Goal: Task Accomplishment & Management: Use online tool/utility

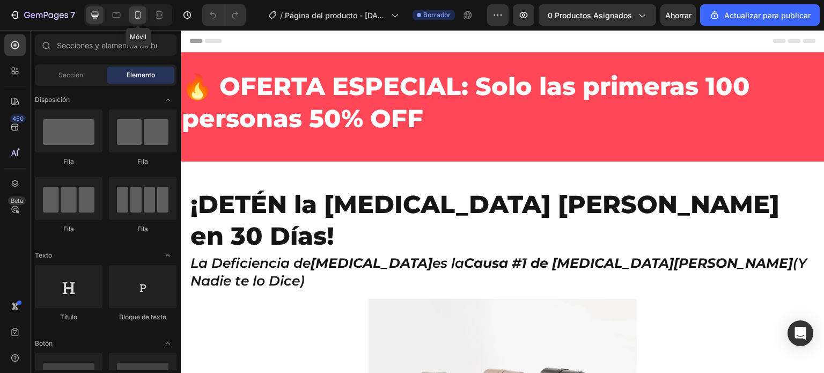
click at [140, 14] on icon at bounding box center [138, 15] width 6 height 8
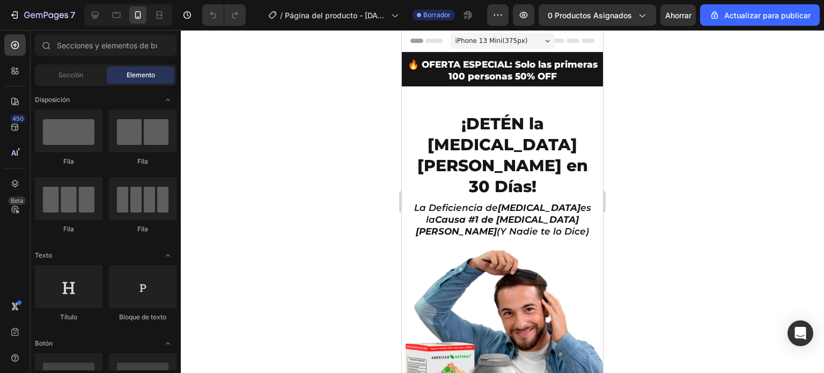
drag, startPoint x: 697, startPoint y: 148, endPoint x: 662, endPoint y: 137, distance: 37.0
click at [695, 148] on div at bounding box center [502, 201] width 643 height 343
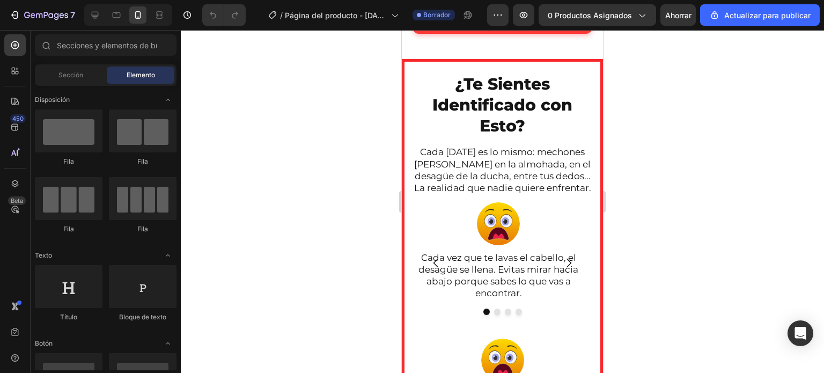
scroll to position [483, 0]
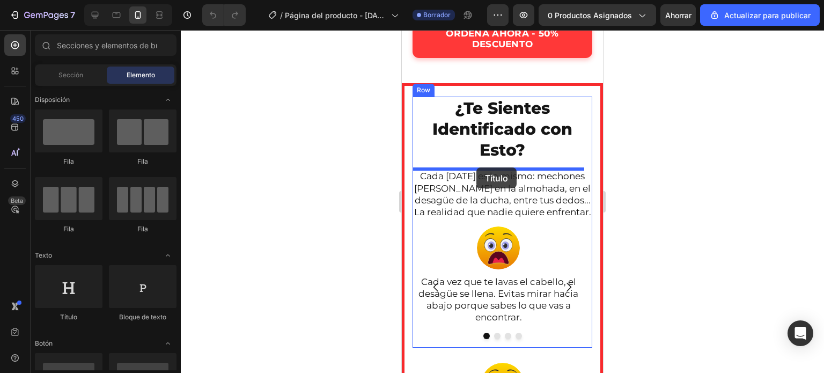
drag, startPoint x: 470, startPoint y: 323, endPoint x: 477, endPoint y: 167, distance: 155.8
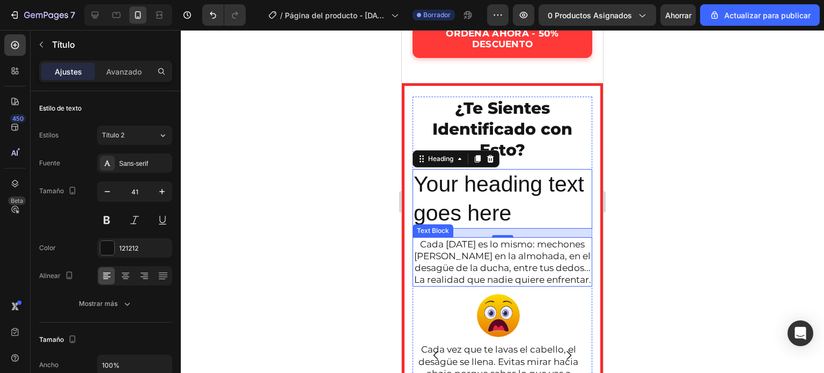
click at [472, 253] on p "Cada [DATE] es lo mismo: mechones [PERSON_NAME] en la almohada, en el desagüe d…" at bounding box center [503, 261] width 178 height 47
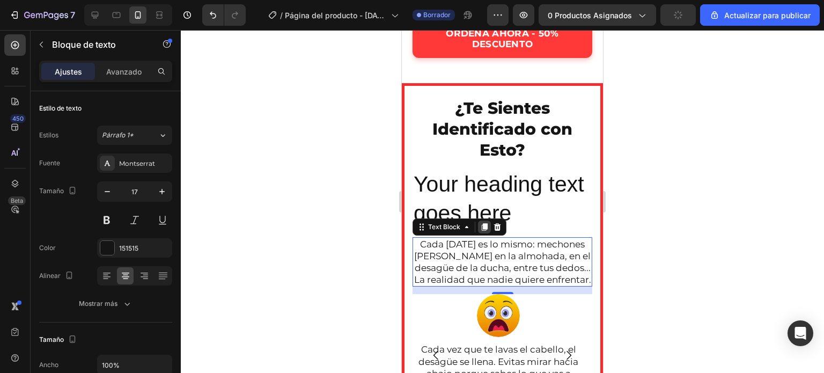
click at [485, 228] on icon at bounding box center [485, 227] width 6 height 8
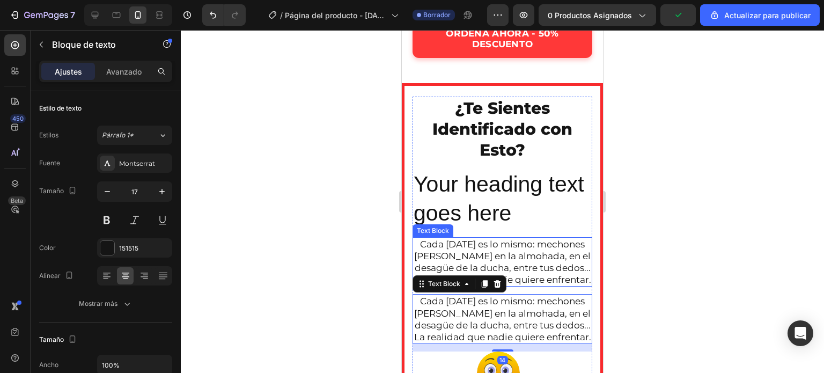
click at [481, 263] on p "Cada [DATE] es lo mismo: mechones [PERSON_NAME] en la almohada, en el desagüe d…" at bounding box center [503, 261] width 178 height 47
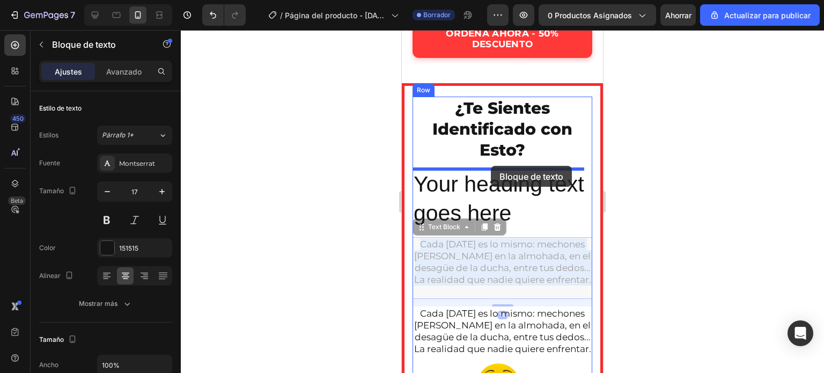
drag, startPoint x: 477, startPoint y: 272, endPoint x: 491, endPoint y: 166, distance: 106.6
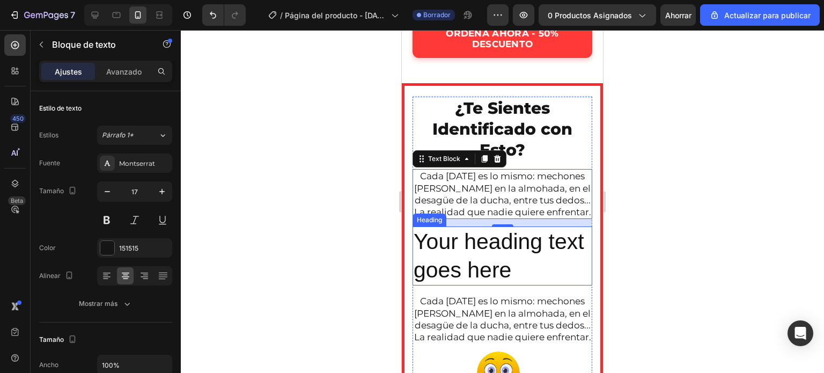
click at [478, 274] on h2 "Your heading text goes here" at bounding box center [503, 256] width 180 height 60
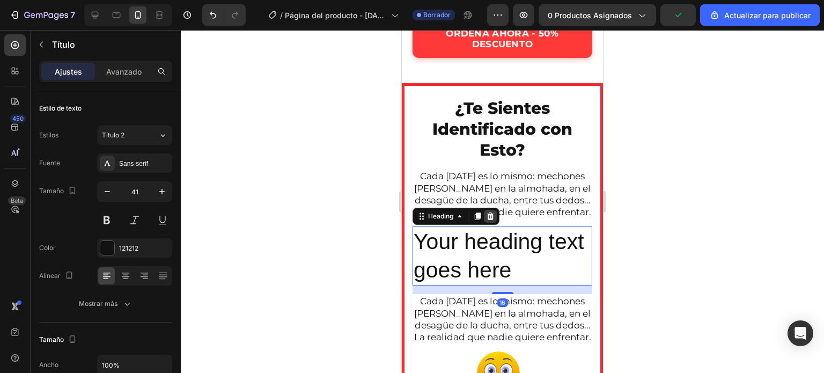
click at [488, 221] on icon at bounding box center [490, 216] width 9 height 9
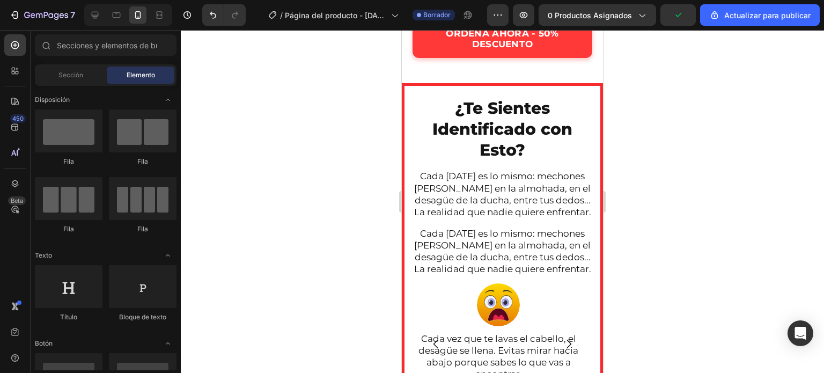
scroll to position [537, 0]
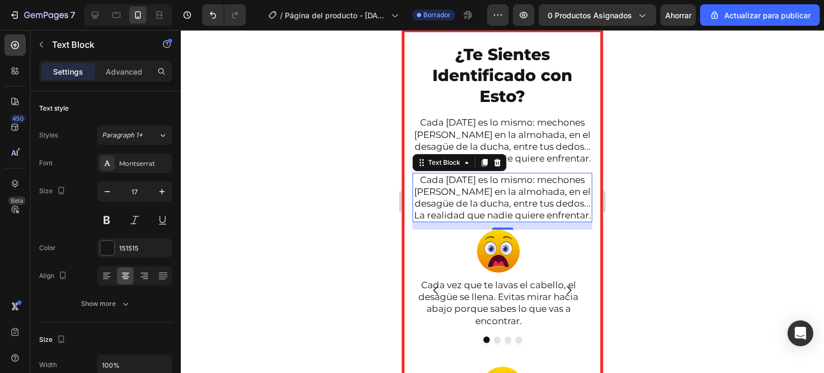
click at [507, 199] on p "Cada [DATE] es lo mismo: mechones [PERSON_NAME] en la almohada, en el desagüe d…" at bounding box center [503, 197] width 178 height 47
click at [500, 167] on icon at bounding box center [497, 162] width 9 height 9
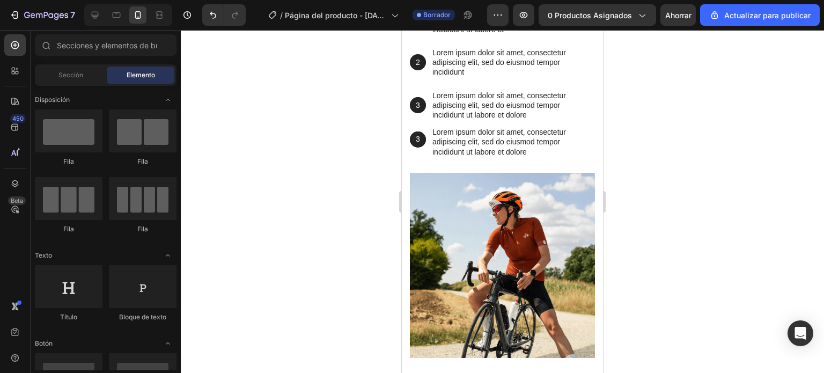
scroll to position [1234, 0]
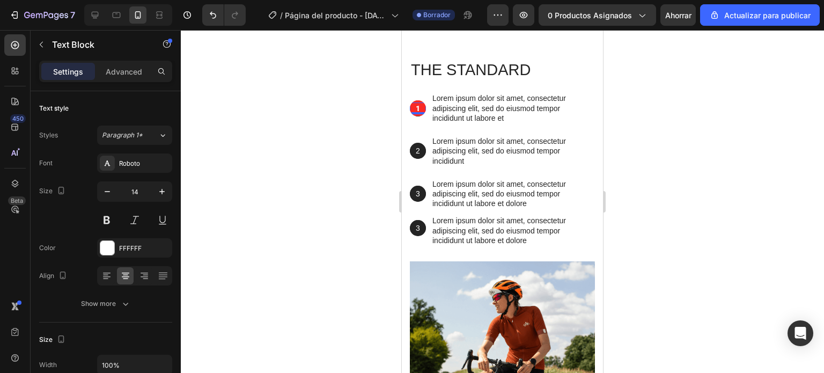
click at [421, 109] on p "1" at bounding box center [418, 109] width 14 height 10
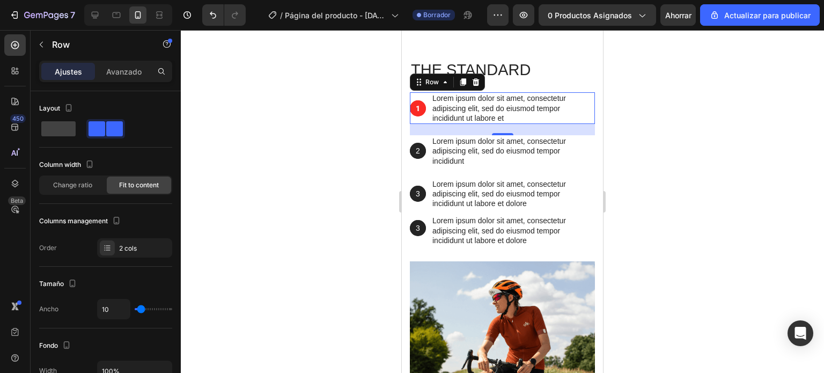
click at [419, 116] on div "1 Text Block Hero Banner" at bounding box center [418, 108] width 16 height 32
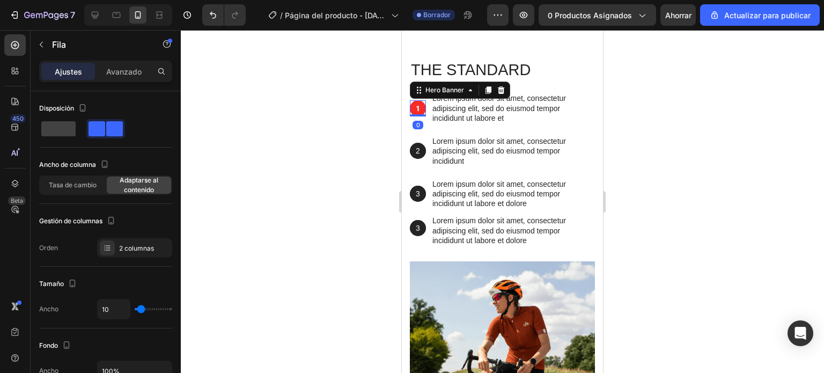
click at [417, 115] on div "1 Text Block Hero Banner 0" at bounding box center [418, 108] width 16 height 16
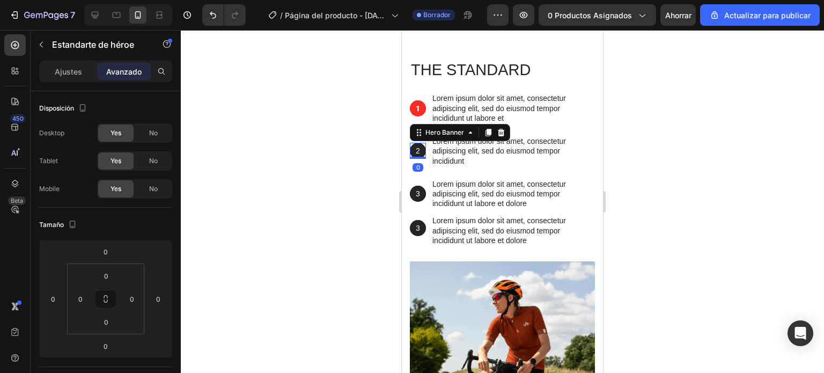
click at [418, 142] on div "2 Text Block Hero Banner 0" at bounding box center [418, 151] width 16 height 32
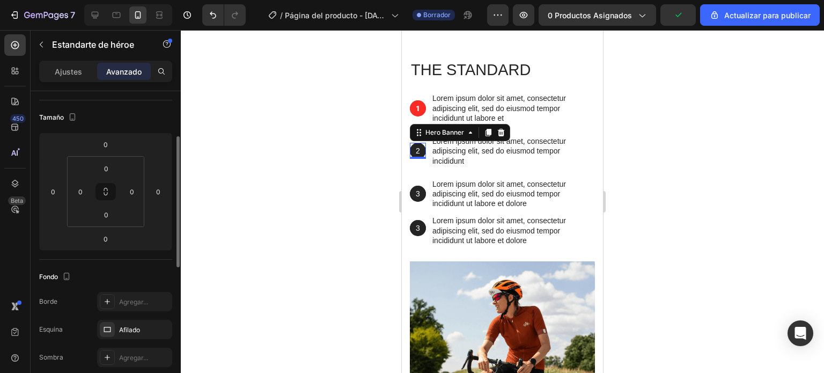
scroll to position [0, 0]
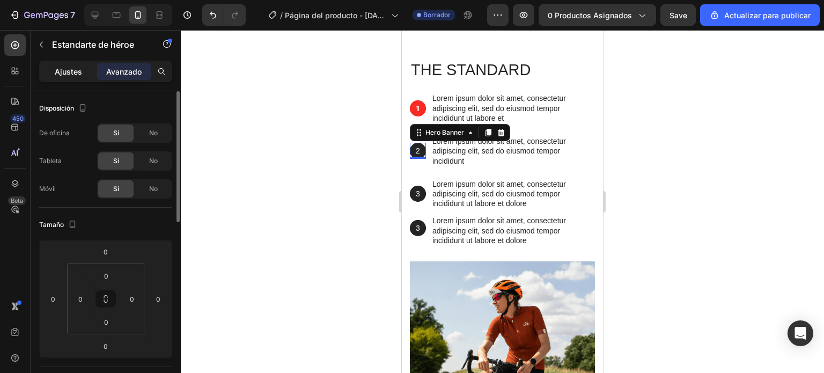
click at [71, 63] on div "Ajustes" at bounding box center [68, 71] width 54 height 17
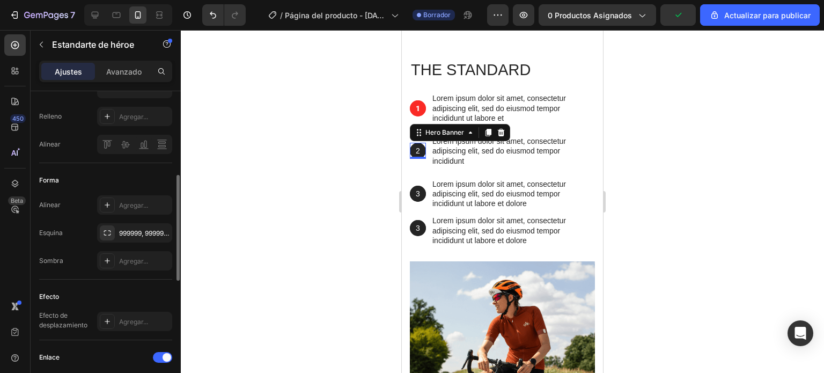
scroll to position [346, 0]
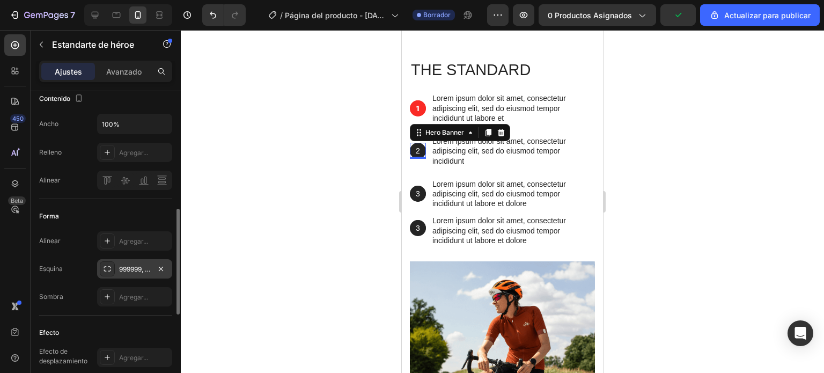
click at [142, 267] on font "999999, 999999, 999999, 999999" at bounding box center [169, 269] width 100 height 8
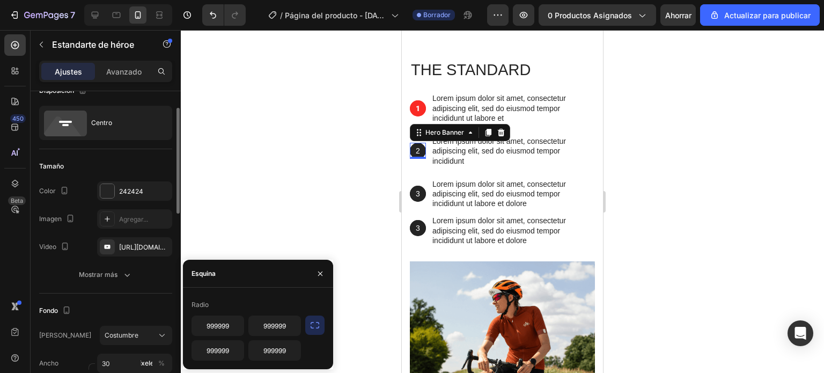
scroll to position [0, 0]
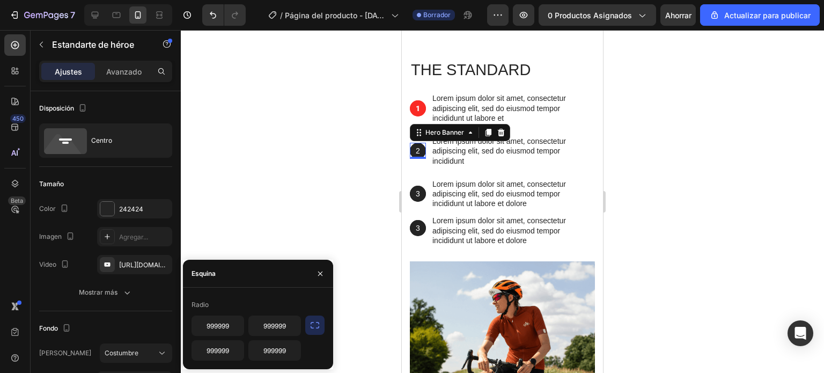
click at [289, 185] on div at bounding box center [502, 201] width 643 height 343
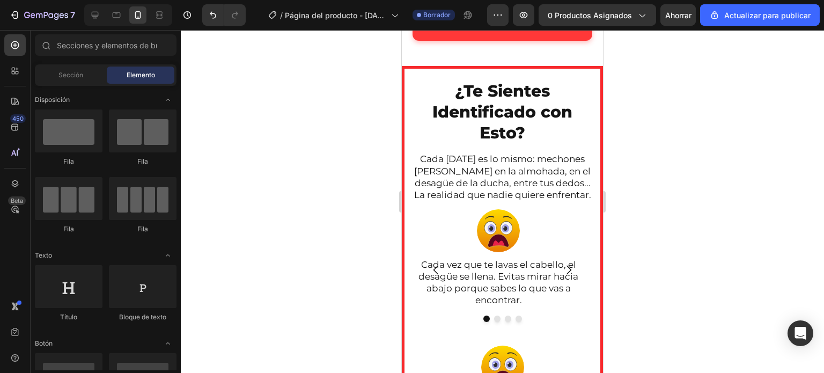
scroll to position [516, 0]
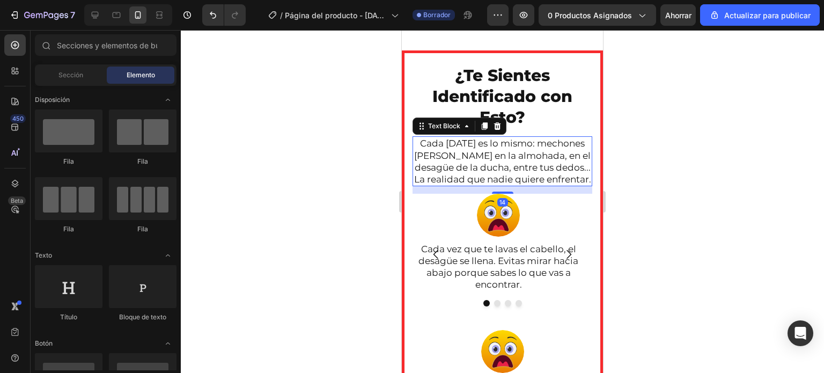
click at [484, 156] on p "Cada [DATE] es lo mismo: mechones [PERSON_NAME] en la almohada, en el desagüe d…" at bounding box center [503, 160] width 178 height 47
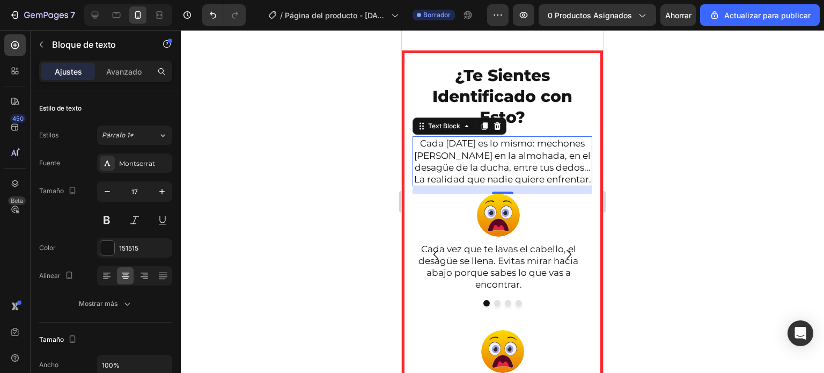
click at [560, 185] on p "Cada [DATE] es lo mismo: mechones [PERSON_NAME] en la almohada, en el desagüe d…" at bounding box center [503, 160] width 178 height 47
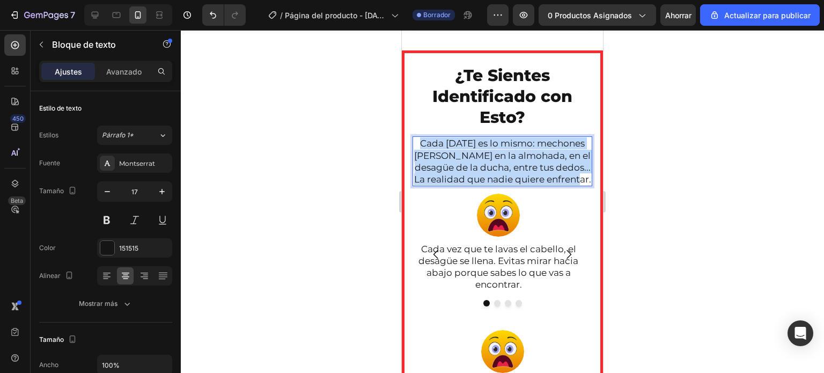
drag, startPoint x: 562, startPoint y: 190, endPoint x: 432, endPoint y: 135, distance: 140.9
click at [432, 135] on div "¿Te Sientes Identificado con Esto? Heading Cada [DATE] es lo mismo: mechones [P…" at bounding box center [503, 189] width 180 height 251
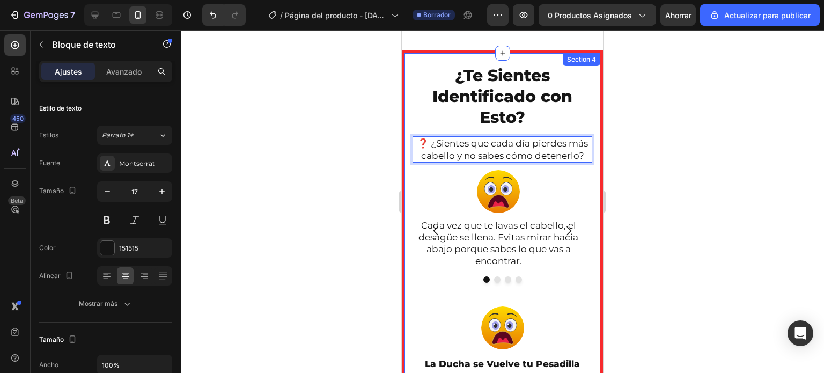
click at [342, 180] on div at bounding box center [502, 201] width 643 height 343
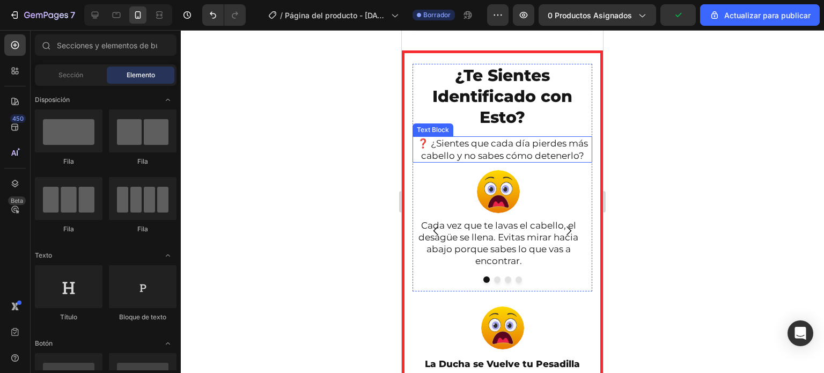
click at [433, 140] on p "❓ ¿Sientes que cada día pierdes más cabello y no sabes cómo detenerlo?" at bounding box center [503, 149] width 178 height 24
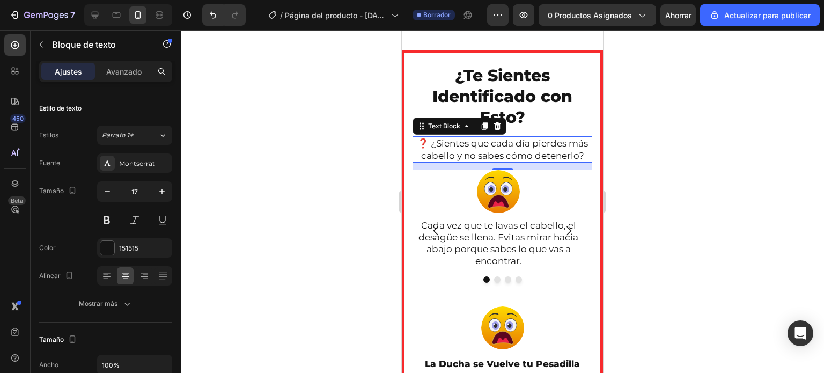
click at [364, 167] on div at bounding box center [502, 201] width 643 height 343
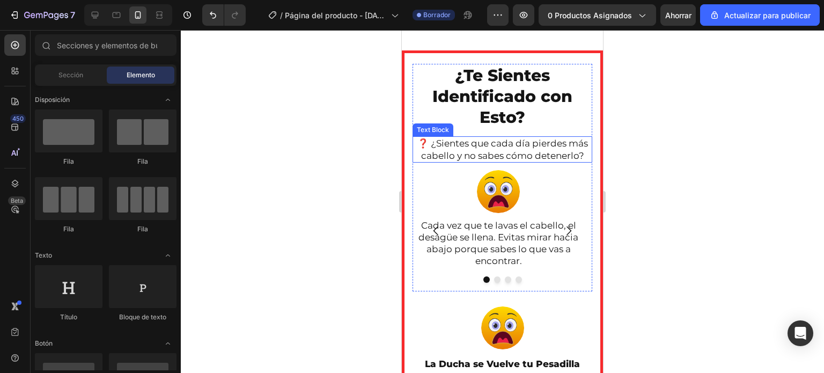
click at [434, 143] on p "❓ ¿Sientes que cada día pierdes más cabello y no sabes cómo detenerlo?" at bounding box center [503, 149] width 178 height 24
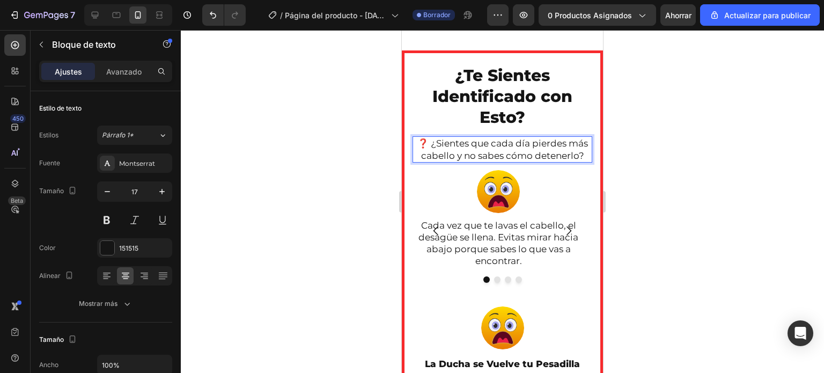
click at [433, 136] on div "❓ ¿Sientes que cada día pierdes más cabello y no sabes cómo detenerlo?" at bounding box center [503, 149] width 180 height 26
click at [432, 140] on p "❓ ¿Sientes que cada día pierdes más cabello y no sabes cómo detenerlo?" at bounding box center [503, 149] width 178 height 24
click at [431, 143] on p "❓ ¿Sientes que cada día pierdes más cabello y no sabes cómo detenerlo?" at bounding box center [503, 149] width 178 height 24
click at [441, 144] on p "❓ ¿Sientes que cada día pierdes más cabello y no sabes cómo detenerlo?" at bounding box center [503, 149] width 178 height 24
click at [438, 143] on p "❓ ¿Sientes que cada día pierdes más cabello y no sabes cómo detenerlo?" at bounding box center [503, 149] width 178 height 24
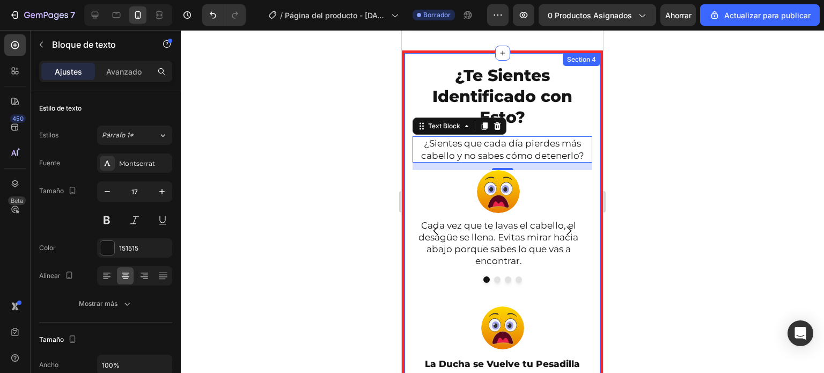
click at [362, 145] on div at bounding box center [502, 201] width 643 height 343
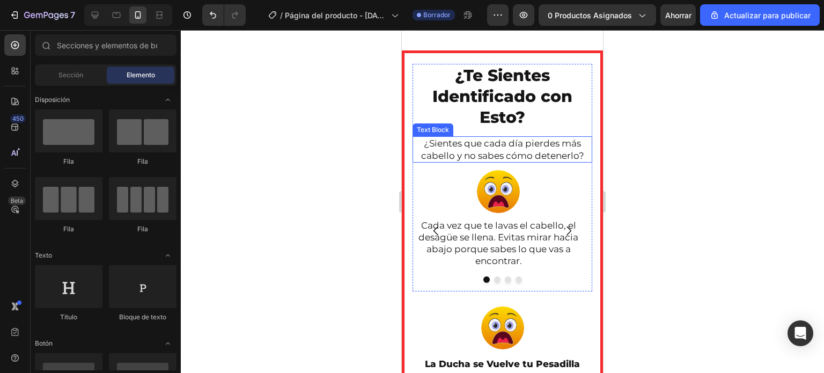
click at [493, 149] on p "¿Sientes que cada día pierdes más cabello y no sabes cómo detenerlo?" at bounding box center [503, 149] width 178 height 24
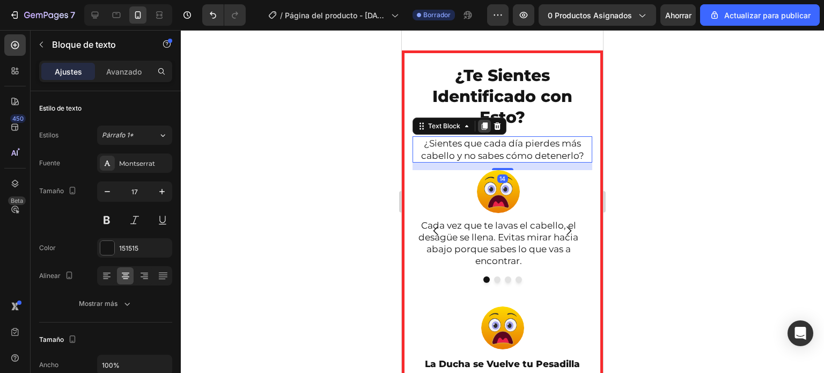
click at [486, 130] on icon at bounding box center [484, 126] width 9 height 9
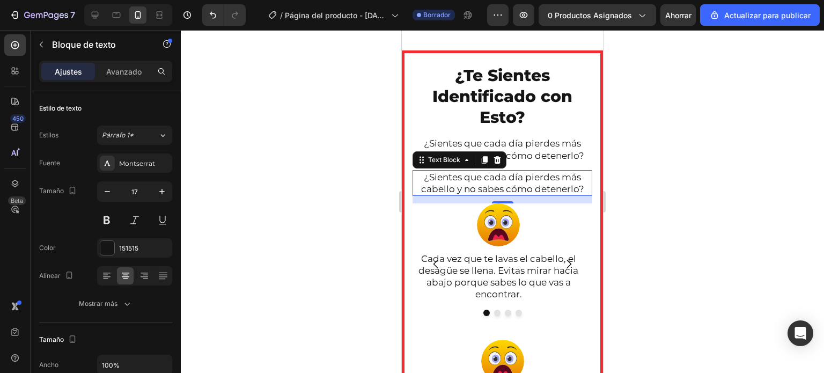
click at [498, 178] on p "¿Sientes que cada día pierdes más cabello y no sabes cómo detenerlo?" at bounding box center [503, 183] width 178 height 24
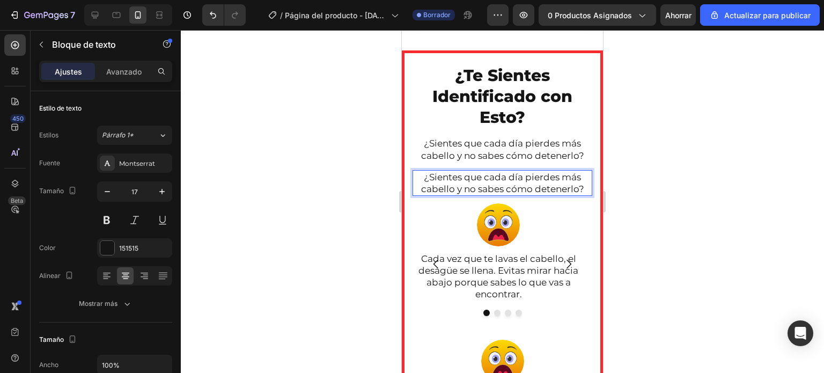
click at [562, 181] on p "¿Sientes que cada día pierdes más cabello y no sabes cómo detenerlo?" at bounding box center [503, 183] width 178 height 24
click at [575, 189] on p "¿Sientes que cada día pierdes más cabello y no sabes cómo detenerlo?" at bounding box center [503, 183] width 178 height 24
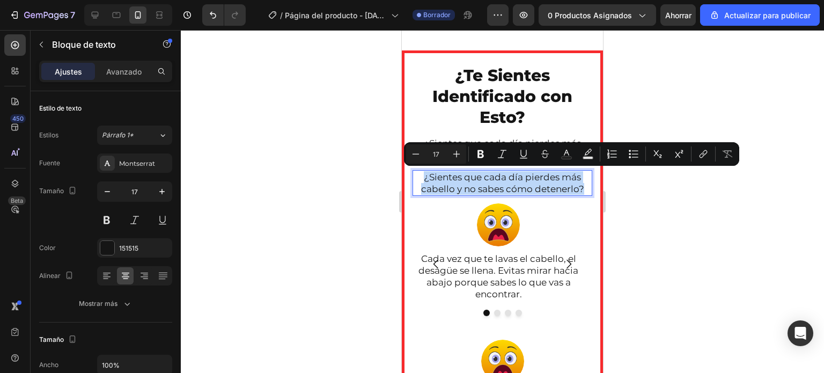
drag, startPoint x: 576, startPoint y: 188, endPoint x: 415, endPoint y: 182, distance: 161.1
click at [415, 182] on p "¿Sientes que cada día pierdes más cabello y no sabes cómo detenerlo?" at bounding box center [503, 183] width 178 height 24
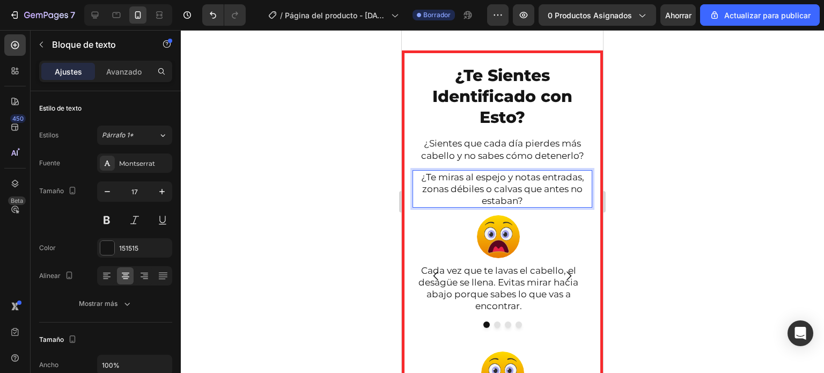
click at [346, 180] on div at bounding box center [502, 201] width 643 height 343
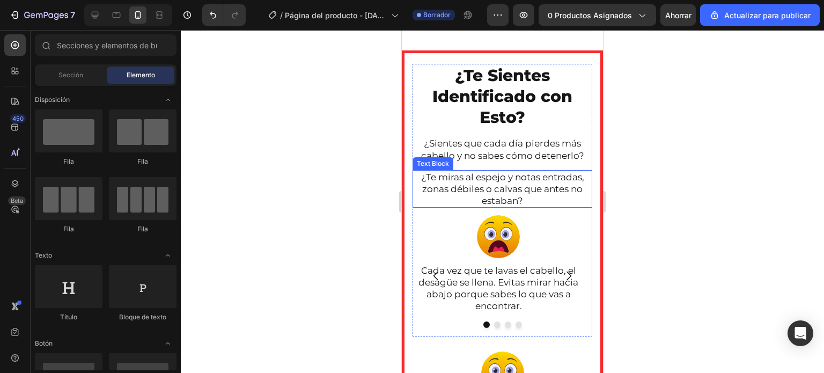
click at [477, 184] on p "¿Te miras al espejo y notas entradas, zonas débiles o calvas que antes no estab…" at bounding box center [503, 188] width 178 height 35
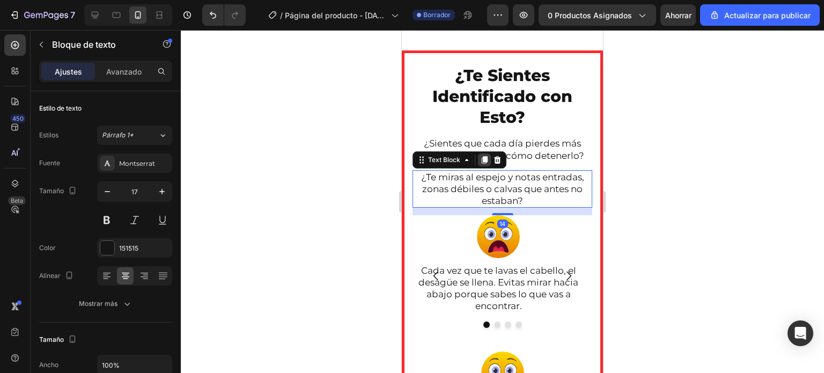
click at [487, 160] on icon at bounding box center [484, 160] width 9 height 9
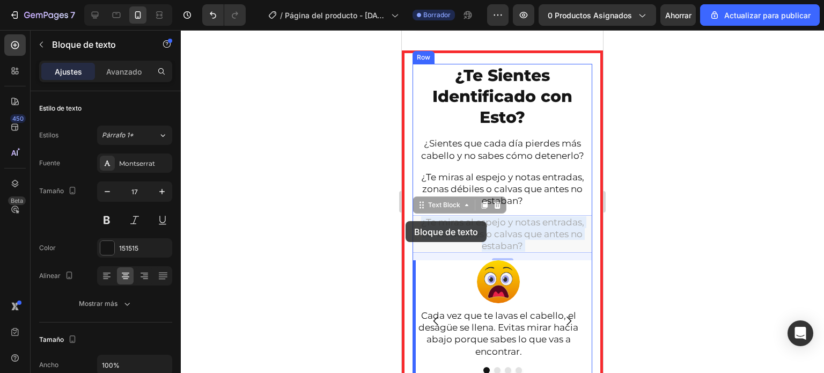
drag, startPoint x: 514, startPoint y: 244, endPoint x: 406, endPoint y: 221, distance: 110.8
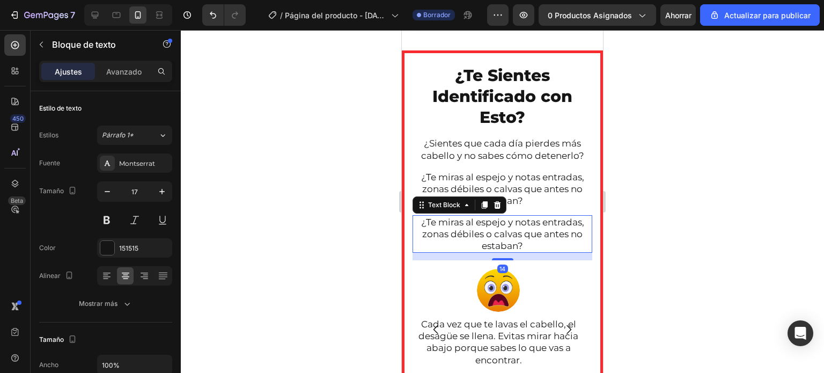
click at [488, 238] on p "¿Te miras al espejo y notas entradas, zonas débiles o calvas que antes no estab…" at bounding box center [503, 233] width 178 height 35
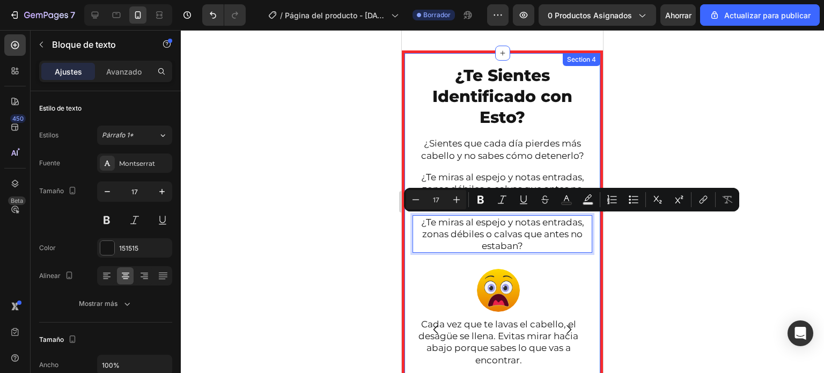
drag, startPoint x: 517, startPoint y: 244, endPoint x: 411, endPoint y: 221, distance: 109.1
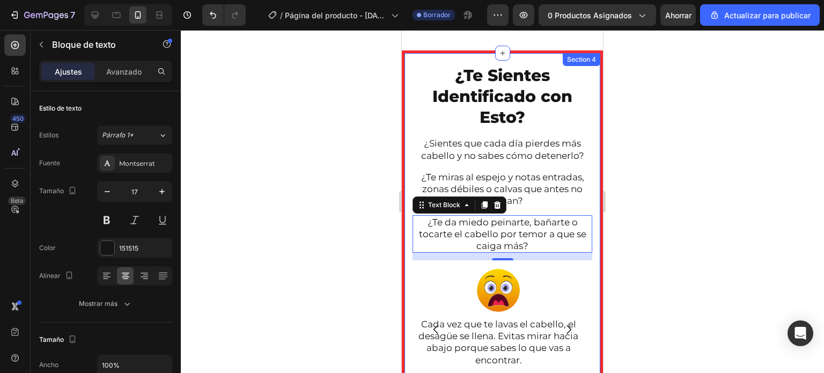
click at [337, 199] on div at bounding box center [502, 201] width 643 height 343
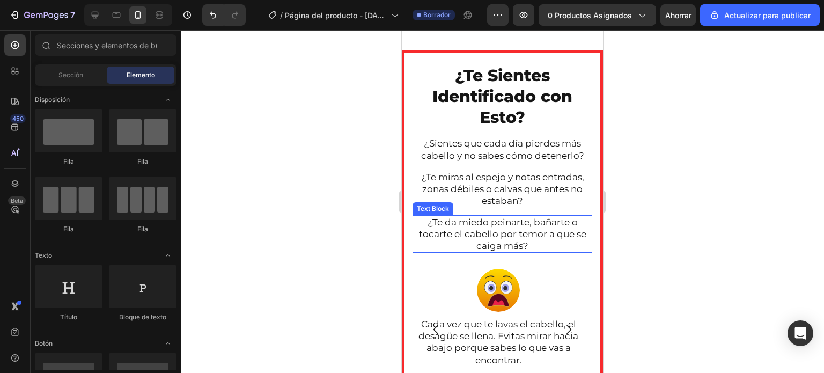
click at [478, 238] on p "¿Te da miedo peinarte, bañarte o tocarte el cabello por temor a que se caiga má…" at bounding box center [503, 233] width 178 height 35
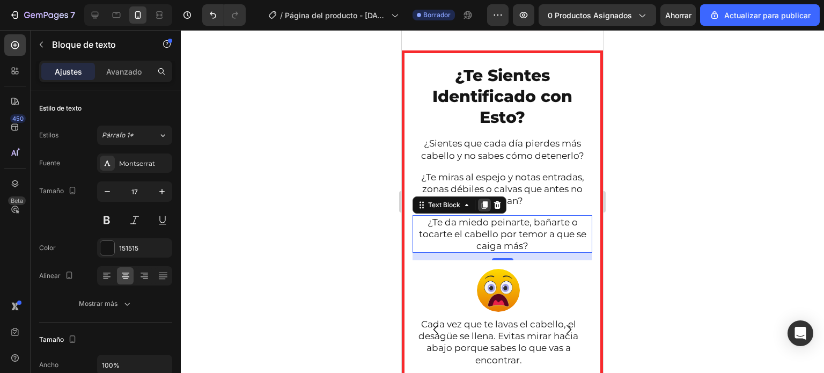
click at [484, 203] on icon at bounding box center [485, 205] width 6 height 8
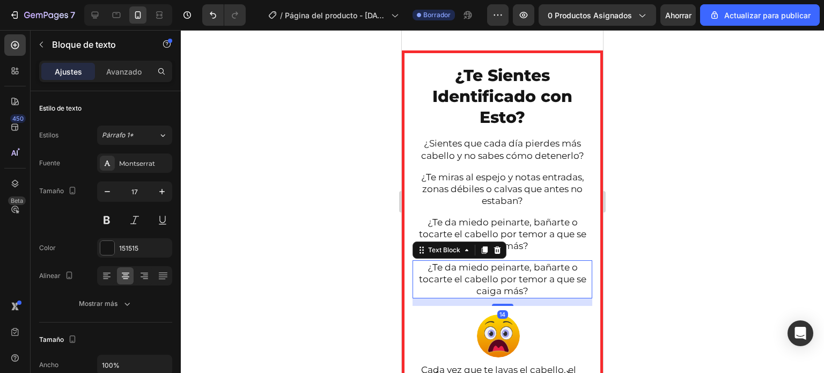
click at [501, 276] on p "¿Te da miedo peinarte, bañarte o tocarte el cabello por temor a que se caiga má…" at bounding box center [503, 278] width 178 height 35
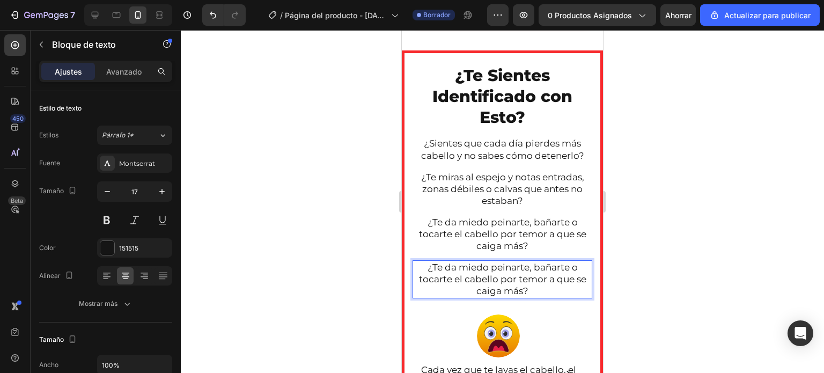
click at [521, 284] on p "¿Te da miedo peinarte, bañarte o tocarte el cabello por temor a que se caiga má…" at bounding box center [503, 278] width 178 height 35
click at [522, 291] on p "¿Te da miedo peinarte, bañarte o tocarte el cabello por temor a que se caiga má…" at bounding box center [503, 278] width 178 height 35
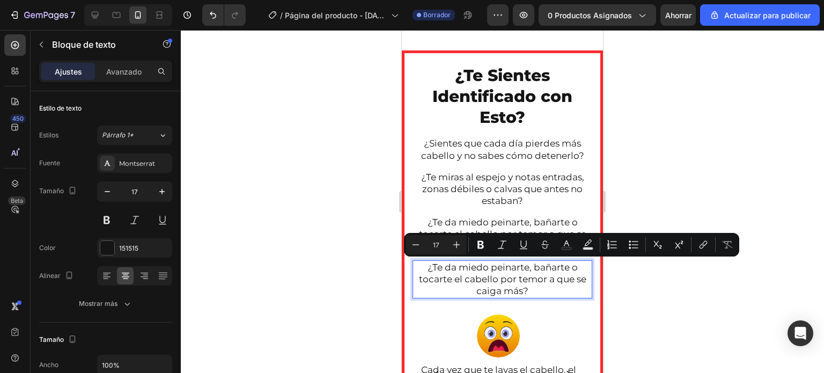
drag, startPoint x: 522, startPoint y: 291, endPoint x: 421, endPoint y: 269, distance: 103.4
click at [421, 269] on p "¿Te da miedo peinarte, bañarte o tocarte el cabello por temor a que se caiga má…" at bounding box center [503, 278] width 178 height 35
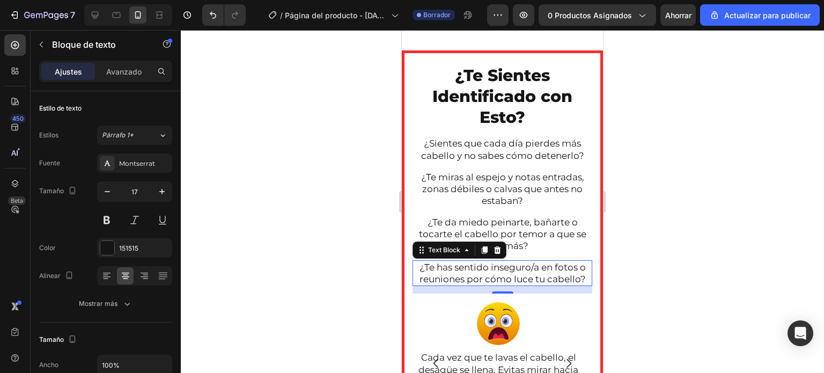
click at [367, 256] on div at bounding box center [502, 201] width 643 height 343
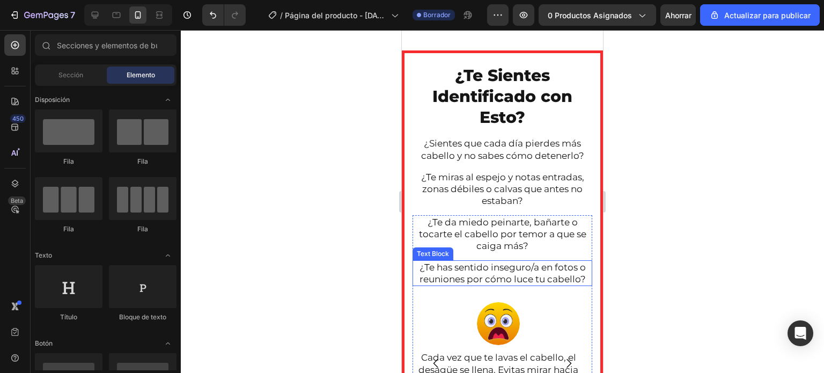
click at [494, 285] on p "¿Te has sentido inseguro/a en fotos o reuniones por cómo luce tu cabello?" at bounding box center [503, 273] width 178 height 24
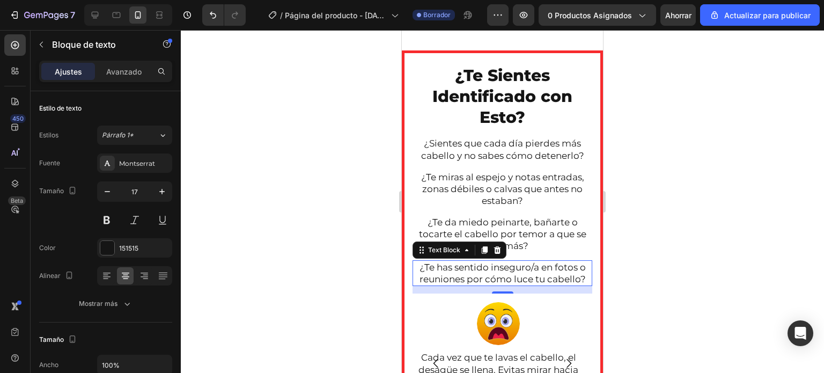
click at [367, 254] on div at bounding box center [502, 201] width 643 height 343
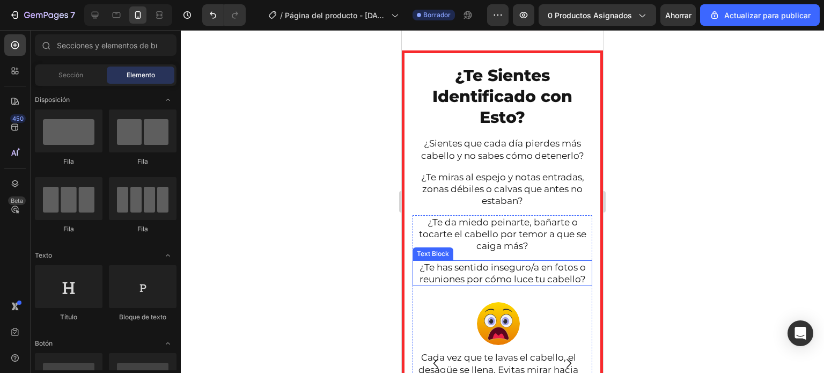
click at [471, 270] on p "¿Te has sentido inseguro/a en fotos o reuniones por cómo luce tu cabello?" at bounding box center [503, 273] width 178 height 24
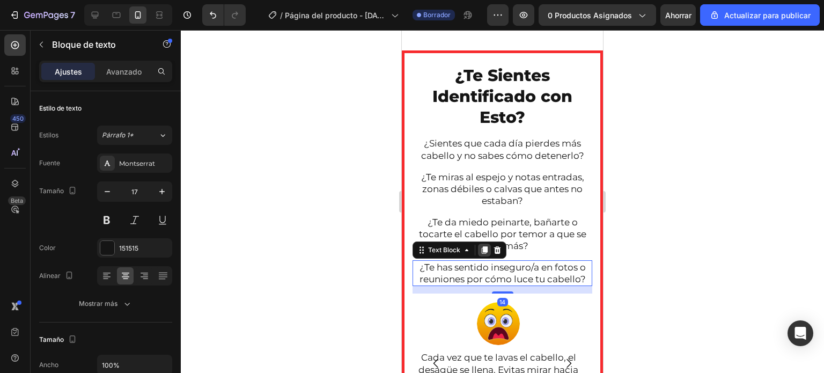
click at [479, 251] on div at bounding box center [484, 250] width 13 height 13
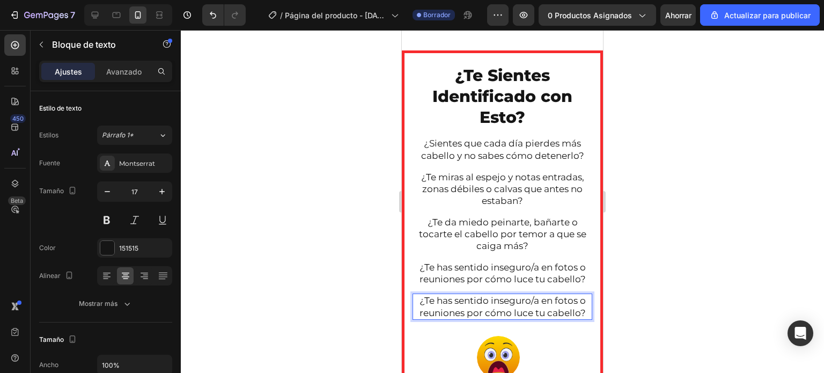
click at [558, 310] on p "¿Te has sentido inseguro/a en fotos o reuniones por cómo luce tu cabello?" at bounding box center [503, 307] width 178 height 24
click at [582, 311] on p "¿Te has sentido inseguro/a en fotos o reuniones por cómo luce tu cabello?" at bounding box center [503, 307] width 178 height 24
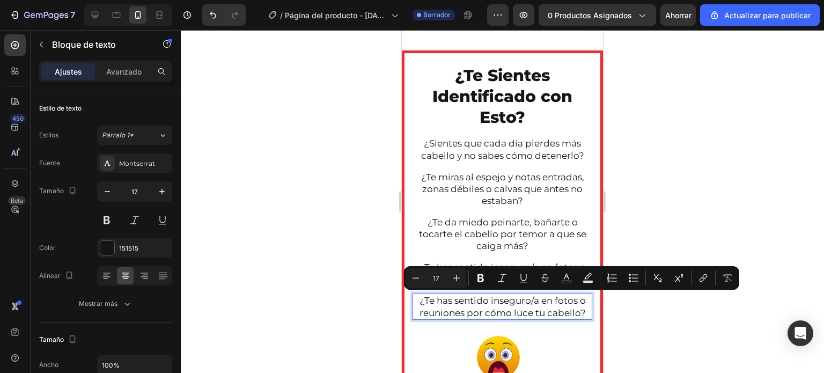
drag, startPoint x: 579, startPoint y: 312, endPoint x: 413, endPoint y: 297, distance: 166.0
click at [414, 297] on p "¿Te has sentido inseguro/a en fotos o reuniones por cómo luce tu cabello?" at bounding box center [503, 307] width 178 height 24
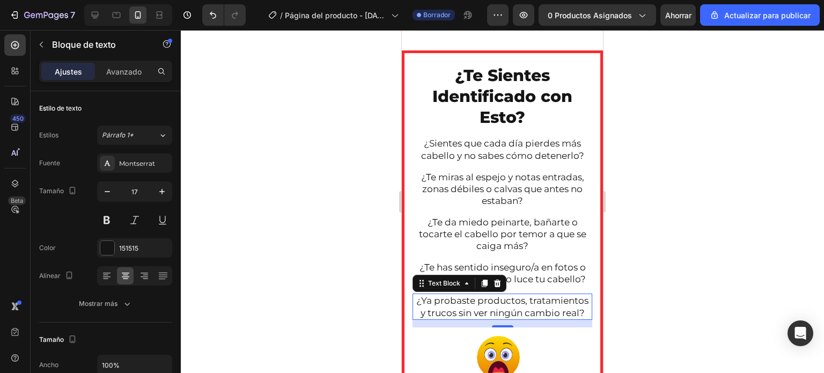
click at [360, 265] on div at bounding box center [502, 201] width 643 height 343
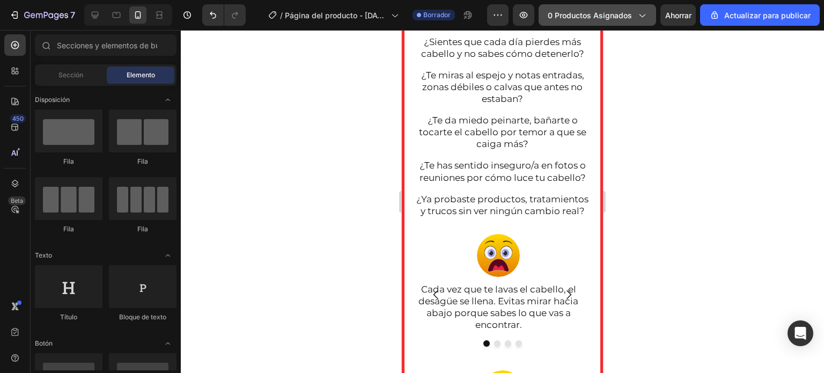
scroll to position [577, 0]
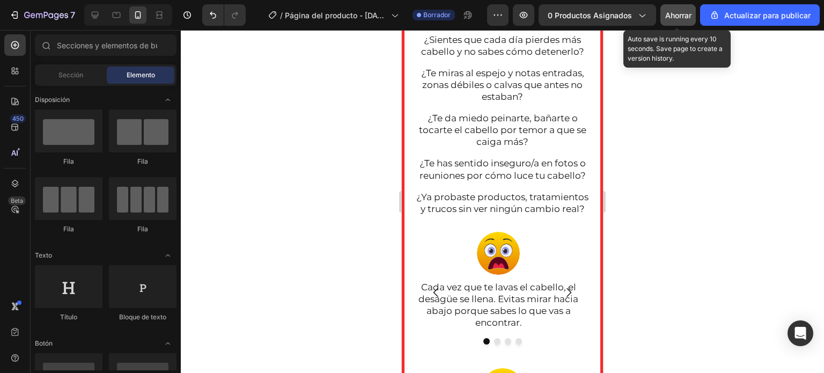
click at [671, 15] on font "Ahorrar" at bounding box center [678, 15] width 26 height 9
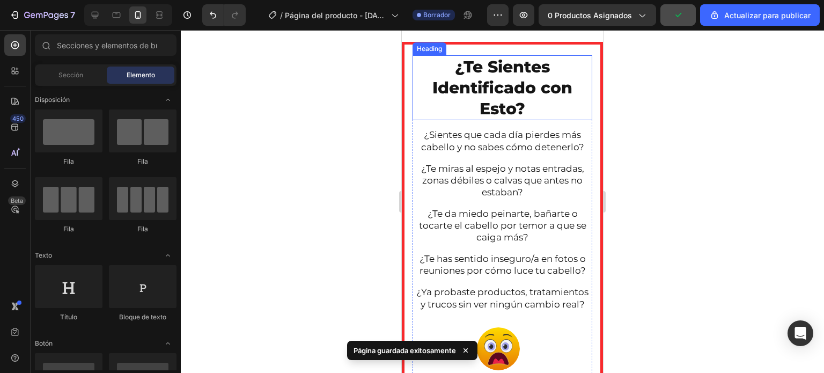
scroll to position [532, 0]
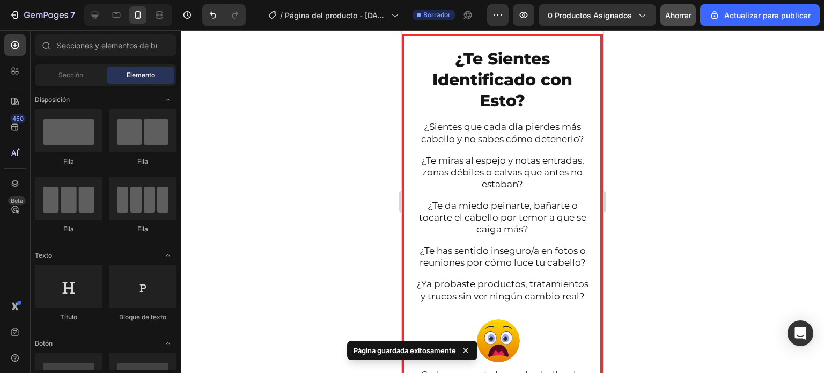
click at [661, 175] on div at bounding box center [502, 201] width 643 height 343
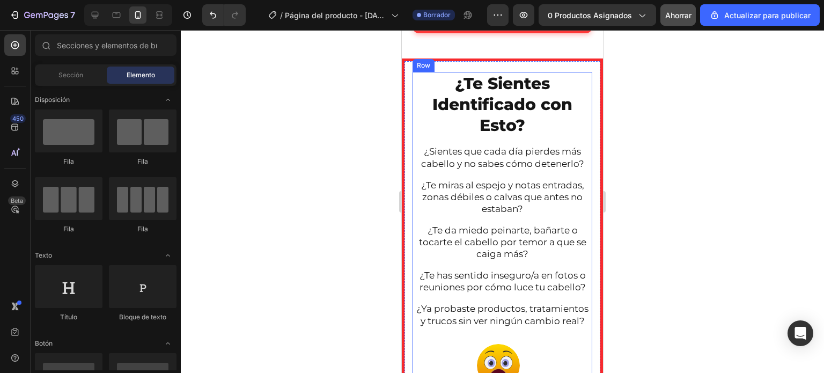
scroll to position [517, 0]
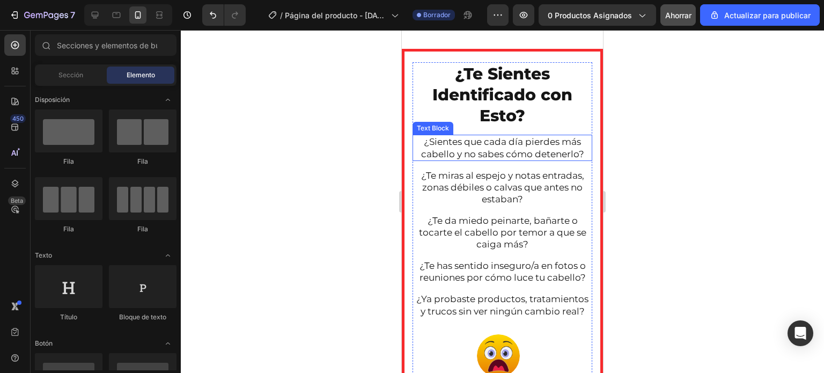
click at [485, 146] on p "¿Sientes que cada día pierdes más cabello y no sabes cómo detenerlo?" at bounding box center [503, 148] width 178 height 24
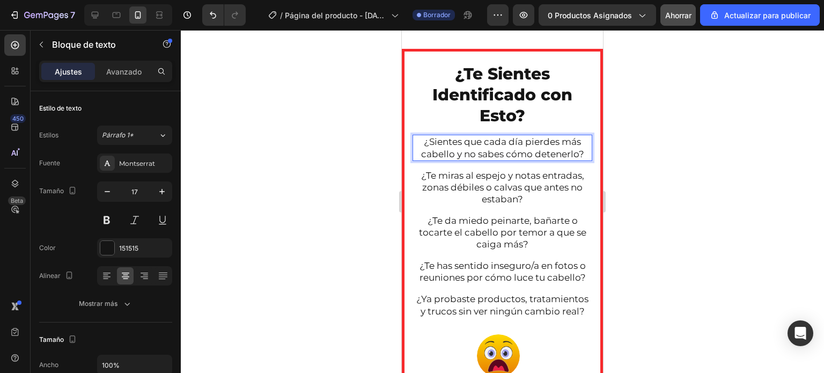
click at [513, 143] on p "¿Sientes que cada día pierdes más cabello y no sabes cómo detenerlo?" at bounding box center [503, 148] width 178 height 24
click at [519, 138] on p "¿Sientes que cada día pierdes más cabello y no sabes cómo detenerlo?" at bounding box center [503, 148] width 178 height 24
click at [522, 139] on p "¿Sientes que cada día pierdes más cabello y no sabes cómo detenerlo?" at bounding box center [503, 148] width 178 height 24
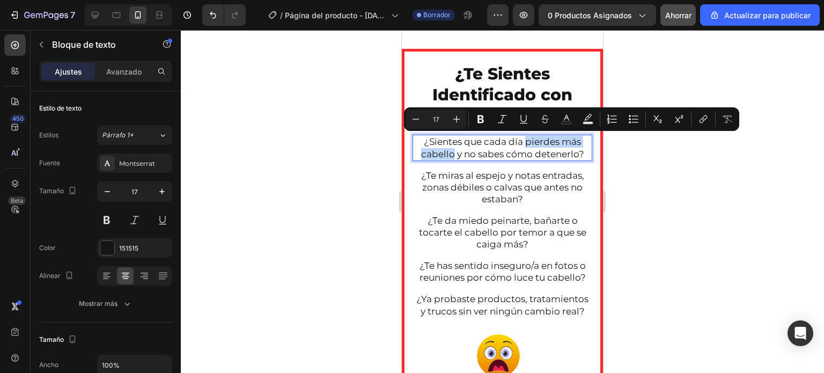
drag, startPoint x: 522, startPoint y: 139, endPoint x: 443, endPoint y: 152, distance: 80.5
click at [443, 152] on p "¿Sientes que cada día pierdes más cabello y no sabes cómo detenerlo?" at bounding box center [503, 148] width 178 height 24
click at [482, 118] on icon "Editor contextual toolbar" at bounding box center [481, 119] width 6 height 8
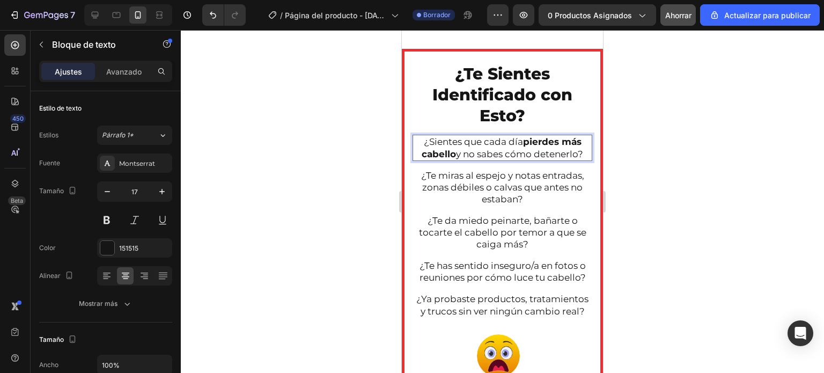
click at [343, 167] on div at bounding box center [502, 201] width 643 height 343
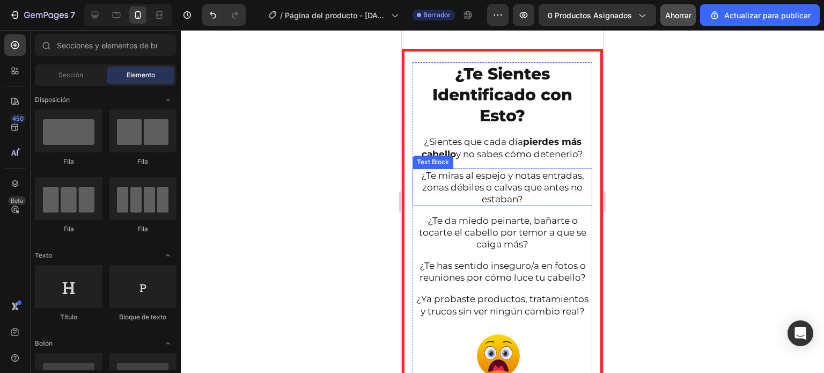
click at [513, 175] on p "¿Te miras al espejo y notas entradas, zonas débiles o calvas que antes no estab…" at bounding box center [503, 187] width 178 height 35
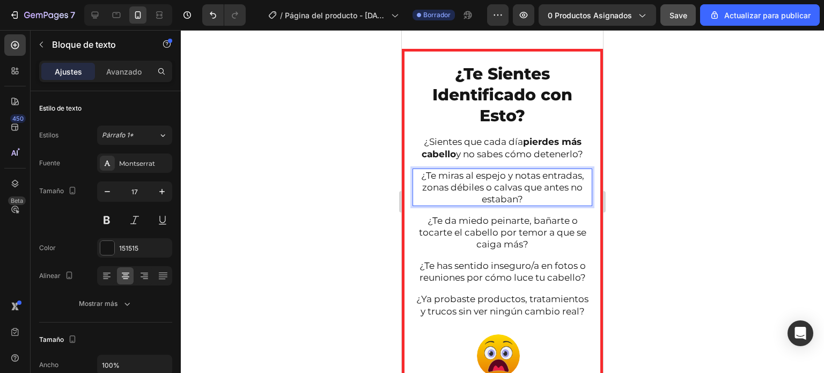
click at [541, 171] on p "¿Te miras al espejo y notas entradas, zonas débiles o calvas que antes no estab…" at bounding box center [503, 187] width 178 height 35
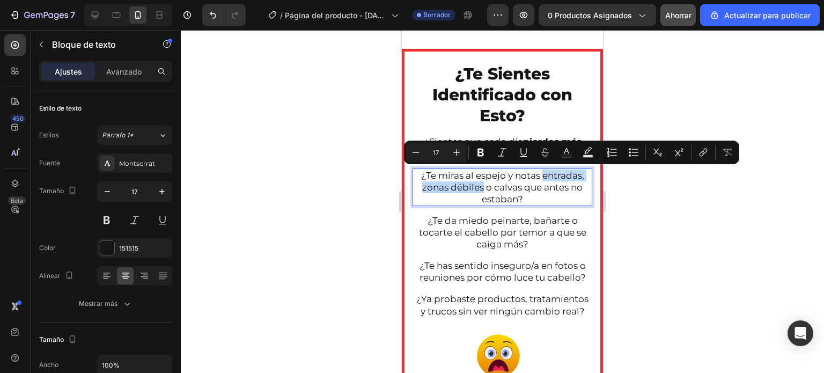
drag, startPoint x: 539, startPoint y: 177, endPoint x: 478, endPoint y: 185, distance: 61.2
click at [478, 185] on p "¿Te miras al espejo y notas entradas, zonas débiles o calvas que antes no estab…" at bounding box center [503, 187] width 178 height 35
click at [479, 155] on icon "Editor contextual toolbar" at bounding box center [481, 153] width 6 height 8
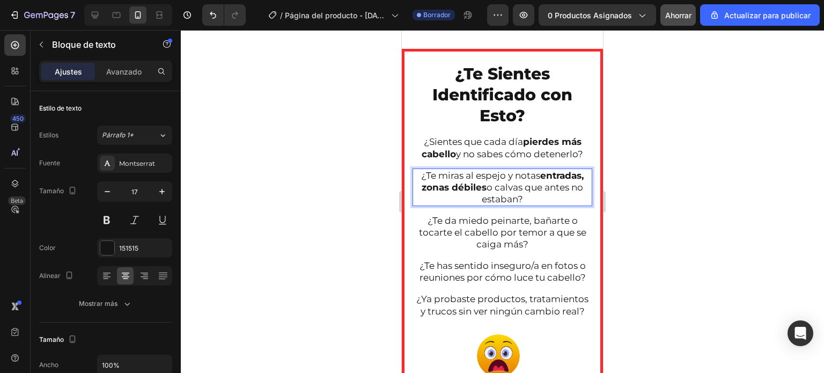
click at [493, 187] on p "¿Te miras al espejo y notas entradas, zonas débiles o calvas que antes no estab…" at bounding box center [503, 187] width 178 height 35
drag, startPoint x: 492, startPoint y: 187, endPoint x: 517, endPoint y: 181, distance: 26.4
click at [517, 181] on p "¿Te miras al espejo y notas entradas, zonas débiles o calvas que antes no estab…" at bounding box center [503, 187] width 178 height 35
click at [510, 195] on p "¿Te miras al espejo y notas entradas, zonas débiles o calvas que antes no estab…" at bounding box center [503, 187] width 178 height 35
click at [518, 186] on p "¿Te miras al espejo y notas entradas, zonas débiles o calvas que antes no estab…" at bounding box center [503, 187] width 178 height 35
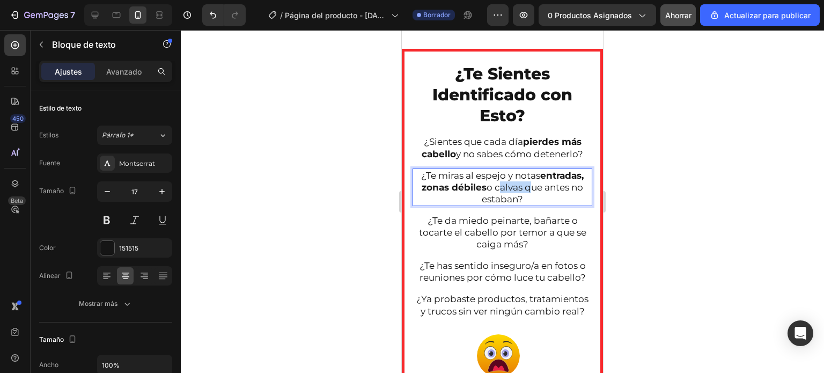
drag, startPoint x: 518, startPoint y: 186, endPoint x: 496, endPoint y: 184, distance: 21.6
click at [496, 184] on p "¿Te miras al espejo y notas entradas, zonas débiles o calvas que antes no estab…" at bounding box center [503, 187] width 178 height 35
click at [116, 221] on button at bounding box center [106, 219] width 19 height 19
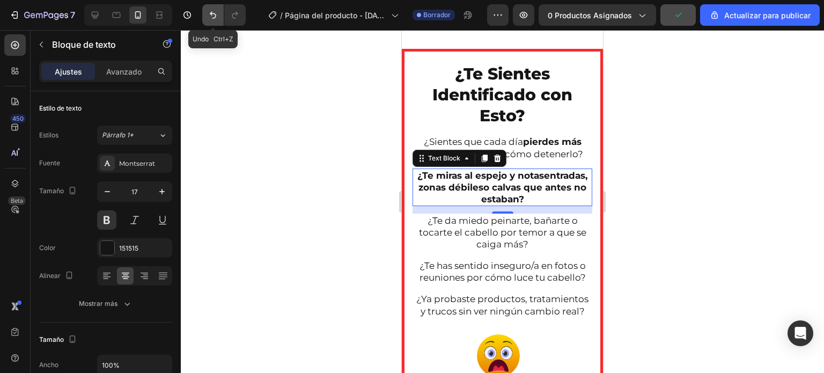
click at [212, 14] on icon "Deshacer/Rehacer" at bounding box center [213, 15] width 6 height 7
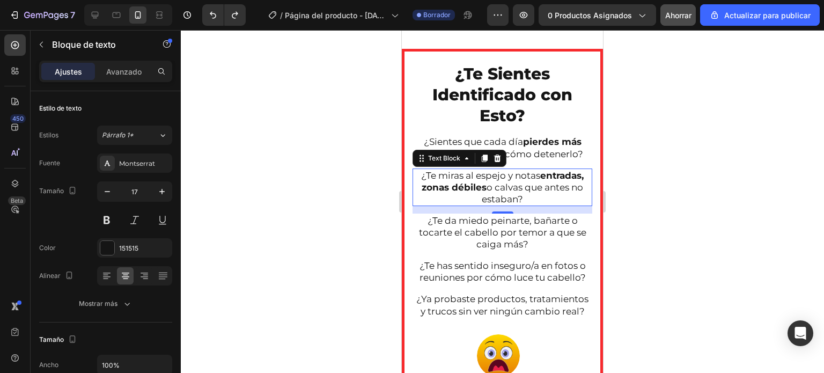
drag, startPoint x: 445, startPoint y: 185, endPoint x: 477, endPoint y: 194, distance: 33.0
click at [446, 185] on strong "entradas, zonas débiles" at bounding box center [503, 181] width 162 height 23
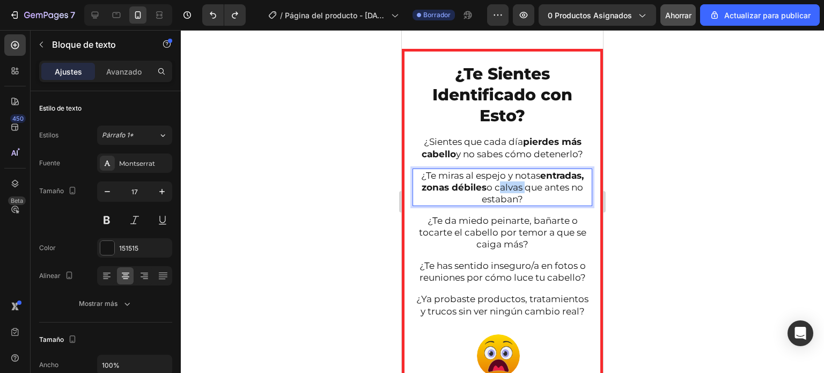
drag, startPoint x: 491, startPoint y: 186, endPoint x: 518, endPoint y: 185, distance: 27.4
click at [518, 185] on p "¿Te miras al espejo y notas entradas, zonas débiles o calvas que antes no estab…" at bounding box center [503, 187] width 178 height 35
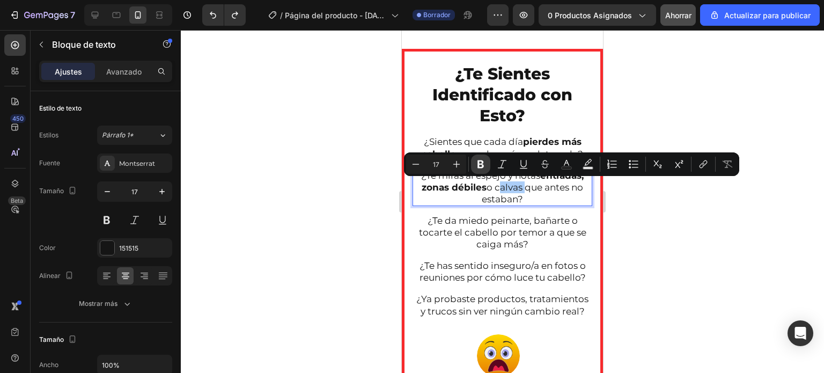
click at [482, 163] on icon "Editor contextual toolbar" at bounding box center [481, 164] width 6 height 8
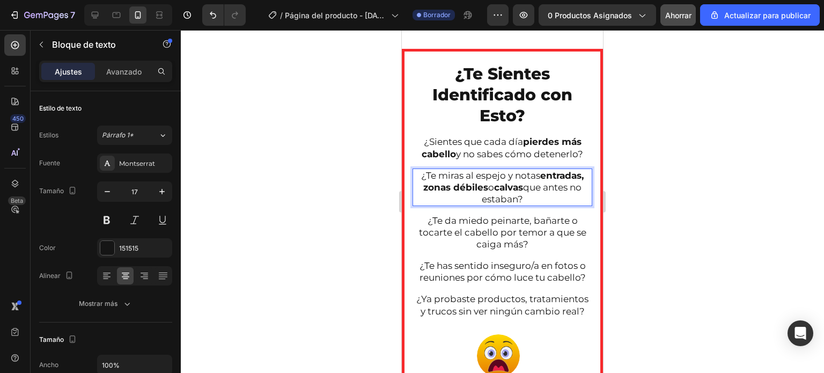
click at [466, 197] on p "¿Te miras al espejo y notas entradas, zonas débiles o calvas que antes no estab…" at bounding box center [503, 187] width 178 height 35
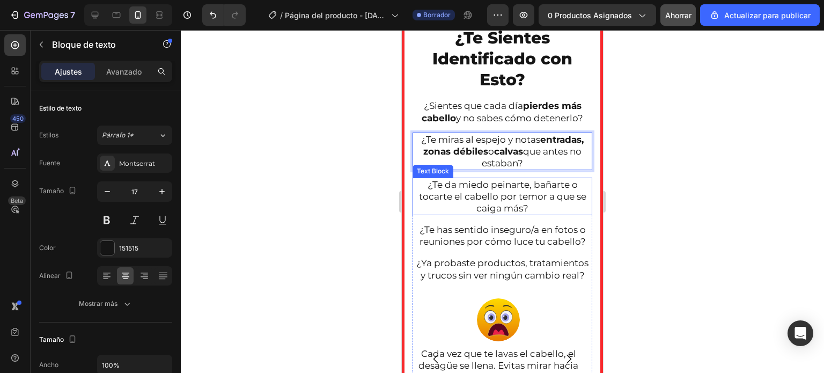
scroll to position [571, 0]
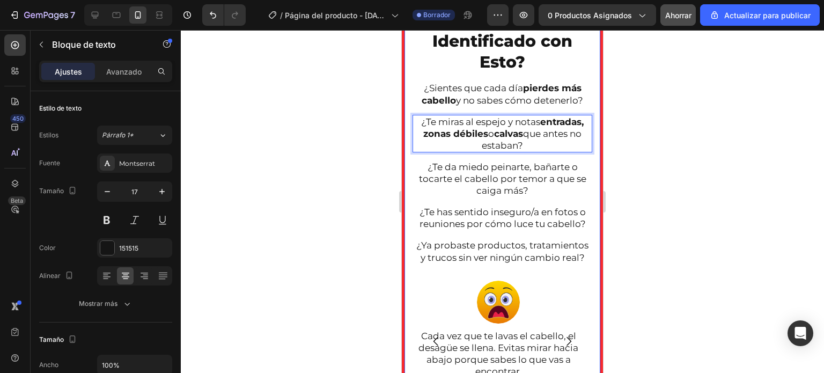
click at [357, 174] on div at bounding box center [502, 201] width 643 height 343
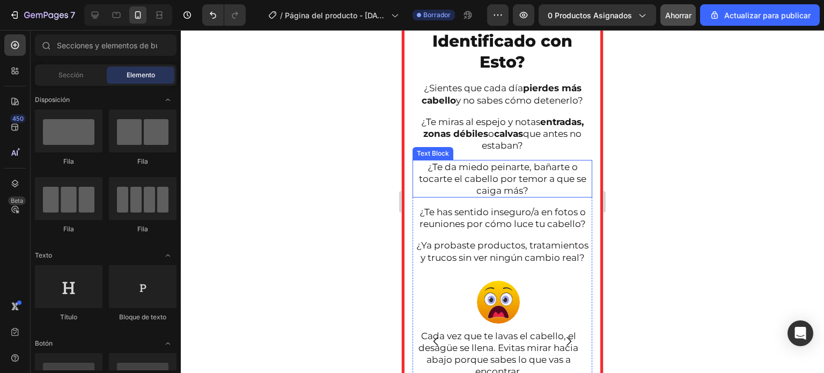
click at [513, 175] on p "¿Te da miedo peinarte, bañarte o tocarte el cabello por temor a que se caiga má…" at bounding box center [503, 178] width 178 height 35
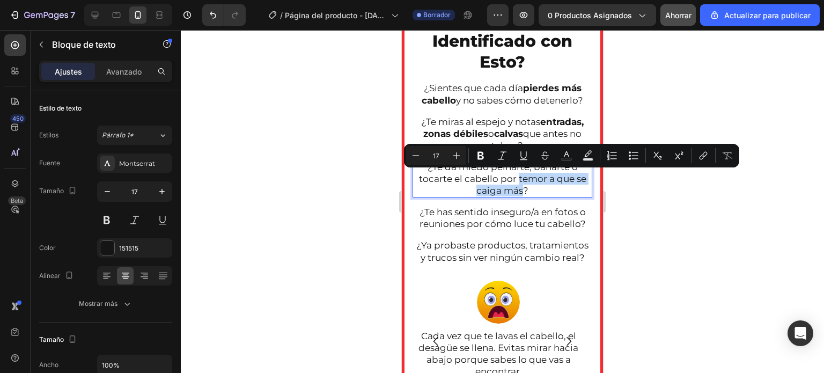
drag, startPoint x: 513, startPoint y: 178, endPoint x: 516, endPoint y: 188, distance: 11.1
click at [516, 188] on p "¿Te da miedo peinarte, bañarte o tocarte el cabello por temor a que se caiga má…" at bounding box center [503, 178] width 178 height 35
click at [484, 158] on icon "Editor contextual toolbar" at bounding box center [481, 156] width 6 height 8
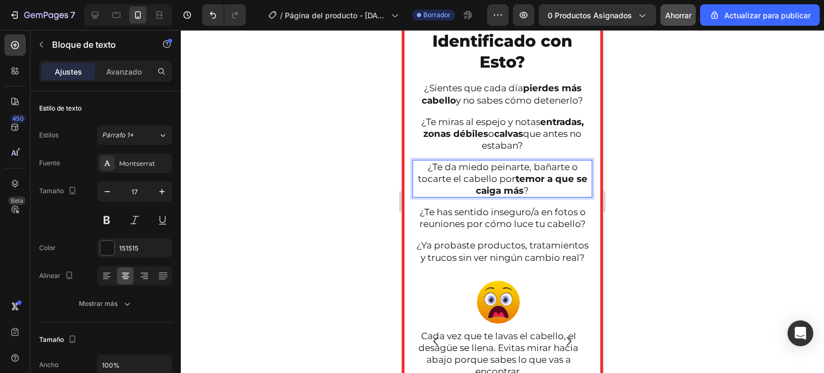
click at [353, 199] on div at bounding box center [502, 201] width 643 height 343
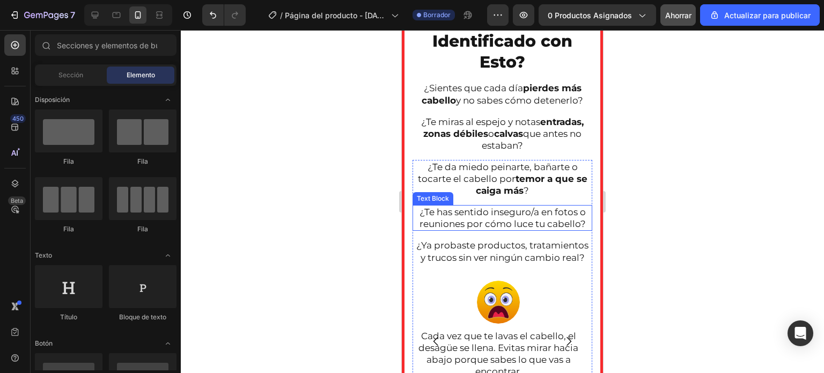
click at [420, 212] on p "¿Te has sentido inseguro/a en fotos o reuniones por cómo luce tu cabello?" at bounding box center [503, 218] width 178 height 24
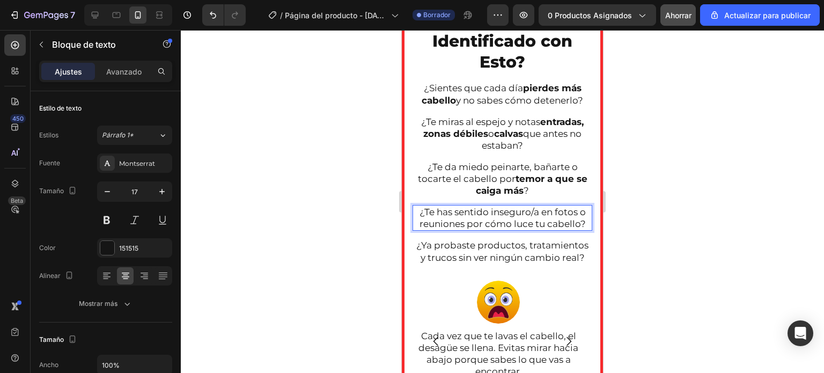
click at [420, 212] on p "¿Te has sentido inseguro/a en fotos o reuniones por cómo luce tu cabello?" at bounding box center [503, 218] width 178 height 24
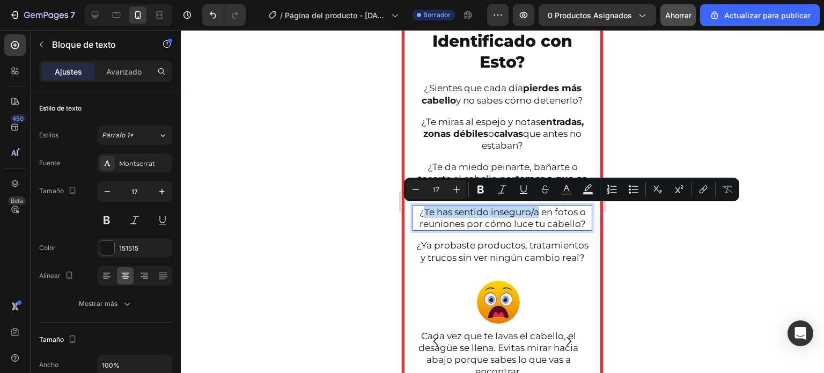
drag, startPoint x: 420, startPoint y: 212, endPoint x: 532, endPoint y: 213, distance: 111.6
click at [532, 213] on p "¿Te has sentido inseguro/a en fotos o reuniones por cómo luce tu cabello?" at bounding box center [503, 218] width 178 height 24
click at [476, 191] on icon "Barra de herramientas contextual del editor" at bounding box center [480, 189] width 11 height 11
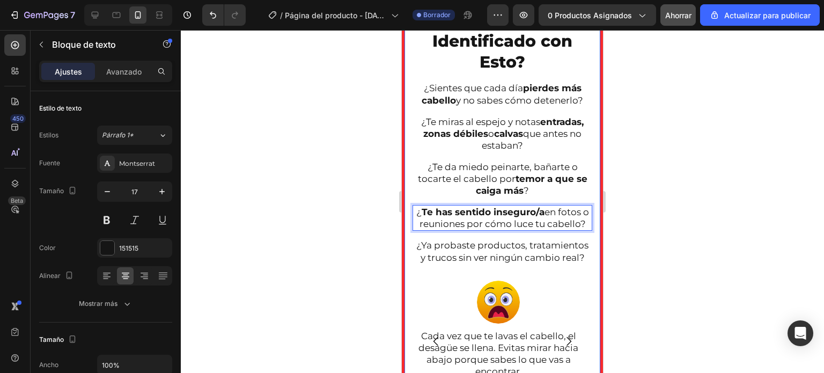
click at [360, 224] on div at bounding box center [502, 201] width 643 height 343
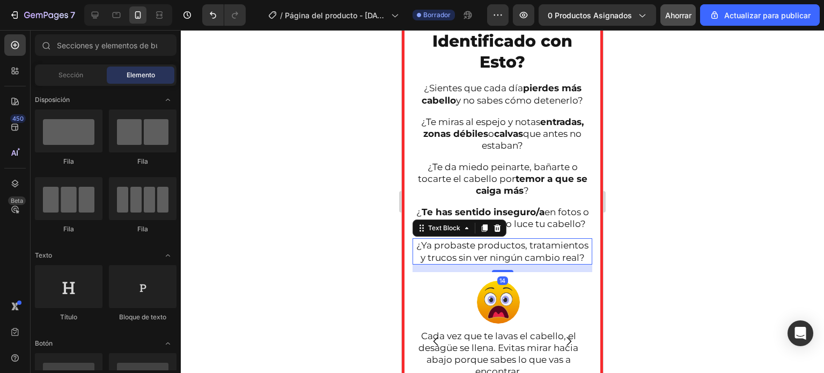
click at [520, 263] on p "¿Ya probaste productos, tratamientos y trucos sin ver ningún cambio real?" at bounding box center [503, 251] width 178 height 24
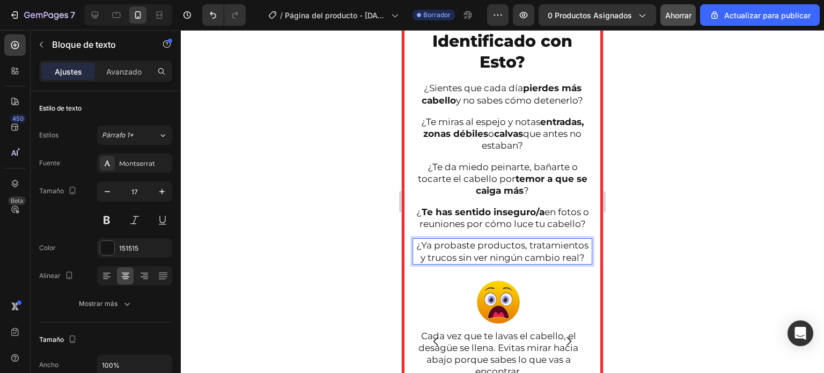
click at [516, 263] on p "¿Ya probaste productos, tratamientos y trucos sin ver ningún cambio real?" at bounding box center [503, 251] width 178 height 24
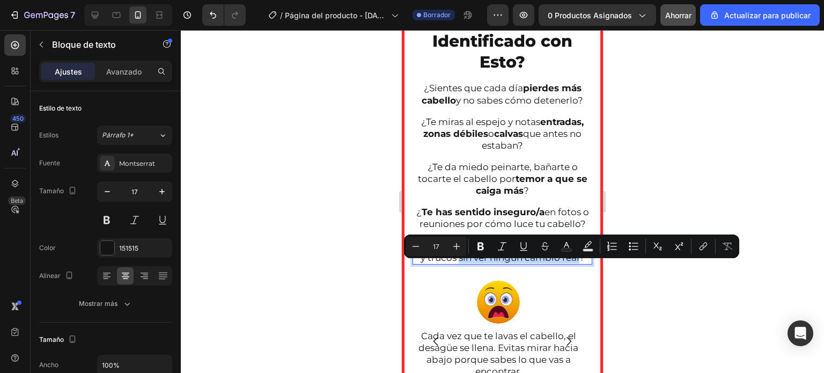
drag, startPoint x: 516, startPoint y: 267, endPoint x: 523, endPoint y: 279, distance: 13.3
click at [523, 263] on p "¿Ya probaste productos, tratamientos y trucos sin ver ningún cambio real?" at bounding box center [503, 251] width 178 height 24
click at [483, 246] on icon "Editor contextual toolbar" at bounding box center [481, 247] width 6 height 8
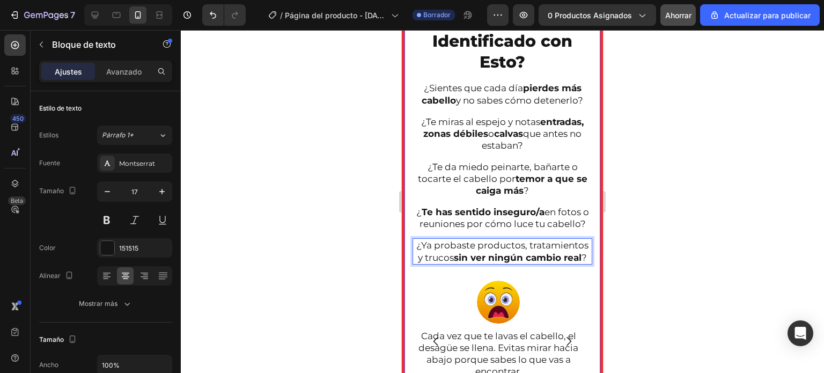
click at [372, 245] on div at bounding box center [502, 201] width 643 height 343
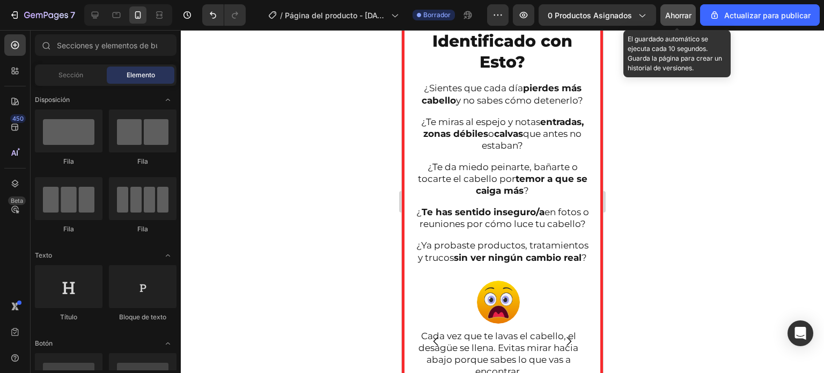
click at [677, 16] on font "Ahorrar" at bounding box center [678, 15] width 26 height 9
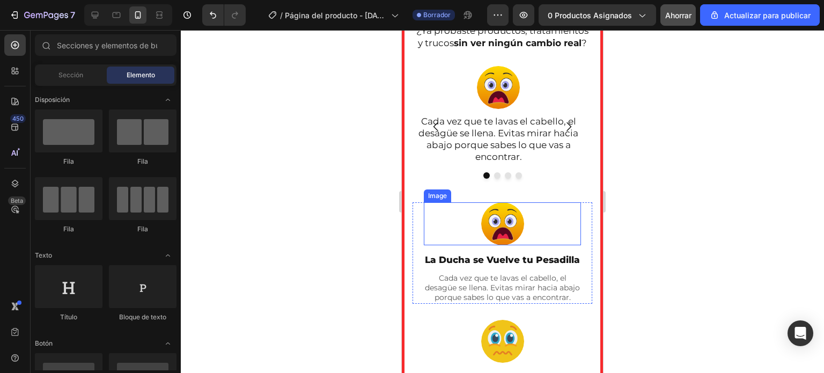
scroll to position [786, 0]
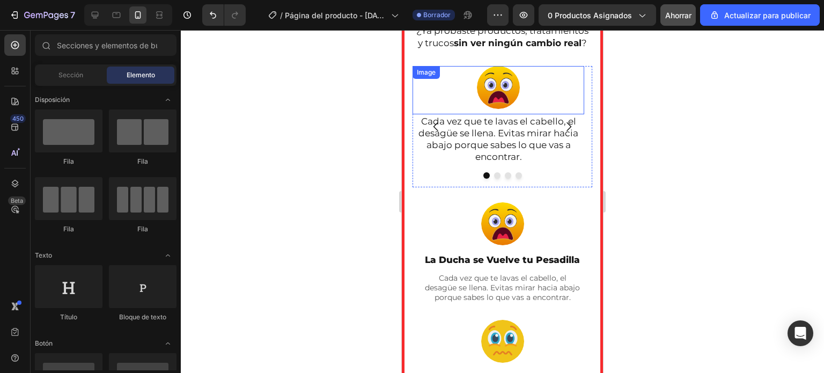
click at [436, 109] on div at bounding box center [499, 87] width 172 height 43
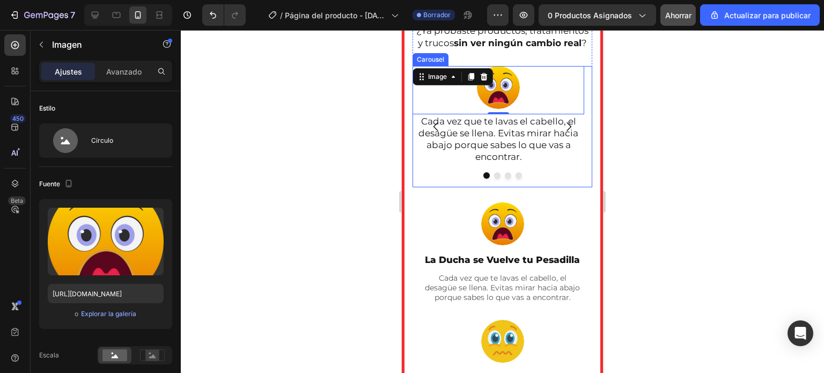
click at [416, 187] on div "Image 0 Cada vez que te lavas el cabello, el desagüe se llena. Evitas mirar hac…" at bounding box center [499, 126] width 172 height 121
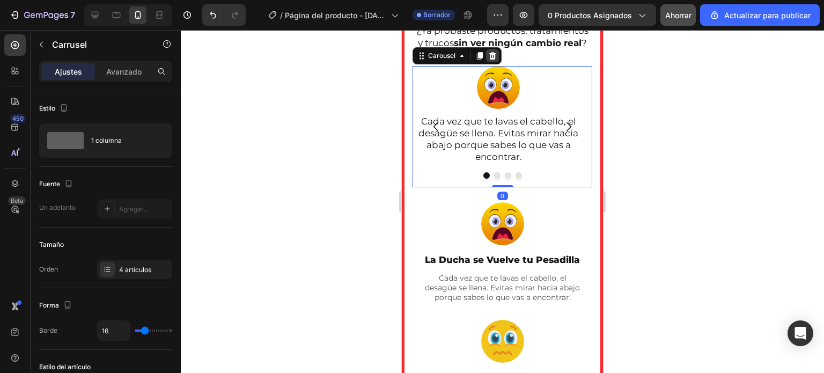
click at [489, 60] on icon at bounding box center [492, 56] width 9 height 9
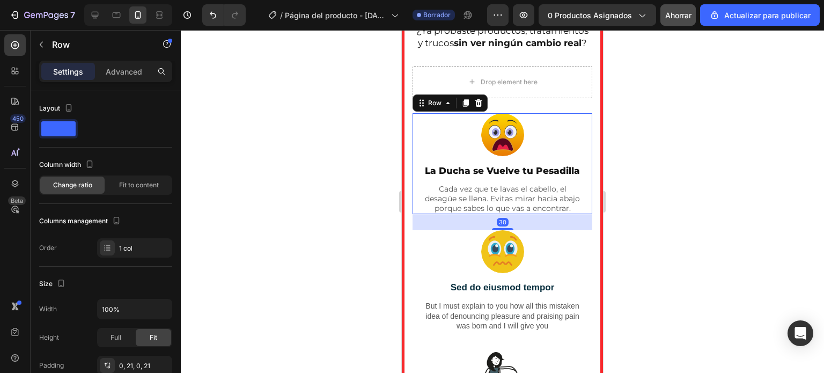
click at [416, 143] on div "Image La Ducha se Vuelve tu Pesadilla Text Block Cada vez que te lavas el cabel…" at bounding box center [503, 163] width 180 height 101
click at [481, 106] on icon at bounding box center [478, 103] width 7 height 8
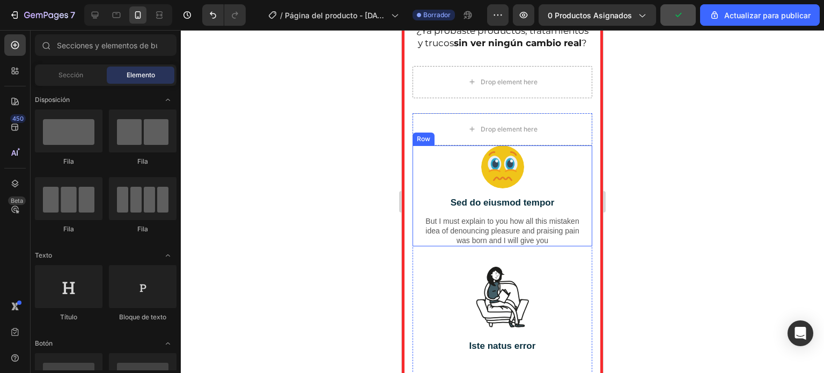
click at [421, 176] on div "Image Sed do eiusmod tempor Text Block But I must explain to you how all this m…" at bounding box center [503, 195] width 180 height 101
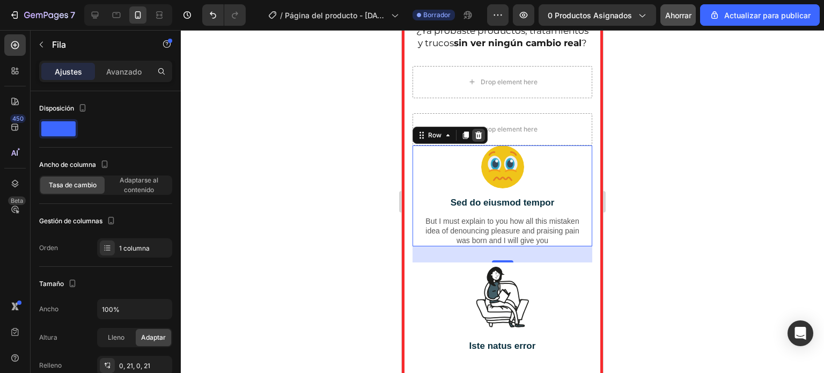
click at [481, 140] on icon at bounding box center [478, 135] width 9 height 9
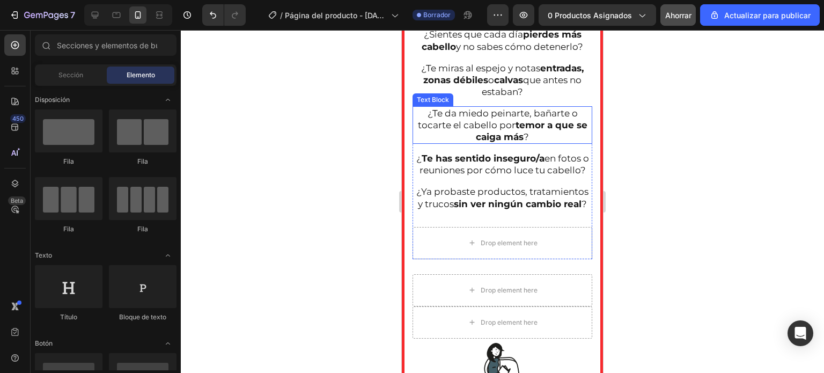
scroll to position [625, 0]
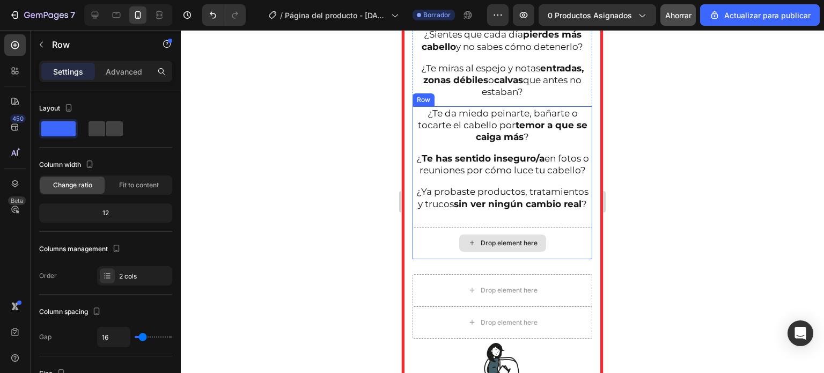
click at [438, 259] on div "Drop element here" at bounding box center [503, 243] width 180 height 32
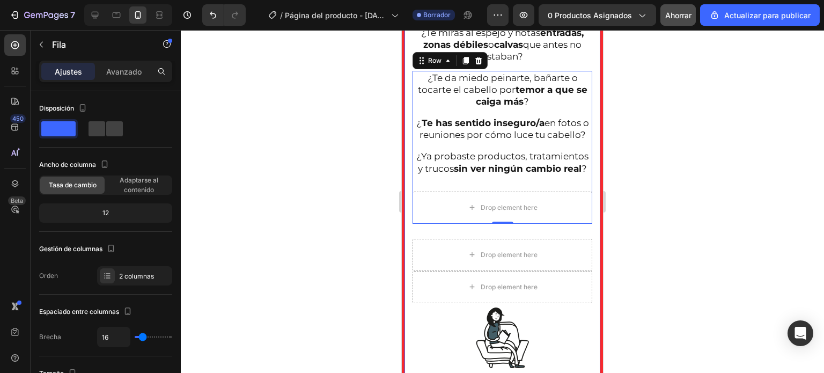
scroll to position [678, 0]
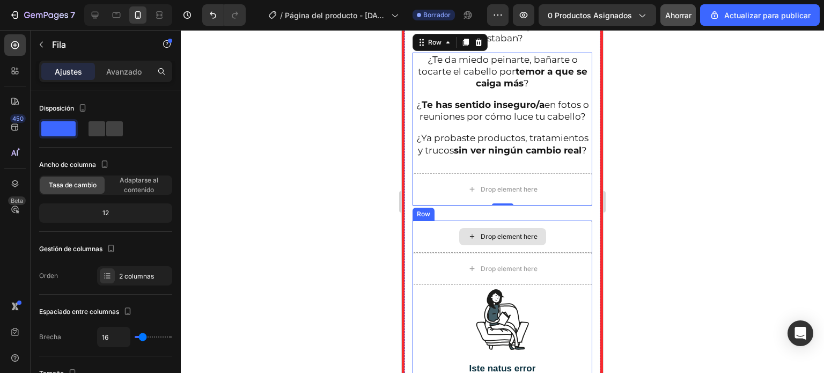
click at [432, 253] on div "Drop element here" at bounding box center [503, 237] width 180 height 32
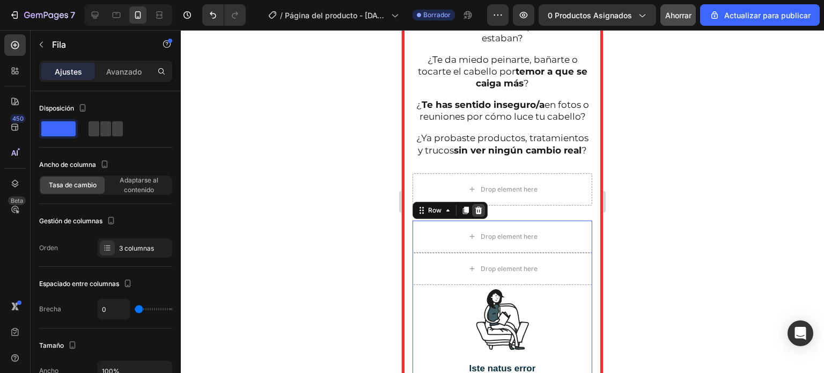
click at [478, 215] on icon at bounding box center [478, 210] width 9 height 9
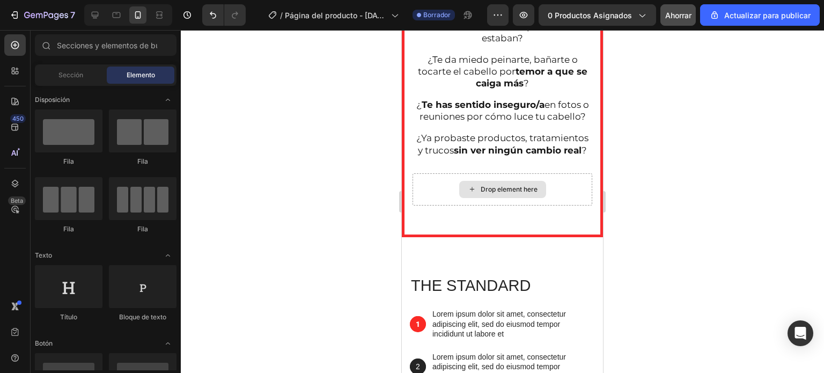
scroll to position [571, 0]
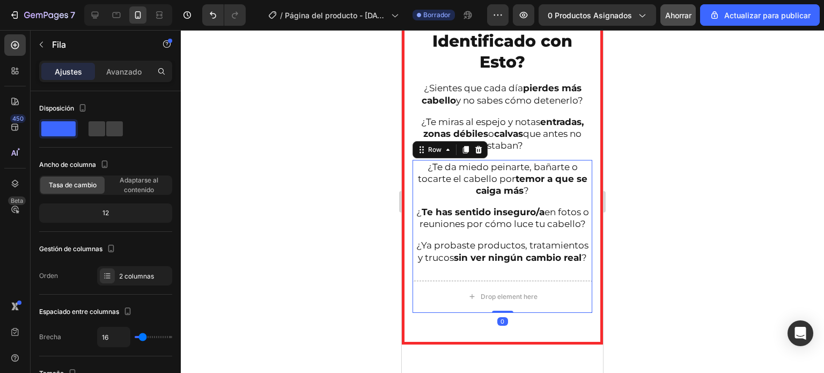
click at [360, 303] on div at bounding box center [502, 201] width 643 height 343
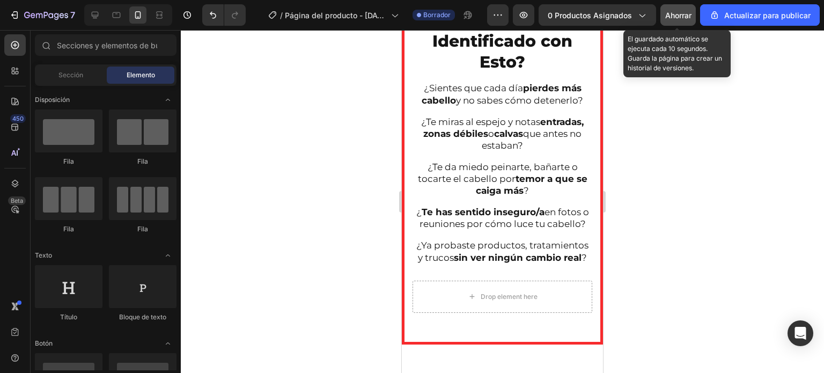
click at [678, 14] on font "Ahorrar" at bounding box center [678, 15] width 26 height 9
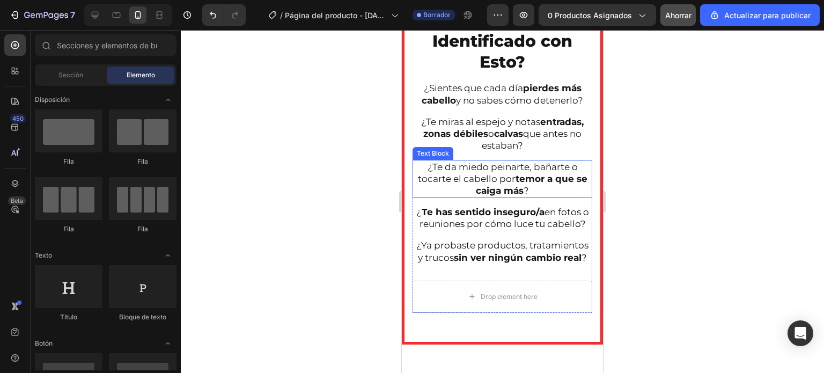
click at [420, 166] on p "¿Te da miedo peinarte, bañarte o tocarte el cabello por temor a que se caiga má…" at bounding box center [503, 178] width 178 height 35
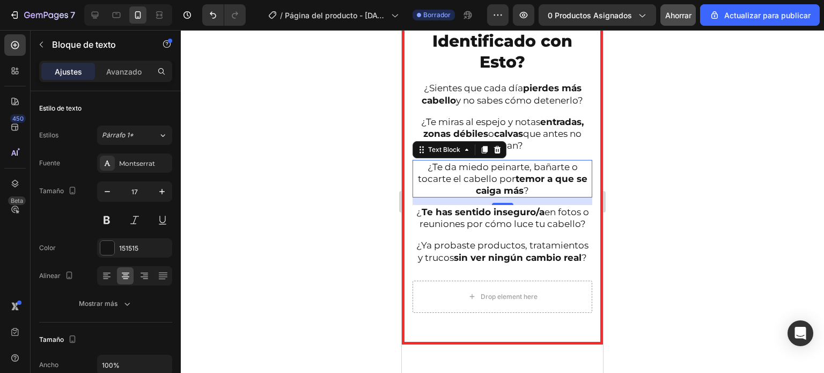
click at [342, 155] on div at bounding box center [502, 201] width 643 height 343
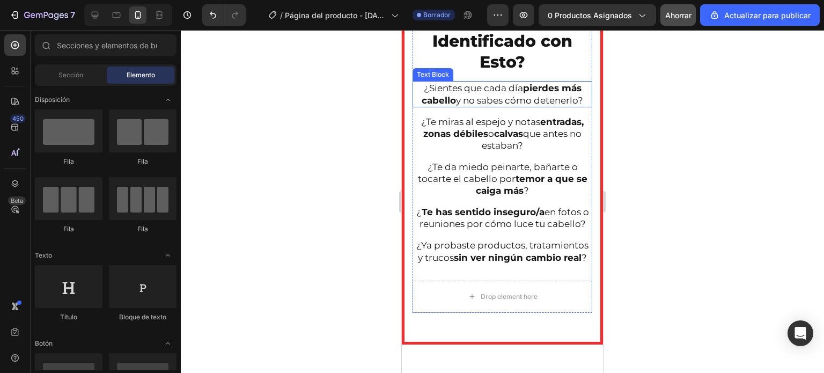
click at [438, 94] on strong "pierdes más cabello" at bounding box center [502, 94] width 160 height 23
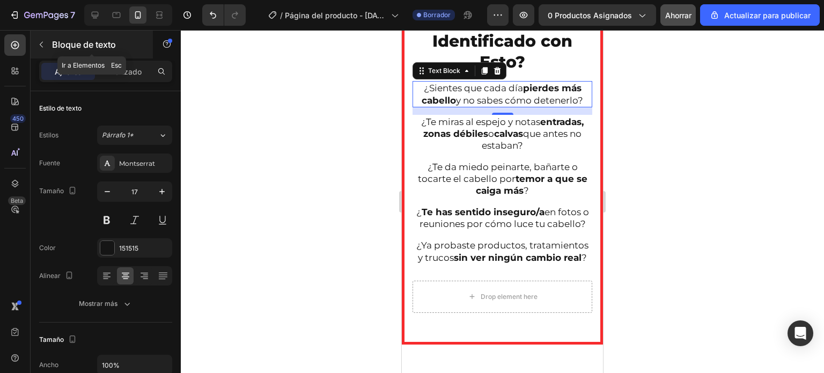
click at [39, 45] on icon "button" at bounding box center [41, 44] width 9 height 9
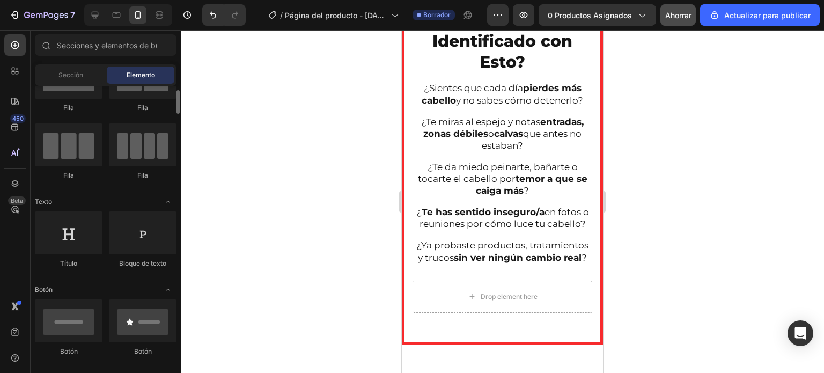
scroll to position [0, 0]
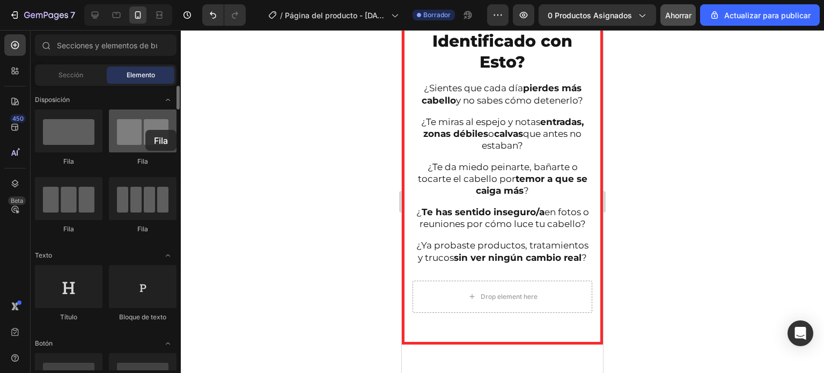
drag, startPoint x: 131, startPoint y: 142, endPoint x: 145, endPoint y: 130, distance: 18.7
click at [145, 130] on div at bounding box center [143, 130] width 68 height 43
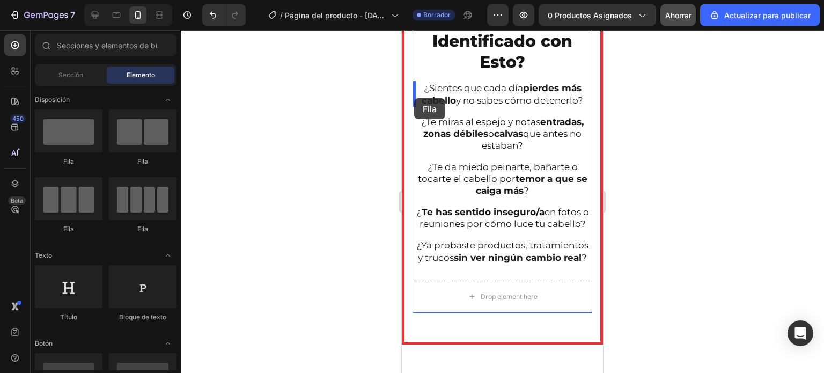
drag, startPoint x: 462, startPoint y: 166, endPoint x: 414, endPoint y: 98, distance: 82.8
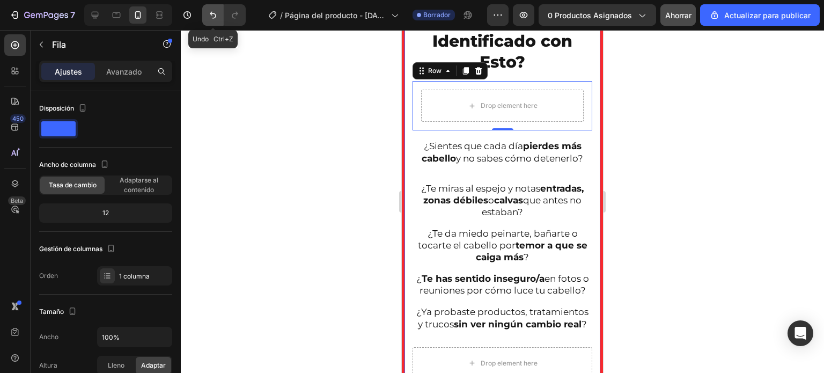
click at [210, 13] on icon "Deshacer/Rehacer" at bounding box center [213, 15] width 6 height 7
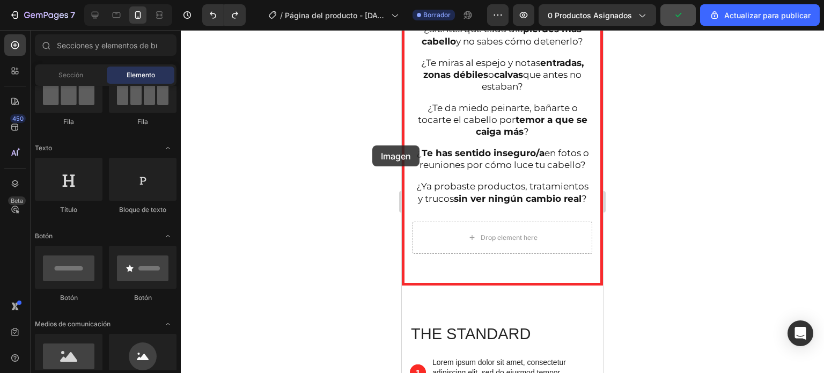
scroll to position [327, 0]
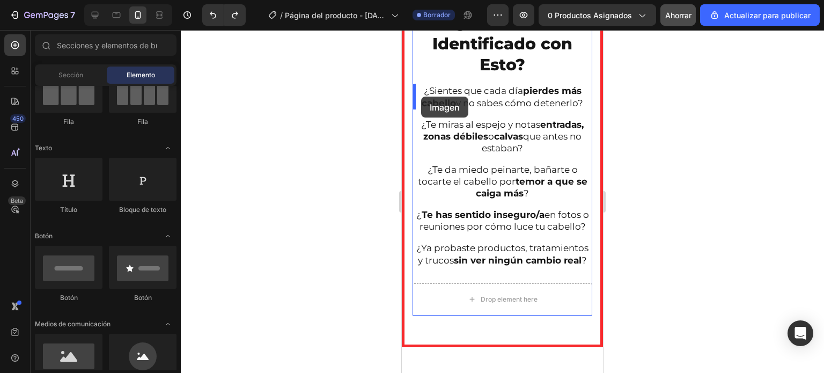
drag, startPoint x: 553, startPoint y: 388, endPoint x: 421, endPoint y: 97, distance: 319.9
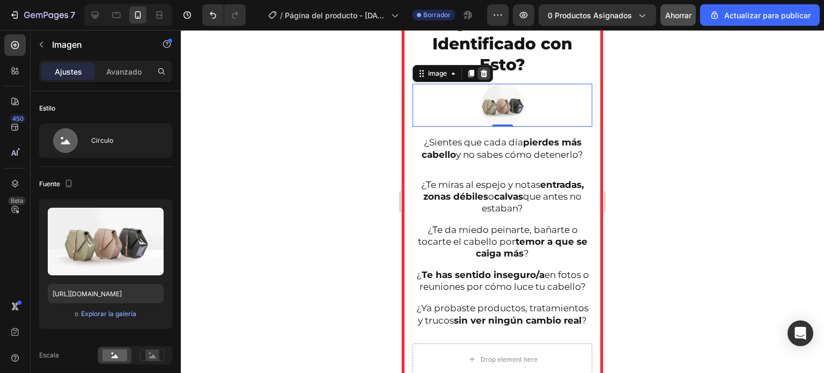
click at [487, 79] on div at bounding box center [484, 73] width 13 height 13
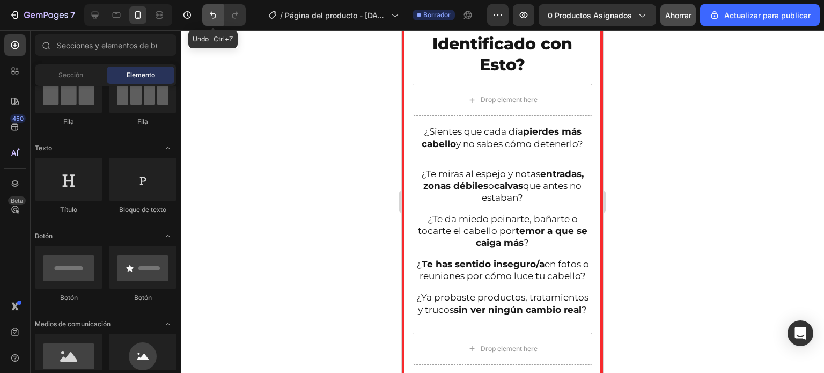
click at [209, 16] on icon "Deshacer/Rehacer" at bounding box center [213, 15] width 11 height 11
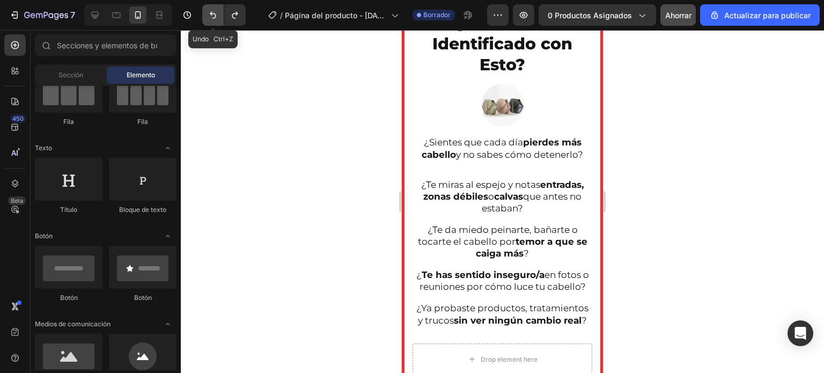
click at [213, 14] on icon "Deshacer/Rehacer" at bounding box center [213, 15] width 11 height 11
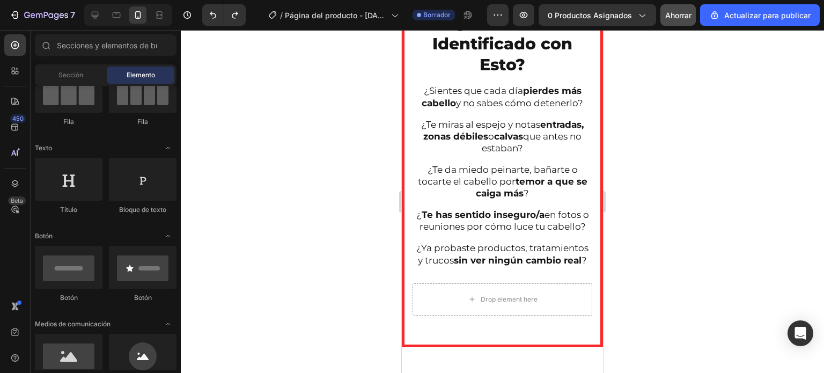
click at [322, 134] on div at bounding box center [502, 201] width 643 height 343
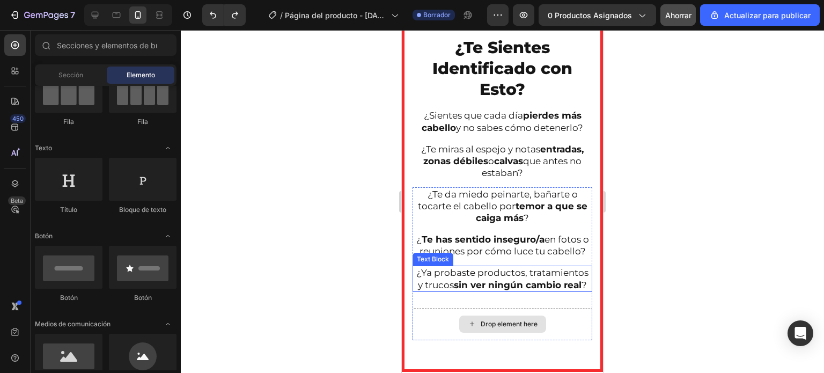
scroll to position [568, 0]
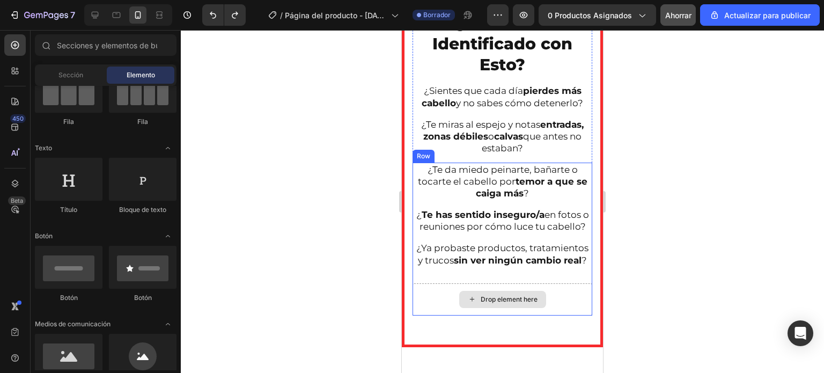
click at [415, 316] on div "Drop element here" at bounding box center [503, 299] width 180 height 32
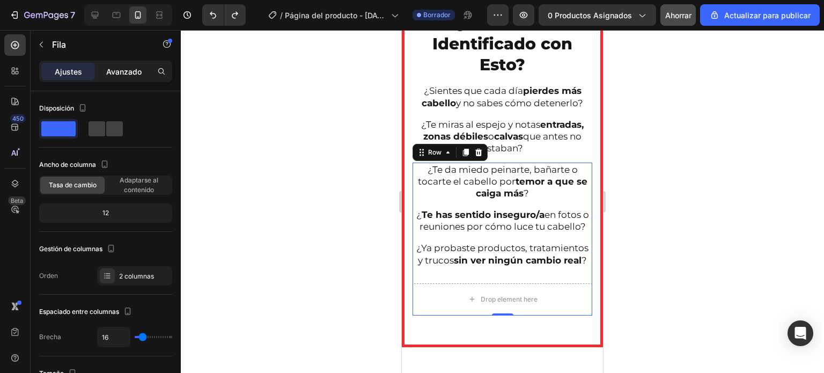
click at [127, 75] on font "Avanzado" at bounding box center [123, 71] width 35 height 9
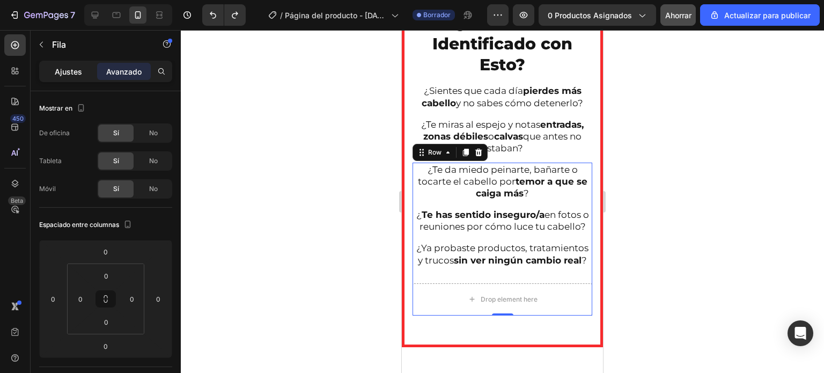
click at [75, 69] on font "Ajustes" at bounding box center [68, 71] width 27 height 9
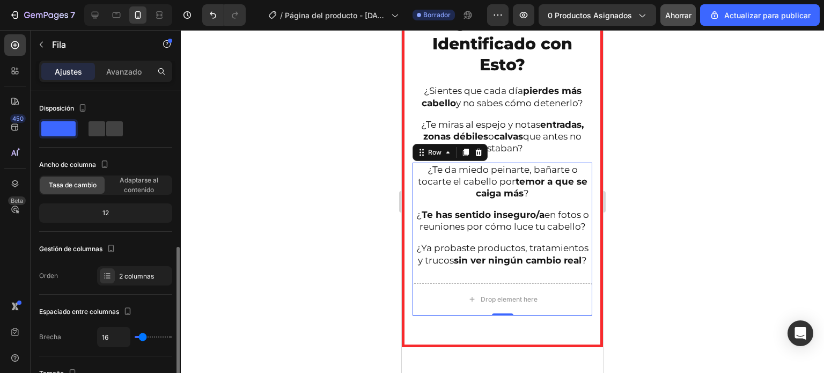
scroll to position [107, 0]
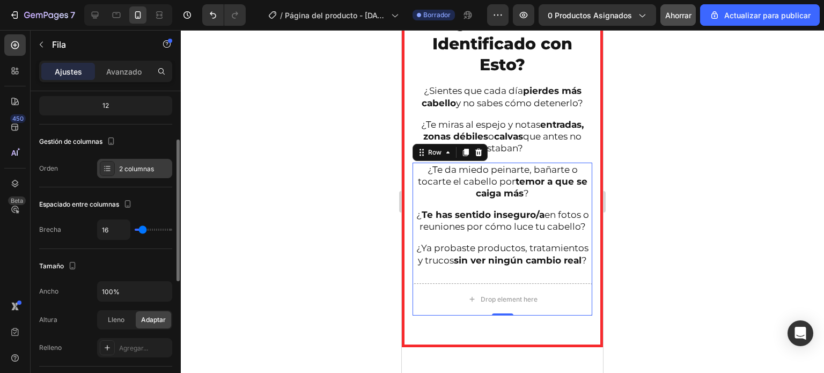
click at [133, 169] on font "2 columnas" at bounding box center [136, 169] width 35 height 8
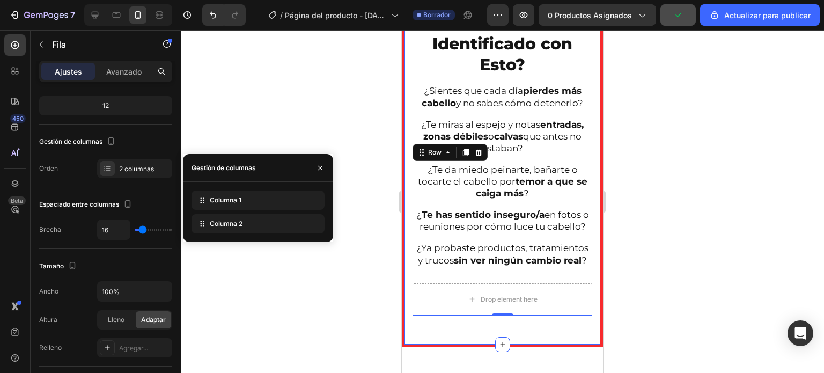
click at [375, 156] on div at bounding box center [502, 201] width 643 height 343
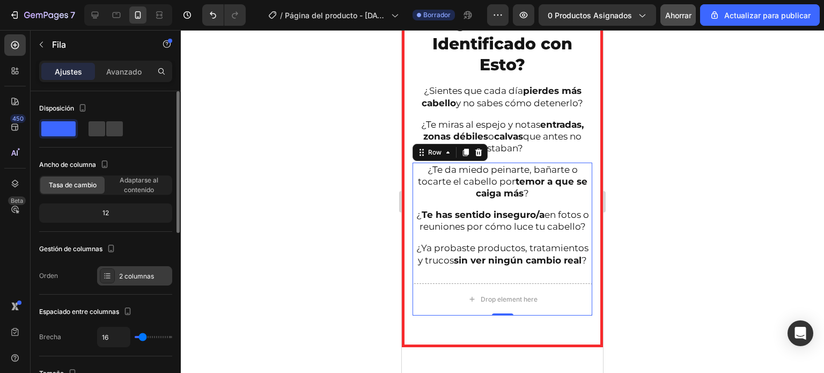
click at [146, 275] on font "2 columnas" at bounding box center [136, 276] width 35 height 8
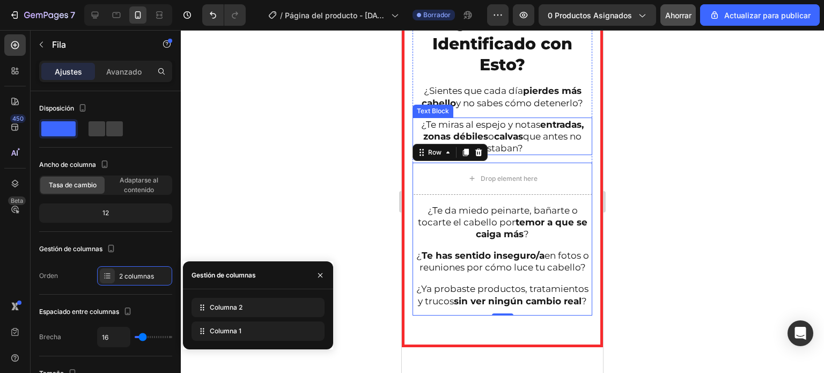
click at [501, 131] on strong "calvas" at bounding box center [508, 136] width 29 height 11
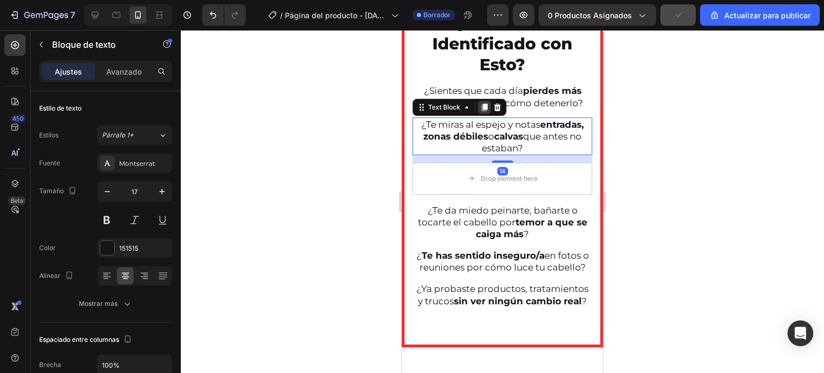
click at [483, 105] on icon at bounding box center [485, 108] width 6 height 8
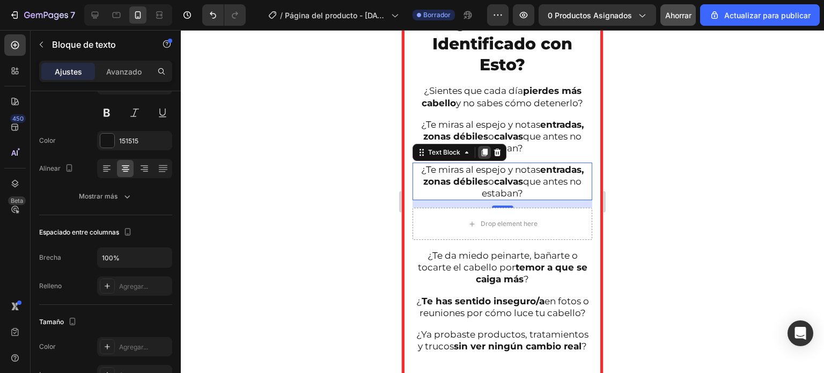
click at [485, 151] on icon at bounding box center [485, 153] width 6 height 8
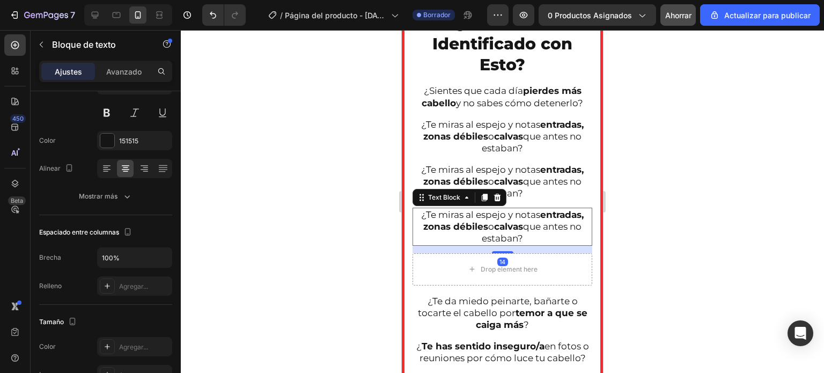
click at [485, 151] on p "¿Te miras al espejo y notas entradas, zonas débiles o calvas que antes no estab…" at bounding box center [503, 136] width 178 height 35
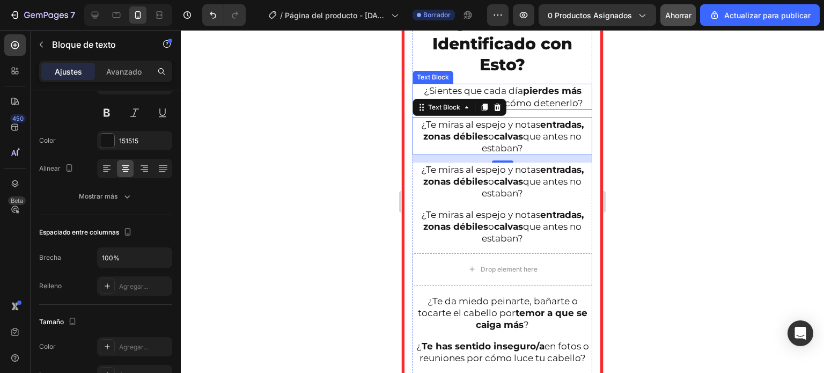
click at [557, 101] on p "¿Sientes que cada día pierdes más cabello y no sabes cómo detenerlo?" at bounding box center [503, 97] width 178 height 24
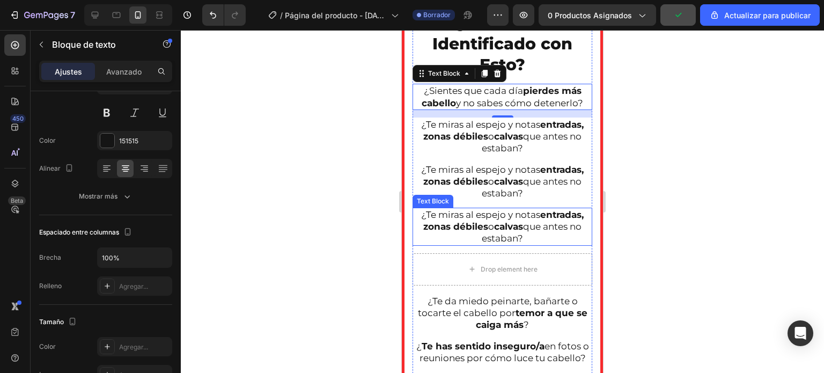
click at [467, 216] on p "¿Te miras al espejo y notas entradas, zonas débiles o calvas que antes no estab…" at bounding box center [503, 226] width 178 height 35
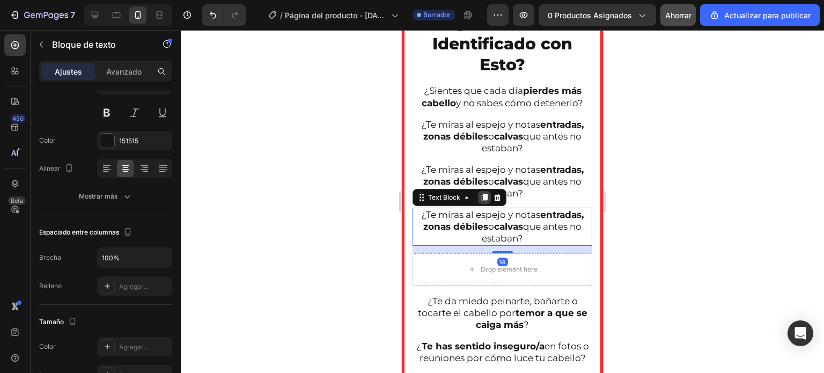
click at [485, 197] on icon at bounding box center [485, 198] width 6 height 8
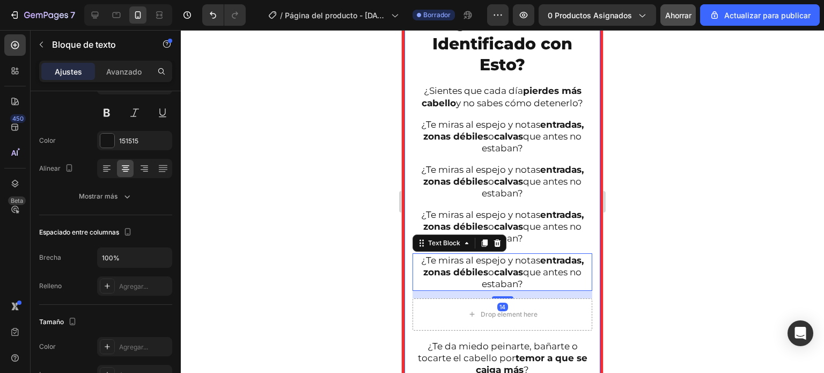
click at [635, 263] on div at bounding box center [502, 201] width 643 height 343
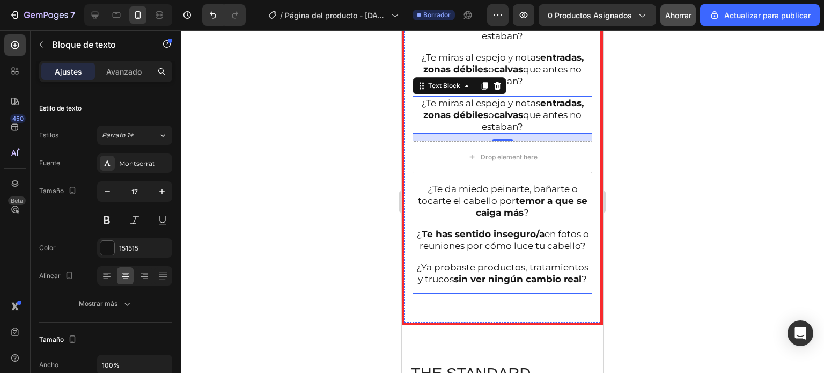
scroll to position [730, 0]
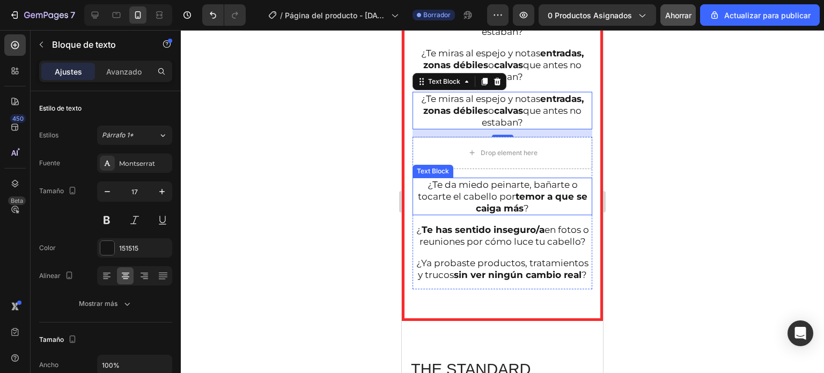
click at [530, 210] on p "¿Te da miedo peinarte, bañarte o tocarte el cabello por temor a que se caiga má…" at bounding box center [503, 196] width 178 height 35
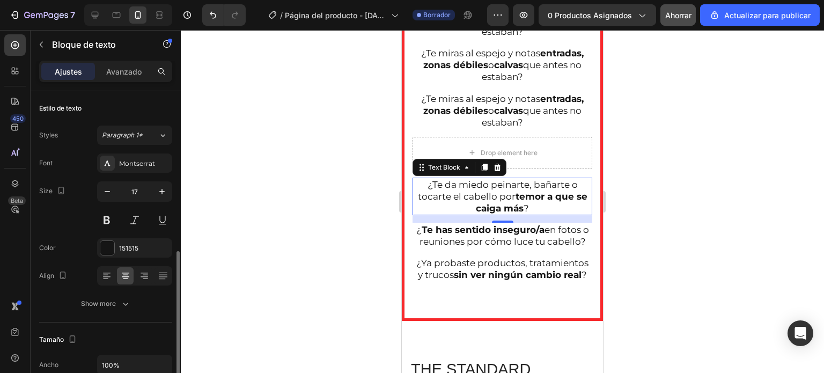
scroll to position [107, 0]
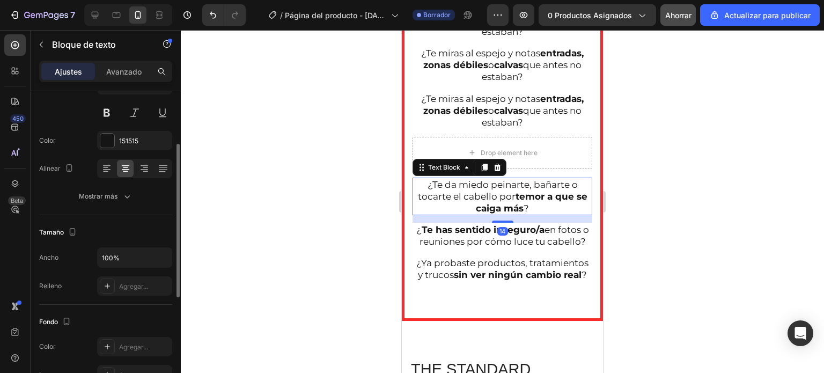
click at [530, 210] on p "¿Te da miedo peinarte, bañarte o tocarte el cabello por temor a que se caiga má…" at bounding box center [503, 196] width 178 height 35
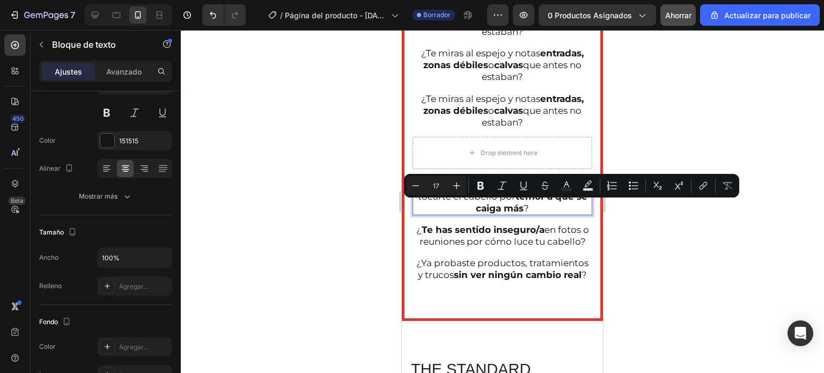
click at [530, 208] on p "¿Te da miedo peinarte, bañarte o tocarte el cabello por temor a que se caiga má…" at bounding box center [503, 196] width 178 height 35
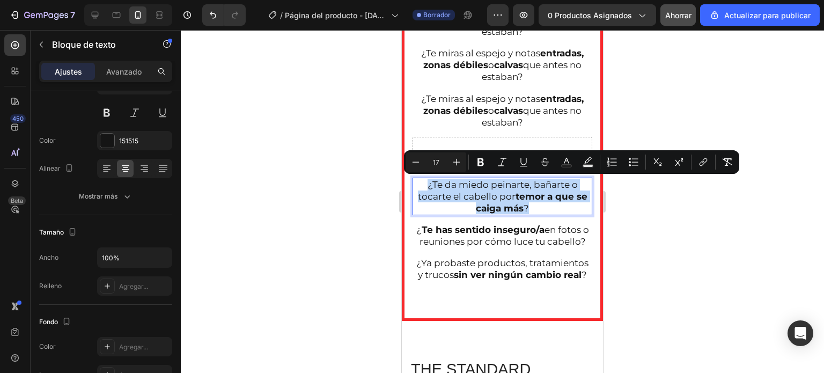
drag, startPoint x: 529, startPoint y: 208, endPoint x: 425, endPoint y: 187, distance: 106.6
click at [425, 187] on p "¿Te da miedo peinarte, bañarte o tocarte el cabello por temor a que se caiga má…" at bounding box center [503, 196] width 178 height 35
copy p "¿Te da miedo peinarte, bañarte o tocarte el cabello por temor a que se caiga má…"
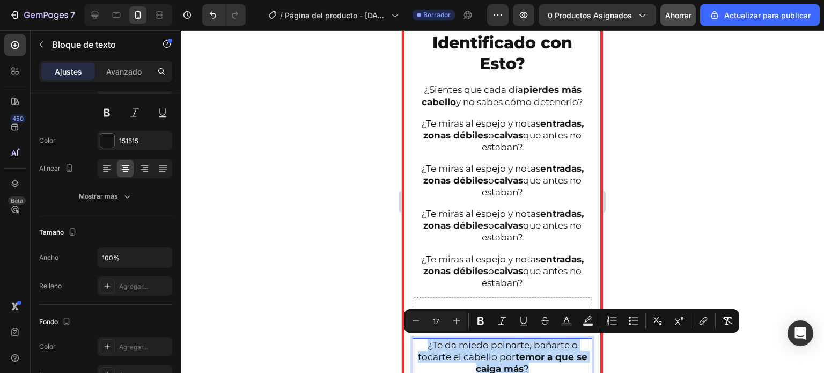
scroll to position [569, 0]
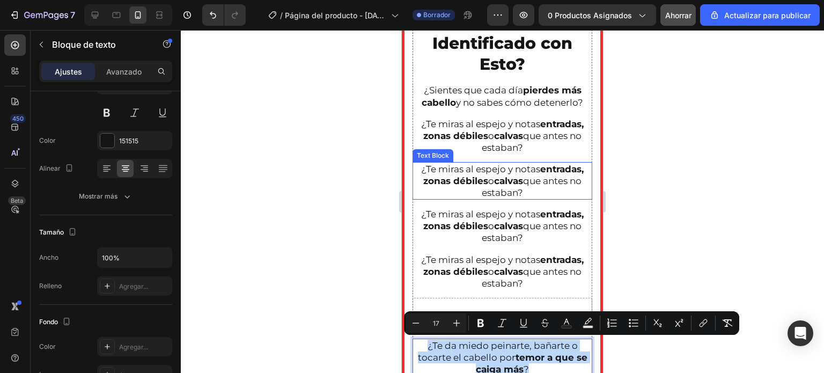
click at [511, 182] on strong "calvas" at bounding box center [508, 180] width 29 height 11
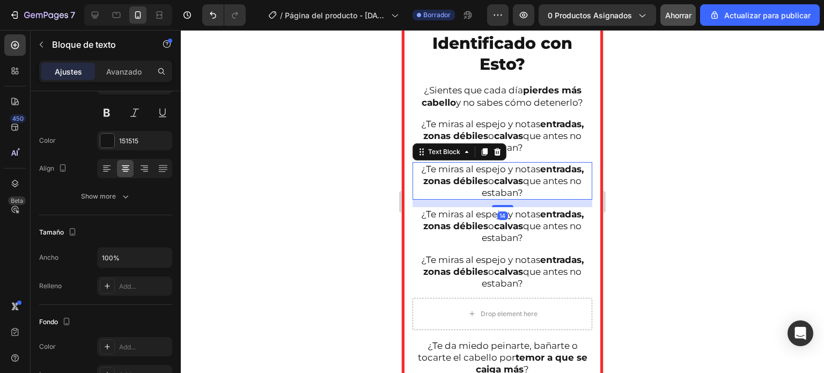
click at [511, 182] on strong "calvas" at bounding box center [508, 180] width 29 height 11
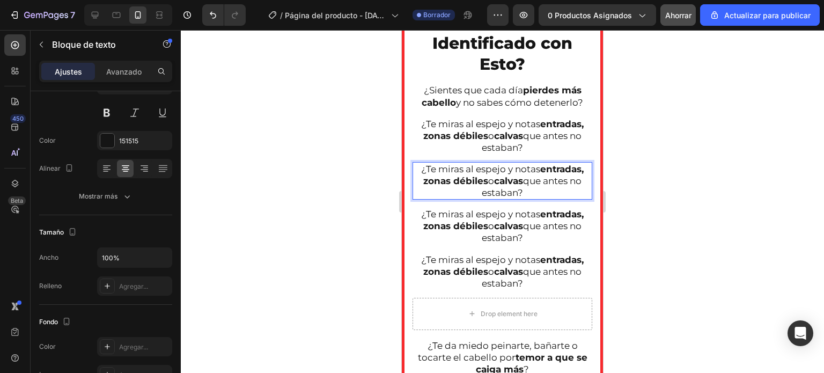
click at [517, 189] on p "¿Te miras al espejo y notas entradas, zonas débiles o calvas que antes no estab…" at bounding box center [503, 180] width 178 height 35
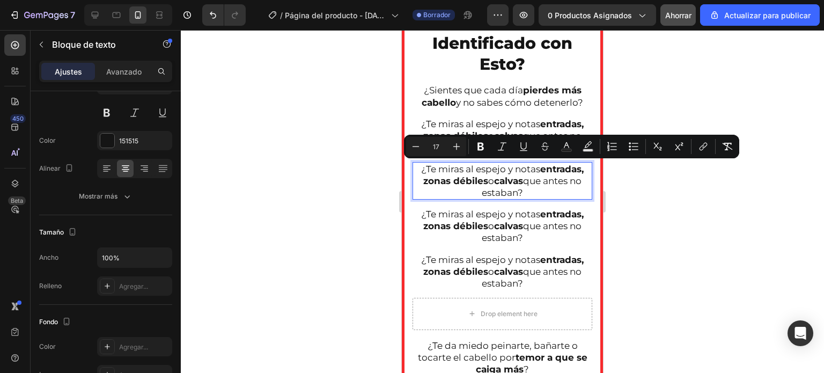
drag, startPoint x: 502, startPoint y: 198, endPoint x: 416, endPoint y: 169, distance: 90.1
click at [416, 169] on p "¿Te miras al espejo y notas entradas, zonas débiles o calvas que antes no estab…" at bounding box center [503, 180] width 178 height 35
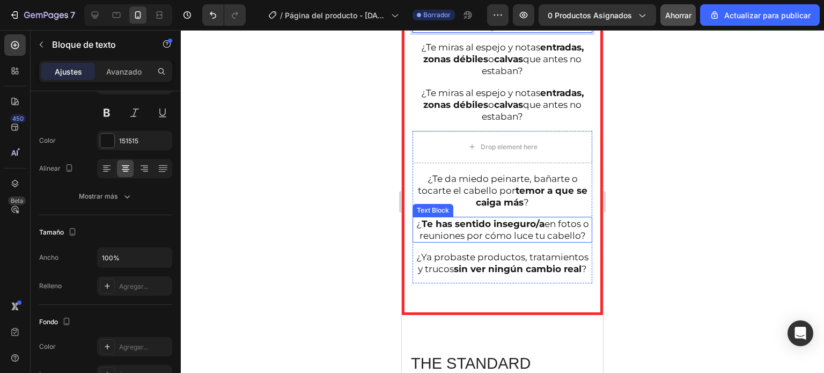
scroll to position [736, 0]
click at [535, 241] on p "¿ Te has sentido inseguro/a en fotos o reuniones por cómo luce tu cabello?" at bounding box center [503, 229] width 178 height 24
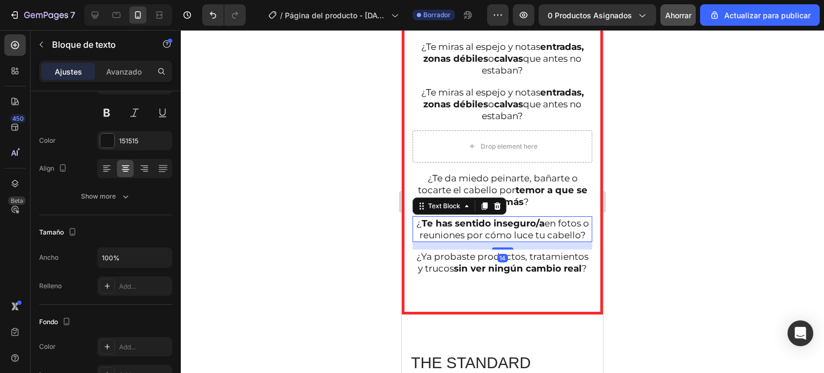
click at [535, 241] on p "¿ Te has sentido inseguro/a en fotos o reuniones por cómo luce tu cabello?" at bounding box center [503, 229] width 178 height 24
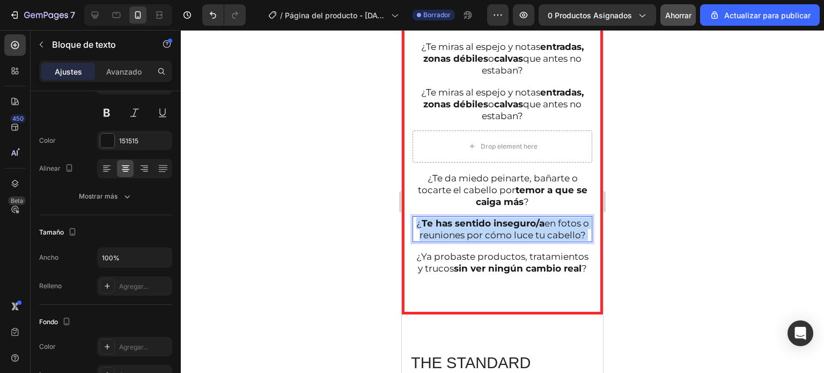
drag, startPoint x: 519, startPoint y: 242, endPoint x: 474, endPoint y: 243, distance: 45.1
click at [474, 241] on p "¿ Te has sentido inseguro/a en fotos o reuniones por cómo luce tu cabello?" at bounding box center [503, 229] width 178 height 24
drag, startPoint x: 515, startPoint y: 247, endPoint x: 410, endPoint y: 223, distance: 107.9
click at [410, 223] on div "¿Te Sientes Identificado con Esto? Heading ¿Sientes que cada día pierdes más ca…" at bounding box center [502, 72] width 201 height 485
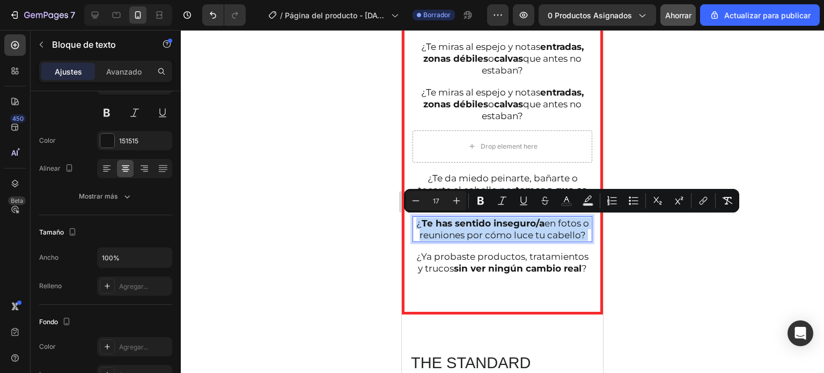
copy p "¿ Te has sentido inseguro/a en fotos o reuniones por cómo luce tu cabello?"
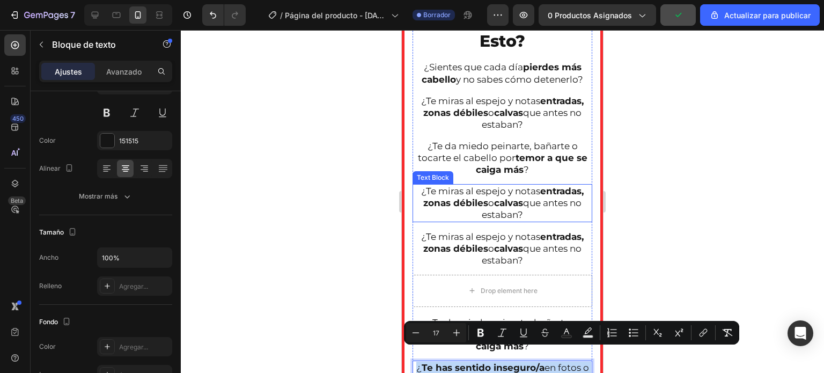
scroll to position [616, 0]
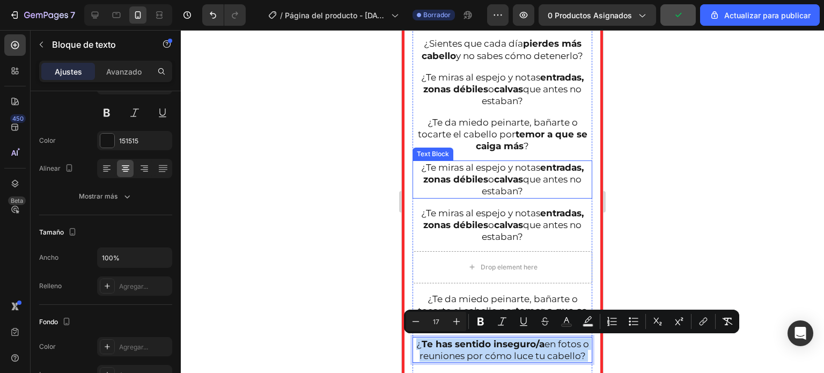
click at [494, 189] on p "¿Te miras al espejo y notas entradas, zonas débiles o calvas que antes no estab…" at bounding box center [503, 179] width 178 height 35
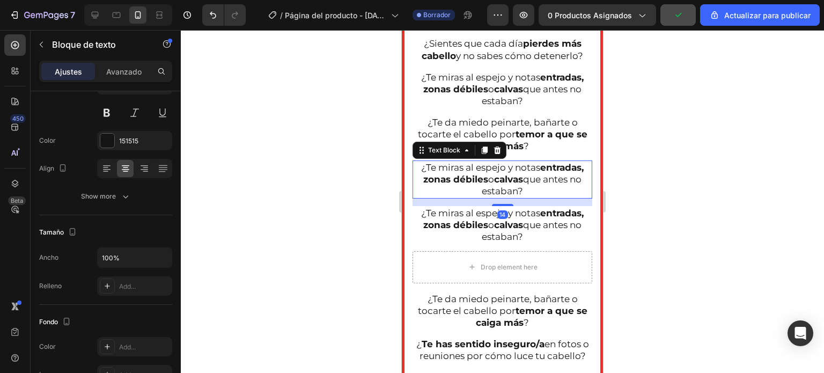
click at [494, 189] on p "¿Te miras al espejo y notas entradas, zonas débiles o calvas que antes no estab…" at bounding box center [503, 179] width 178 height 35
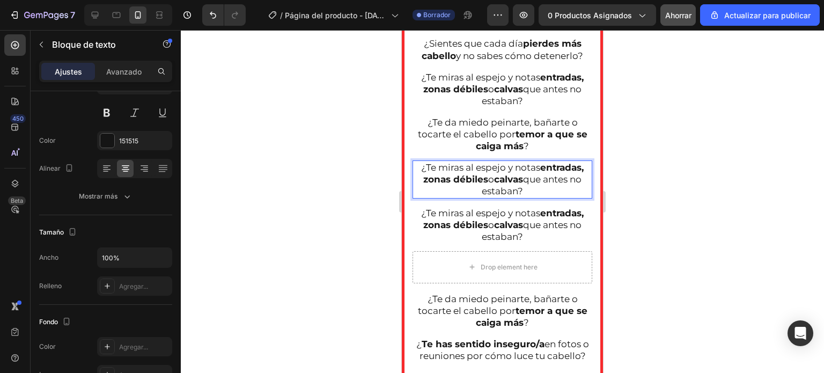
click at [522, 192] on p "¿Te miras al espejo y notas entradas, zonas débiles o calvas que antes no estab…" at bounding box center [503, 179] width 178 height 35
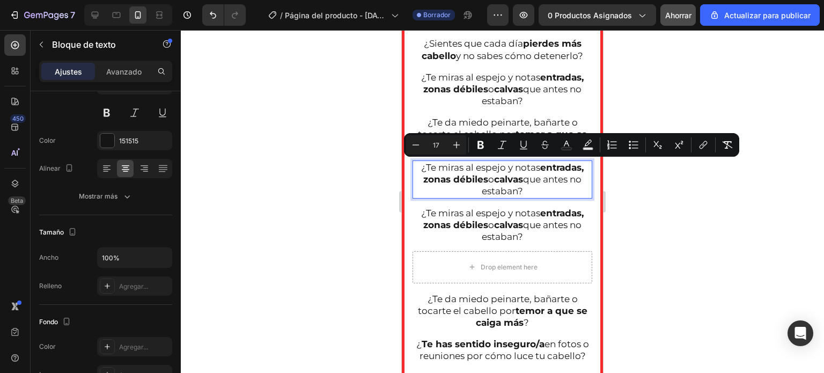
drag, startPoint x: 515, startPoint y: 192, endPoint x: 418, endPoint y: 165, distance: 101.2
click at [418, 165] on p "¿Te miras al espejo y notas entradas, zonas débiles o calvas que antes no estab…" at bounding box center [503, 179] width 178 height 35
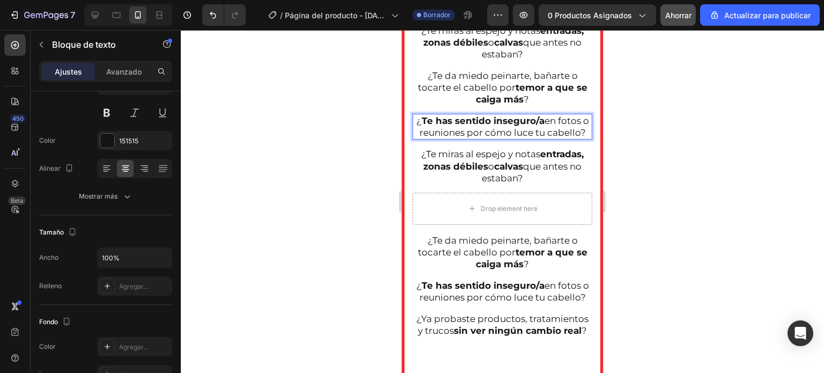
scroll to position [683, 0]
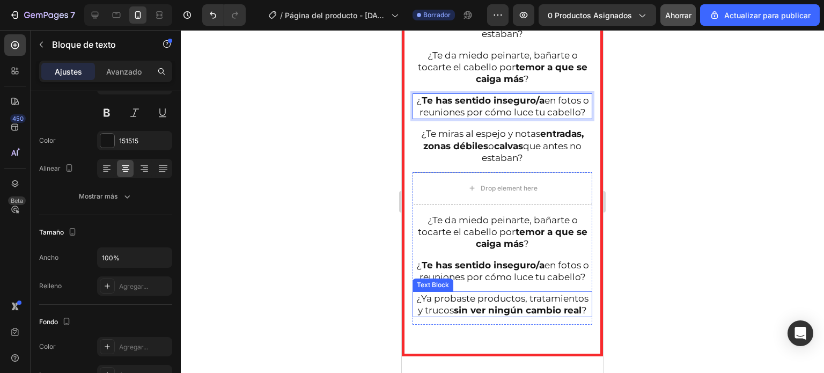
click at [521, 316] on strong "sin ver ningún cambio real" at bounding box center [518, 310] width 128 height 11
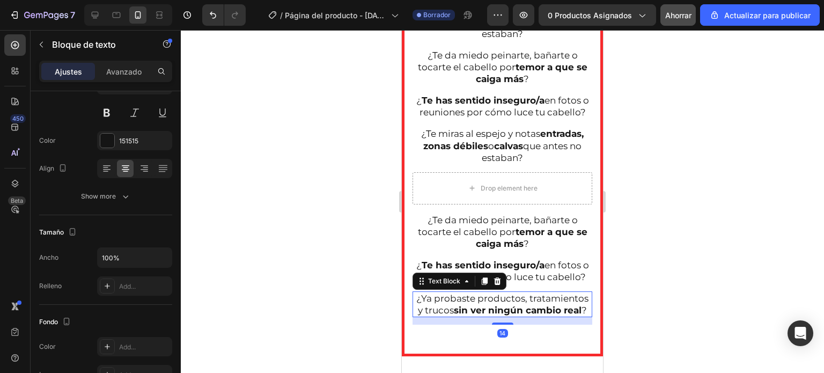
click at [521, 316] on strong "sin ver ningún cambio real" at bounding box center [518, 310] width 128 height 11
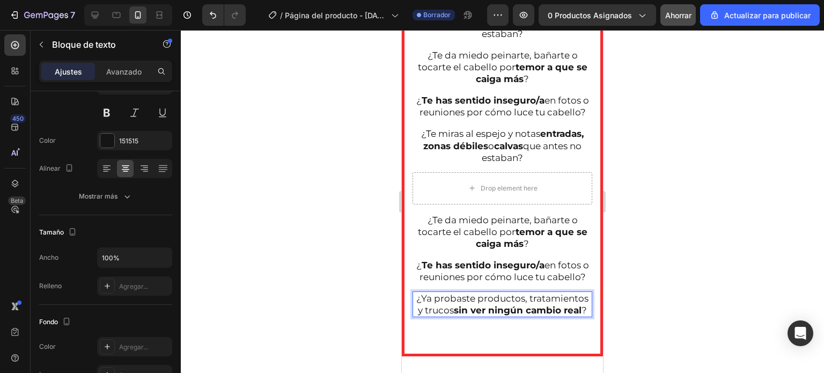
click at [537, 316] on p "¿Ya probaste productos, tratamientos y trucos sin ver ningún cambio real ?" at bounding box center [503, 304] width 178 height 24
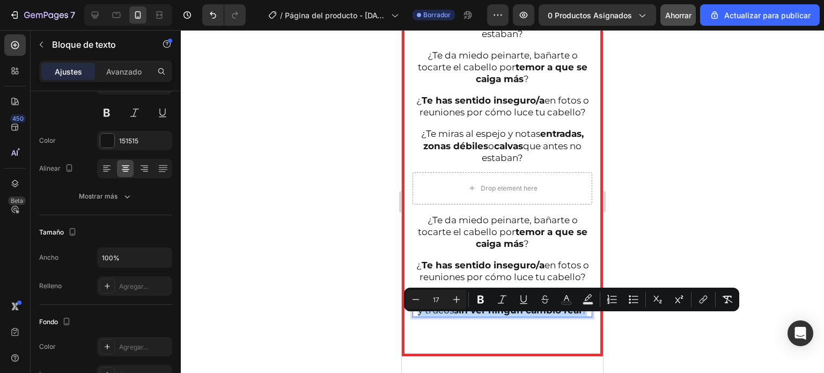
drag, startPoint x: 532, startPoint y: 344, endPoint x: 420, endPoint y: 317, distance: 115.5
click at [420, 316] on p "¿Ya probaste productos, tratamientos y trucos sin ver ningún cambio real ?" at bounding box center [503, 304] width 178 height 24
copy p "¿Ya probaste productos, tratamientos y trucos sin ver ningún cambio real ?"
click at [481, 151] on p "¿Te miras al espejo y notas entradas, zonas débiles o calvas que antes no estab…" at bounding box center [503, 145] width 178 height 35
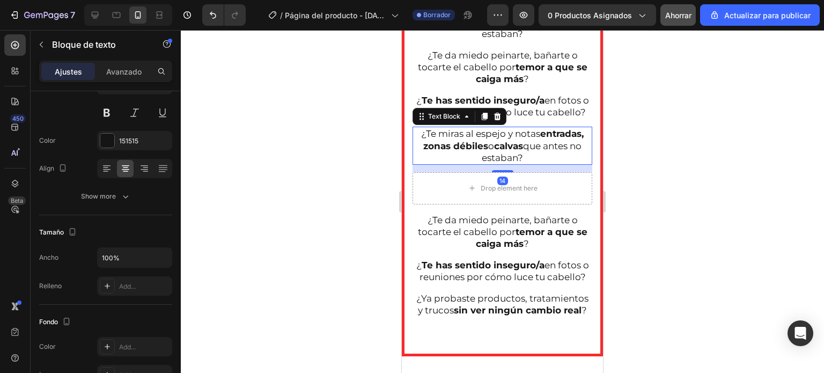
click at [481, 151] on p "¿Te miras al espejo y notas entradas, zonas débiles o calvas que antes no estab…" at bounding box center [503, 145] width 178 height 35
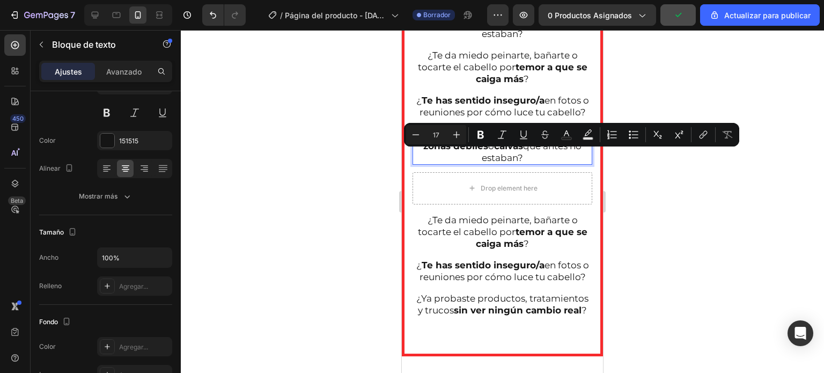
click at [522, 163] on p "¿Te miras al espejo y notas entradas, zonas débiles o calvas que antes no estab…" at bounding box center [503, 145] width 178 height 35
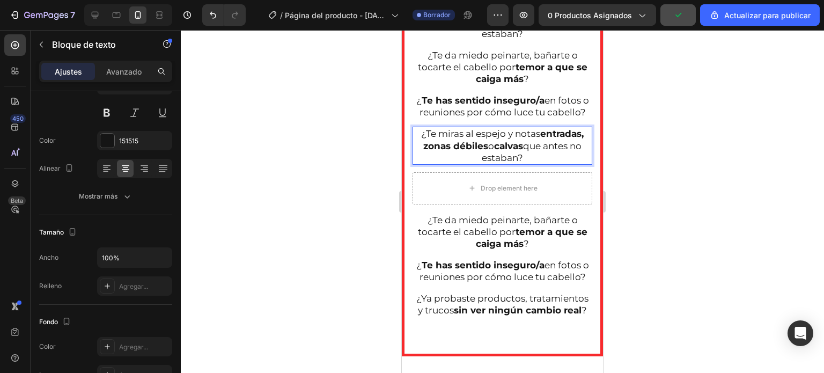
drag, startPoint x: 485, startPoint y: 171, endPoint x: 416, endPoint y: 145, distance: 73.9
click at [416, 147] on p "¿Te miras al espejo y notas entradas, zonas débiles o calvas que antes no estab…" at bounding box center [503, 145] width 178 height 35
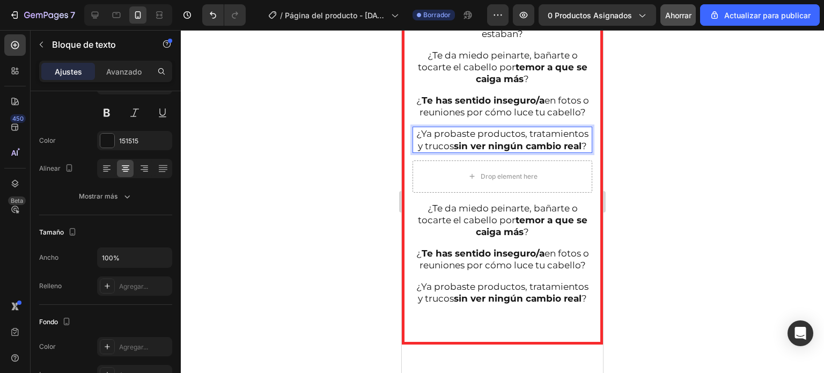
click at [338, 209] on div at bounding box center [502, 201] width 643 height 343
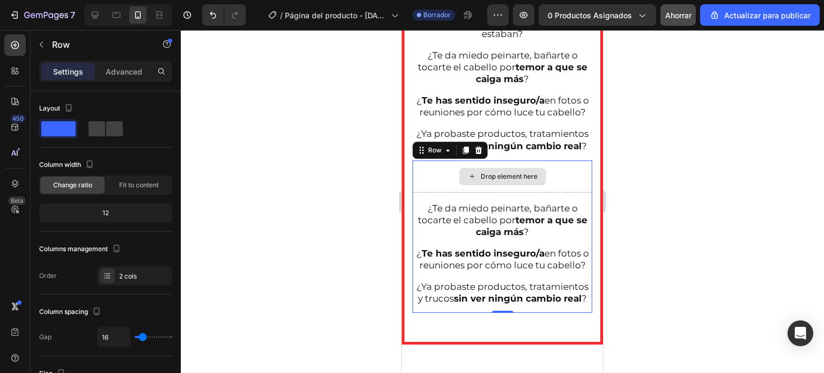
click at [438, 193] on div "Drop element here" at bounding box center [503, 176] width 180 height 32
click at [479, 157] on div at bounding box center [478, 150] width 13 height 13
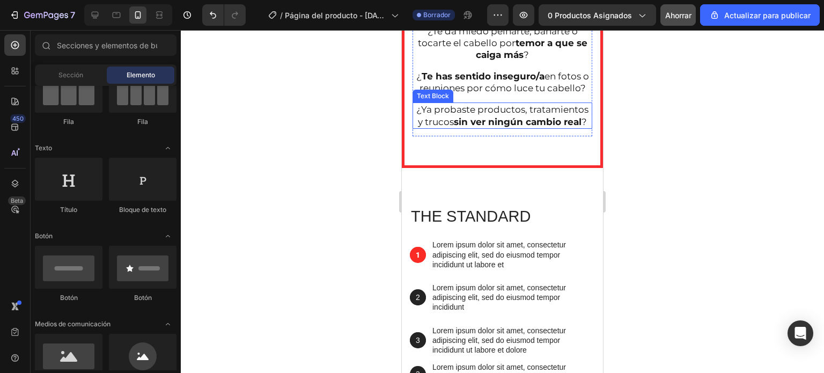
scroll to position [522, 0]
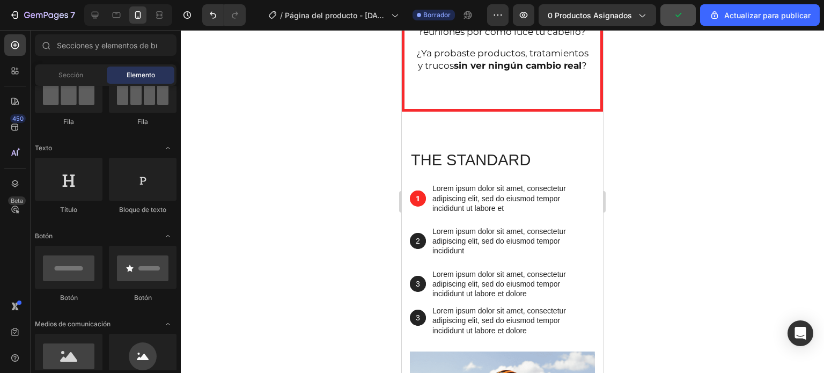
click at [353, 139] on div at bounding box center [502, 201] width 643 height 343
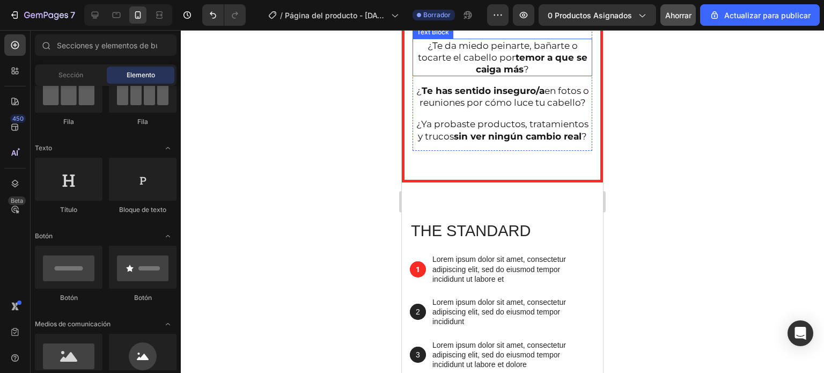
scroll to position [456, 0]
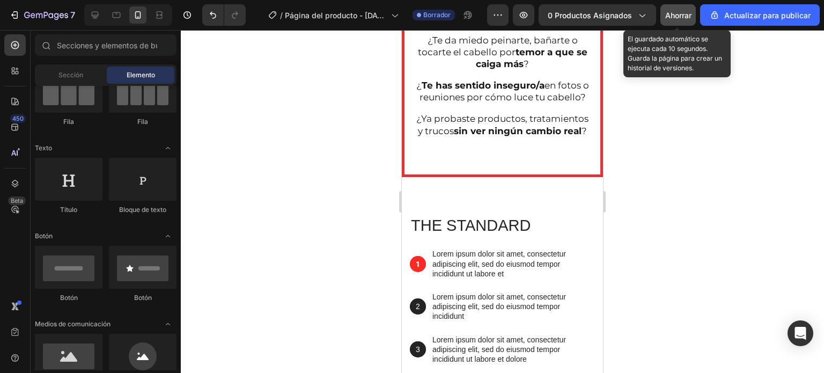
click at [672, 11] on font "Ahorrar" at bounding box center [678, 15] width 26 height 9
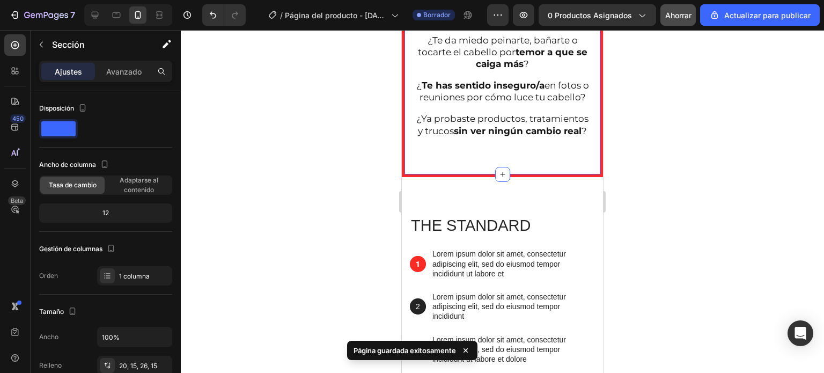
click at [298, 146] on div at bounding box center [502, 201] width 643 height 343
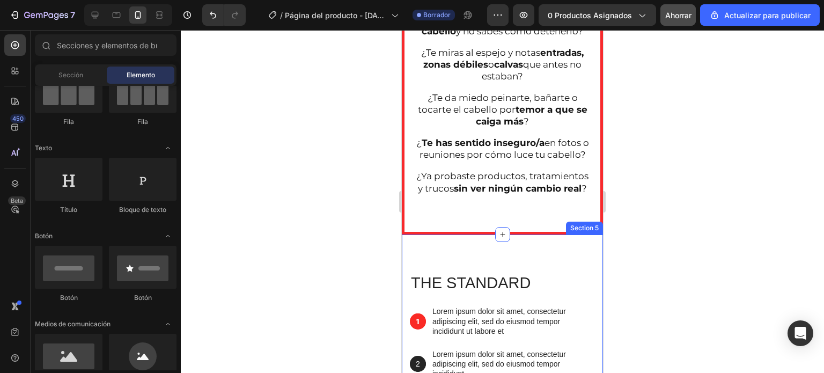
scroll to position [667, 0]
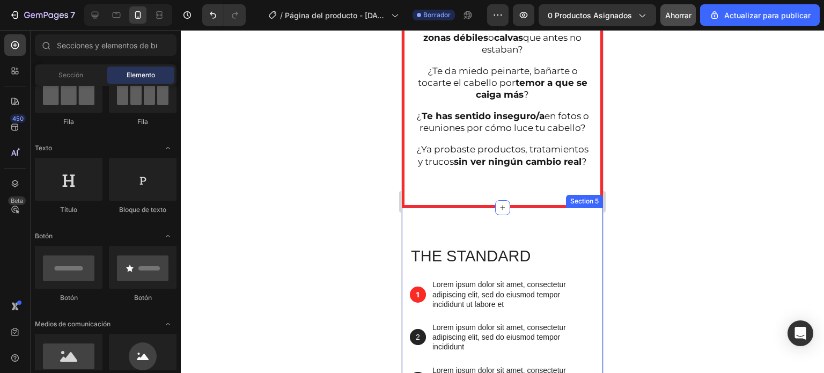
click at [317, 223] on div at bounding box center [502, 201] width 643 height 343
click at [392, 156] on div at bounding box center [502, 201] width 643 height 343
click at [371, 177] on div at bounding box center [502, 201] width 643 height 343
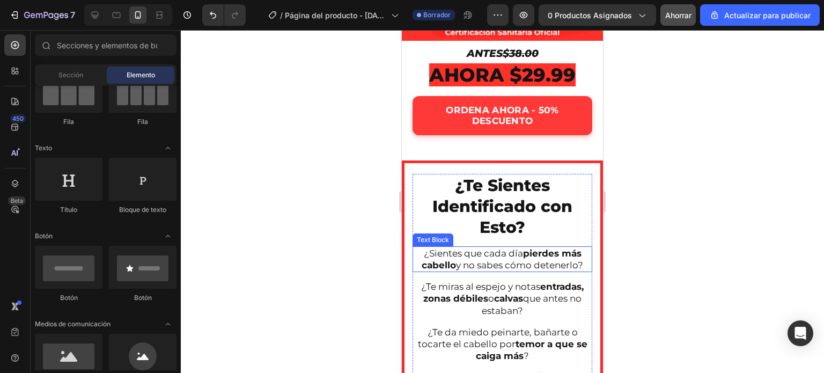
scroll to position [399, 0]
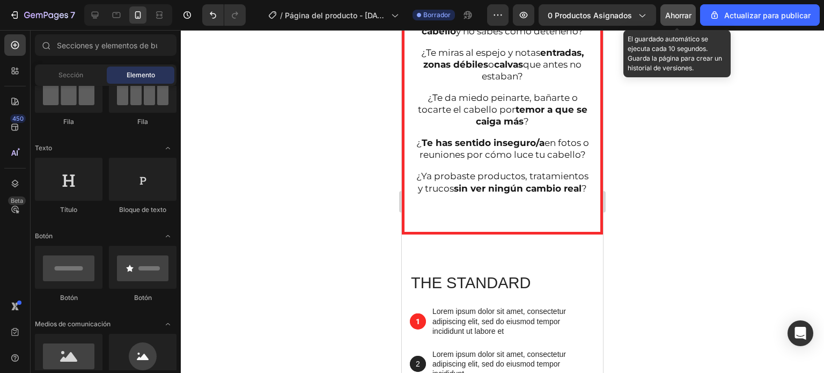
click at [683, 8] on button "Ahorrar" at bounding box center [678, 14] width 35 height 21
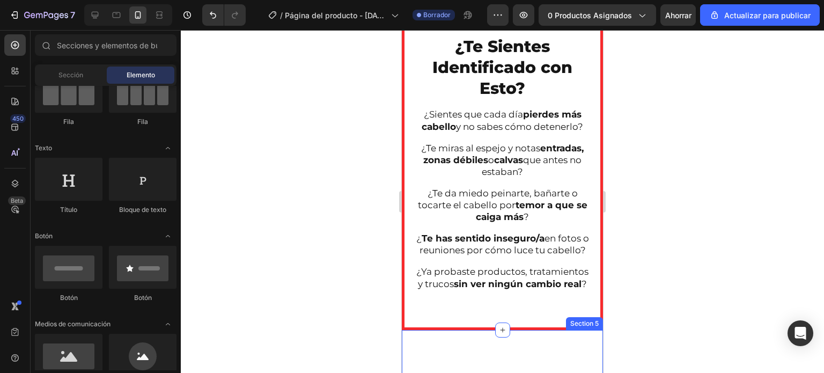
scroll to position [758, 0]
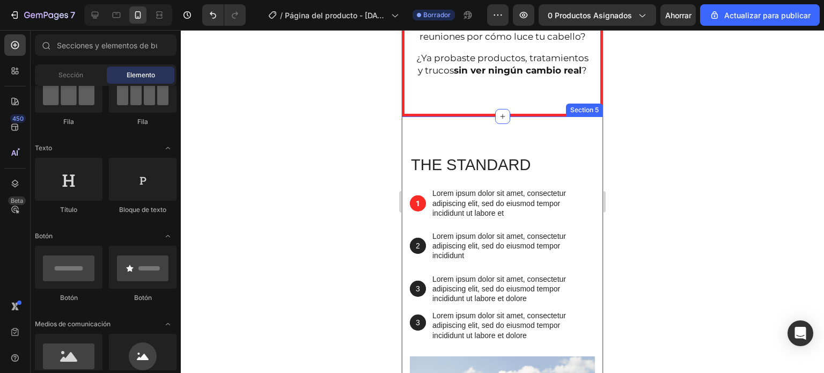
click at [477, 166] on div "The standard Heading 1 Text Block Hero Banner Lorem ipsum dolor sit amet, conse…" at bounding box center [502, 347] width 201 height 463
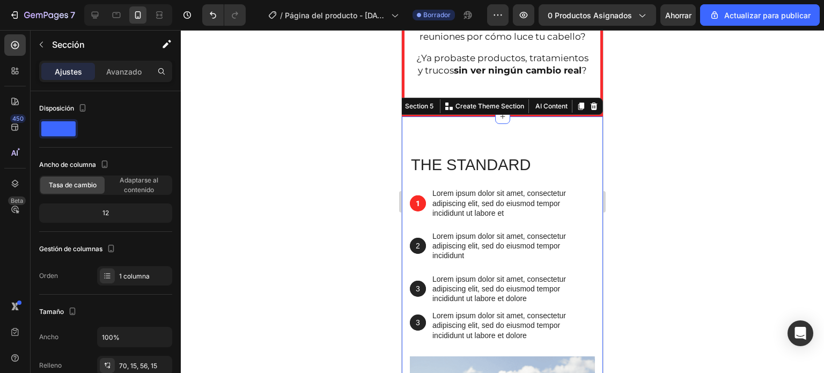
click at [448, 158] on div "The standard Heading 1 Text Block Hero Banner Lorem ipsum dolor sit amet, conse…" at bounding box center [502, 347] width 201 height 463
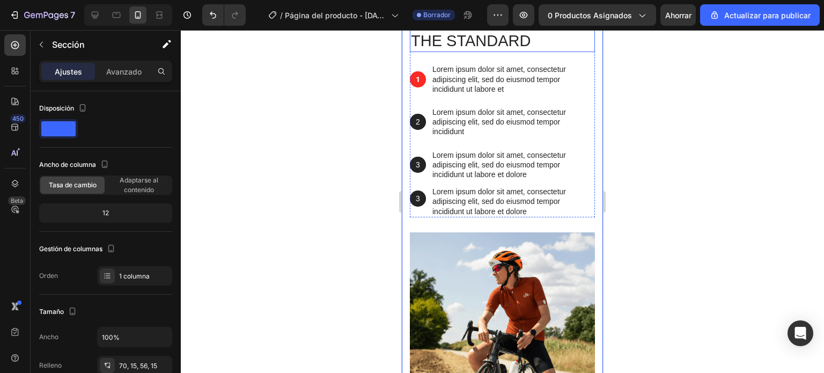
scroll to position [919, 0]
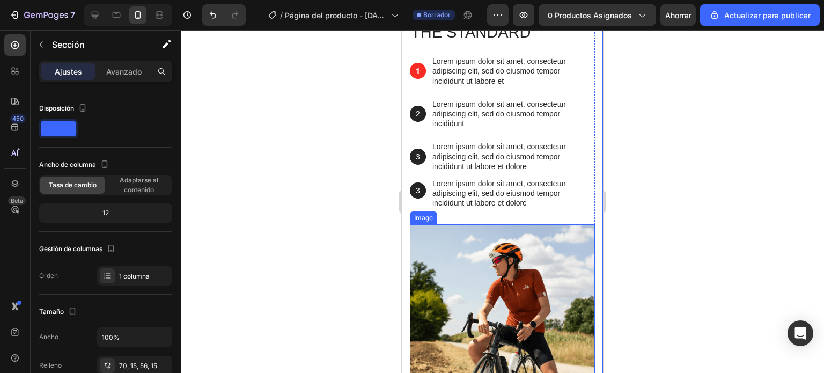
click at [444, 248] on img at bounding box center [502, 316] width 185 height 185
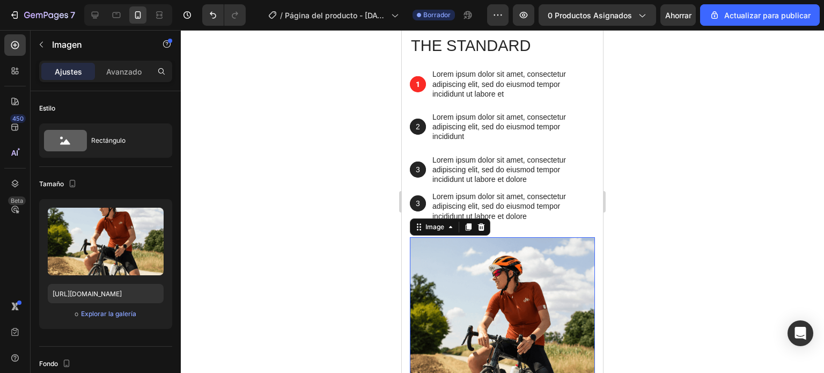
scroll to position [866, 0]
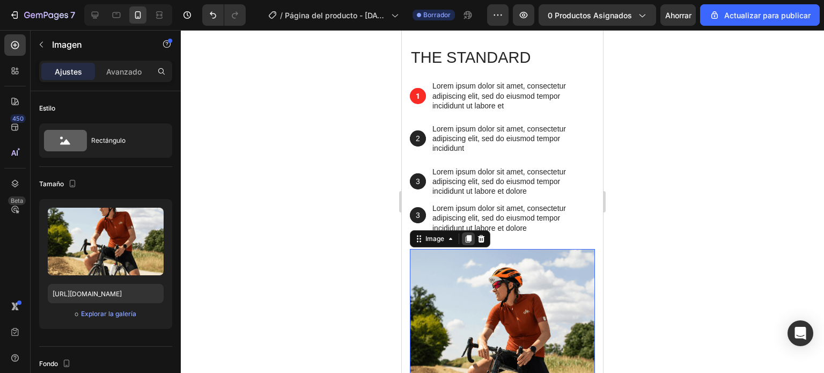
click at [471, 243] on icon at bounding box center [469, 239] width 6 height 8
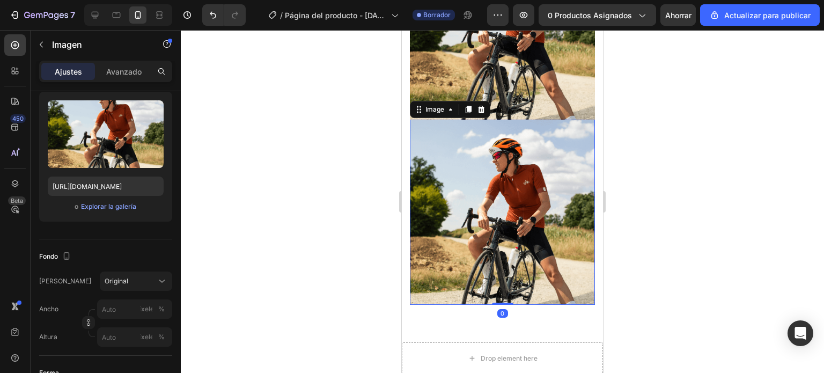
scroll to position [1140, 0]
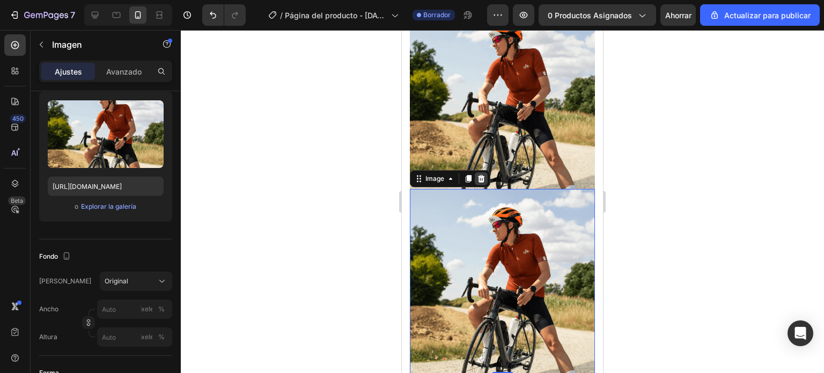
click at [478, 174] on icon at bounding box center [481, 178] width 9 height 9
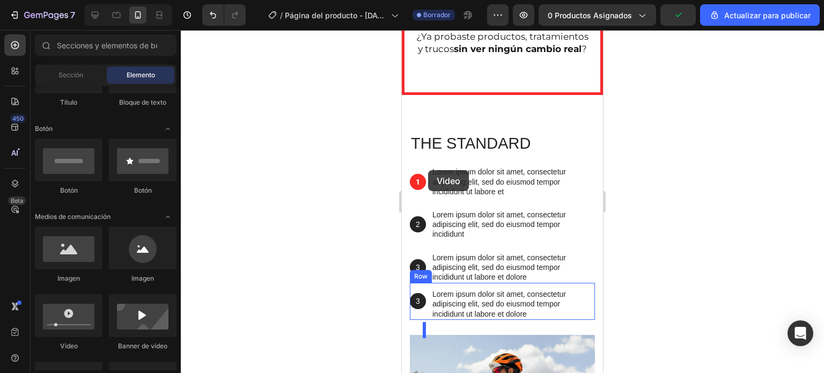
scroll to position [748, 0]
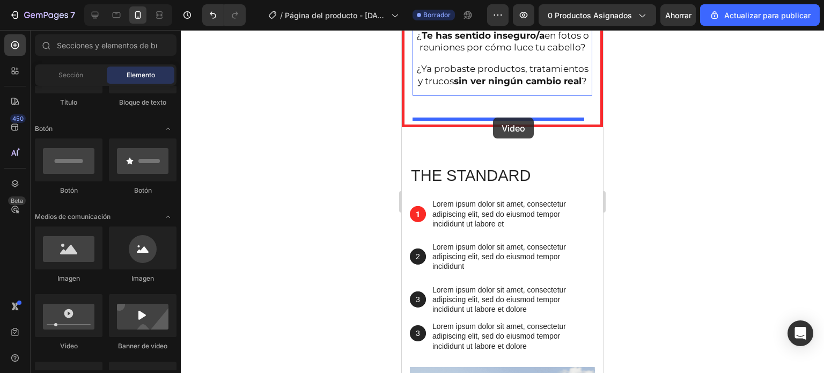
drag, startPoint x: 462, startPoint y: 355, endPoint x: 493, endPoint y: 118, distance: 239.2
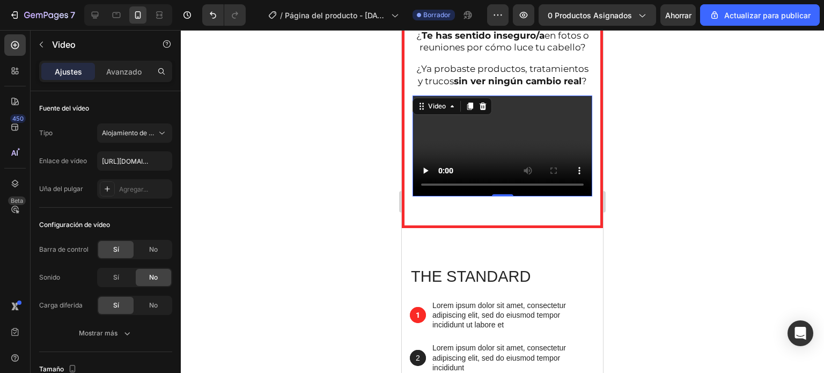
click at [477, 168] on video at bounding box center [503, 146] width 180 height 101
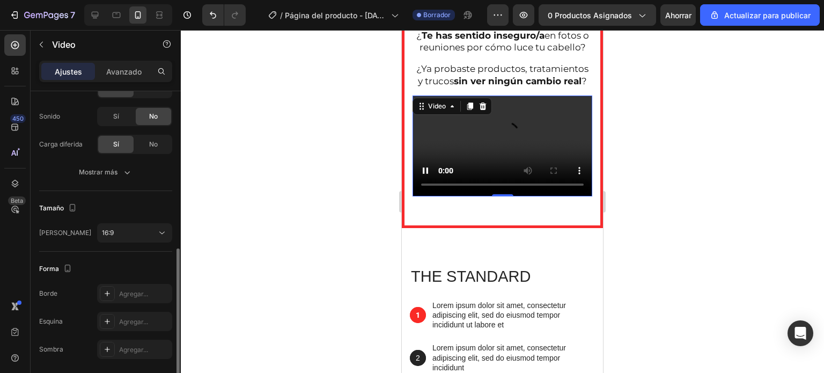
scroll to position [197, 0]
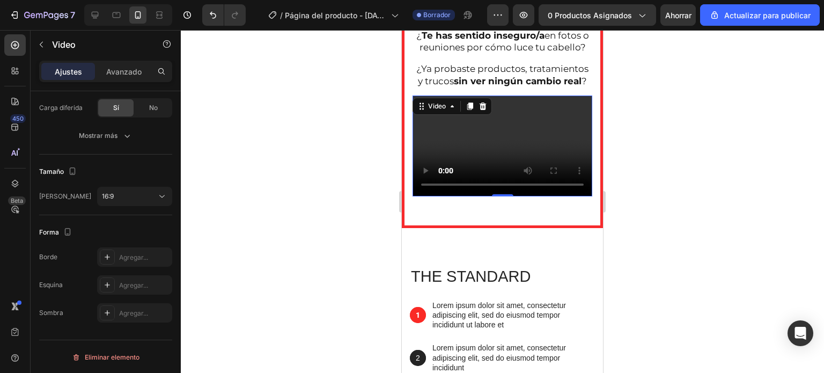
click at [356, 167] on div at bounding box center [502, 201] width 643 height 343
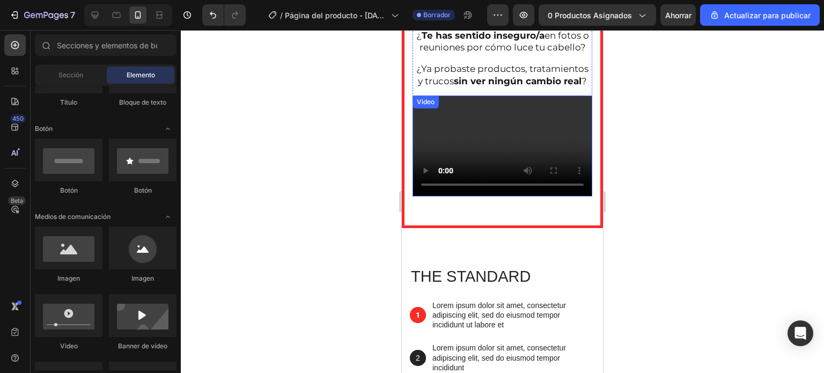
click at [461, 157] on video at bounding box center [503, 146] width 180 height 101
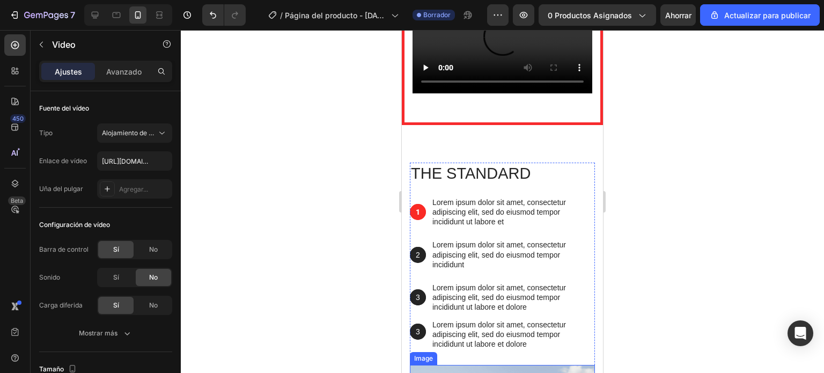
scroll to position [912, 0]
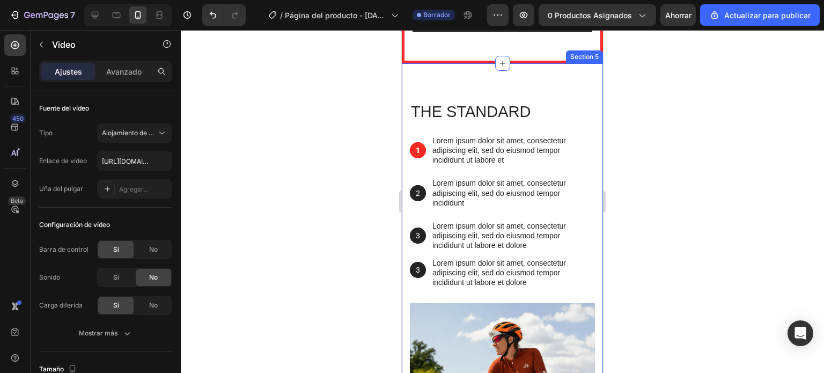
click at [406, 96] on div "The standard Heading 1 Text Block Hero Banner Lorem ipsum dolor sit amet, conse…" at bounding box center [502, 294] width 201 height 463
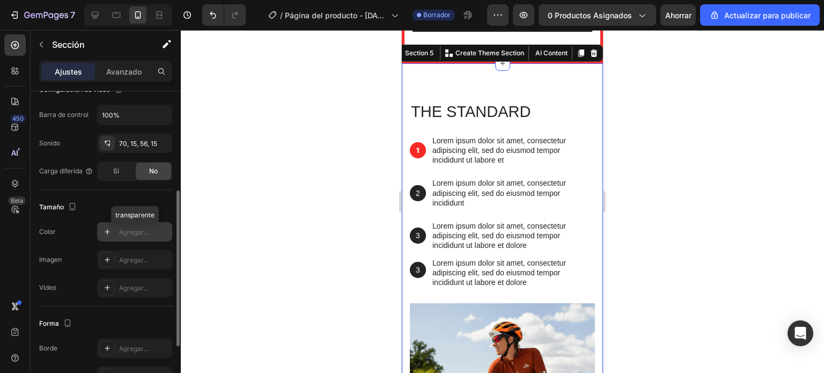
scroll to position [215, 0]
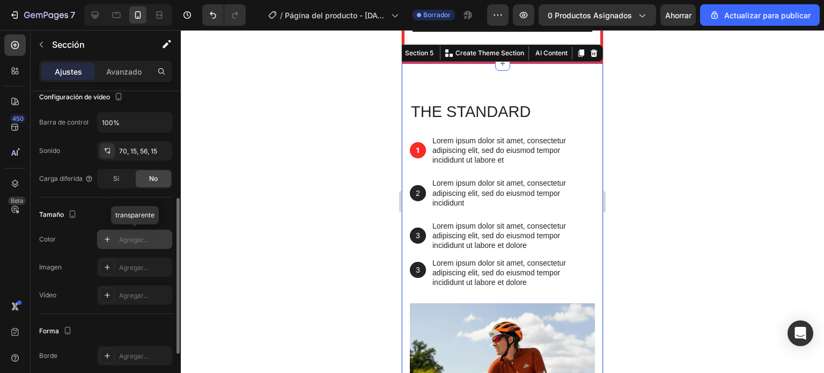
click at [132, 236] on font "Agregar..." at bounding box center [133, 240] width 29 height 8
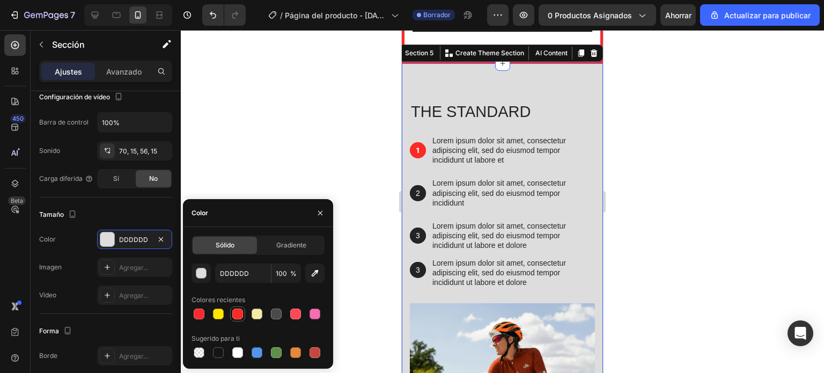
click at [236, 315] on div at bounding box center [237, 314] width 11 height 11
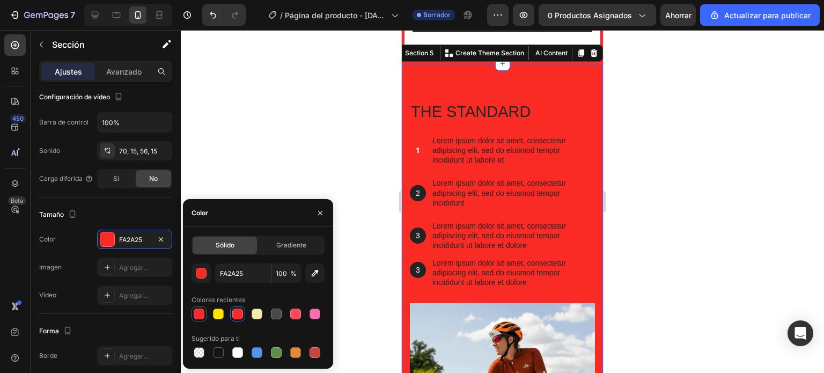
click at [201, 314] on div at bounding box center [199, 314] width 11 height 11
click at [236, 313] on div at bounding box center [237, 314] width 11 height 11
click at [202, 313] on div at bounding box center [199, 314] width 11 height 11
click at [240, 315] on div at bounding box center [237, 314] width 11 height 11
click at [201, 316] on div at bounding box center [199, 314] width 11 height 11
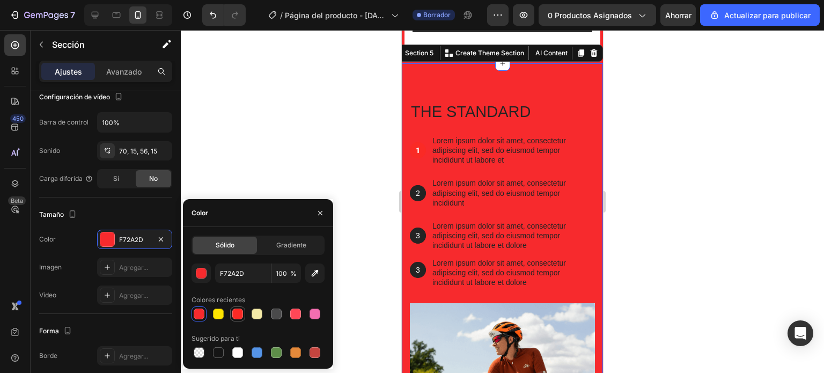
click at [231, 313] on div at bounding box center [237, 314] width 13 height 13
click at [202, 313] on div at bounding box center [199, 314] width 11 height 11
type input "F72A2D"
click at [347, 165] on div at bounding box center [502, 201] width 643 height 343
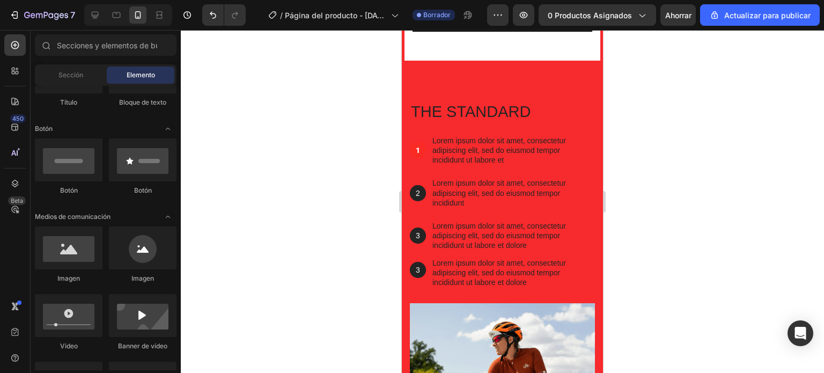
click at [347, 165] on div at bounding box center [502, 201] width 643 height 343
click at [736, 130] on div at bounding box center [502, 201] width 643 height 343
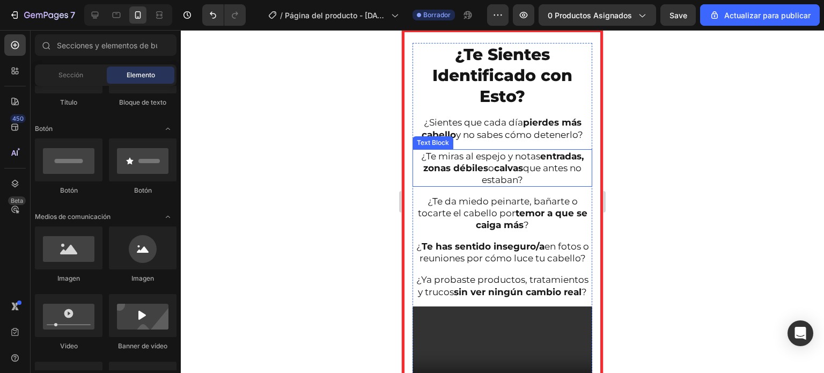
scroll to position [483, 0]
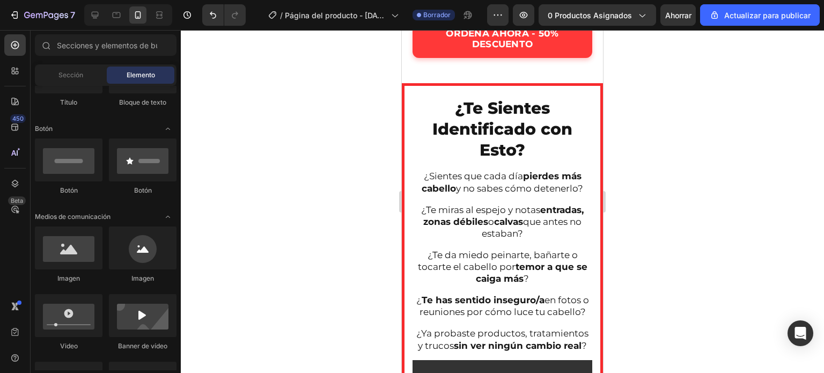
click at [686, 108] on div at bounding box center [502, 201] width 643 height 343
click at [500, 121] on h2 "¿Te Sientes Identificado con Esto?" at bounding box center [503, 129] width 180 height 65
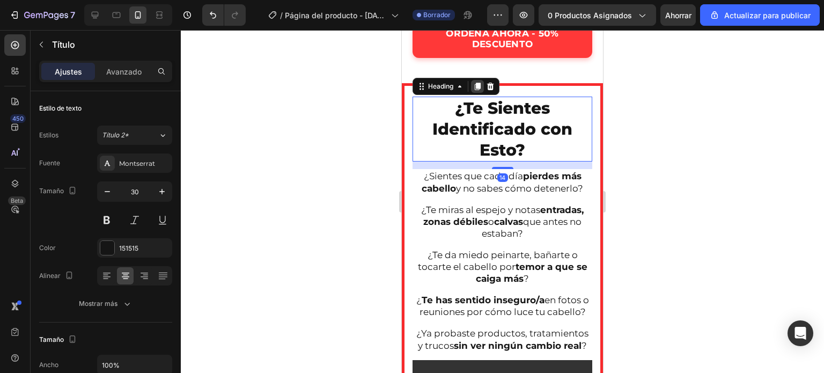
click at [481, 88] on icon at bounding box center [477, 86] width 9 height 9
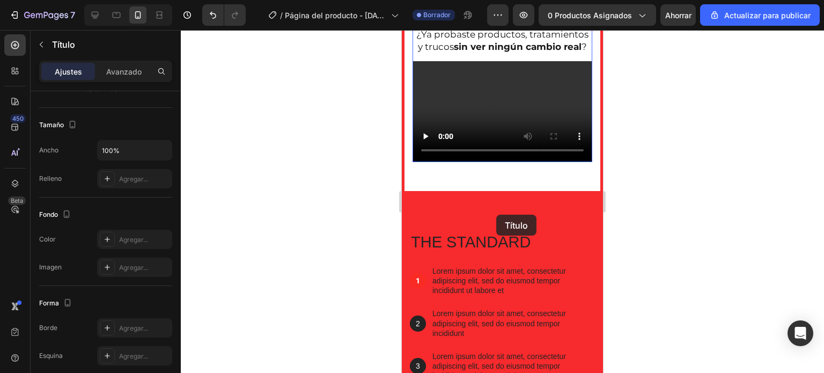
scroll to position [854, 0]
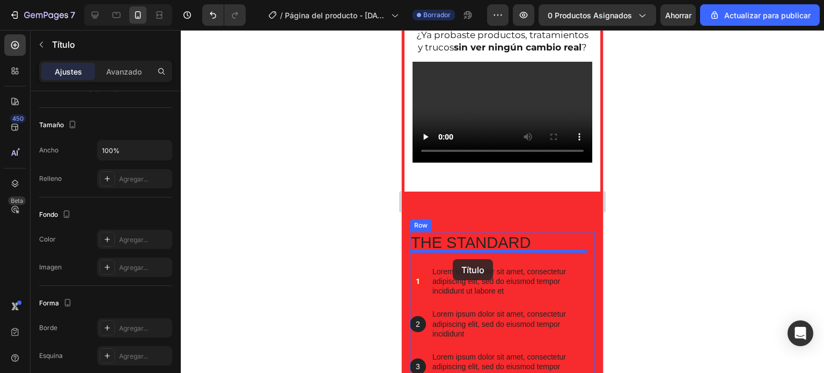
drag, startPoint x: 506, startPoint y: 145, endPoint x: 453, endPoint y: 259, distance: 125.6
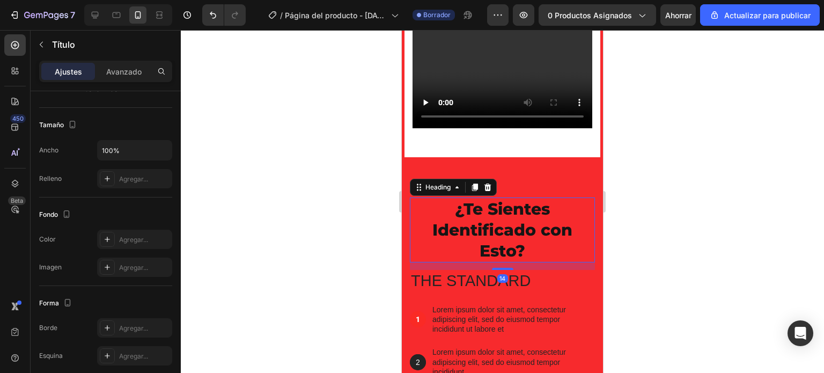
scroll to position [835, 0]
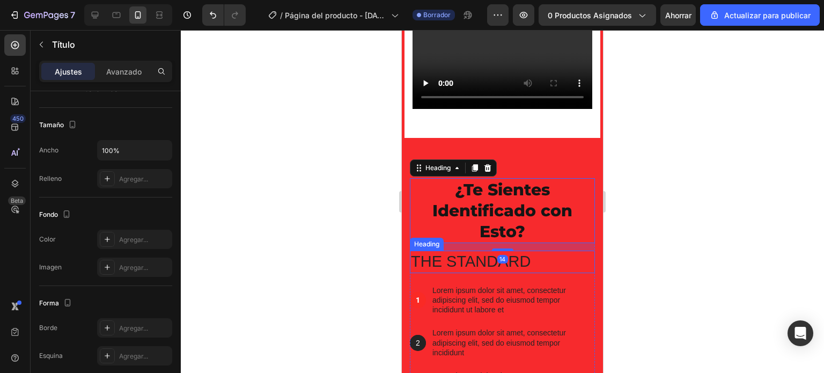
click at [464, 273] on h2 "The standard" at bounding box center [502, 262] width 185 height 23
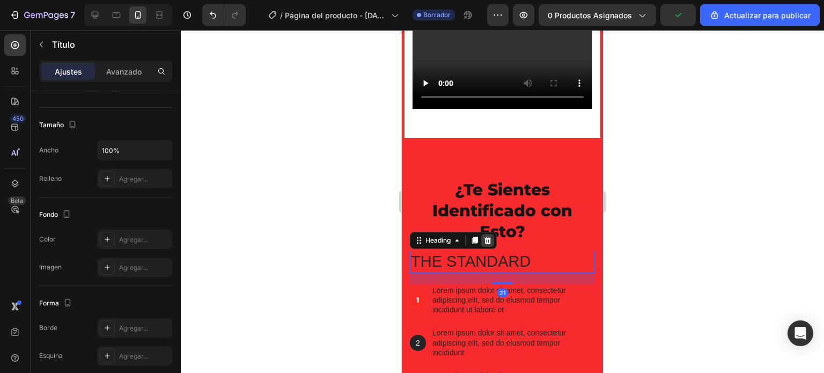
click at [489, 244] on icon at bounding box center [488, 241] width 7 height 8
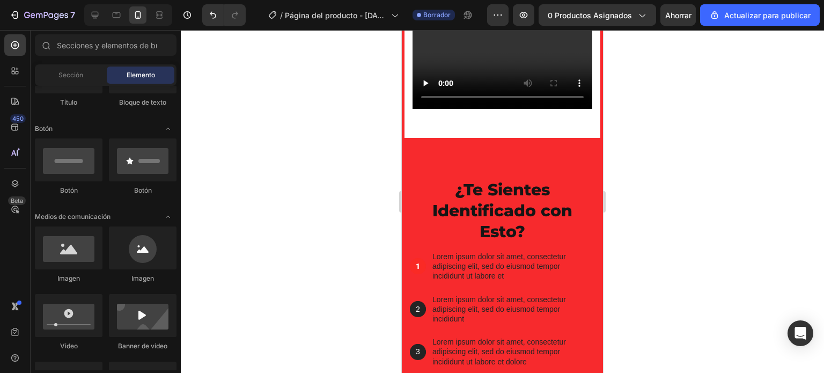
click at [676, 184] on div at bounding box center [502, 201] width 643 height 343
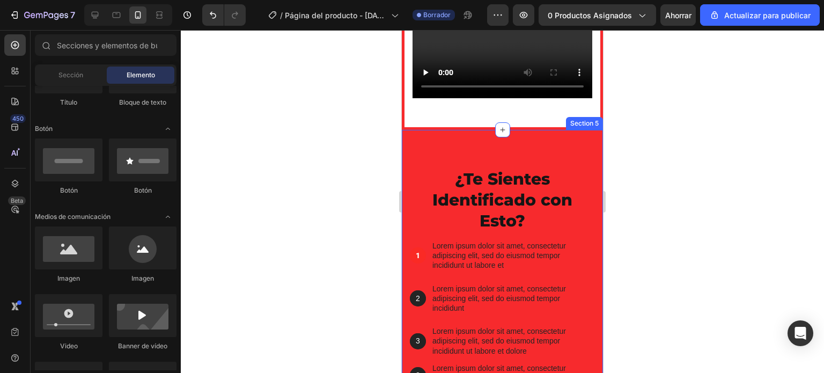
scroll to position [846, 0]
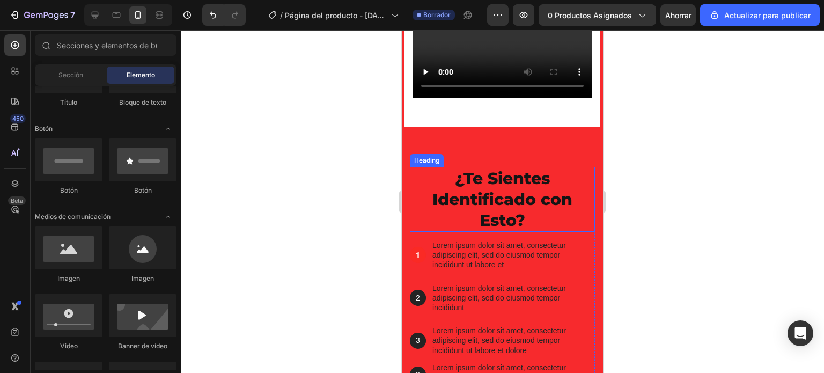
click at [499, 212] on h2 "¿Te Sientes Identificado con Esto?" at bounding box center [502, 199] width 185 height 65
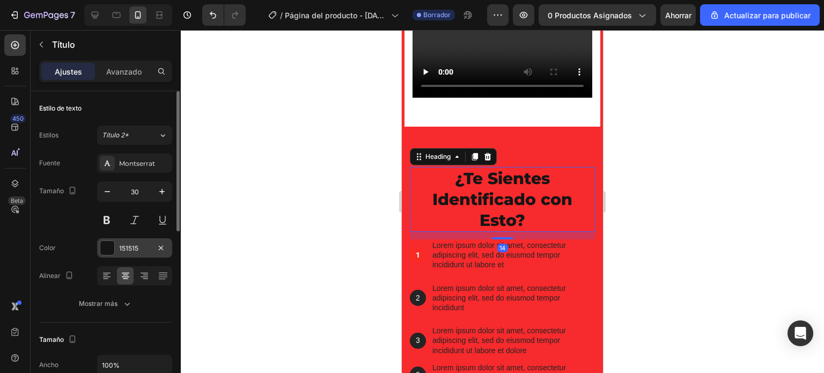
click at [109, 242] on div at bounding box center [107, 248] width 14 height 14
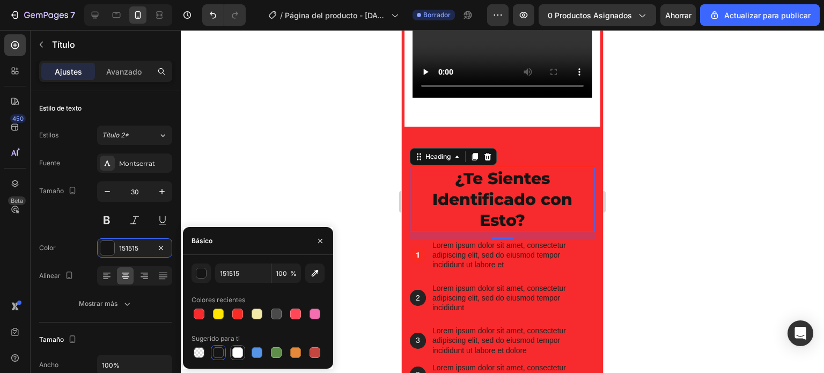
click at [237, 357] on div at bounding box center [237, 352] width 11 height 11
type input "FFFFFF"
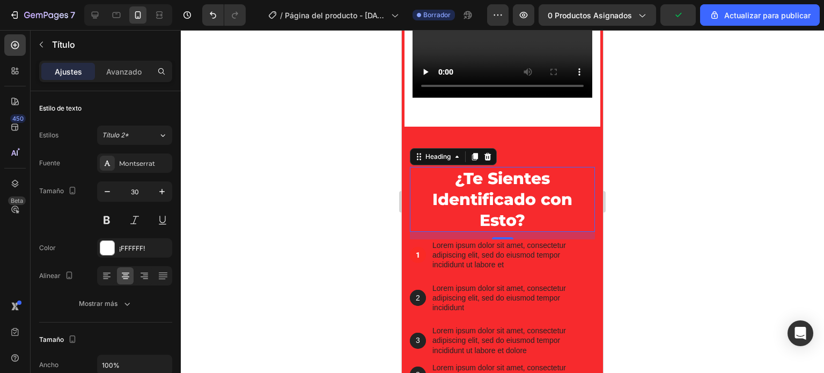
click at [369, 179] on div at bounding box center [502, 201] width 643 height 343
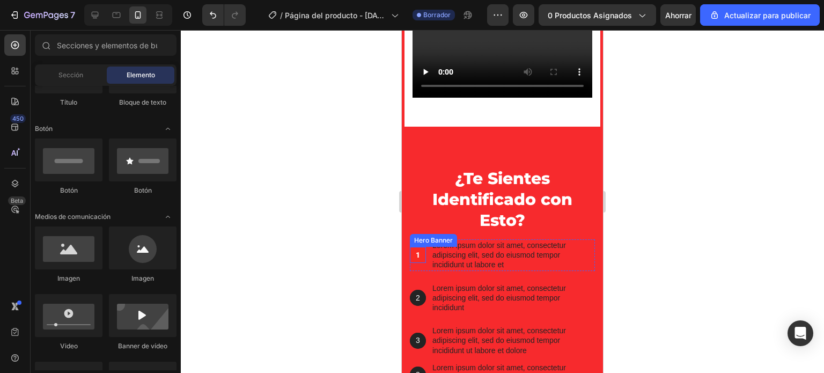
click at [421, 263] on div "1 Text Block" at bounding box center [418, 255] width 16 height 16
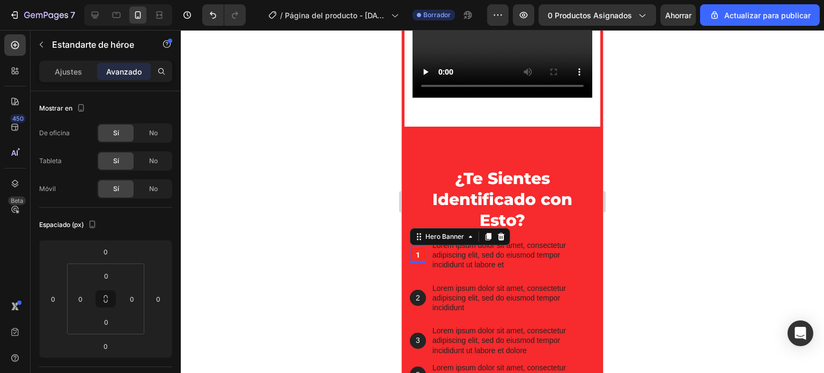
click at [421, 263] on div "1 Text Block" at bounding box center [418, 255] width 16 height 16
click at [69, 67] on font "Ajustes" at bounding box center [68, 71] width 27 height 9
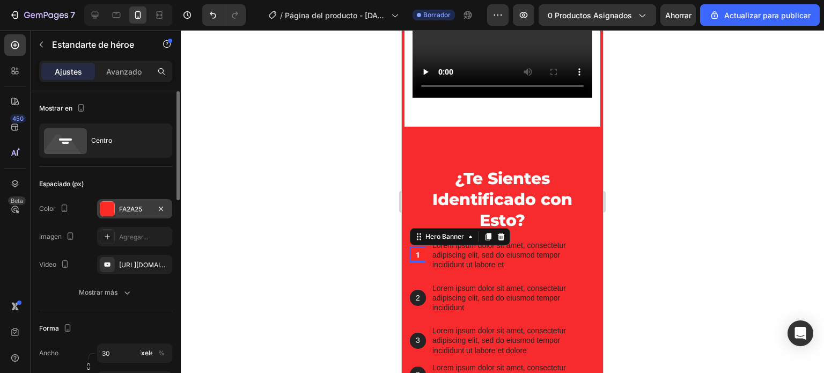
click at [109, 209] on div at bounding box center [107, 209] width 14 height 14
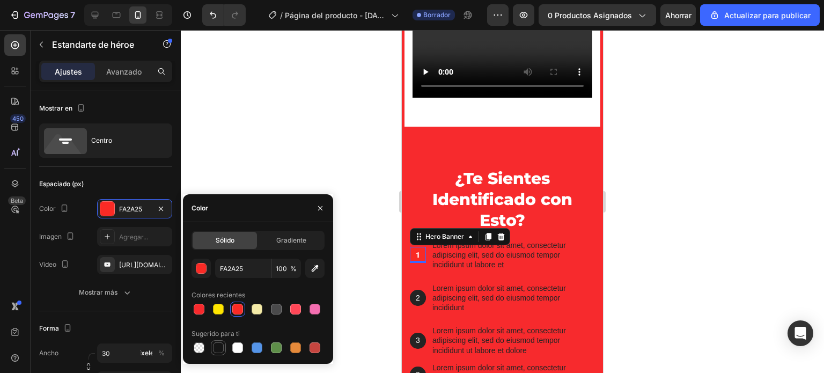
click at [221, 341] on div at bounding box center [218, 347] width 13 height 13
type input "151515"
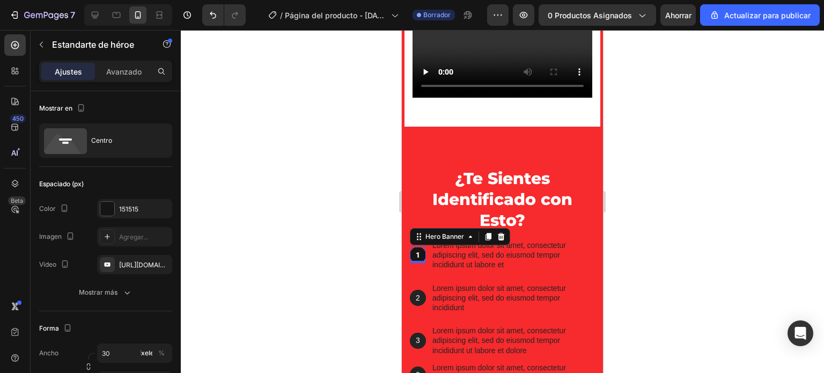
click at [357, 153] on div at bounding box center [502, 201] width 643 height 343
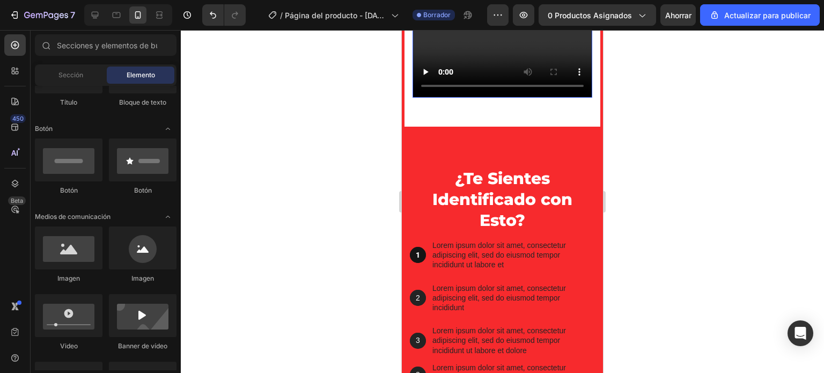
click at [448, 72] on video at bounding box center [503, 47] width 180 height 101
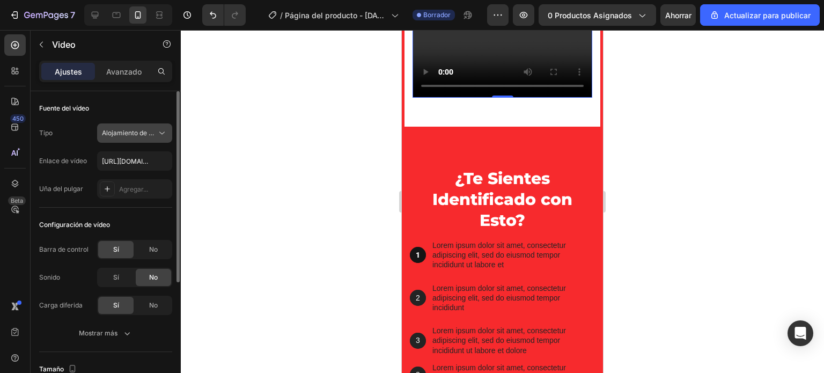
click at [132, 129] on font "Alojamiento de vídeos" at bounding box center [135, 133] width 67 height 8
paste input "https://cdn.shopify.com/videos/c/o/v/b3cc112f43e14a729b708011b08d3c49.mp4"
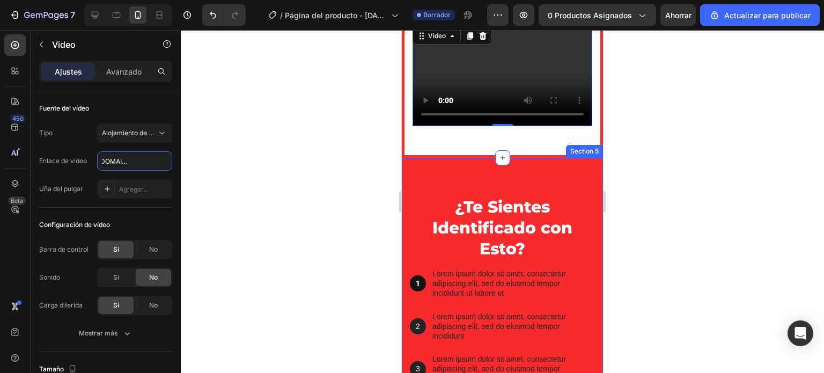
scroll to position [793, 0]
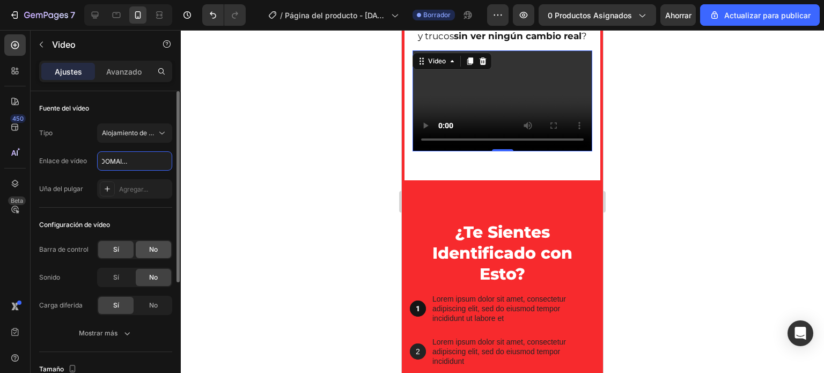
type input "https://cdn.shopify.com/videos/c/o/v/b3cc112f43e14a729b708011b08d3c49.mp4"
click at [151, 249] on font "No" at bounding box center [153, 249] width 9 height 8
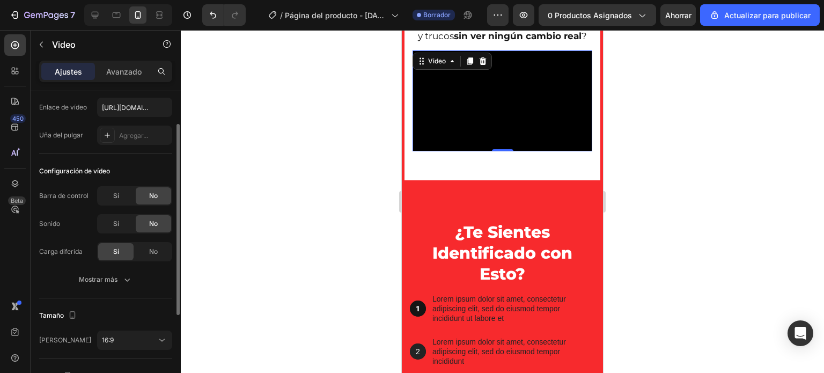
scroll to position [107, 0]
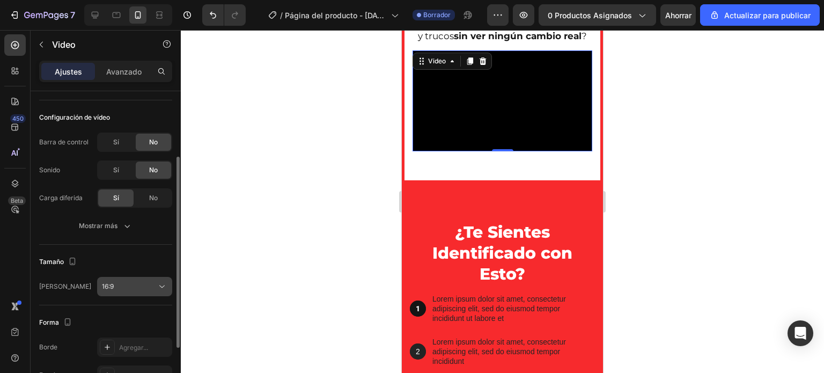
click at [158, 286] on icon at bounding box center [162, 286] width 11 height 11
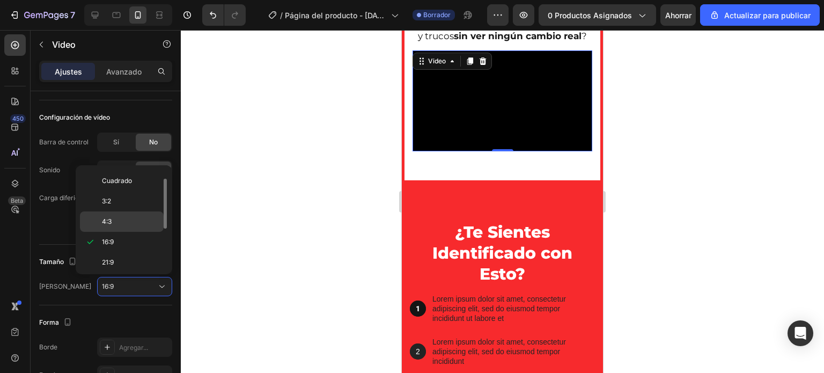
scroll to position [0, 0]
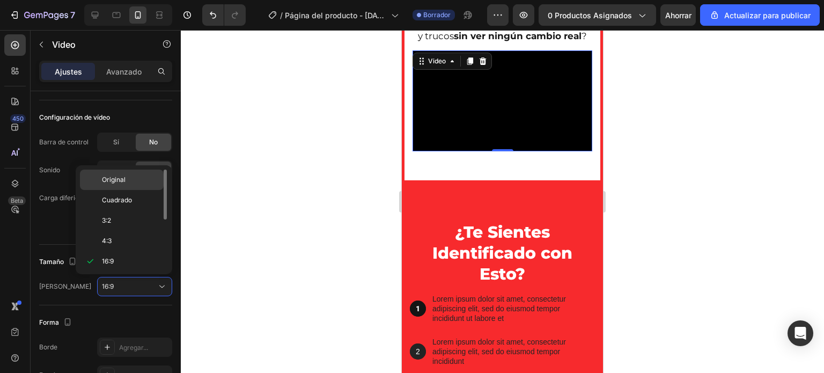
click at [145, 190] on div "Original" at bounding box center [122, 200] width 84 height 20
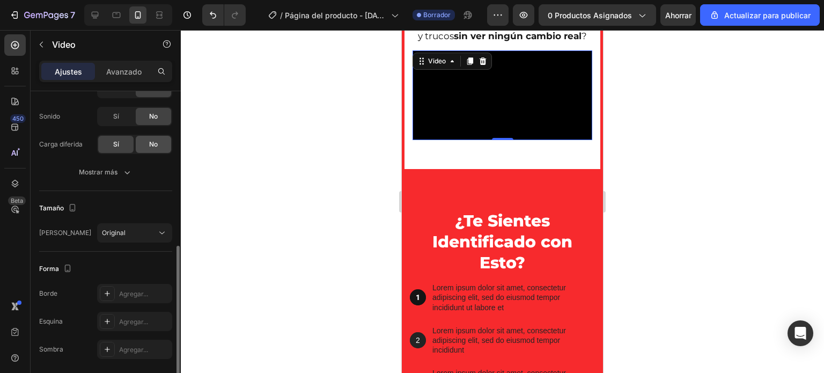
scroll to position [197, 0]
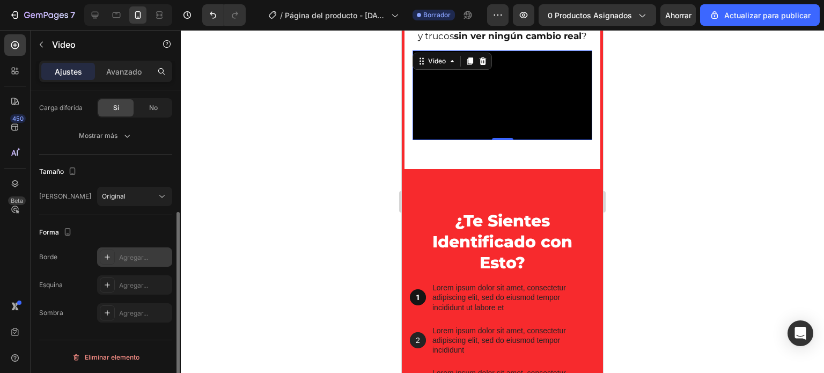
click at [135, 253] on font "Agregar..." at bounding box center [133, 257] width 29 height 8
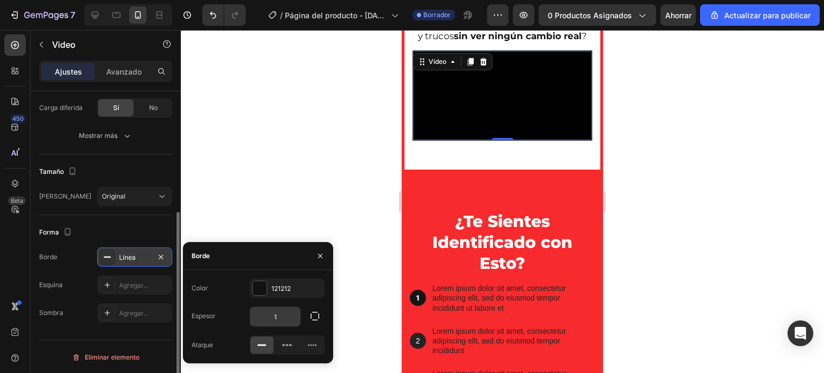
click at [277, 319] on input "1" at bounding box center [275, 316] width 50 height 19
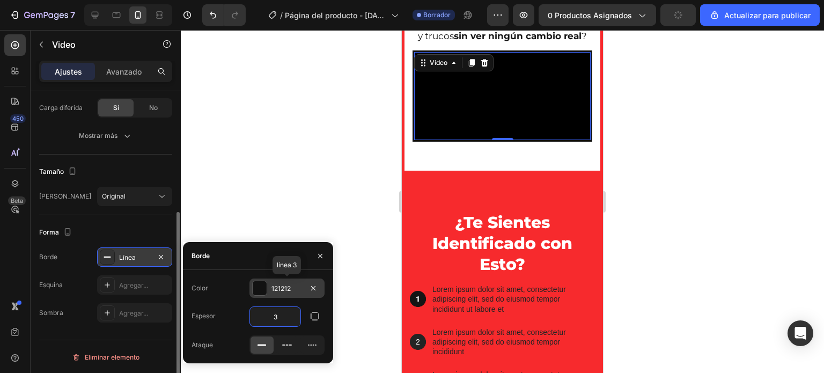
type input "3"
click at [259, 287] on div at bounding box center [260, 288] width 14 height 14
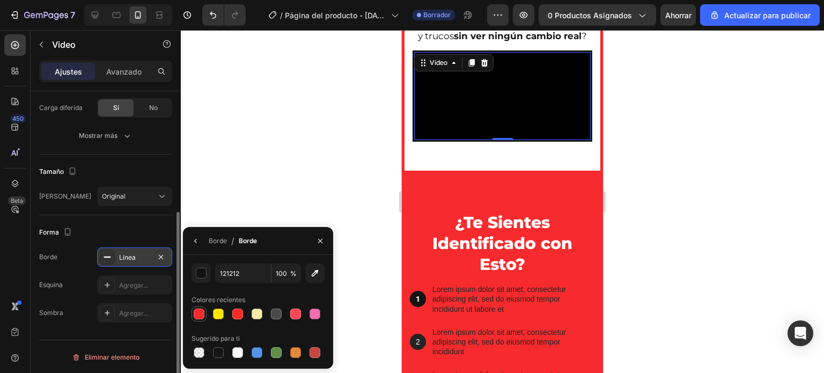
click at [201, 313] on div at bounding box center [199, 314] width 11 height 11
type input "F72A2D"
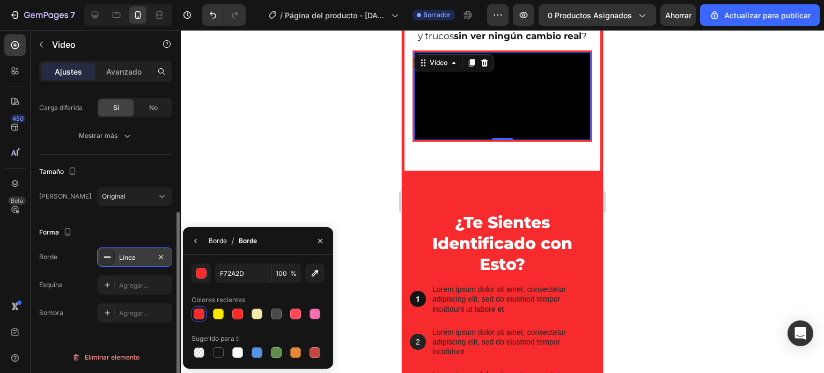
click at [217, 244] on font "Borde" at bounding box center [218, 241] width 18 height 8
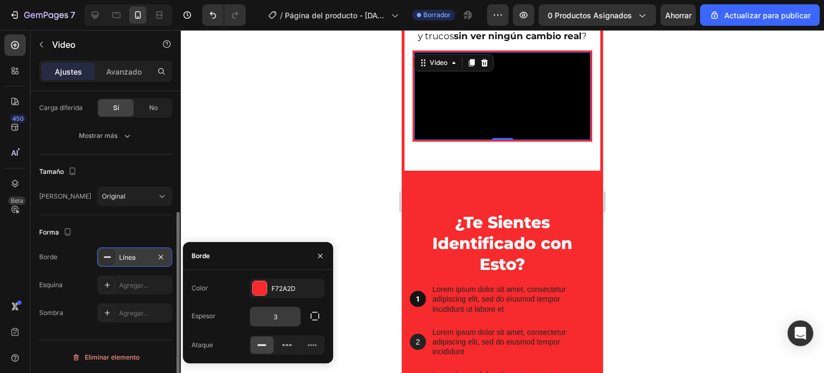
click at [274, 310] on input "3" at bounding box center [275, 316] width 50 height 19
type input "5"
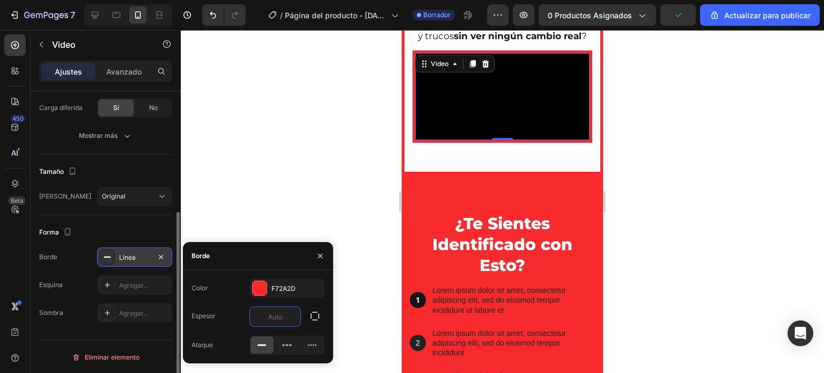
type input "4"
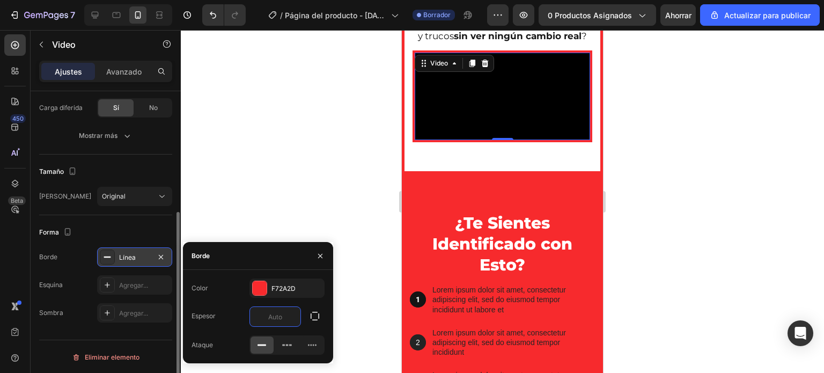
type input "3"
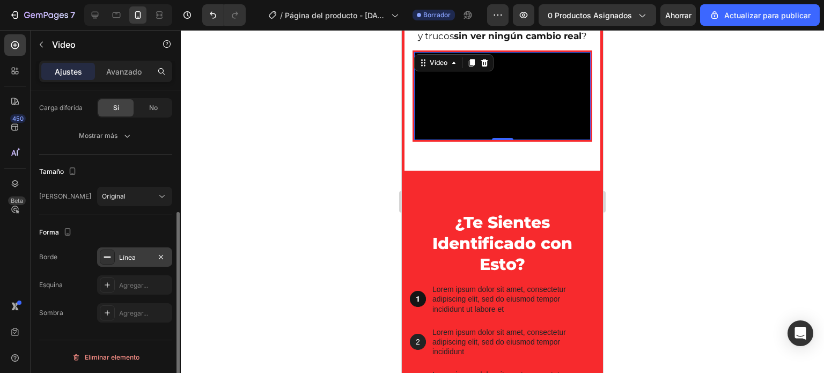
click at [326, 197] on div at bounding box center [502, 201] width 643 height 343
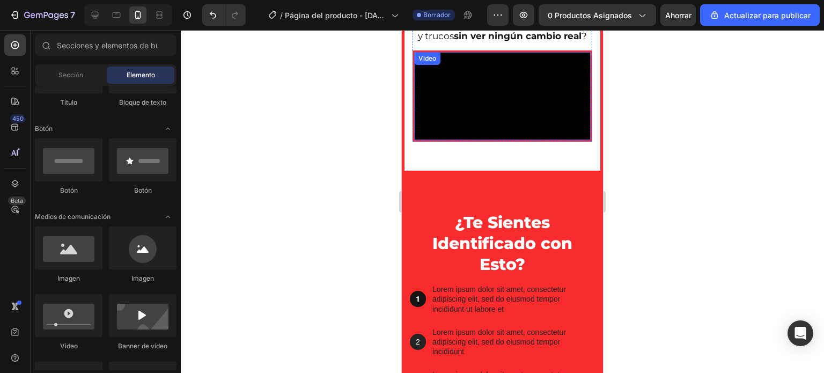
click at [454, 141] on video at bounding box center [502, 96] width 177 height 89
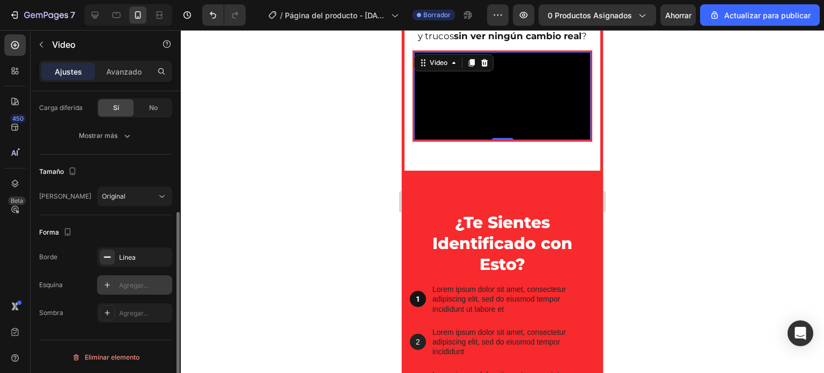
click at [139, 281] on font "Agregar..." at bounding box center [133, 285] width 29 height 8
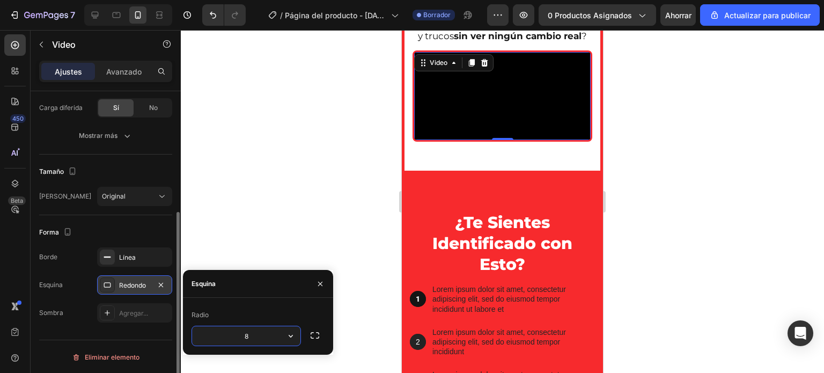
click at [247, 253] on div at bounding box center [502, 201] width 643 height 343
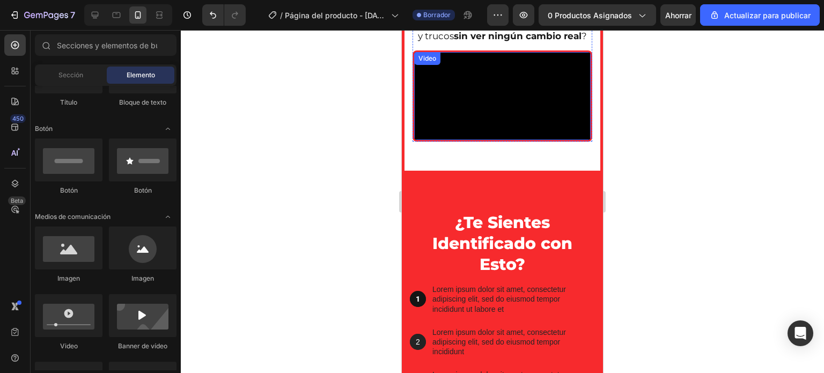
click at [456, 141] on video at bounding box center [502, 96] width 177 height 89
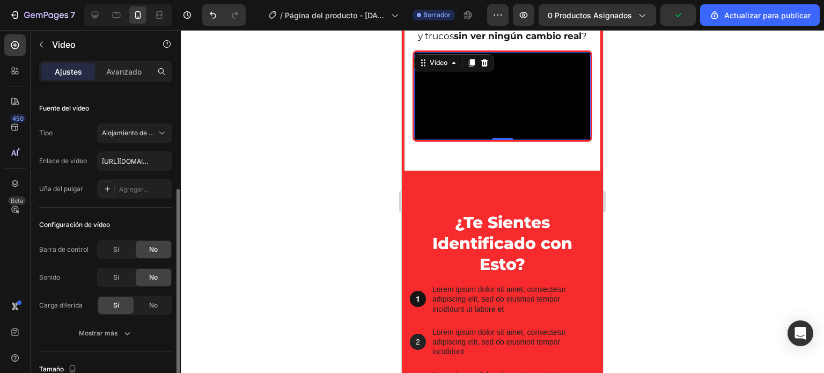
scroll to position [84, 0]
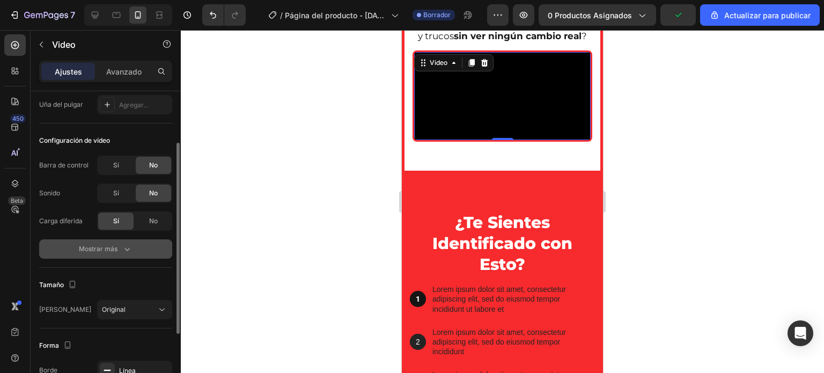
click at [120, 247] on div "Mostrar más" at bounding box center [106, 249] width 54 height 11
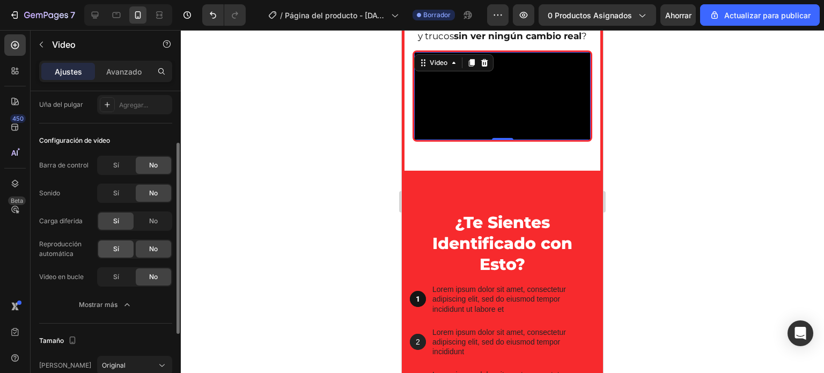
click at [107, 250] on div "Sí" at bounding box center [115, 248] width 35 height 17
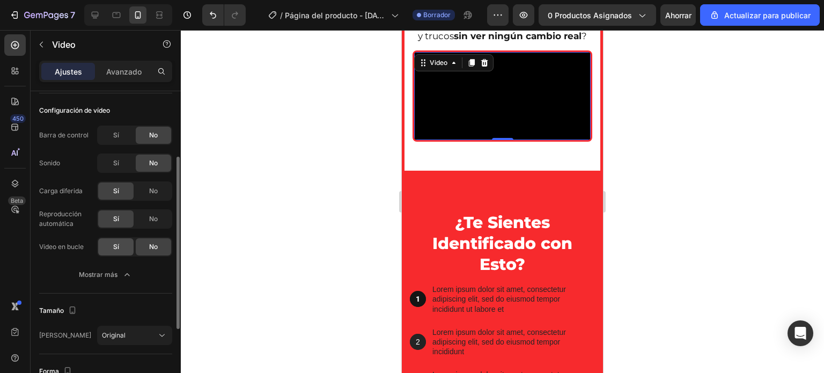
scroll to position [115, 0]
click at [108, 244] on div "Sí" at bounding box center [115, 246] width 35 height 17
click at [144, 247] on div "No" at bounding box center [153, 246] width 35 height 17
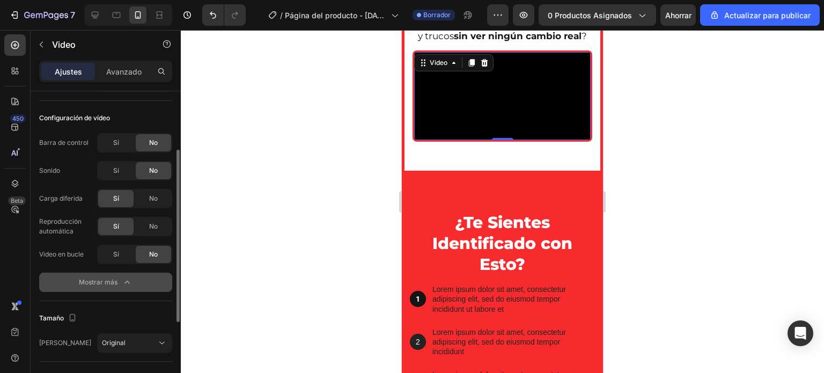
scroll to position [109, 0]
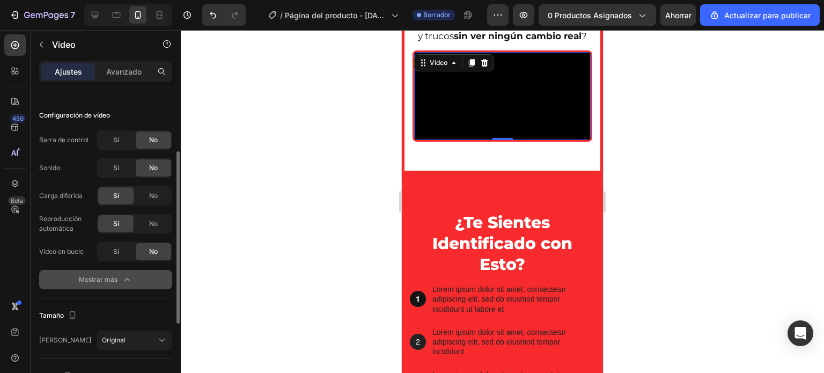
click at [100, 275] on font "Mostrar más" at bounding box center [98, 279] width 39 height 8
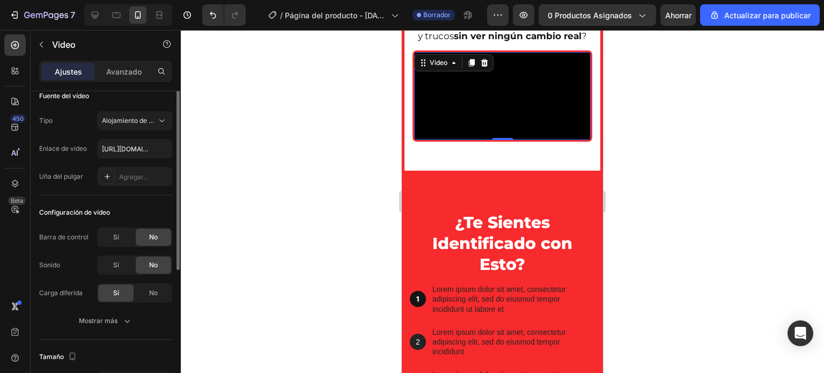
scroll to position [0, 0]
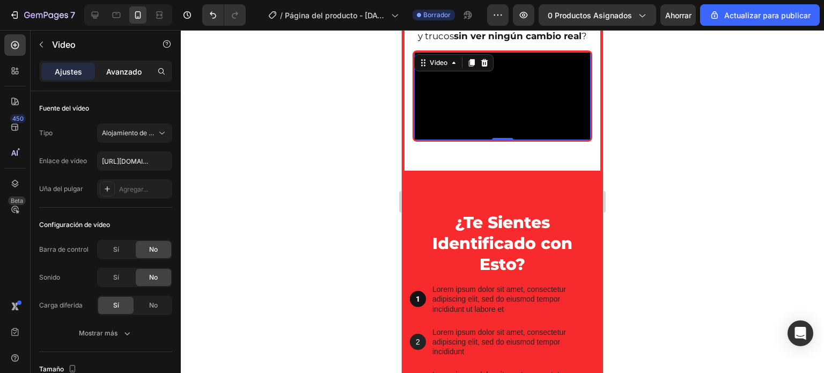
click at [125, 75] on font "Avanzado" at bounding box center [123, 71] width 35 height 9
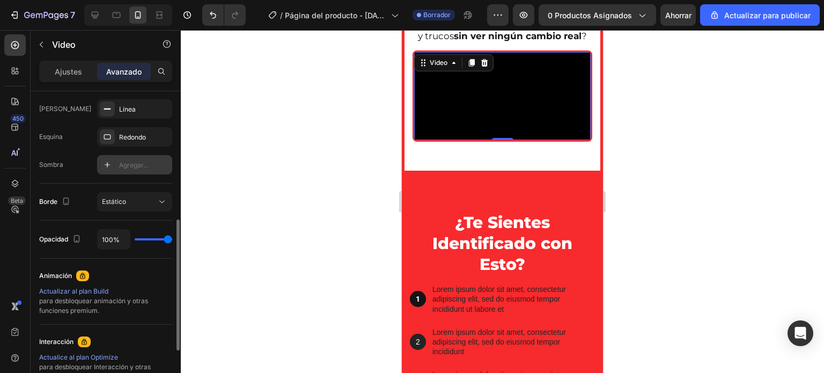
scroll to position [303, 0]
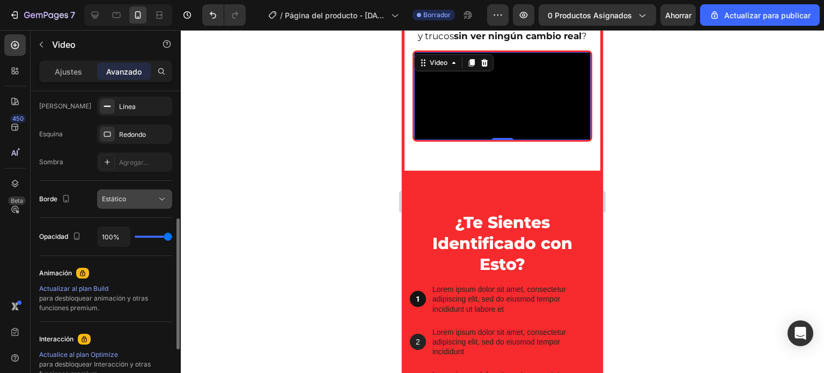
click at [137, 200] on div "Estático" at bounding box center [129, 199] width 55 height 10
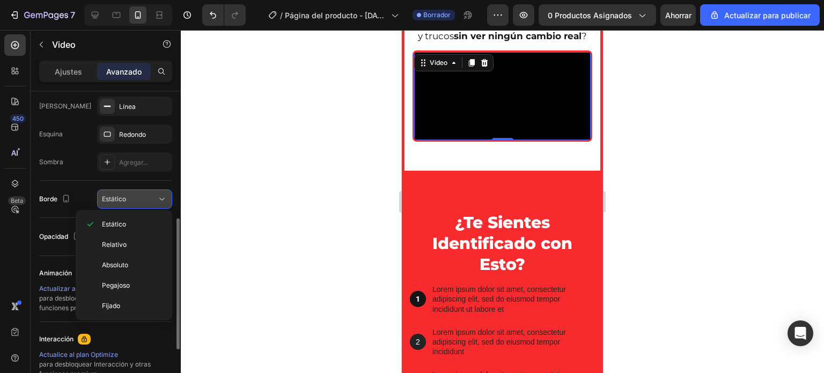
click at [137, 200] on div "Estático" at bounding box center [129, 199] width 55 height 10
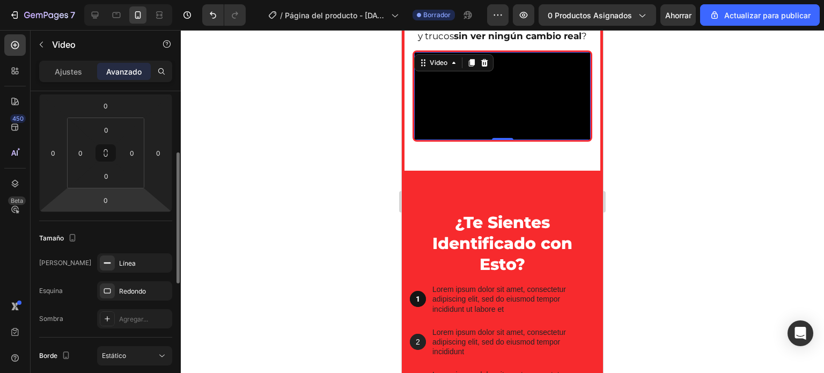
scroll to position [40, 0]
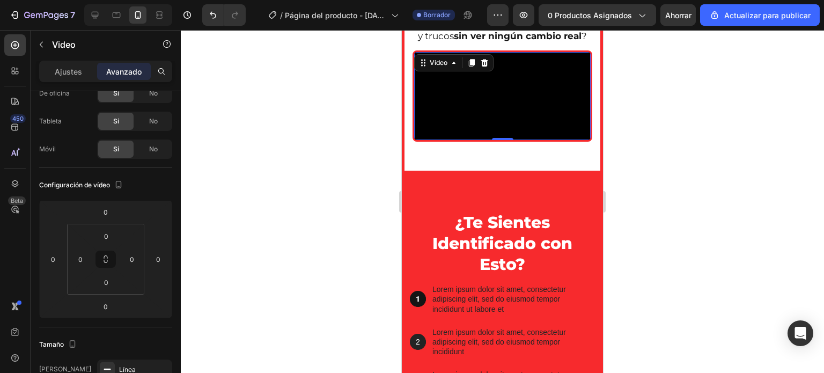
click at [307, 206] on div at bounding box center [502, 201] width 643 height 343
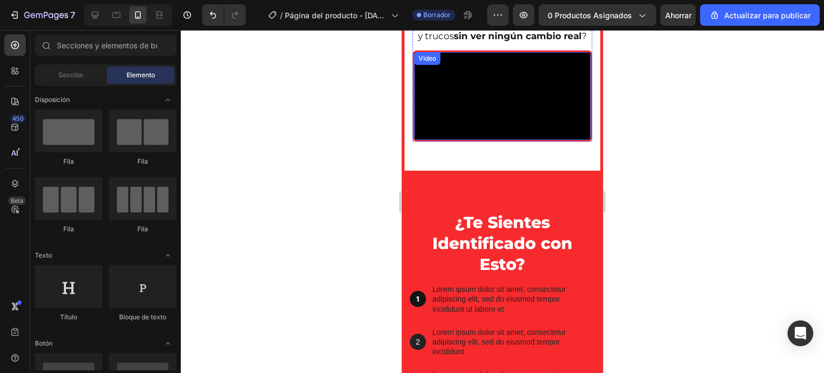
click at [493, 141] on video at bounding box center [502, 96] width 177 height 89
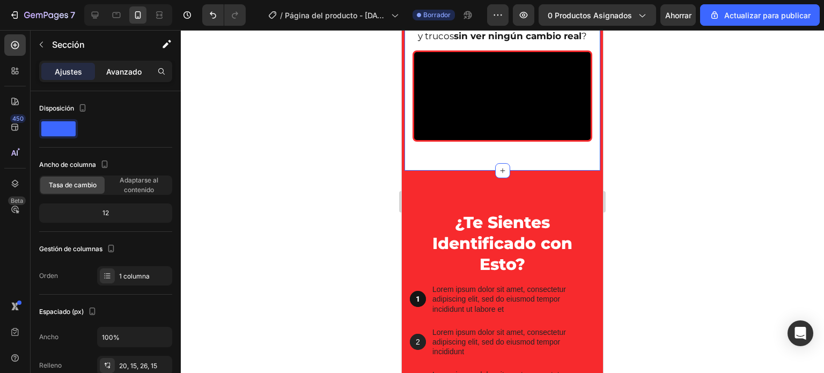
click at [114, 77] on div "Avanzado" at bounding box center [124, 71] width 54 height 17
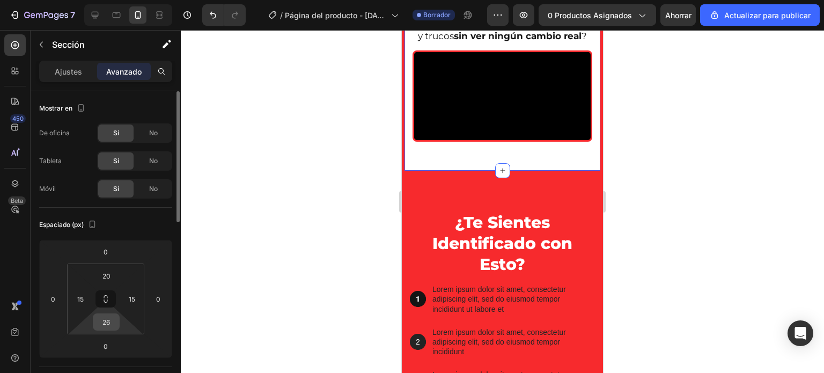
click at [103, 323] on input "26" at bounding box center [106, 322] width 21 height 16
type input "0"
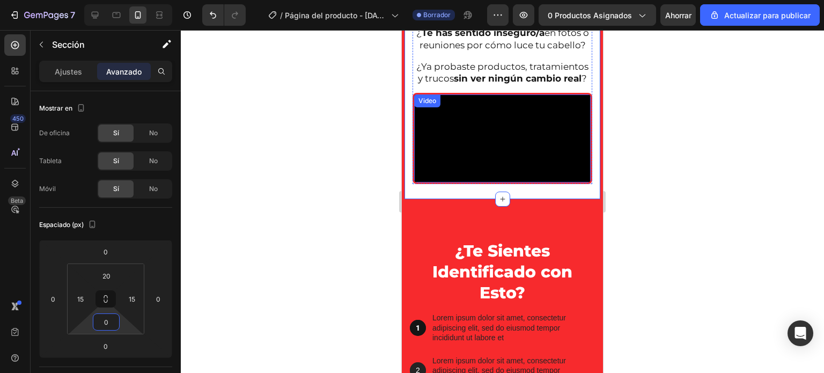
scroll to position [685, 0]
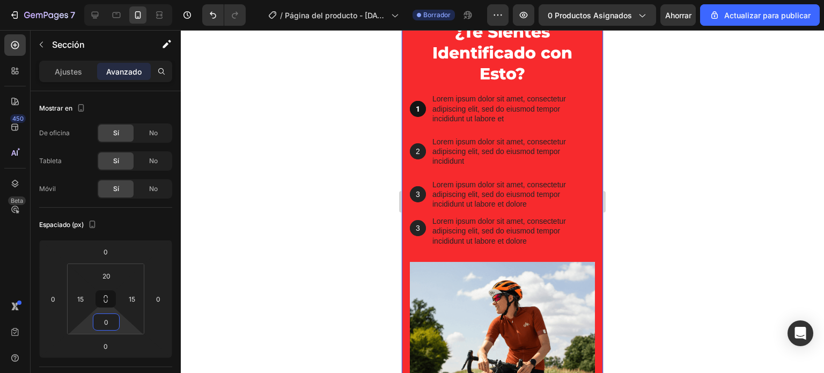
click at [443, 156] on div "¿Te Sientes Identificado con Esto? Heading 1 Text Block Hero Banner Lorem ipsum…" at bounding box center [502, 233] width 201 height 501
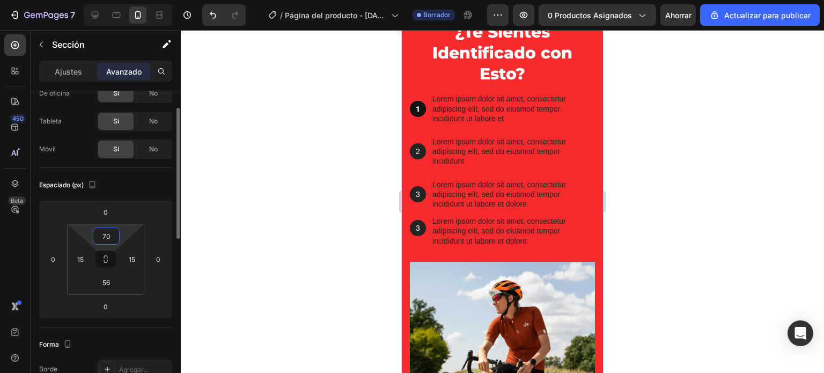
click at [110, 233] on input "70" at bounding box center [106, 236] width 21 height 16
type input "0"
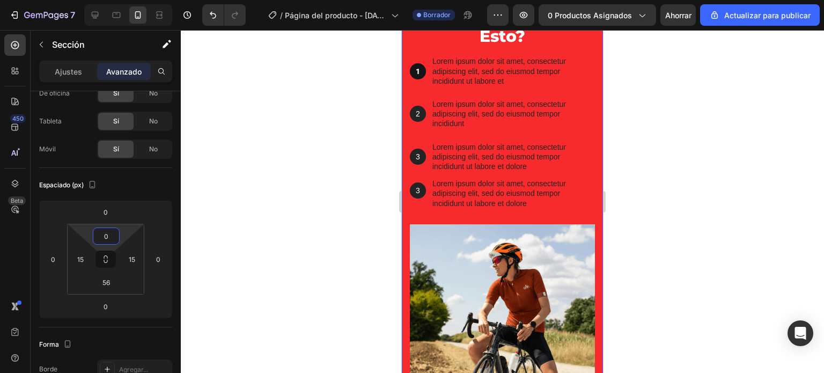
click at [337, 151] on div at bounding box center [502, 201] width 643 height 343
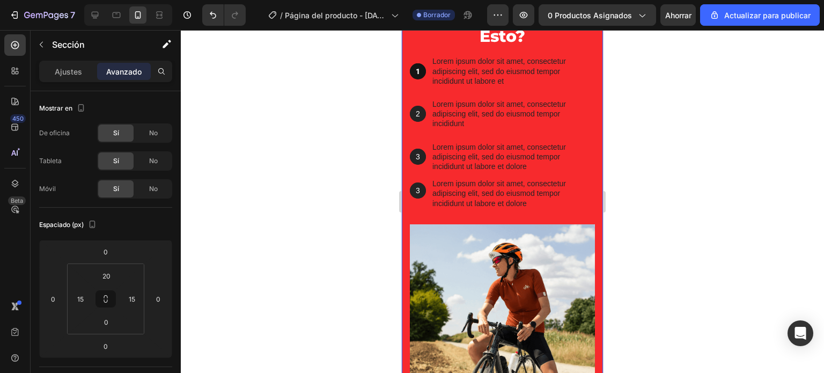
click at [404, 147] on div "¿Te Sientes Identificado con Esto? Heading 1 Text Block Hero Banner Lorem ipsum…" at bounding box center [502, 215] width 201 height 464
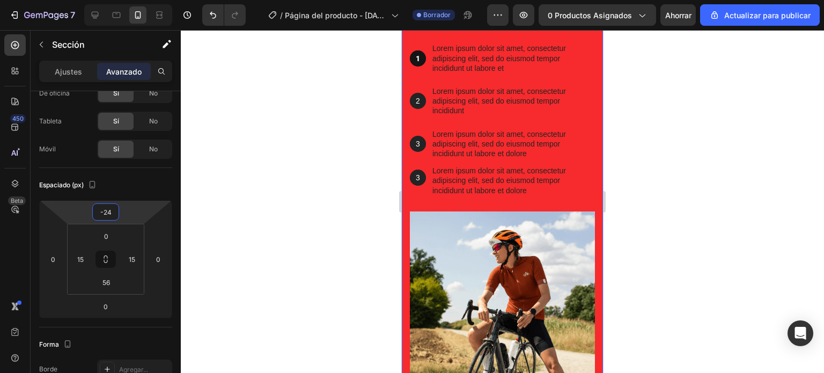
drag, startPoint x: 129, startPoint y: 219, endPoint x: 131, endPoint y: 225, distance: 7.0
click at [131, 0] on html "7 / Página del producto - 25 de agosto, 15:29:02 Borrador Avance 0 productos as…" at bounding box center [412, 0] width 824 height 0
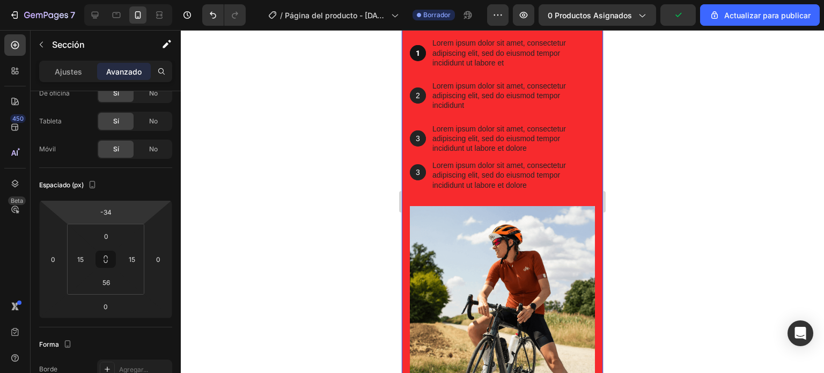
type input "-32"
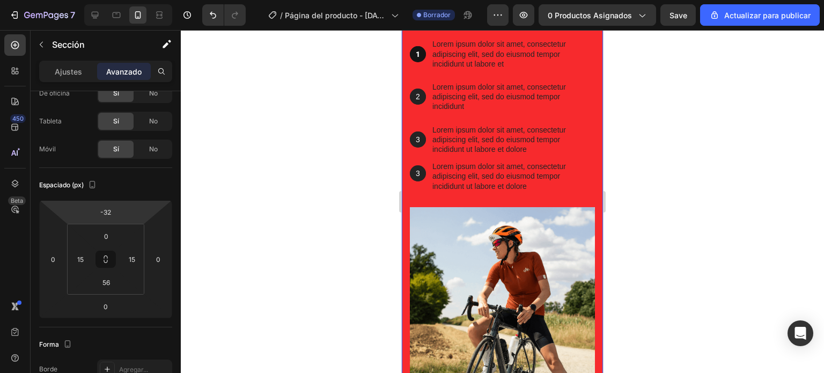
click at [133, 0] on html "7 / Página del producto - 25 de agosto, 15:29:02 Borrador Avance 0 productos as…" at bounding box center [412, 0] width 824 height 0
click at [318, 153] on div at bounding box center [502, 201] width 643 height 343
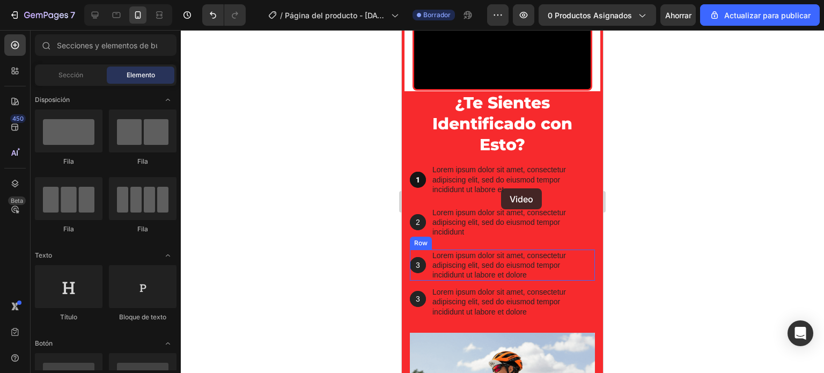
scroll to position [614, 0]
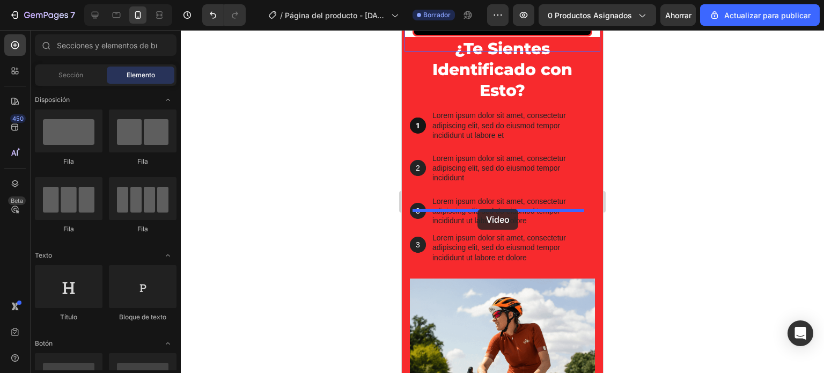
drag, startPoint x: 460, startPoint y: 354, endPoint x: 478, endPoint y: 209, distance: 146.0
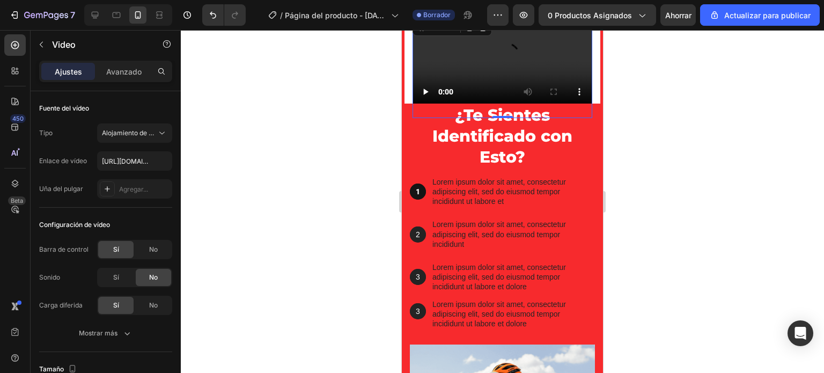
scroll to position [668, 0]
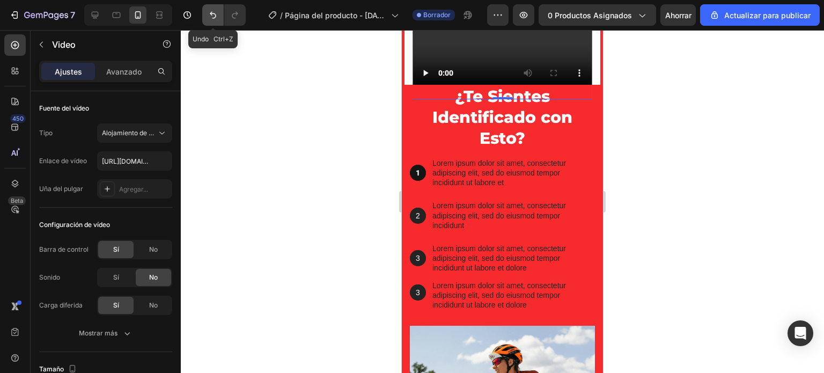
click at [209, 12] on icon "Deshacer/Rehacer" at bounding box center [213, 15] width 11 height 11
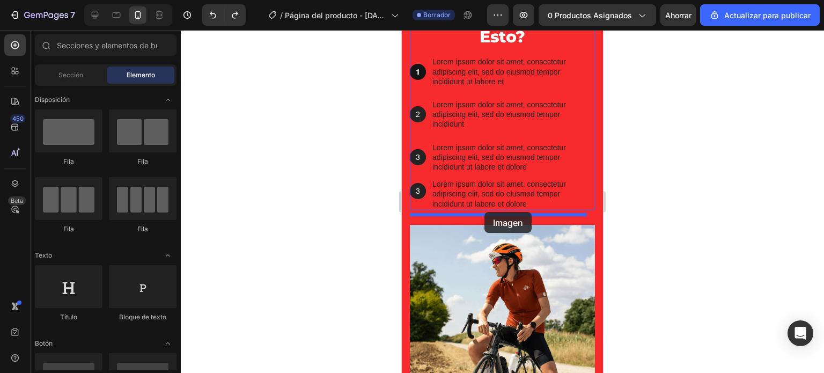
drag, startPoint x: 621, startPoint y: 289, endPoint x: 485, endPoint y: 212, distance: 156.9
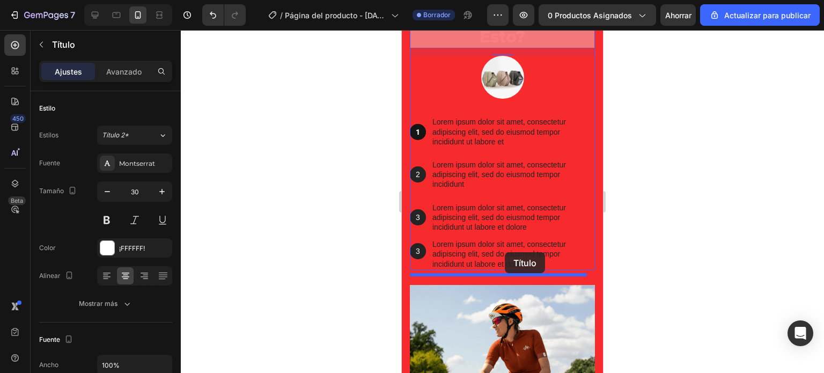
drag, startPoint x: 508, startPoint y: 171, endPoint x: 505, endPoint y: 252, distance: 81.1
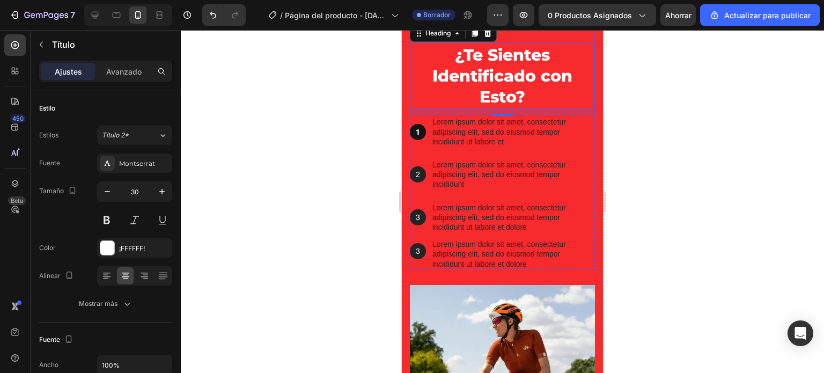
click at [502, 26] on img at bounding box center [502, 4] width 43 height 43
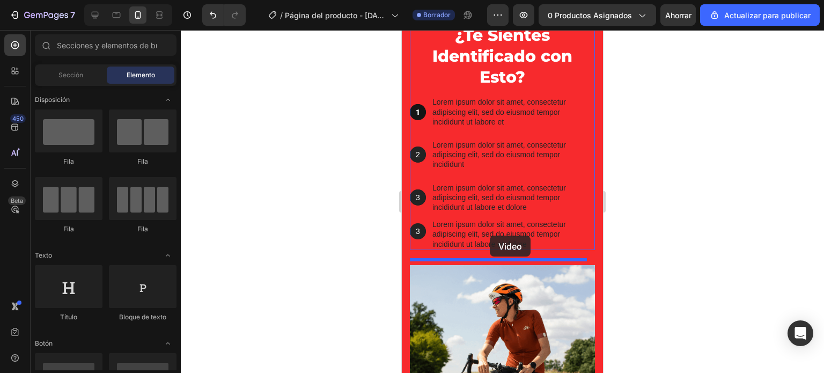
scroll to position [627, 0]
drag, startPoint x: 457, startPoint y: 355, endPoint x: 489, endPoint y: 237, distance: 122.5
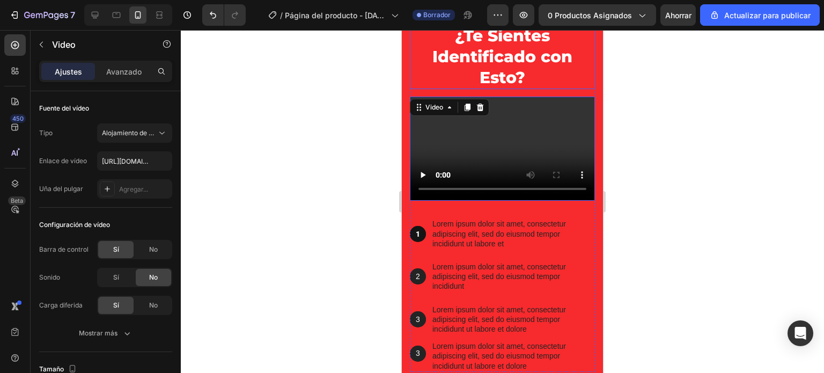
click at [506, 89] on h2 "¿Te Sientes Identificado con Esto?" at bounding box center [502, 56] width 185 height 65
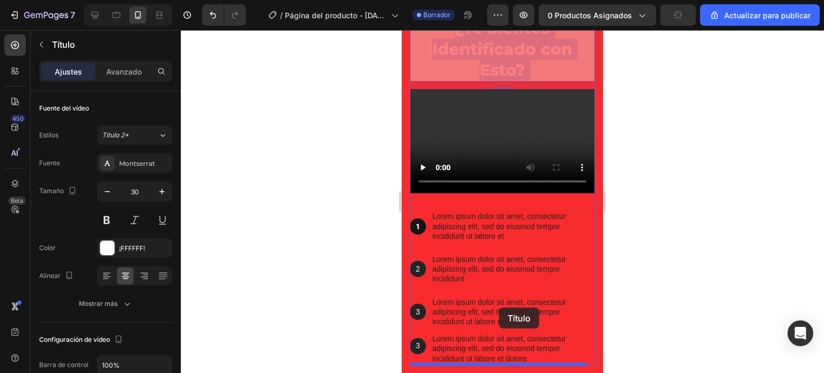
scroll to position [673, 0]
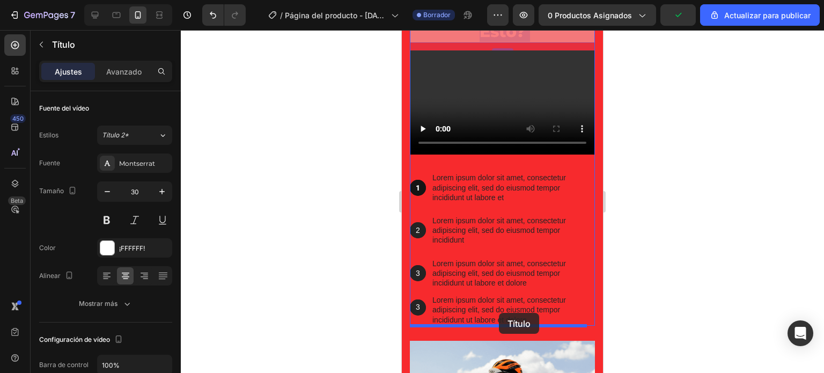
drag, startPoint x: 506, startPoint y: 208, endPoint x: 499, endPoint y: 313, distance: 105.4
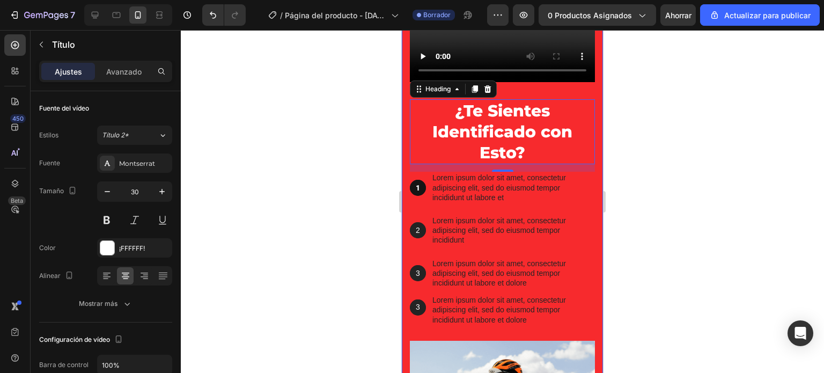
click at [373, 167] on div at bounding box center [502, 201] width 643 height 343
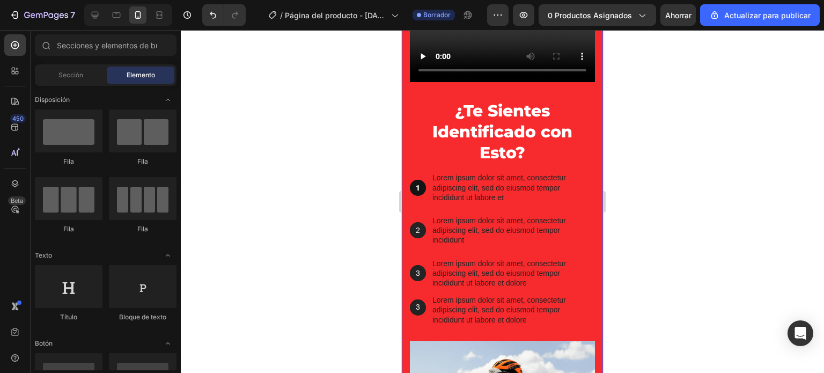
click at [378, 164] on div at bounding box center [502, 201] width 643 height 343
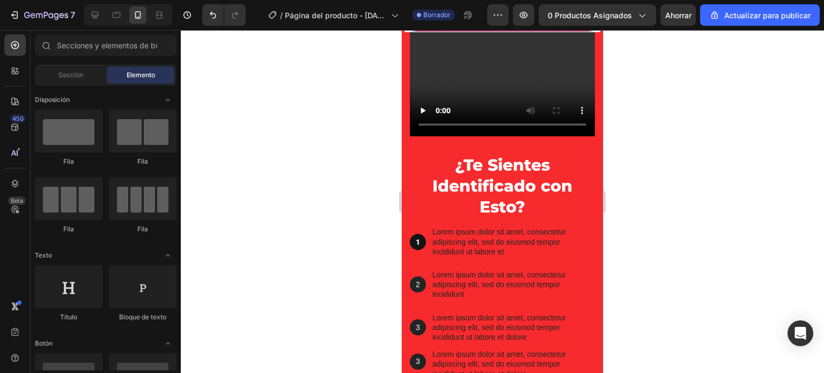
scroll to position [619, 0]
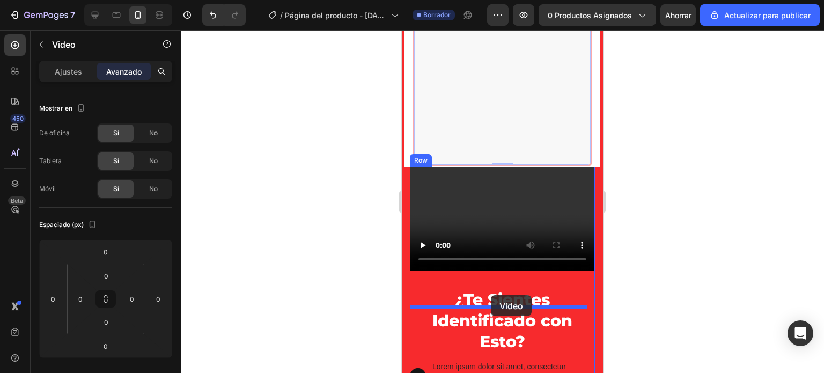
drag, startPoint x: 503, startPoint y: 94, endPoint x: 491, endPoint y: 295, distance: 201.6
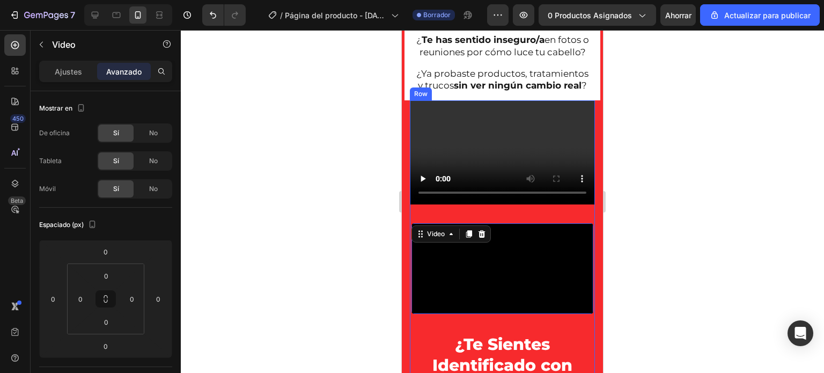
scroll to position [457, 0]
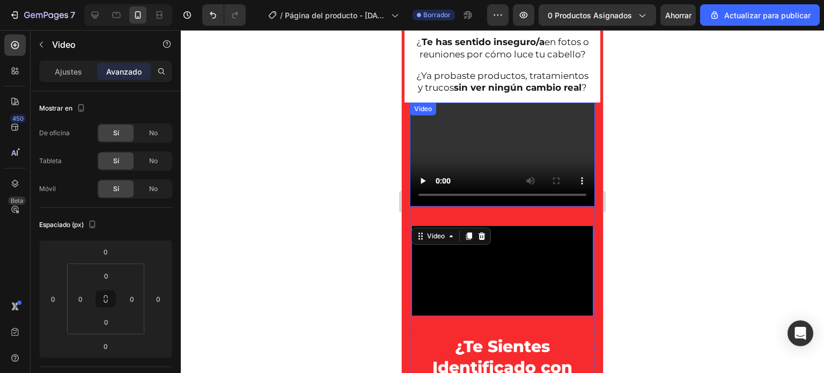
click at [480, 168] on video at bounding box center [502, 155] width 185 height 104
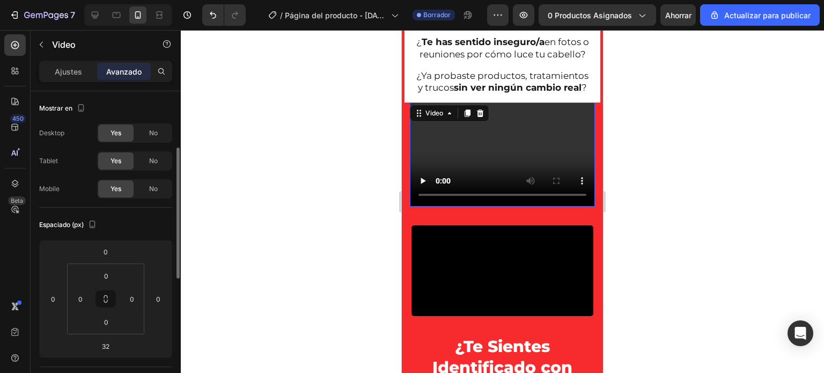
scroll to position [40, 0]
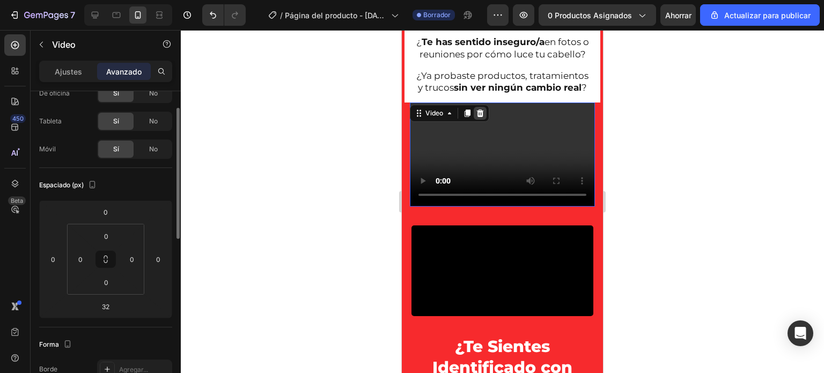
click at [481, 118] on icon at bounding box center [480, 113] width 9 height 9
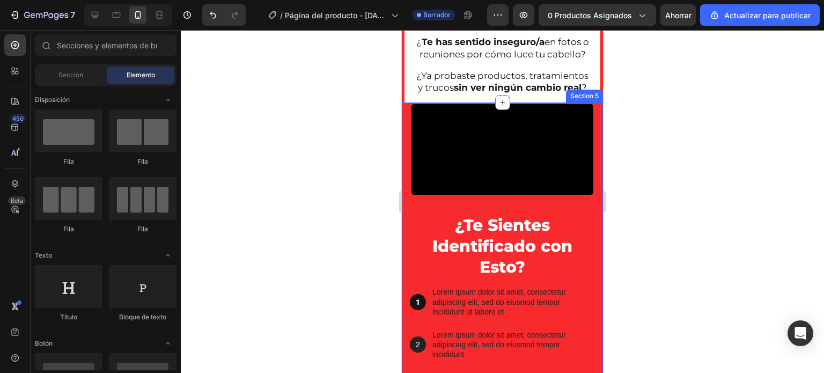
click at [364, 137] on div at bounding box center [502, 201] width 643 height 343
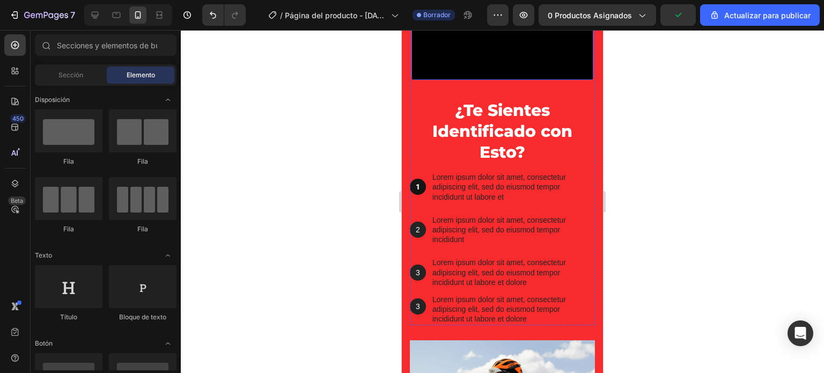
scroll to position [672, 0]
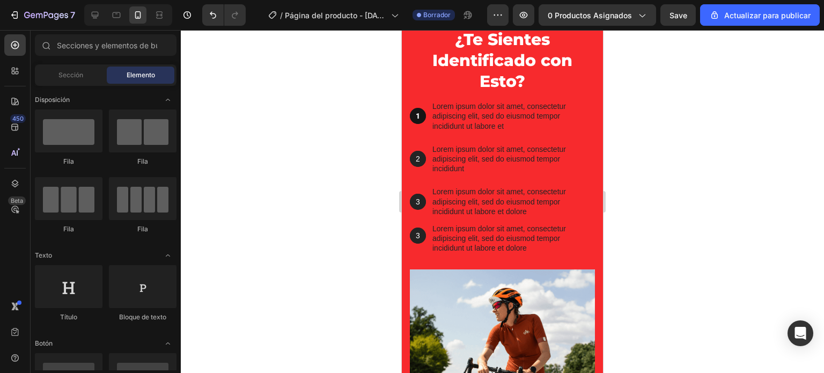
click at [682, 156] on div at bounding box center [502, 201] width 643 height 343
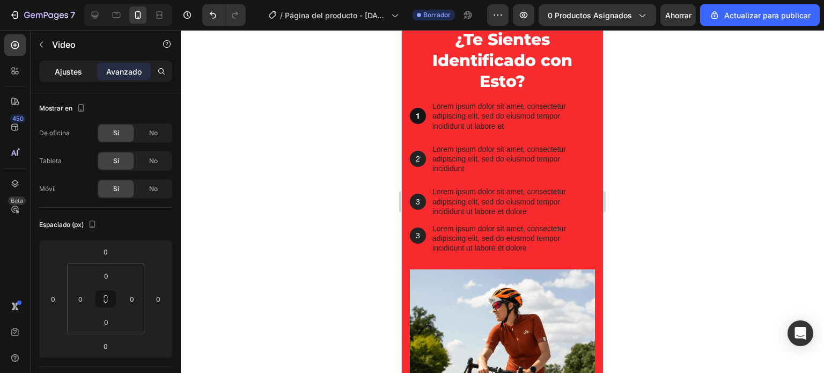
click at [68, 77] on p "Ajustes" at bounding box center [68, 71] width 27 height 11
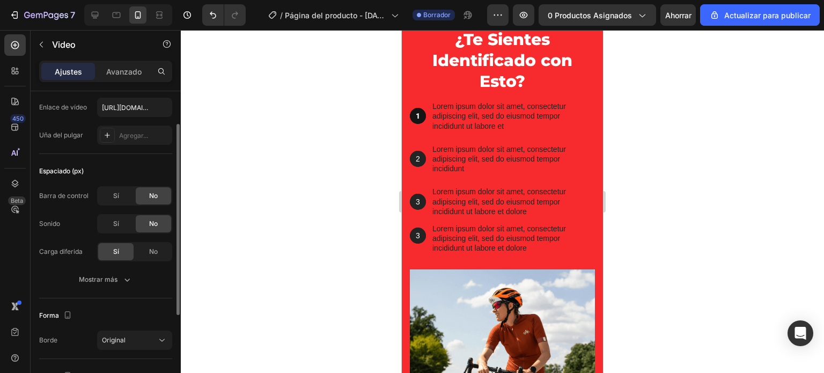
scroll to position [107, 0]
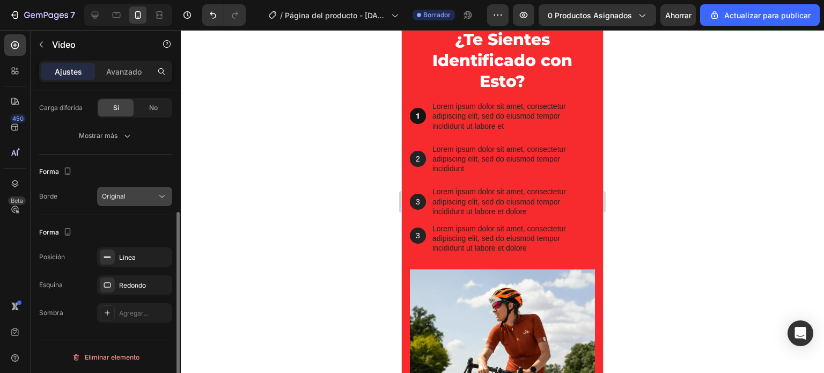
click at [136, 199] on div "Original" at bounding box center [129, 197] width 55 height 10
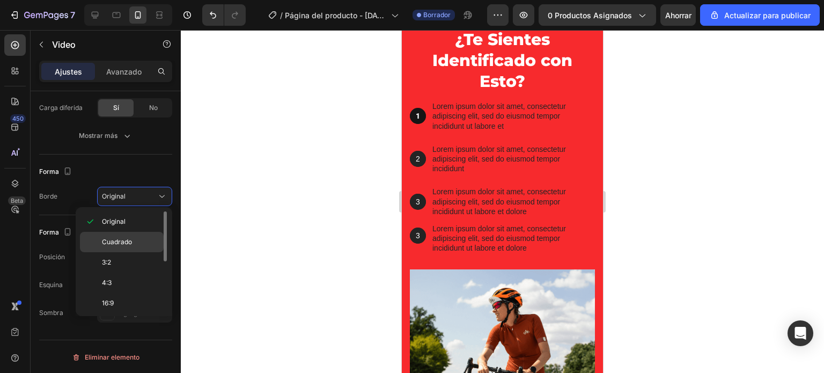
click at [115, 243] on font "Cuadrado" at bounding box center [117, 242] width 30 height 8
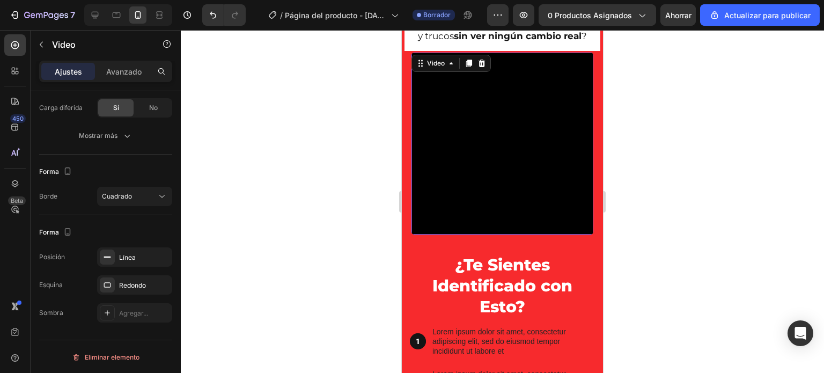
scroll to position [511, 0]
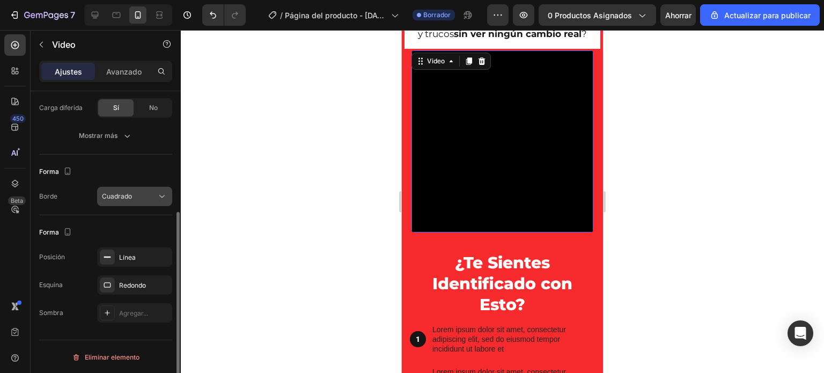
click at [140, 195] on div "Cuadrado" at bounding box center [129, 197] width 55 height 10
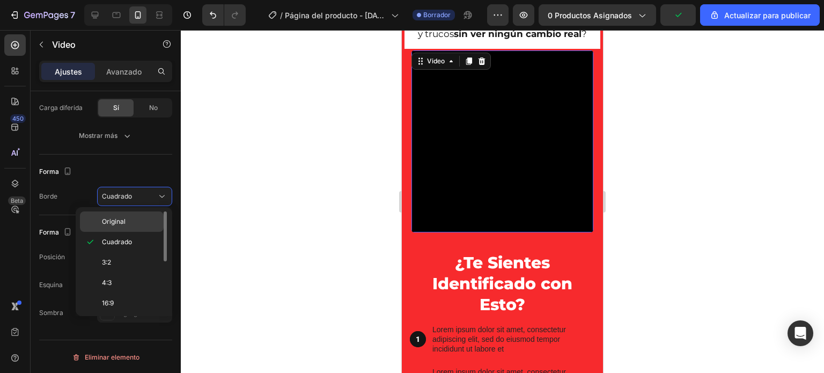
click at [125, 218] on font "Original" at bounding box center [114, 221] width 24 height 8
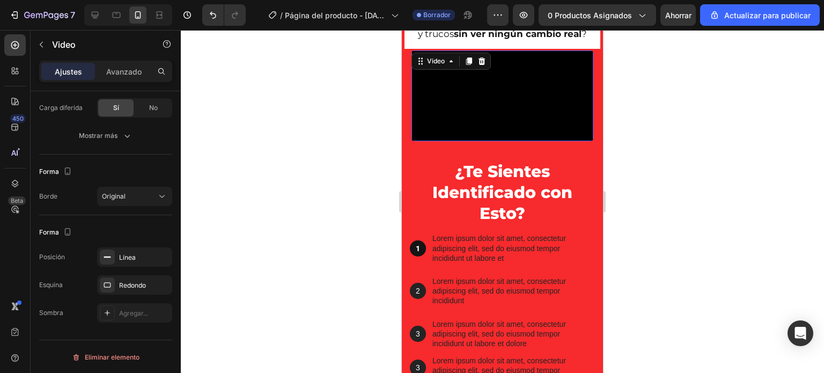
click at [508, 142] on video at bounding box center [503, 95] width 182 height 91
click at [137, 253] on div "Línea" at bounding box center [134, 258] width 31 height 10
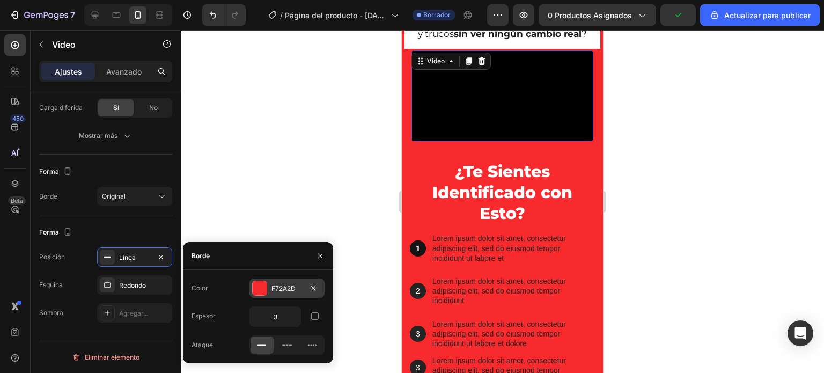
click at [264, 289] on div at bounding box center [260, 288] width 14 height 14
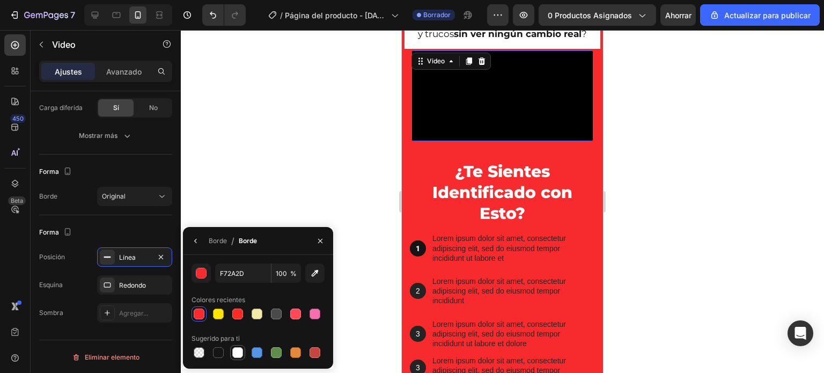
click at [237, 352] on div at bounding box center [237, 352] width 11 height 11
type input "FFFFFF"
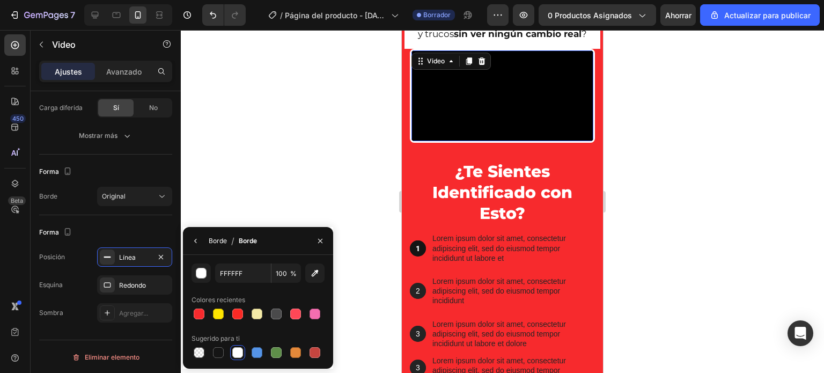
click at [221, 242] on font "Borde" at bounding box center [218, 241] width 18 height 8
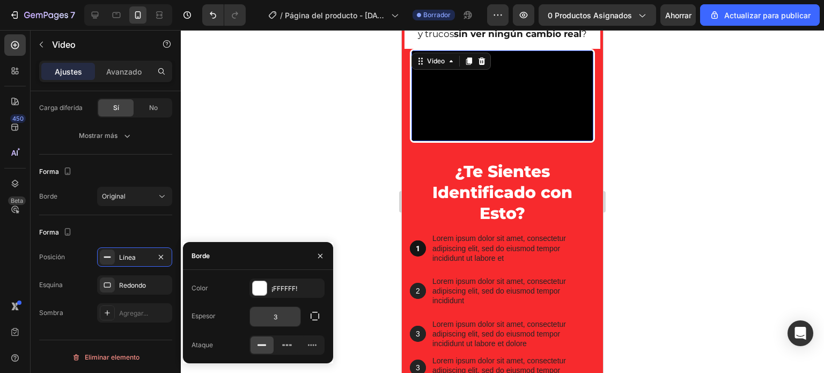
click at [279, 316] on input "3" at bounding box center [275, 316] width 50 height 19
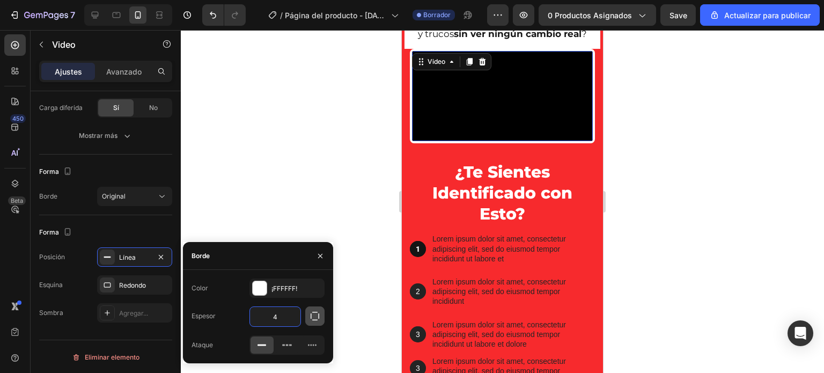
click at [315, 313] on icon "button" at bounding box center [315, 316] width 11 height 11
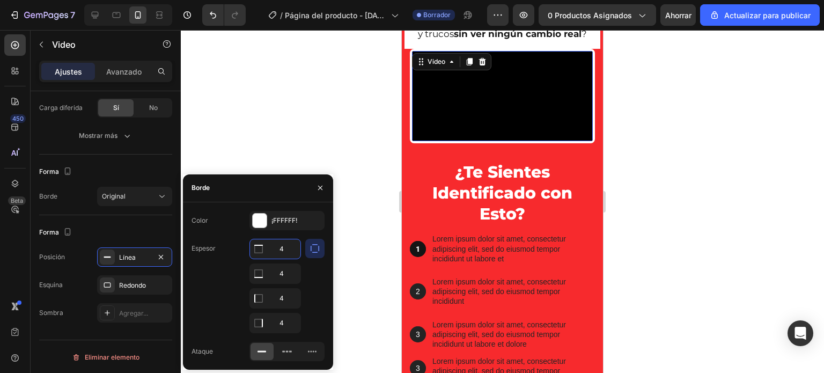
click at [286, 247] on input "4" at bounding box center [275, 248] width 50 height 19
type input "0"
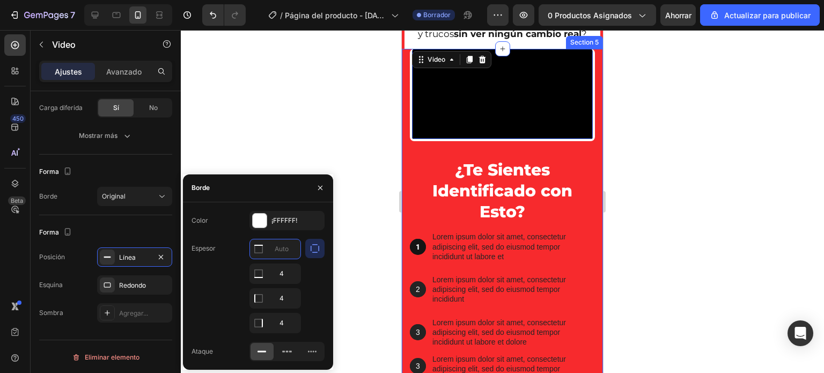
type input "4"
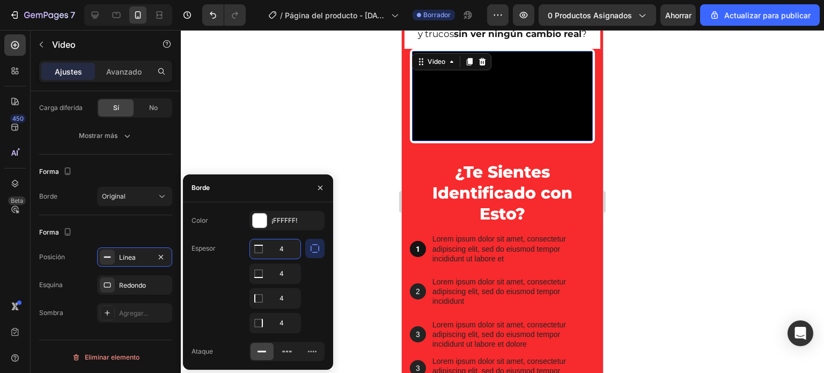
click at [373, 137] on div at bounding box center [502, 201] width 643 height 343
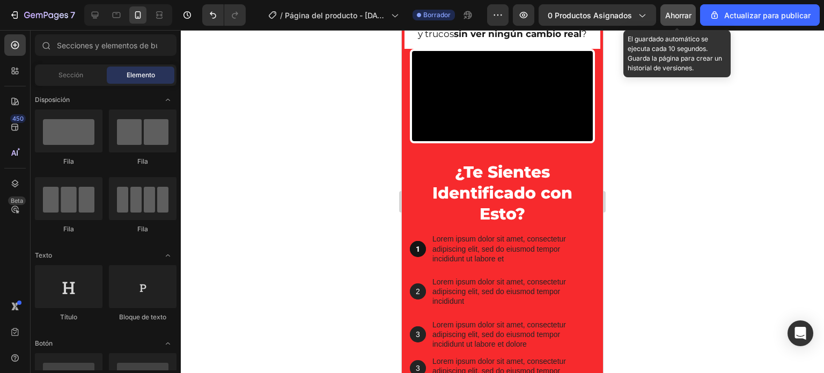
click at [678, 14] on font "Ahorrar" at bounding box center [678, 15] width 26 height 9
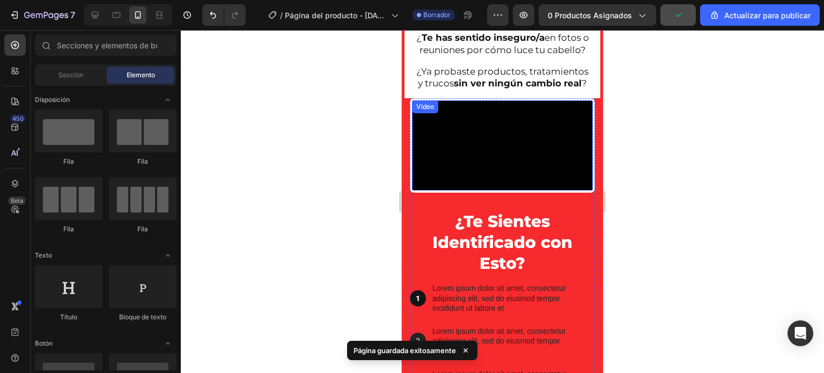
scroll to position [404, 0]
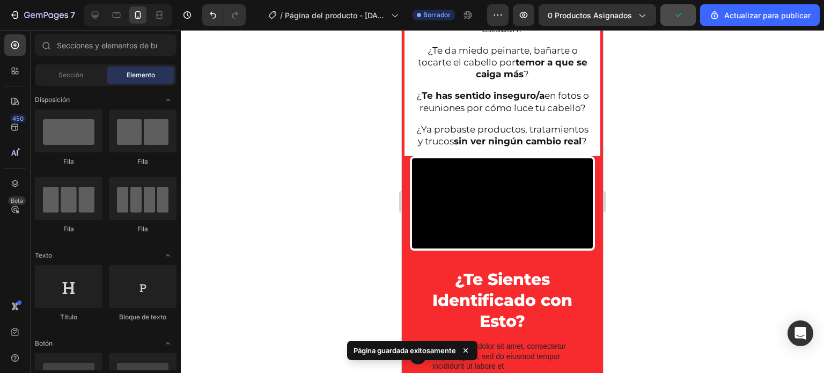
click at [675, 187] on div at bounding box center [502, 201] width 643 height 343
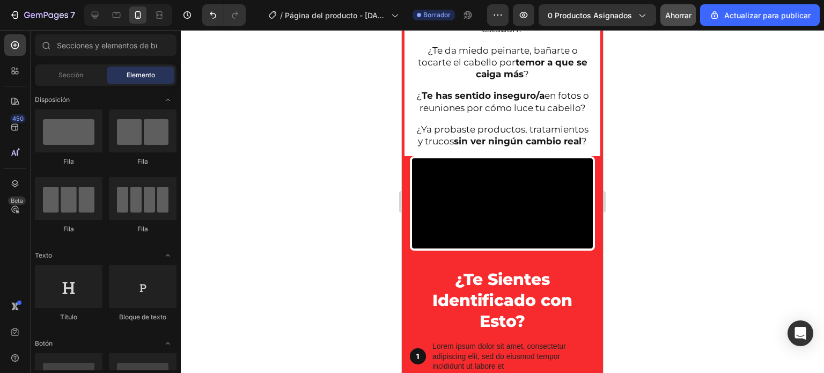
click at [754, 204] on div at bounding box center [502, 201] width 643 height 343
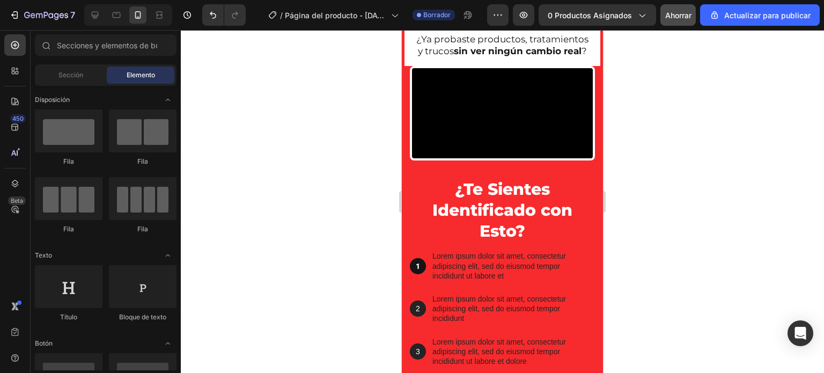
scroll to position [511, 0]
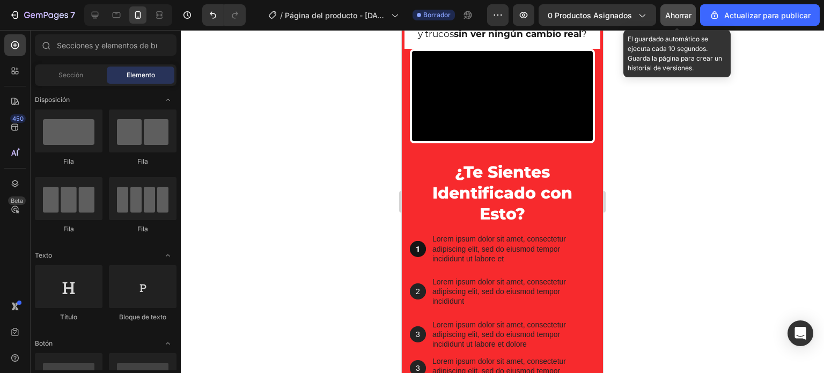
click at [680, 11] on font "Ahorrar" at bounding box center [678, 15] width 26 height 9
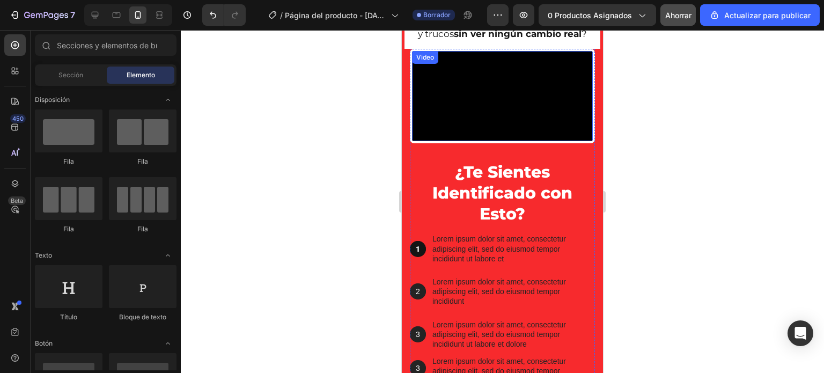
click at [485, 142] on video at bounding box center [502, 96] width 181 height 91
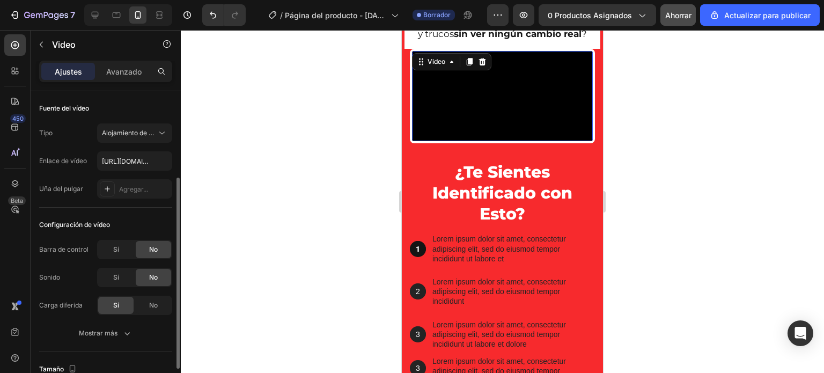
scroll to position [107, 0]
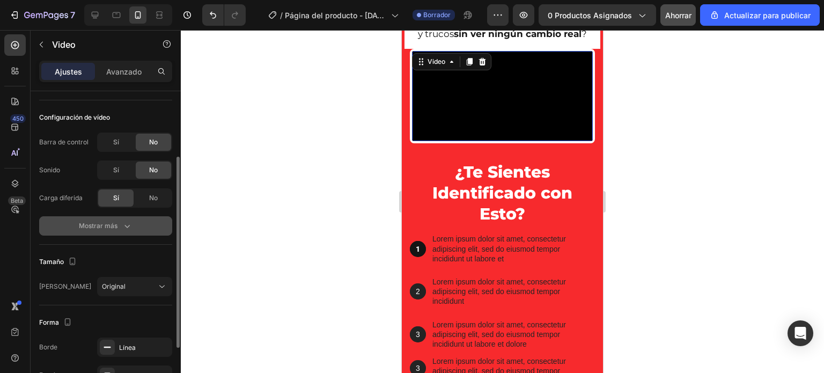
click at [108, 228] on font "Mostrar más" at bounding box center [98, 226] width 39 height 8
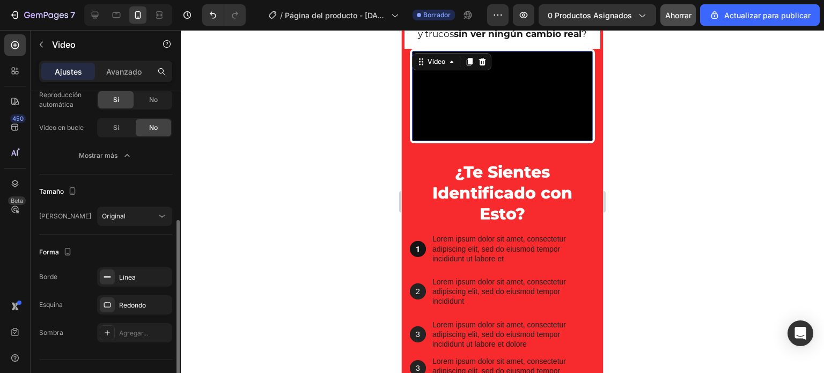
scroll to position [253, 0]
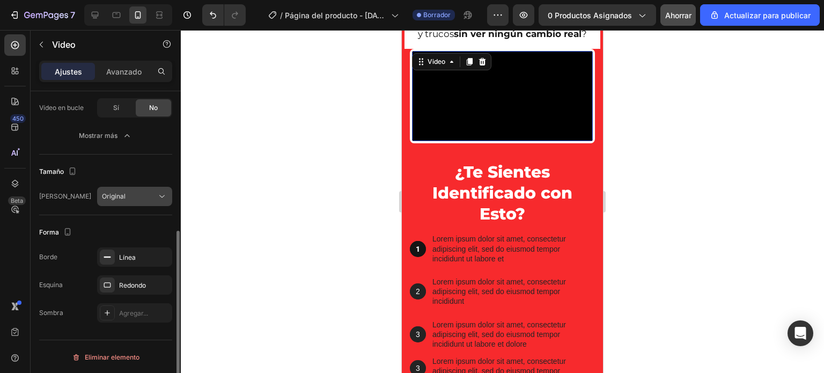
click at [148, 201] on button "Original" at bounding box center [134, 196] width 75 height 19
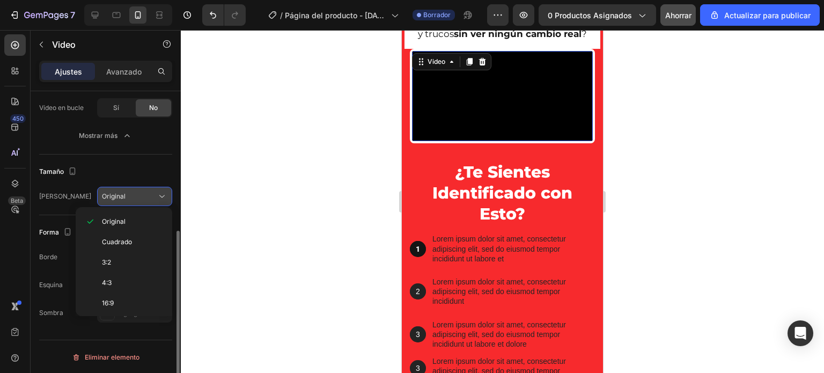
click at [148, 201] on button "Original" at bounding box center [134, 196] width 75 height 19
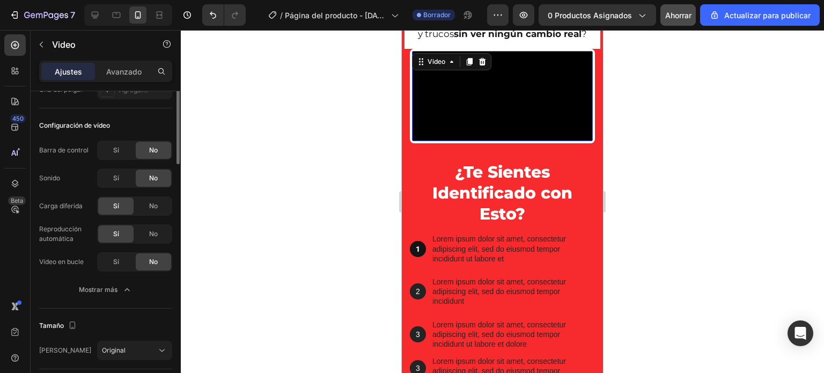
scroll to position [0, 0]
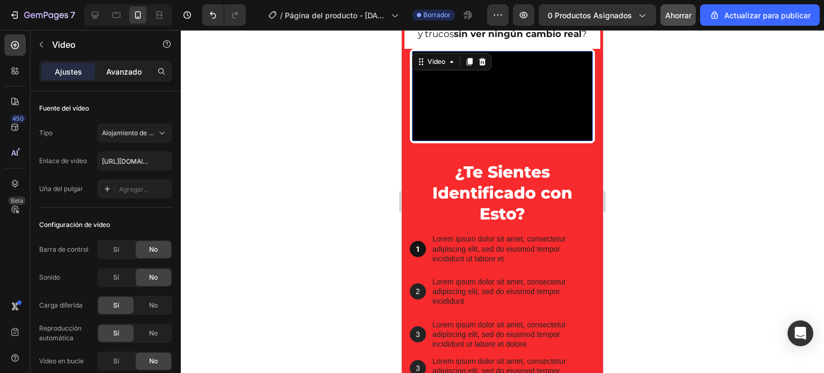
click at [123, 72] on font "Avanzado" at bounding box center [123, 71] width 35 height 9
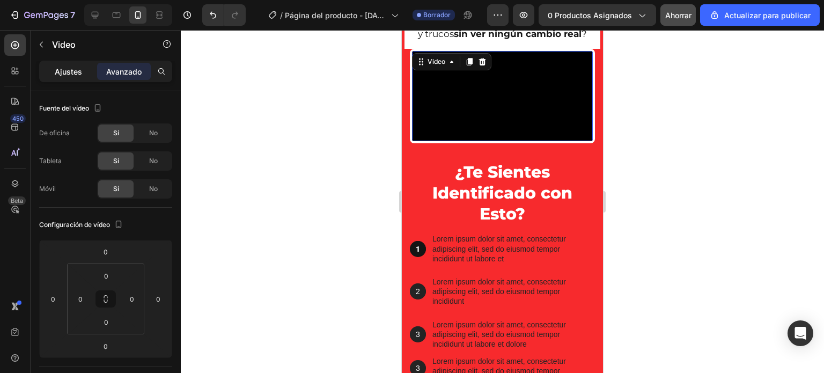
click at [70, 69] on font "Ajustes" at bounding box center [68, 71] width 27 height 9
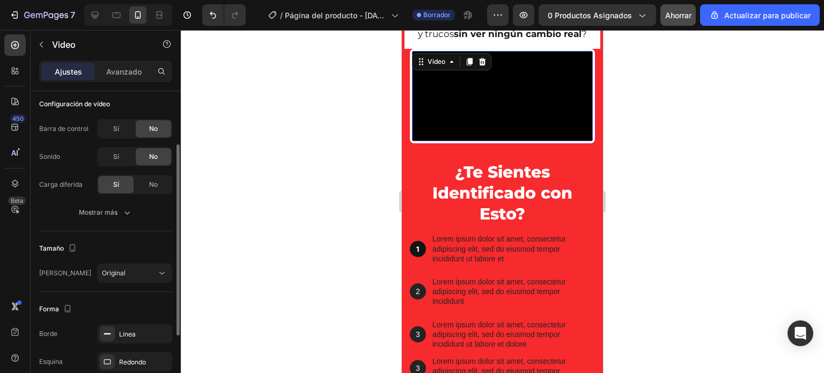
scroll to position [109, 0]
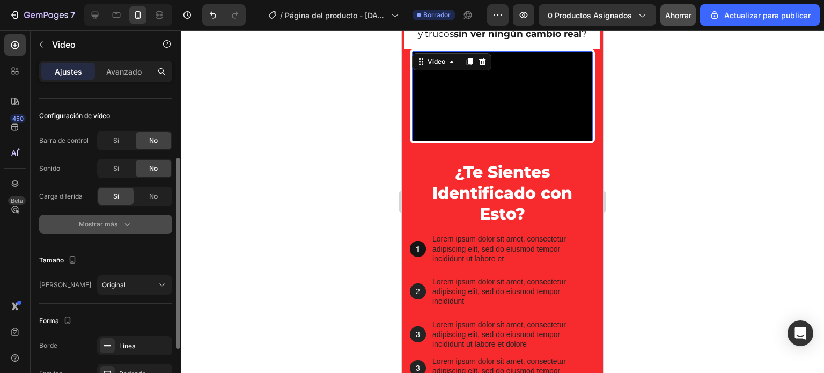
click at [91, 220] on font "Mostrar más" at bounding box center [98, 224] width 39 height 8
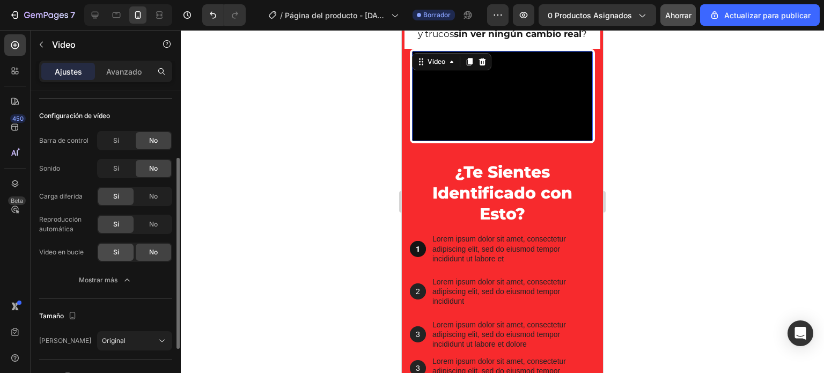
click at [115, 249] on font "Sí" at bounding box center [116, 252] width 6 height 8
click at [259, 222] on div at bounding box center [502, 201] width 643 height 343
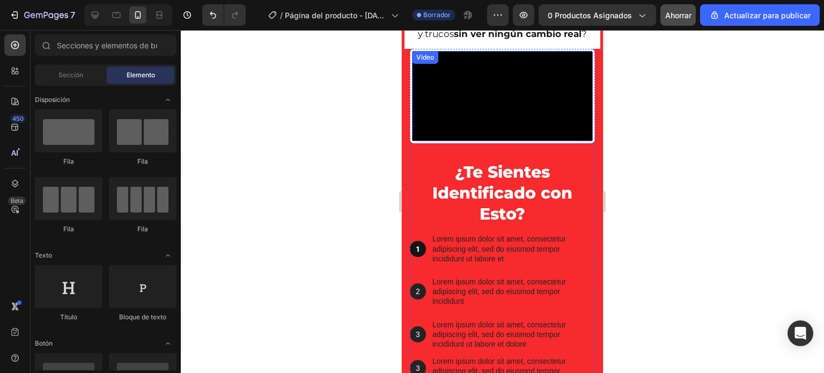
click at [465, 142] on video at bounding box center [502, 96] width 181 height 91
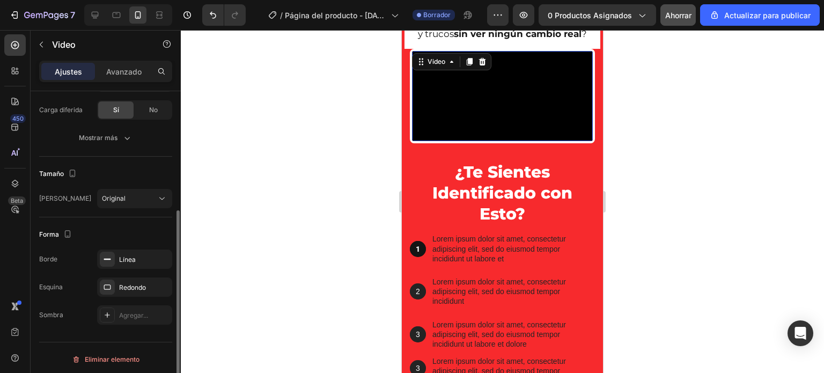
scroll to position [197, 0]
click at [127, 257] on font "Línea" at bounding box center [127, 257] width 17 height 8
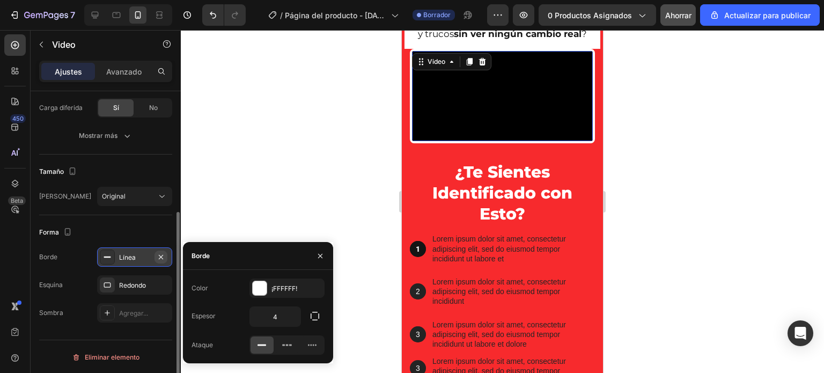
click at [159, 254] on icon "button" at bounding box center [161, 256] width 4 height 4
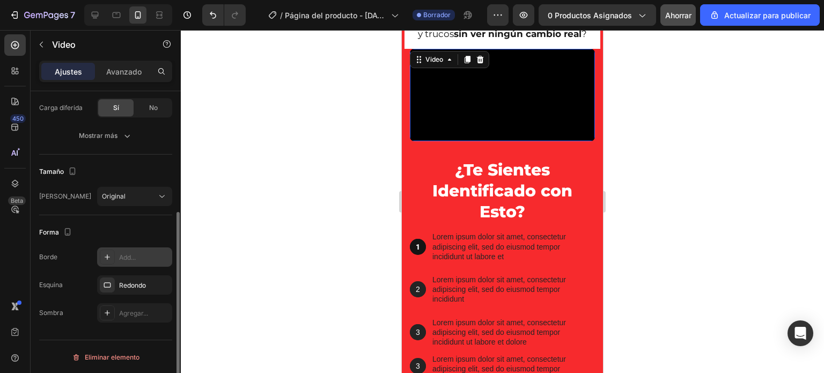
click at [159, 253] on div "Add..." at bounding box center [144, 258] width 50 height 10
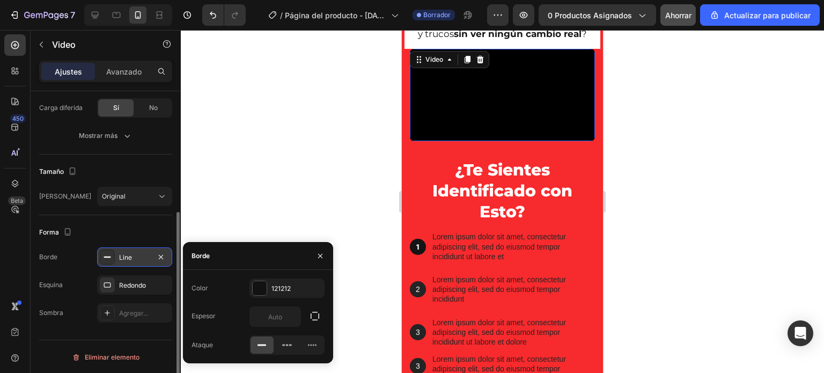
type input "1"
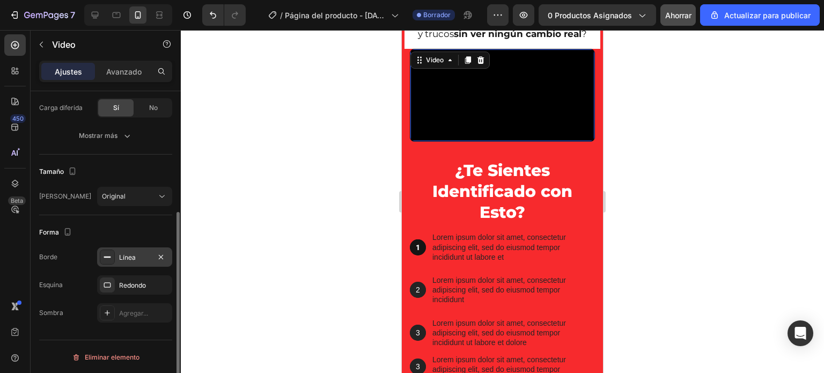
click at [323, 175] on div at bounding box center [502, 201] width 643 height 343
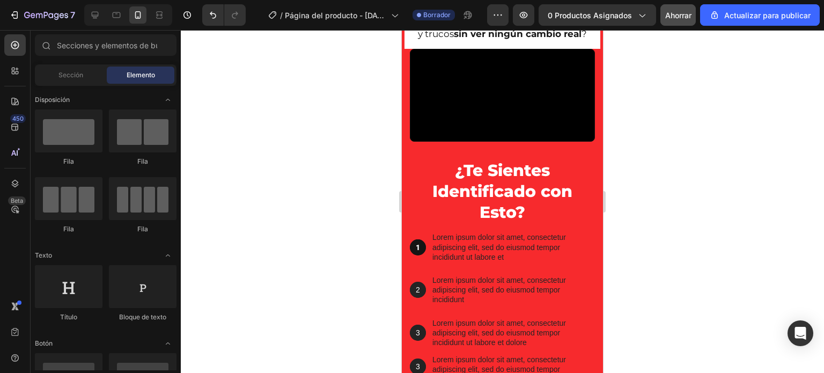
click at [323, 175] on div at bounding box center [502, 201] width 643 height 343
click at [207, 17] on button "Deshacer/Rehacer" at bounding box center [212, 14] width 21 height 21
click at [213, 12] on icon "Deshacer/Rehacer" at bounding box center [213, 15] width 11 height 11
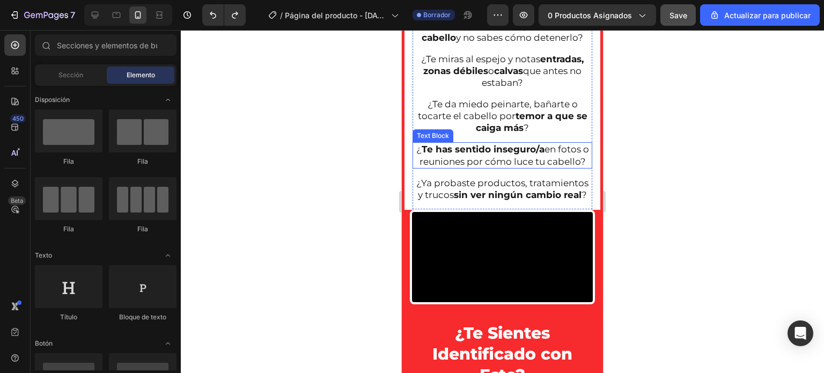
scroll to position [350, 0]
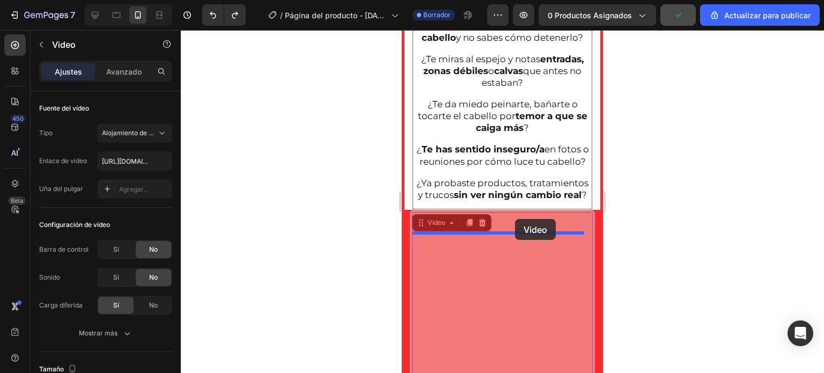
drag, startPoint x: 506, startPoint y: 305, endPoint x: 515, endPoint y: 219, distance: 86.9
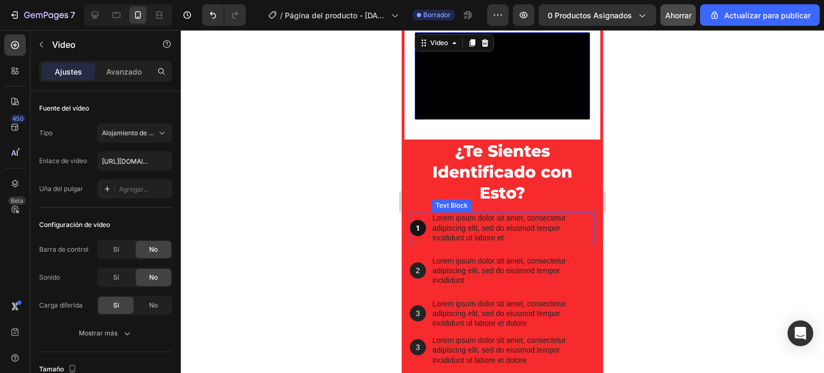
scroll to position [404, 0]
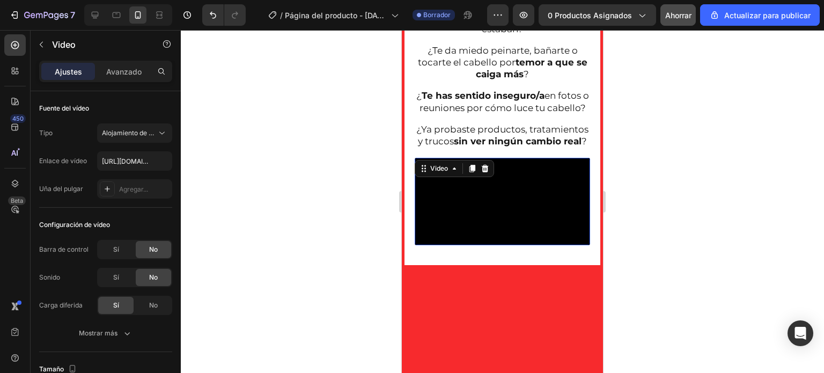
click at [652, 196] on div at bounding box center [502, 201] width 643 height 343
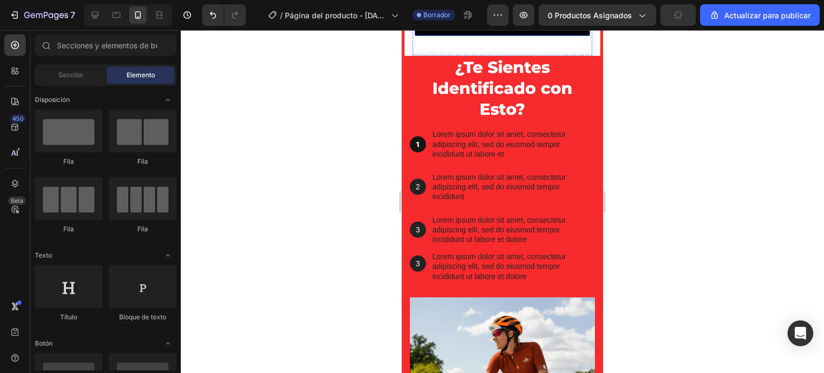
scroll to position [618, 0]
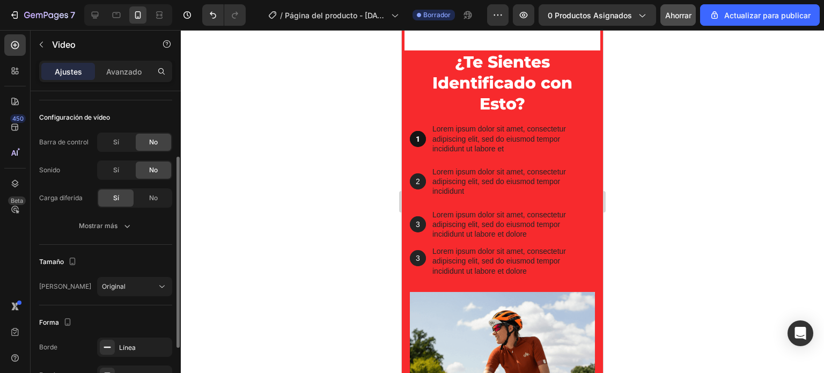
scroll to position [197, 0]
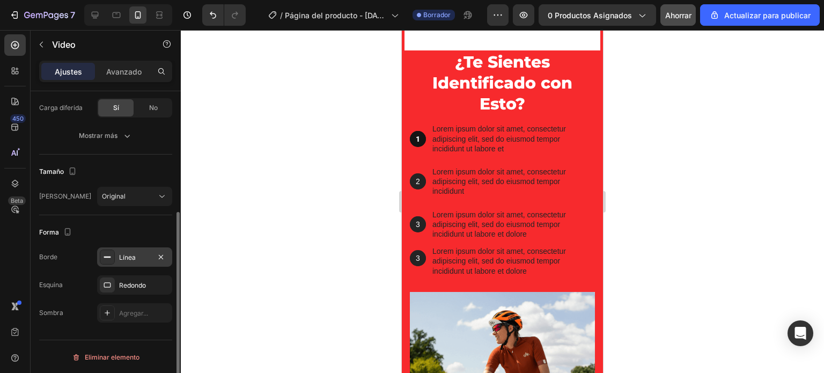
click at [142, 258] on div "Línea" at bounding box center [134, 258] width 31 height 10
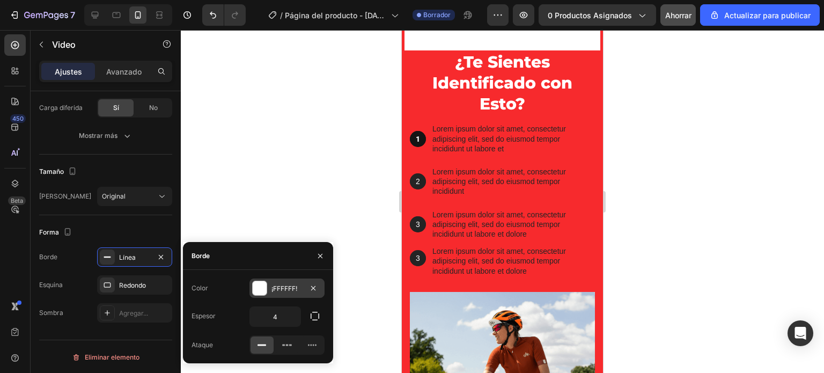
click at [256, 283] on div at bounding box center [260, 288] width 14 height 14
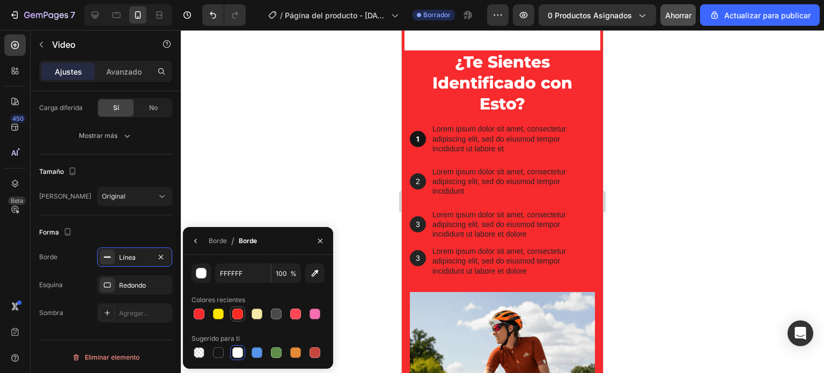
click at [235, 311] on div at bounding box center [237, 314] width 11 height 11
click at [201, 310] on div at bounding box center [199, 314] width 11 height 11
type input "F72A2D"
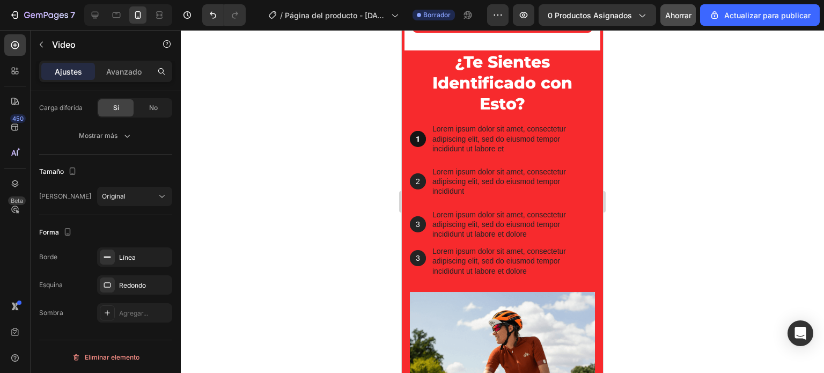
click at [324, 156] on div at bounding box center [502, 201] width 643 height 343
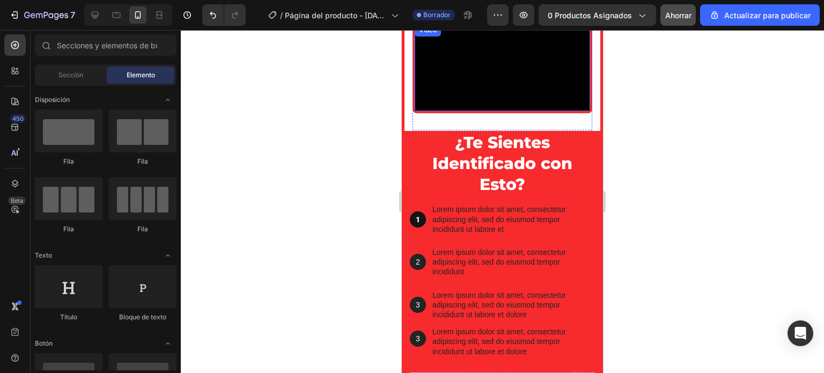
scroll to position [511, 0]
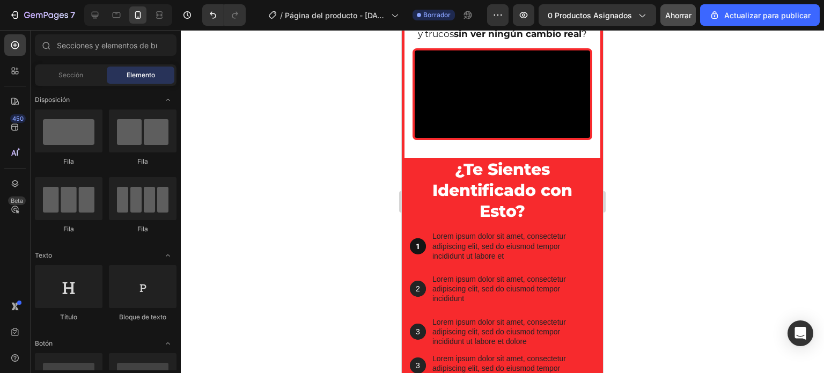
click at [694, 160] on div at bounding box center [502, 201] width 643 height 343
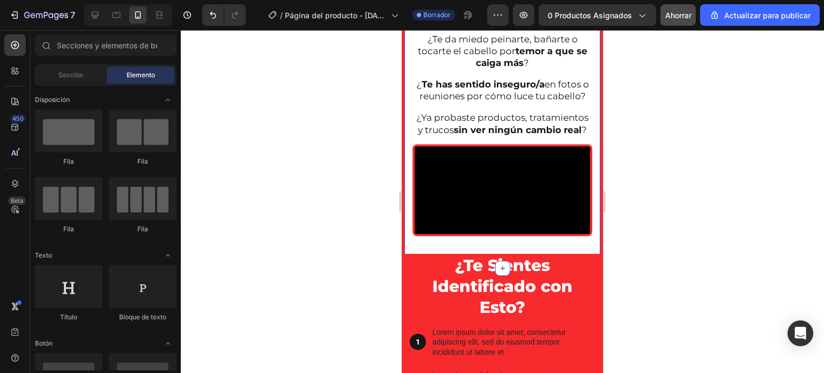
scroll to position [618, 0]
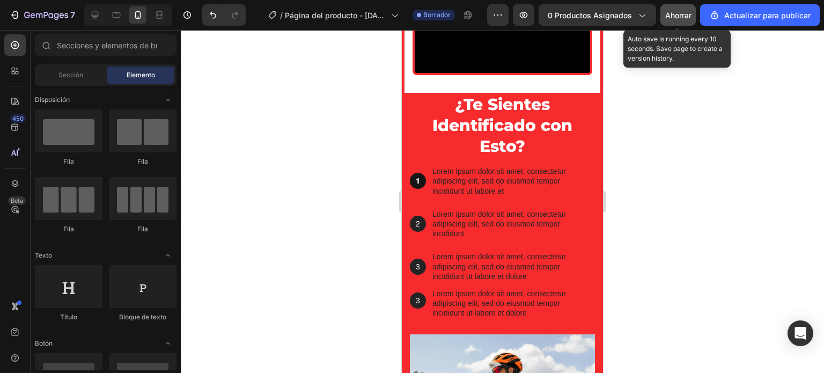
click at [674, 13] on font "Ahorrar" at bounding box center [678, 15] width 26 height 9
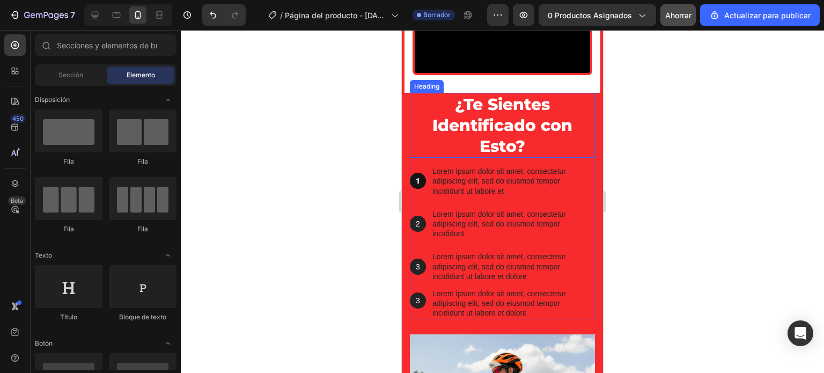
click at [492, 158] on h2 "¿Te Sientes Identificado con Esto?" at bounding box center [502, 125] width 185 height 65
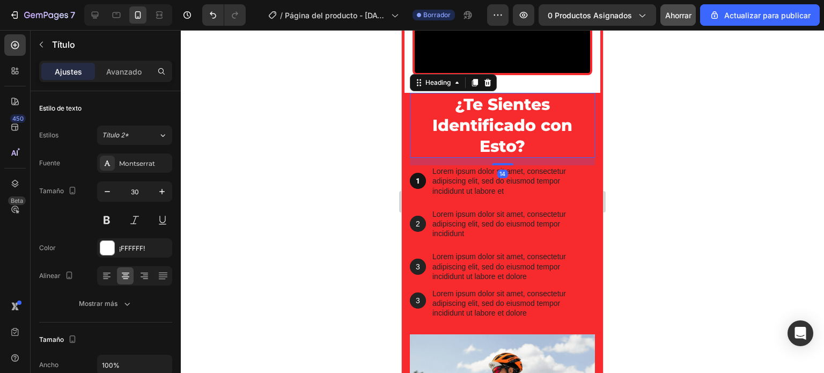
click at [505, 158] on h2 "¿Te Sientes Identificado con Esto?" at bounding box center [502, 125] width 185 height 65
click at [354, 252] on div at bounding box center [502, 201] width 643 height 343
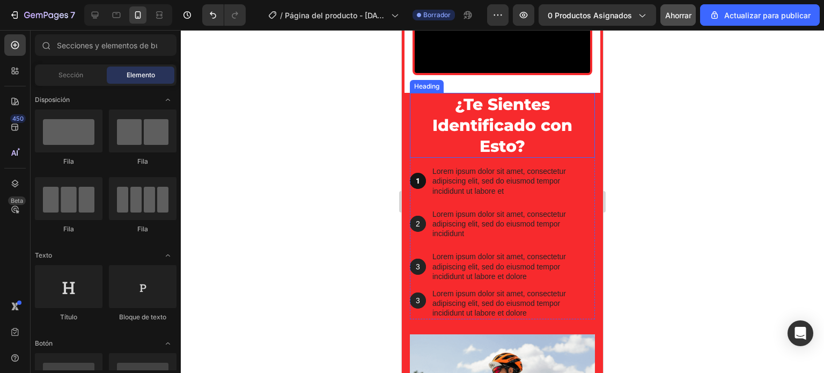
click at [480, 157] on p "¿Te Sientes Identificado con Esto?" at bounding box center [502, 125] width 183 height 63
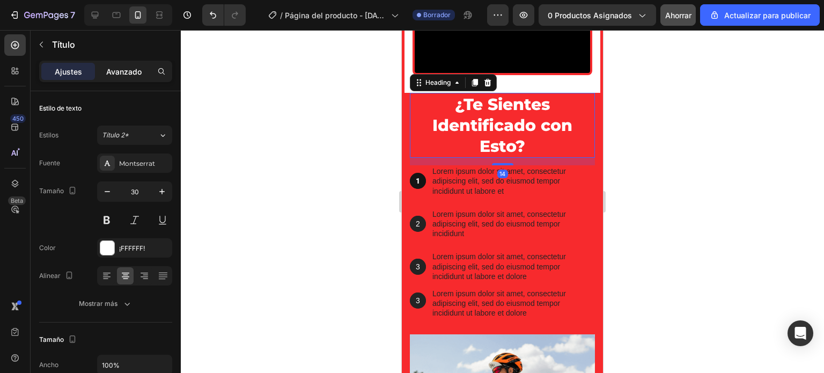
click at [123, 64] on div "Avanzado" at bounding box center [124, 71] width 54 height 17
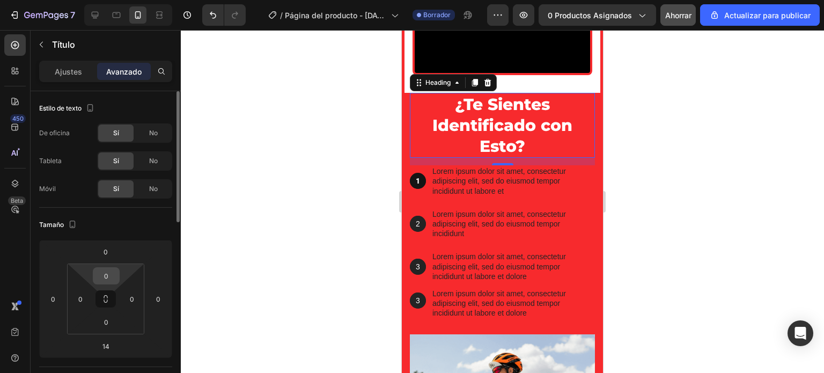
click at [108, 269] on input "0" at bounding box center [106, 276] width 21 height 16
type input "10"
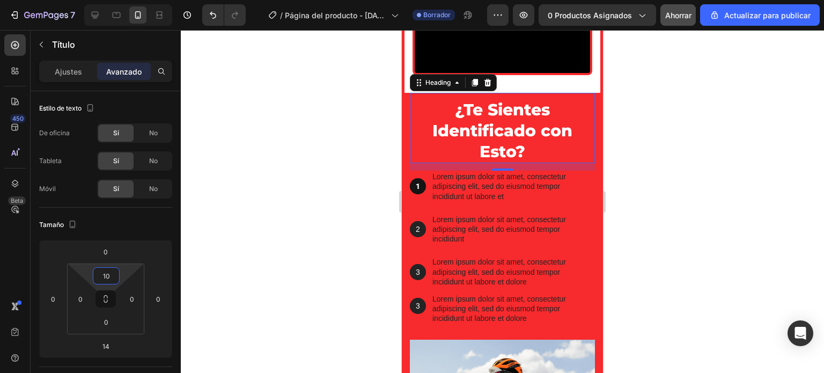
click at [271, 218] on div at bounding box center [502, 201] width 643 height 343
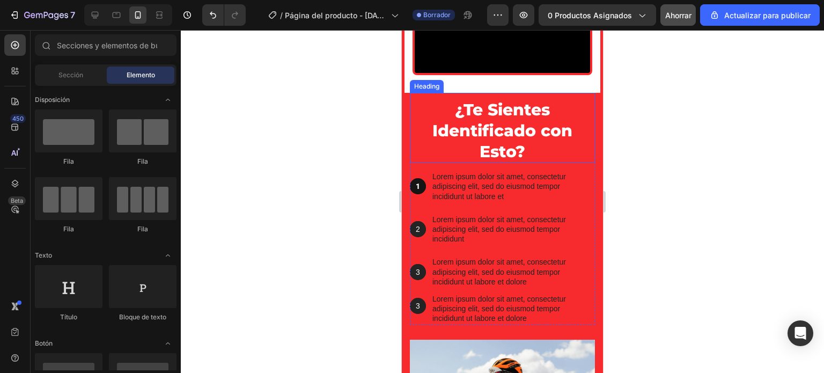
click at [488, 162] on p "¿Te Sientes Identificado con Esto?" at bounding box center [502, 130] width 183 height 63
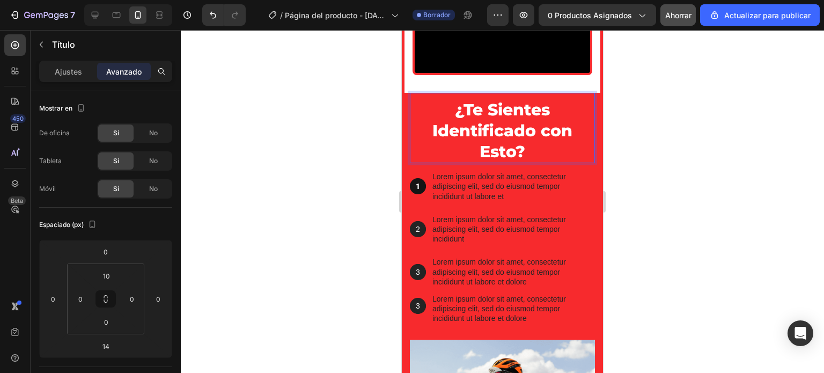
click at [522, 162] on p "¿Te Sientes Identificado con Esto?" at bounding box center [502, 130] width 183 height 63
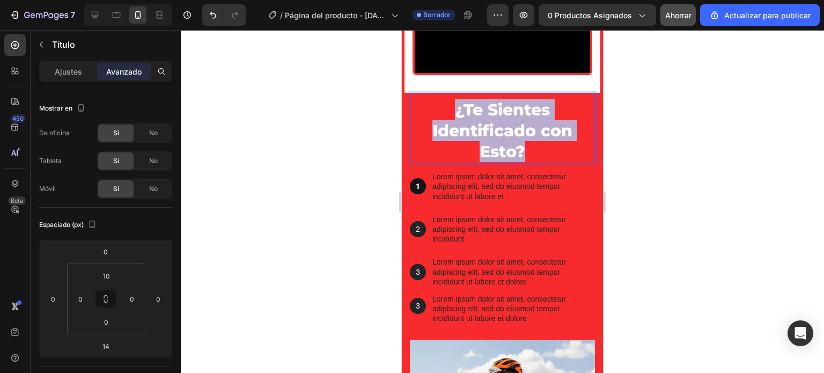
drag, startPoint x: 522, startPoint y: 304, endPoint x: 428, endPoint y: 276, distance: 98.0
click at [428, 162] on p "¿Te Sientes Identificado con Esto?" at bounding box center [502, 130] width 183 height 63
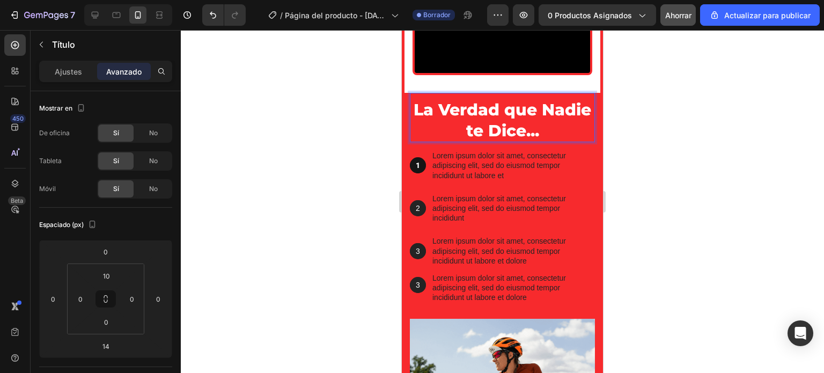
click at [648, 289] on div at bounding box center [502, 201] width 643 height 343
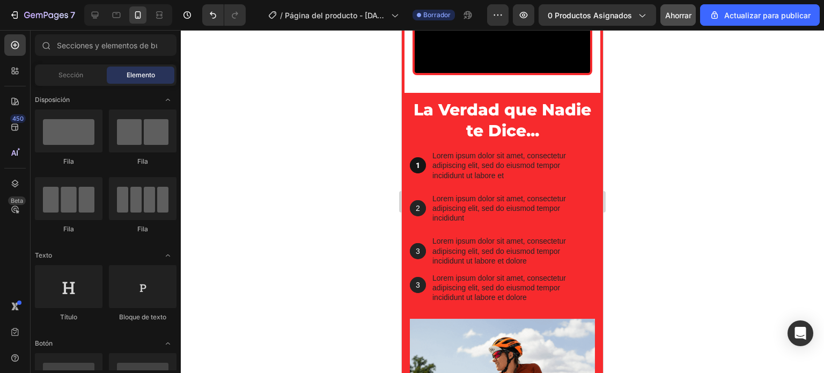
click at [648, 289] on div at bounding box center [502, 201] width 643 height 343
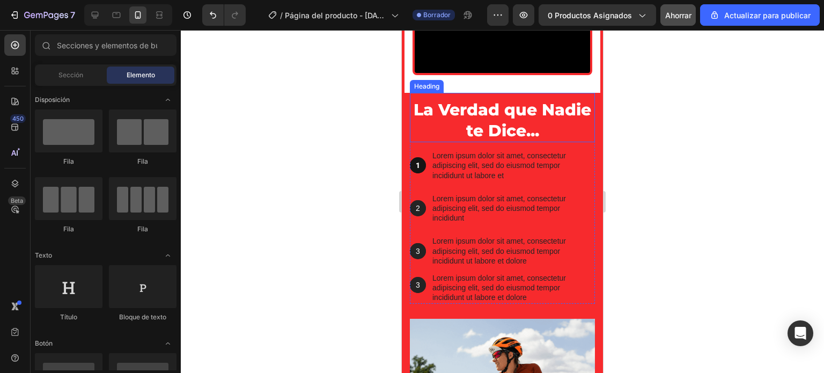
click at [497, 141] on p "La Verdad que Nadie te Dice..." at bounding box center [502, 120] width 183 height 42
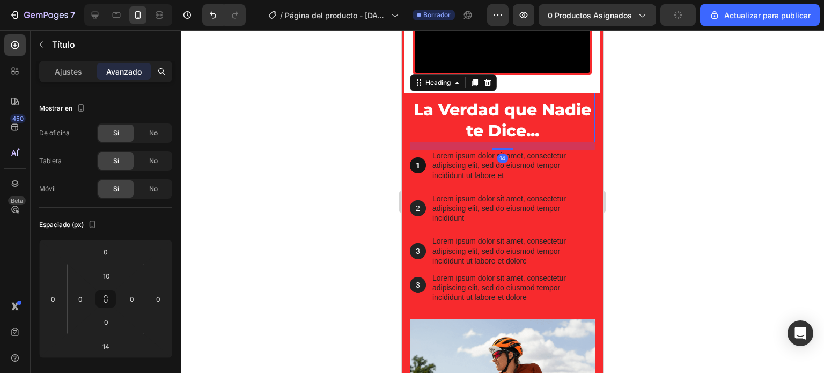
click at [339, 268] on div at bounding box center [502, 201] width 643 height 343
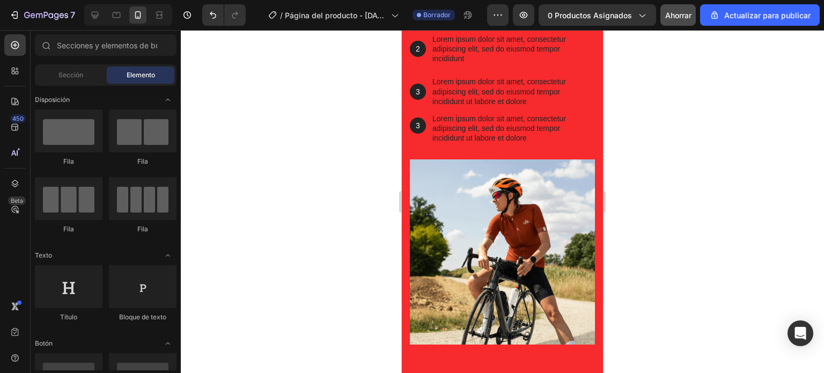
scroll to position [1019, 0]
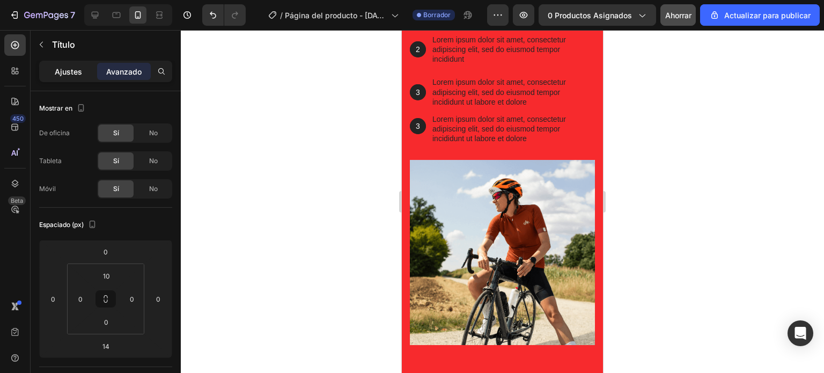
click at [84, 67] on div "Ajustes" at bounding box center [68, 71] width 54 height 17
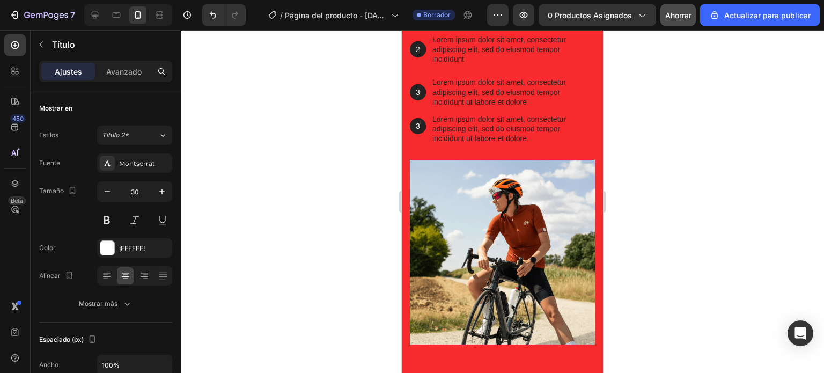
click at [655, 114] on div at bounding box center [502, 201] width 643 height 343
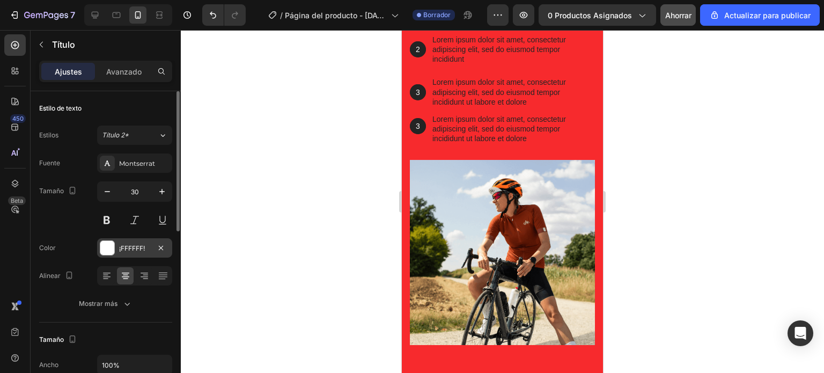
click at [104, 250] on div at bounding box center [107, 248] width 14 height 14
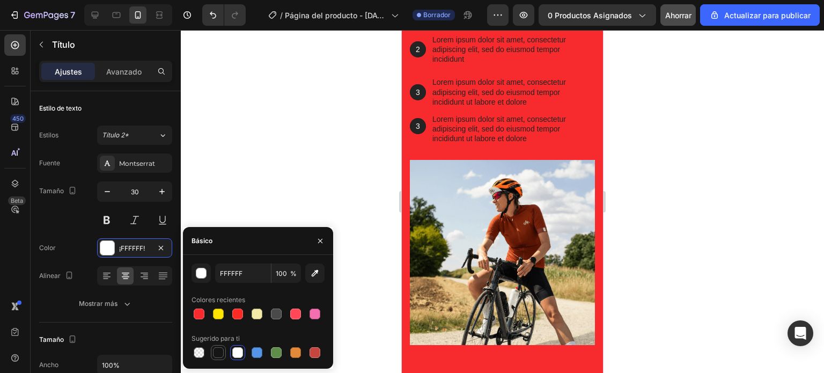
click at [222, 351] on div at bounding box center [218, 352] width 11 height 11
type input "151515"
click at [348, 128] on div at bounding box center [502, 201] width 643 height 343
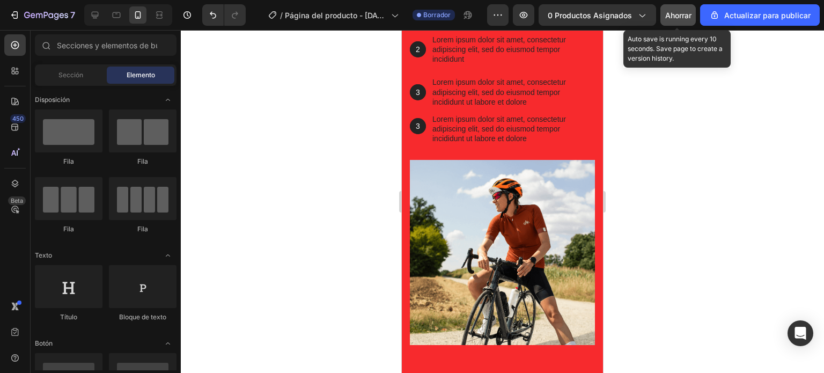
click at [684, 13] on font "Ahorrar" at bounding box center [678, 15] width 26 height 9
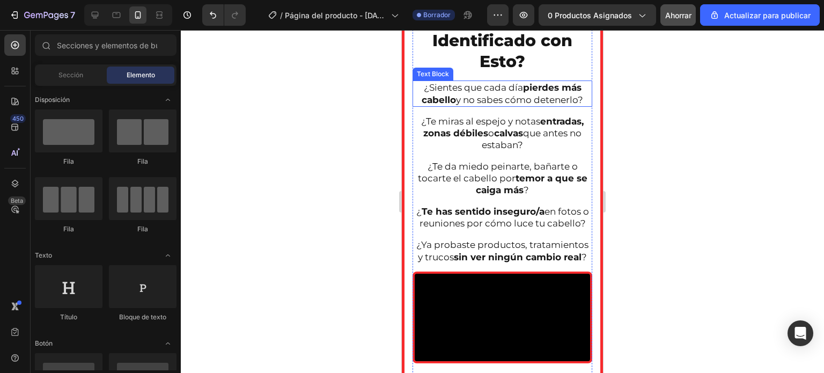
scroll to position [565, 0]
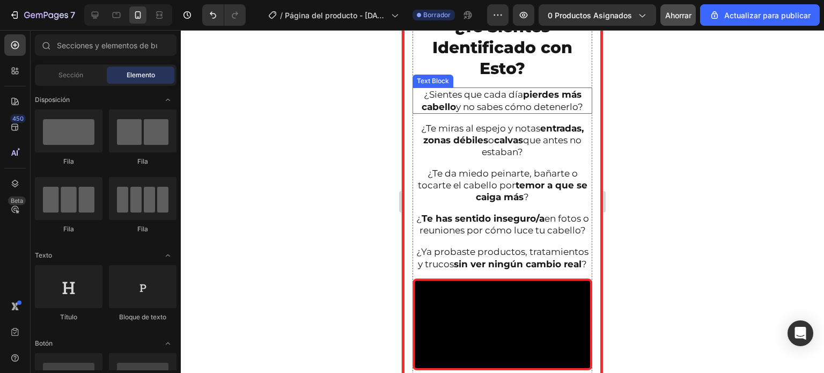
click at [496, 96] on p "¿Sientes que cada día pierdes más cabello y no sabes cómo detenerlo?" at bounding box center [503, 101] width 178 height 24
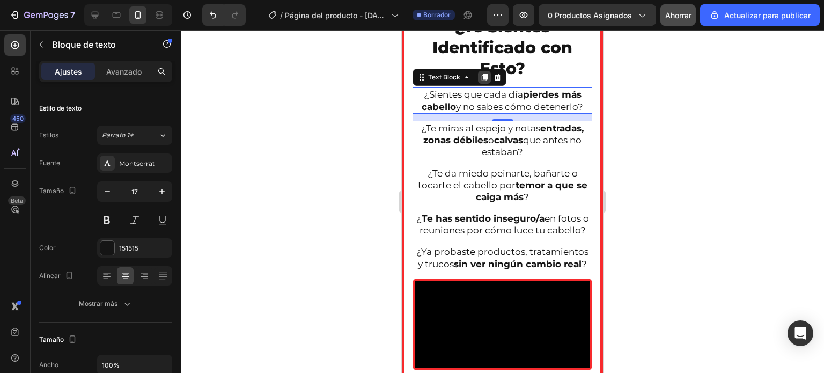
click at [486, 81] on div at bounding box center [484, 77] width 13 height 13
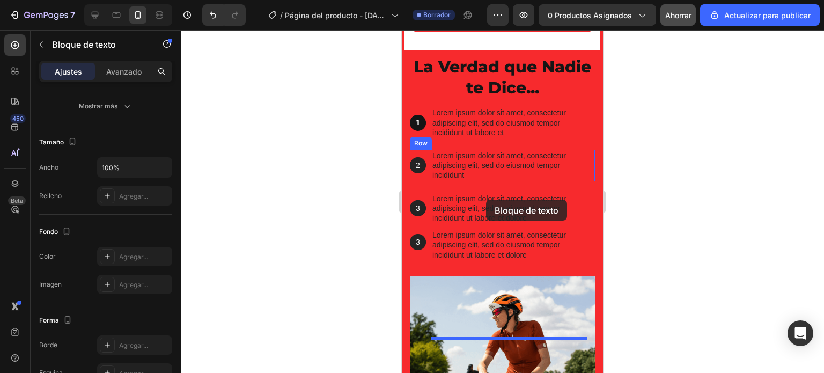
scroll to position [983, 0]
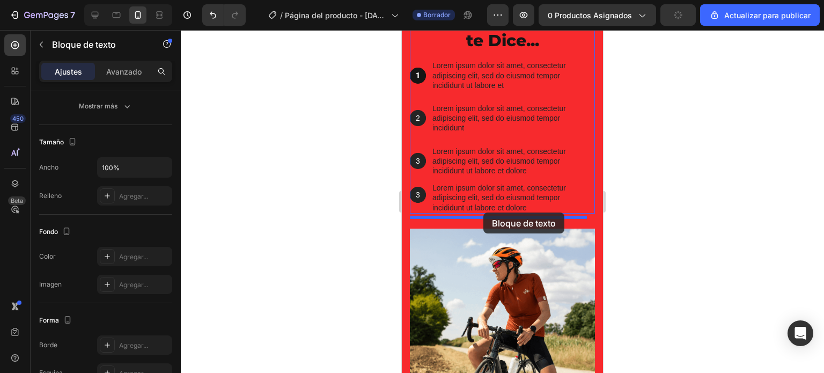
drag, startPoint x: 503, startPoint y: 134, endPoint x: 484, endPoint y: 213, distance: 81.4
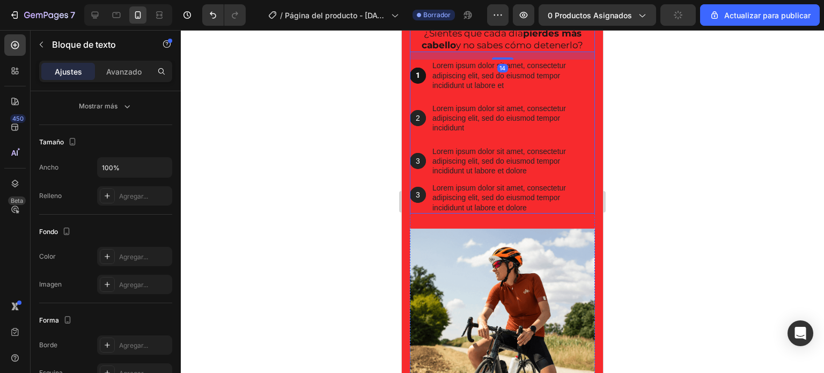
scroll to position [950, 0]
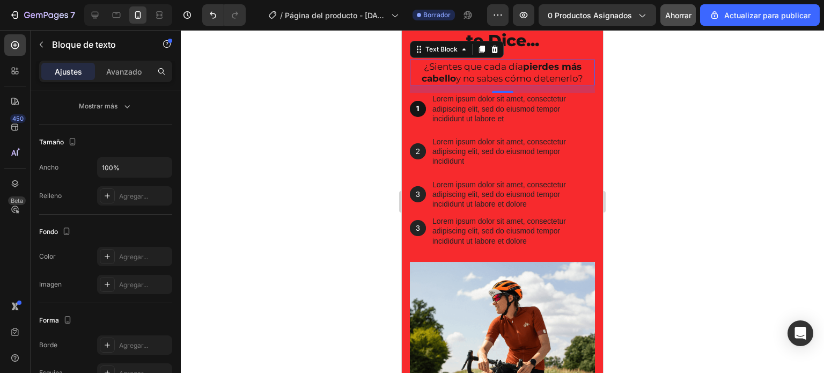
click at [577, 84] on p "¿Sientes que cada día pierdes más cabello y no sabes cómo detenerlo?" at bounding box center [502, 73] width 183 height 24
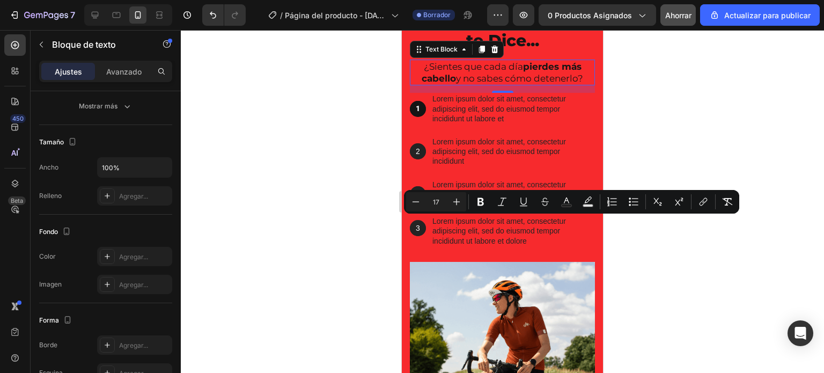
drag, startPoint x: 577, startPoint y: 235, endPoint x: 418, endPoint y: 226, distance: 159.1
click at [418, 84] on p "¿Sientes que cada día pierdes más cabello y no sabes cómo detenerlo?" at bounding box center [502, 73] width 183 height 24
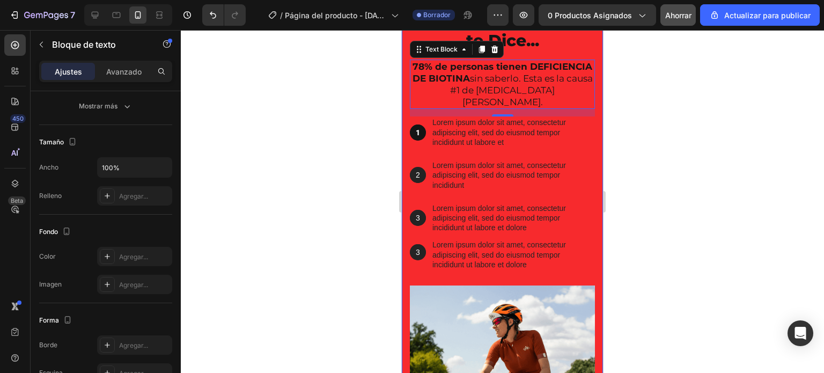
click at [346, 219] on div at bounding box center [502, 201] width 643 height 343
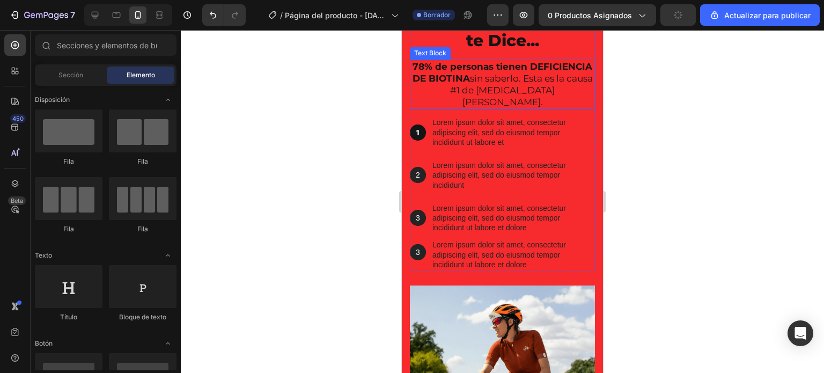
click at [460, 84] on strong "78% de personas tienen DEFICIENCIA DE BIOTINA" at bounding box center [503, 72] width 180 height 23
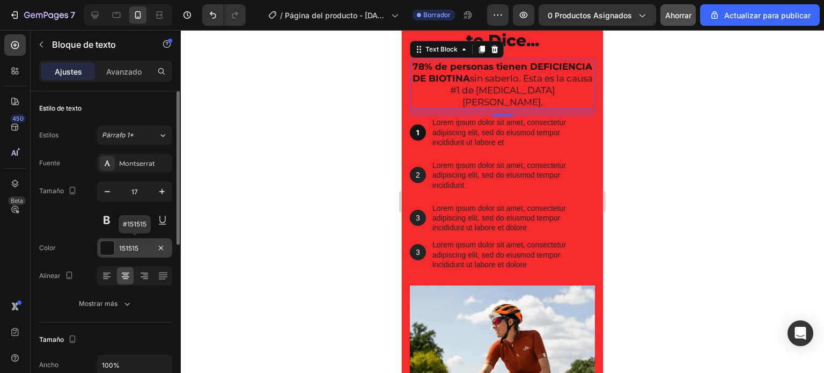
click at [111, 246] on div at bounding box center [107, 248] width 14 height 14
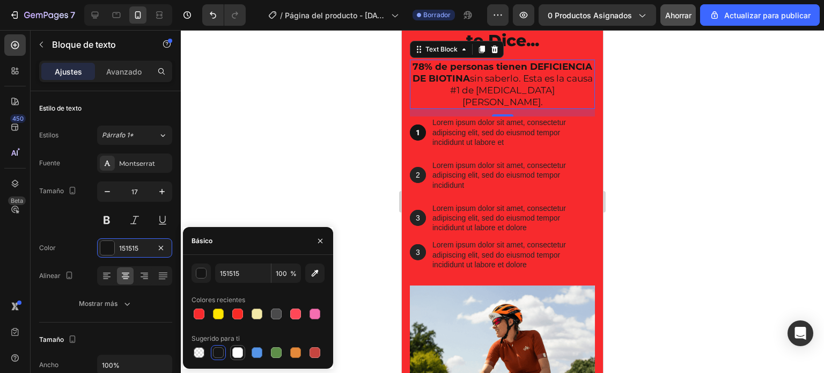
click at [237, 349] on div at bounding box center [237, 352] width 11 height 11
type input "FFFFFF"
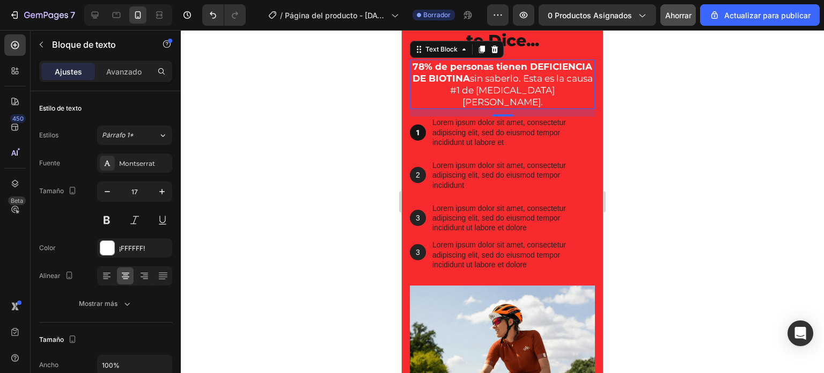
click at [352, 196] on div at bounding box center [502, 201] width 643 height 343
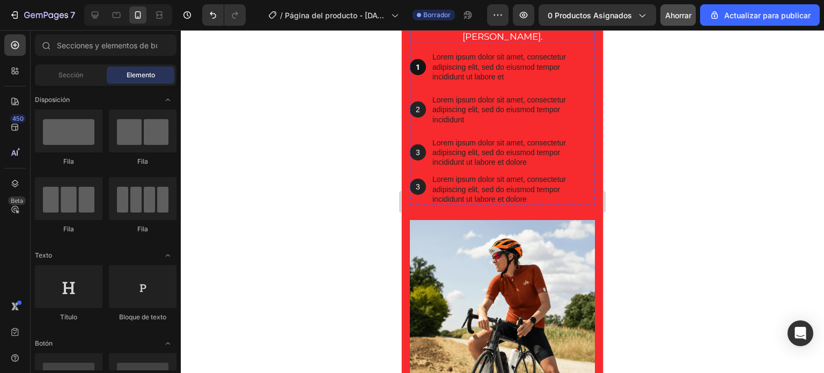
scroll to position [1020, 0]
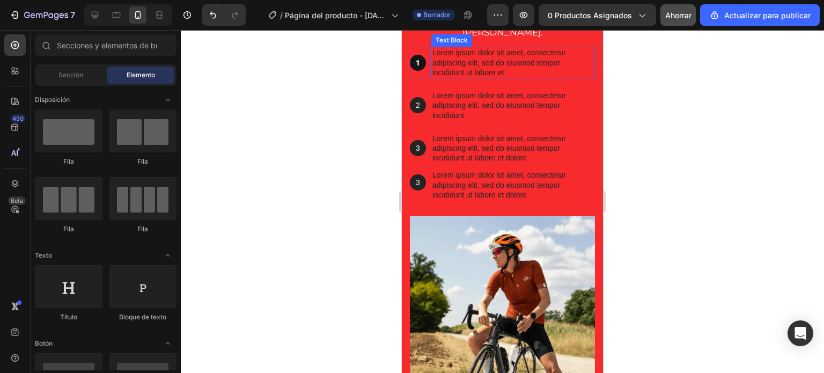
click at [479, 180] on div "La Verdad que Nadie te Dice... Heading 78% de personas tienen DEFICIENCIA DE BI…" at bounding box center [502, 67] width 185 height 268
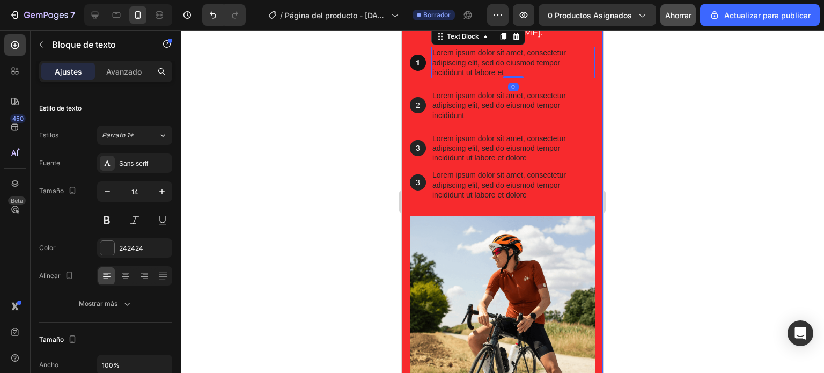
click at [350, 163] on div at bounding box center [502, 201] width 643 height 343
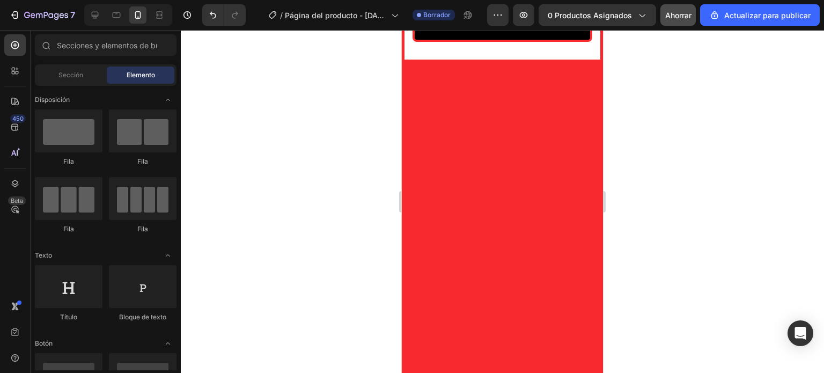
scroll to position [0, 0]
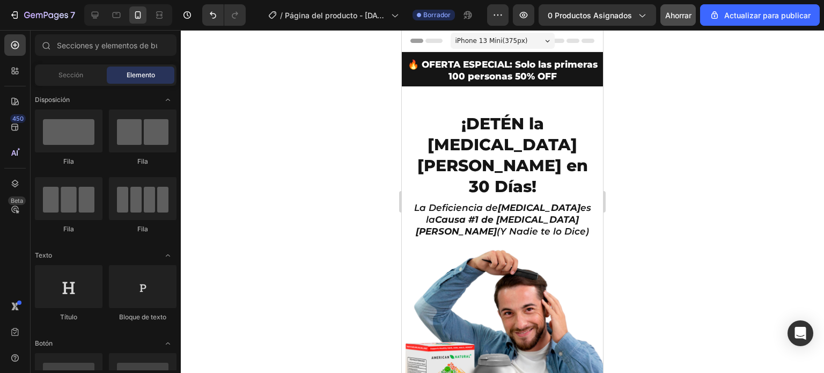
click at [343, 177] on div at bounding box center [502, 201] width 643 height 343
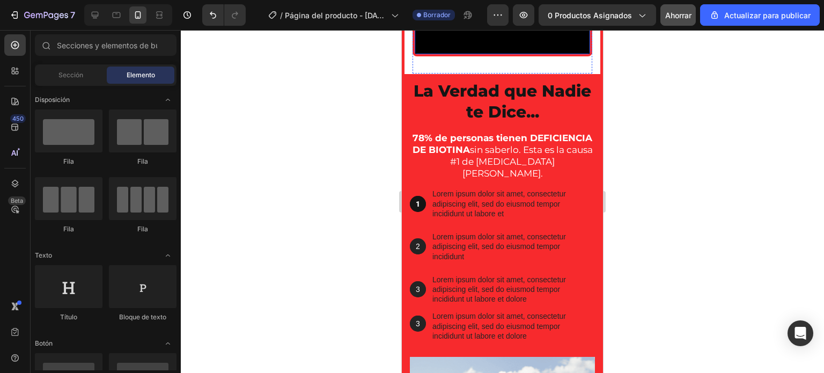
scroll to position [986, 0]
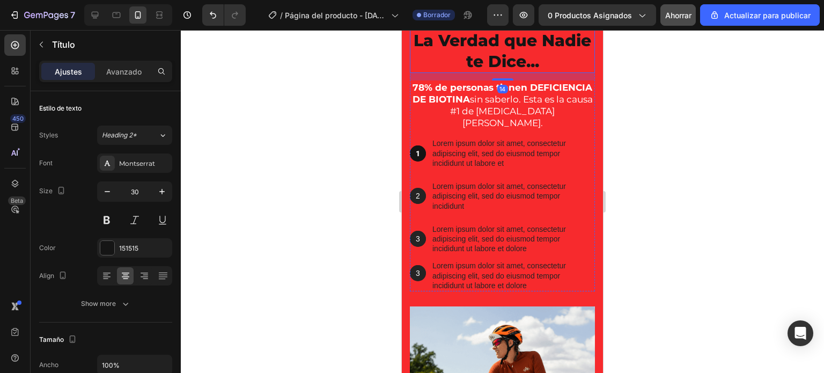
scroll to position [197, 0]
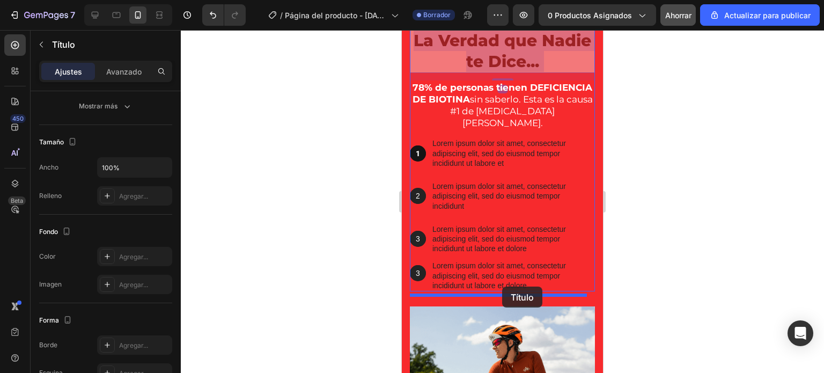
drag, startPoint x: 515, startPoint y: 212, endPoint x: 502, endPoint y: 287, distance: 75.6
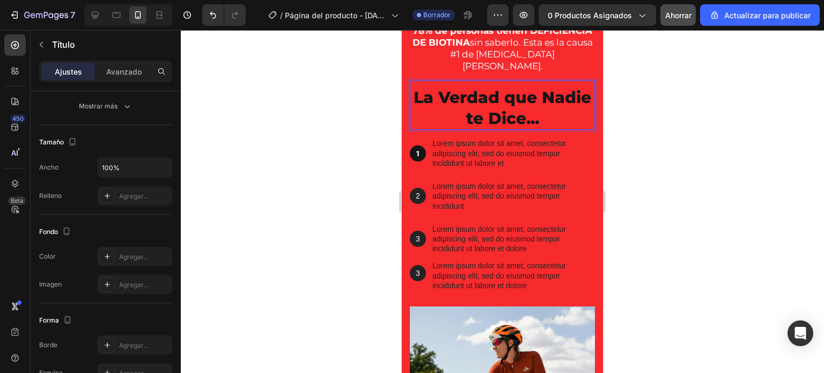
click at [567, 129] on p "La Verdad que Nadie te Dice..." at bounding box center [502, 108] width 183 height 42
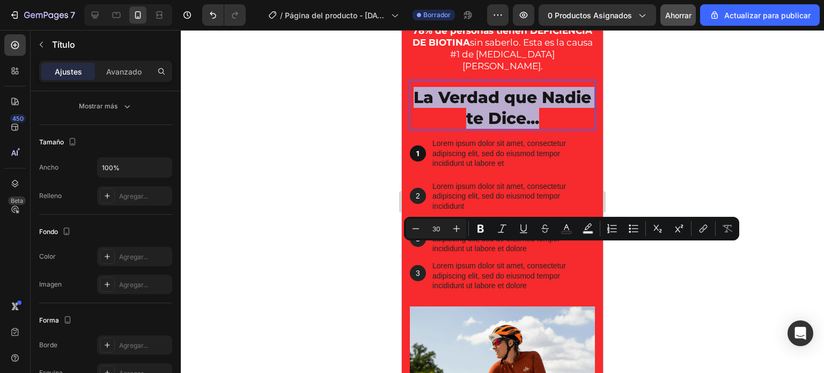
drag, startPoint x: 558, startPoint y: 280, endPoint x: 432, endPoint y: 257, distance: 128.3
click at [432, 129] on p "La Verdad que Nadie te Dice..." at bounding box center [502, 108] width 183 height 42
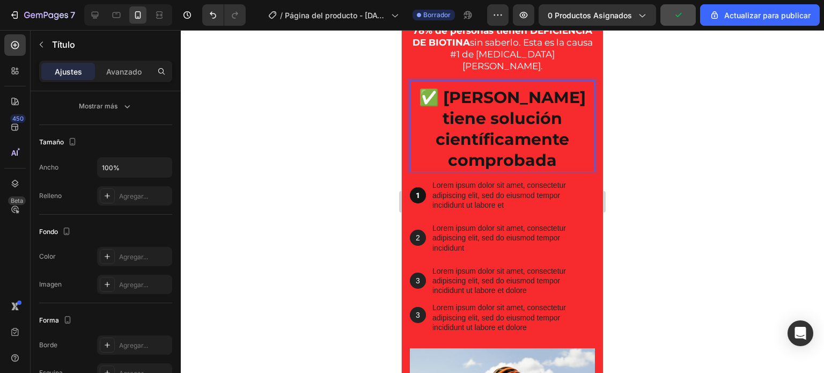
click at [463, 170] on strong "✅ [PERSON_NAME] tiene solución científicamente comprobada" at bounding box center [502, 128] width 167 height 83
click at [469, 170] on strong "✅ [PERSON_NAME] tiene solución científicamente comprobada" at bounding box center [502, 128] width 167 height 83
click at [496, 72] on p "78% de personas tienen DEFICIENCIA DE BIOTINA sin saberlo. Esta es la causa #1 …" at bounding box center [502, 48] width 183 height 47
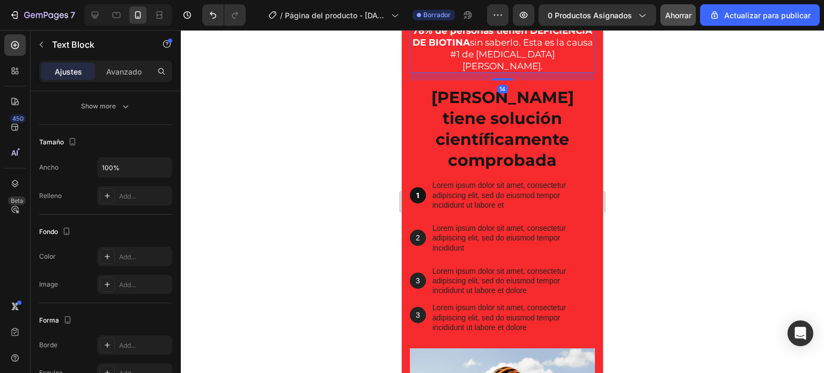
scroll to position [0, 0]
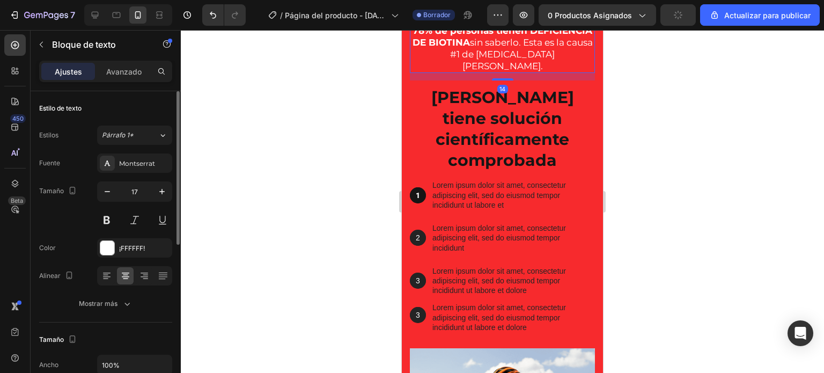
click at [485, 18] on icon at bounding box center [482, 13] width 9 height 9
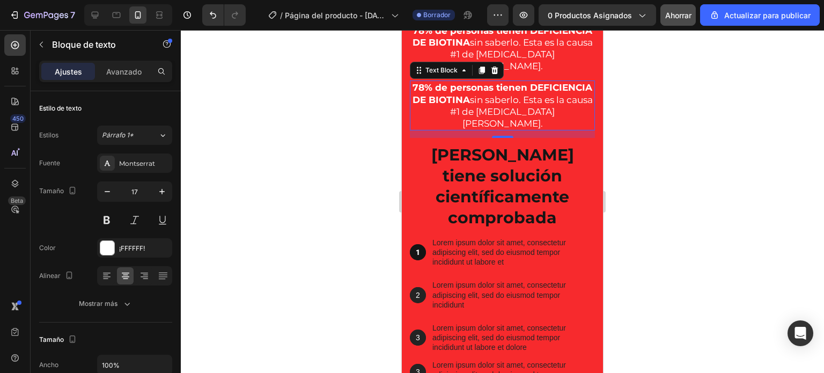
click at [521, 129] on p "78% de personas tienen DEFICIENCIA DE BIOTINA sin saberlo. Esta es la causa #1 …" at bounding box center [502, 105] width 183 height 47
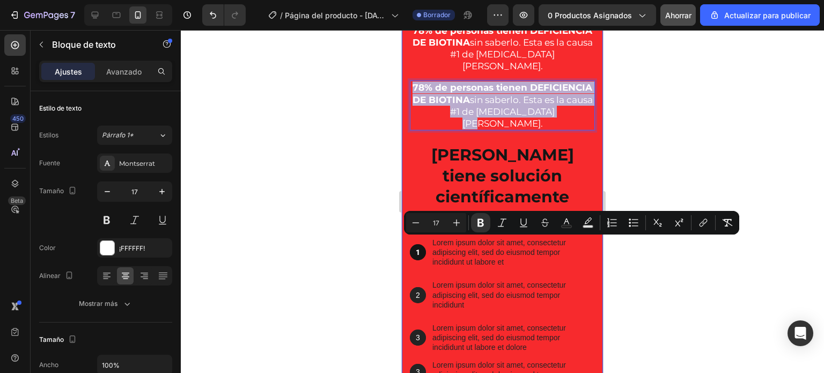
drag, startPoint x: 515, startPoint y: 277, endPoint x: 406, endPoint y: 249, distance: 113.1
click at [406, 249] on div "La Verdad que Nadie te Dice... Heading 78% de personas tienen DEFICIENCIA DE BI…" at bounding box center [502, 297] width 201 height 661
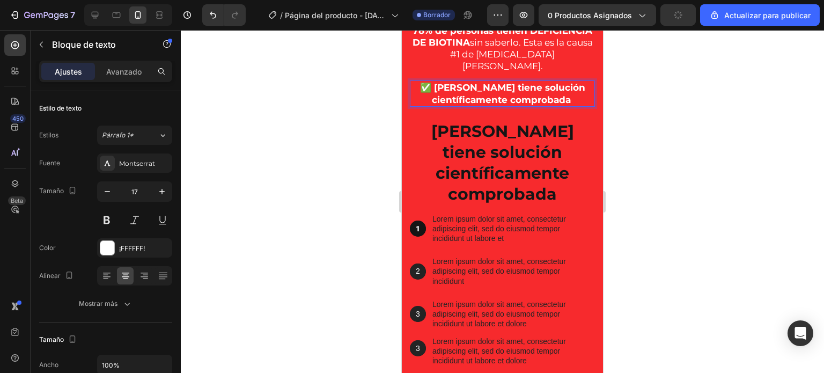
click at [347, 232] on div at bounding box center [502, 201] width 643 height 343
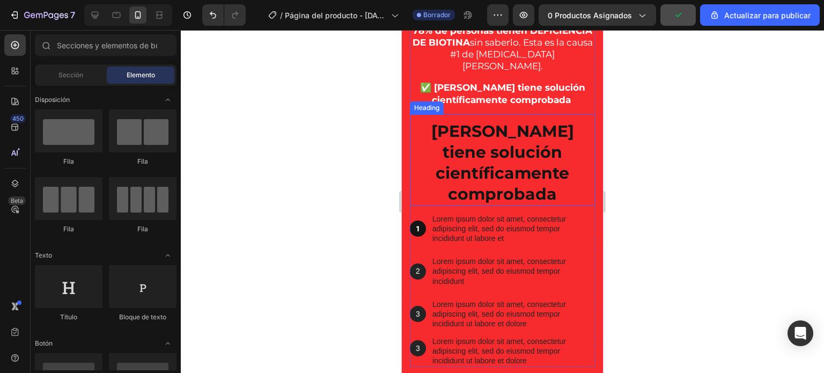
click at [497, 204] on strong "Pero tiene solución científicamente comprobada" at bounding box center [502, 162] width 143 height 83
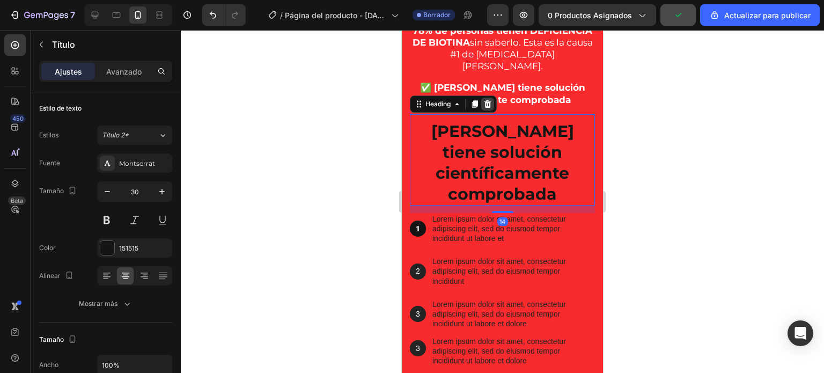
click at [492, 108] on icon at bounding box center [488, 104] width 9 height 9
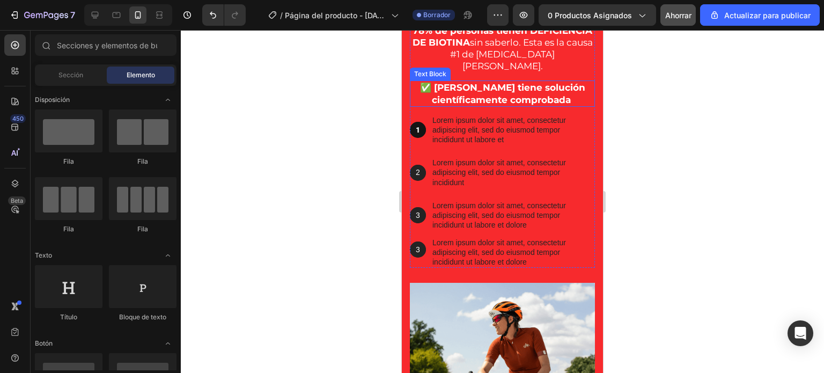
click at [474, 105] on strong "✅ [PERSON_NAME] tiene solución científicamente comprobada" at bounding box center [502, 93] width 165 height 23
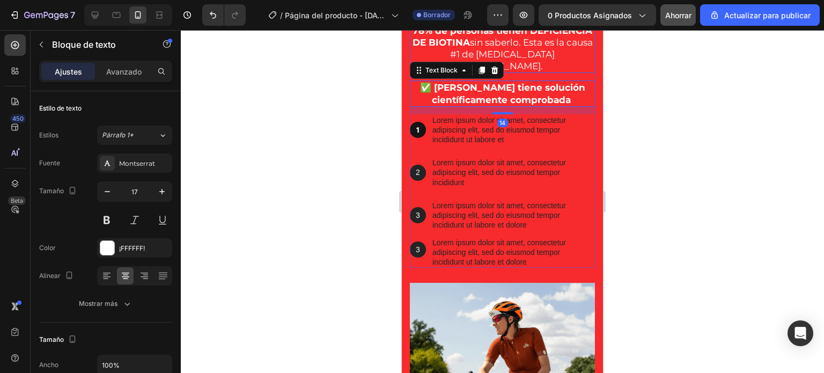
click at [528, 72] on p "78% de personas tienen DEFICIENCIA DE BIOTINA sin saberlo. Esta es la causa #1 …" at bounding box center [502, 48] width 183 height 47
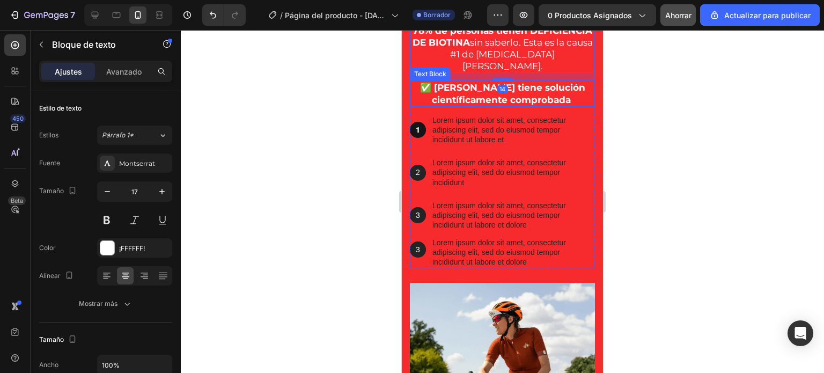
click at [533, 105] on strong "✅ [PERSON_NAME] tiene solución científicamente comprobada" at bounding box center [502, 93] width 165 height 23
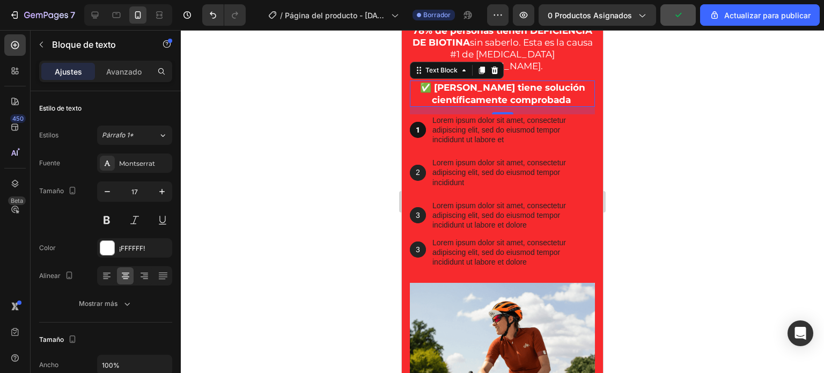
click at [381, 247] on div at bounding box center [502, 201] width 643 height 343
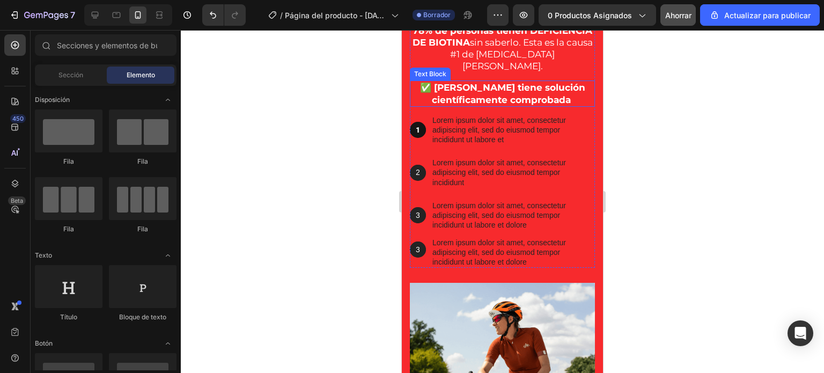
click at [463, 105] on strong "✅ [PERSON_NAME] tiene solución científicamente comprobada" at bounding box center [502, 93] width 165 height 23
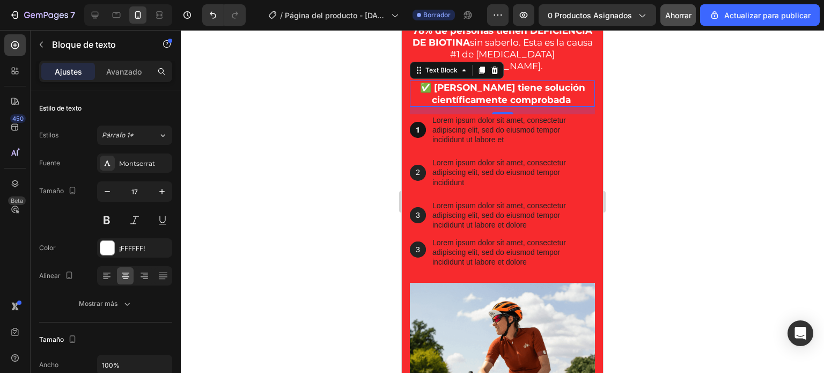
click at [353, 246] on div at bounding box center [502, 201] width 643 height 343
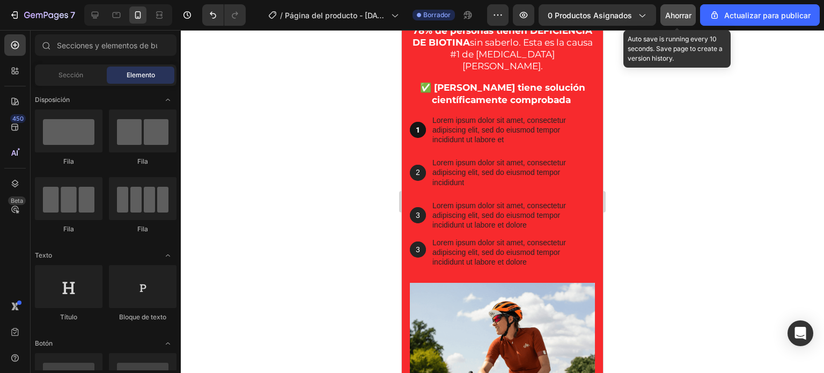
click at [676, 16] on font "Ahorrar" at bounding box center [678, 15] width 26 height 9
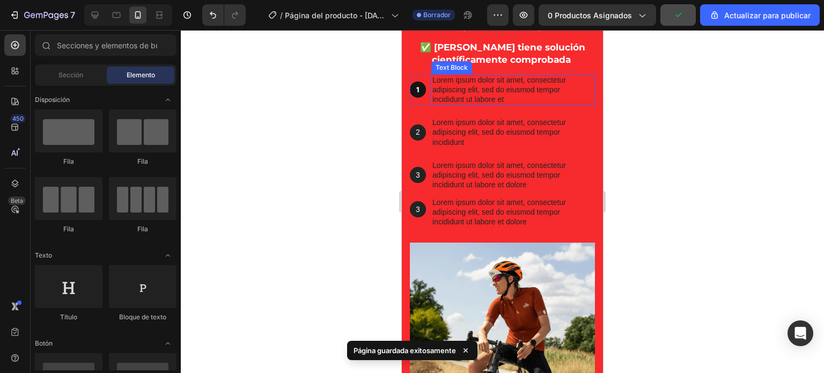
scroll to position [1093, 0]
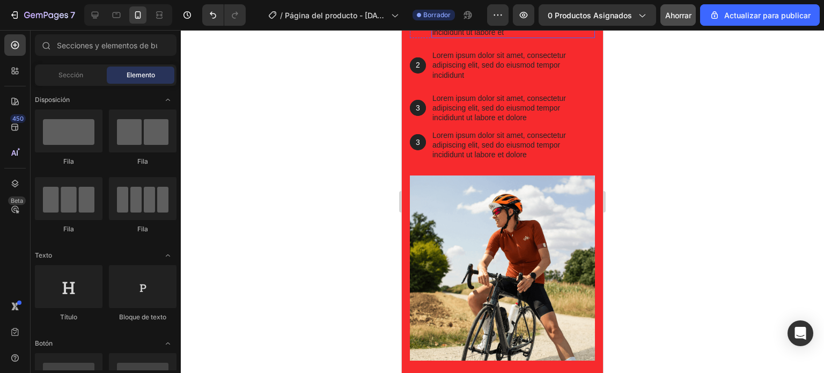
click at [484, 38] on p "Lorem ipsum dolor sit amet, consectetur adipiscing elit, sed do eiusmod tempor …" at bounding box center [514, 23] width 162 height 30
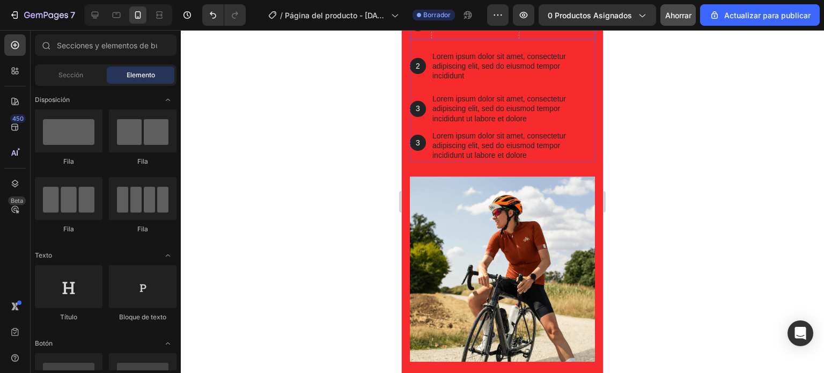
click at [429, 39] on div "1 Text Block Hero Banner Drop element here Row" at bounding box center [502, 23] width 185 height 32
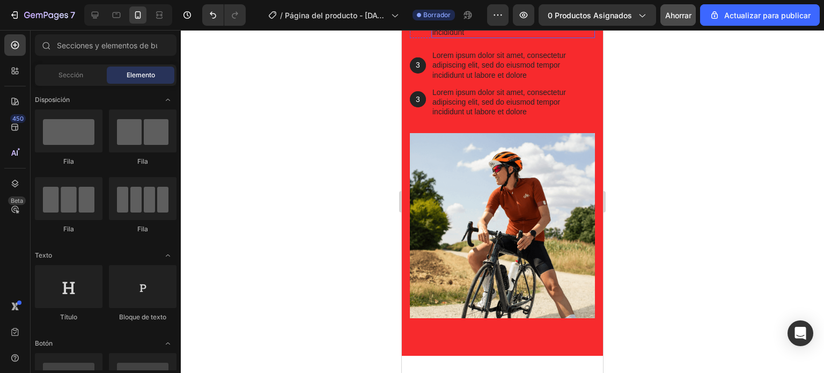
click at [433, 38] on p "Lorem ipsum dolor sit amet, consectetur adipiscing elit, sed do eiusmod tempor …" at bounding box center [514, 23] width 162 height 30
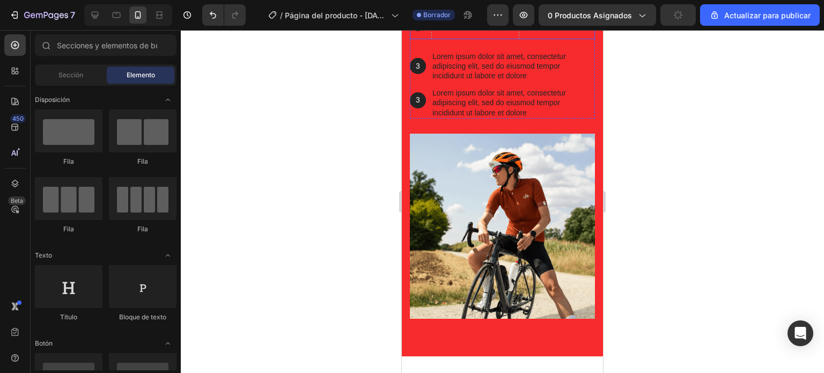
click at [428, 39] on div "2 Text Block Hero Banner Drop element here Row" at bounding box center [502, 23] width 185 height 32
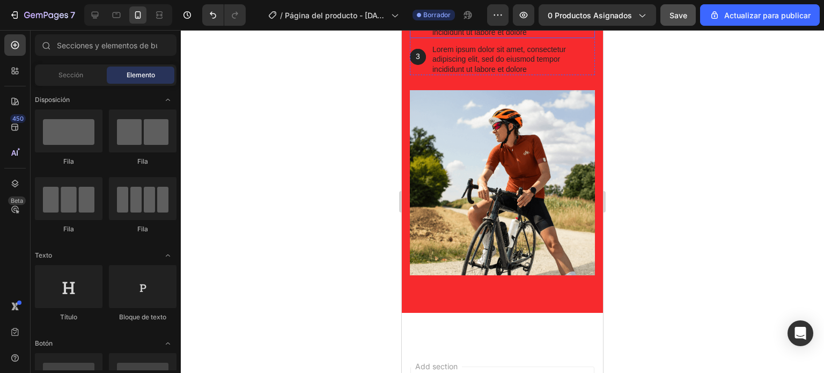
click at [430, 39] on div "3 Text Block Hero Banner Lorem ipsum dolor sit amet, consectetur adipiscing eli…" at bounding box center [502, 23] width 185 height 32
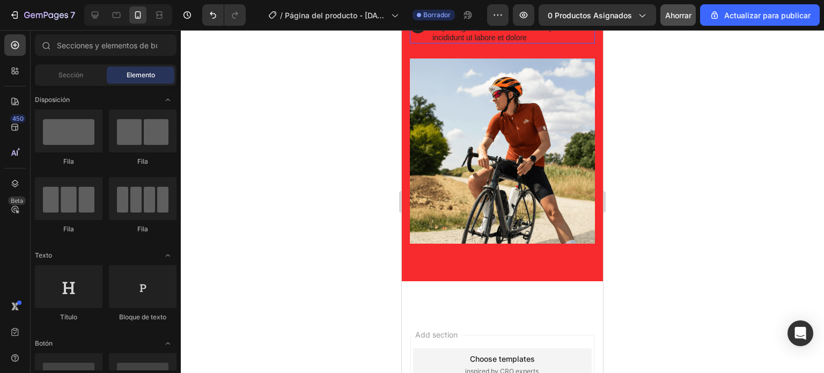
click at [428, 44] on div "3 Text Block Hero Banner Lorem ipsum dolor sit amet, consectetur adipiscing eli…" at bounding box center [502, 25] width 185 height 37
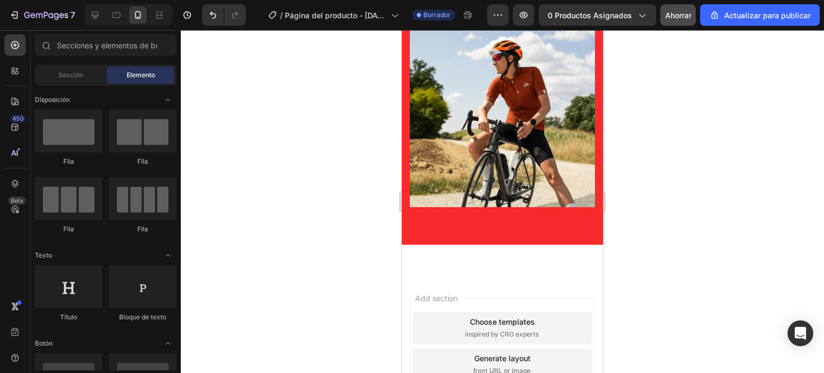
click at [360, 177] on div at bounding box center [502, 201] width 643 height 343
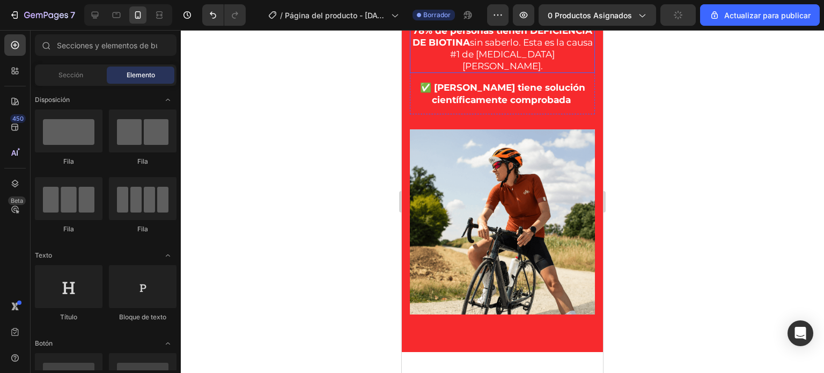
click at [353, 194] on div at bounding box center [502, 201] width 643 height 343
click at [632, 178] on div at bounding box center [502, 201] width 643 height 343
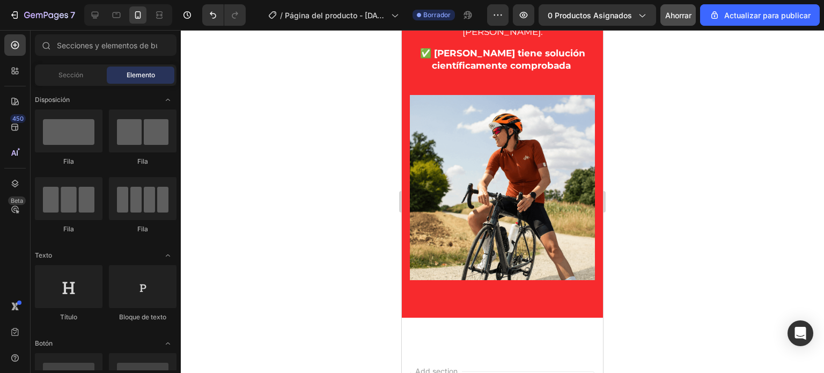
scroll to position [1020, 0]
click at [358, 202] on div at bounding box center [502, 201] width 643 height 343
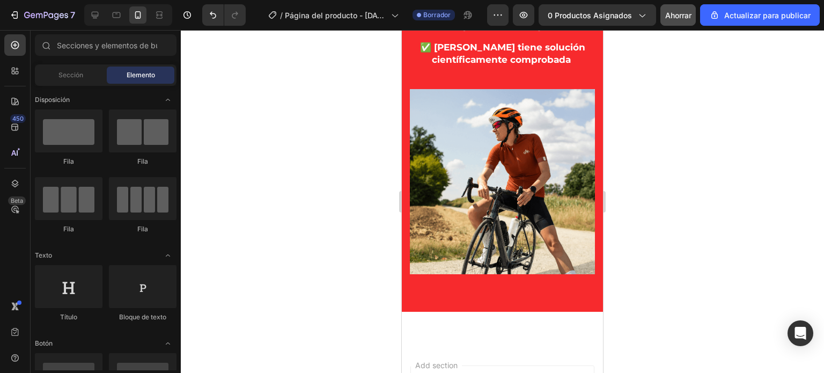
scroll to position [1026, 0]
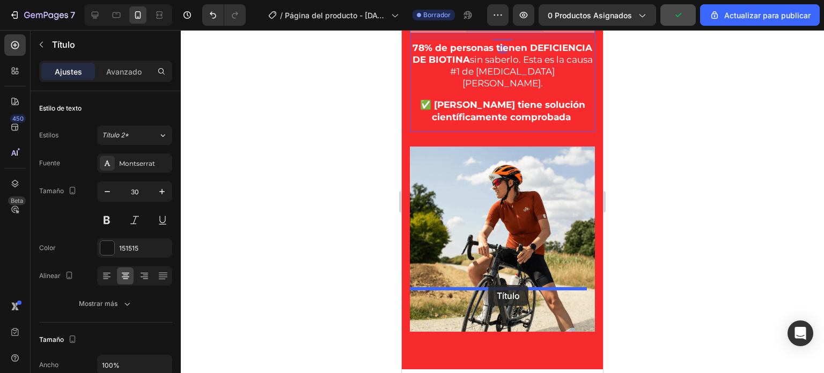
drag, startPoint x: 491, startPoint y: 160, endPoint x: 488, endPoint y: 285, distance: 124.5
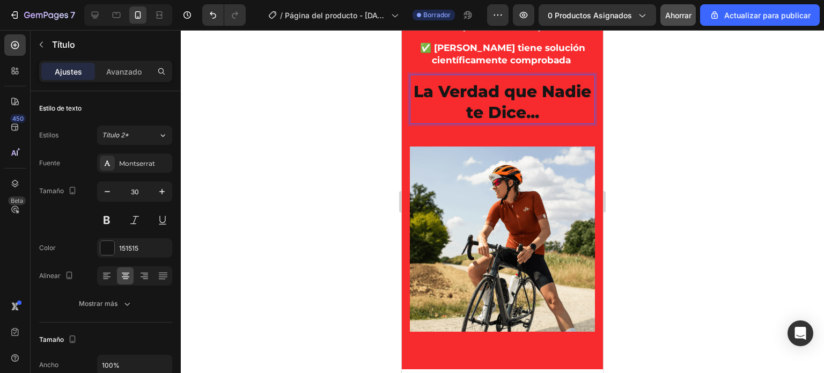
click at [560, 123] on p "La Verdad que Nadie te Dice..." at bounding box center [502, 102] width 183 height 42
click at [567, 123] on p "La Verdad que Nadie te Dice..." at bounding box center [502, 102] width 183 height 42
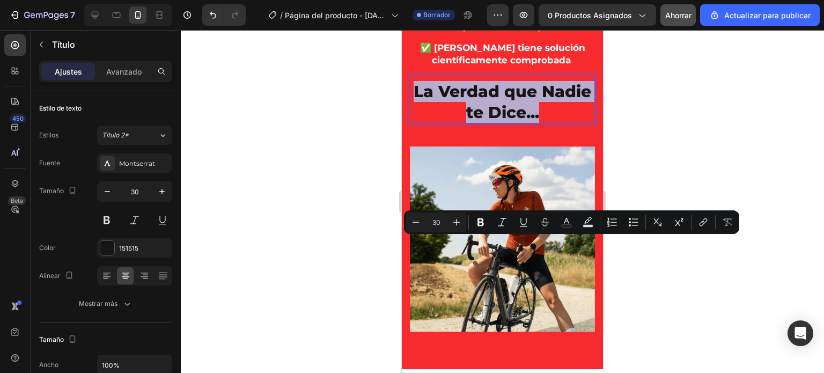
drag, startPoint x: 561, startPoint y: 273, endPoint x: 434, endPoint y: 253, distance: 128.8
click at [434, 123] on p "La Verdad que Nadie te Dice..." at bounding box center [502, 102] width 183 height 42
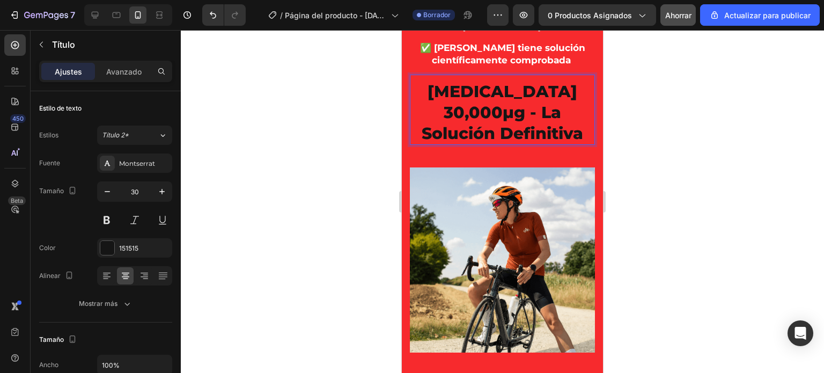
click at [355, 240] on div at bounding box center [502, 201] width 643 height 343
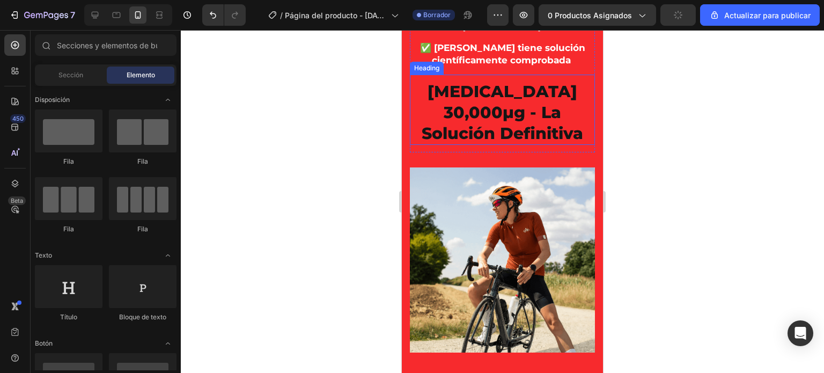
click at [489, 144] on p "[MEDICAL_DATA] 30,000μg - La Solución Definitiva" at bounding box center [502, 112] width 183 height 63
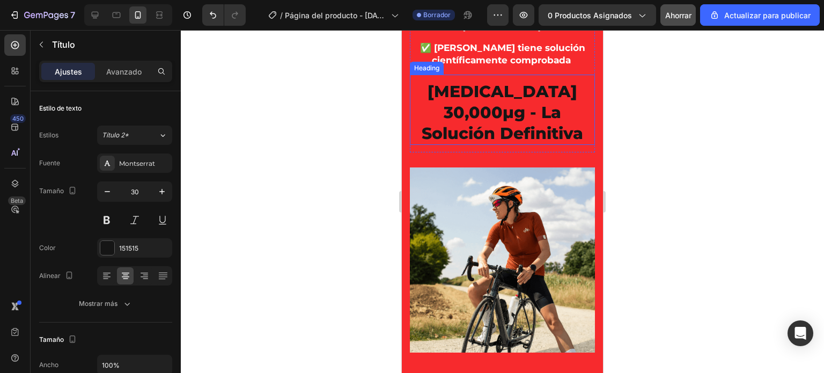
click at [500, 144] on p "[MEDICAL_DATA] 30,000μg - La Solución Definitiva" at bounding box center [502, 112] width 183 height 63
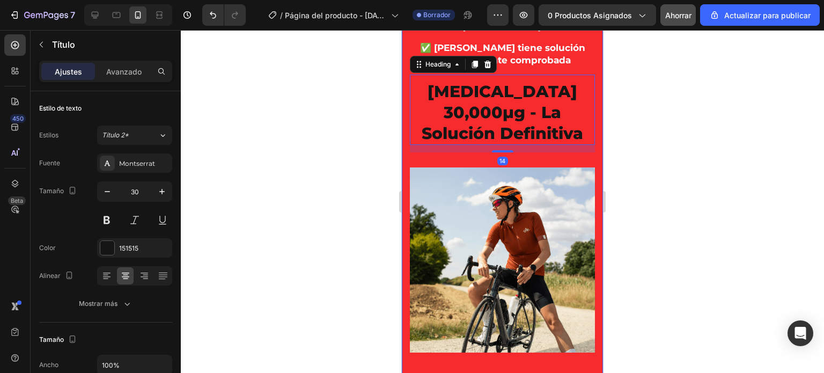
click at [373, 240] on div at bounding box center [502, 201] width 643 height 343
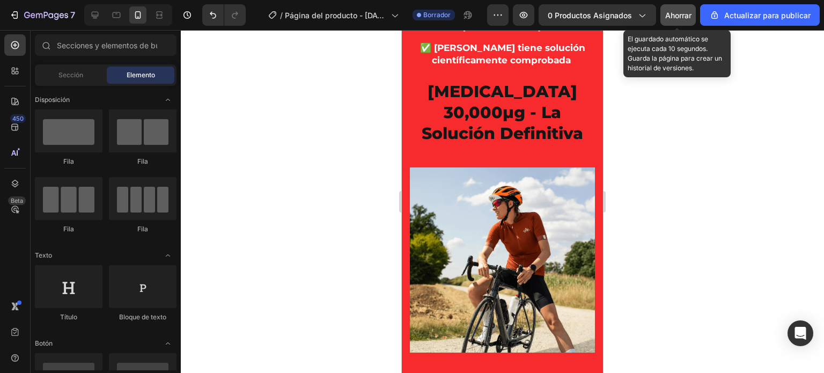
click at [671, 15] on font "Ahorrar" at bounding box center [678, 15] width 26 height 9
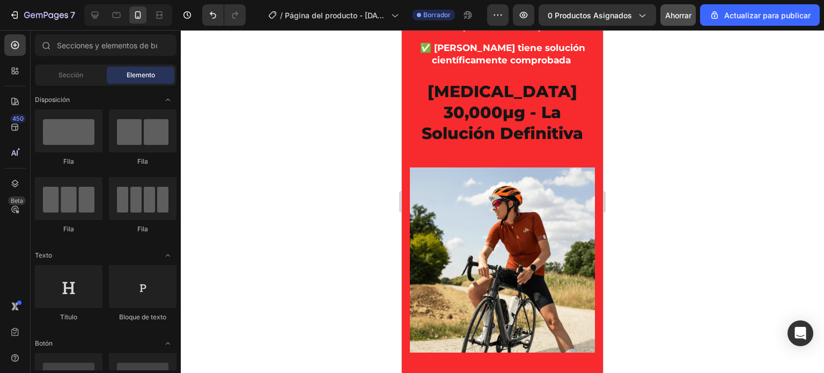
click at [336, 145] on div at bounding box center [502, 201] width 643 height 343
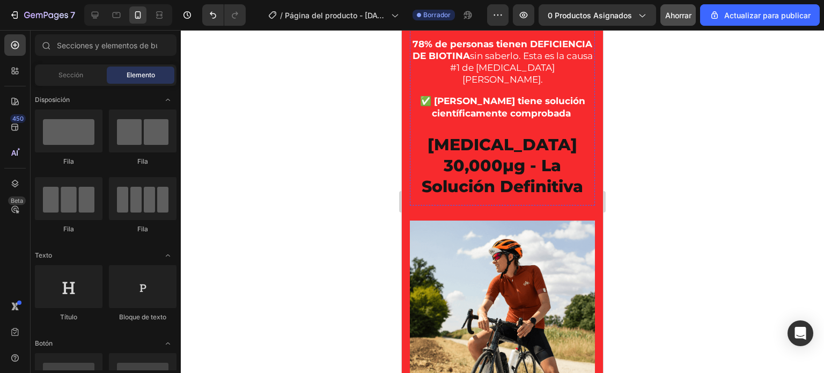
scroll to position [972, 0]
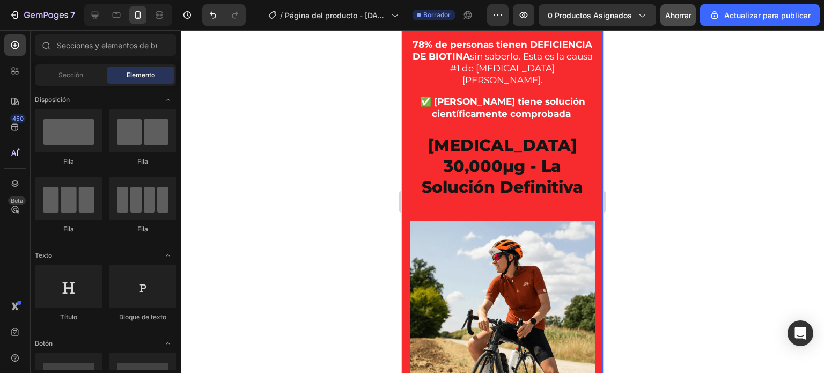
click at [337, 273] on div at bounding box center [502, 201] width 643 height 343
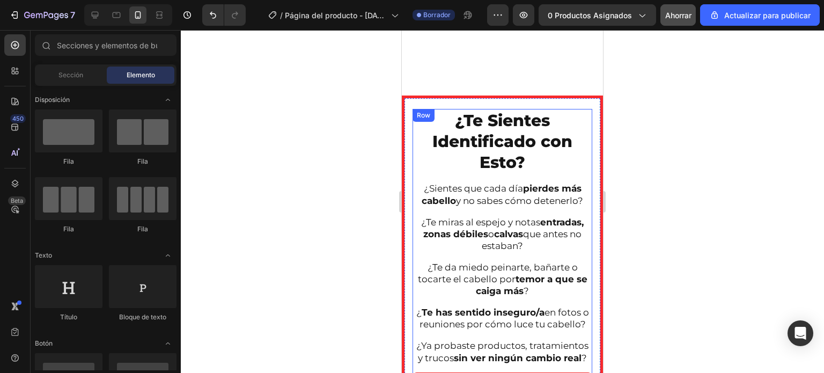
scroll to position [228, 0]
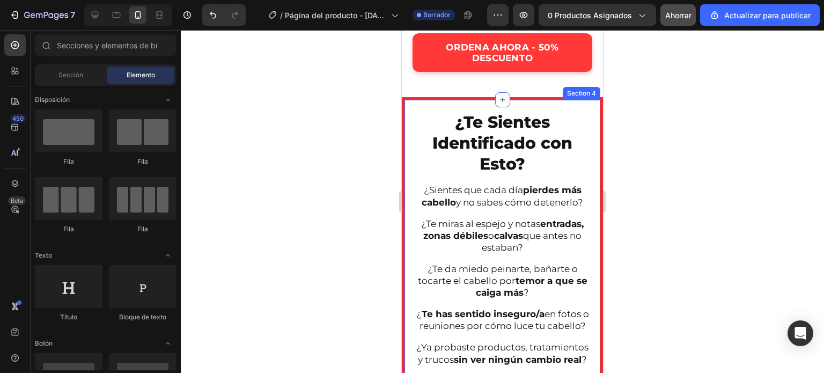
click at [406, 108] on div "¿Te Sientes Identificado con Esto? Heading ¿Sientes que cada día pierdes más ca…" at bounding box center [502, 299] width 201 height 404
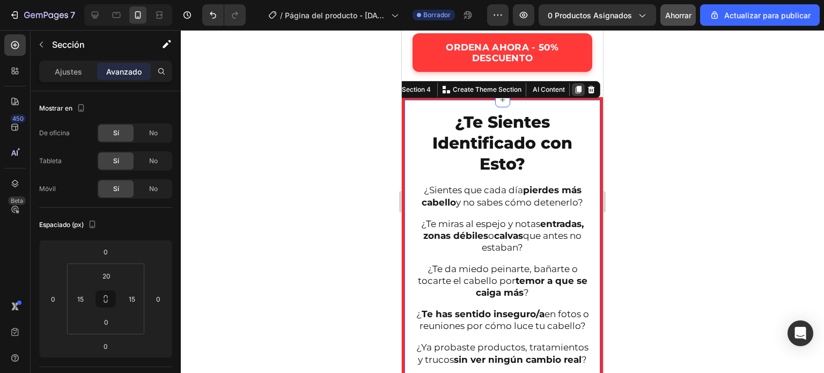
click at [574, 88] on icon at bounding box center [578, 89] width 9 height 9
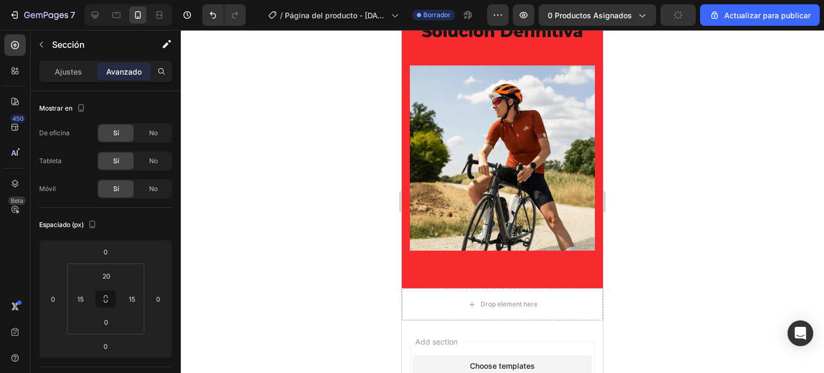
scroll to position [1723, 0]
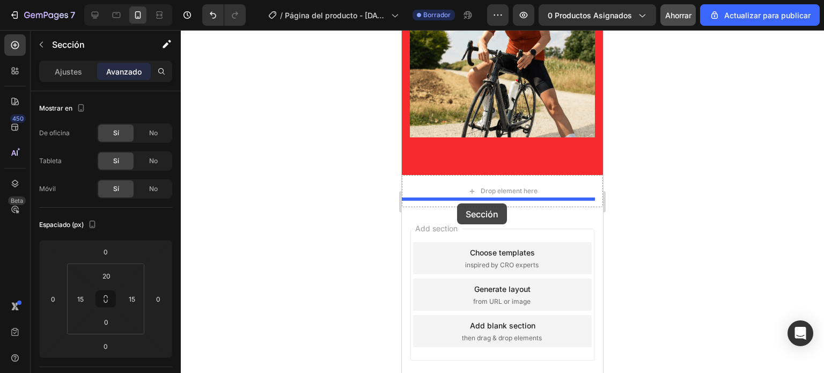
drag, startPoint x: 408, startPoint y: 128, endPoint x: 457, endPoint y: 203, distance: 89.9
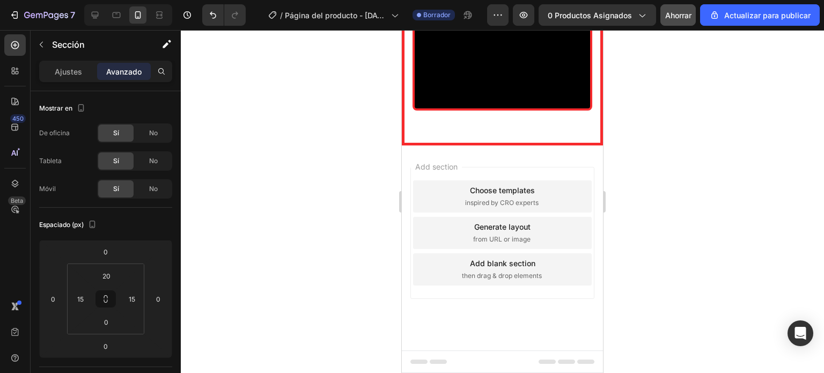
scroll to position [1161, 0]
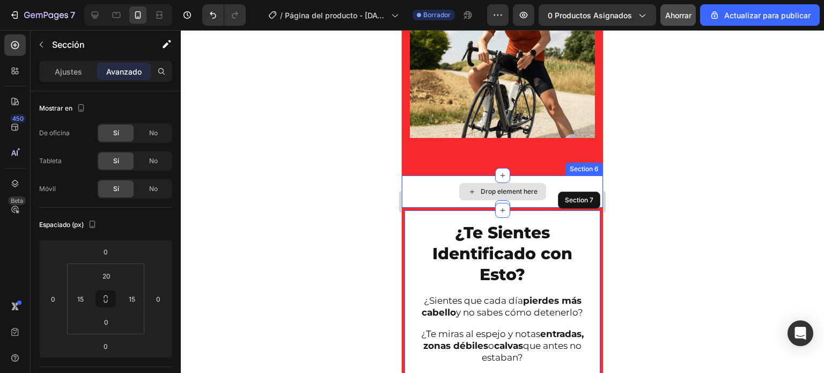
click at [427, 178] on div "Drop element here" at bounding box center [502, 191] width 201 height 32
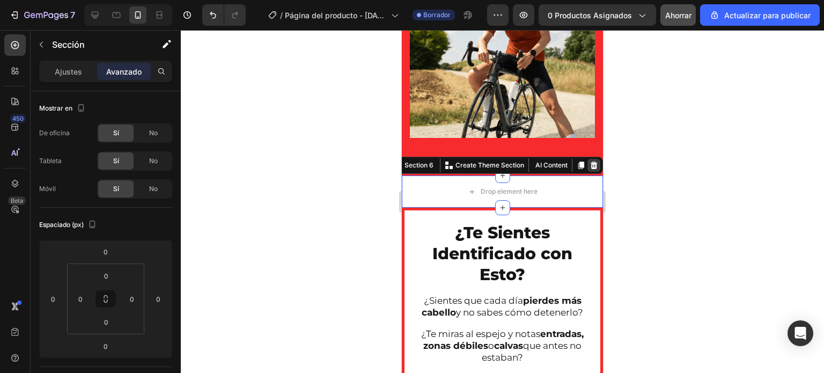
click at [591, 162] on icon at bounding box center [594, 166] width 7 height 8
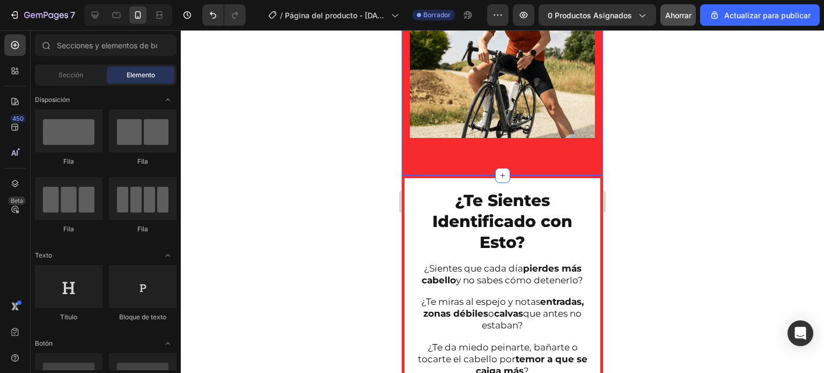
click at [350, 180] on div at bounding box center [502, 201] width 643 height 343
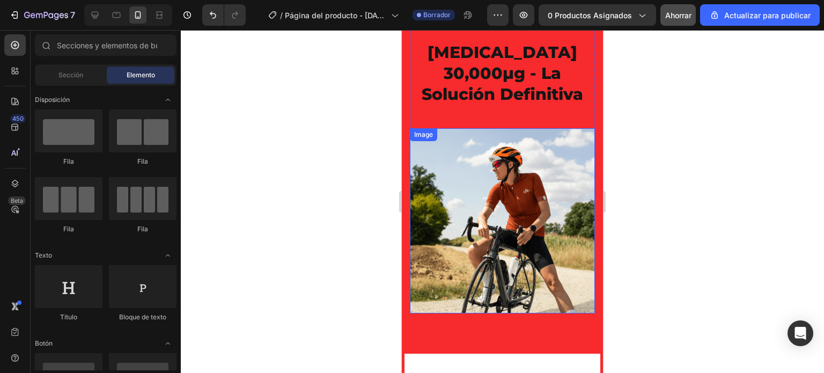
scroll to position [947, 0]
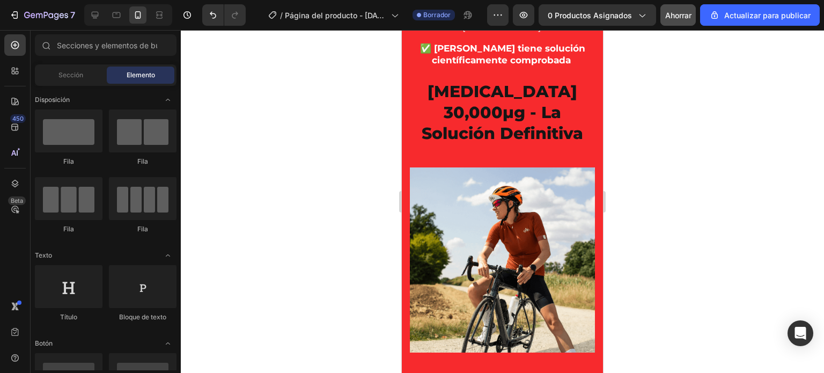
click at [340, 186] on div at bounding box center [502, 201] width 643 height 343
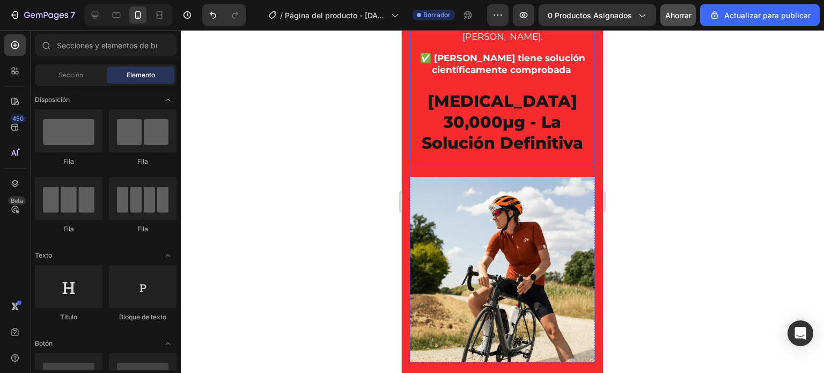
scroll to position [1001, 0]
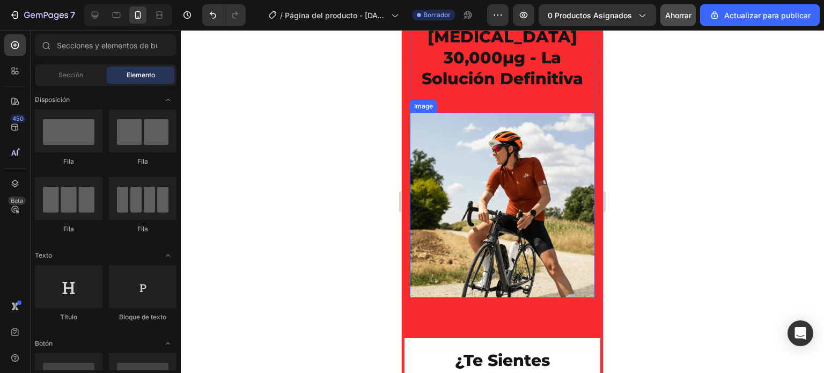
click at [492, 165] on img at bounding box center [502, 205] width 185 height 185
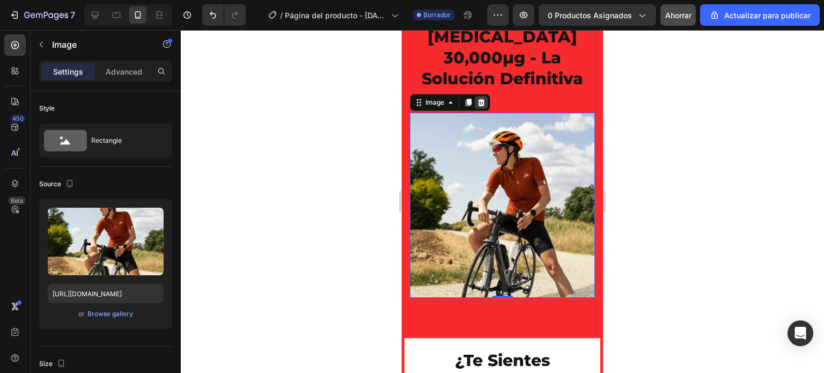
click at [482, 102] on icon at bounding box center [481, 102] width 9 height 9
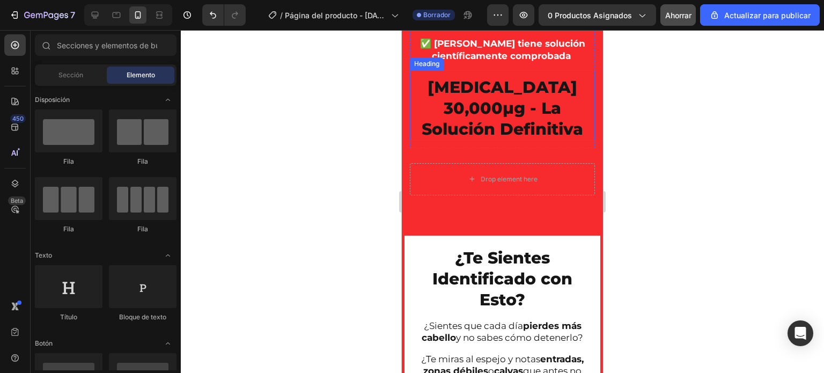
scroll to position [846, 0]
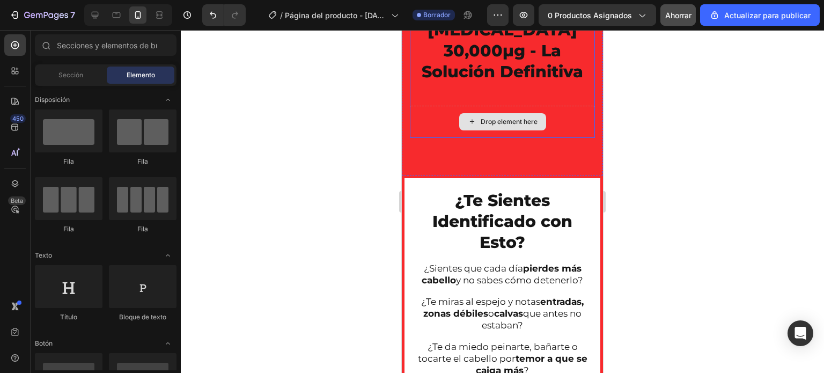
click at [553, 138] on div "Drop element here" at bounding box center [502, 122] width 185 height 32
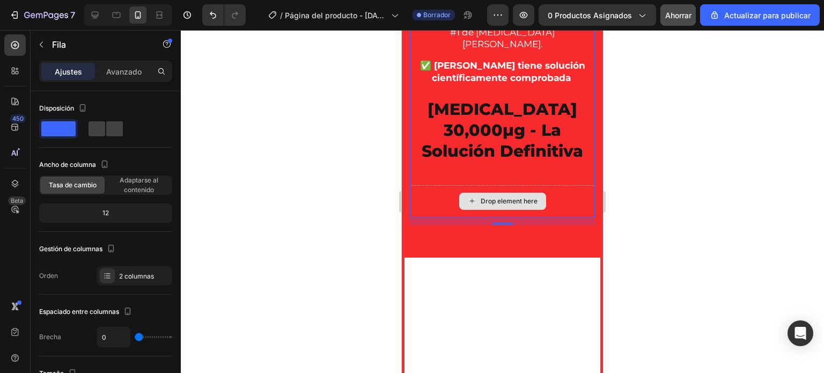
scroll to position [738, 0]
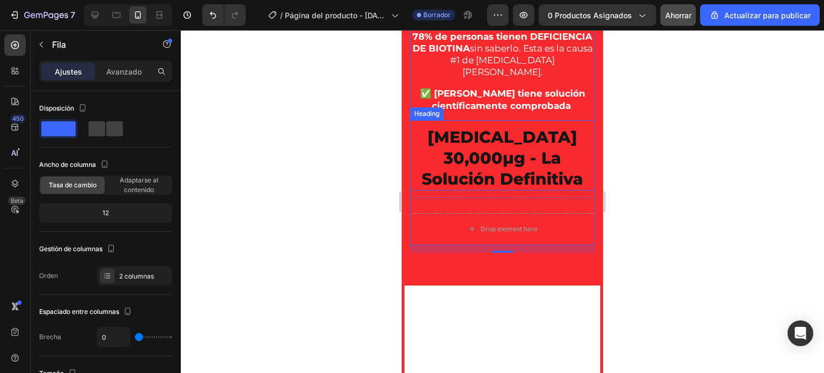
click at [470, 191] on h2 "[MEDICAL_DATA] 30,000μg - La Solución Definitiva" at bounding box center [502, 158] width 185 height 65
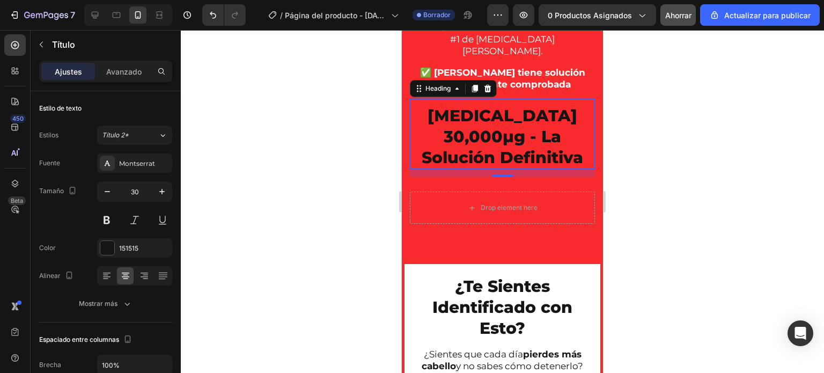
scroll to position [923, 0]
click at [525, 150] on h2 "[MEDICAL_DATA] 30,000μg - La Solución Definitiva" at bounding box center [502, 136] width 185 height 65
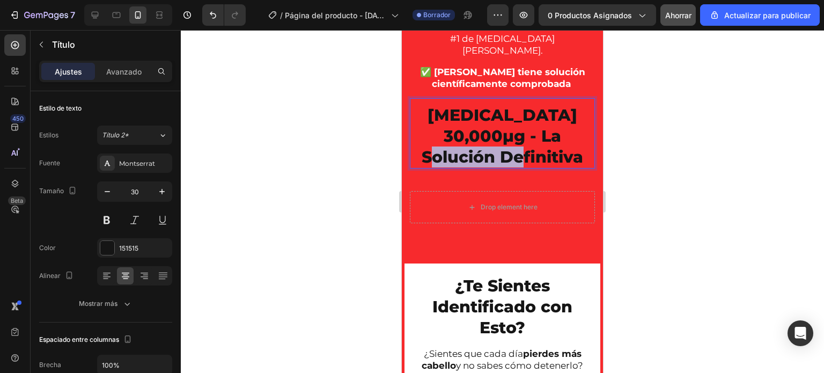
click at [525, 150] on p "[MEDICAL_DATA] 30,000μg - La Solución Definitiva" at bounding box center [502, 136] width 183 height 63
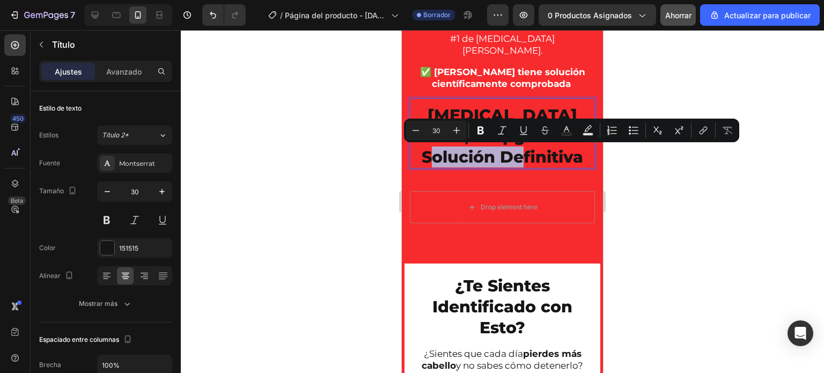
click at [541, 155] on p "[MEDICAL_DATA] 30,000μg - La Solución Definitiva" at bounding box center [502, 136] width 183 height 63
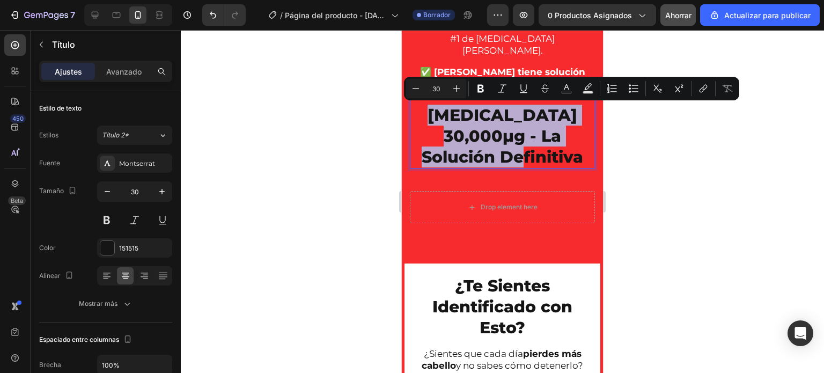
drag, startPoint x: 541, startPoint y: 155, endPoint x: 416, endPoint y: 116, distance: 131.0
click at [416, 116] on p "[MEDICAL_DATA] 30,000μg - La Solución Definitiva" at bounding box center [502, 136] width 183 height 63
copy p "[MEDICAL_DATA] 30,000μg - La Solución Definitiva"
click at [511, 332] on h2 "¿Te Sientes Identificado con Esto?" at bounding box center [503, 306] width 180 height 65
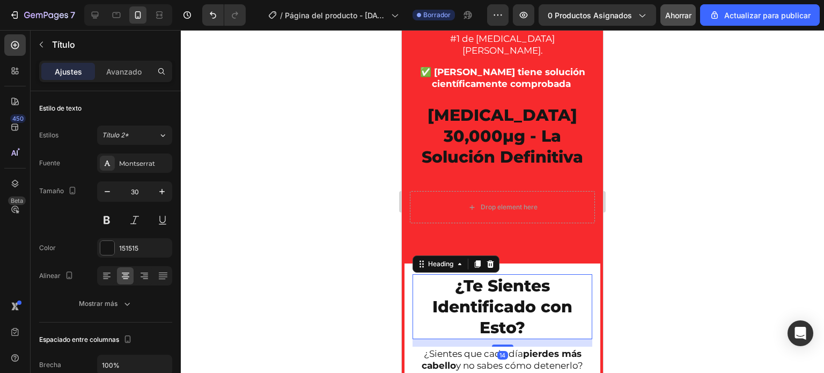
click at [514, 329] on h2 "¿Te Sientes Identificado con Esto?" at bounding box center [503, 306] width 180 height 65
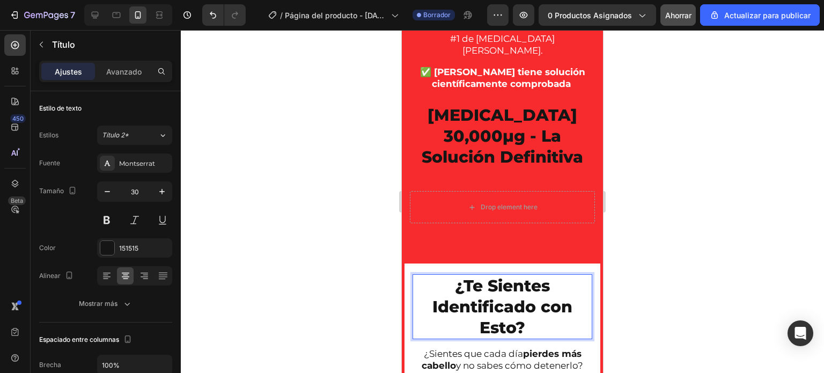
click at [522, 325] on p "¿Te Sientes Identificado con Esto?" at bounding box center [503, 306] width 178 height 63
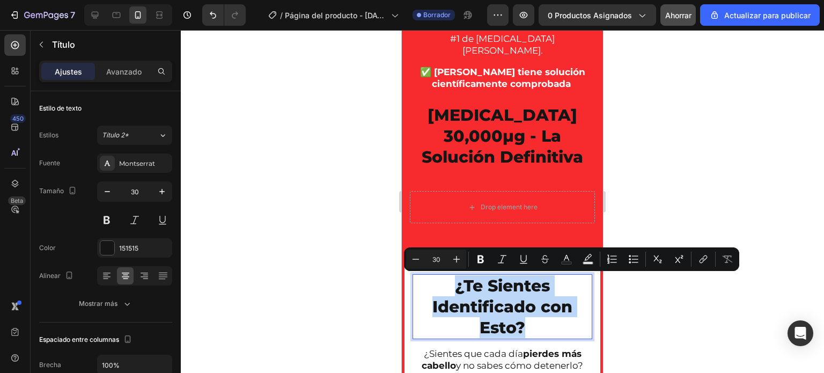
drag, startPoint x: 522, startPoint y: 325, endPoint x: 415, endPoint y: 287, distance: 113.4
click at [414, 287] on p "¿Te Sientes Identificado con Esto?" at bounding box center [503, 306] width 178 height 63
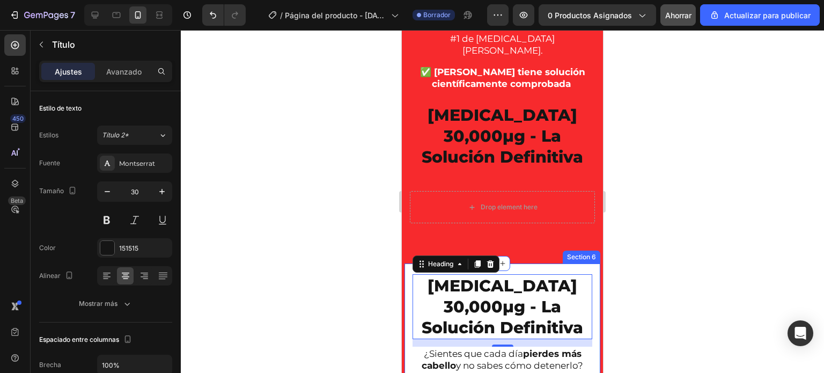
click at [363, 264] on div at bounding box center [502, 201] width 643 height 343
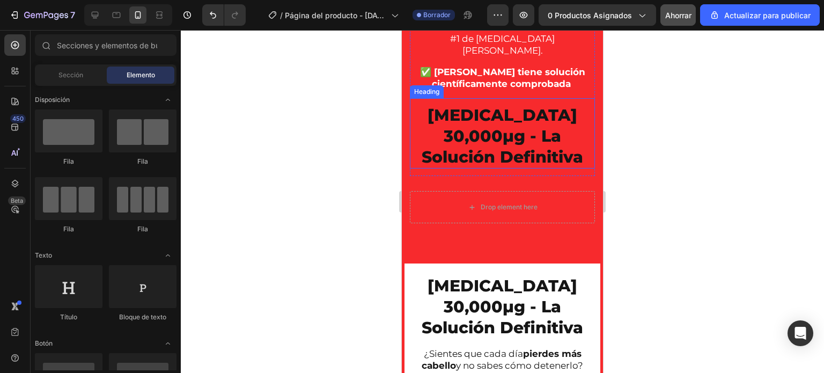
click at [501, 142] on p "[MEDICAL_DATA] 30,000μg - La Solución Definitiva" at bounding box center [502, 136] width 183 height 63
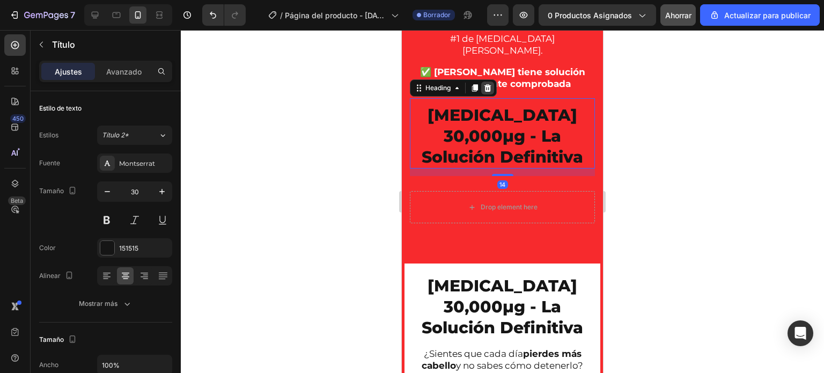
click at [490, 92] on div at bounding box center [487, 88] width 13 height 13
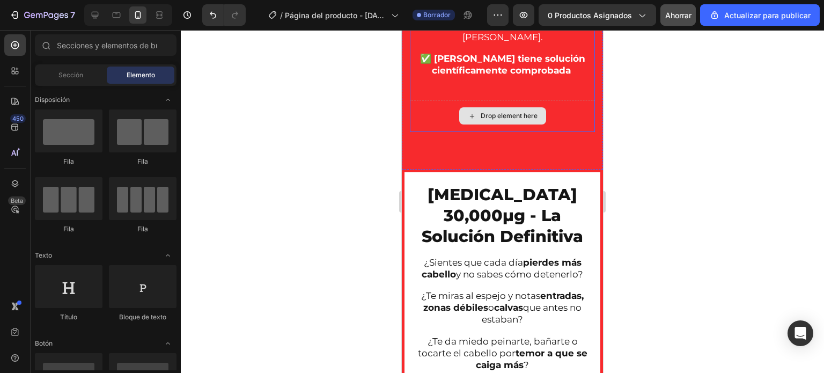
scroll to position [821, 0]
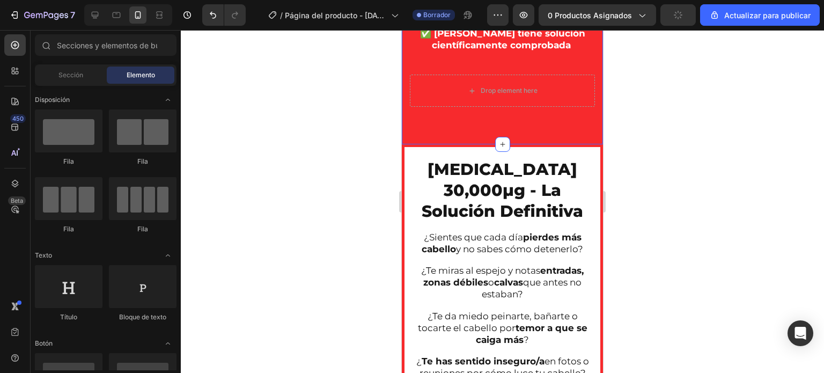
click at [361, 129] on div at bounding box center [502, 201] width 643 height 343
click at [367, 170] on div at bounding box center [502, 201] width 643 height 343
click at [366, 170] on div at bounding box center [502, 201] width 643 height 343
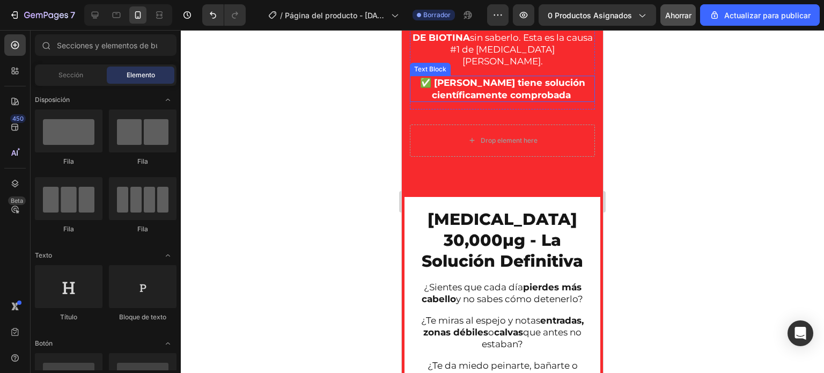
scroll to position [747, 0]
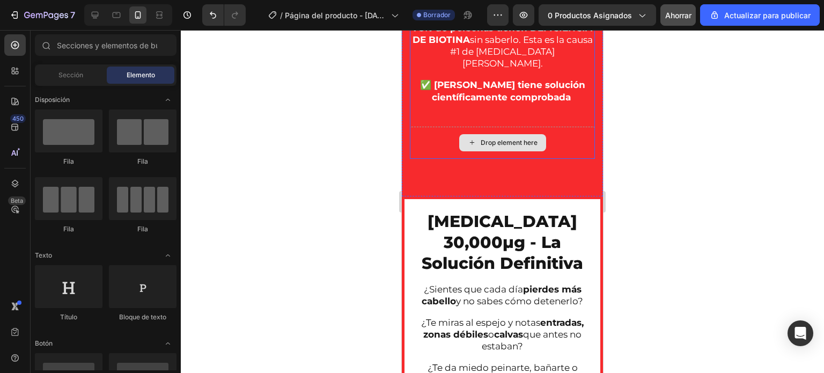
click at [434, 159] on div "Drop element here" at bounding box center [502, 143] width 185 height 32
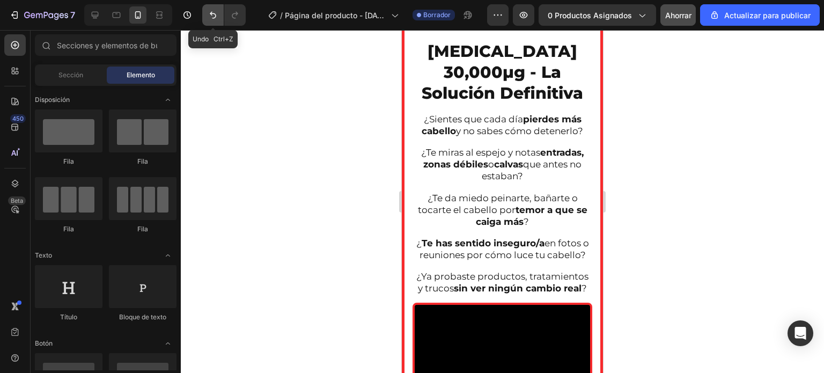
click at [217, 15] on icon "Deshacer/Rehacer" at bounding box center [213, 15] width 11 height 11
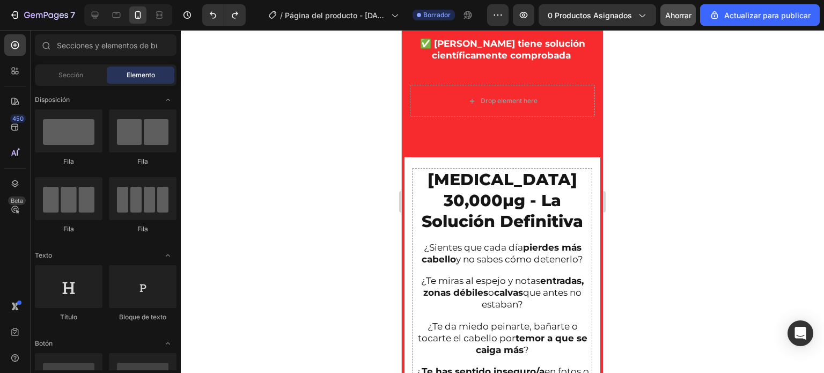
scroll to position [806, 0]
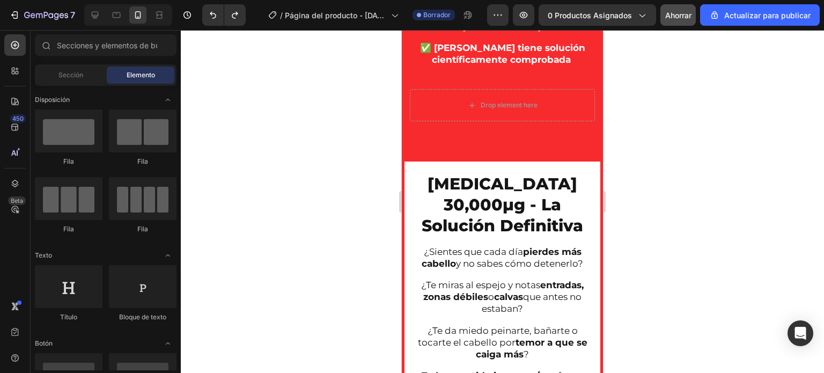
click at [680, 175] on div at bounding box center [502, 201] width 643 height 343
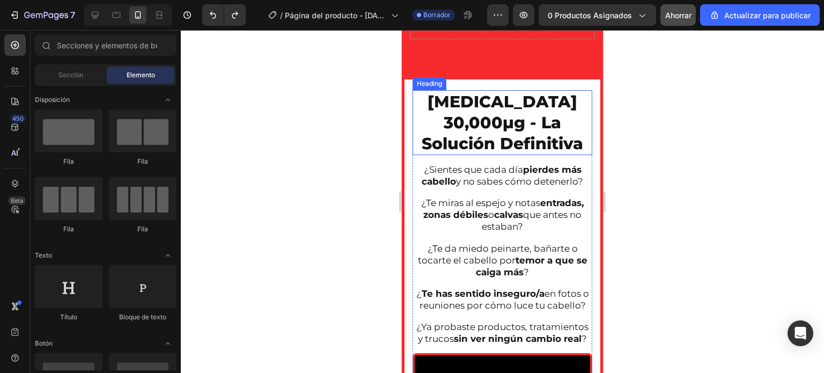
scroll to position [967, 0]
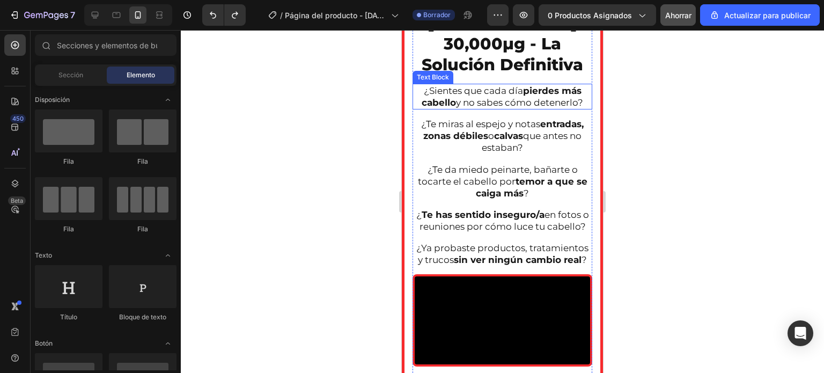
click at [502, 106] on p "¿Sientes que cada día pierdes más cabello y no sabes cómo detenerlo?" at bounding box center [503, 97] width 178 height 24
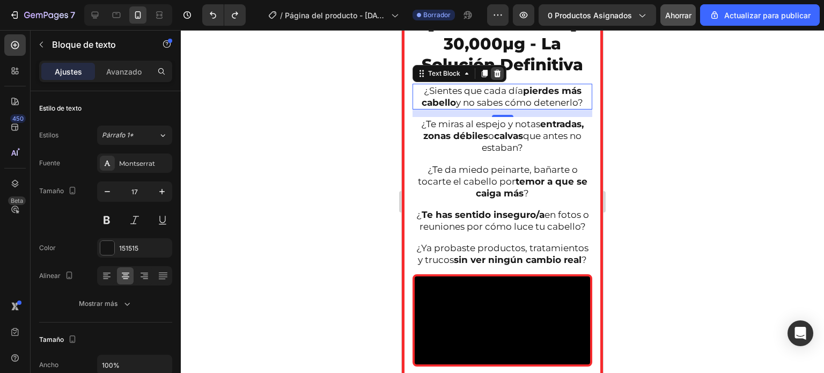
click at [498, 77] on icon at bounding box center [497, 73] width 9 height 9
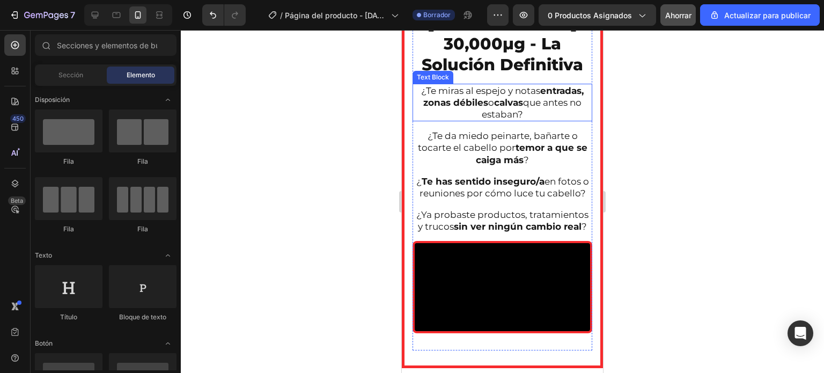
click at [494, 100] on strong "calvas" at bounding box center [508, 102] width 29 height 11
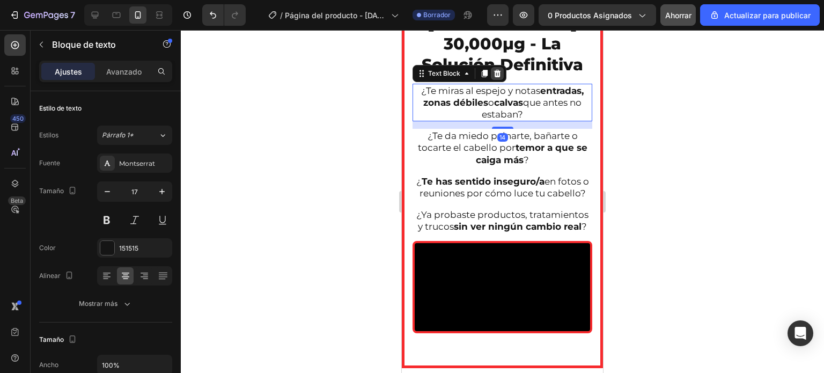
click at [501, 79] on div at bounding box center [497, 73] width 13 height 13
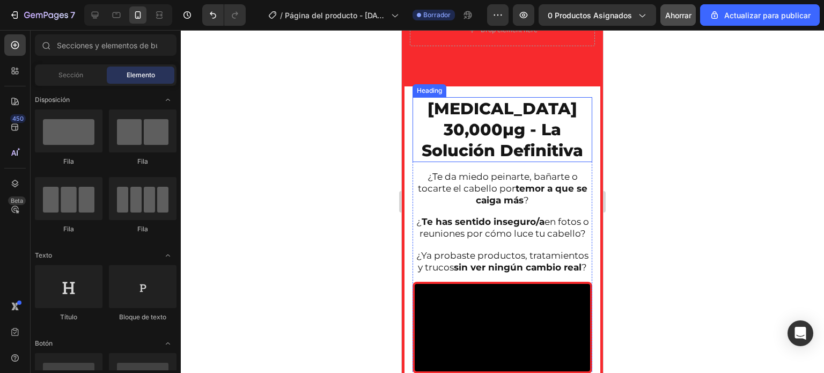
scroll to position [860, 0]
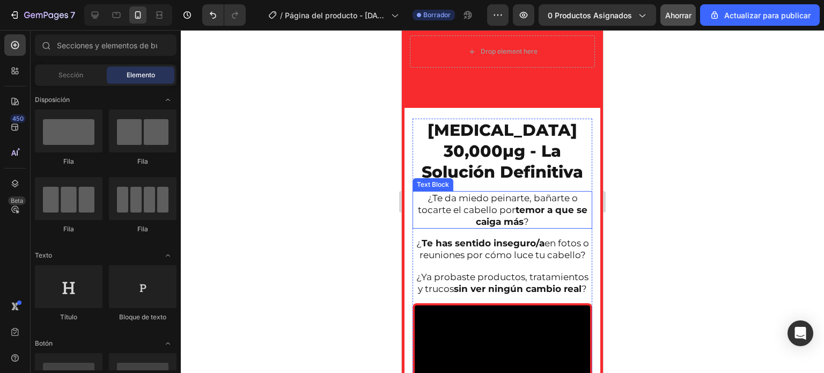
click at [503, 206] on p "¿Te da miedo peinarte, bañarte o tocarte el cabello por temor a que se caiga má…" at bounding box center [503, 209] width 178 height 35
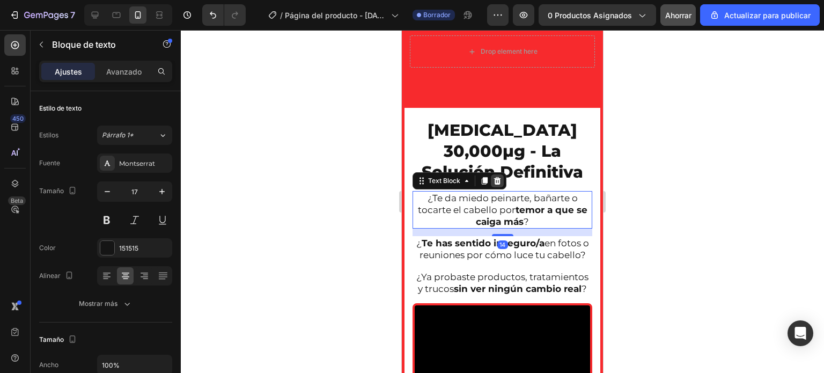
click at [498, 178] on icon at bounding box center [497, 181] width 7 height 8
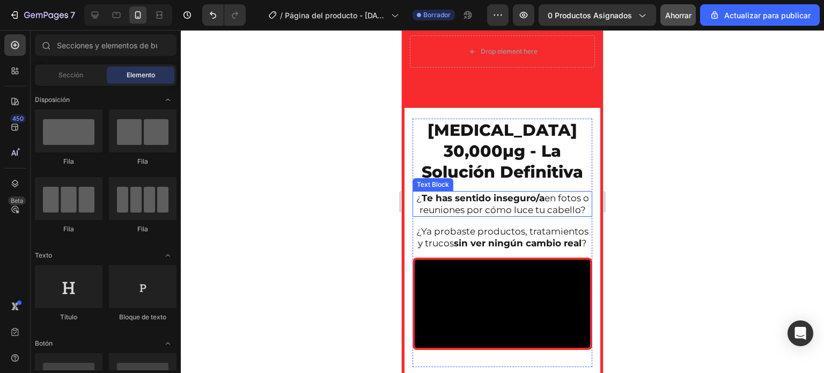
click at [491, 201] on strong "Te has sentido inseguro/a" at bounding box center [483, 198] width 123 height 11
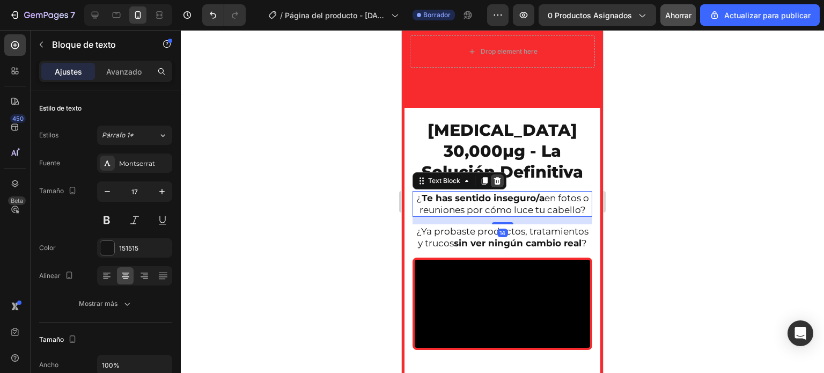
click at [500, 182] on icon at bounding box center [497, 181] width 9 height 9
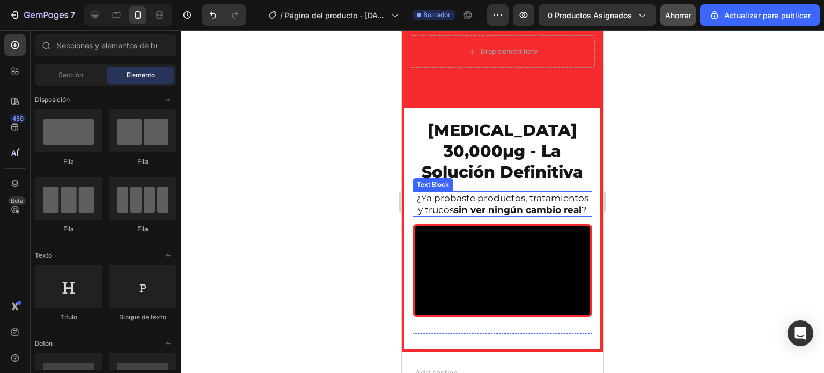
click at [492, 209] on p "¿Ya probaste productos, tratamientos y trucos sin ver ningún cambio real ?" at bounding box center [503, 204] width 178 height 24
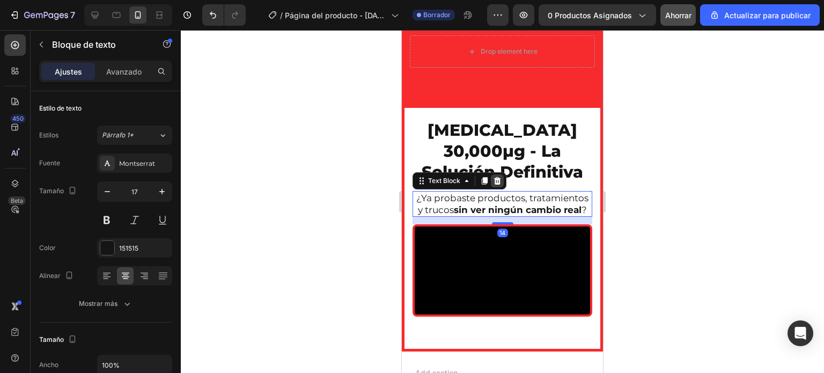
click at [497, 183] on icon at bounding box center [497, 181] width 7 height 8
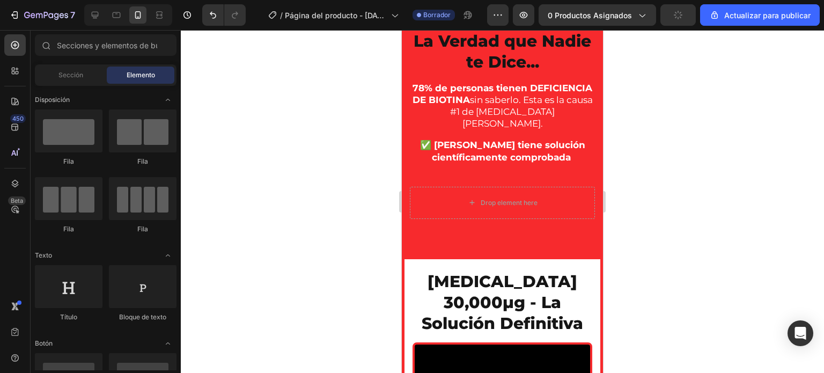
scroll to position [752, 0]
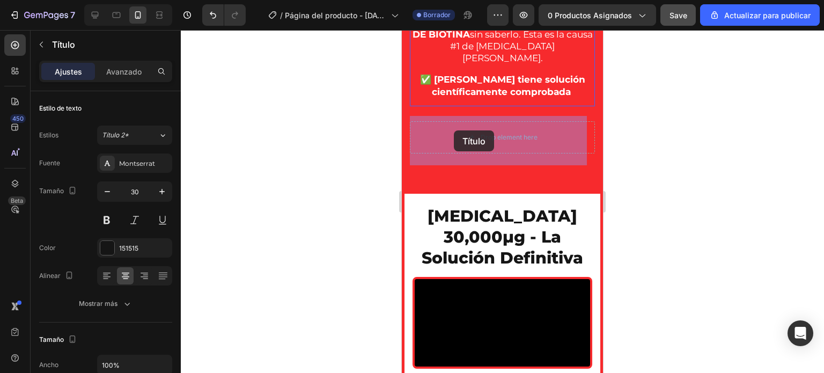
drag, startPoint x: 482, startPoint y: 151, endPoint x: 780, endPoint y: 162, distance: 298.6
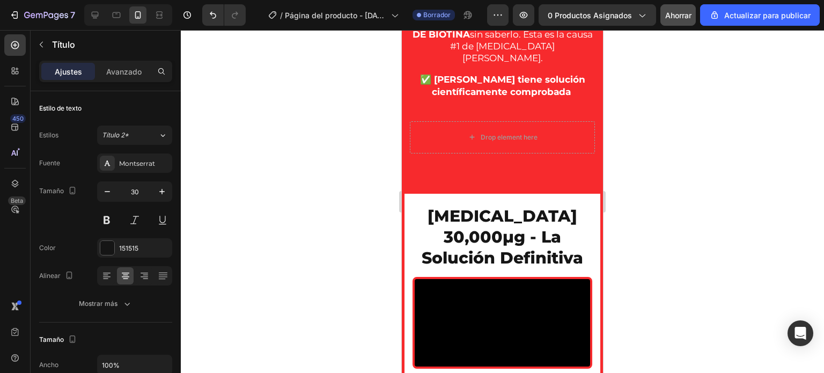
click at [338, 137] on div at bounding box center [502, 201] width 643 height 343
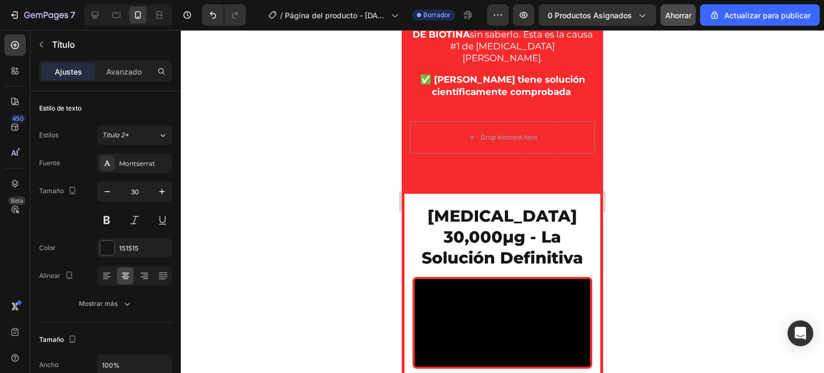
drag, startPoint x: 497, startPoint y: 143, endPoint x: 485, endPoint y: 131, distance: 16.7
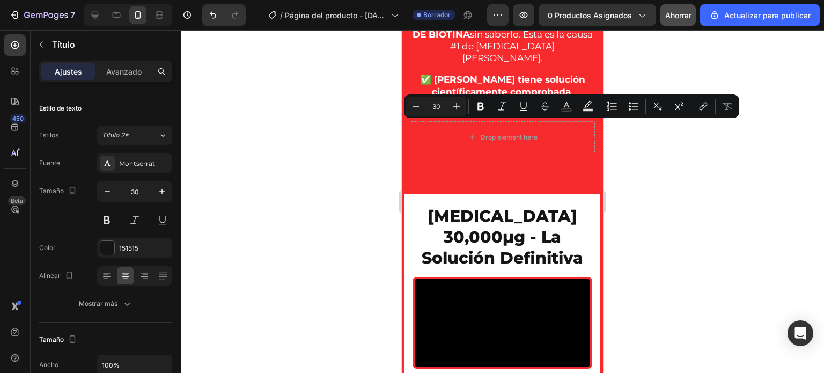
click at [376, 139] on div at bounding box center [502, 201] width 643 height 343
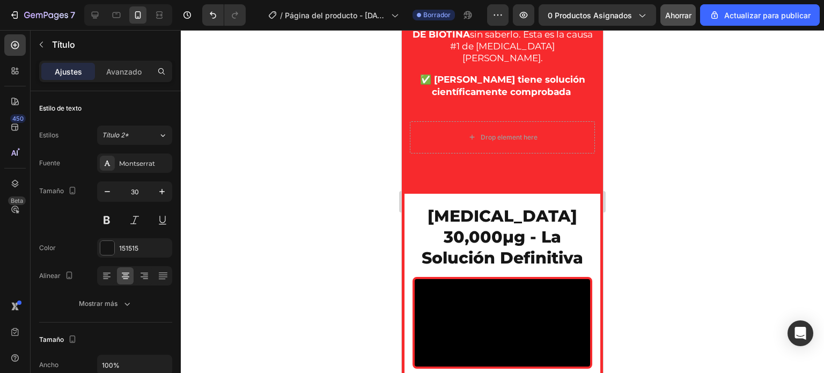
drag, startPoint x: 479, startPoint y: 150, endPoint x: 459, endPoint y: 123, distance: 33.8
click at [358, 151] on div at bounding box center [502, 201] width 643 height 343
drag, startPoint x: 489, startPoint y: 154, endPoint x: 481, endPoint y: 115, distance: 39.6
click at [210, 12] on icon "Deshacer/Rehacer" at bounding box center [213, 15] width 6 height 7
click at [350, 140] on div at bounding box center [502, 201] width 643 height 343
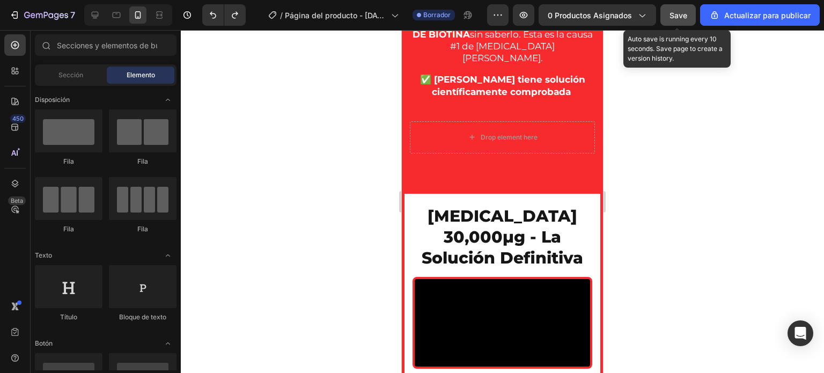
click at [679, 14] on span "Save" at bounding box center [679, 15] width 18 height 9
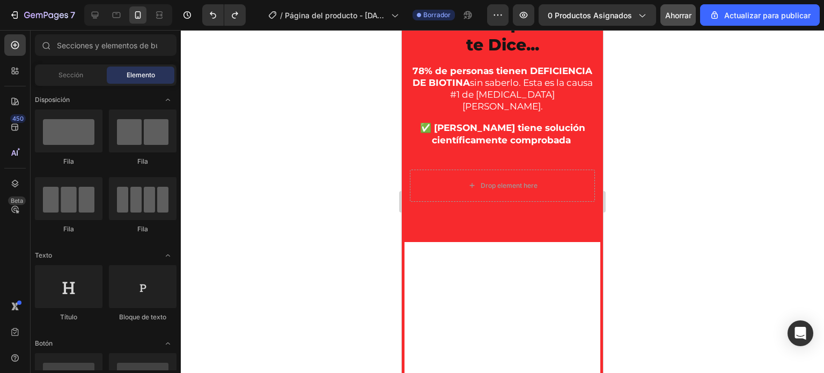
scroll to position [650, 0]
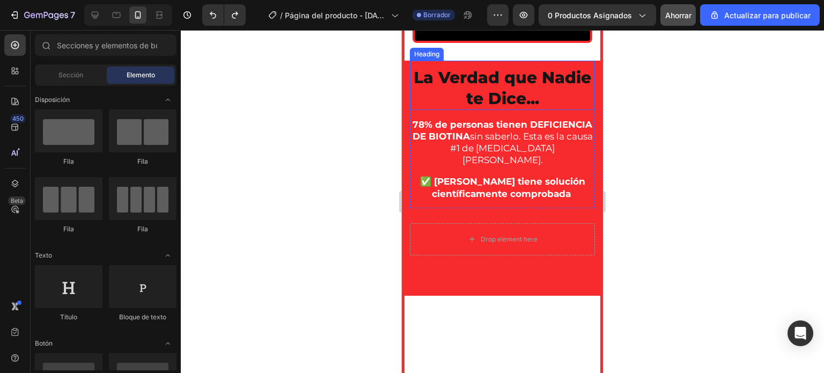
click at [464, 110] on div "La Verdad que Nadie te Dice... Heading" at bounding box center [502, 85] width 185 height 49
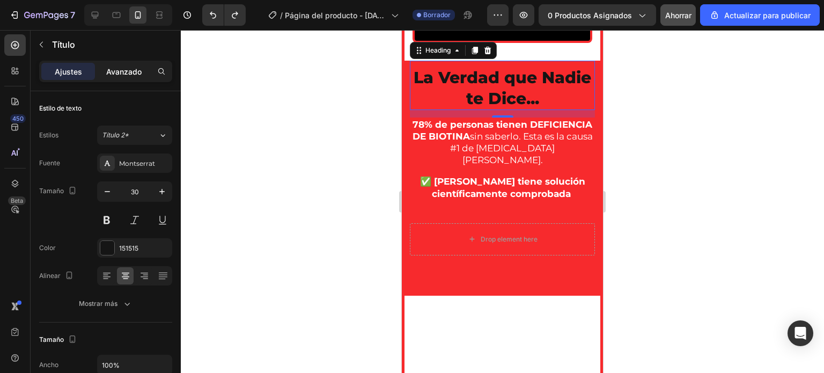
click at [138, 71] on font "Avanzado" at bounding box center [123, 71] width 35 height 9
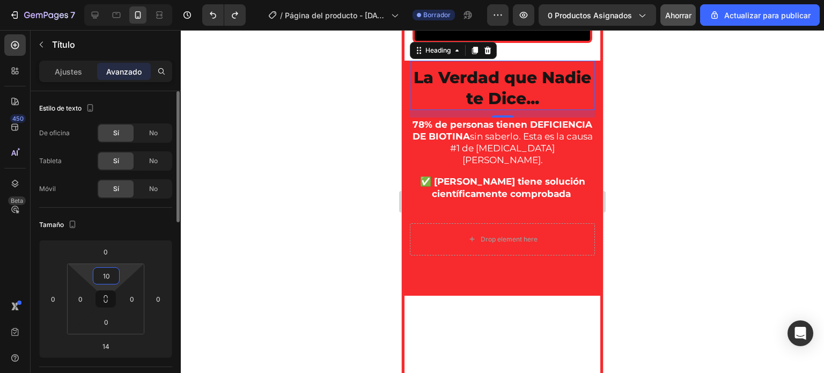
click at [109, 275] on input "10" at bounding box center [106, 276] width 21 height 16
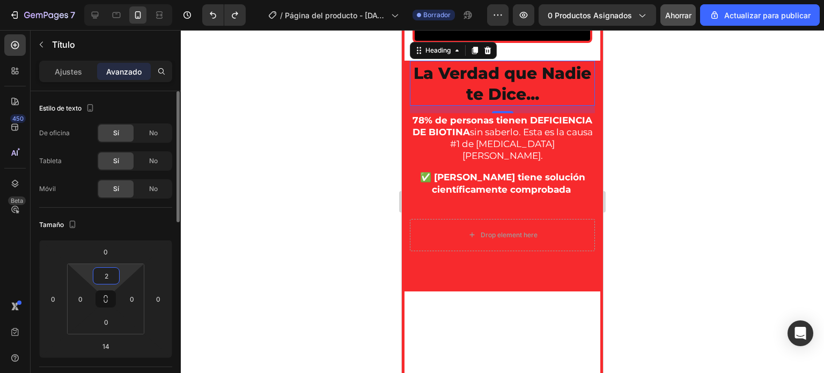
type input "20"
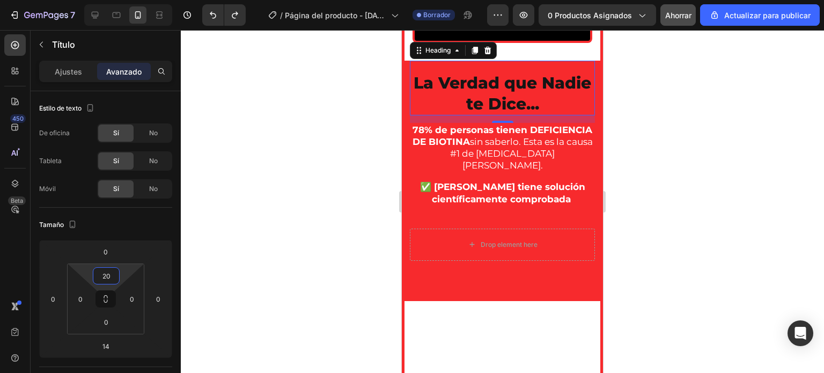
click at [376, 221] on div at bounding box center [502, 201] width 643 height 343
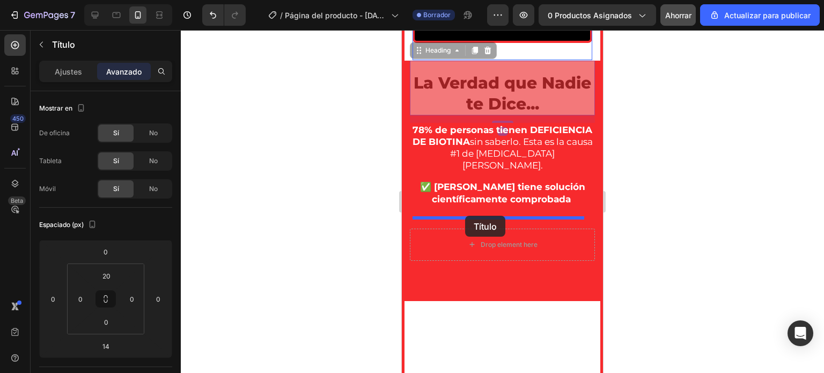
drag, startPoint x: 468, startPoint y: 261, endPoint x: 465, endPoint y: 216, distance: 45.7
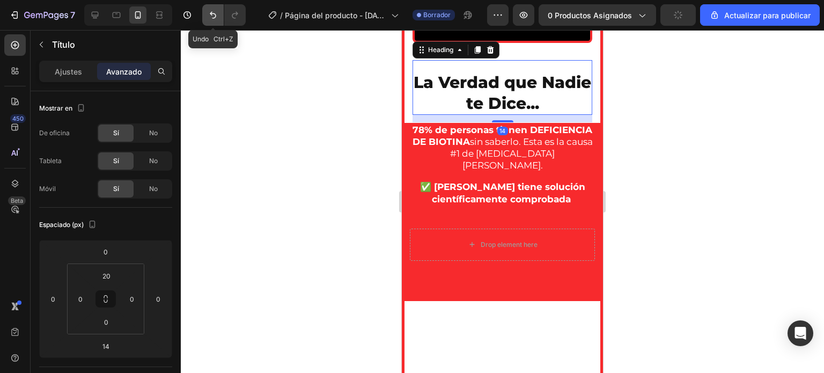
click at [216, 17] on icon "Deshacer/Rehacer" at bounding box center [213, 15] width 11 height 11
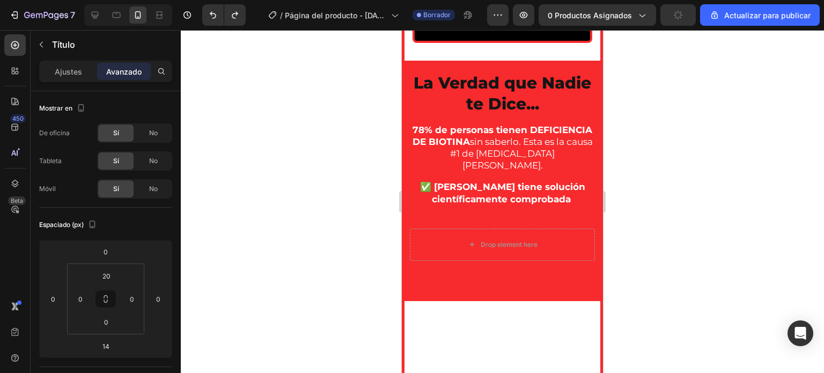
click at [335, 261] on div at bounding box center [502, 201] width 643 height 343
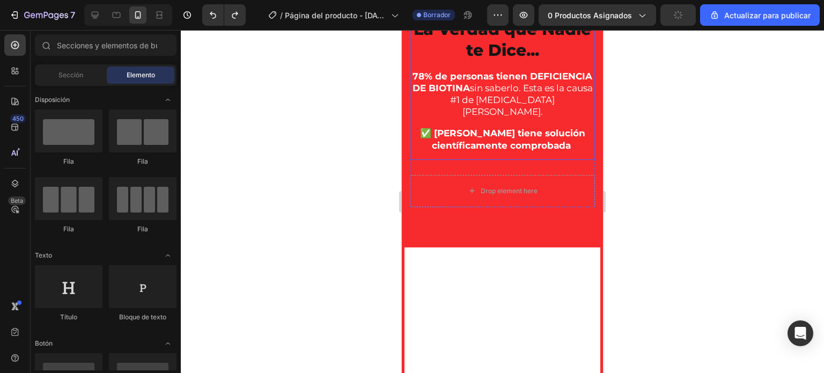
scroll to position [704, 0]
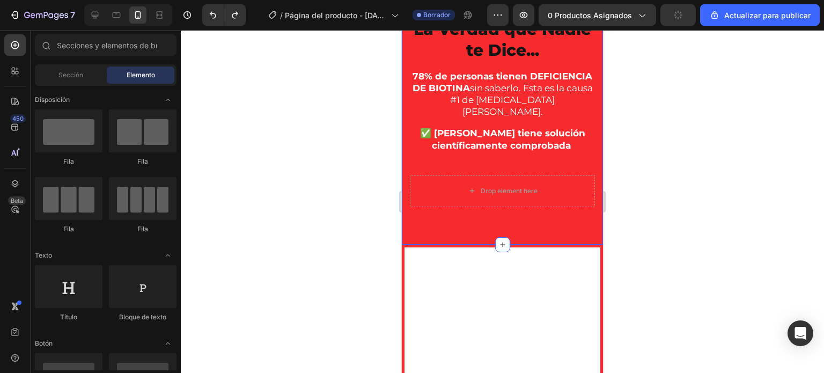
click at [403, 172] on div "La Verdad que Nadie te Dice... Heading 78% de personas tienen DEFICIENCIA DE BI…" at bounding box center [502, 126] width 201 height 238
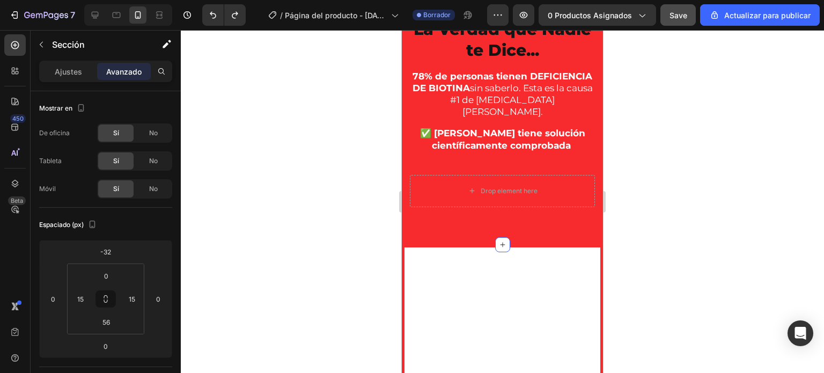
click at [286, 188] on div at bounding box center [502, 201] width 643 height 343
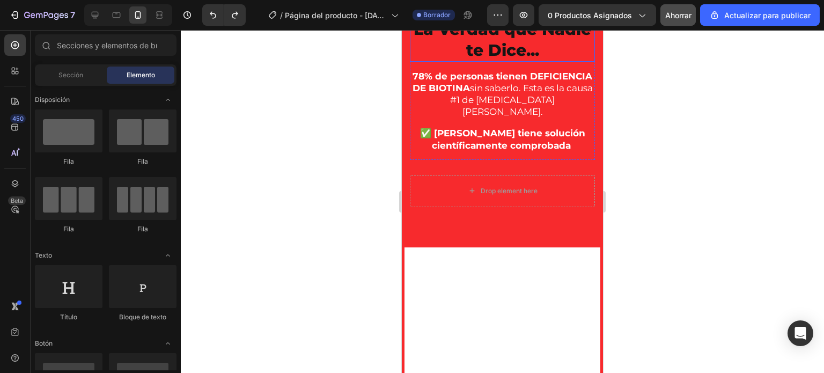
click at [469, 62] on div "La Verdad que Nadie te Dice... Heading" at bounding box center [502, 34] width 185 height 55
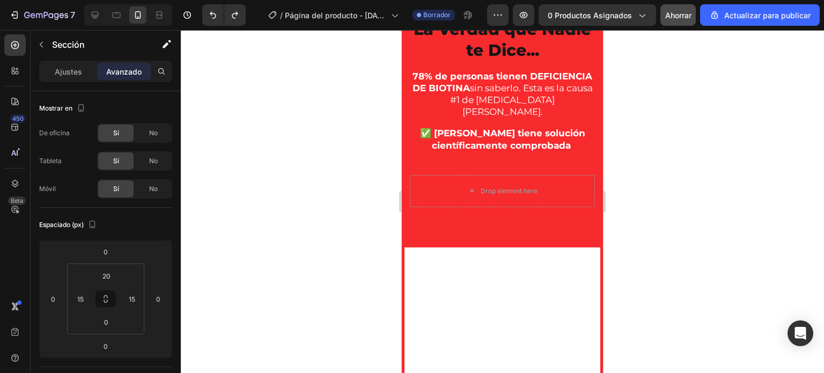
click at [337, 197] on div at bounding box center [502, 201] width 643 height 343
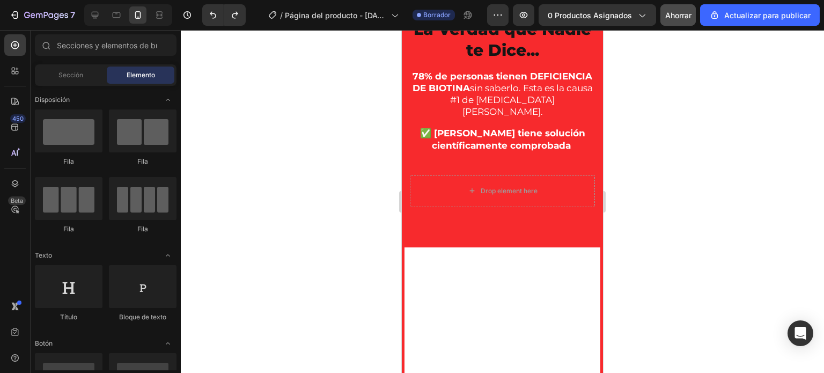
click at [368, 193] on div at bounding box center [502, 201] width 643 height 343
click at [462, 62] on h2 "La Verdad que Nadie te Dice..." at bounding box center [502, 40] width 185 height 44
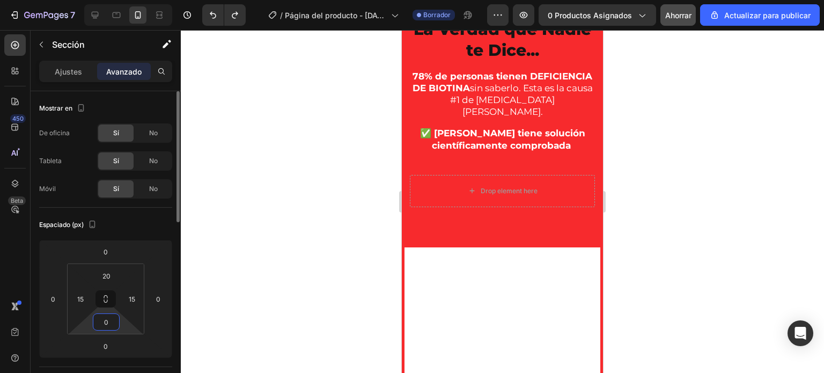
click at [108, 324] on input "0" at bounding box center [106, 322] width 21 height 16
type input "20"
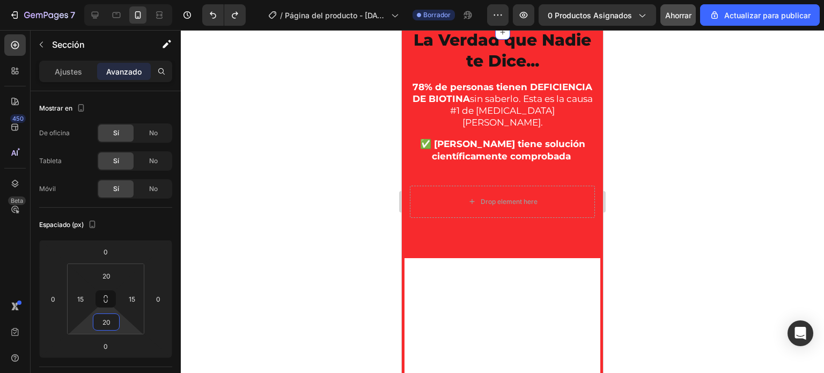
click at [317, 175] on div at bounding box center [502, 201] width 643 height 343
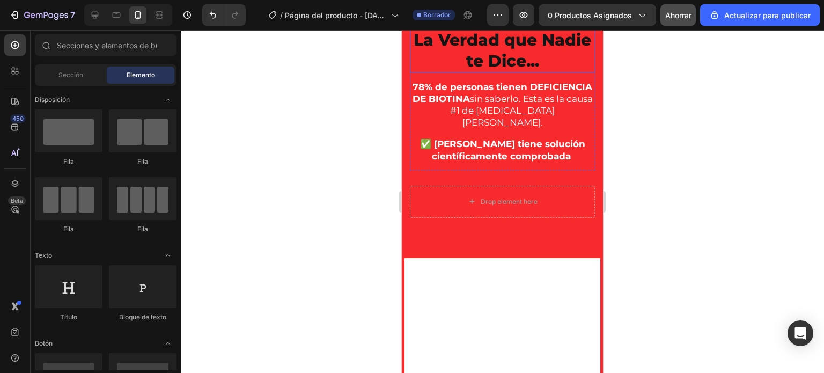
click at [442, 72] on h2 "La Verdad que Nadie te Dice..." at bounding box center [502, 50] width 185 height 44
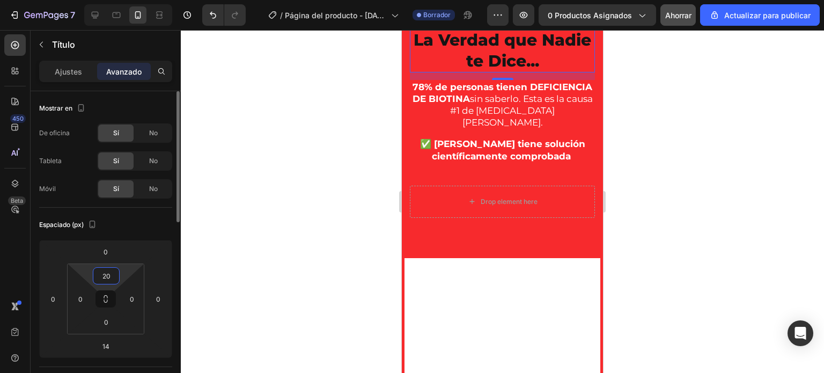
click at [112, 270] on input "20" at bounding box center [106, 276] width 21 height 16
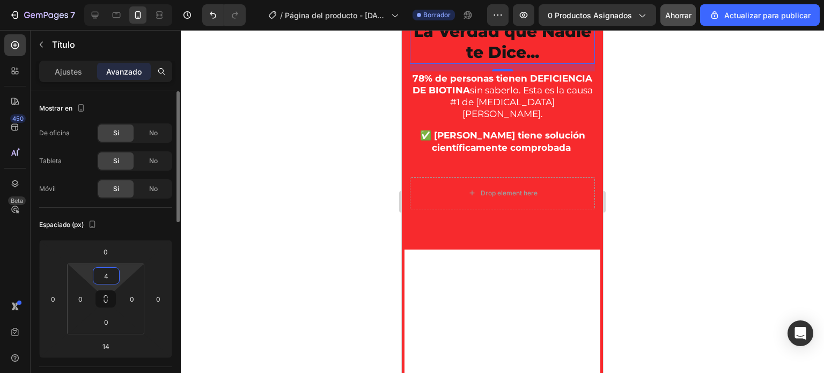
type input "40"
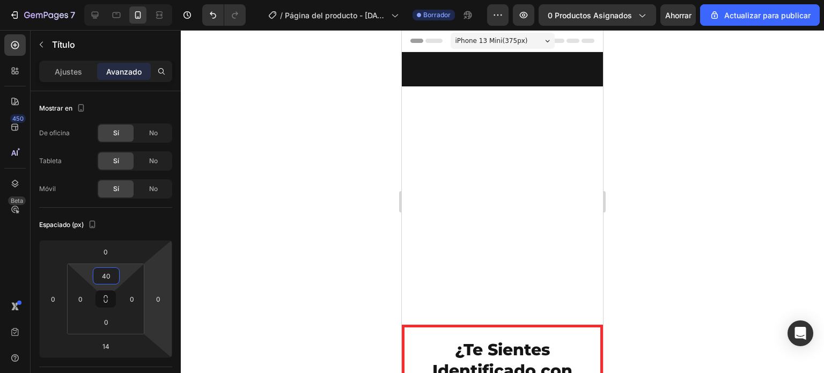
scroll to position [704, 0]
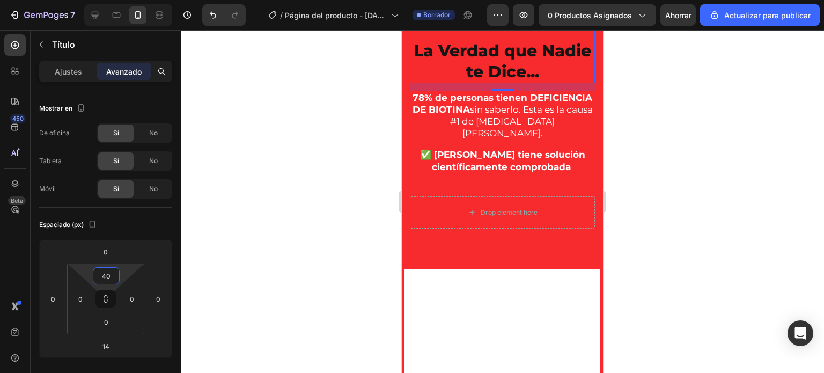
click at [341, 209] on div at bounding box center [502, 201] width 643 height 343
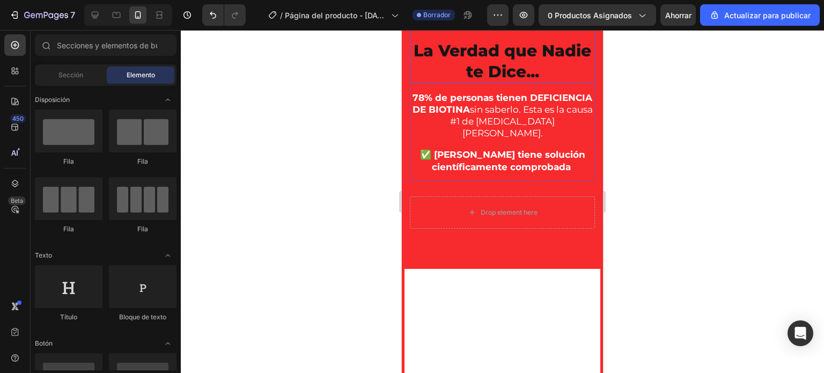
click at [477, 83] on h2 "La Verdad que Nadie te Dice..." at bounding box center [502, 61] width 185 height 44
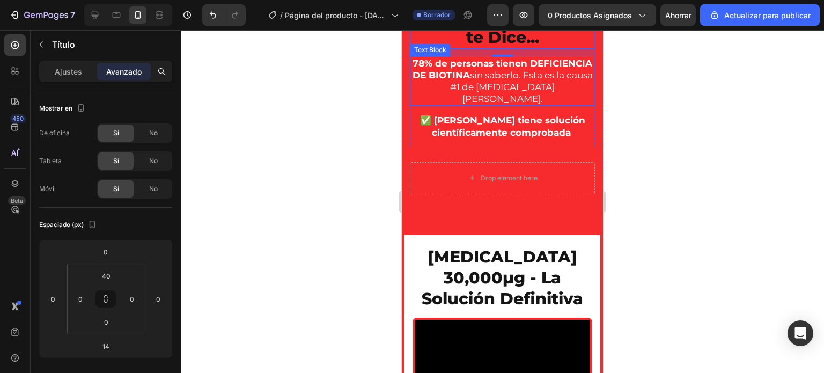
scroll to position [758, 0]
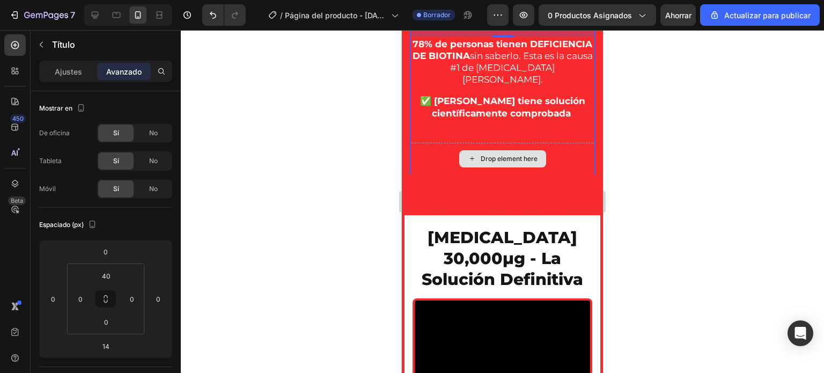
click at [421, 175] on div "Drop element here" at bounding box center [502, 159] width 185 height 32
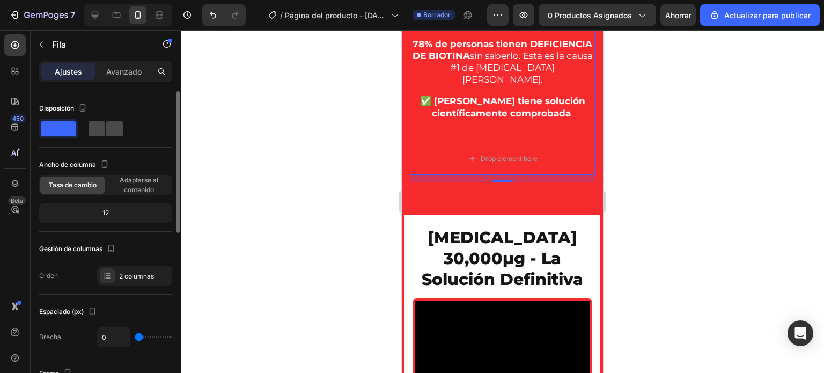
click at [107, 130] on span at bounding box center [114, 128] width 17 height 15
type input "30"
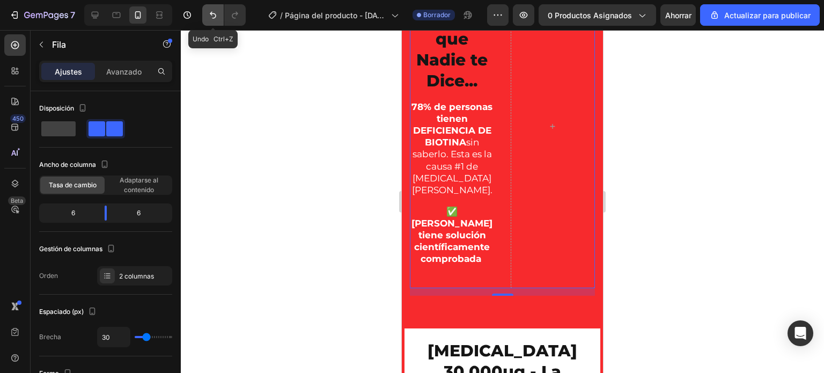
click at [216, 18] on icon "Deshacer/Rehacer" at bounding box center [213, 15] width 11 height 11
type input "0"
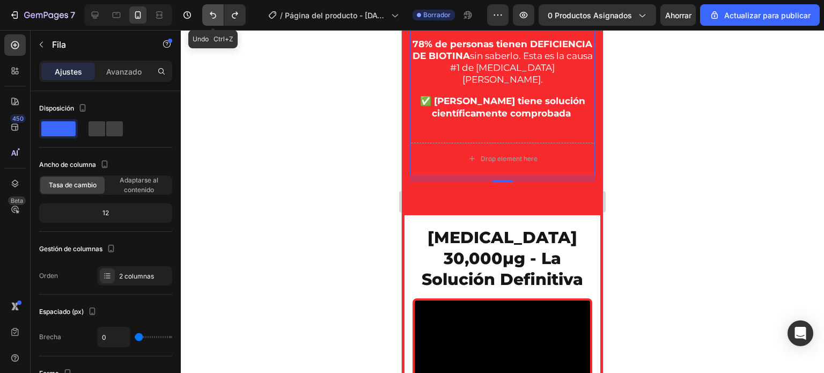
click at [216, 18] on icon "Deshacer/Rehacer" at bounding box center [213, 15] width 11 height 11
click at [210, 6] on button "Deshacer/Rehacer" at bounding box center [212, 14] width 21 height 21
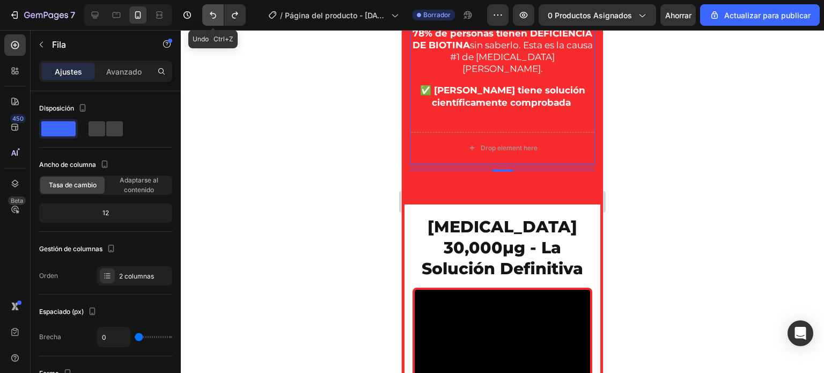
click at [210, 6] on button "Deshacer/Rehacer" at bounding box center [212, 14] width 21 height 21
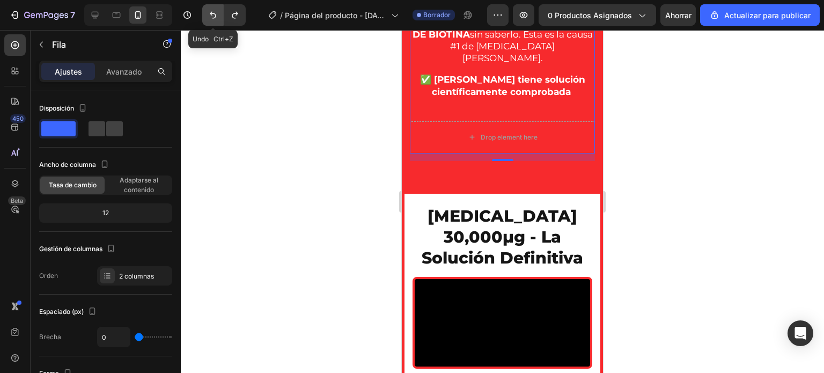
click at [209, 9] on button "Deshacer/Rehacer" at bounding box center [212, 14] width 21 height 21
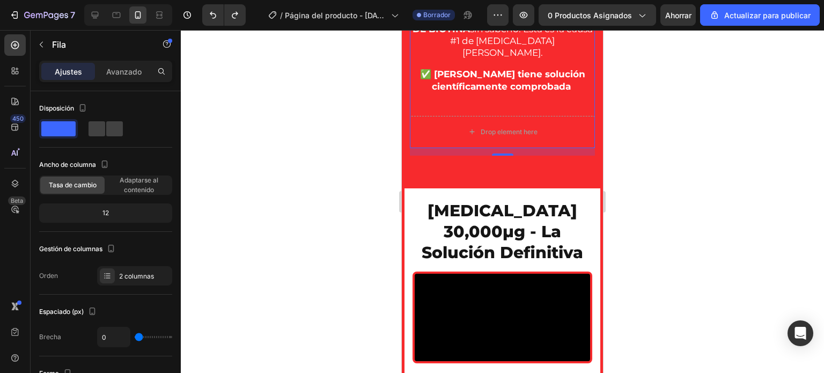
click at [247, 133] on div at bounding box center [502, 201] width 643 height 343
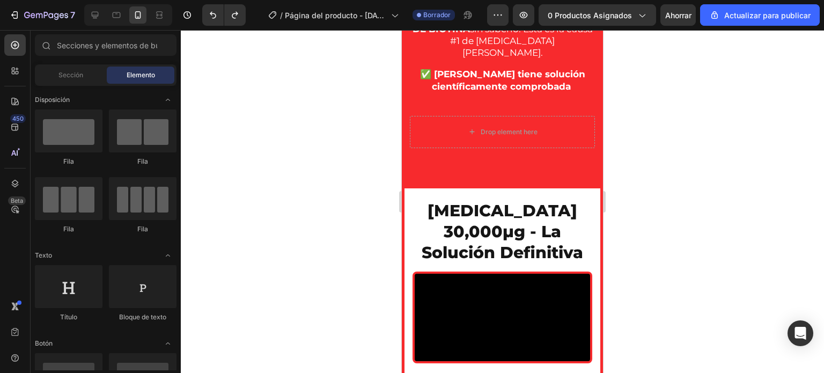
click at [295, 141] on div at bounding box center [502, 201] width 643 height 343
click at [324, 160] on div at bounding box center [502, 201] width 643 height 343
click at [697, 137] on div at bounding box center [502, 201] width 643 height 343
click at [341, 158] on div at bounding box center [502, 201] width 643 height 343
click at [671, 152] on div at bounding box center [502, 201] width 643 height 343
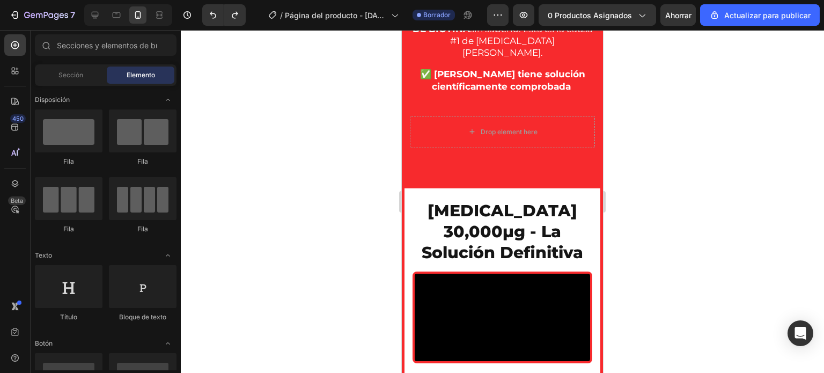
click at [318, 164] on div at bounding box center [502, 201] width 643 height 343
click at [360, 171] on div at bounding box center [502, 201] width 643 height 343
click at [668, 149] on div at bounding box center [502, 201] width 643 height 343
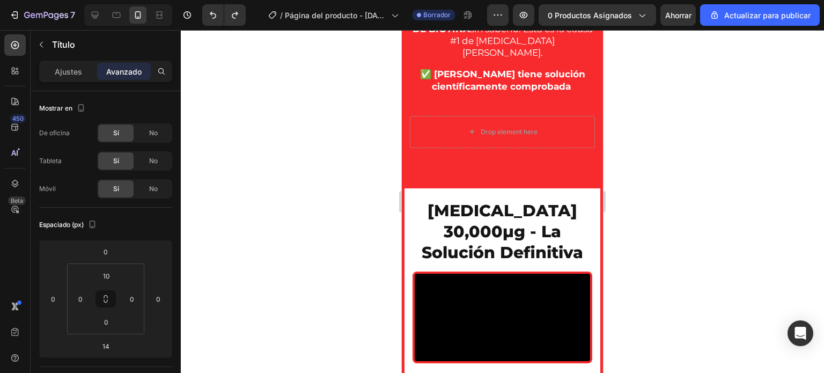
click at [335, 171] on div at bounding box center [502, 201] width 643 height 343
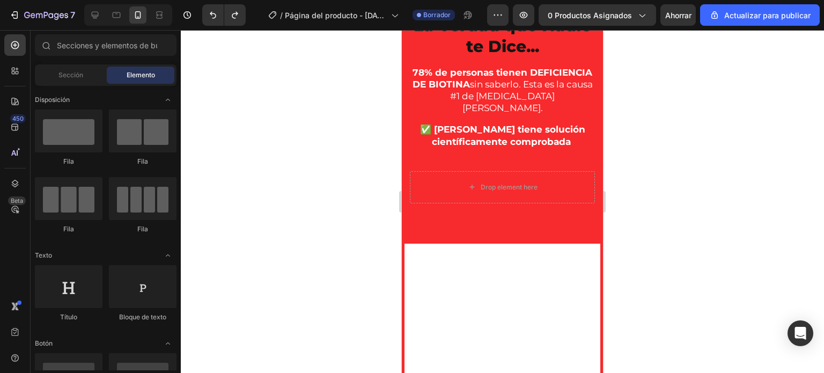
scroll to position [736, 0]
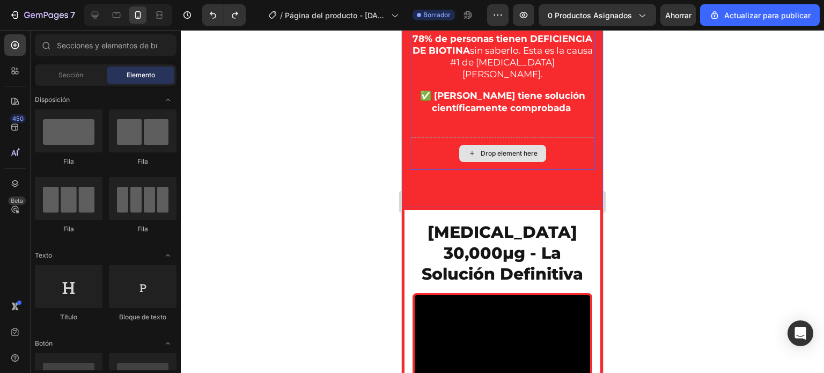
click at [439, 170] on div "Drop element here" at bounding box center [502, 153] width 185 height 32
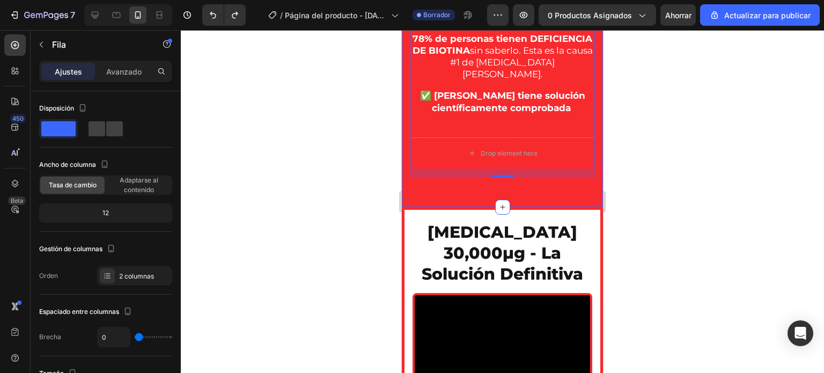
click at [343, 283] on div at bounding box center [502, 201] width 643 height 343
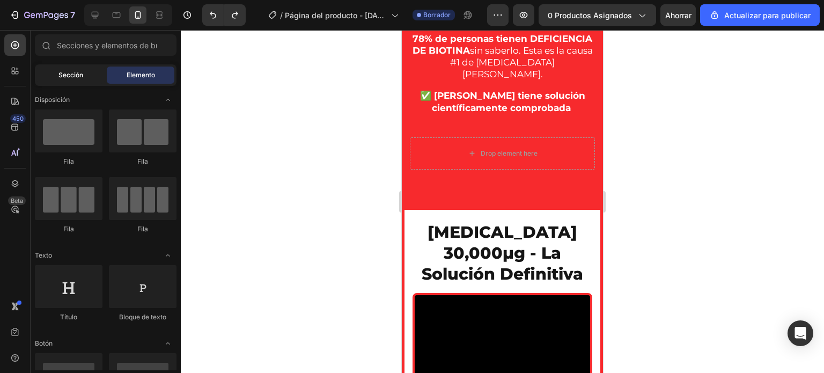
click at [74, 69] on div "Sección" at bounding box center [71, 75] width 68 height 17
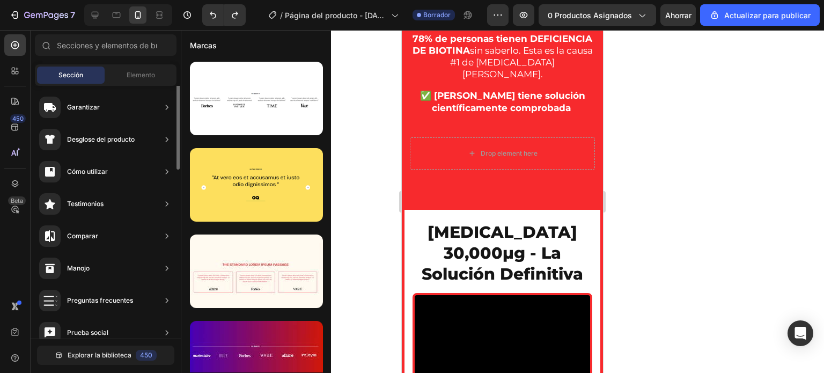
scroll to position [0, 0]
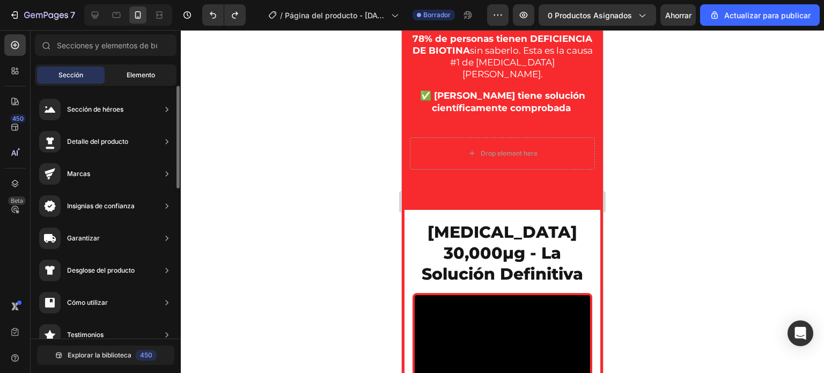
click at [130, 78] on font "Elemento" at bounding box center [141, 75] width 28 height 8
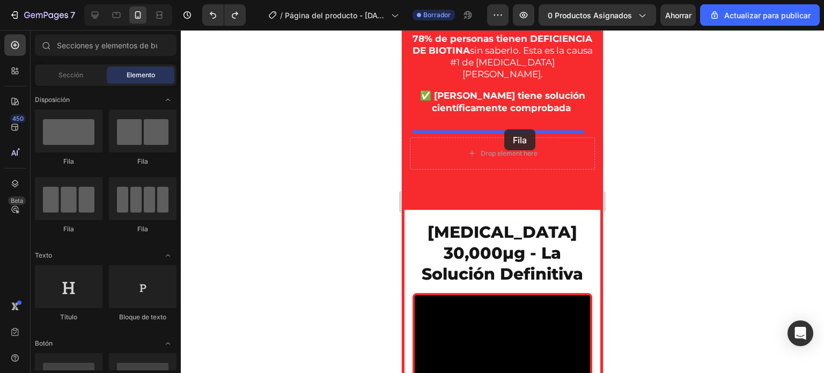
drag, startPoint x: 475, startPoint y: 163, endPoint x: 504, endPoint y: 129, distance: 44.5
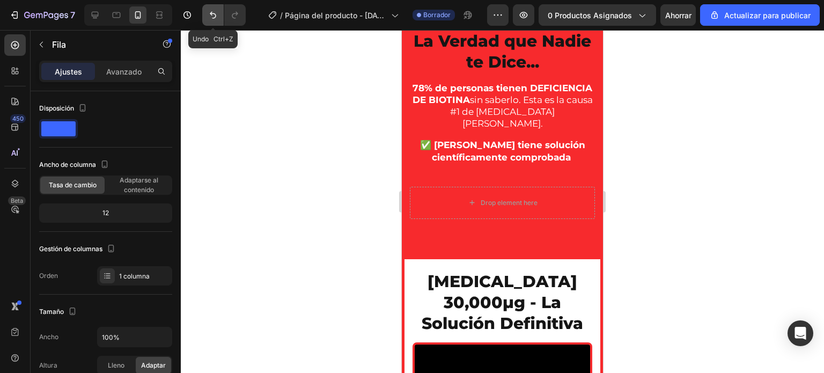
click at [214, 15] on icon "Deshacer/Rehacer" at bounding box center [213, 15] width 11 height 11
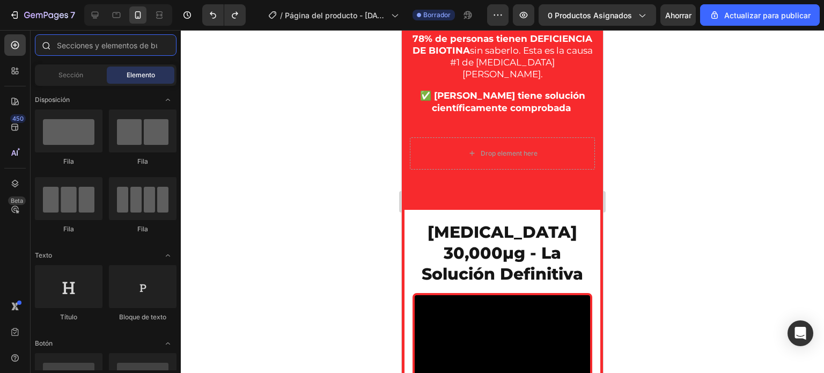
click at [75, 47] on input "text" at bounding box center [106, 44] width 142 height 21
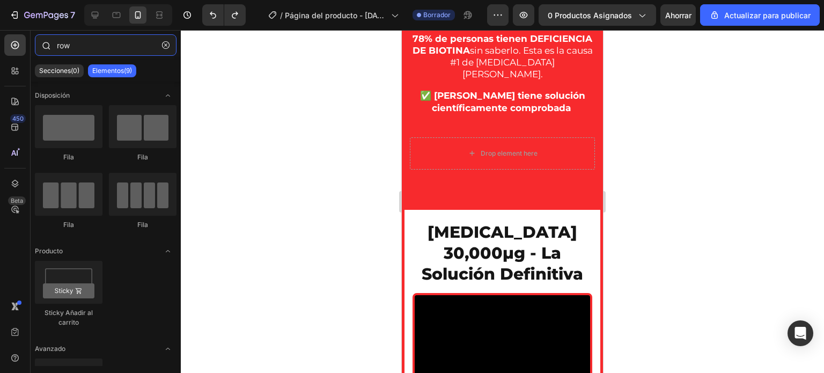
click at [120, 45] on input "row" at bounding box center [106, 44] width 142 height 21
type input "row"
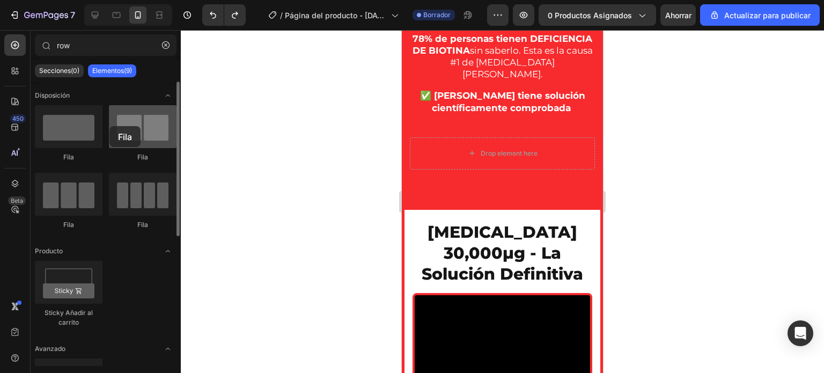
drag, startPoint x: 70, startPoint y: 143, endPoint x: 109, endPoint y: 126, distance: 43.3
click at [109, 261] on div "Fila Fila Fila Fila" at bounding box center [106, 299] width 142 height 76
click at [319, 124] on div at bounding box center [502, 201] width 643 height 343
click at [509, 24] on h2 "La Verdad que Nadie te Dice..." at bounding box center [502, 2] width 185 height 44
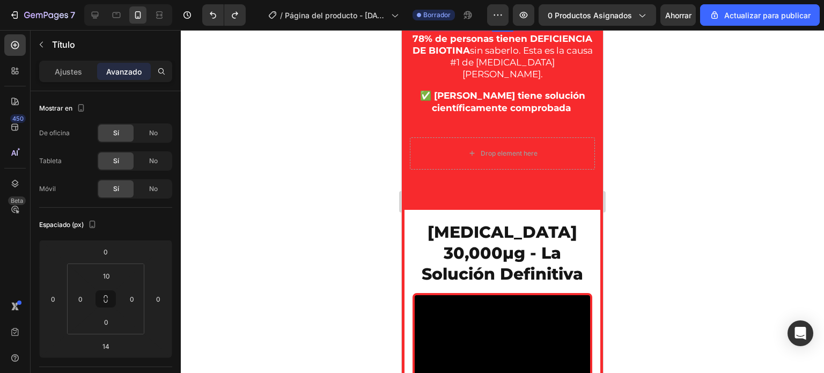
click at [352, 150] on div at bounding box center [502, 201] width 643 height 343
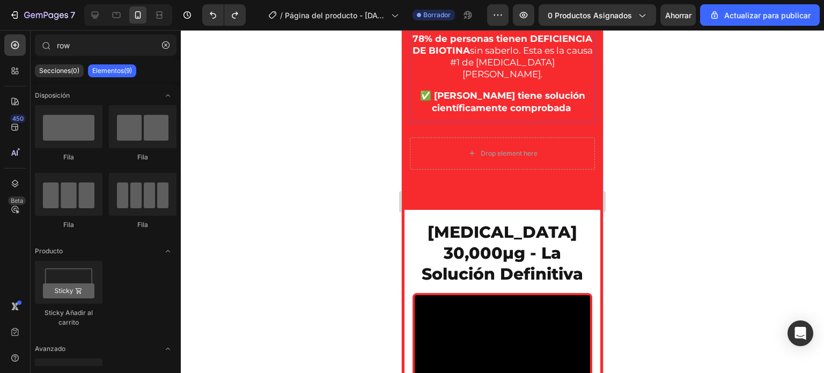
click at [474, 24] on h2 "La Verdad que Nadie te Dice..." at bounding box center [502, 2] width 185 height 44
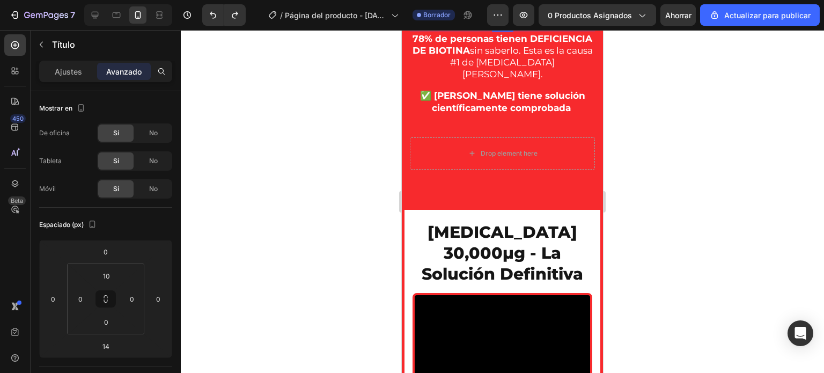
click at [350, 167] on div at bounding box center [502, 201] width 643 height 343
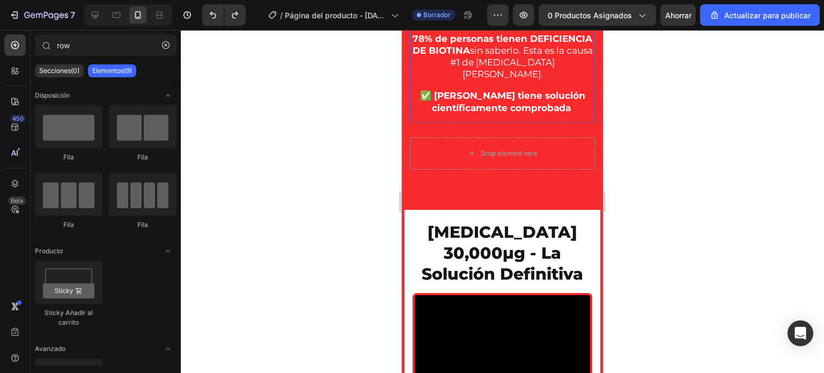
click at [468, 24] on h2 "La Verdad que Nadie te Dice..." at bounding box center [502, 2] width 185 height 44
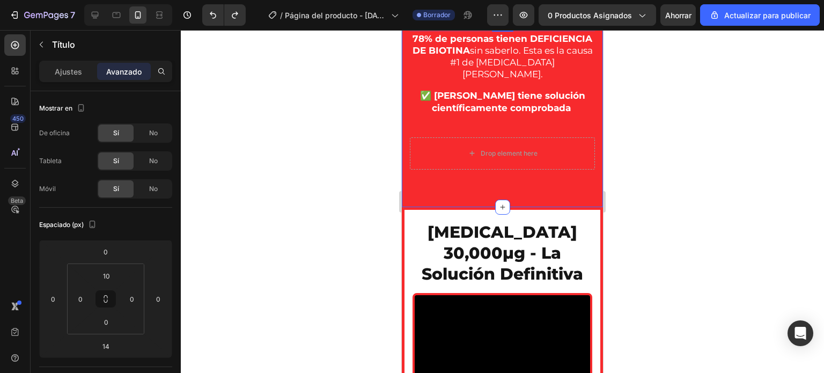
click at [349, 141] on div at bounding box center [502, 201] width 643 height 343
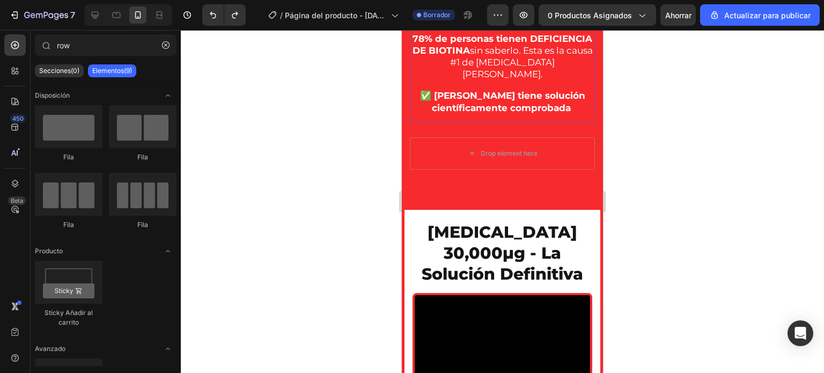
click at [464, 24] on h2 "La Verdad que Nadie te Dice..." at bounding box center [502, 2] width 185 height 44
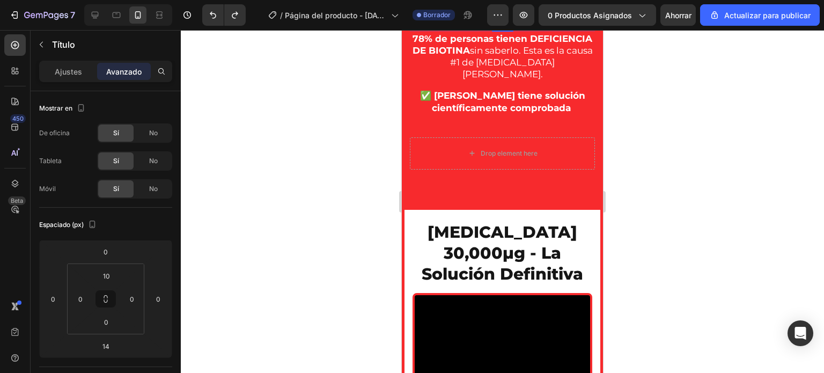
click at [320, 189] on div at bounding box center [502, 201] width 643 height 343
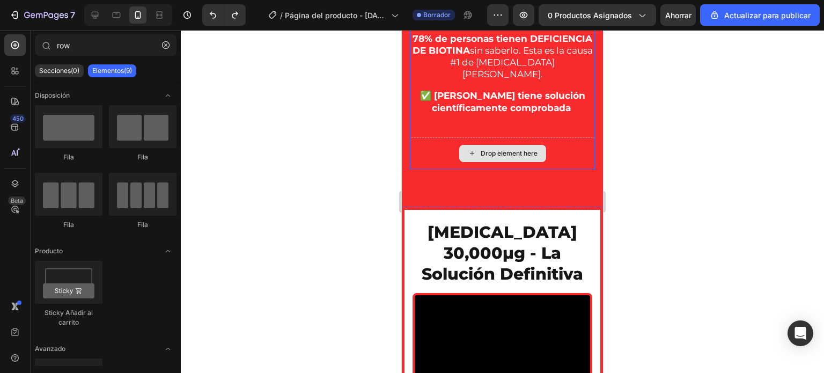
click at [430, 170] on div "Drop element here" at bounding box center [502, 153] width 185 height 32
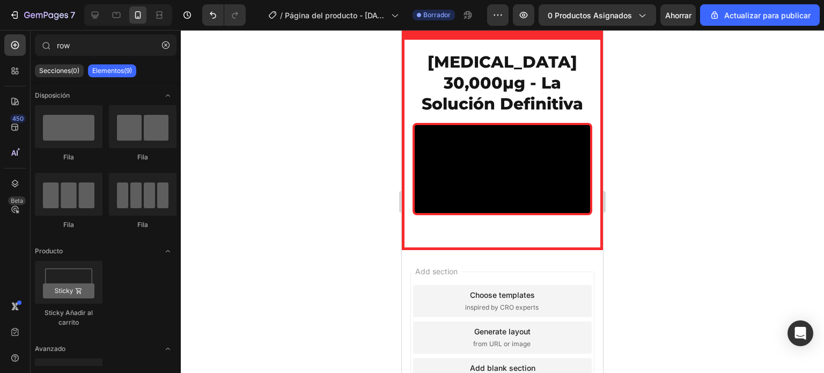
click at [328, 147] on div at bounding box center [502, 201] width 643 height 343
click at [335, 154] on div at bounding box center [502, 201] width 643 height 343
click at [661, 154] on div at bounding box center [502, 201] width 643 height 343
click at [339, 131] on div at bounding box center [502, 201] width 643 height 343
click at [365, 149] on div at bounding box center [502, 201] width 643 height 343
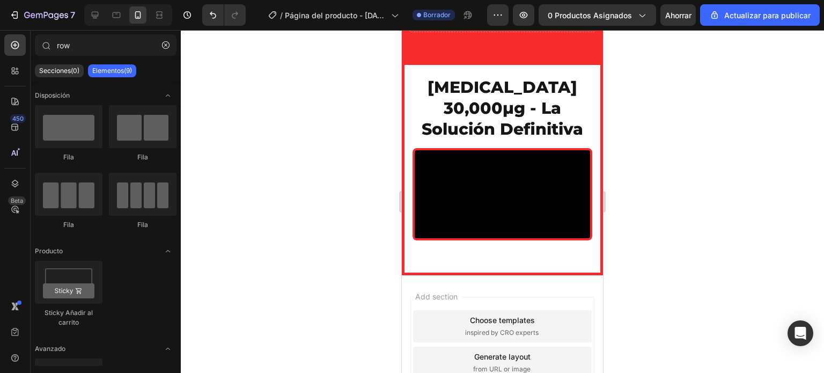
scroll to position [736, 0]
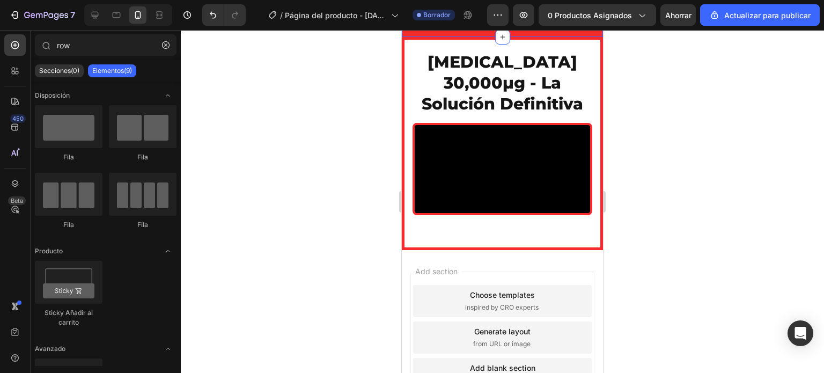
click at [167, 47] on icon "button" at bounding box center [166, 45] width 8 height 8
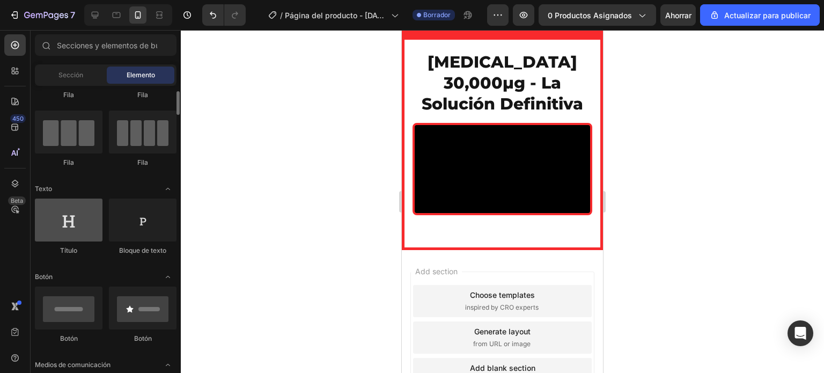
scroll to position [67, 0]
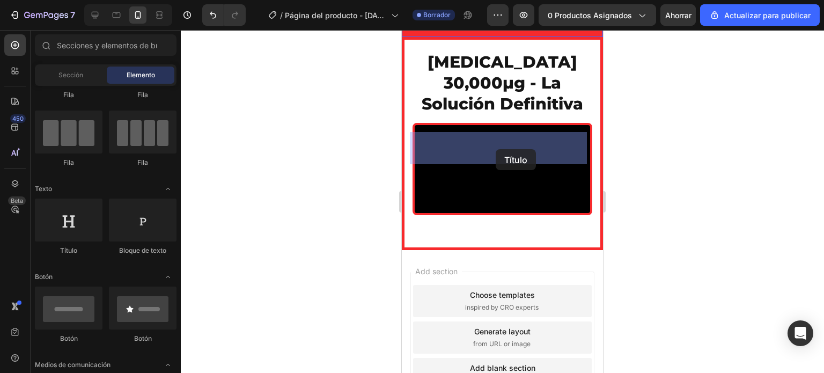
drag, startPoint x: 461, startPoint y: 252, endPoint x: 496, endPoint y: 149, distance: 108.8
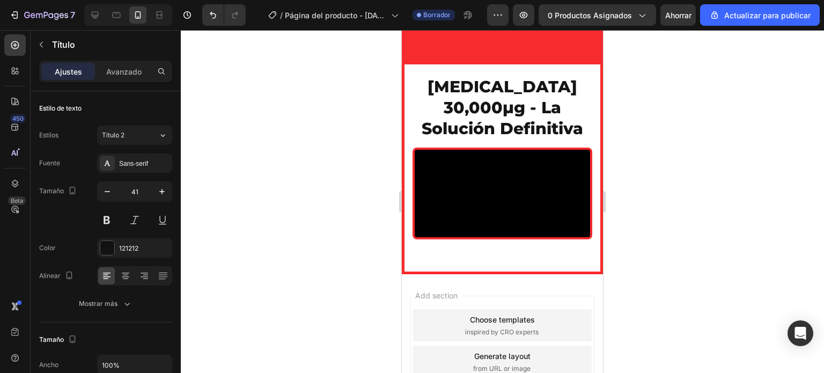
scroll to position [736, 0]
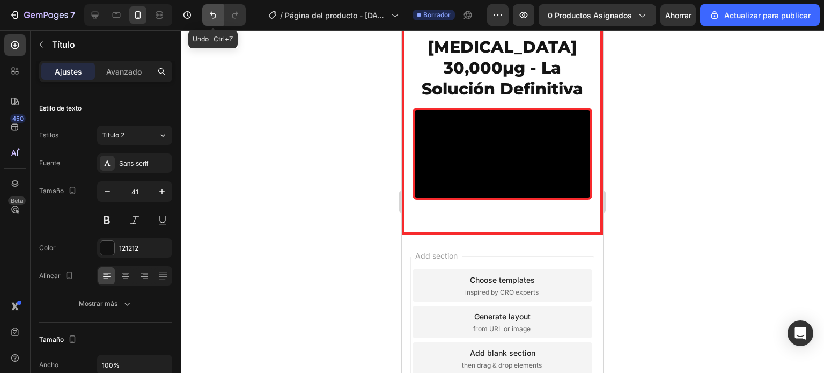
click at [213, 13] on icon "Deshacer/Rehacer" at bounding box center [213, 15] width 6 height 7
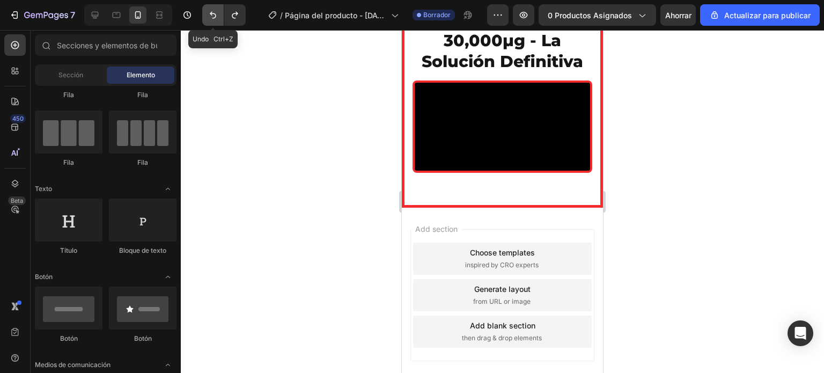
click at [213, 13] on icon "Deshacer/Rehacer" at bounding box center [213, 15] width 6 height 7
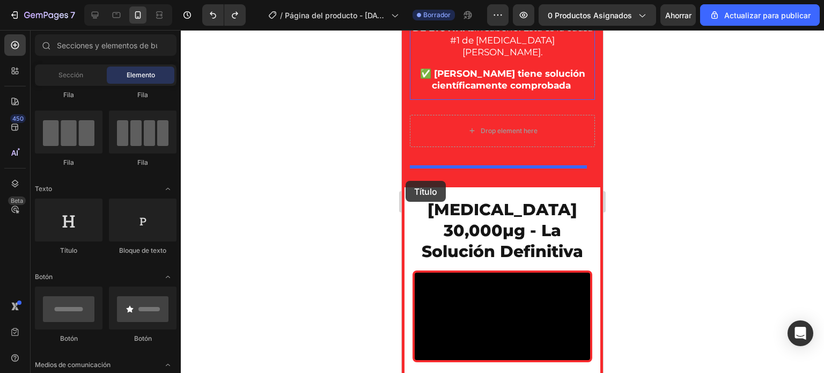
scroll to position [717, 0]
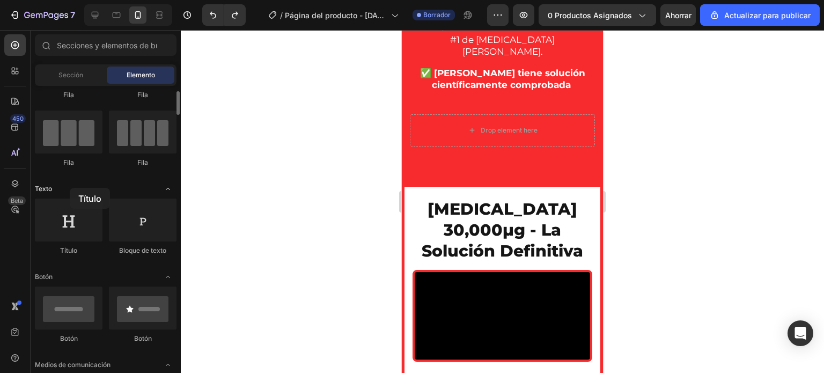
drag, startPoint x: 71, startPoint y: 229, endPoint x: 70, endPoint y: 188, distance: 41.3
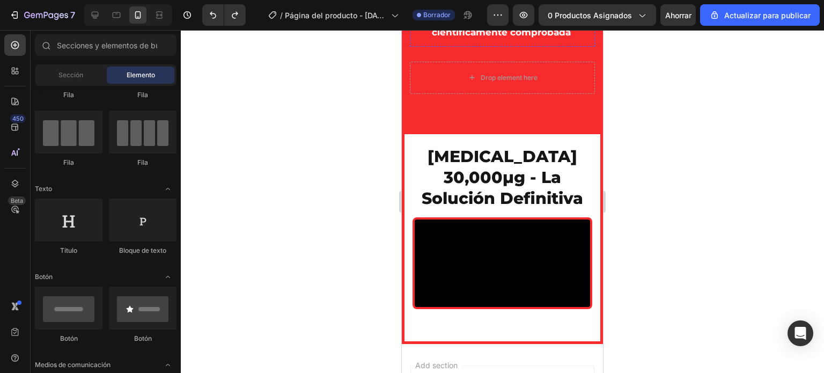
scroll to position [771, 0]
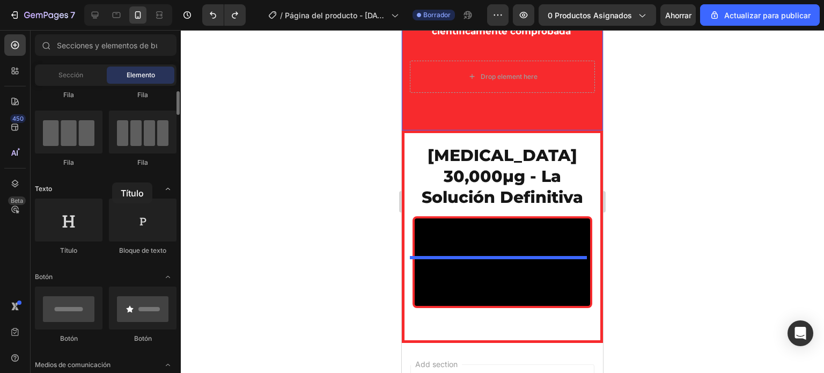
drag, startPoint x: 72, startPoint y: 233, endPoint x: 65, endPoint y: 182, distance: 51.5
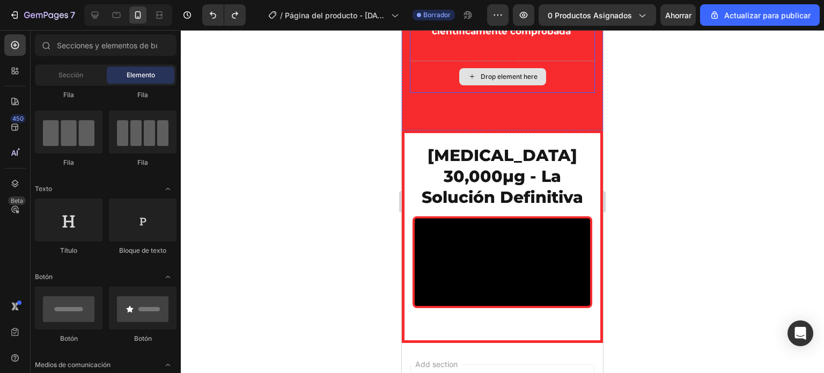
click at [442, 93] on div "Drop element here" at bounding box center [502, 77] width 185 height 32
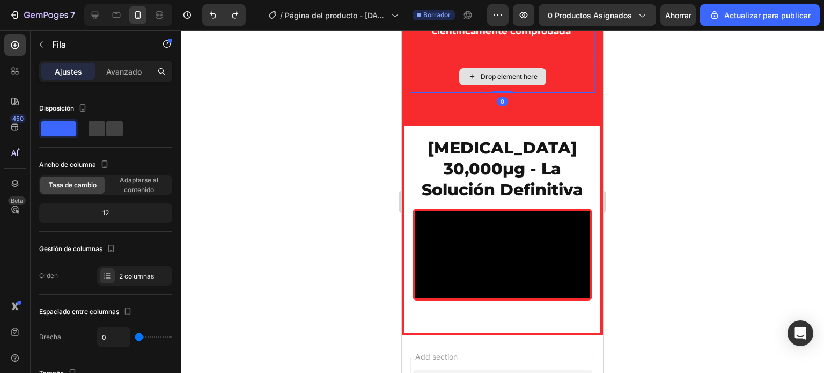
drag, startPoint x: 499, startPoint y: 256, endPoint x: 499, endPoint y: 236, distance: 19.9
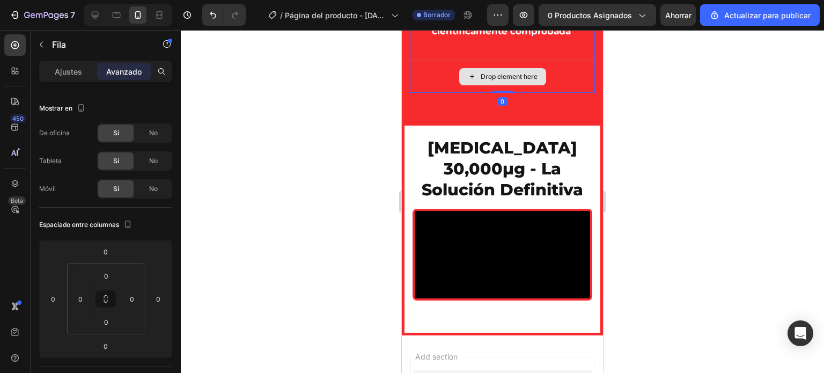
click at [429, 93] on div "Drop element here" at bounding box center [502, 77] width 185 height 32
click at [77, 75] on font "Ajustes" at bounding box center [68, 71] width 27 height 9
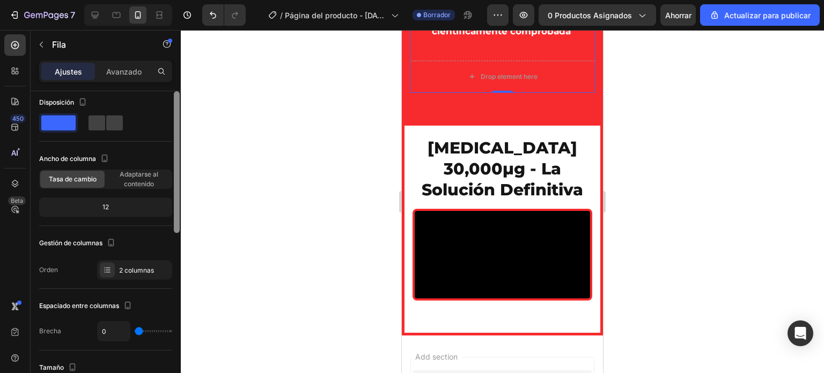
scroll to position [4, 0]
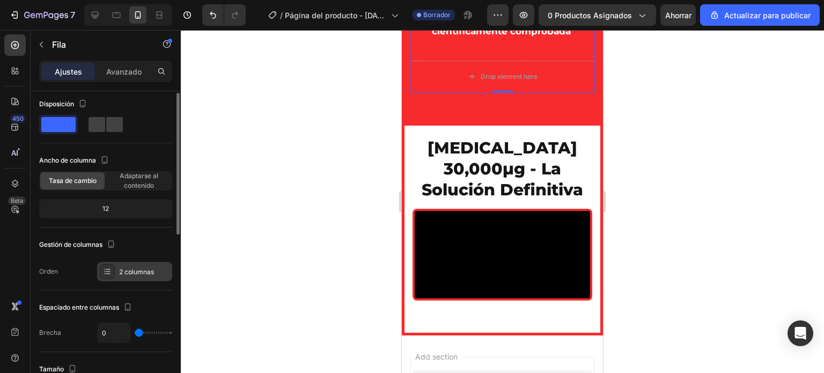
click at [131, 273] on font "2 columnas" at bounding box center [136, 272] width 35 height 8
click at [374, 206] on div at bounding box center [502, 201] width 643 height 343
click at [135, 266] on div "2 columnas" at bounding box center [134, 271] width 75 height 19
click at [317, 131] on div at bounding box center [502, 201] width 643 height 343
click at [374, 101] on div at bounding box center [502, 201] width 643 height 343
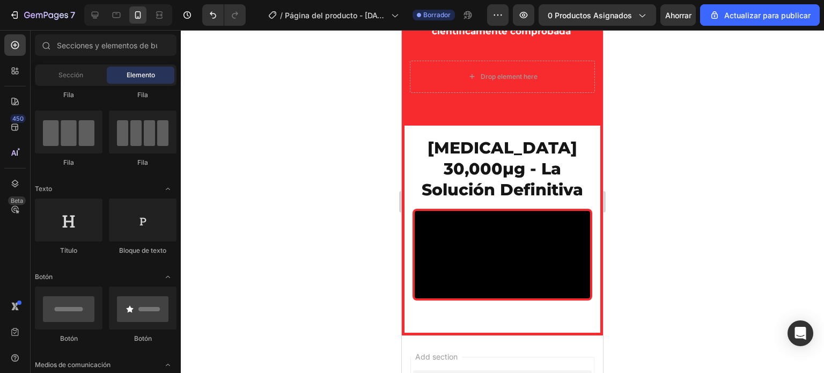
drag, startPoint x: 336, startPoint y: 176, endPoint x: 350, endPoint y: 192, distance: 20.9
click at [336, 176] on div at bounding box center [502, 201] width 643 height 343
click at [430, 36] on strong "✅ Pero tiene solución científicamente comprobada" at bounding box center [502, 25] width 165 height 23
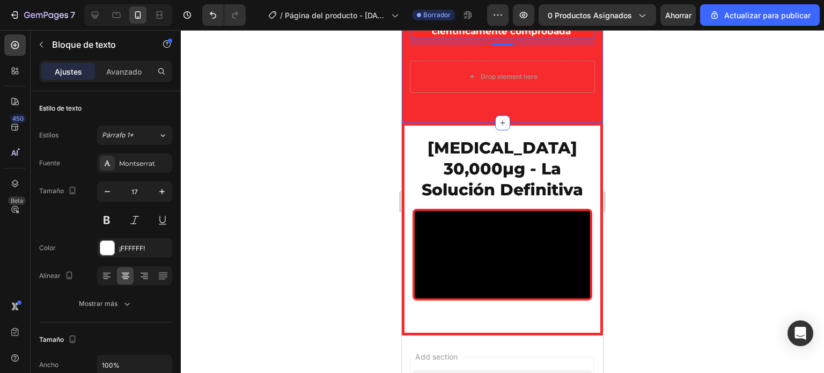
click at [348, 138] on div at bounding box center [502, 201] width 643 height 343
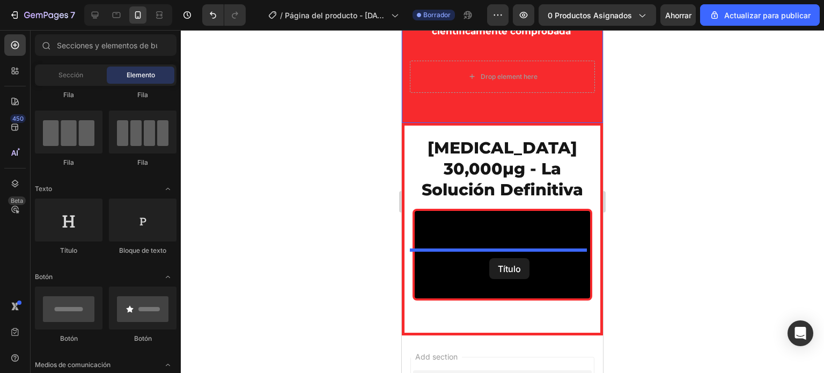
drag, startPoint x: 467, startPoint y: 259, endPoint x: 489, endPoint y: 258, distance: 22.0
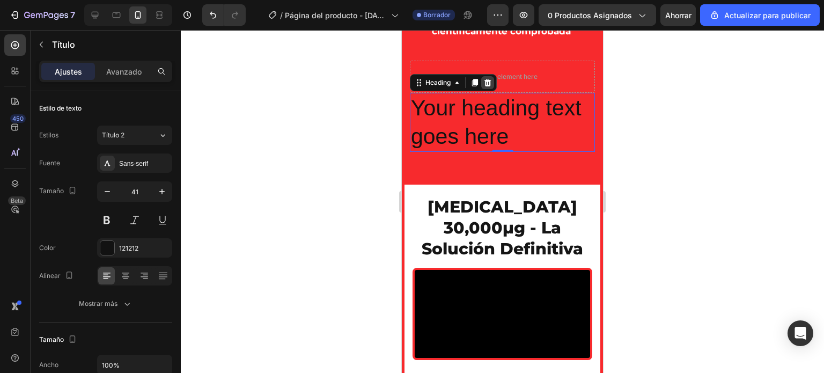
click at [486, 86] on icon at bounding box center [488, 83] width 7 height 8
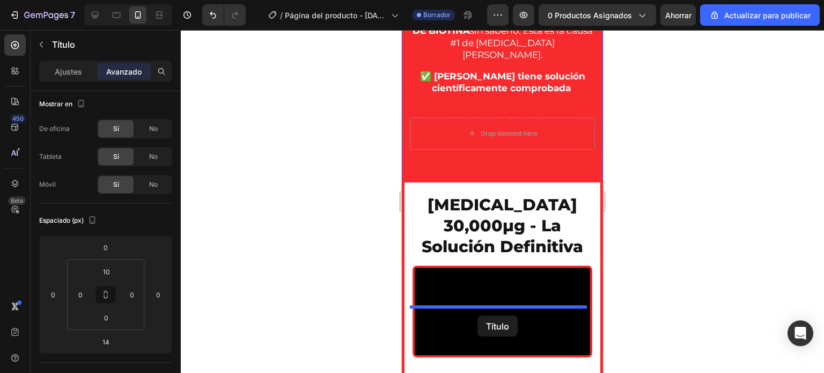
drag, startPoint x: 493, startPoint y: 131, endPoint x: 478, endPoint y: 316, distance: 185.2
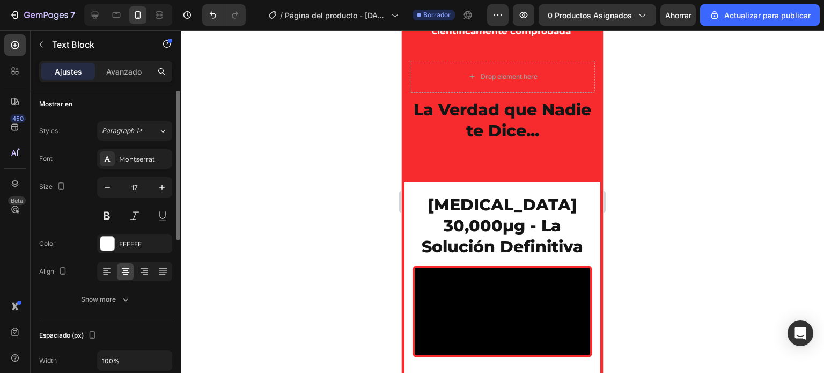
scroll to position [0, 0]
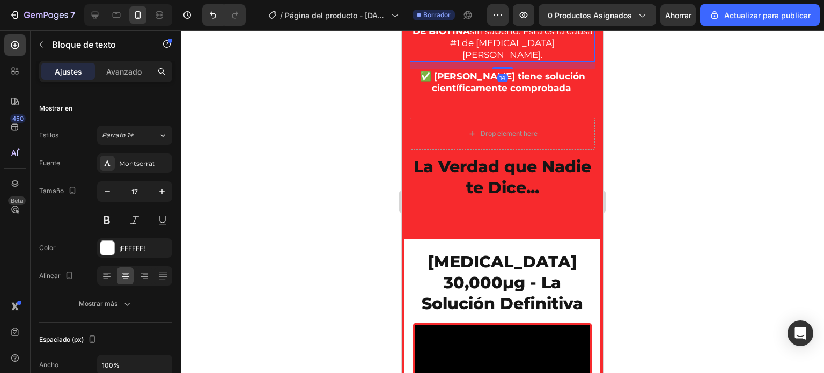
click at [480, 103] on div "La Verdad que Nadie te Dice... Heading 78% de personas tienen DEFICIENCIA DE BI…" at bounding box center [502, 0] width 185 height 204
click at [324, 193] on div at bounding box center [502, 201] width 643 height 343
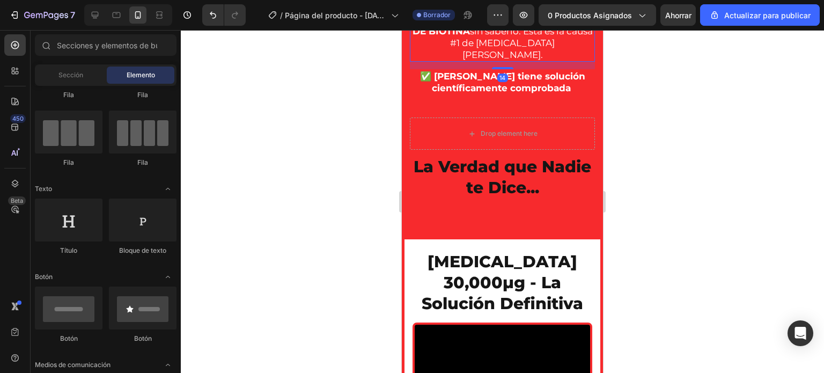
drag, startPoint x: 2, startPoint y: 165, endPoint x: 365, endPoint y: 195, distance: 364.0
click at [365, 195] on div at bounding box center [502, 201] width 643 height 343
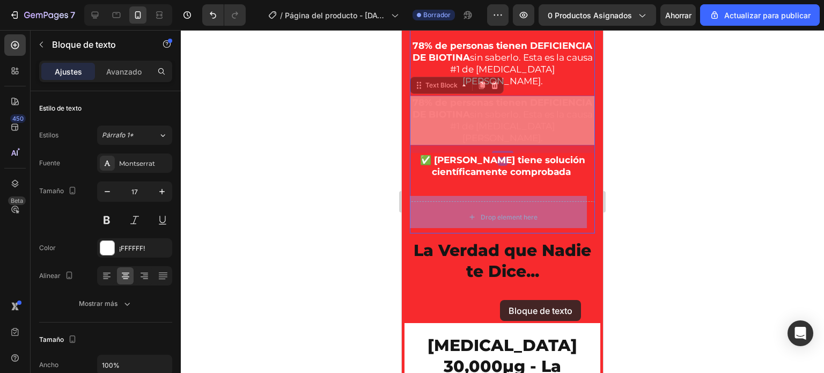
scroll to position [850, 0]
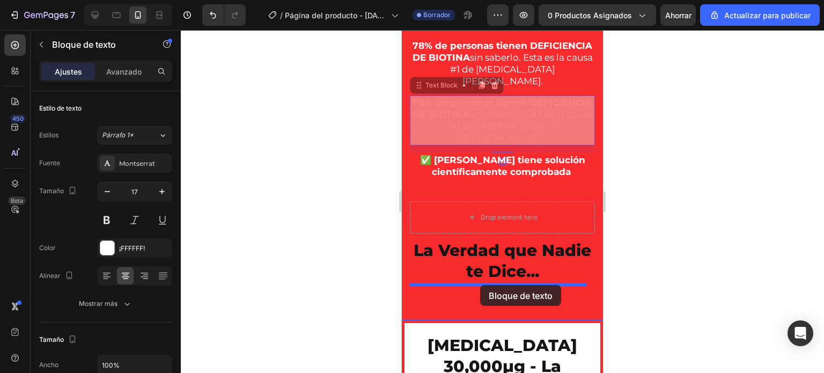
drag, startPoint x: 474, startPoint y: 194, endPoint x: 480, endPoint y: 285, distance: 91.4
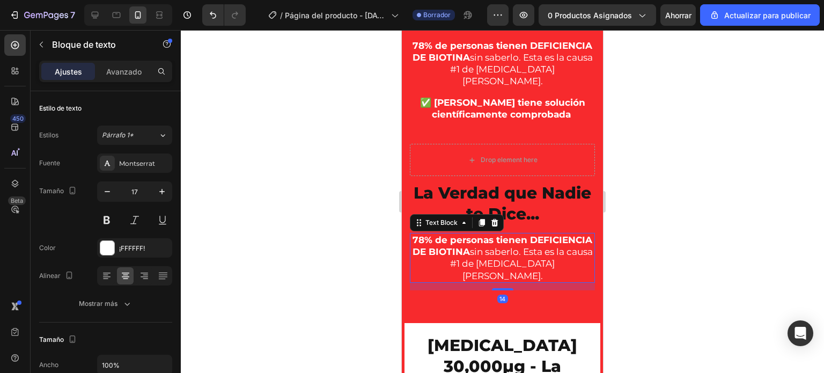
click at [363, 166] on div at bounding box center [502, 201] width 643 height 343
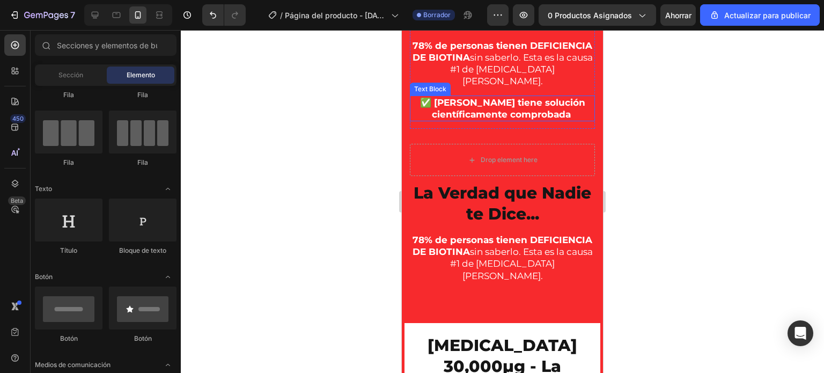
click at [483, 109] on strong "✅ Pero tiene solución científicamente comprobada" at bounding box center [502, 108] width 165 height 23
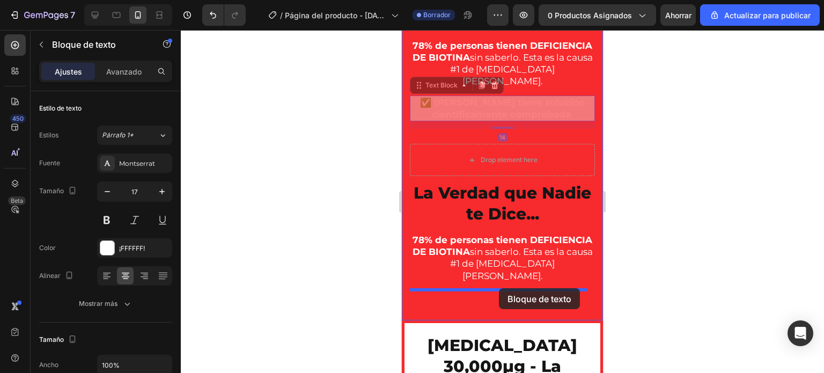
drag, startPoint x: 490, startPoint y: 107, endPoint x: 499, endPoint y: 288, distance: 181.1
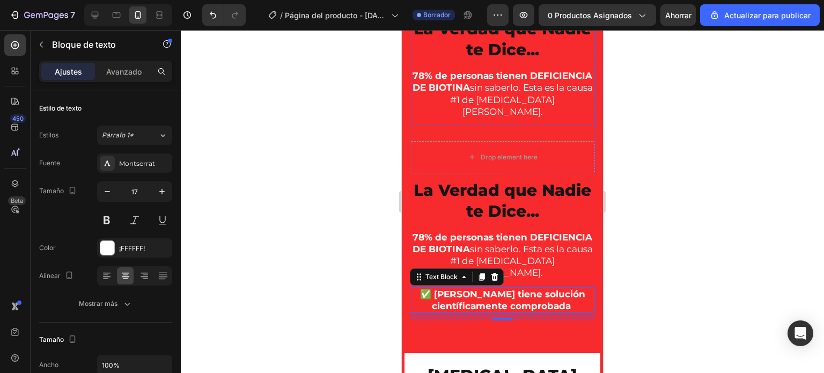
scroll to position [611, 0]
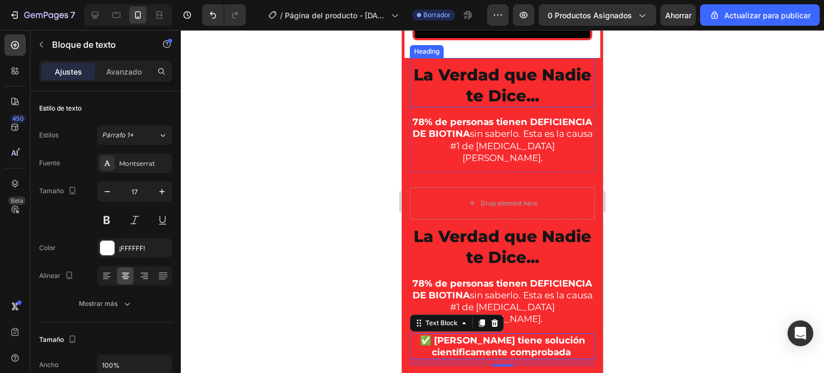
click at [420, 107] on h2 "La Verdad que Nadie te Dice..." at bounding box center [502, 85] width 185 height 44
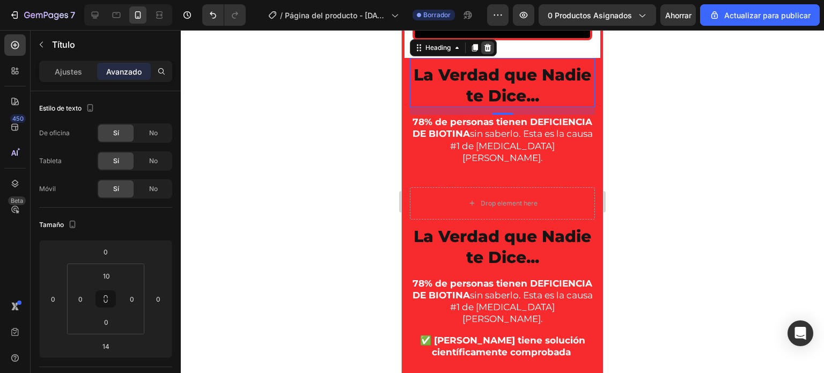
click at [491, 52] on icon at bounding box center [488, 47] width 9 height 9
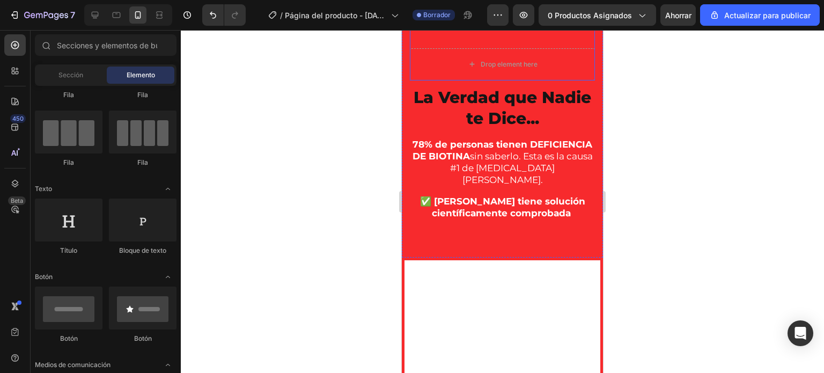
scroll to position [699, 0]
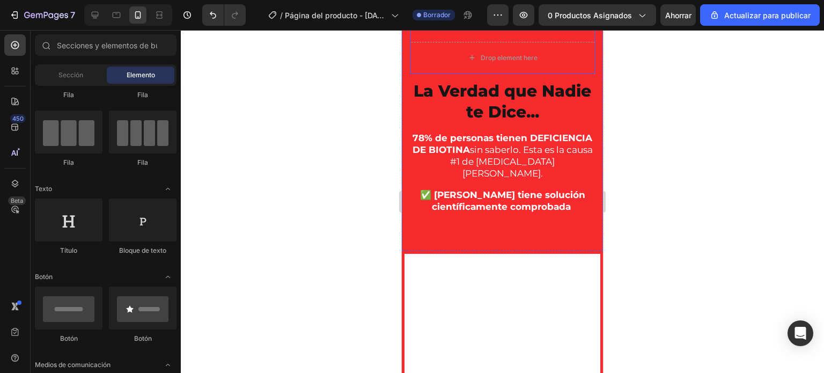
click at [414, 41] on div "78% de personas tienen DEFICIENCIA DE BIOTINA sin saberlo. Esta es la causa #1 …" at bounding box center [502, 5] width 185 height 72
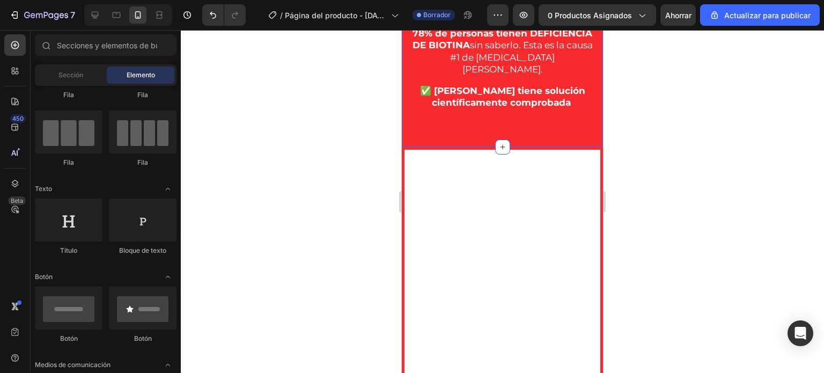
click at [315, 174] on div at bounding box center [502, 201] width 643 height 343
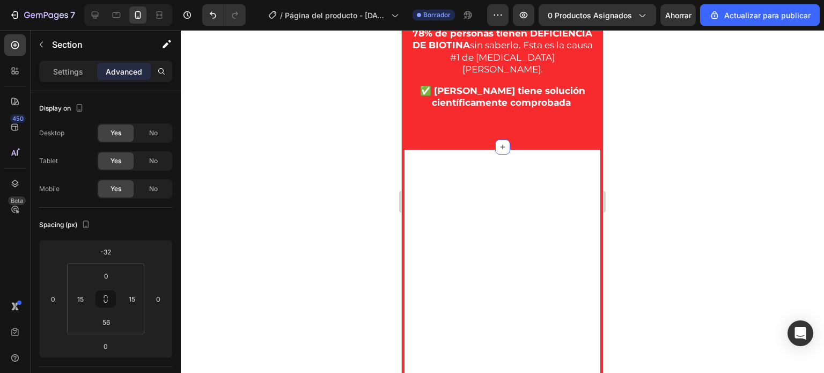
click at [480, 147] on div "La Verdad que Nadie te Dice... Heading 78% de personas tienen DEFICIENCIA DE BI…" at bounding box center [502, 58] width 201 height 178
click at [343, 101] on div at bounding box center [502, 201] width 643 height 343
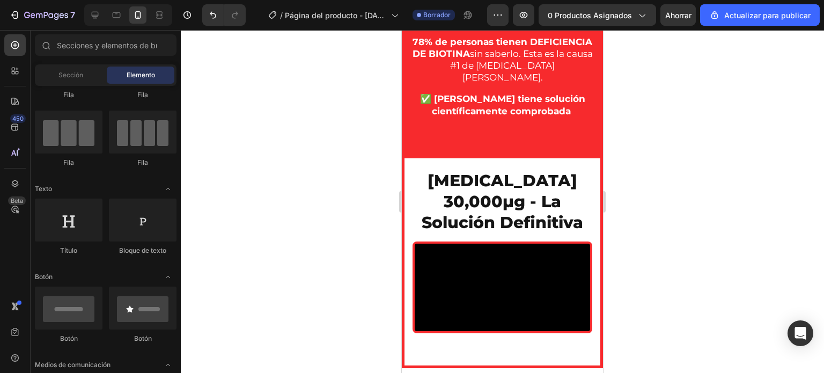
scroll to position [1026, 0]
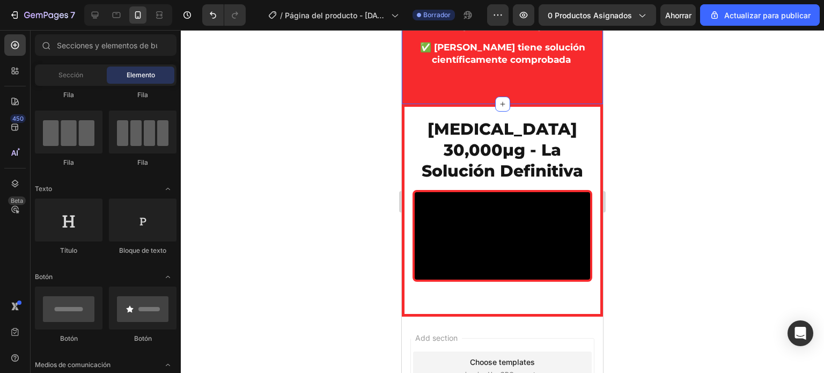
click at [487, 104] on div "La Verdad que Nadie te Dice... Heading 78% de personas tienen DEFICIENCIA DE BI…" at bounding box center [502, 15] width 201 height 178
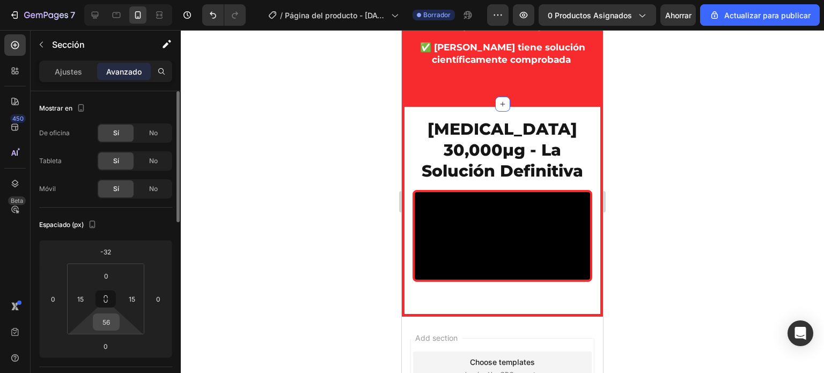
click at [107, 324] on input "56" at bounding box center [106, 322] width 21 height 16
click at [110, 330] on input "56" at bounding box center [106, 322] width 21 height 16
type input "5"
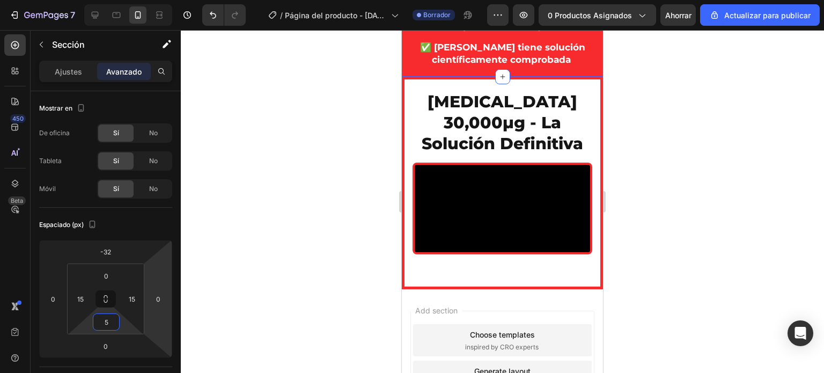
click at [332, 199] on div at bounding box center [502, 201] width 643 height 343
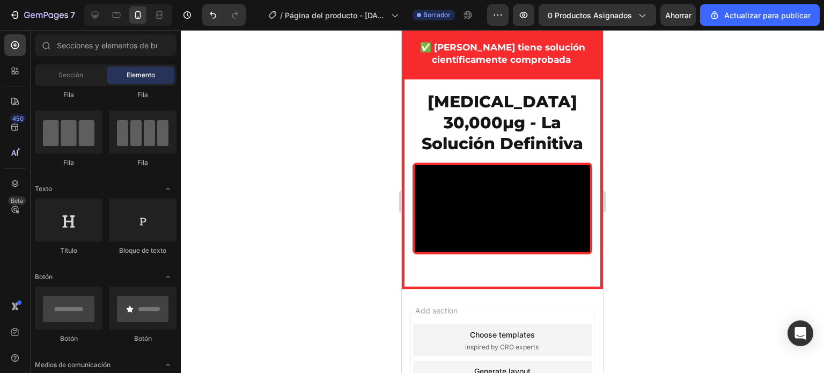
click at [327, 201] on div at bounding box center [502, 201] width 643 height 343
click at [653, 167] on div at bounding box center [502, 201] width 643 height 343
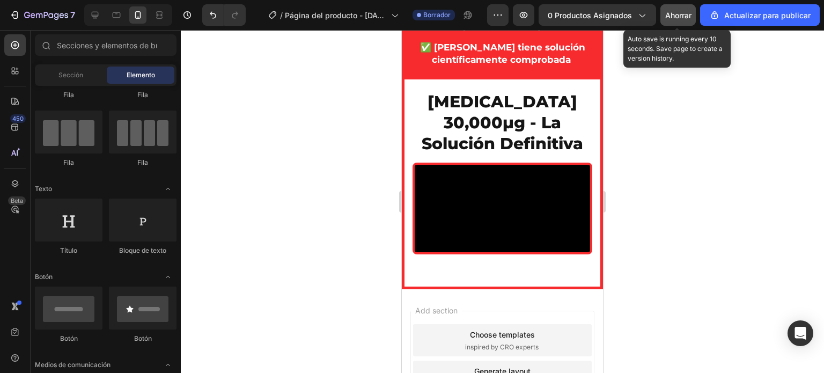
click at [683, 15] on font "Ahorrar" at bounding box center [678, 15] width 26 height 9
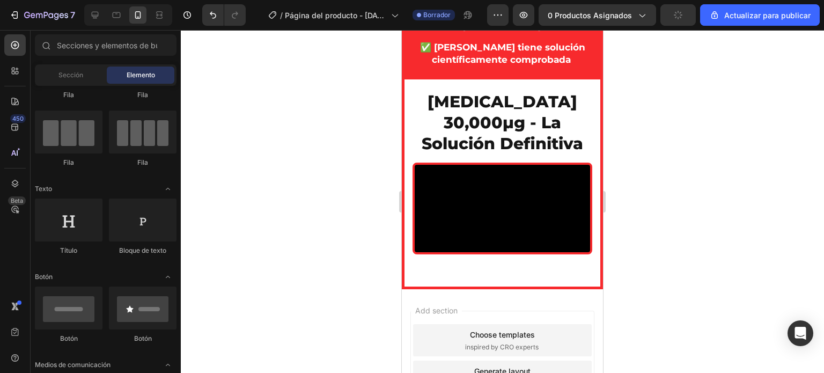
click at [654, 143] on div at bounding box center [502, 201] width 643 height 343
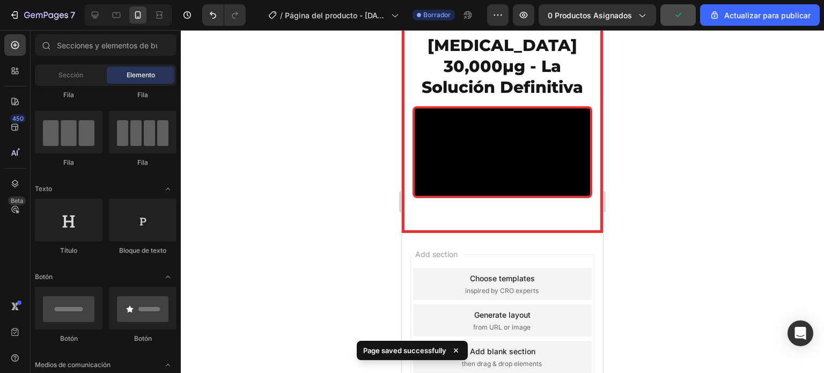
scroll to position [1073, 0]
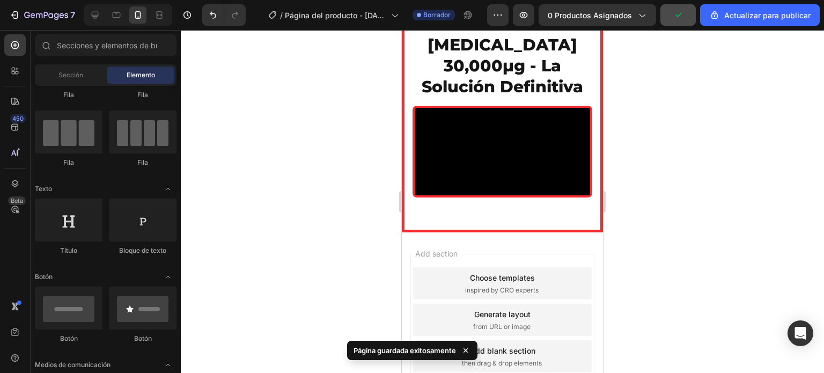
click at [681, 156] on div at bounding box center [502, 201] width 643 height 343
click at [346, 214] on div at bounding box center [502, 201] width 643 height 343
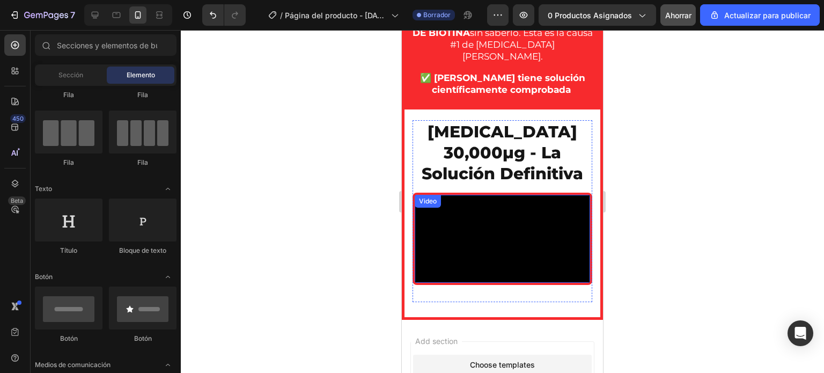
scroll to position [1142, 0]
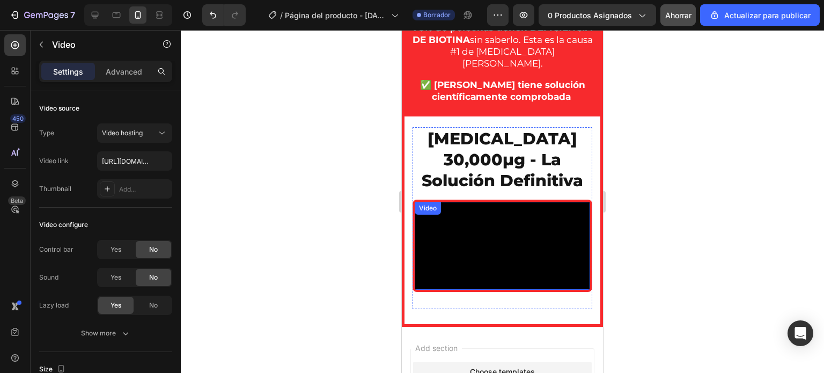
click at [492, 225] on video at bounding box center [502, 246] width 175 height 88
click at [486, 211] on icon at bounding box center [485, 213] width 7 height 8
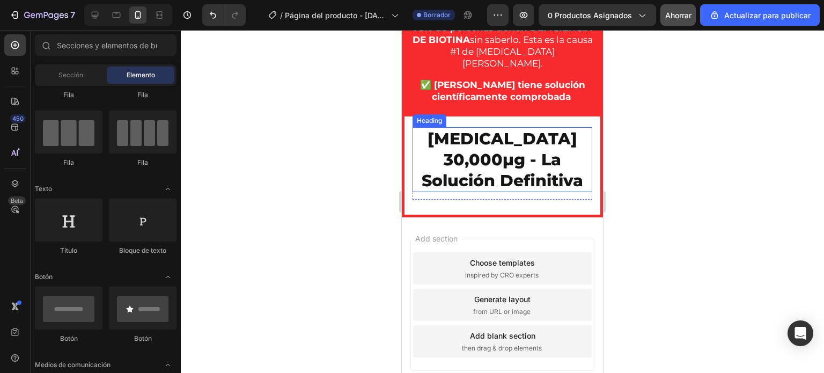
click at [531, 138] on h2 "BIOTIN 30,000μg - La Solución Definitiva" at bounding box center [503, 159] width 180 height 65
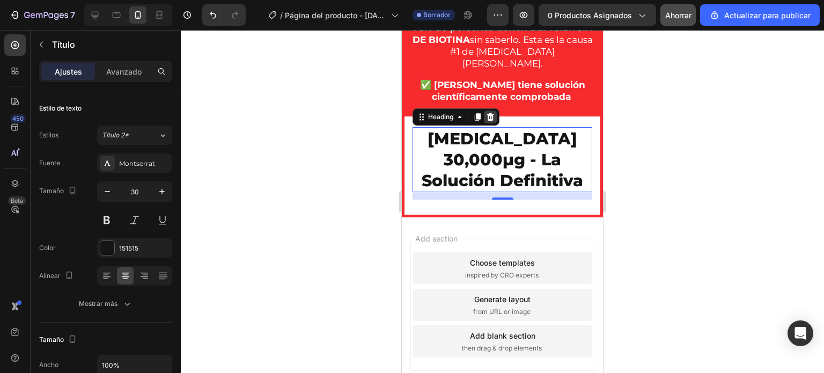
click at [492, 115] on icon at bounding box center [490, 117] width 7 height 8
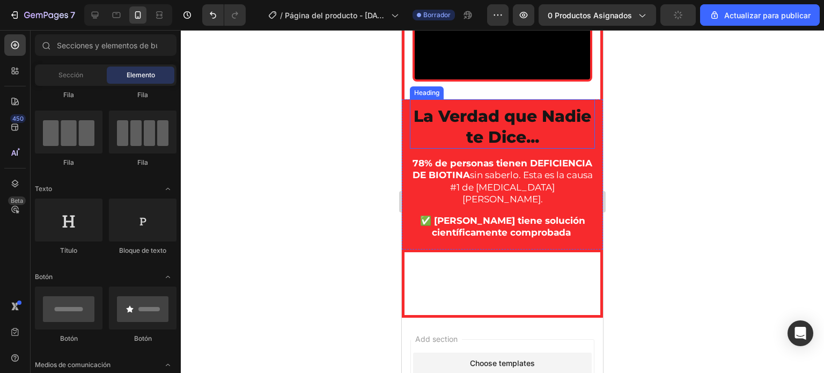
scroll to position [897, 0]
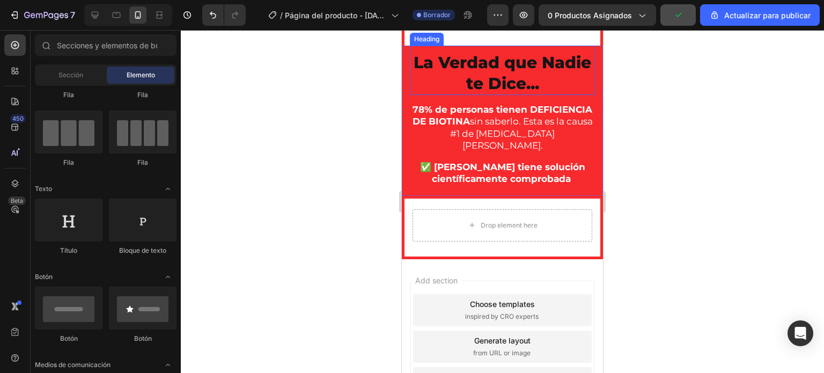
click at [479, 95] on h2 "La Verdad que Nadie te Dice..." at bounding box center [502, 73] width 185 height 44
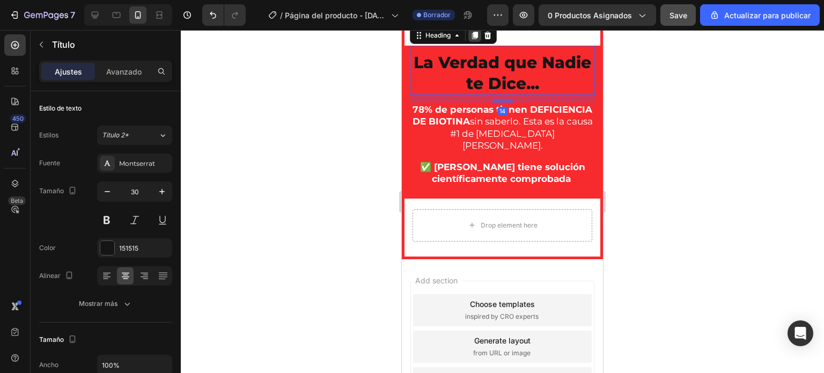
click at [477, 40] on icon at bounding box center [475, 36] width 6 height 8
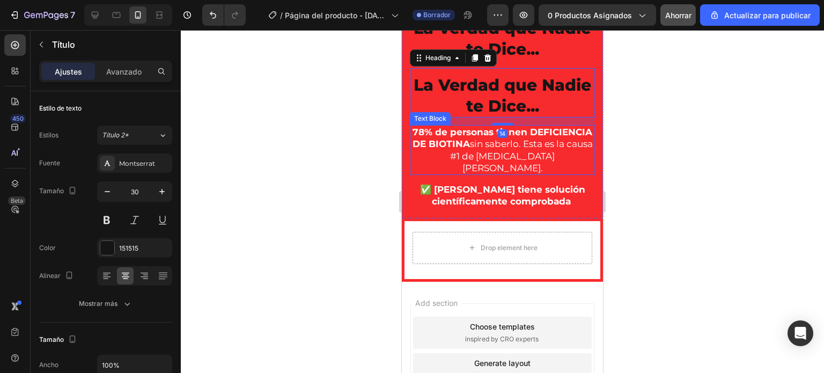
scroll to position [1005, 0]
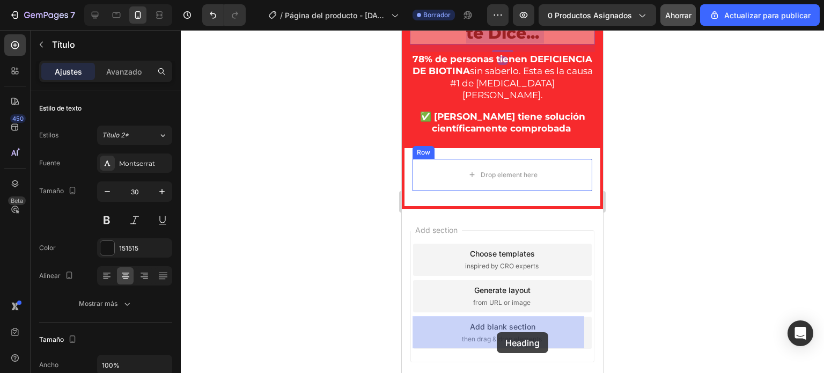
drag, startPoint x: 511, startPoint y: 182, endPoint x: 497, endPoint y: 332, distance: 150.4
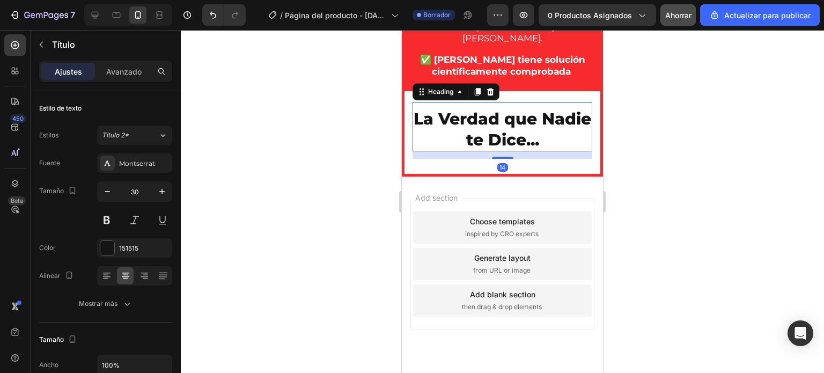
click at [326, 208] on div at bounding box center [502, 201] width 643 height 343
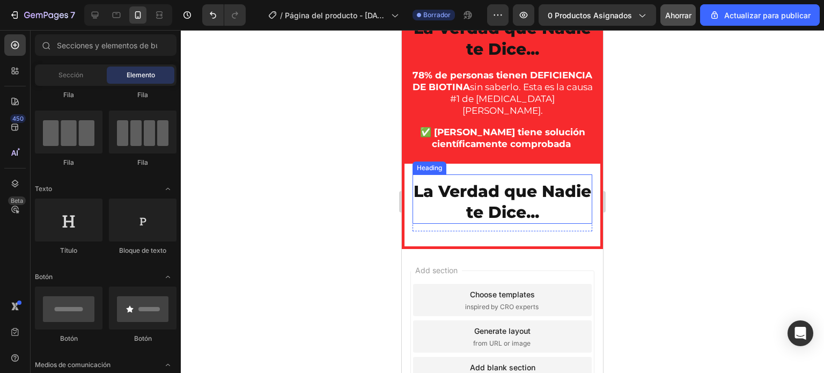
scroll to position [1094, 0]
click at [504, 205] on h2 "La Verdad que Nadie te Dice..." at bounding box center [503, 202] width 180 height 44
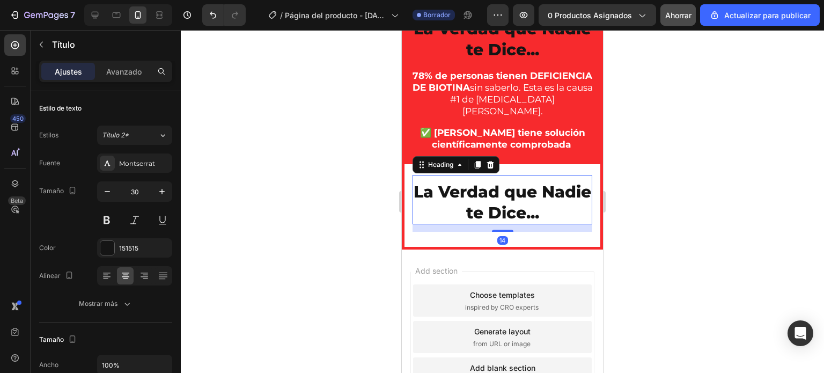
click at [567, 217] on h2 "La Verdad que Nadie te Dice..." at bounding box center [503, 202] width 180 height 44
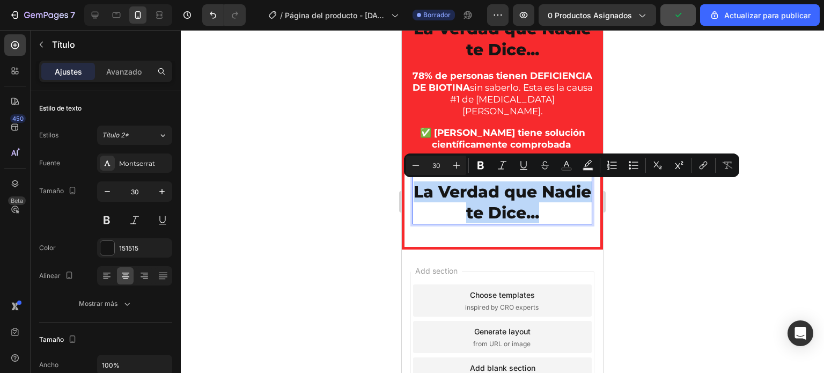
drag, startPoint x: 562, startPoint y: 215, endPoint x: 431, endPoint y: 194, distance: 132.1
click at [431, 194] on p "La Verdad que Nadie te Dice..." at bounding box center [503, 202] width 178 height 42
click at [364, 135] on div at bounding box center [502, 201] width 643 height 343
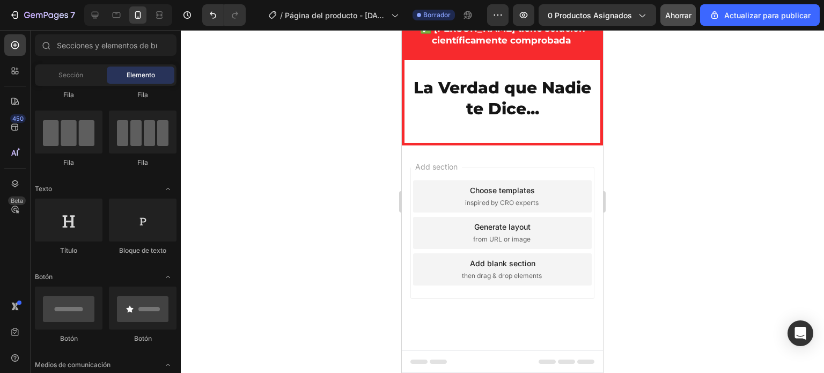
scroll to position [909, 0]
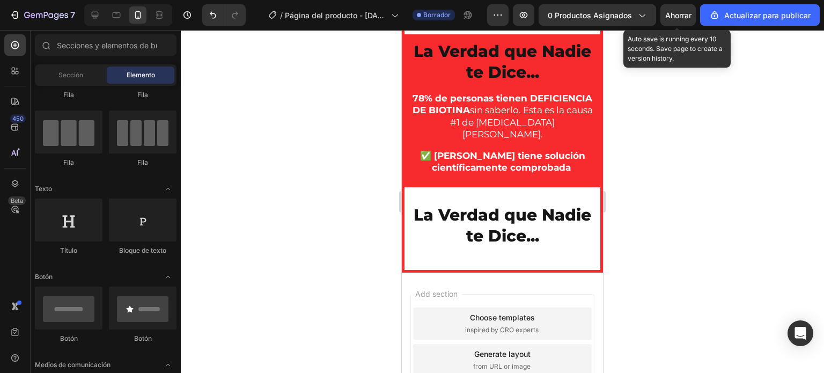
click at [683, 12] on font "Ahorrar" at bounding box center [678, 15] width 26 height 9
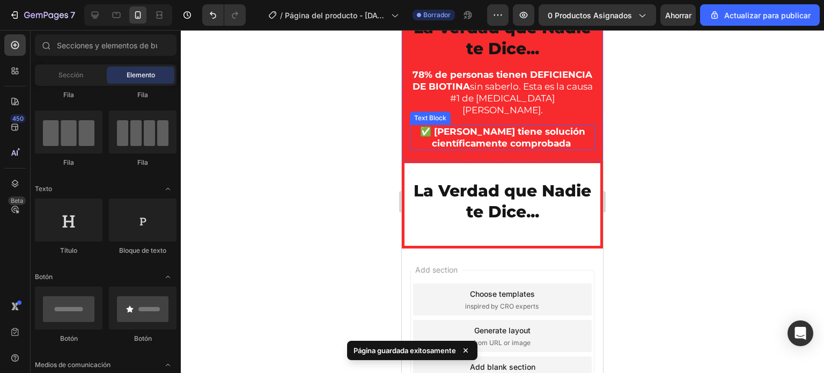
scroll to position [1097, 0]
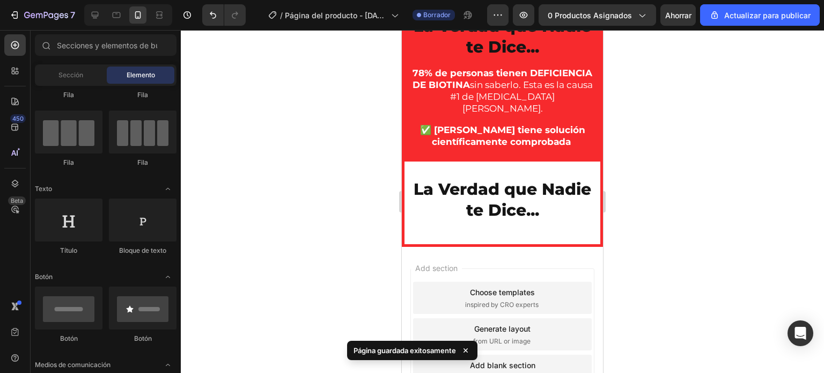
click at [310, 154] on div at bounding box center [502, 201] width 643 height 343
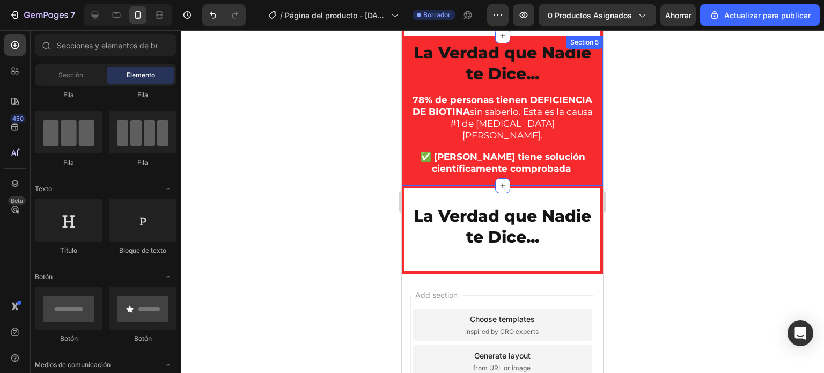
scroll to position [1111, 0]
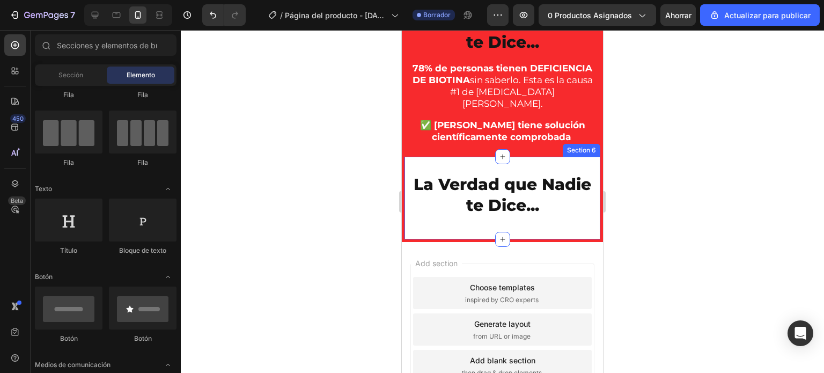
click at [290, 144] on div at bounding box center [502, 201] width 643 height 343
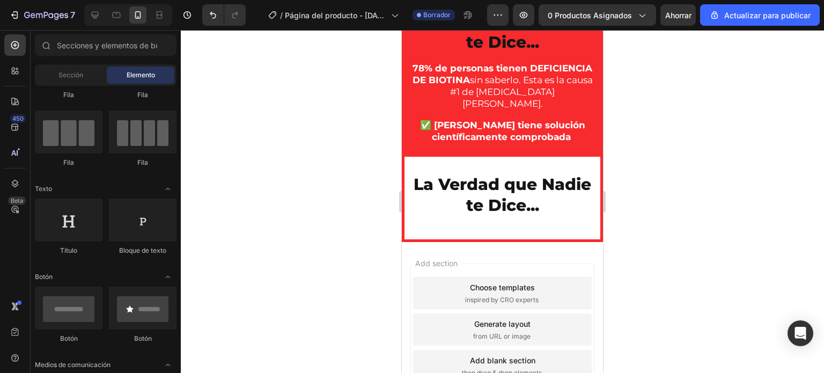
click at [333, 170] on div at bounding box center [502, 201] width 643 height 343
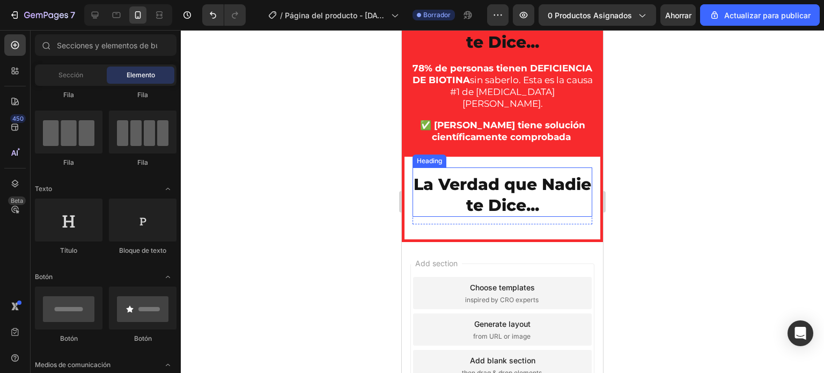
click at [492, 193] on h2 "La Verdad que Nadie te Dice..." at bounding box center [503, 195] width 180 height 44
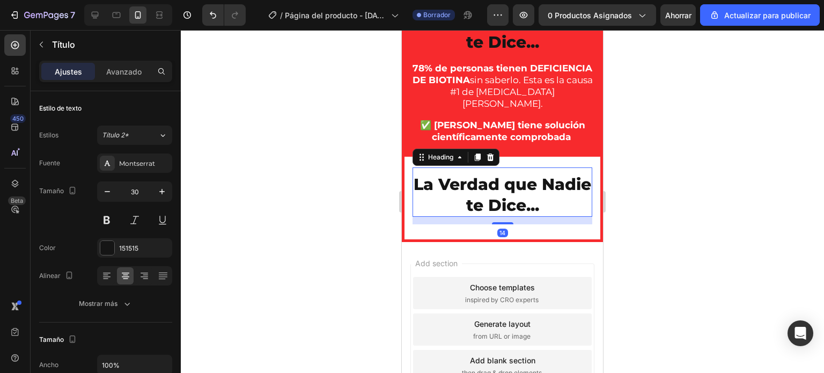
click at [283, 139] on div at bounding box center [502, 201] width 643 height 343
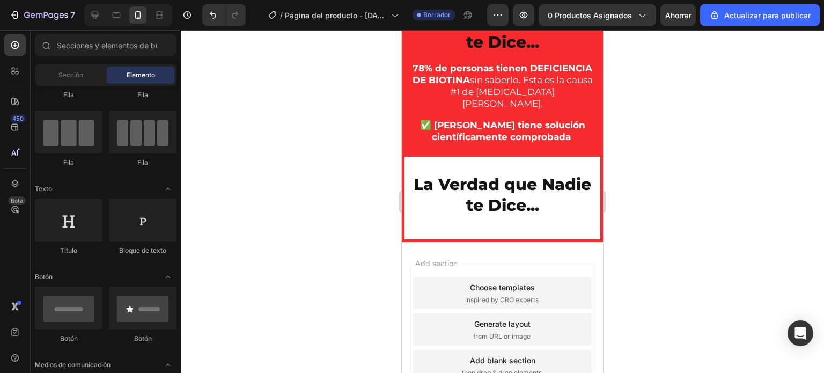
click at [330, 158] on div at bounding box center [502, 201] width 643 height 343
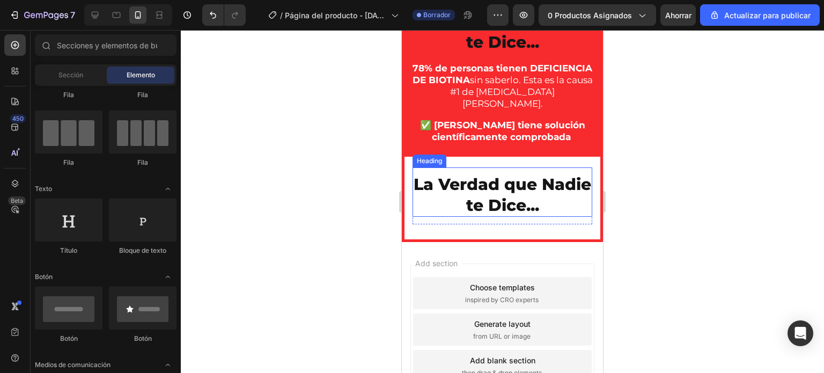
click at [474, 205] on h2 "La Verdad que Nadie te Dice..." at bounding box center [503, 195] width 180 height 44
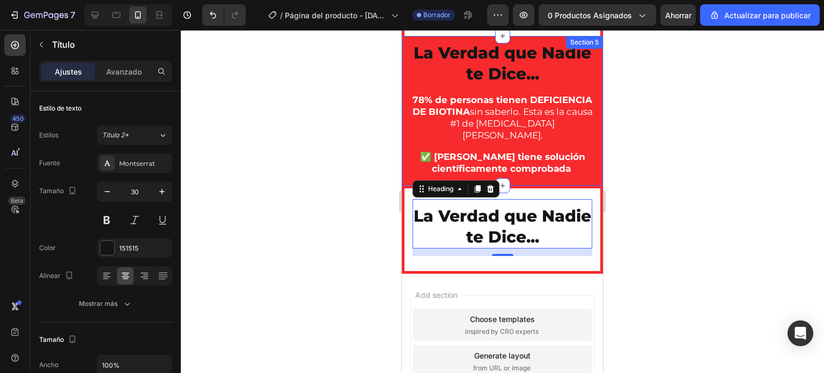
scroll to position [1138, 0]
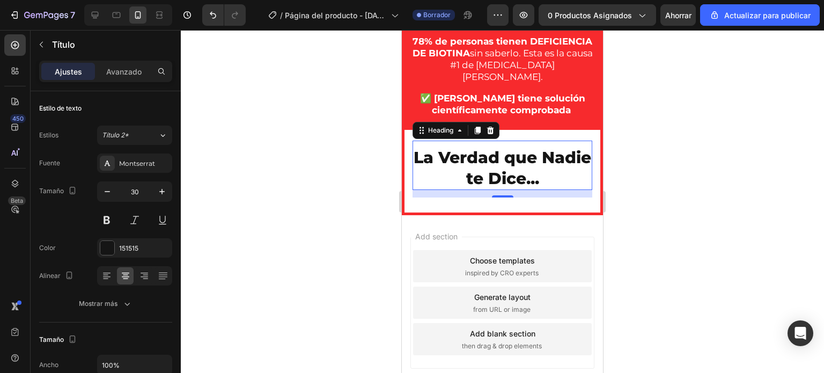
click at [499, 158] on h2 "La Verdad que Nadie te Dice..." at bounding box center [503, 168] width 180 height 44
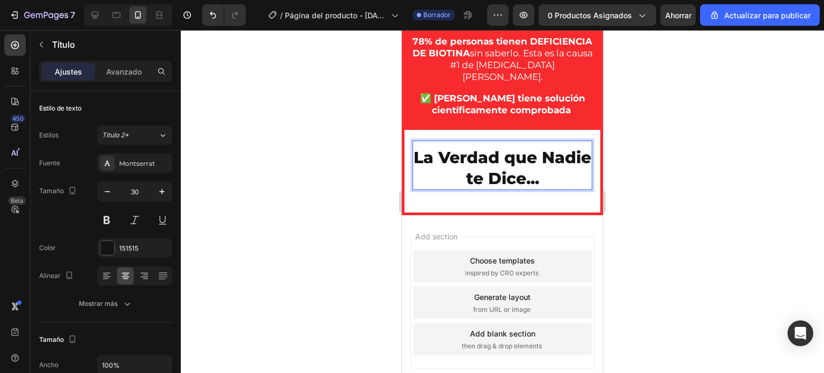
click at [543, 173] on p "La Verdad que Nadie te Dice..." at bounding box center [503, 168] width 178 height 42
click at [572, 182] on p "La Verdad que Nadie te Dice..." at bounding box center [503, 168] width 178 height 42
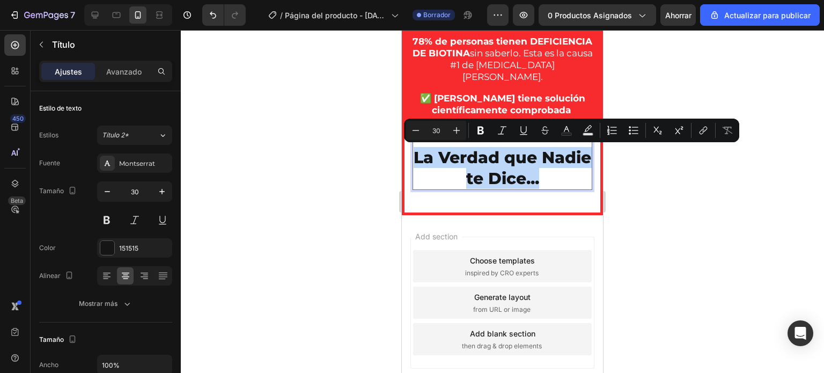
drag, startPoint x: 572, startPoint y: 182, endPoint x: 435, endPoint y: 158, distance: 138.9
click at [435, 158] on p "La Verdad que Nadie te Dice..." at bounding box center [503, 168] width 178 height 42
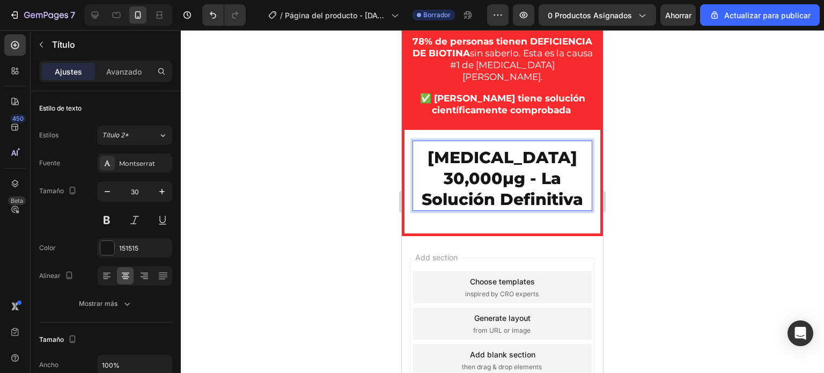
click at [361, 162] on div at bounding box center [502, 201] width 643 height 343
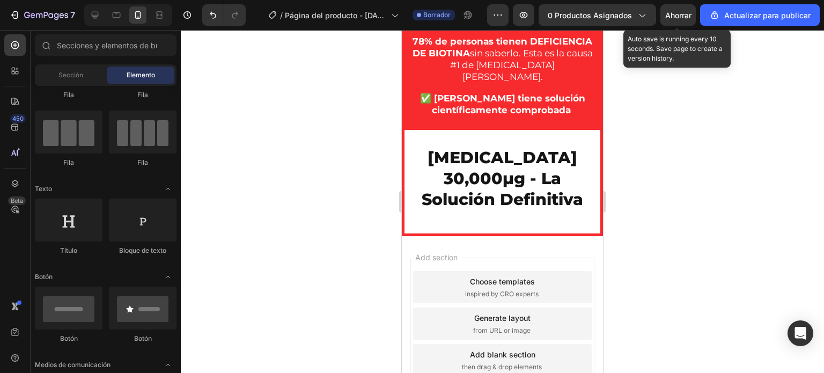
click at [674, 16] on font "Ahorrar" at bounding box center [678, 15] width 26 height 9
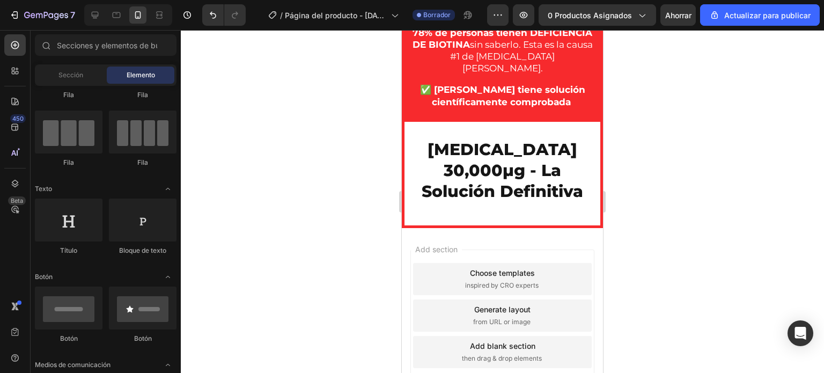
scroll to position [1012, 0]
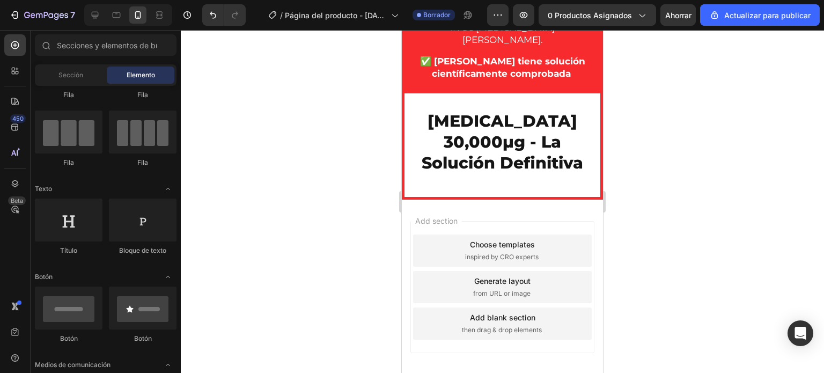
drag, startPoint x: 598, startPoint y: 134, endPoint x: 1035, endPoint y: 334, distance: 480.5
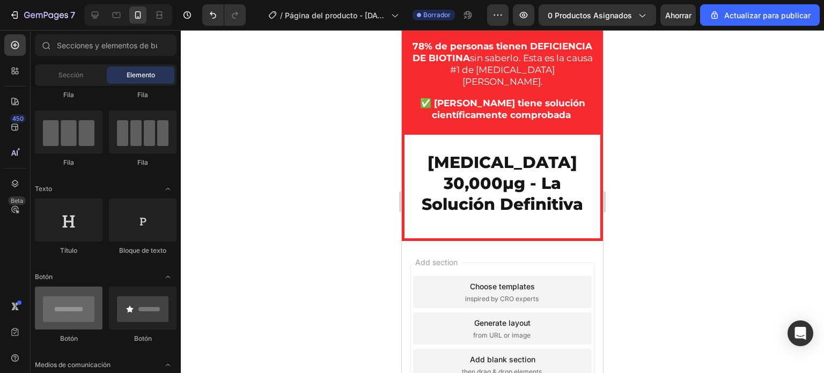
scroll to position [174, 0]
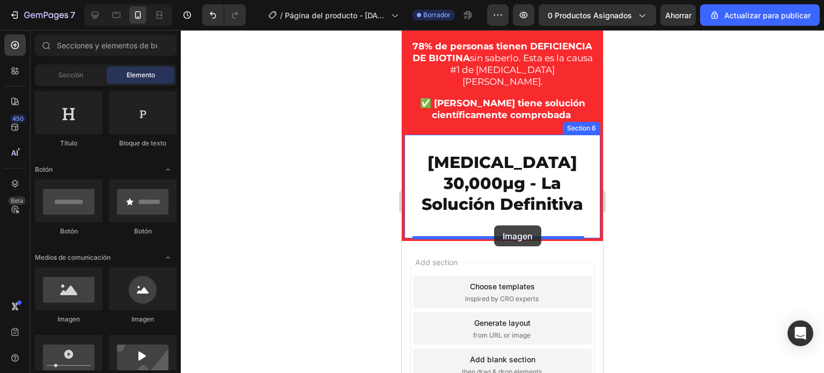
drag, startPoint x: 474, startPoint y: 334, endPoint x: 494, endPoint y: 225, distance: 110.2
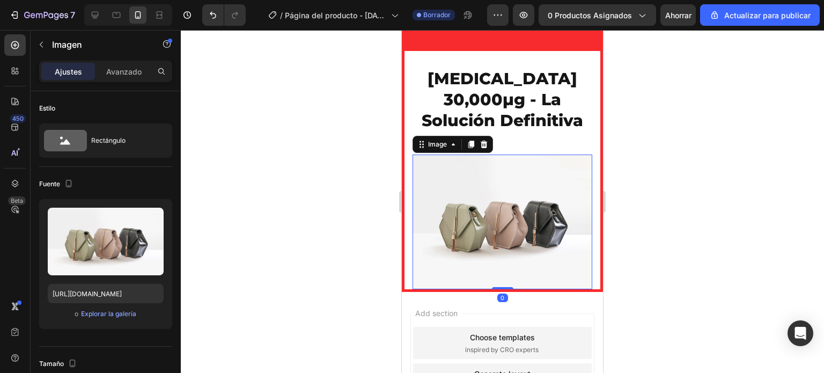
scroll to position [1241, 0]
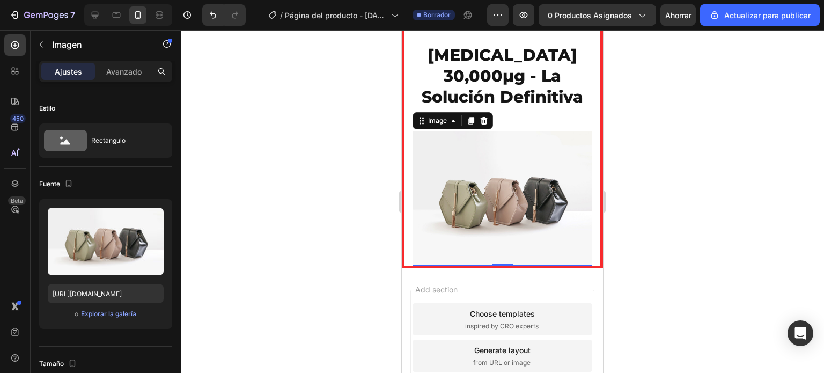
click at [318, 144] on div at bounding box center [502, 201] width 643 height 343
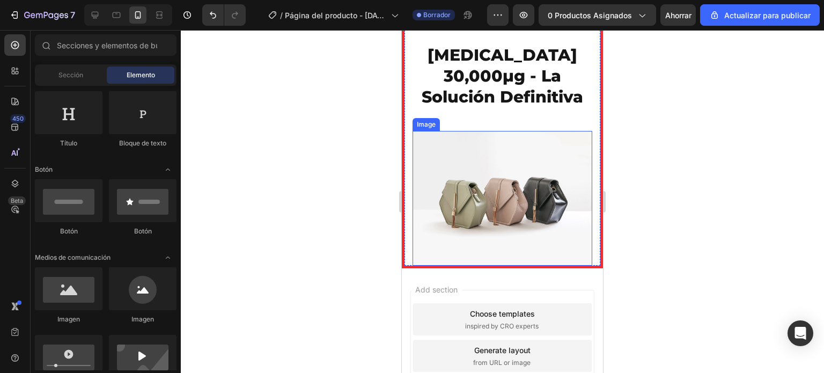
click at [477, 191] on img at bounding box center [503, 198] width 180 height 135
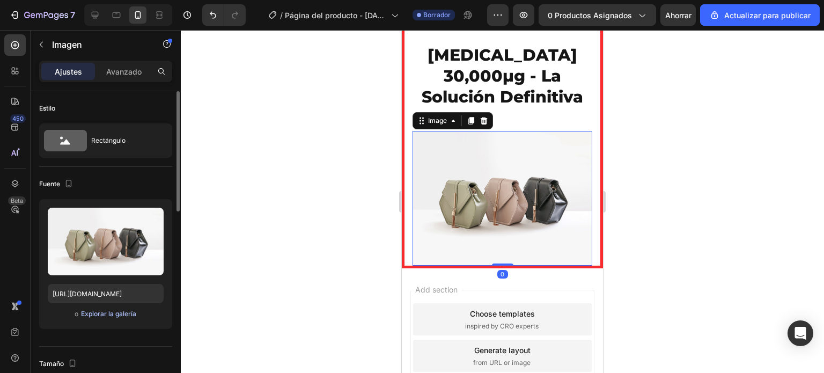
click at [101, 314] on font "Explorar la galería" at bounding box center [108, 314] width 55 height 8
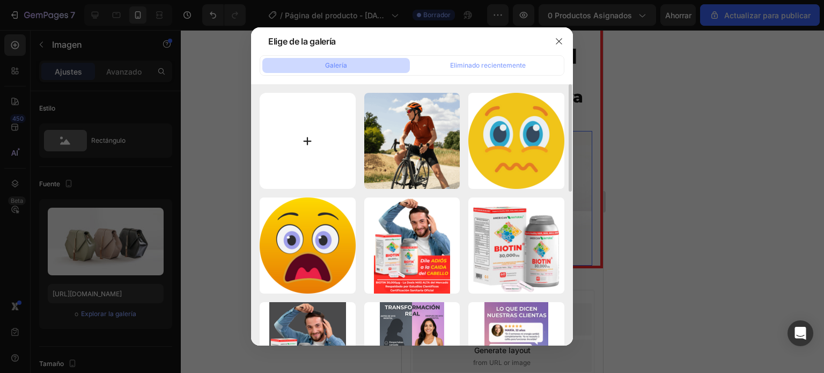
click at [299, 141] on input "file" at bounding box center [308, 141] width 96 height 96
type input "C:\fakepath\Dile ADIÓS a la CAIDA del CABELLO.png"
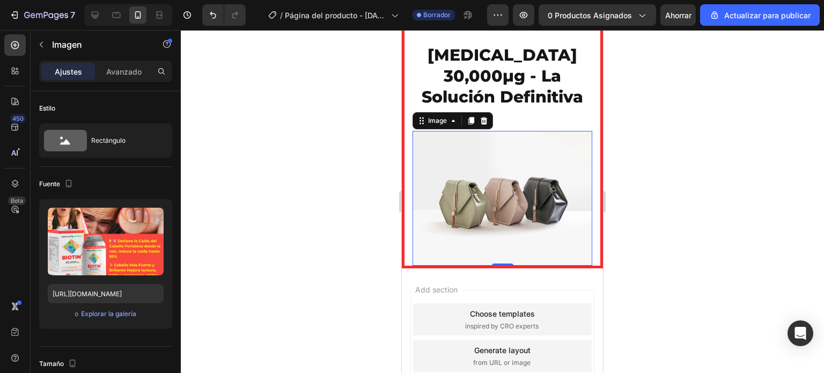
type input "https://cdn.shopify.com/s/files/1/0664/8912/2947/files/gempages_578817352406139…"
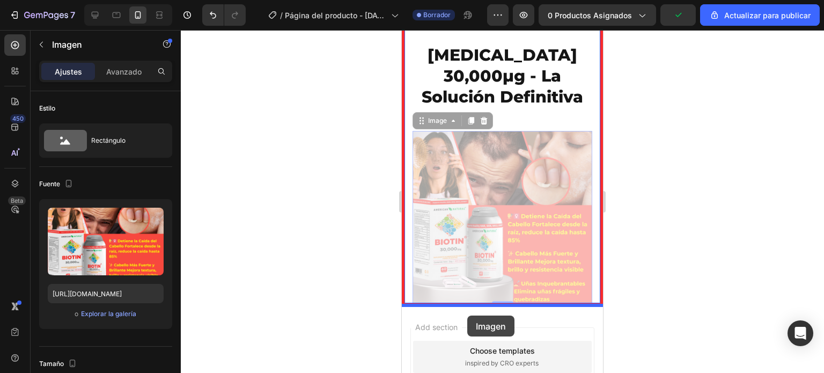
drag, startPoint x: 462, startPoint y: 189, endPoint x: 467, endPoint y: 316, distance: 126.8
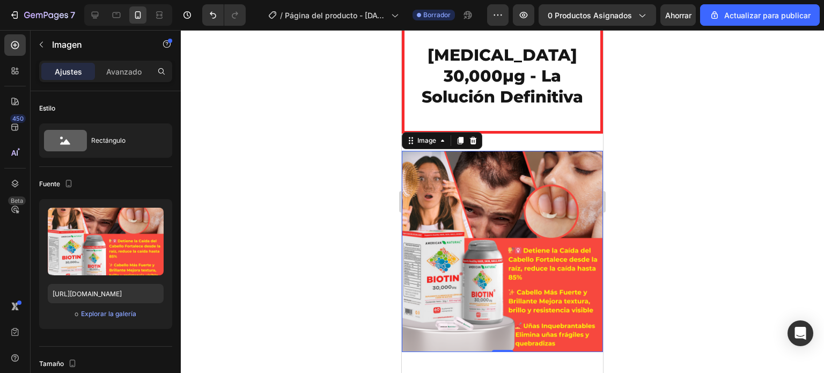
click at [318, 152] on div at bounding box center [502, 201] width 643 height 343
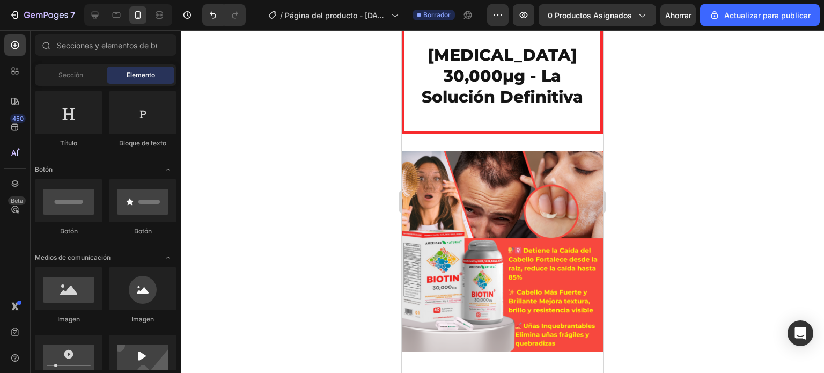
click at [689, 173] on div at bounding box center [502, 201] width 643 height 343
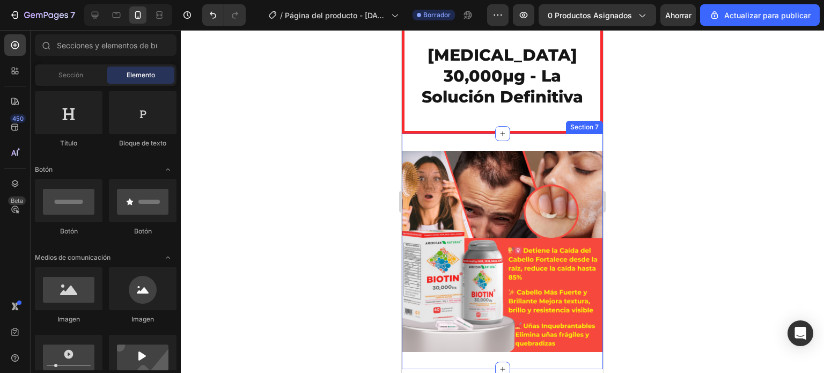
click at [464, 144] on div "Image Section 7" at bounding box center [502, 252] width 201 height 236
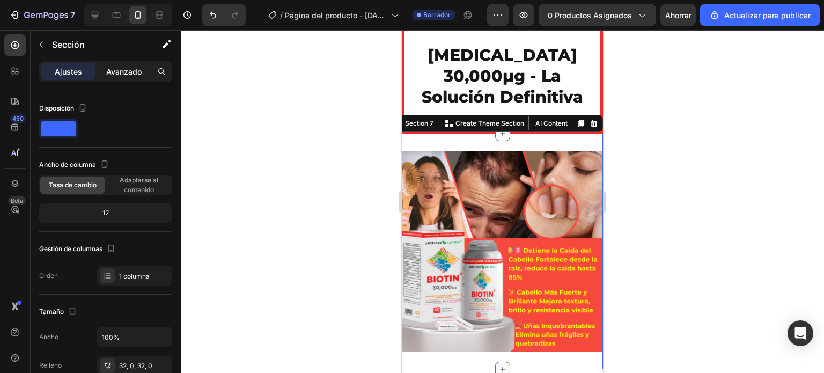
click at [116, 69] on font "Avanzado" at bounding box center [123, 71] width 35 height 9
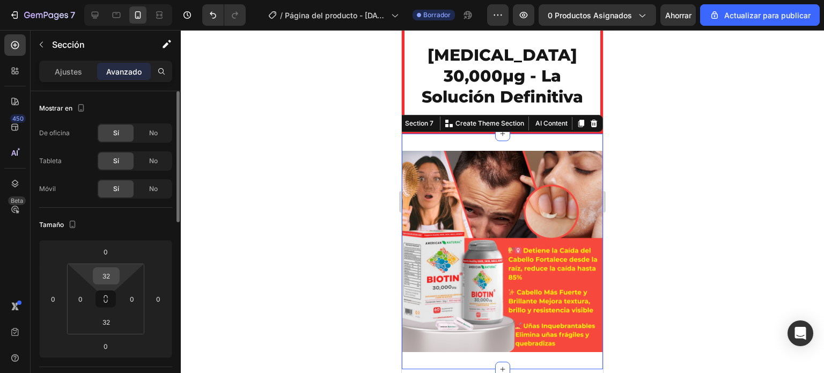
click at [115, 276] on input "32" at bounding box center [106, 276] width 21 height 16
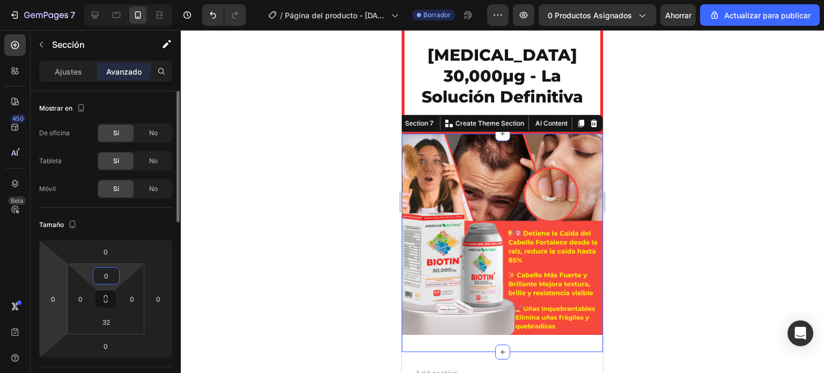
type input "0"
click at [54, 0] on html "7 / Página del producto - 25 de agosto, 15:29:02 Borrador Avance 0 productos as…" at bounding box center [412, 0] width 824 height 0
click at [334, 182] on div at bounding box center [502, 201] width 643 height 343
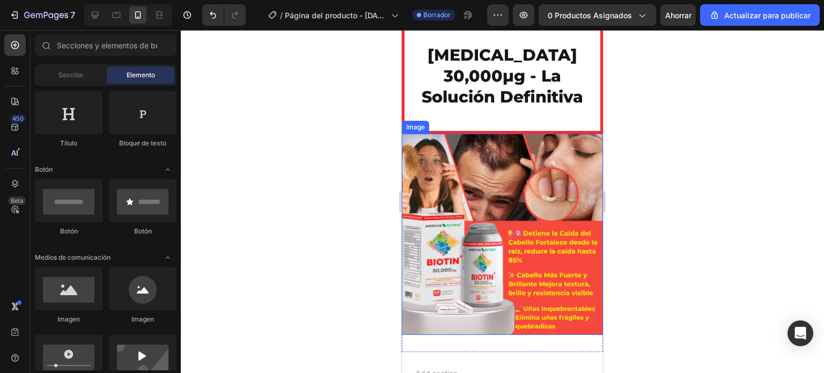
click at [485, 197] on img at bounding box center [502, 234] width 201 height 201
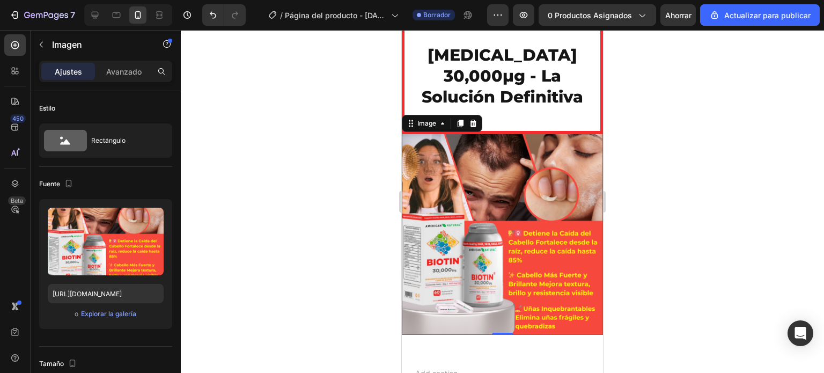
click at [63, 68] on font "Ajustes" at bounding box center [68, 71] width 27 height 9
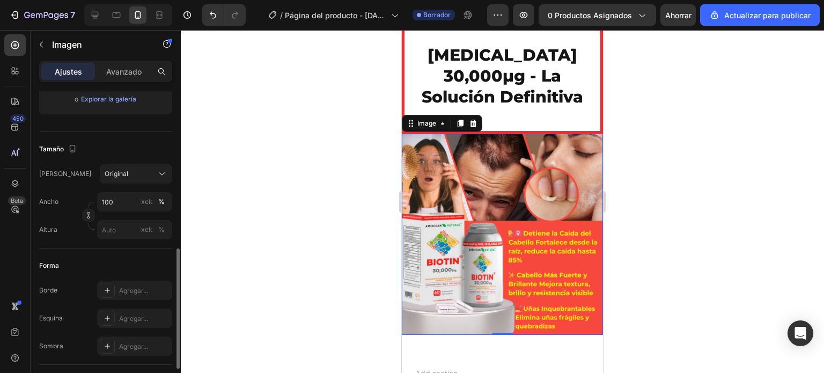
scroll to position [268, 0]
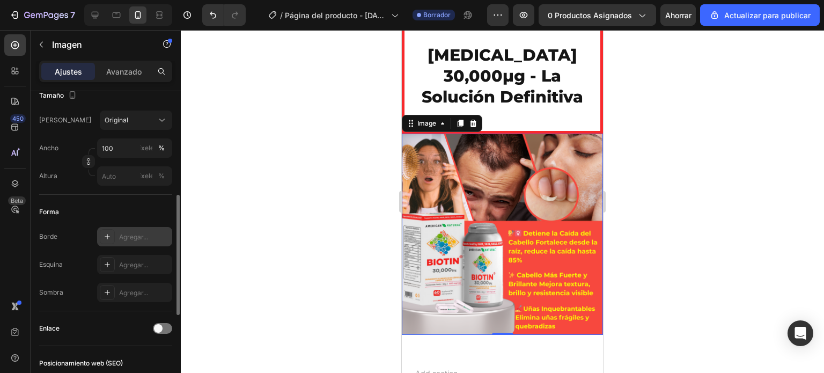
click at [133, 239] on font "Agregar..." at bounding box center [133, 237] width 29 height 8
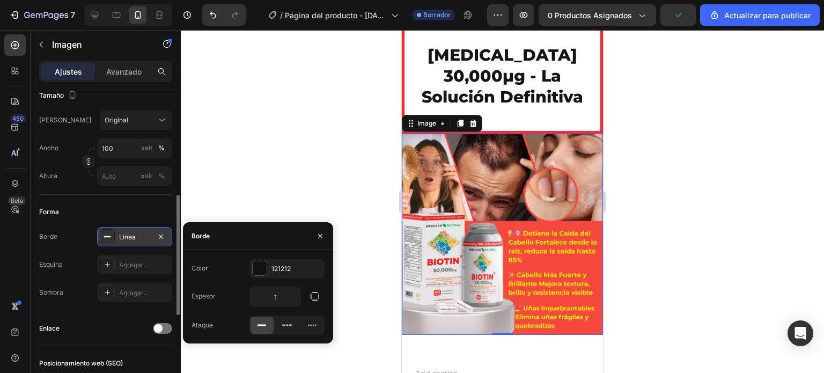
click at [354, 117] on div at bounding box center [502, 201] width 643 height 343
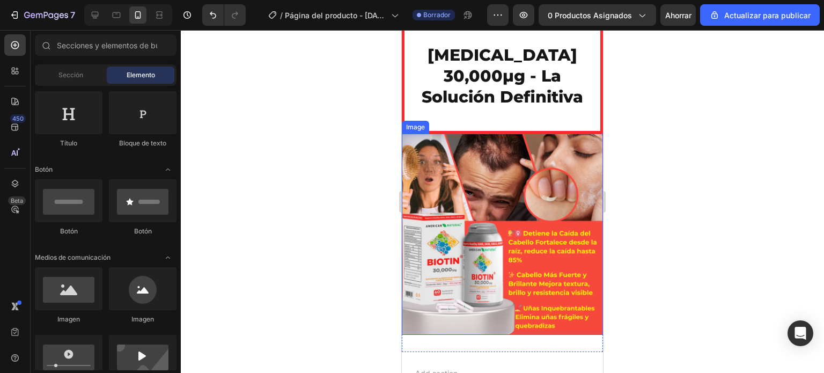
click at [512, 165] on img at bounding box center [502, 234] width 201 height 201
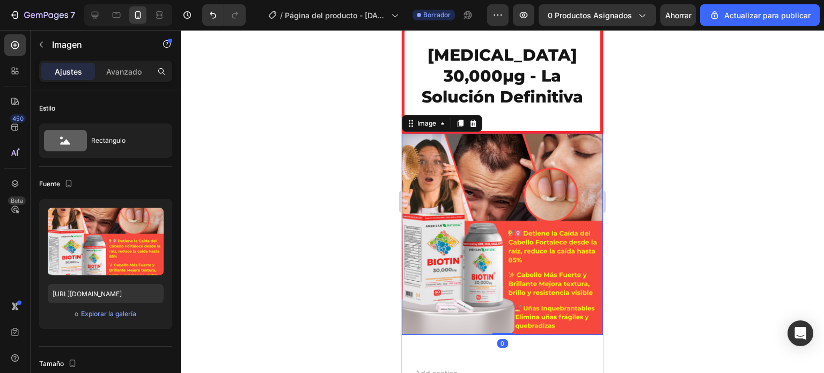
click at [524, 195] on img at bounding box center [502, 234] width 201 height 201
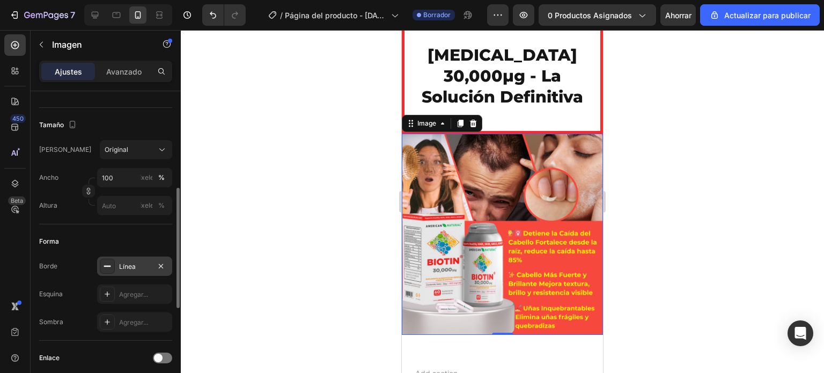
scroll to position [242, 0]
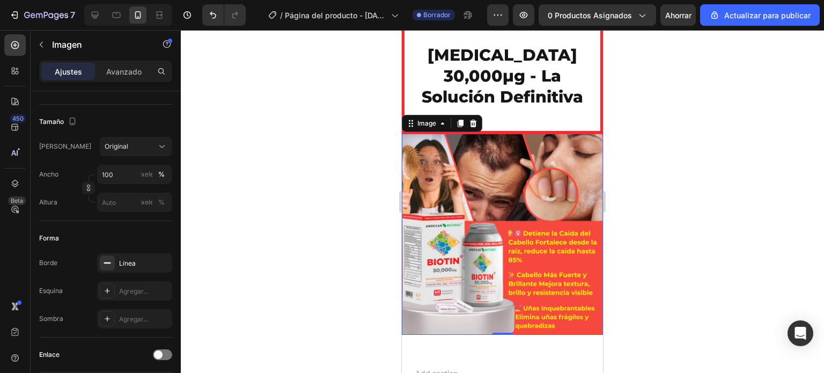
click at [517, 240] on img at bounding box center [502, 234] width 201 height 201
click at [150, 259] on div "Línea" at bounding box center [134, 264] width 31 height 10
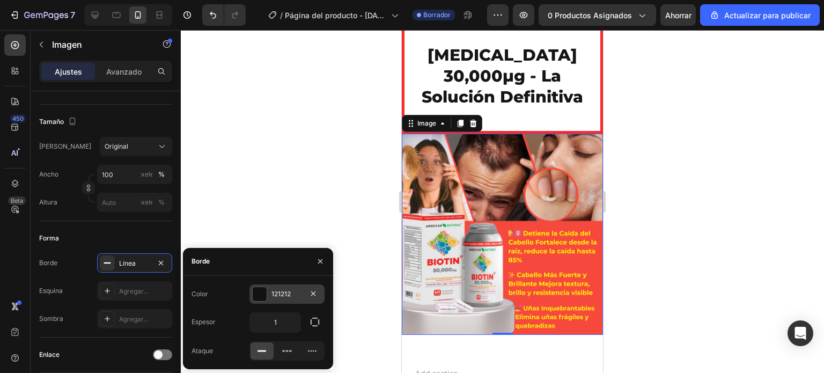
click at [262, 291] on div at bounding box center [260, 294] width 14 height 14
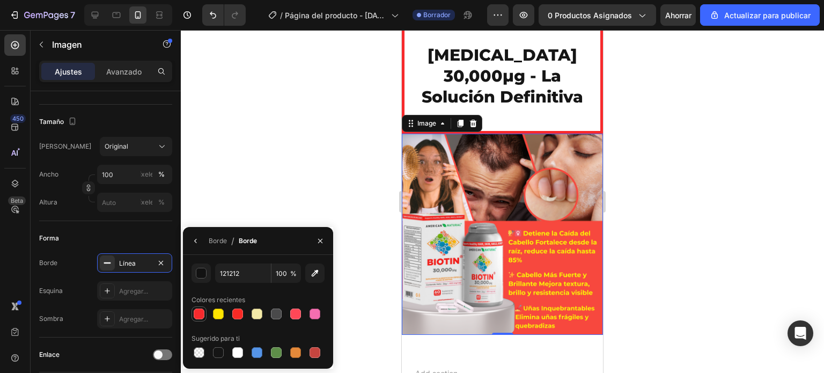
click at [194, 311] on div at bounding box center [199, 314] width 11 height 11
type input "F72A2D"
click at [202, 308] on div at bounding box center [199, 314] width 13 height 13
click at [221, 240] on font "Borde" at bounding box center [218, 241] width 18 height 8
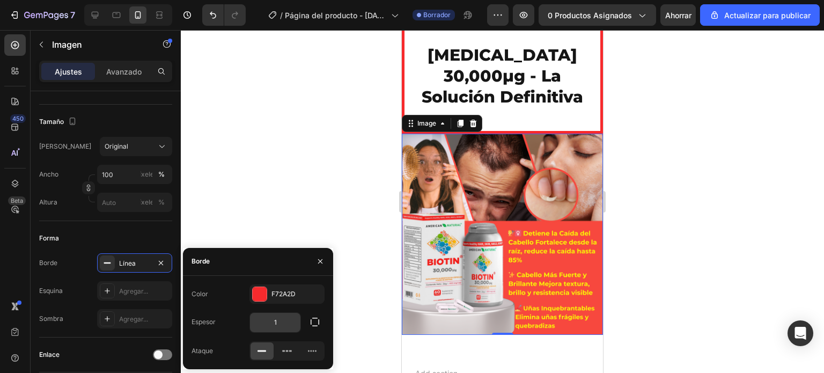
click at [276, 324] on input "1" at bounding box center [275, 322] width 50 height 19
type input "5"
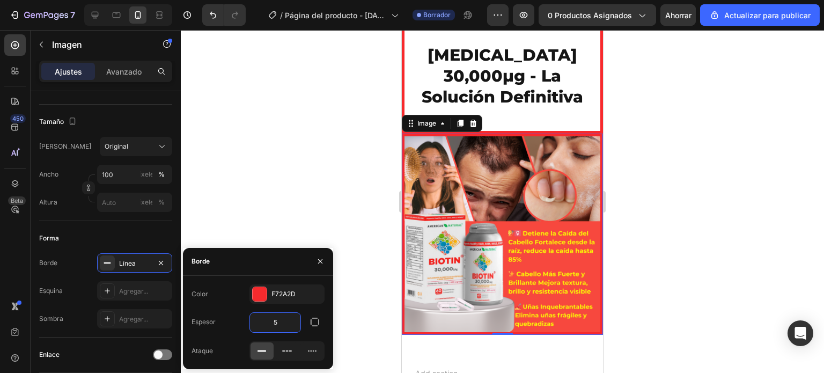
click at [346, 146] on div at bounding box center [502, 201] width 643 height 343
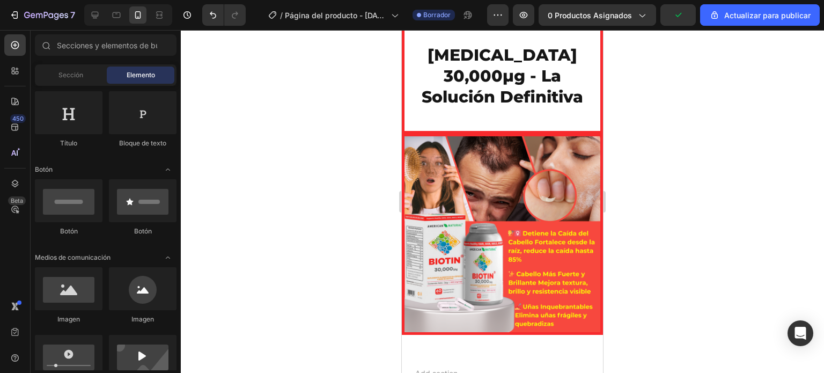
click at [745, 175] on div at bounding box center [502, 201] width 643 height 343
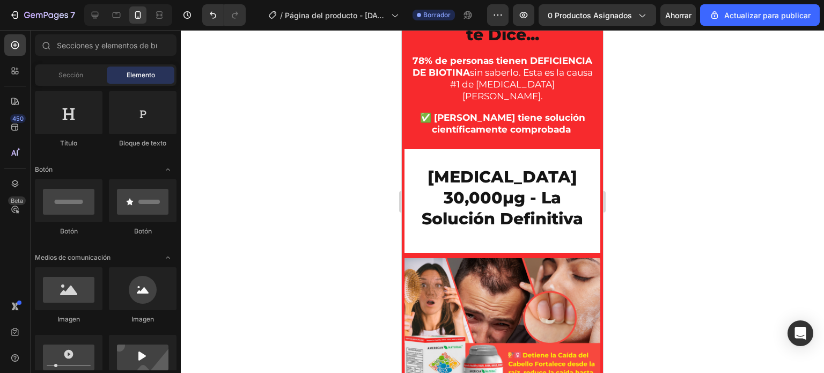
scroll to position [1115, 0]
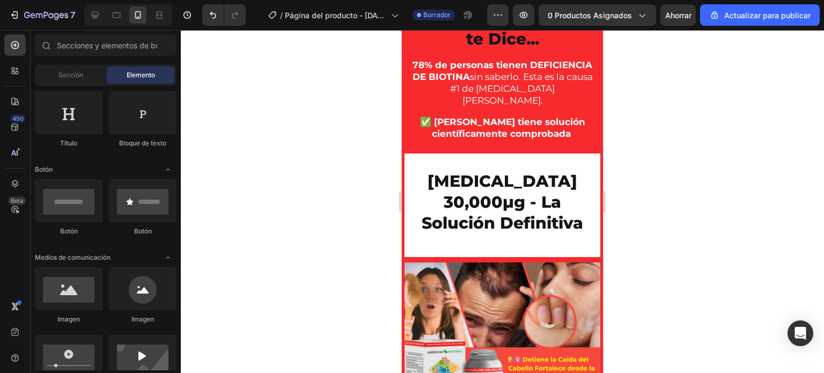
click at [679, 245] on div at bounding box center [502, 201] width 643 height 343
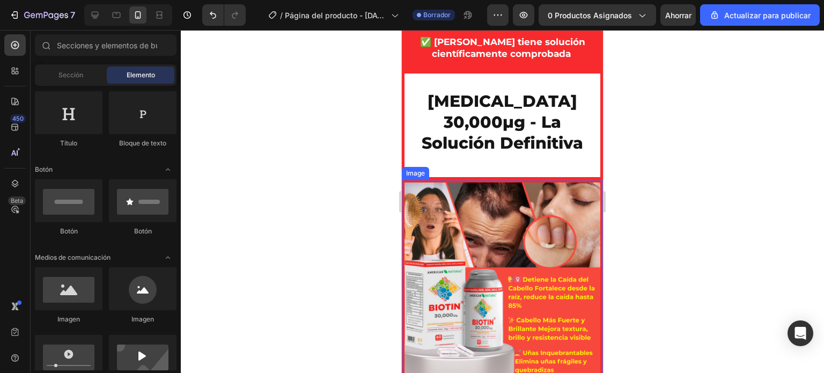
scroll to position [1168, 0]
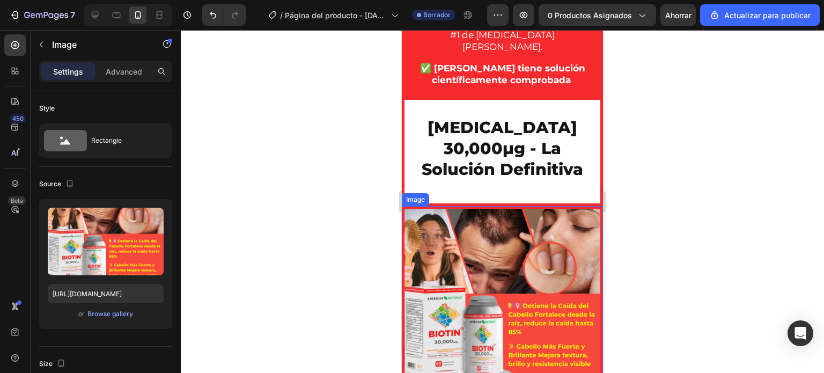
click at [530, 289] on img at bounding box center [502, 306] width 201 height 201
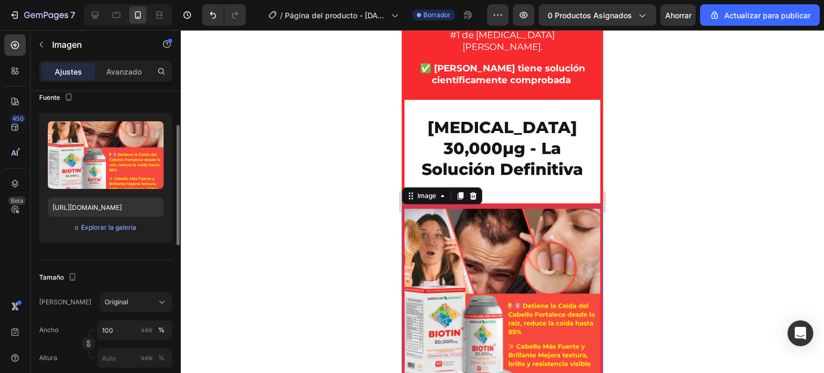
scroll to position [87, 0]
click at [675, 248] on div at bounding box center [502, 201] width 643 height 343
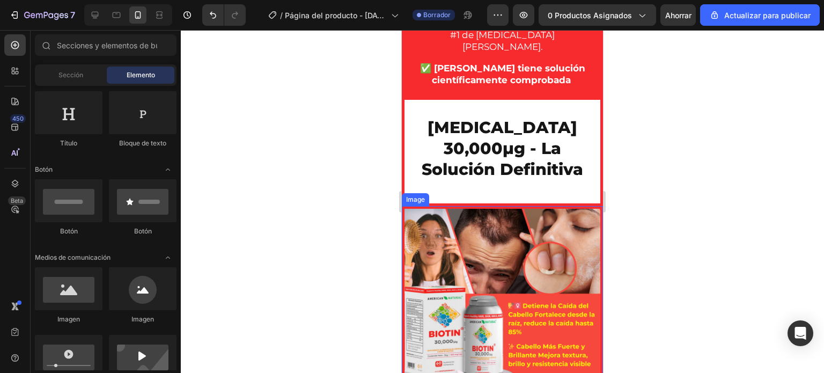
click at [484, 240] on img at bounding box center [502, 306] width 201 height 201
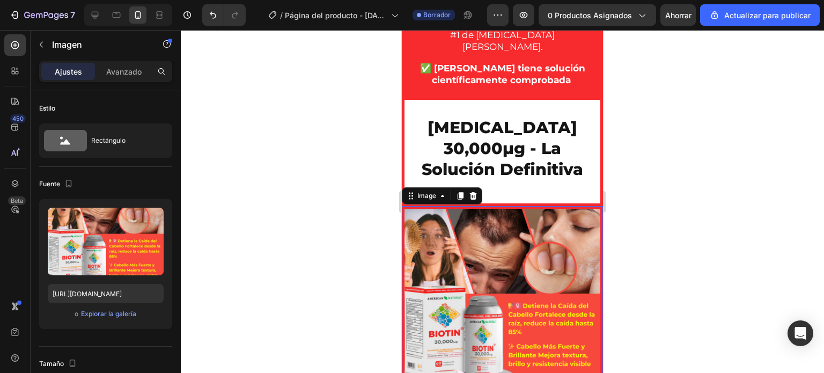
click at [54, 72] on div "Ajustes" at bounding box center [68, 71] width 54 height 17
click at [311, 185] on div at bounding box center [502, 201] width 643 height 343
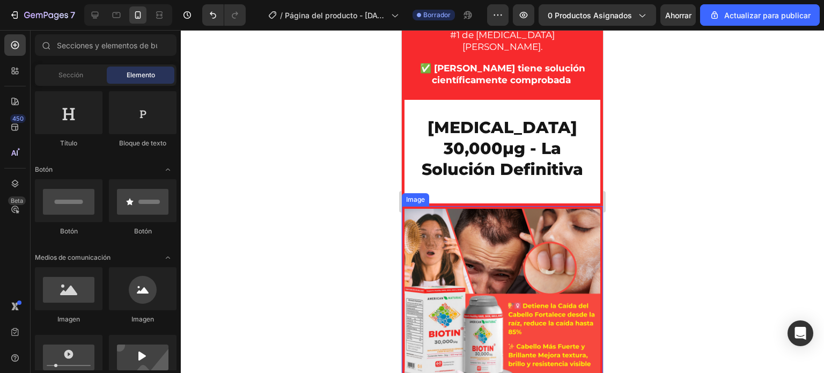
click at [453, 240] on img at bounding box center [502, 306] width 201 height 201
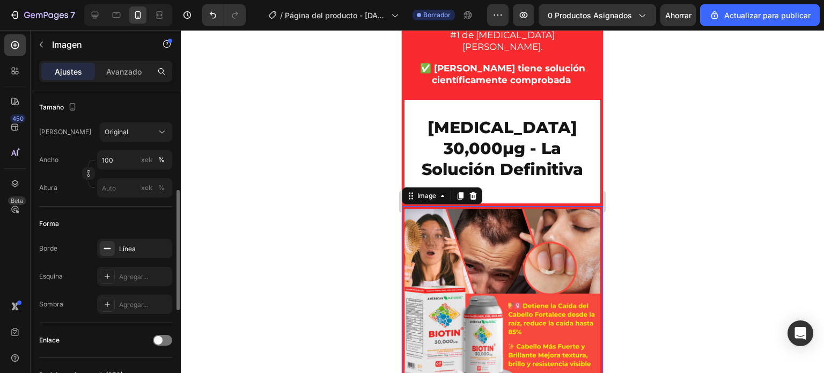
scroll to position [275, 0]
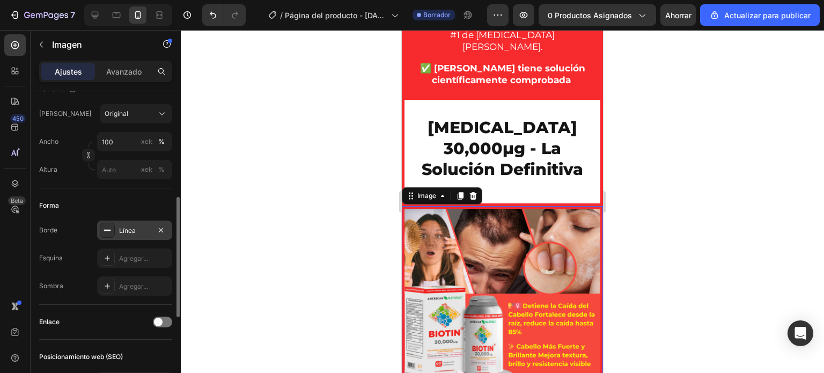
click at [128, 226] on font "Línea" at bounding box center [127, 230] width 17 height 8
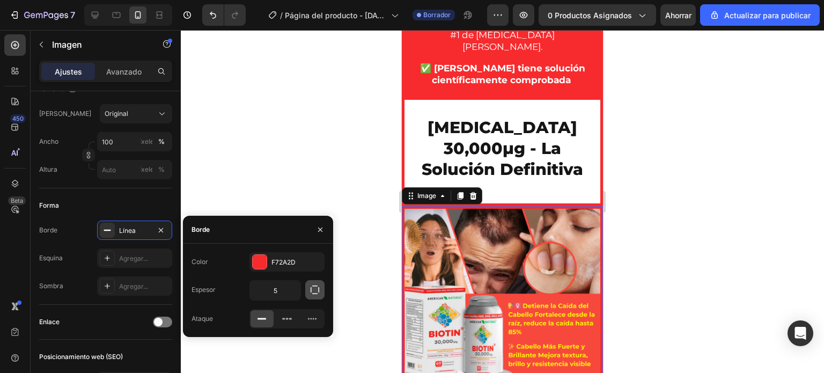
click at [314, 292] on icon "button" at bounding box center [315, 289] width 11 height 11
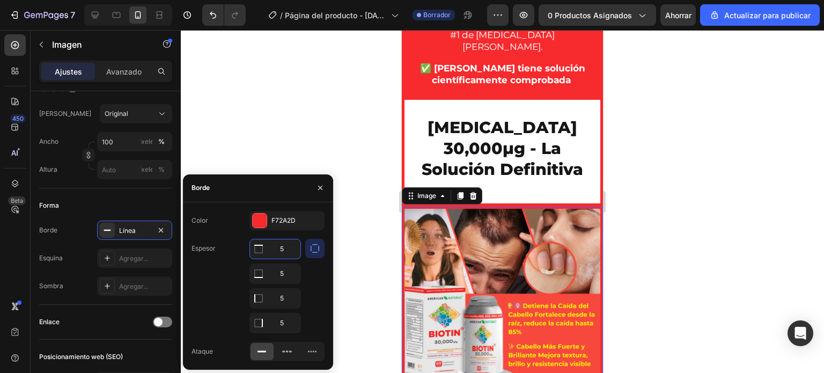
click at [285, 248] on input "5" at bounding box center [275, 248] width 50 height 19
type input "0"
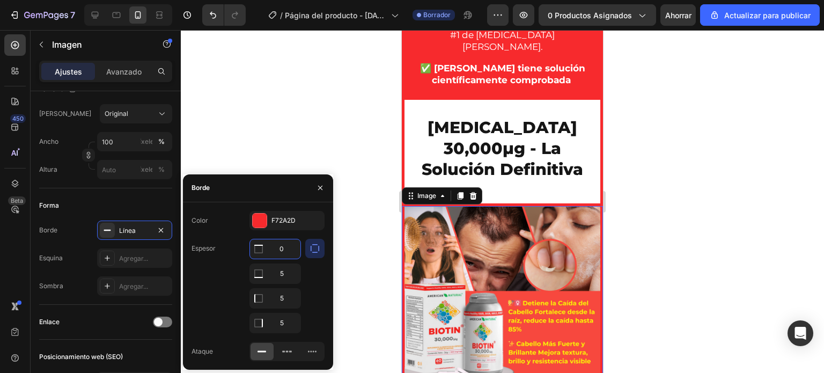
click at [365, 194] on div at bounding box center [502, 201] width 643 height 343
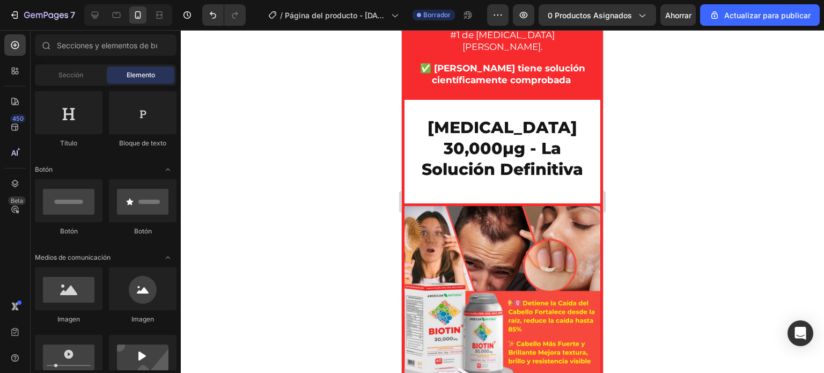
click at [365, 194] on div at bounding box center [502, 201] width 643 height 343
click at [708, 178] on div at bounding box center [502, 201] width 643 height 343
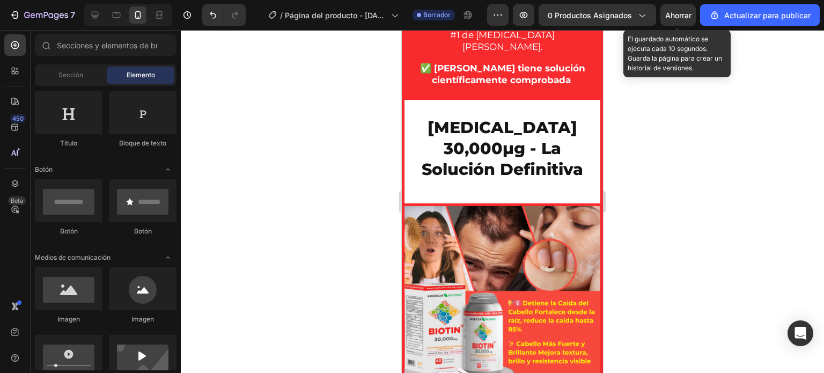
click at [674, 14] on font "Ahorrar" at bounding box center [678, 15] width 26 height 9
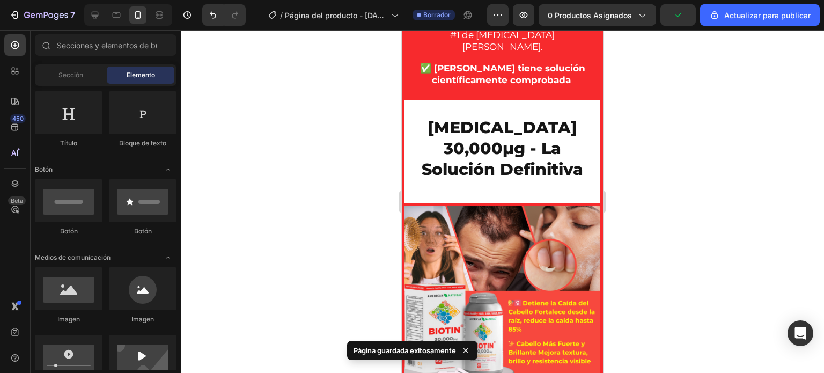
click at [634, 130] on div at bounding box center [502, 201] width 643 height 343
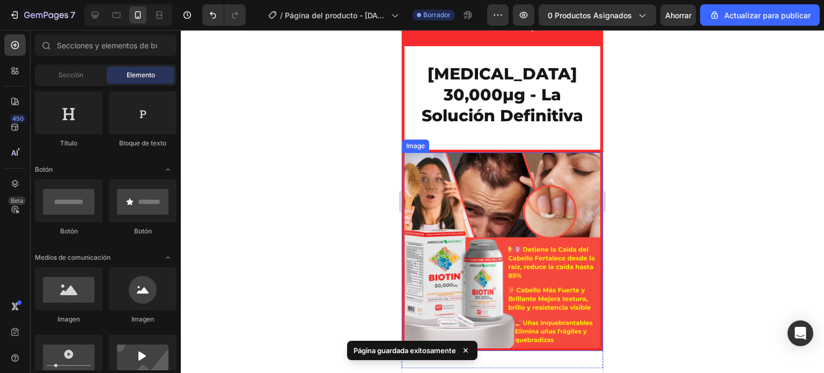
scroll to position [1276, 0]
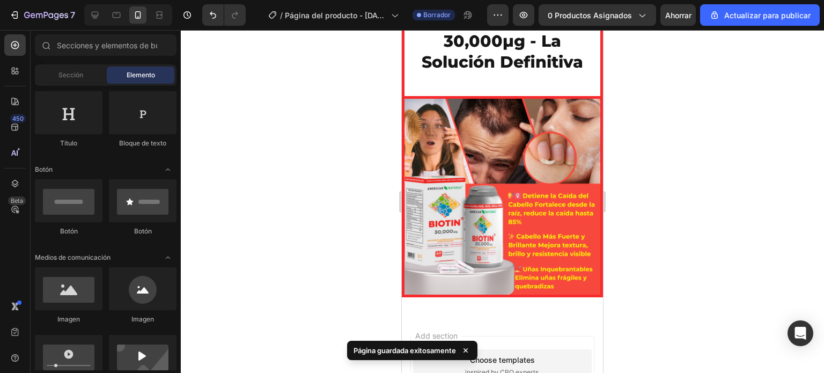
click at [764, 191] on div at bounding box center [502, 201] width 643 height 343
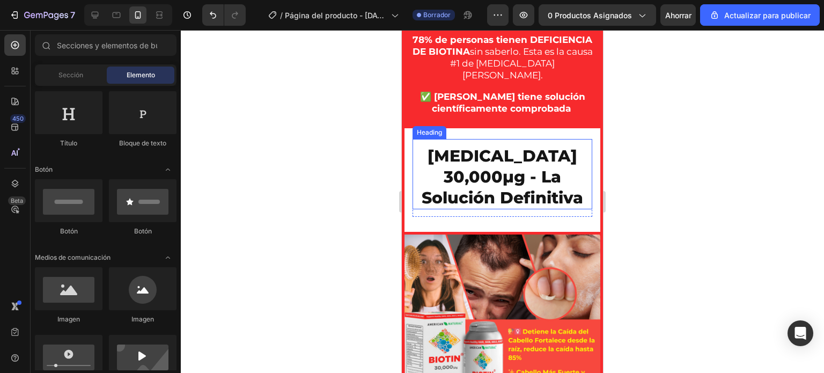
scroll to position [1179, 0]
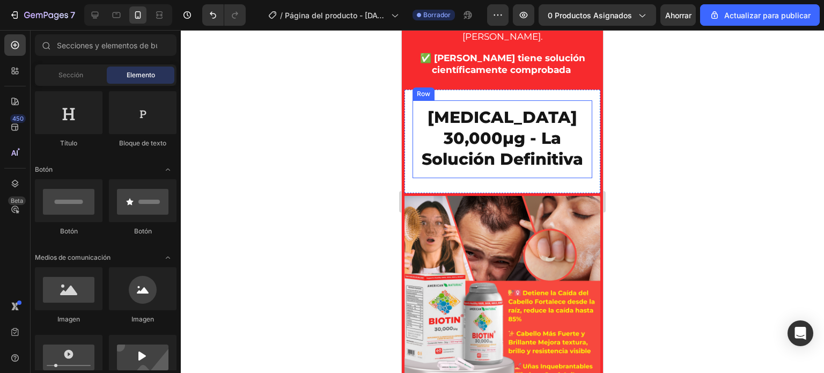
click at [477, 172] on div "BIOTIN 30,000μg - La Solución Definitiva Heading" at bounding box center [503, 139] width 180 height 78
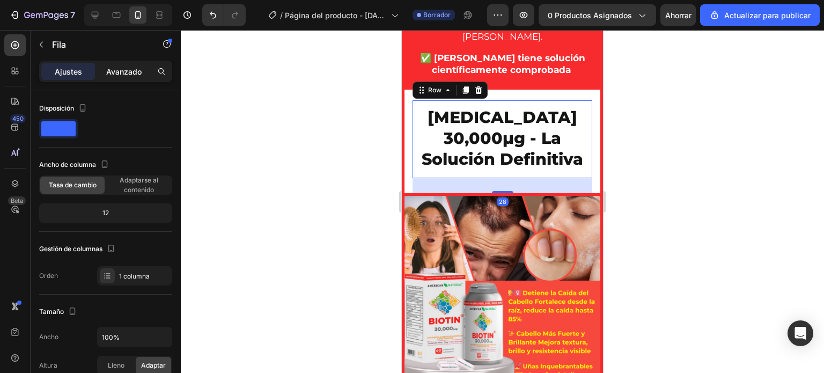
click at [125, 63] on div "Avanzado" at bounding box center [124, 71] width 54 height 17
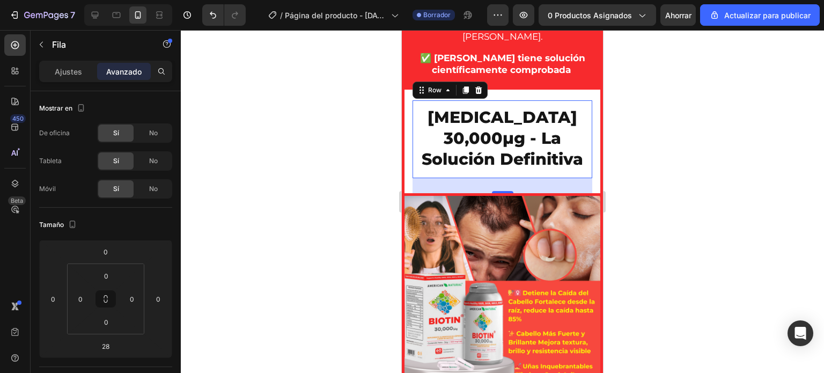
click at [327, 167] on div at bounding box center [502, 201] width 643 height 343
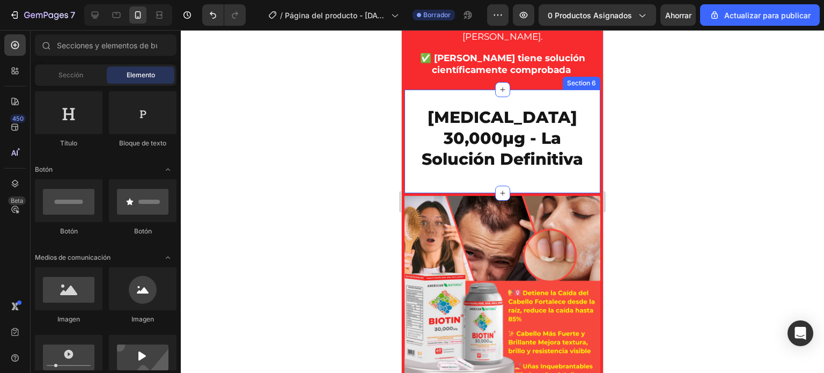
click at [412, 162] on div "BIOTIN 30,000μg - La Solución Definitiva Heading Row Section 6" at bounding box center [502, 141] width 201 height 109
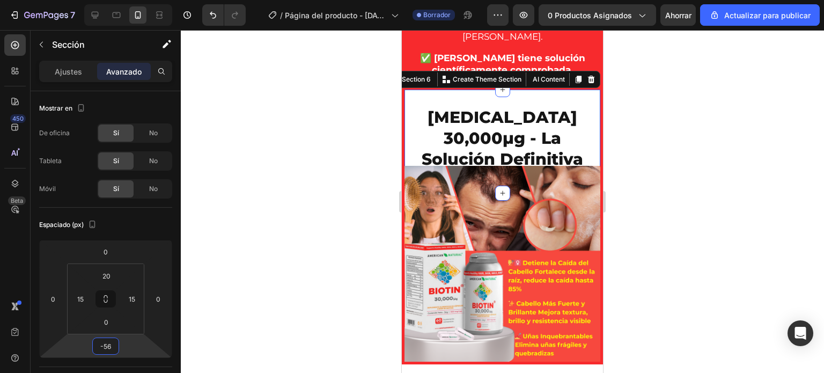
drag, startPoint x: 120, startPoint y: 350, endPoint x: 122, endPoint y: 365, distance: 15.2
click at [122, 0] on html "7 / Página del producto - 25 de agosto, 15:29:02 Borrador Avance 0 productos as…" at bounding box center [412, 0] width 824 height 0
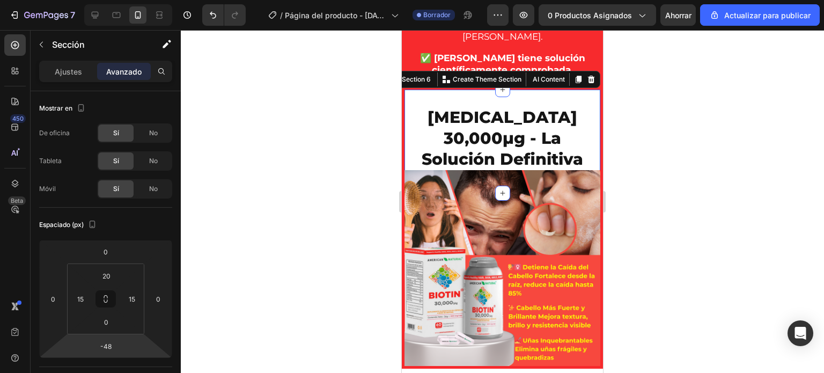
click at [131, 0] on html "7 / Página del producto - 25 de agosto, 15:29:02 Borrador Avance 0 productos as…" at bounding box center [412, 0] width 824 height 0
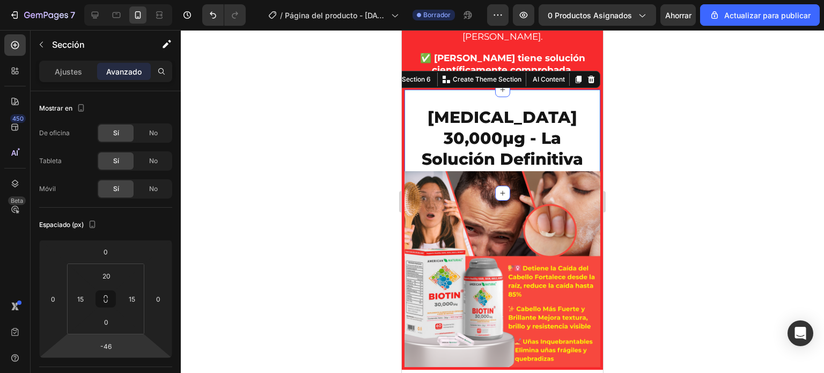
type input "-50"
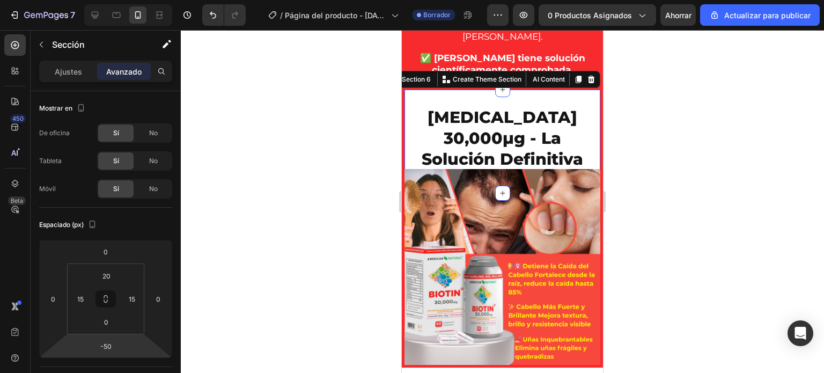
click at [126, 0] on html "7 / Página del producto - 25 de agosto, 15:29:02 Borrador Avance 0 productos as…" at bounding box center [412, 0] width 824 height 0
click at [313, 173] on div at bounding box center [502, 201] width 643 height 343
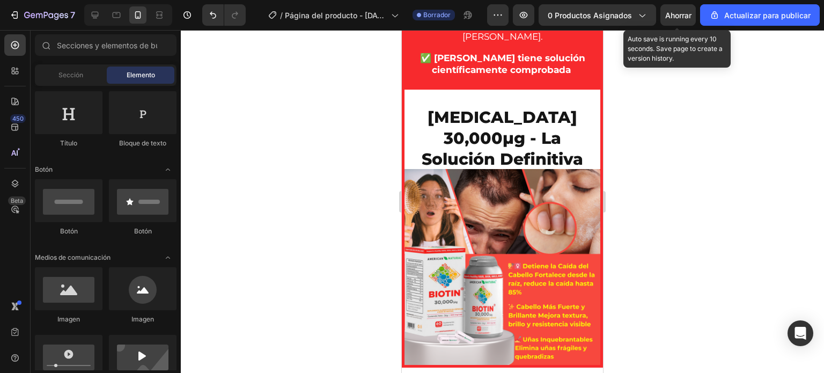
click at [672, 16] on font "Ahorrar" at bounding box center [678, 15] width 26 height 9
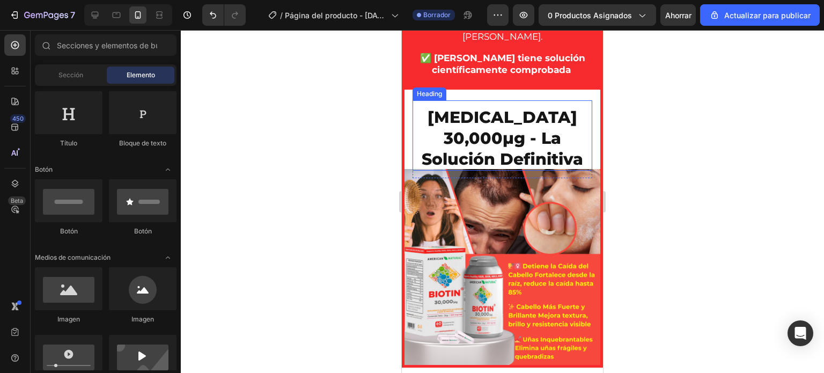
click at [468, 156] on h2 "[MEDICAL_DATA] 30,000μg - La Solución Definitiva" at bounding box center [503, 138] width 180 height 65
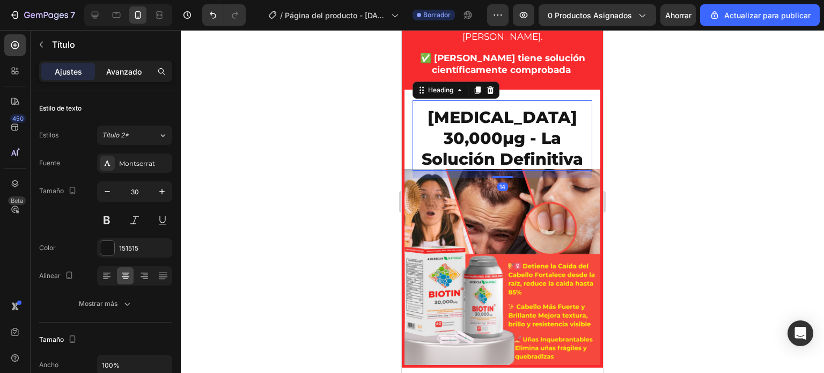
click at [130, 71] on font "Avanzado" at bounding box center [123, 71] width 35 height 9
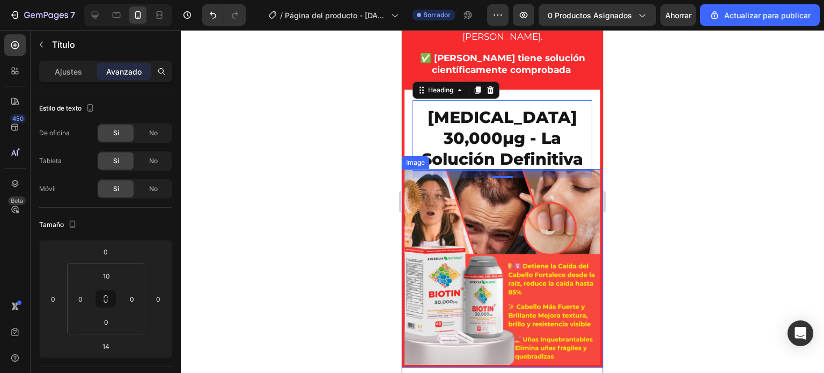
click at [443, 204] on img at bounding box center [502, 268] width 201 height 199
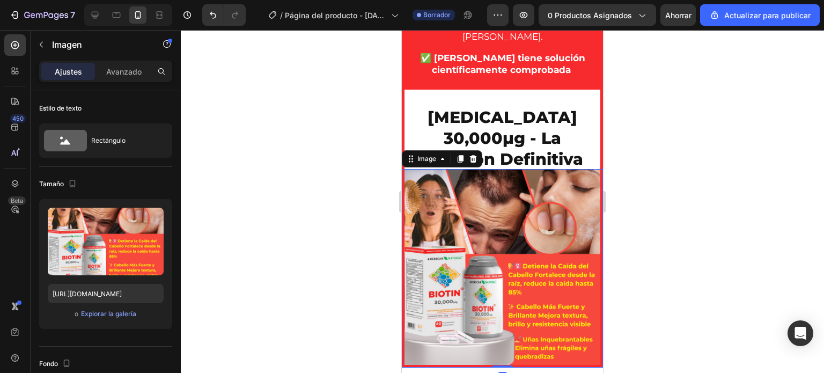
click at [119, 62] on div "Ajustes Avanzado" at bounding box center [105, 71] width 133 height 21
click at [119, 67] on font "Avanzado" at bounding box center [123, 71] width 35 height 9
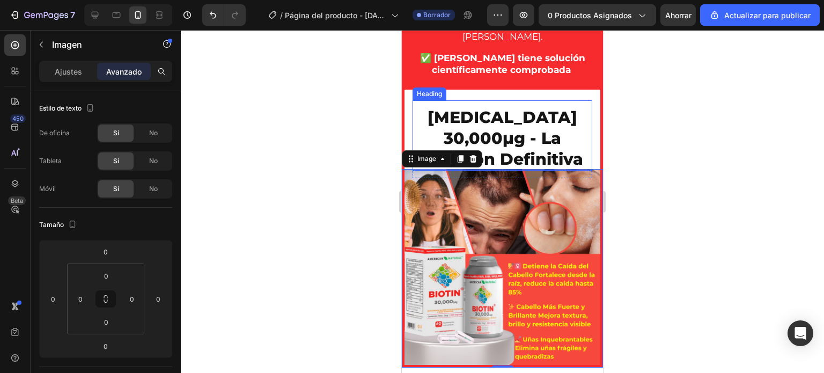
click at [489, 128] on h2 "[MEDICAL_DATA] 30,000μg - La Solución Definitiva" at bounding box center [503, 138] width 180 height 65
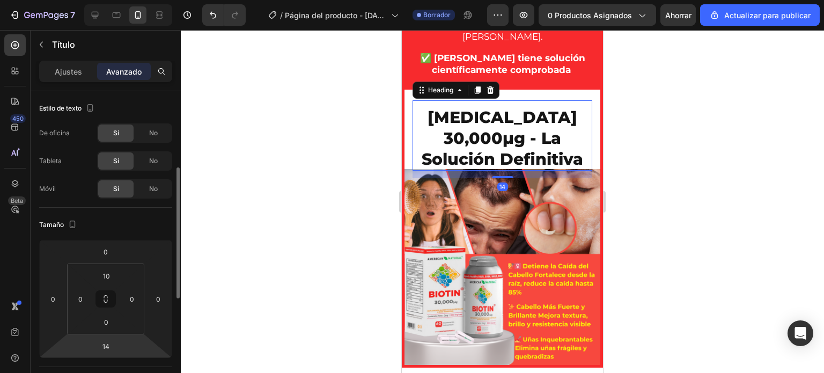
scroll to position [54, 0]
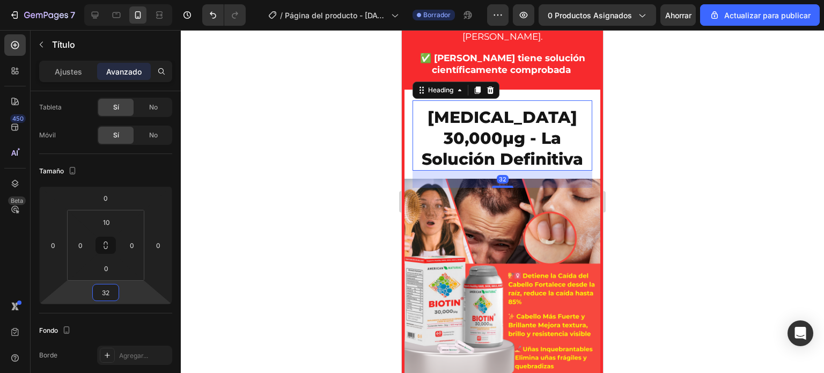
type input "34"
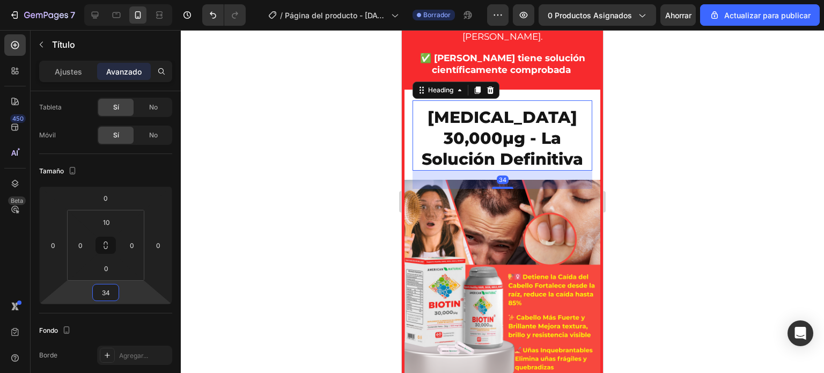
click at [129, 0] on html "7 / Página del producto - 25 de agosto, 15:29:02 Borrador Avance 0 productos as…" at bounding box center [412, 0] width 824 height 0
click at [331, 240] on div at bounding box center [502, 201] width 643 height 343
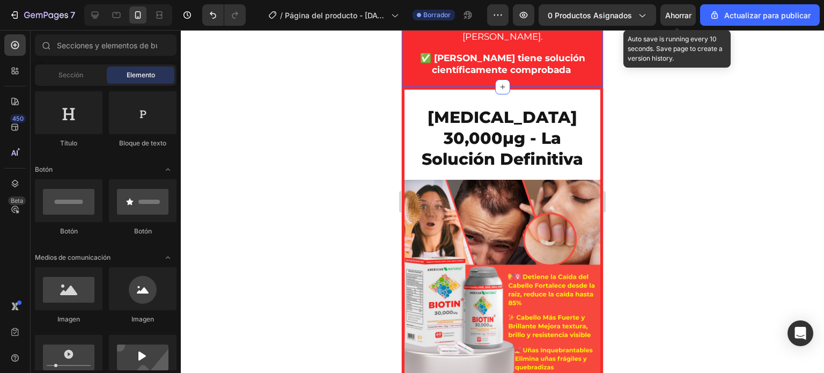
click at [680, 11] on font "Ahorrar" at bounding box center [678, 15] width 26 height 9
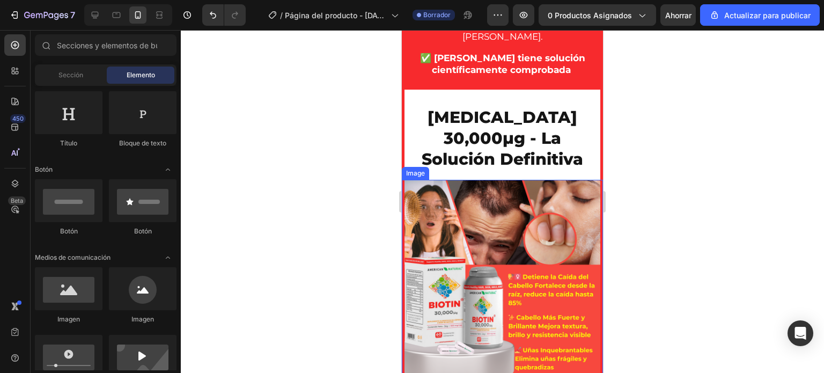
click at [513, 241] on img at bounding box center [502, 279] width 201 height 199
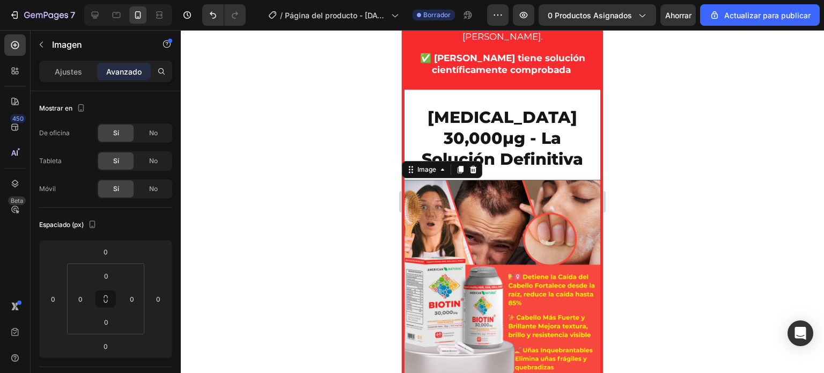
click at [133, 72] on font "Avanzado" at bounding box center [123, 71] width 35 height 9
click at [68, 75] on font "Ajustes" at bounding box center [68, 71] width 27 height 9
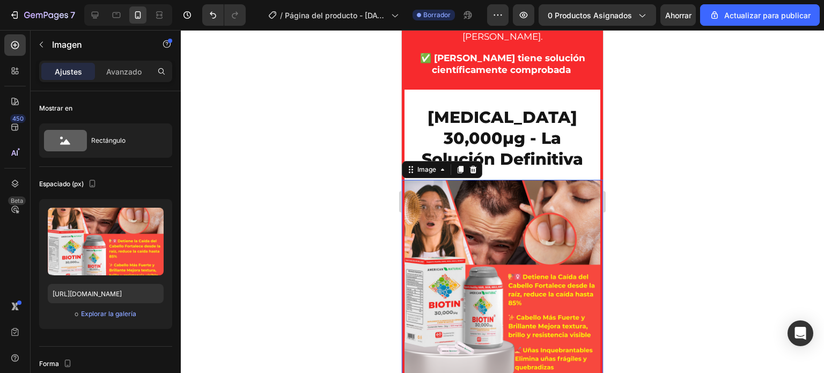
drag, startPoint x: 477, startPoint y: 248, endPoint x: 642, endPoint y: 171, distance: 182.7
click at [477, 248] on img at bounding box center [502, 279] width 201 height 199
click at [125, 68] on font "Avanzado" at bounding box center [123, 71] width 35 height 9
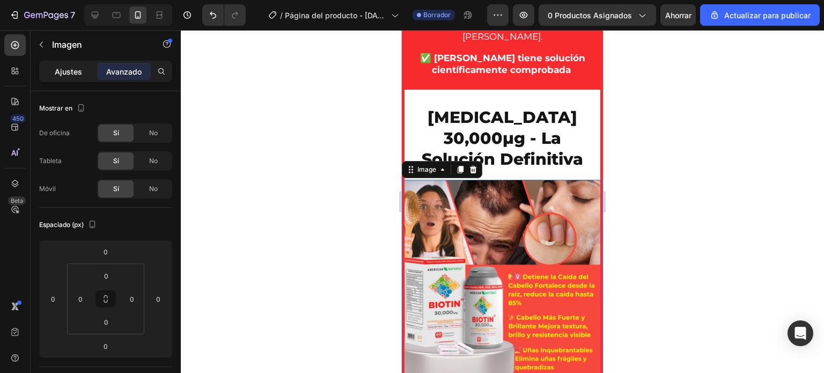
click at [80, 70] on font "Ajustes" at bounding box center [68, 71] width 27 height 9
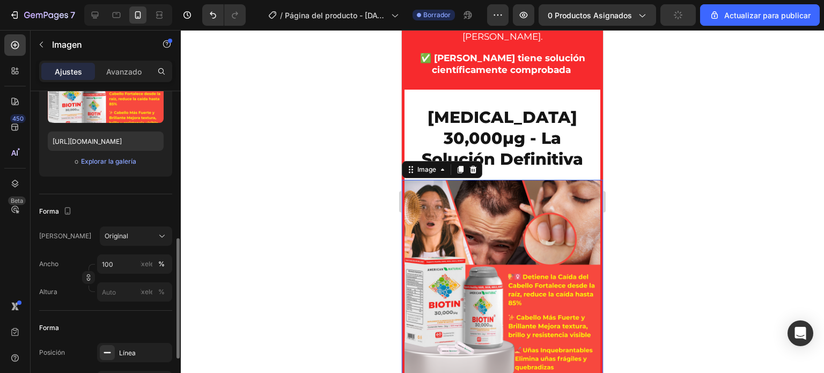
scroll to position [219, 0]
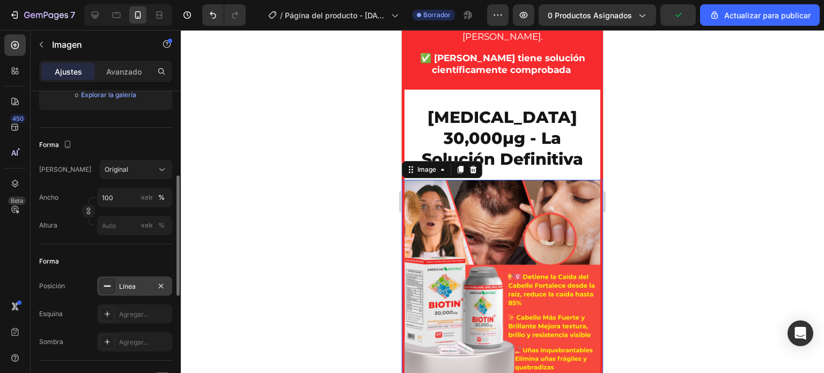
click at [131, 284] on font "Línea" at bounding box center [127, 286] width 17 height 8
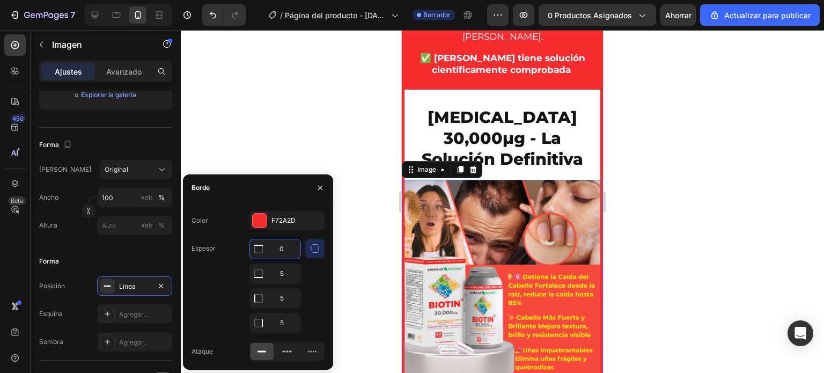
click at [287, 251] on input "0" at bounding box center [275, 248] width 50 height 19
type input "5"
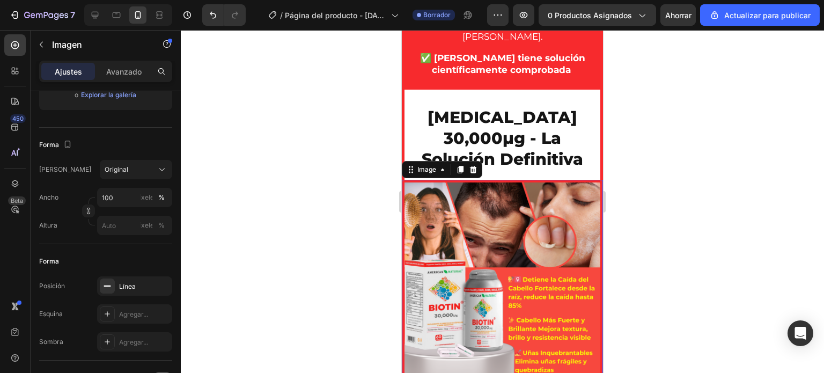
click at [678, 179] on div at bounding box center [502, 201] width 643 height 343
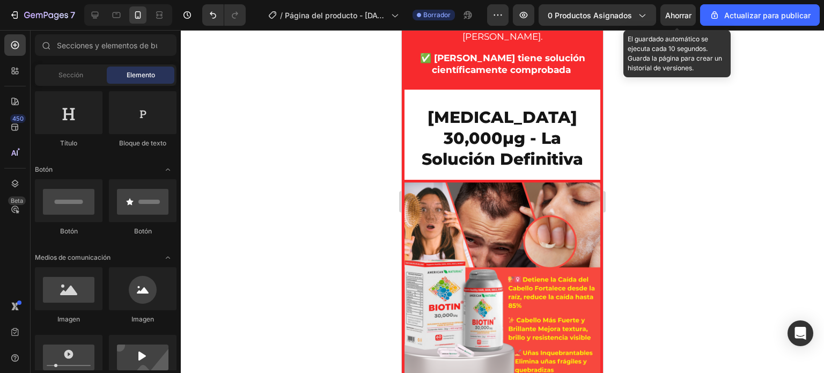
click at [677, 11] on font "Ahorrar" at bounding box center [678, 15] width 26 height 9
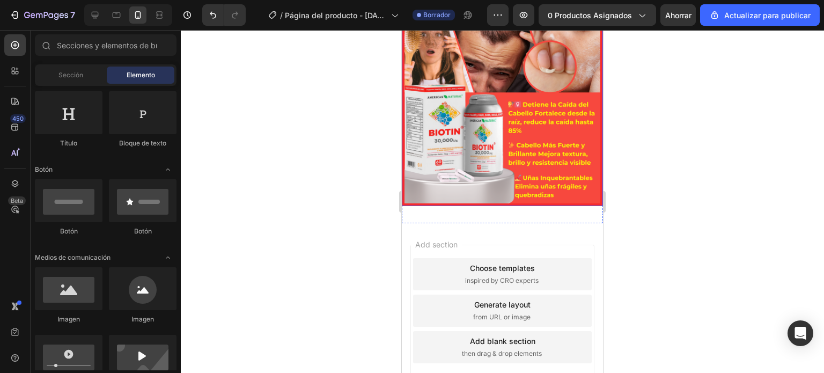
scroll to position [1374, 0]
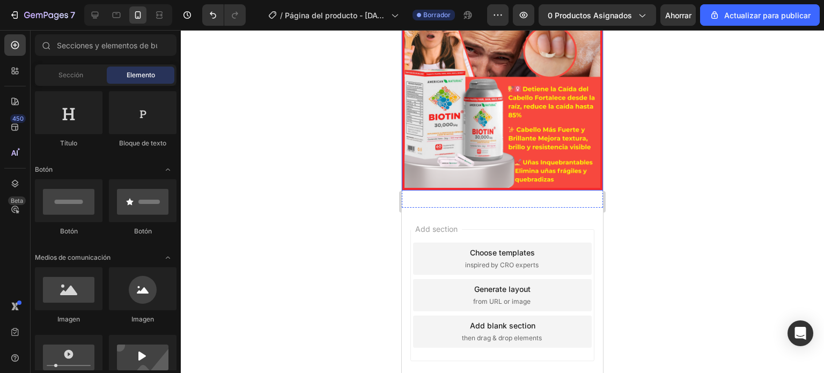
click at [332, 181] on div at bounding box center [502, 201] width 643 height 343
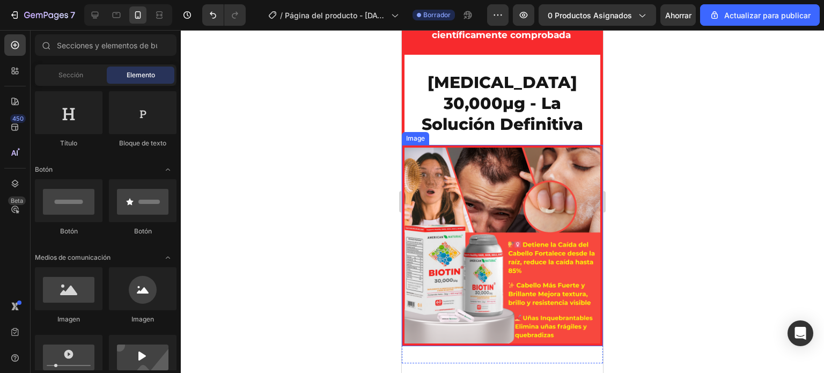
scroll to position [1160, 0]
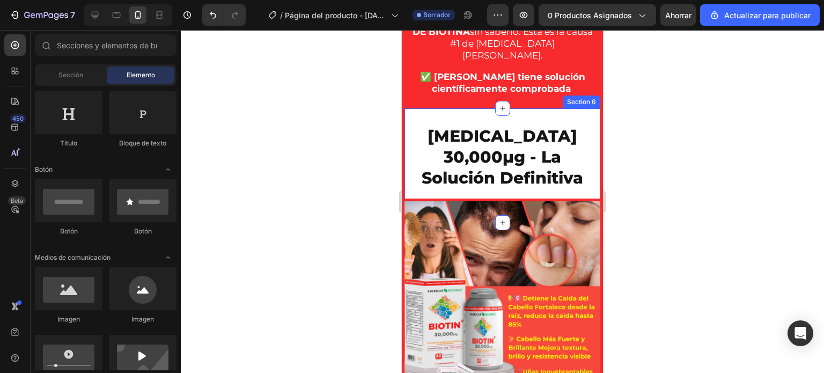
click at [307, 121] on div at bounding box center [502, 201] width 643 height 343
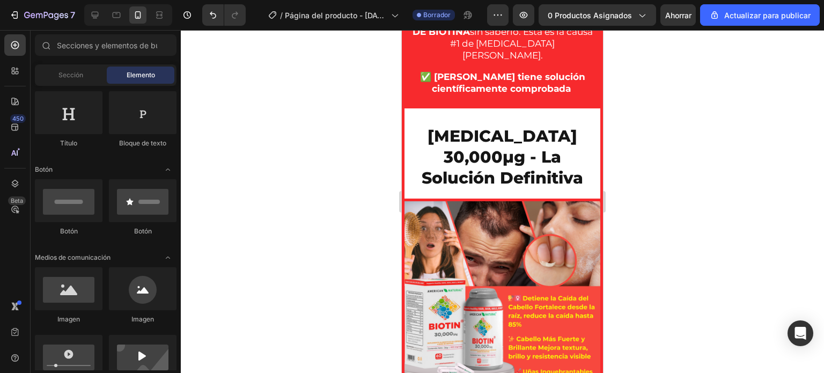
click at [353, 125] on div at bounding box center [502, 201] width 643 height 343
click at [706, 88] on div at bounding box center [502, 201] width 643 height 343
click at [326, 152] on div at bounding box center [502, 201] width 643 height 343
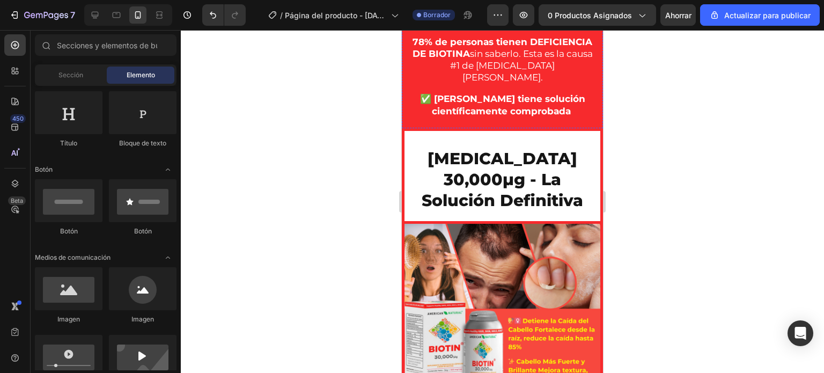
scroll to position [989, 0]
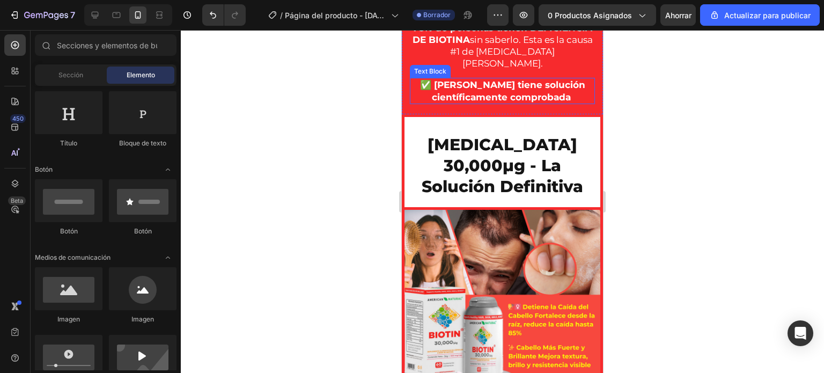
click at [506, 102] on strong "✅ [PERSON_NAME] tiene solución científicamente comprobada" at bounding box center [502, 90] width 165 height 23
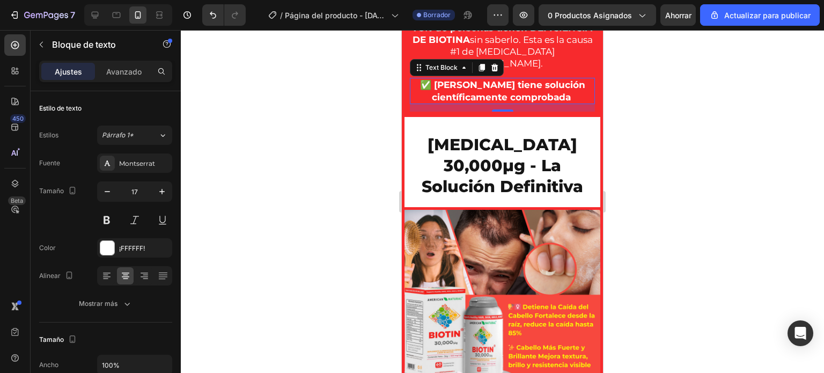
drag, startPoint x: 809, startPoint y: 216, endPoint x: 796, endPoint y: 217, distance: 13.4
click at [807, 216] on div at bounding box center [502, 201] width 643 height 343
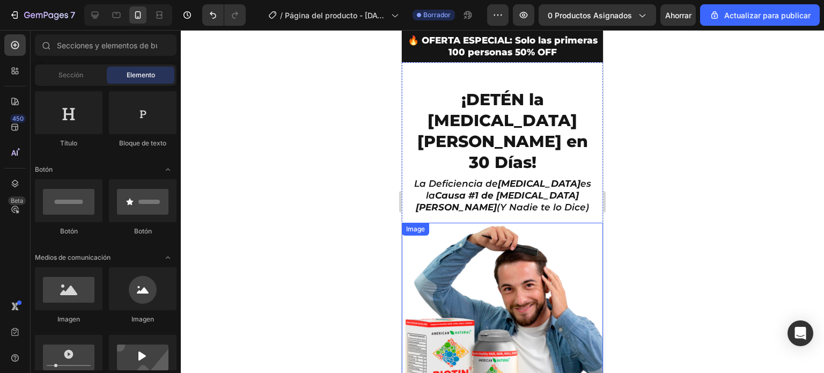
scroll to position [23, 0]
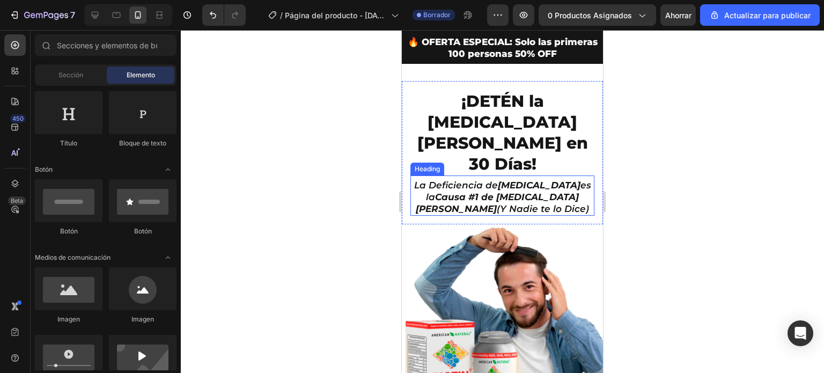
click at [483, 180] on icon "La Deficiencia de BIOTINA es la Causa #1 de Caída de Cabello (Y Nadie te lo Dic…" at bounding box center [502, 197] width 177 height 34
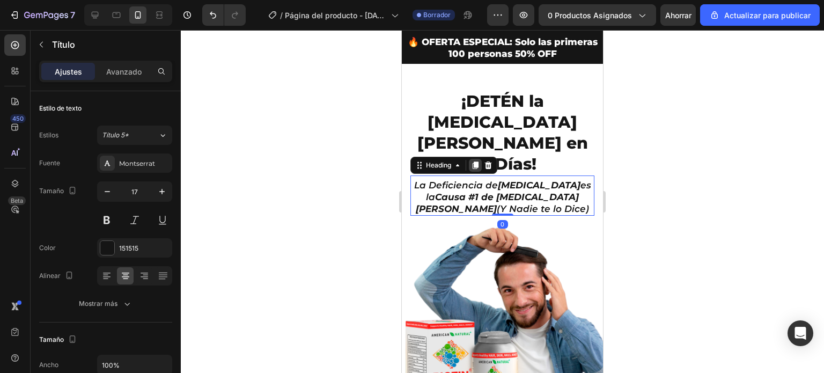
click at [473, 162] on icon at bounding box center [476, 166] width 6 height 8
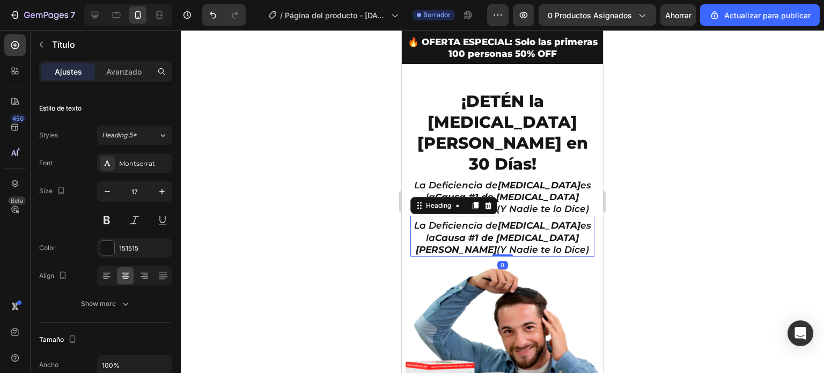
scroll to position [219, 0]
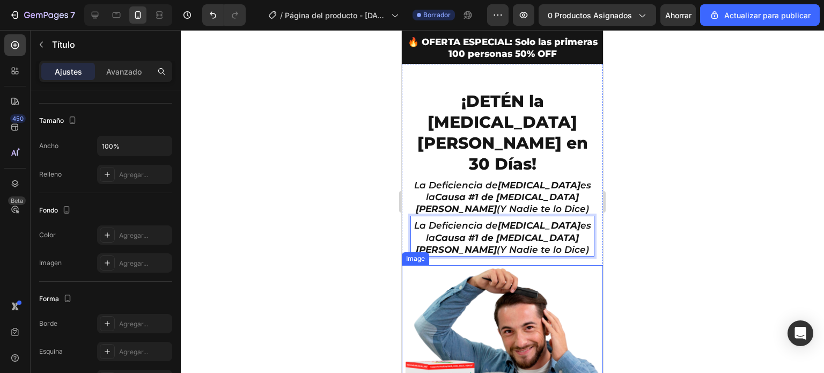
drag, startPoint x: 504, startPoint y: 184, endPoint x: 509, endPoint y: 234, distance: 50.1
click at [362, 188] on div at bounding box center [502, 201] width 643 height 343
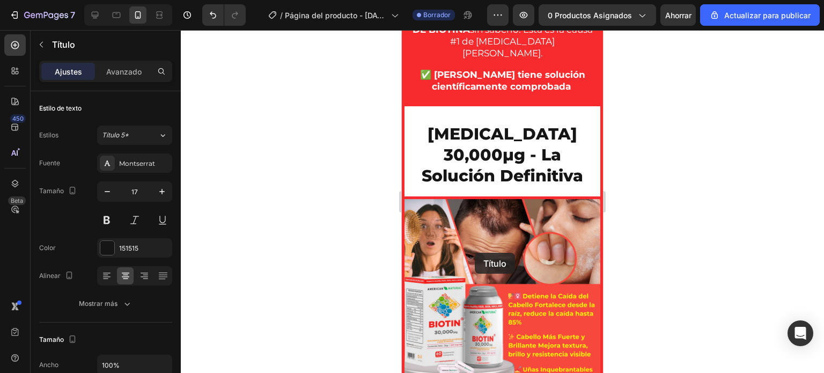
scroll to position [1200, 0]
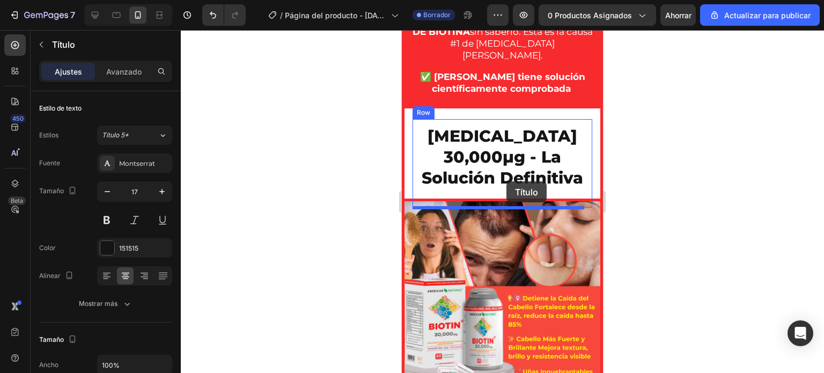
drag, startPoint x: 468, startPoint y: 196, endPoint x: 507, endPoint y: 181, distance: 41.3
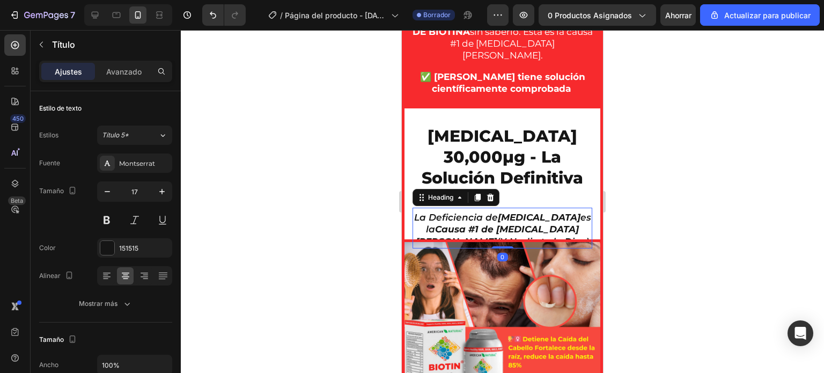
click at [351, 192] on div at bounding box center [502, 201] width 643 height 343
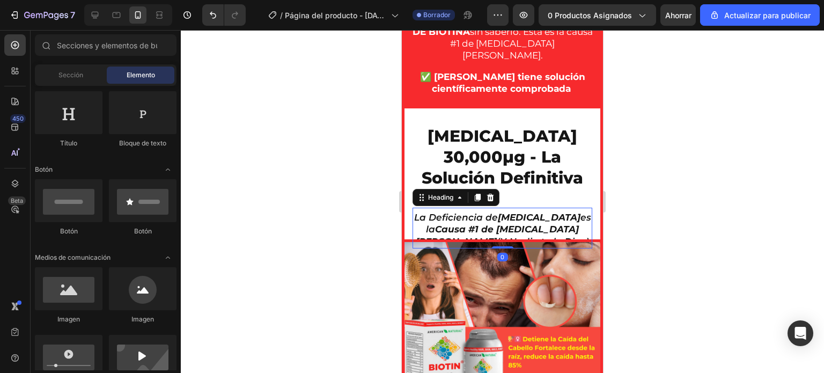
click at [472, 224] on strong "Causa #1 de [MEDICAL_DATA][PERSON_NAME]" at bounding box center [497, 235] width 163 height 23
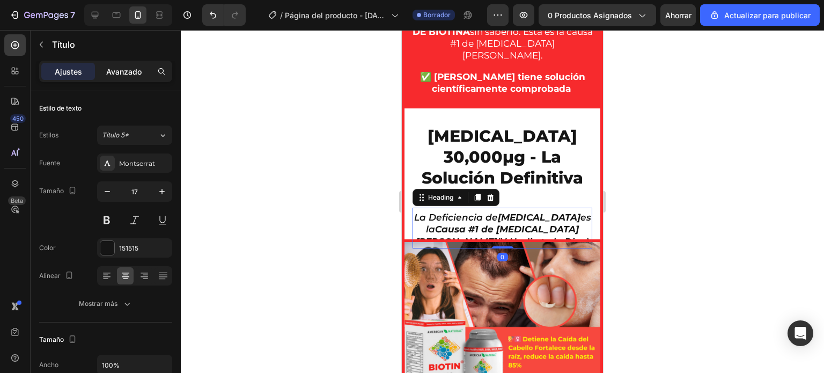
click at [137, 74] on font "Avanzado" at bounding box center [123, 71] width 35 height 9
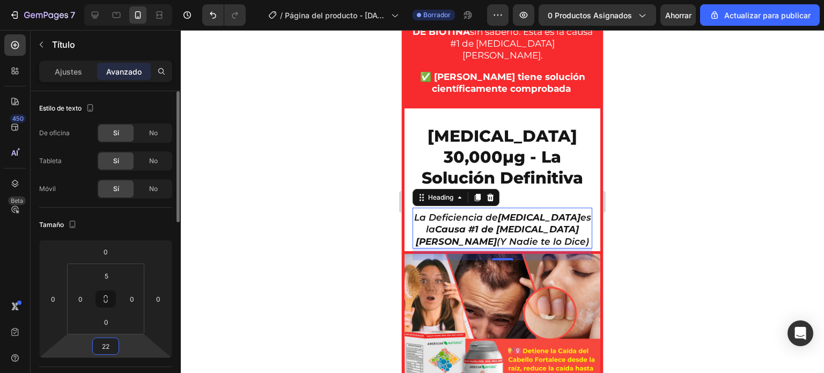
drag, startPoint x: 135, startPoint y: 354, endPoint x: 132, endPoint y: 348, distance: 6.0
click at [131, 0] on html "7 / Página del producto - 25 de agosto, 15:29:02 Borrador Avance 0 productos as…" at bounding box center [412, 0] width 824 height 0
type input "20"
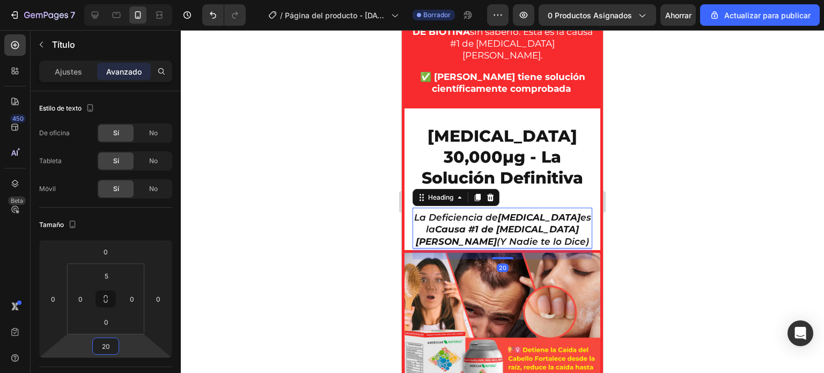
click at [292, 244] on div at bounding box center [502, 201] width 643 height 343
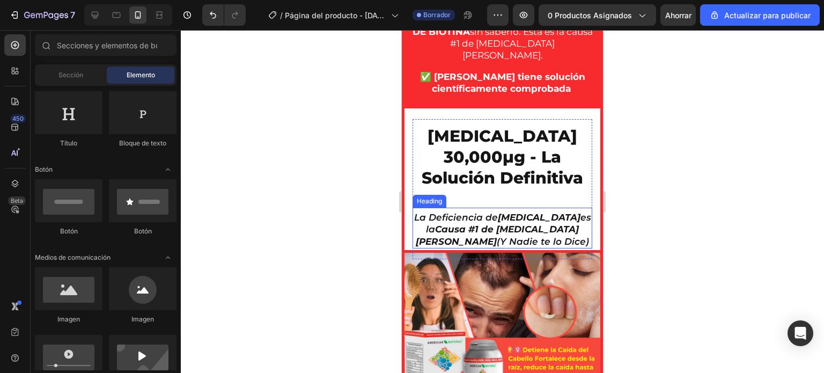
click at [493, 214] on icon "La Deficiencia de BIOTINA es la Causa #1 de Caída de Cabello (Y Nadie te lo Dic…" at bounding box center [502, 229] width 177 height 34
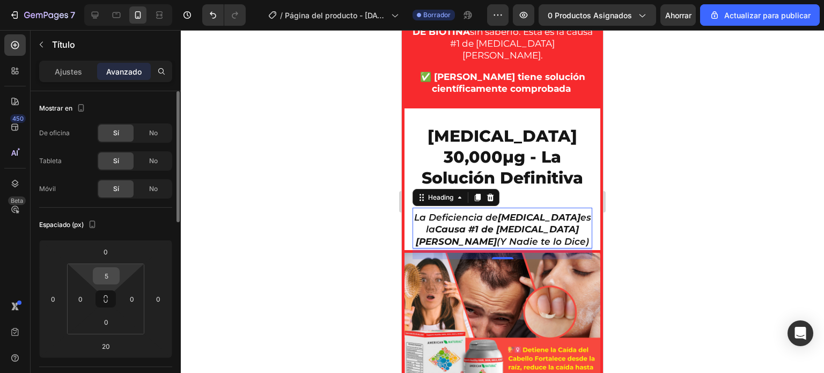
click at [113, 277] on input "5" at bounding box center [106, 276] width 21 height 16
type input "0"
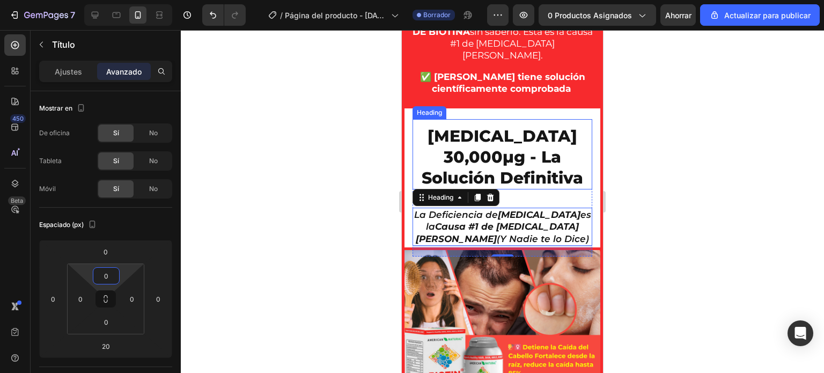
click at [495, 169] on h2 "[MEDICAL_DATA] 30,000μg - La Solución Definitiva" at bounding box center [503, 157] width 180 height 65
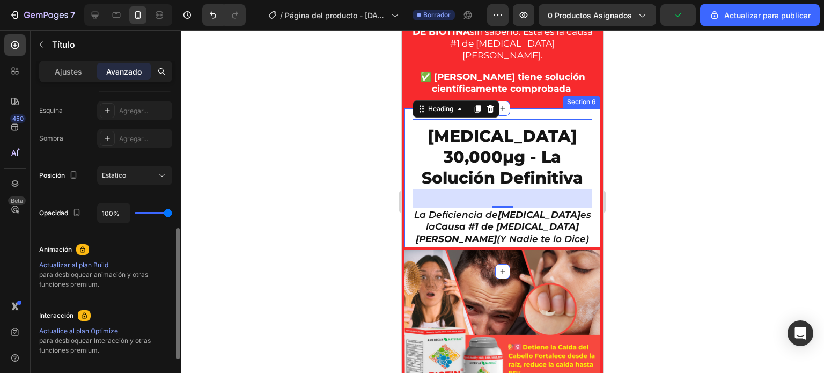
scroll to position [112, 0]
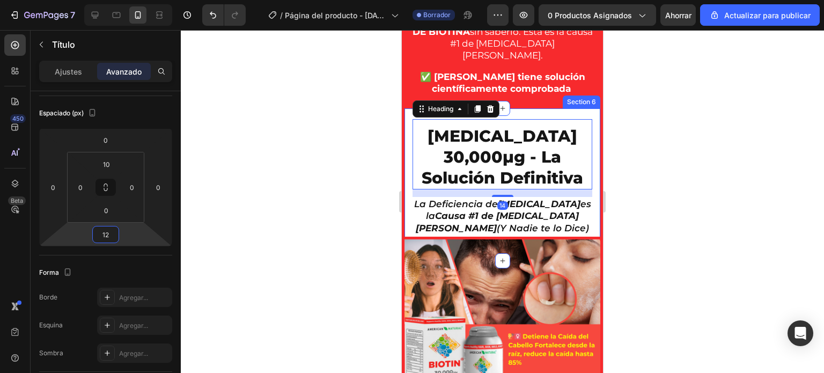
type input "10"
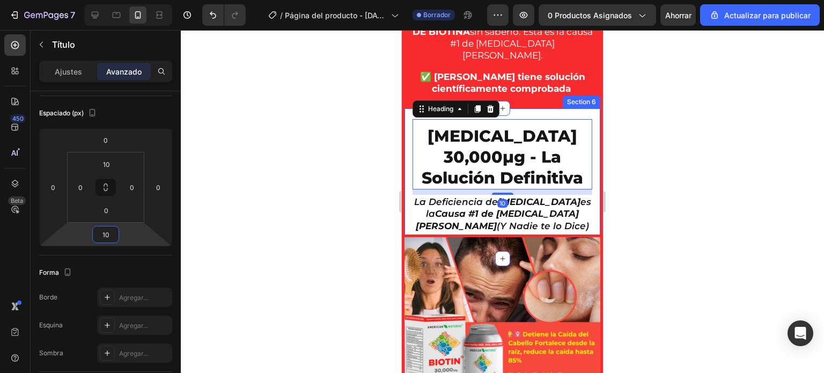
drag, startPoint x: 123, startPoint y: 237, endPoint x: 126, endPoint y: 243, distance: 7.0
click at [126, 0] on html "7 / Página del producto - 25 de agosto, 15:29:02 Borrador Avance 0 productos as…" at bounding box center [412, 0] width 824 height 0
drag, startPoint x: 331, startPoint y: 190, endPoint x: 325, endPoint y: 191, distance: 5.4
click at [327, 190] on div at bounding box center [502, 201] width 643 height 343
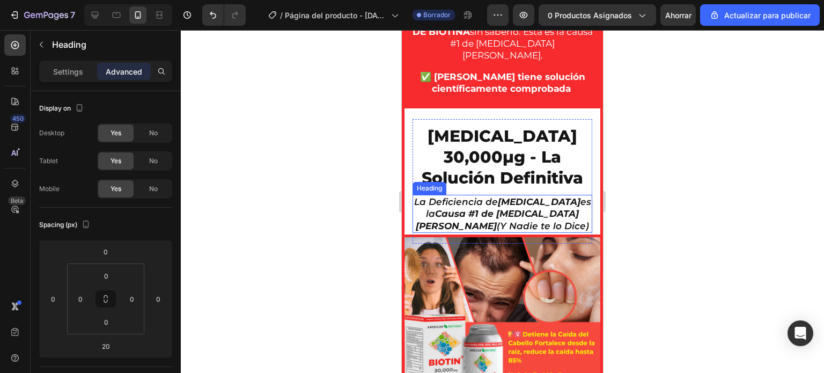
click at [524, 217] on strong "Causa #1 de [MEDICAL_DATA][PERSON_NAME]" at bounding box center [497, 219] width 163 height 23
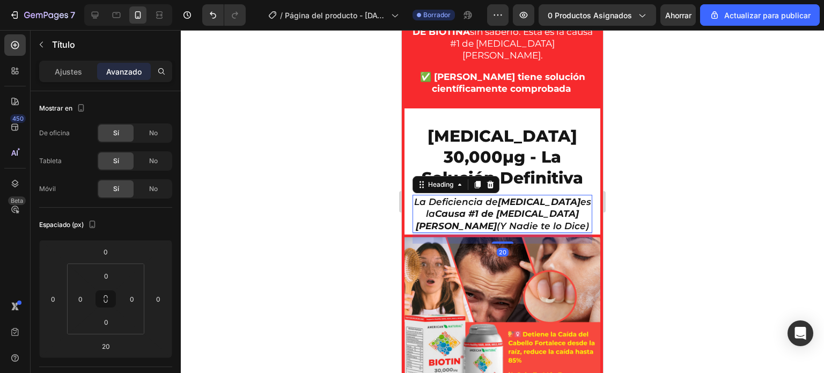
click at [537, 230] on h2 "La Deficiencia de BIOTINA es la Causa #1 de Caída de Cabello (Y Nadie te lo Dic…" at bounding box center [503, 214] width 180 height 38
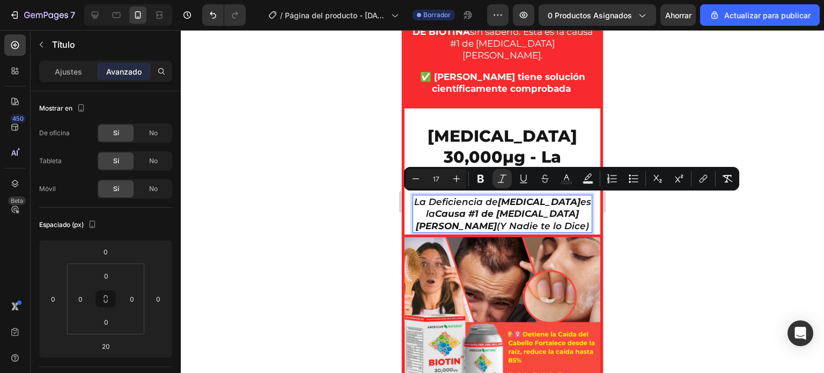
drag, startPoint x: 537, startPoint y: 224, endPoint x: 408, endPoint y: 200, distance: 130.4
click at [415, 200] on p "La Deficiencia de BIOTINA es la Causa #1 de Caída de Cabello (Y Nadie te lo Dic…" at bounding box center [503, 213] width 178 height 35
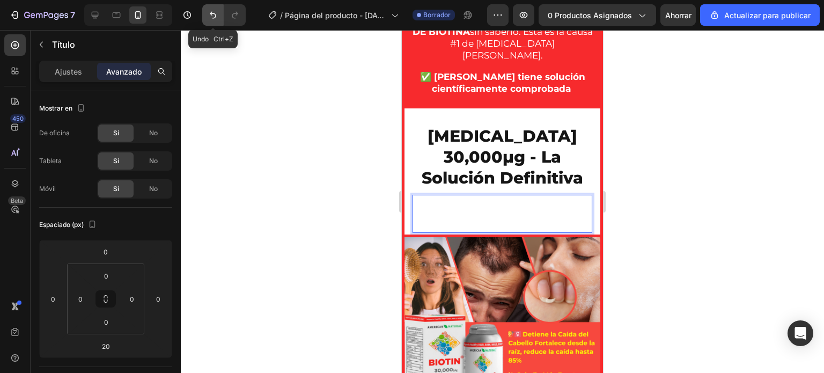
click at [215, 20] on icon "Deshacer/Rehacer" at bounding box center [213, 15] width 11 height 11
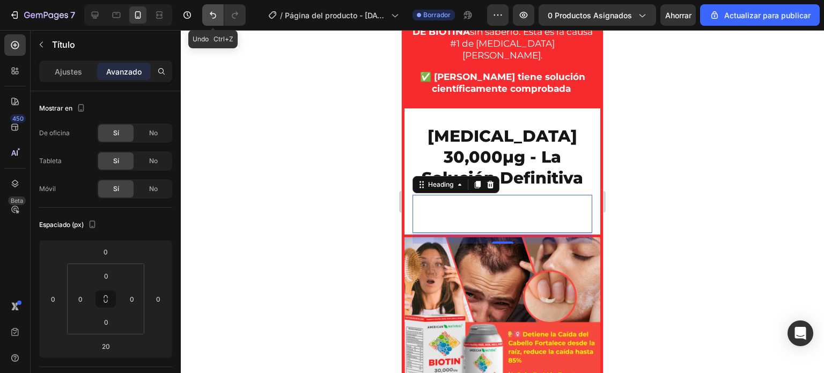
click at [215, 20] on icon "Deshacer/Rehacer" at bounding box center [213, 15] width 11 height 11
click at [286, 103] on div at bounding box center [502, 201] width 643 height 343
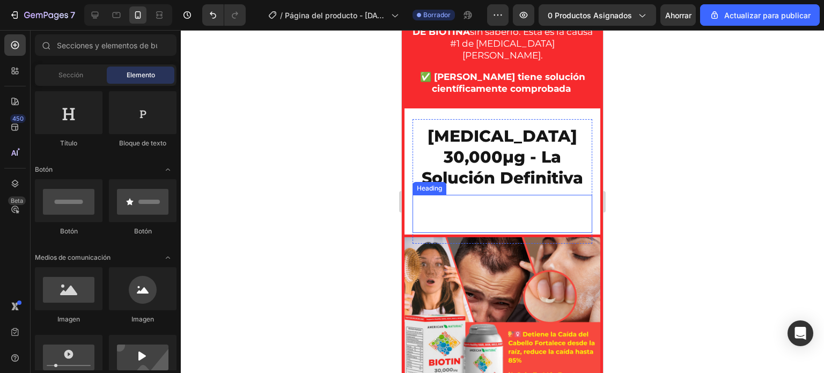
click at [495, 208] on strong "El suplemento de biotina con la concentración más alta disponible en el mercado" at bounding box center [503, 213] width 170 height 34
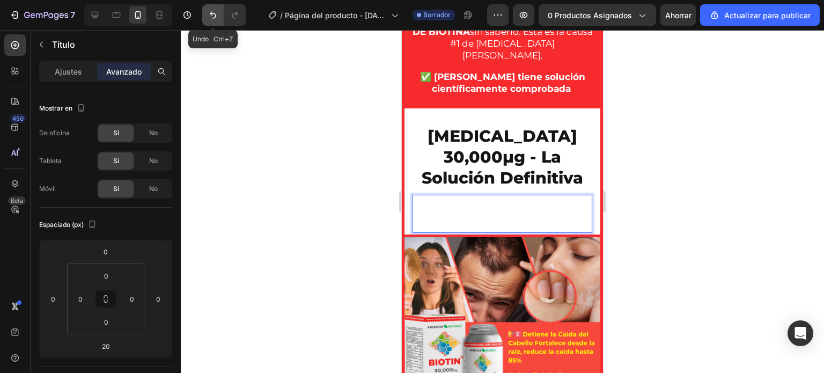
click at [215, 14] on icon "Deshacer/Rehacer" at bounding box center [213, 15] width 6 height 7
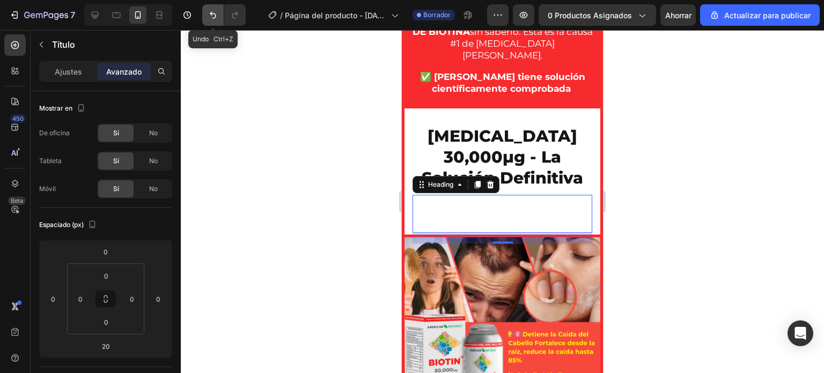
click at [215, 14] on icon "Deshacer/Rehacer" at bounding box center [213, 15] width 6 height 7
click at [218, 19] on icon "Deshacer/Rehacer" at bounding box center [213, 15] width 11 height 11
click at [305, 113] on div at bounding box center [502, 201] width 643 height 343
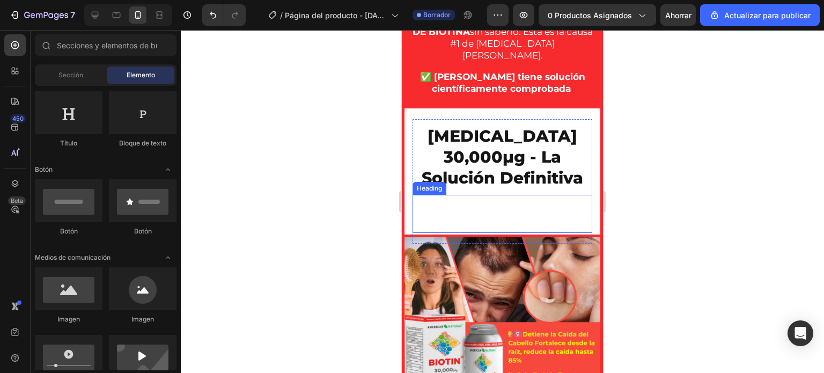
click at [528, 214] on strong "El suplemento de biotina con la concentración más alta disponible en el mercado" at bounding box center [503, 213] width 170 height 34
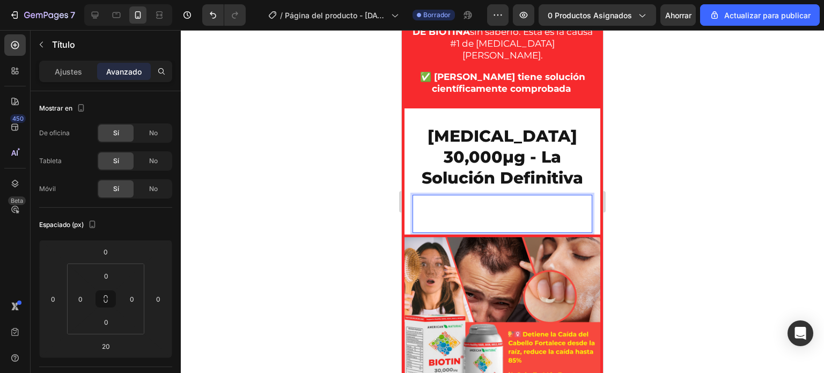
click at [531, 215] on strong "El suplemento de biotina con la concentración más alta disponible en el mercado" at bounding box center [503, 213] width 170 height 34
click at [217, 21] on button "Deshacer/Rehacer" at bounding box center [212, 14] width 21 height 21
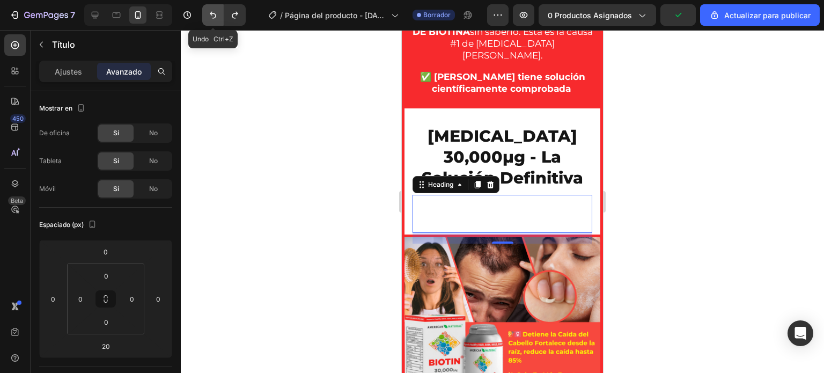
click at [217, 21] on button "Deshacer/Rehacer" at bounding box center [212, 14] width 21 height 21
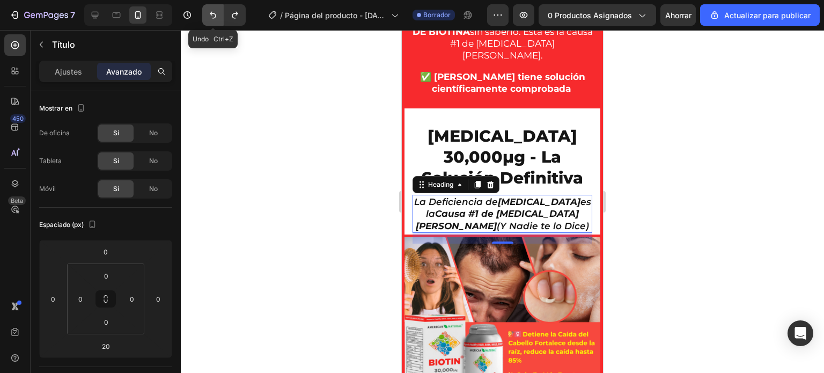
click at [217, 21] on button "Deshacer/Rehacer" at bounding box center [212, 14] width 21 height 21
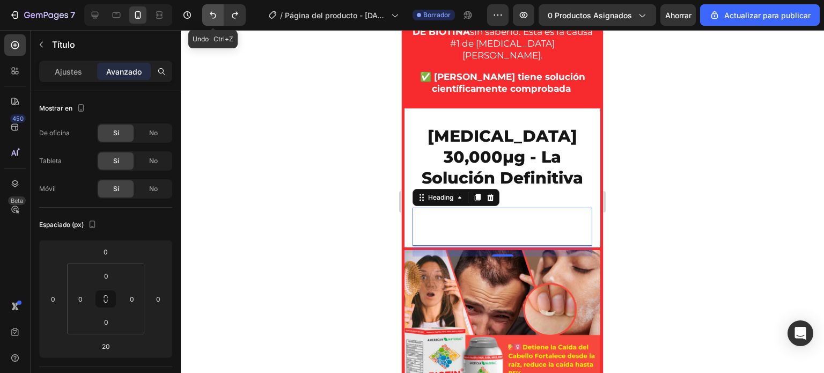
click at [217, 21] on button "Deshacer/Rehacer" at bounding box center [212, 14] width 21 height 21
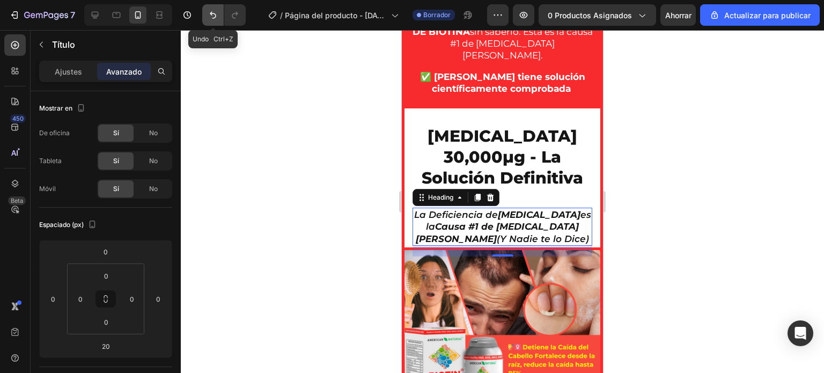
click at [217, 21] on button "Deshacer/Rehacer" at bounding box center [212, 14] width 21 height 21
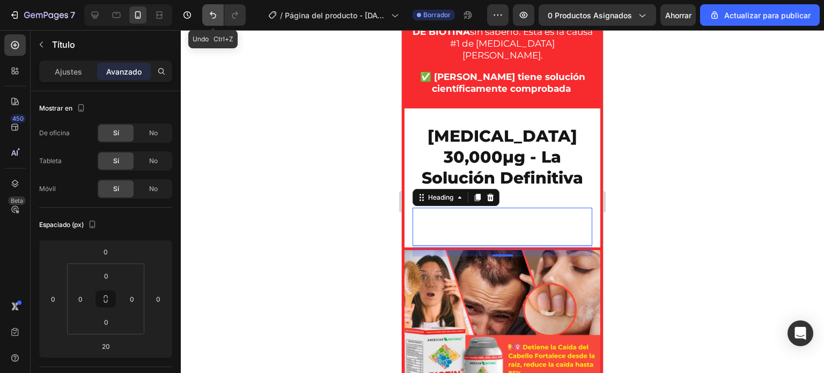
click at [217, 21] on button "Deshacer/Rehacer" at bounding box center [212, 14] width 21 height 21
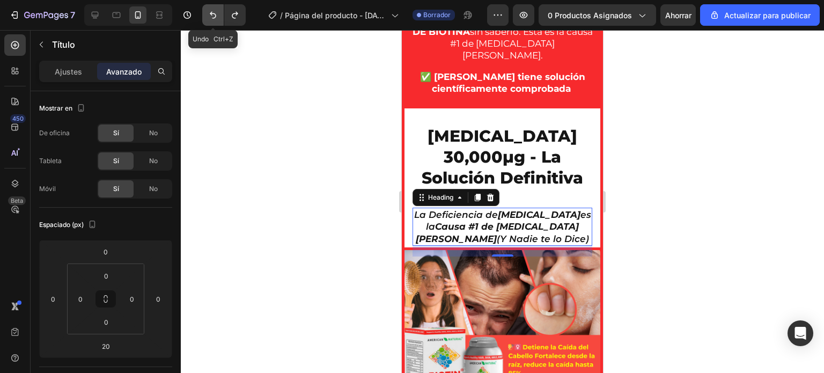
click at [217, 21] on button "Deshacer/Rehacer" at bounding box center [212, 14] width 21 height 21
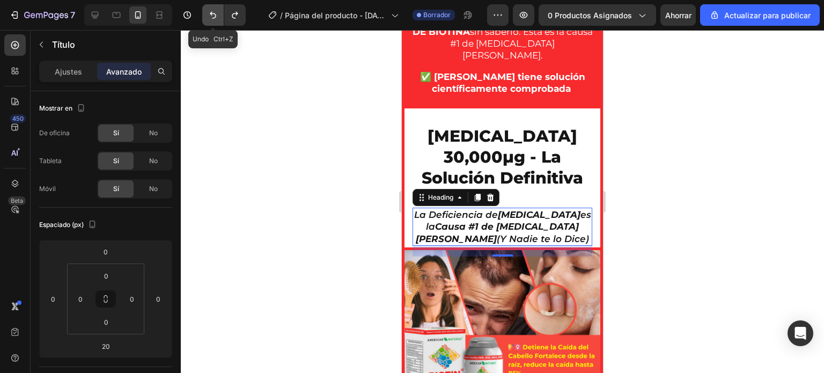
click at [217, 21] on button "Deshacer/Rehacer" at bounding box center [212, 14] width 21 height 21
type input "5"
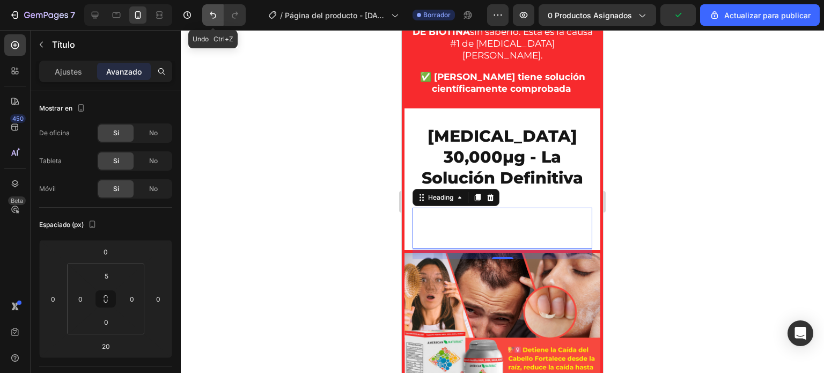
click at [217, 21] on button "Deshacer/Rehacer" at bounding box center [212, 14] width 21 height 21
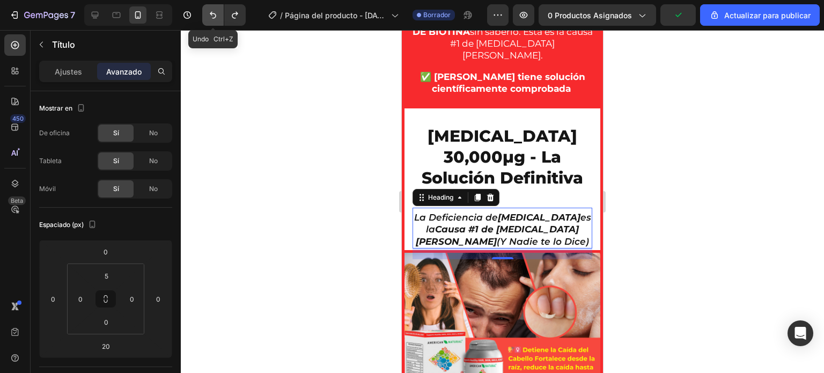
click at [217, 21] on button "Deshacer/Rehacer" at bounding box center [212, 14] width 21 height 21
type input "0"
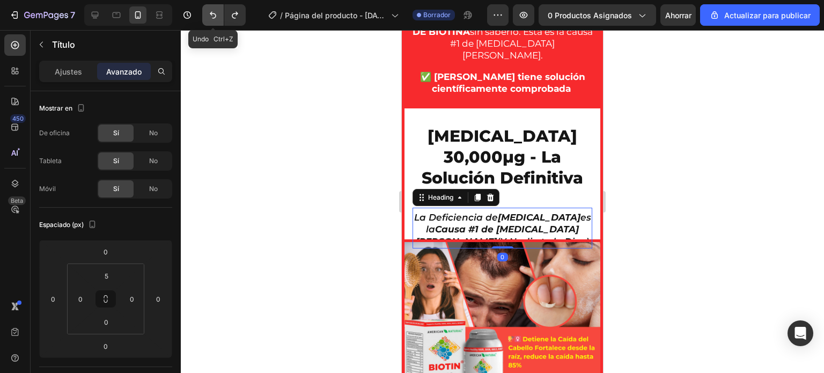
click at [217, 21] on button "Deshacer/Rehacer" at bounding box center [212, 14] width 21 height 21
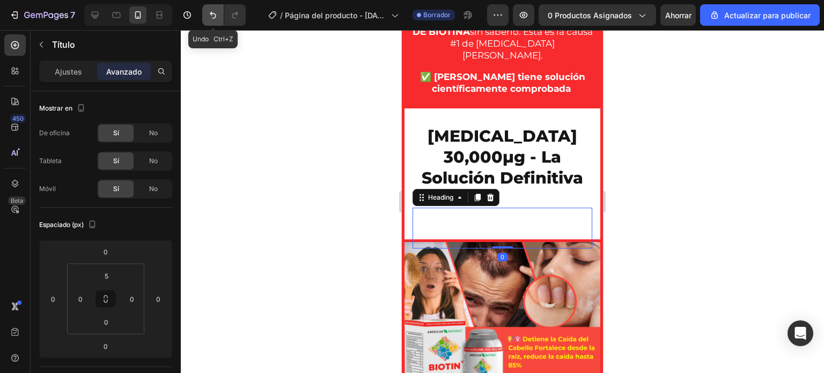
click at [217, 21] on button "Deshacer/Rehacer" at bounding box center [212, 14] width 21 height 21
click at [248, 111] on div at bounding box center [502, 201] width 643 height 343
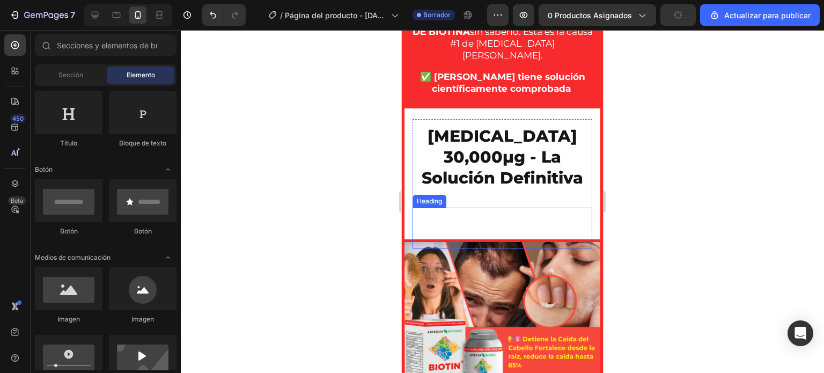
click at [486, 212] on strong "El suplemento de biotina con la concentración más alta disponible en el mercado" at bounding box center [503, 229] width 170 height 34
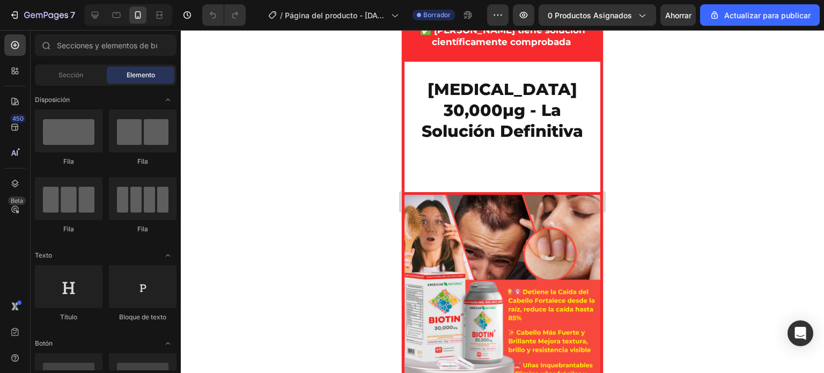
scroll to position [1209, 0]
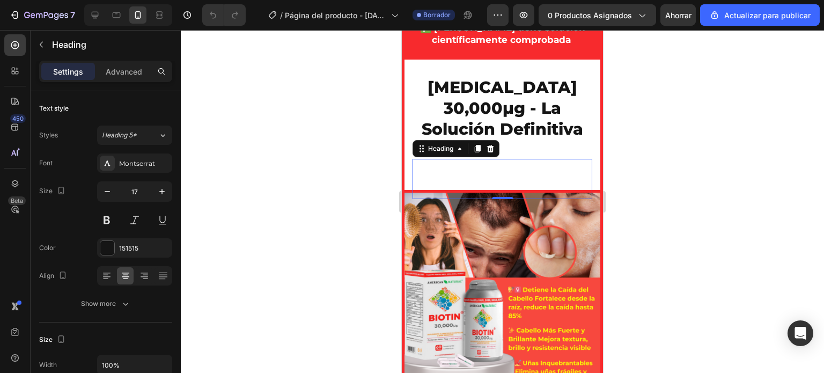
click at [479, 170] on strong "El suplemento de [MEDICAL_DATA] con la concentración más alta disponible en el …" at bounding box center [503, 180] width 170 height 34
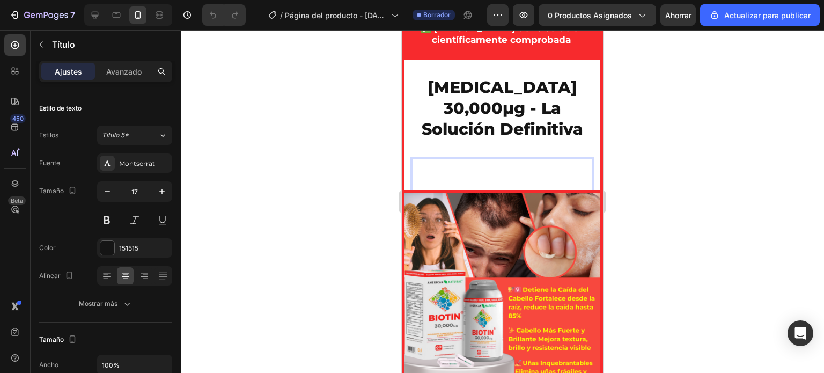
click at [475, 171] on strong "El suplemento de biotina con la concentración más alta disponible en el mercado" at bounding box center [503, 180] width 170 height 34
click at [323, 171] on div at bounding box center [502, 201] width 643 height 343
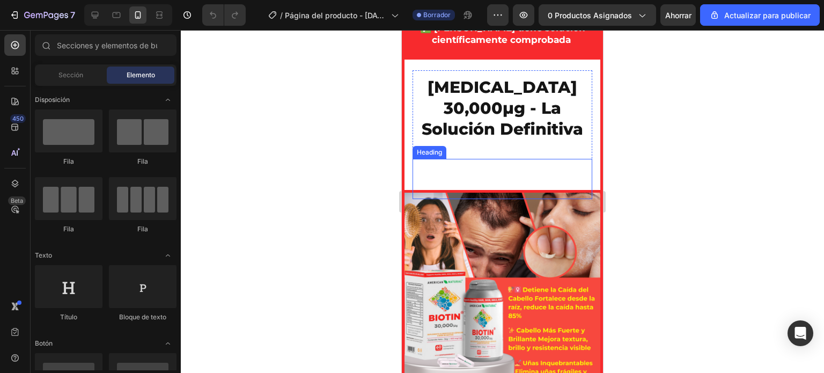
click at [444, 178] on strong "El suplemento de biotina con la concentración más alta disponible en el mercado" at bounding box center [503, 180] width 170 height 34
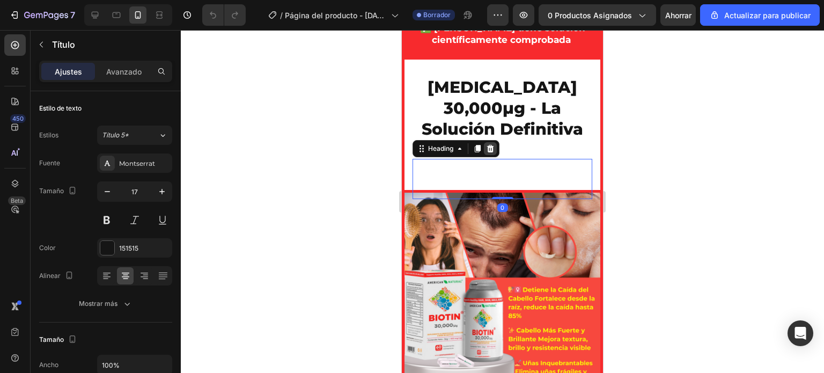
click at [492, 152] on icon at bounding box center [490, 149] width 7 height 8
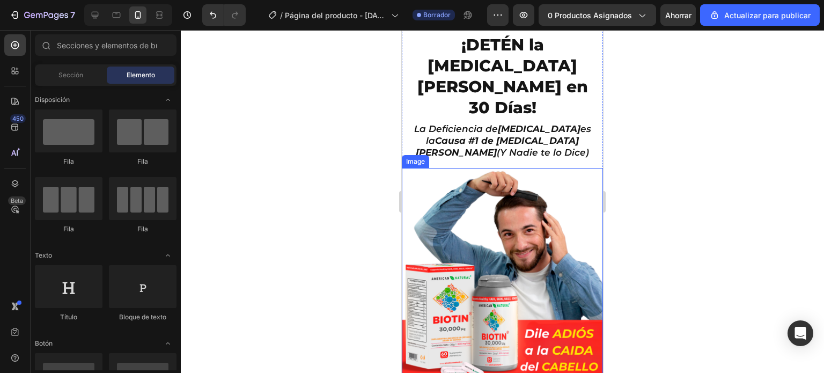
scroll to position [75, 0]
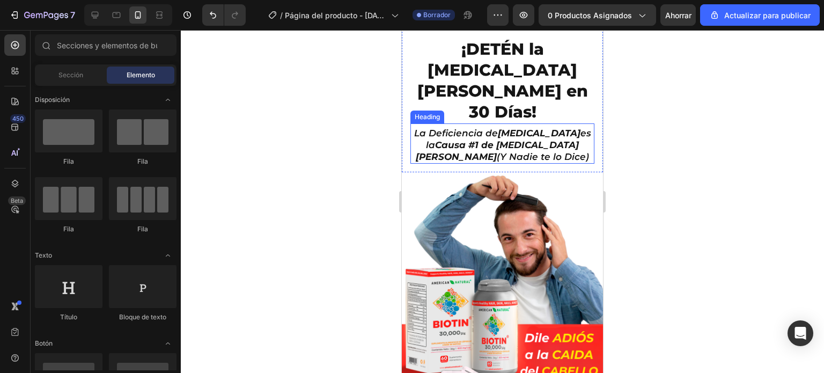
click at [484, 128] on icon "La Deficiencia de BIOTINA es la Causa #1 de Caída de Cabello (Y Nadie te lo Dic…" at bounding box center [502, 145] width 177 height 34
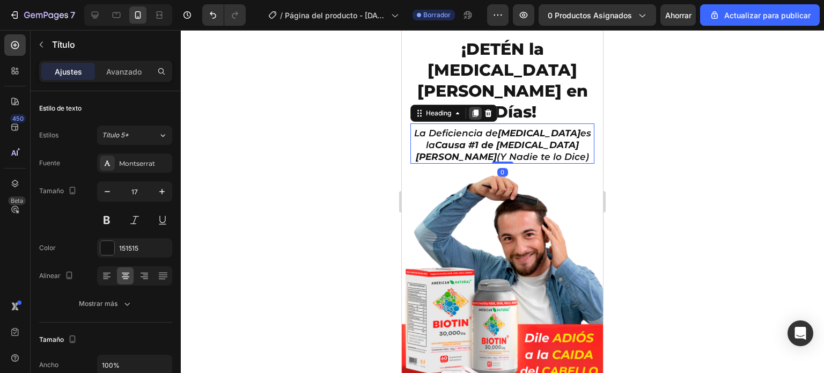
click at [476, 109] on icon at bounding box center [476, 113] width 6 height 8
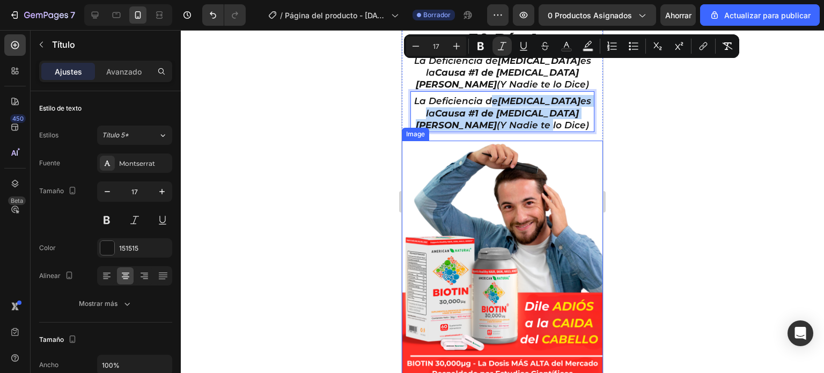
scroll to position [148, 0]
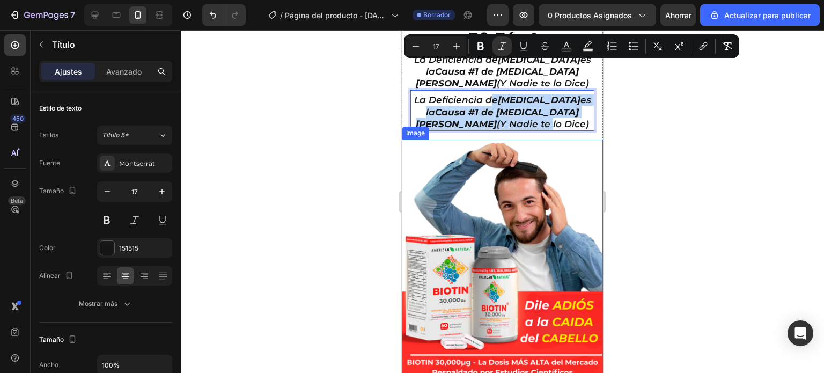
drag, startPoint x: 500, startPoint y: 130, endPoint x: 500, endPoint y: 190, distance: 59.6
click at [357, 155] on div at bounding box center [502, 201] width 643 height 343
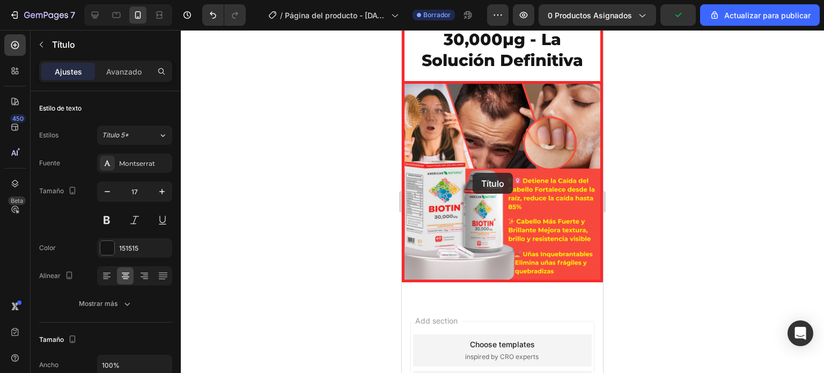
scroll to position [1155, 0]
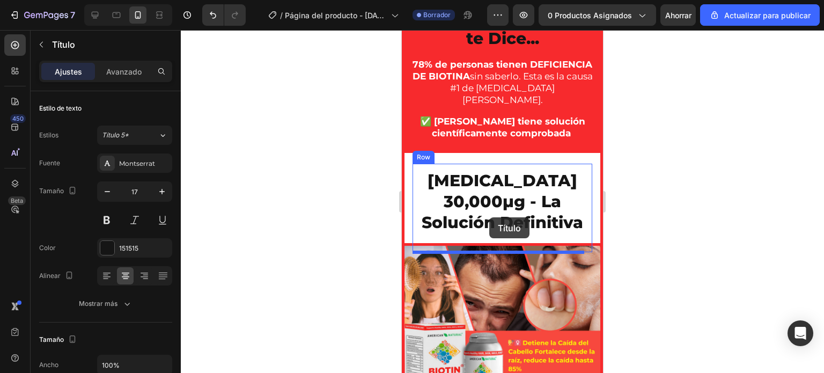
drag, startPoint x: 481, startPoint y: 78, endPoint x: 489, endPoint y: 217, distance: 139.8
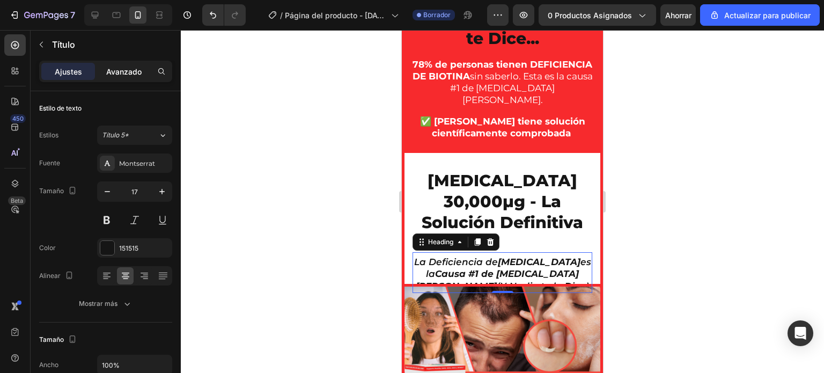
click at [128, 77] on div "Avanzado" at bounding box center [124, 71] width 54 height 17
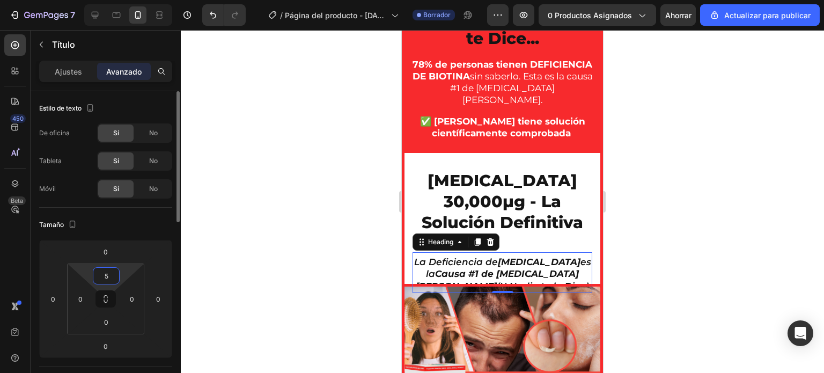
click at [111, 272] on input "5" at bounding box center [106, 276] width 21 height 16
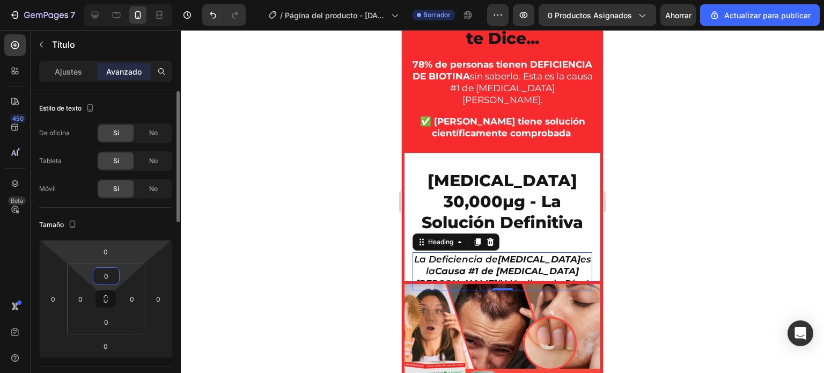
type input "0"
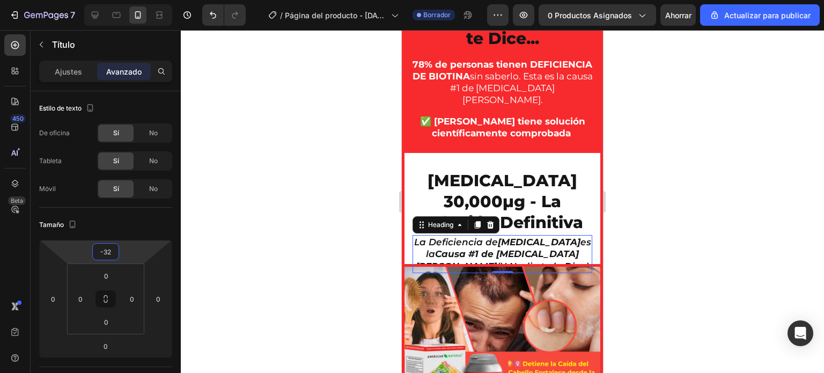
type input "-34"
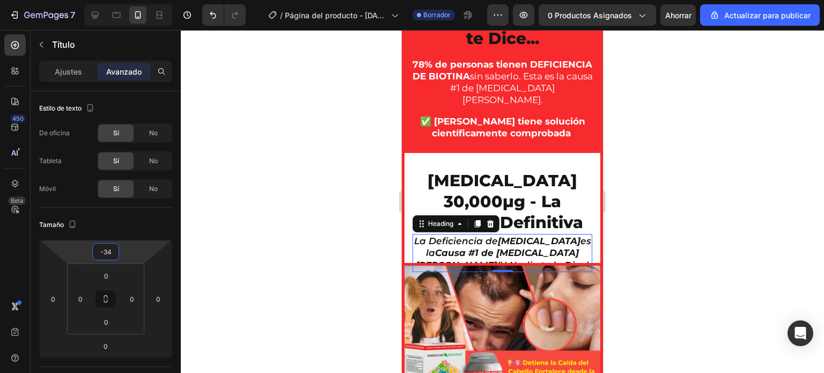
drag, startPoint x: 125, startPoint y: 251, endPoint x: 125, endPoint y: 260, distance: 9.1
click at [125, 0] on html "7 / Página del producto - 25 de agosto, 15:29:02 Borrador Avance 0 productos as…" at bounding box center [412, 0] width 824 height 0
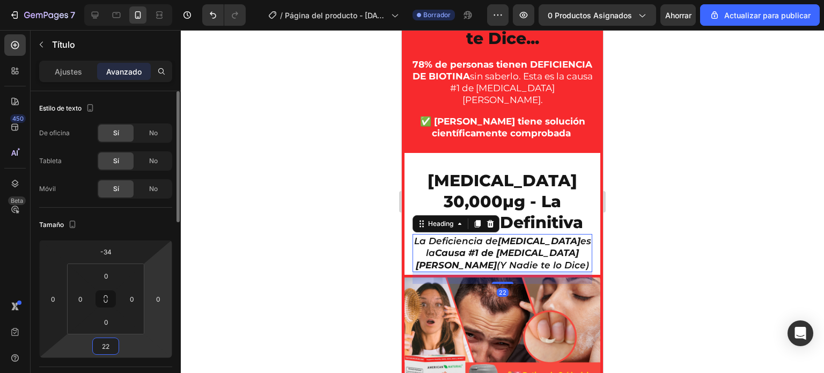
drag, startPoint x: 122, startPoint y: 344, endPoint x: 167, endPoint y: 333, distance: 46.5
click at [122, 0] on html "7 / Página del producto - 25 de agosto, 15:29:02 Borrador Avance 0 productos as…" at bounding box center [412, 0] width 824 height 0
type input "26"
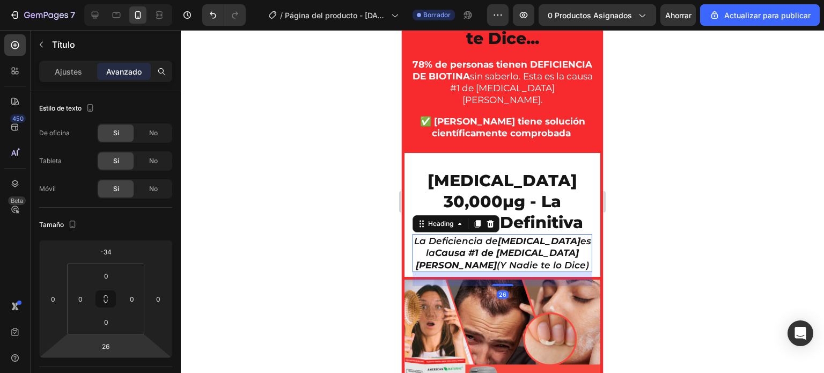
click at [343, 267] on div at bounding box center [502, 201] width 643 height 343
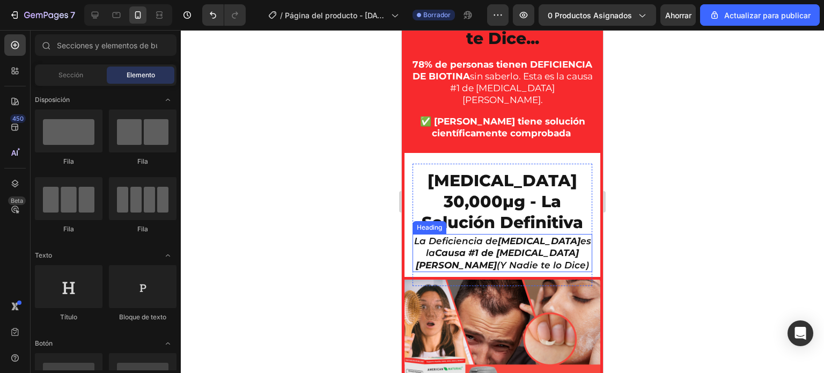
click at [532, 243] on strong "[MEDICAL_DATA]" at bounding box center [539, 241] width 83 height 11
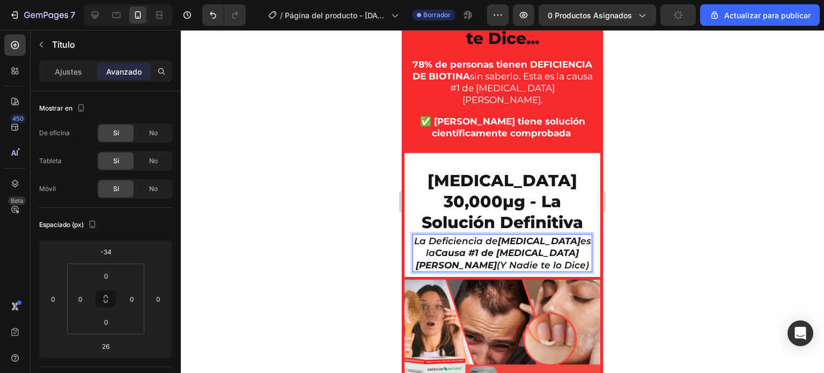
click at [541, 264] on p "La Deficiencia de BIOTINA es la Causa #1 de Caída de Cabello (Y Nadie te lo Dic…" at bounding box center [503, 252] width 178 height 35
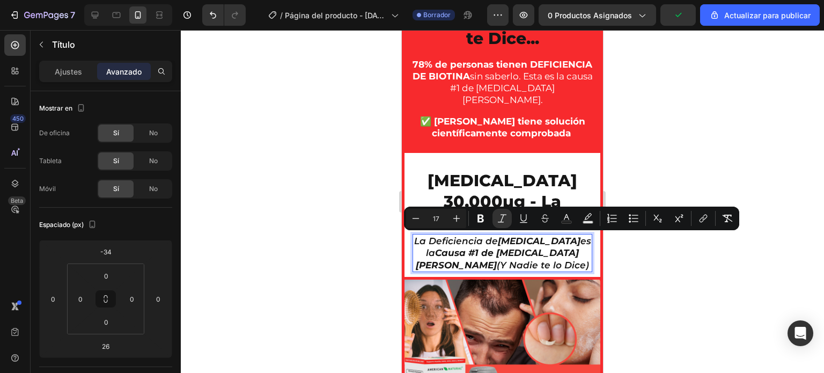
drag, startPoint x: 541, startPoint y: 264, endPoint x: 426, endPoint y: 242, distance: 116.8
click at [426, 242] on p "La Deficiencia de BIOTINA es la Causa #1 de Caída de Cabello (Y Nadie te lo Dic…" at bounding box center [503, 252] width 178 height 35
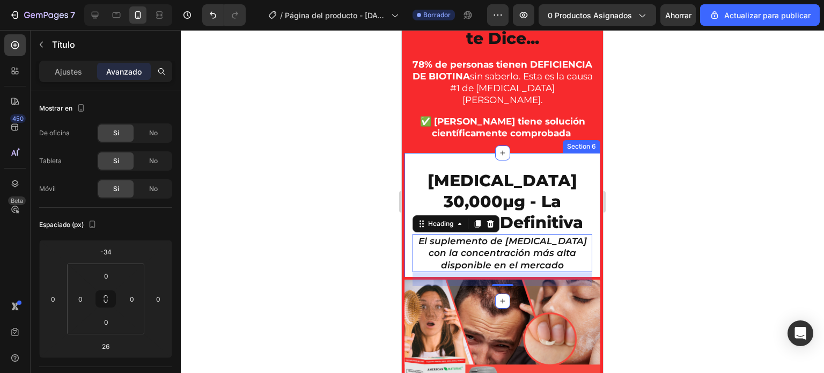
click at [347, 232] on div at bounding box center [502, 201] width 643 height 343
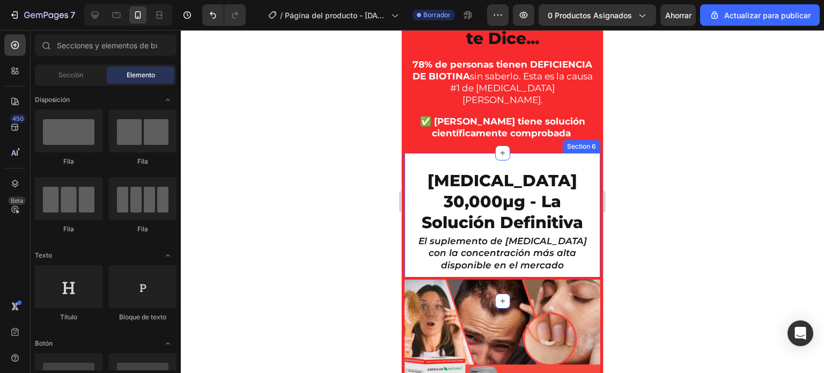
click at [361, 234] on div at bounding box center [502, 201] width 643 height 343
click at [298, 195] on div at bounding box center [502, 201] width 643 height 343
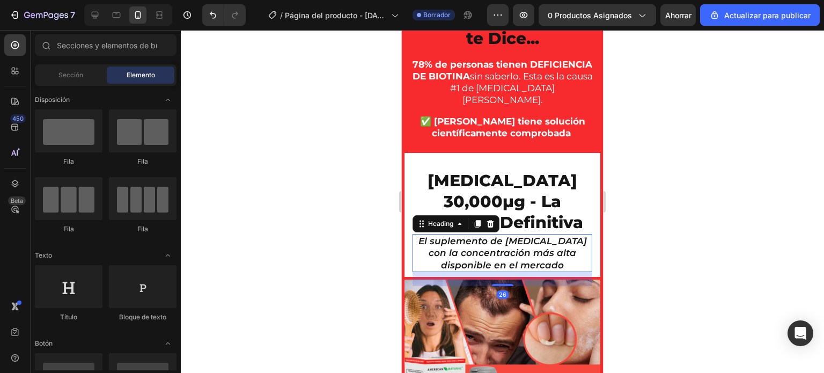
click at [474, 247] on icon "El suplemento de biotina con la concentración más alta disponible en el mercado" at bounding box center [503, 253] width 169 height 34
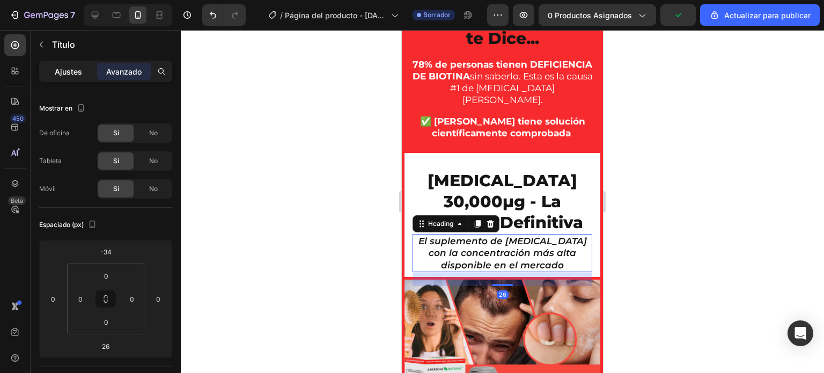
click at [82, 67] on div "Ajustes" at bounding box center [68, 71] width 54 height 17
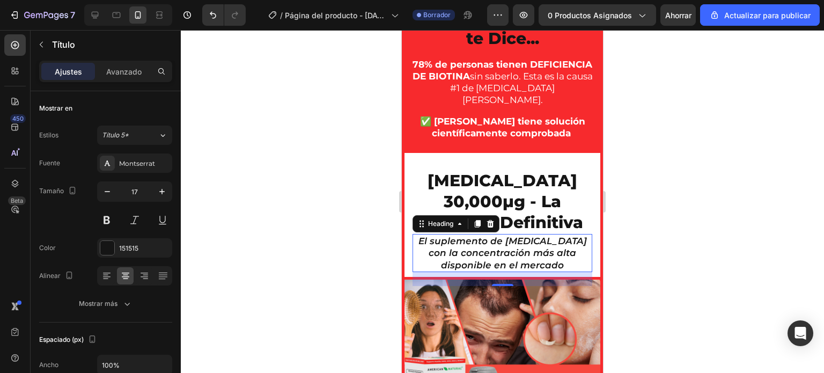
click at [298, 198] on div at bounding box center [502, 201] width 643 height 343
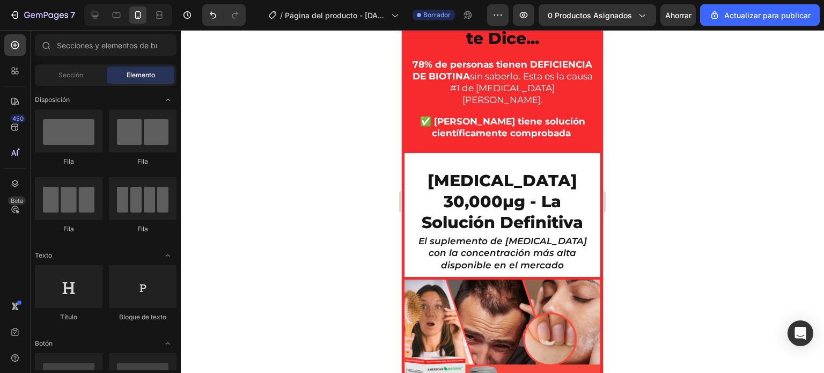
click at [298, 198] on div at bounding box center [502, 201] width 643 height 343
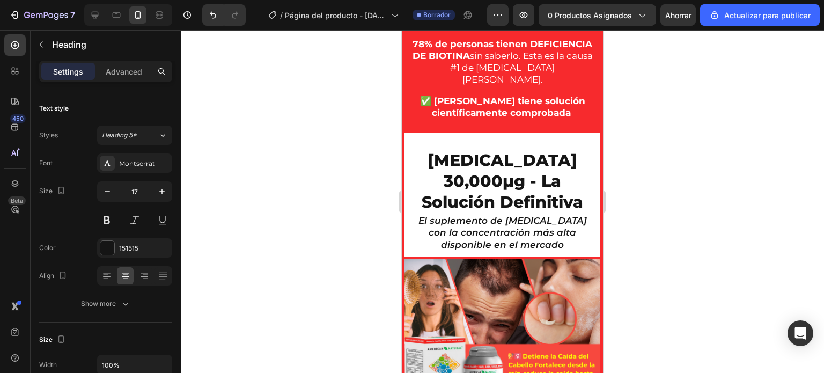
scroll to position [1034, 0]
click at [495, 225] on icon "El suplemento de biotina con la concentración más alta disponible en el mercado" at bounding box center [503, 233] width 169 height 34
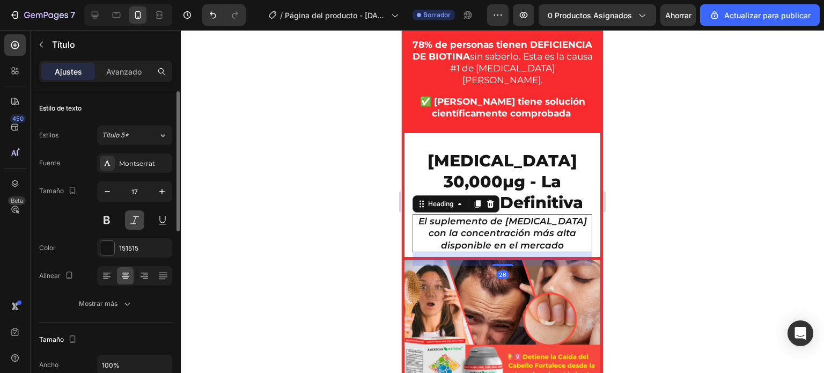
click at [140, 221] on button at bounding box center [134, 219] width 19 height 19
click at [135, 221] on button at bounding box center [134, 219] width 19 height 19
click at [232, 218] on div at bounding box center [502, 201] width 643 height 343
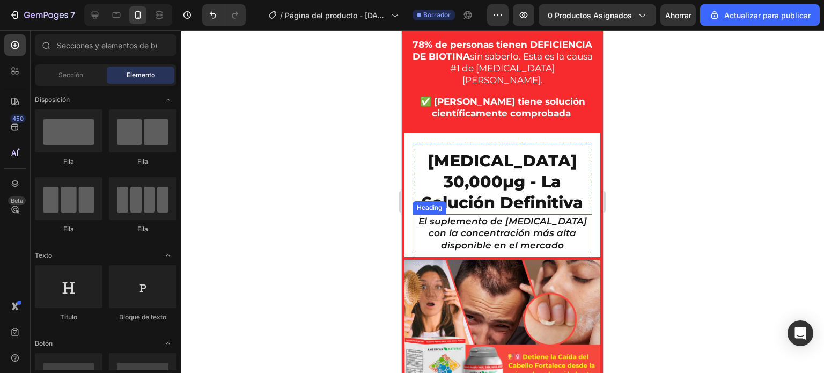
click at [462, 231] on icon "El suplemento de biotina con la concentración más alta disponible en el mercado" at bounding box center [503, 233] width 169 height 34
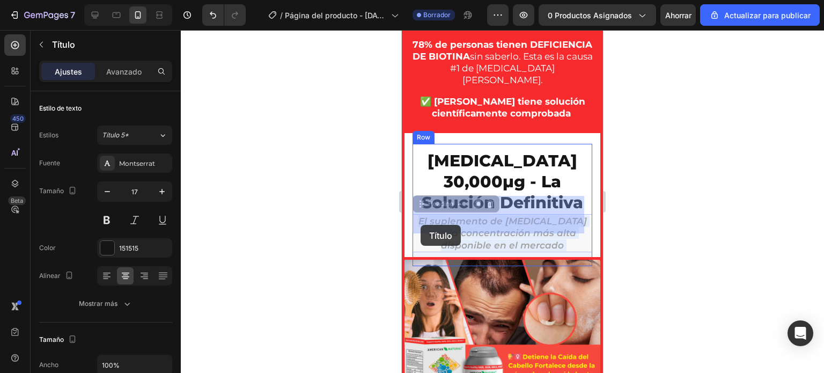
drag, startPoint x: 534, startPoint y: 245, endPoint x: 421, endPoint y: 225, distance: 115.1
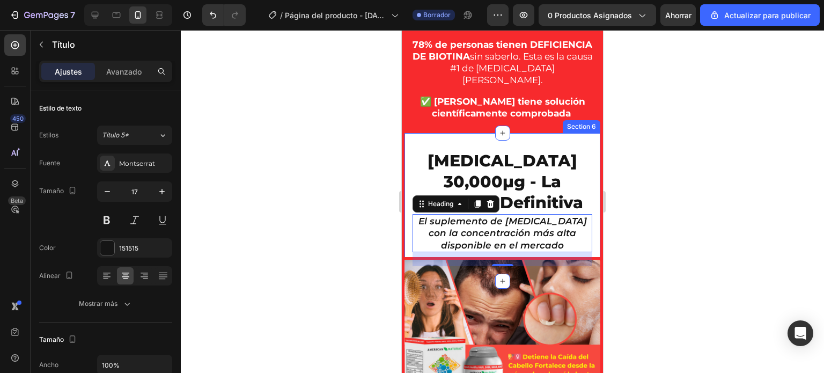
click at [328, 218] on div at bounding box center [502, 201] width 643 height 343
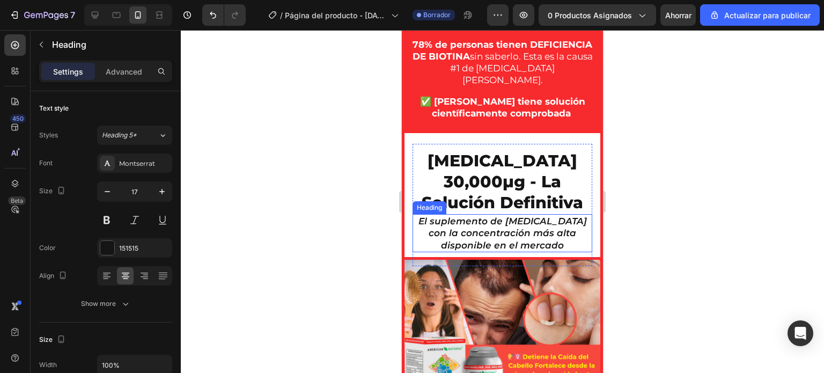
click at [537, 236] on icon "El suplemento de biotina con la concentración más alta disponible en el mercado" at bounding box center [503, 233] width 169 height 34
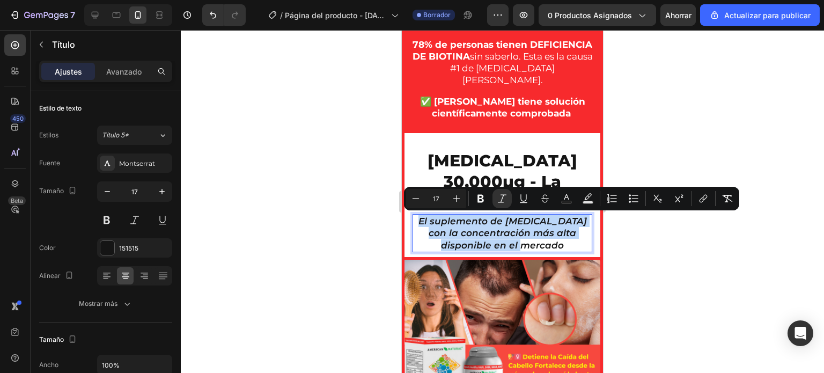
drag, startPoint x: 531, startPoint y: 245, endPoint x: 421, endPoint y: 225, distance: 112.3
click at [421, 225] on p "El suplemento de biotina con la concentración más alta disponible en el mercado" at bounding box center [503, 232] width 178 height 35
click at [501, 201] on icon "Editor contextual toolbar" at bounding box center [502, 198] width 11 height 11
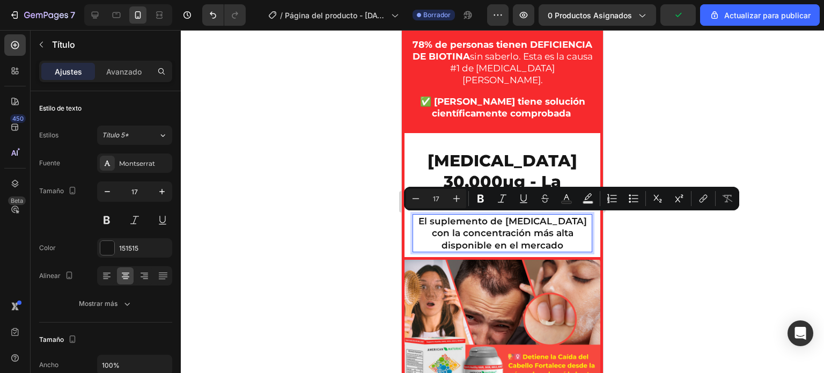
click at [344, 220] on div at bounding box center [502, 201] width 643 height 343
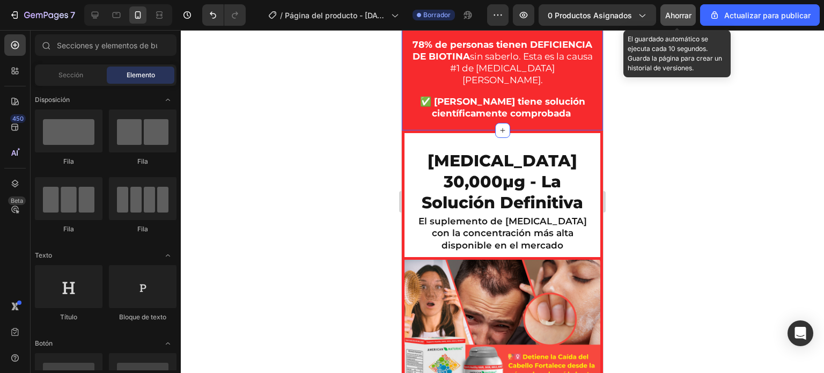
click at [677, 20] on div "Ahorrar" at bounding box center [678, 15] width 26 height 11
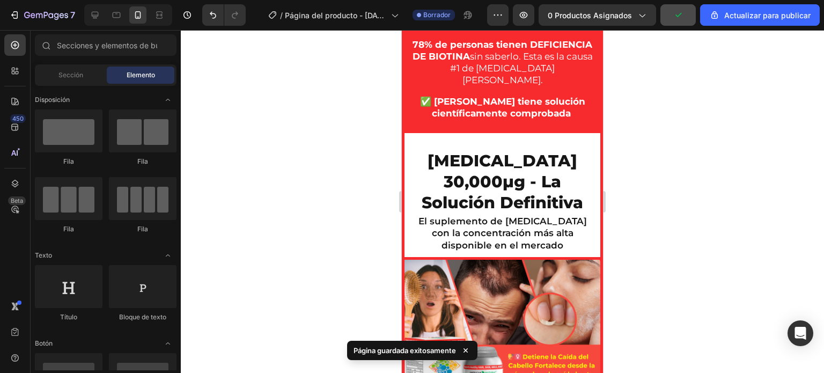
click at [297, 171] on div at bounding box center [502, 201] width 643 height 343
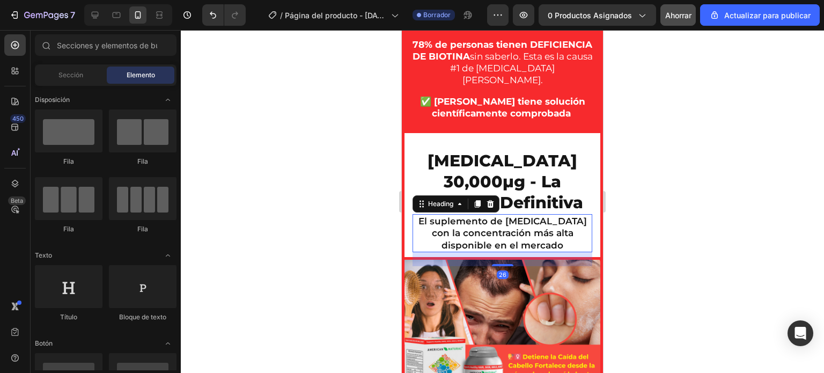
click at [469, 227] on p "El suplemento de biotina con la concentración más alta disponible en el mercado" at bounding box center [503, 232] width 178 height 35
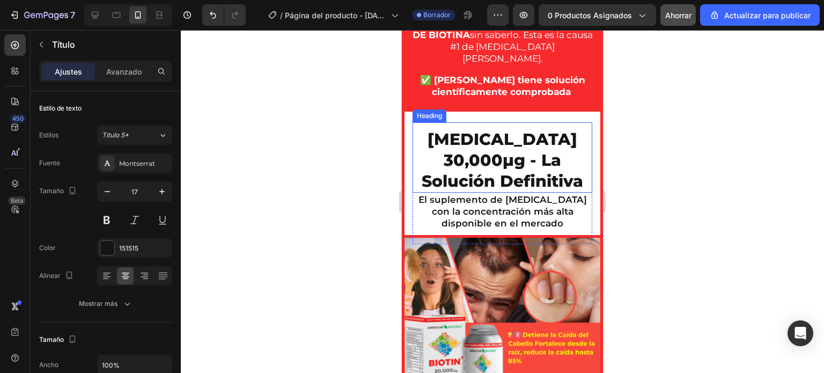
scroll to position [1088, 0]
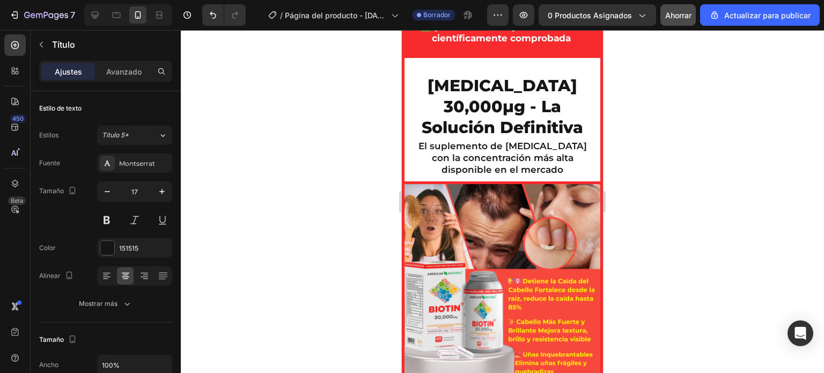
click at [485, 177] on h2 "El suplemento de biotina con la concentración más alta disponible en el mercado" at bounding box center [503, 158] width 180 height 38
click at [112, 223] on button at bounding box center [106, 219] width 19 height 19
click at [371, 266] on div at bounding box center [502, 201] width 643 height 343
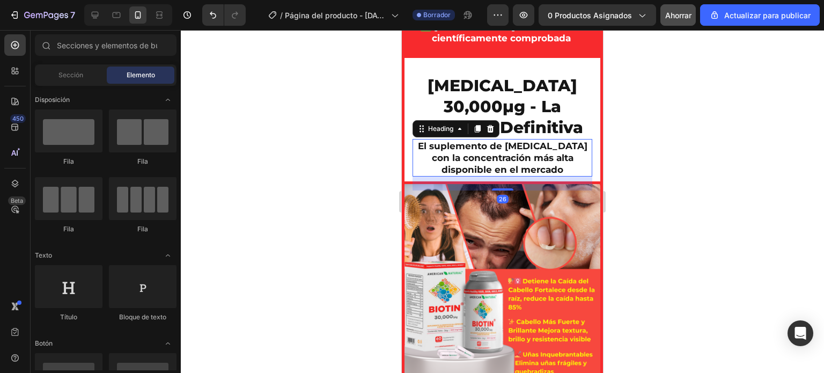
click at [523, 175] on p "El suplemento de biotina con la concentración más alta disponible en el mercado" at bounding box center [503, 157] width 178 height 35
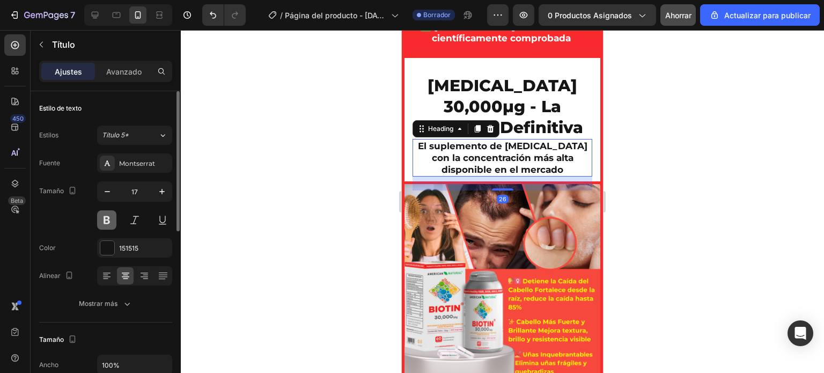
click at [108, 223] on button at bounding box center [106, 219] width 19 height 19
click at [348, 282] on div at bounding box center [502, 201] width 643 height 343
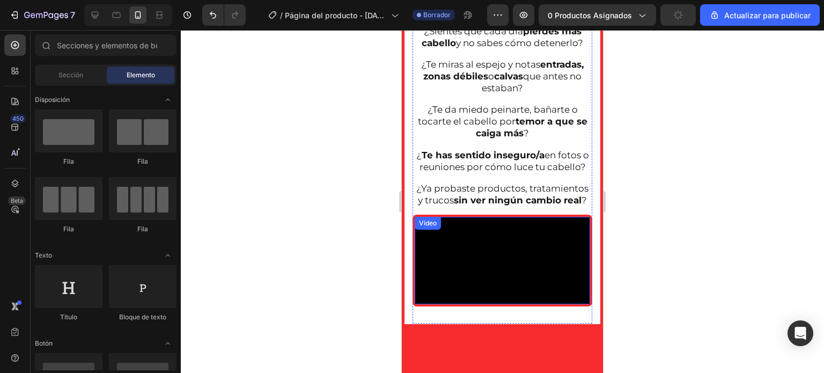
scroll to position [605, 0]
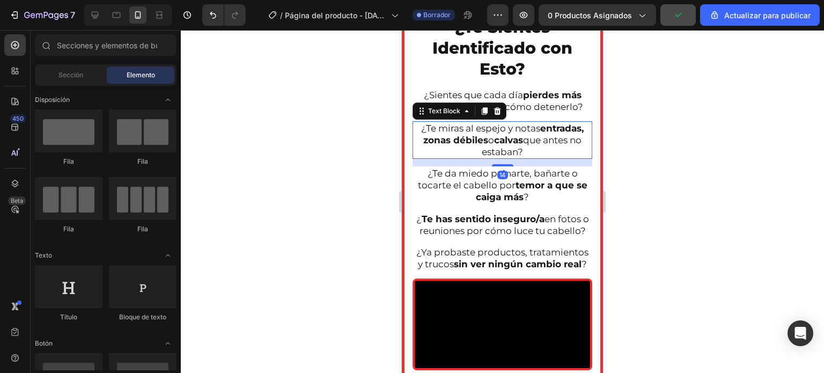
click at [471, 134] on strong "entradas, zonas débiles" at bounding box center [503, 134] width 160 height 23
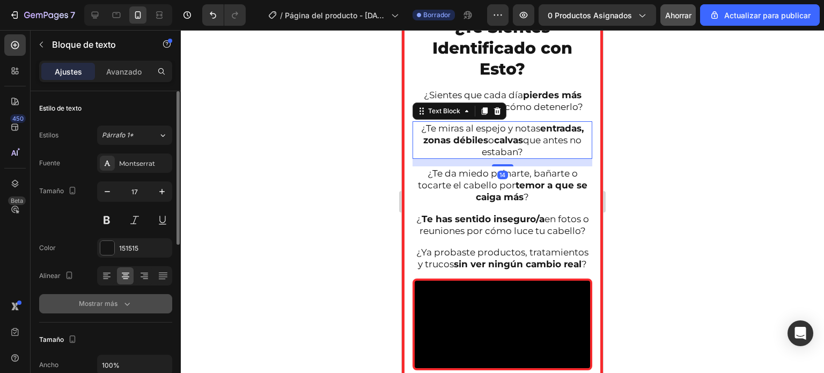
click at [130, 300] on icon "button" at bounding box center [127, 303] width 11 height 11
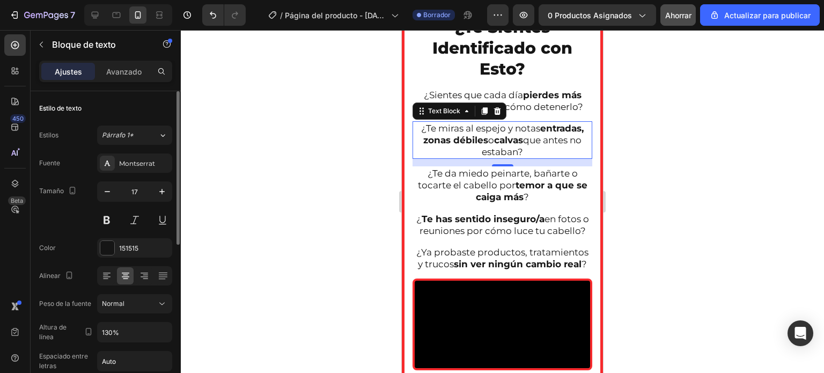
click at [348, 250] on div at bounding box center [502, 201] width 643 height 343
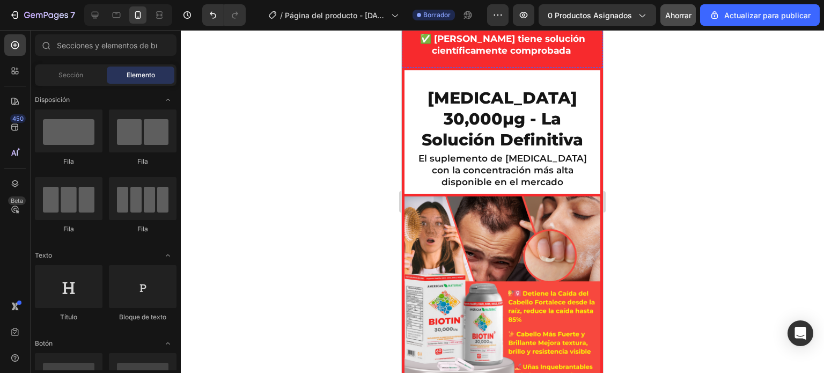
scroll to position [1141, 0]
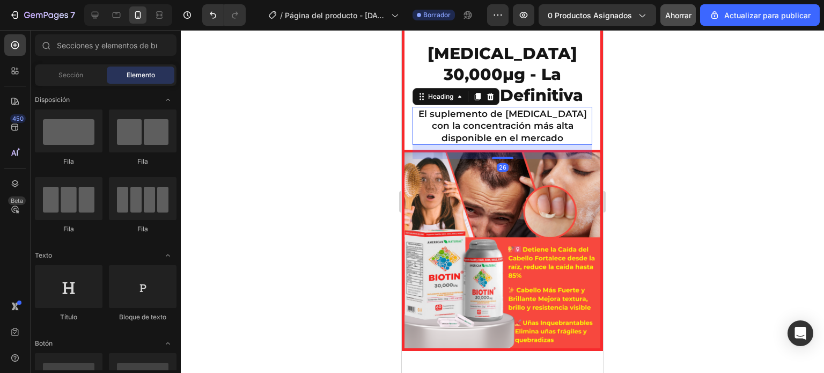
click at [487, 128] on h2 "El suplemento de biotina con la concentración más alta disponible en el mercado" at bounding box center [503, 126] width 180 height 38
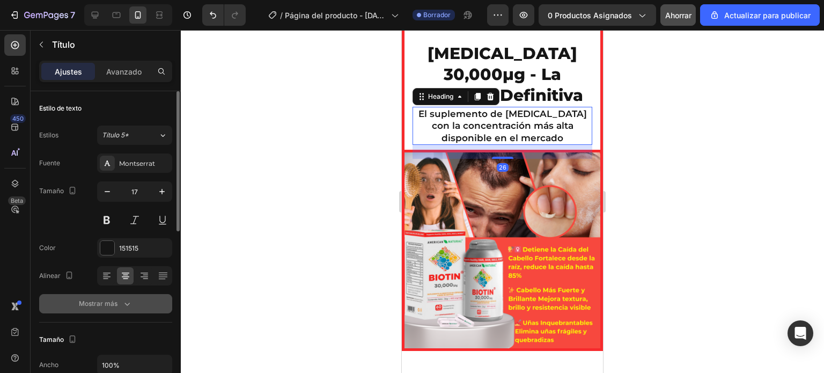
click at [126, 302] on icon "button" at bounding box center [127, 303] width 11 height 11
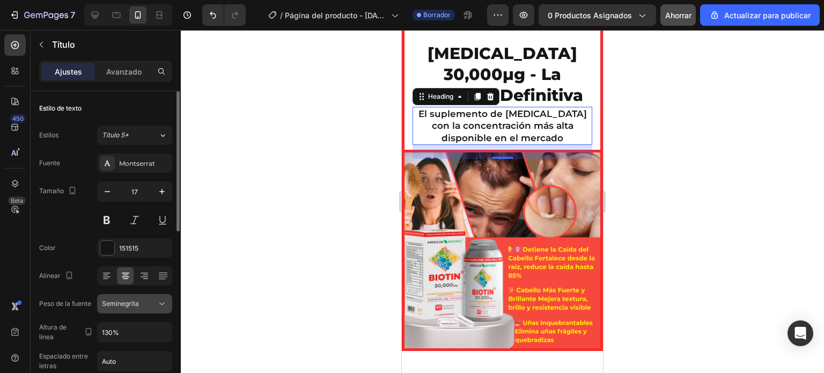
click at [127, 301] on font "Seminegrita" at bounding box center [120, 303] width 37 height 8
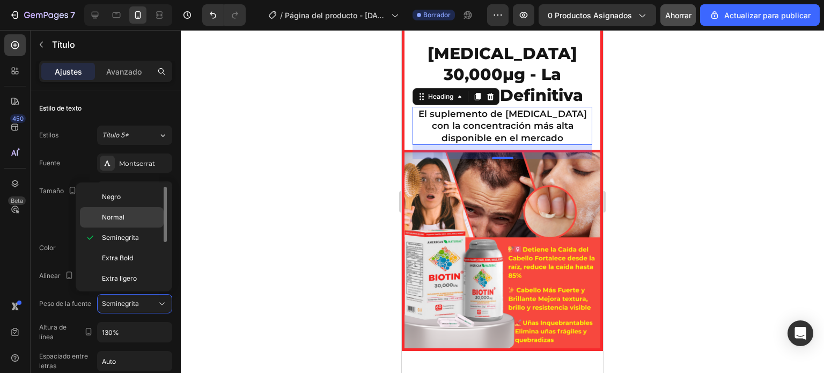
click at [114, 216] on font "Normal" at bounding box center [113, 217] width 23 height 8
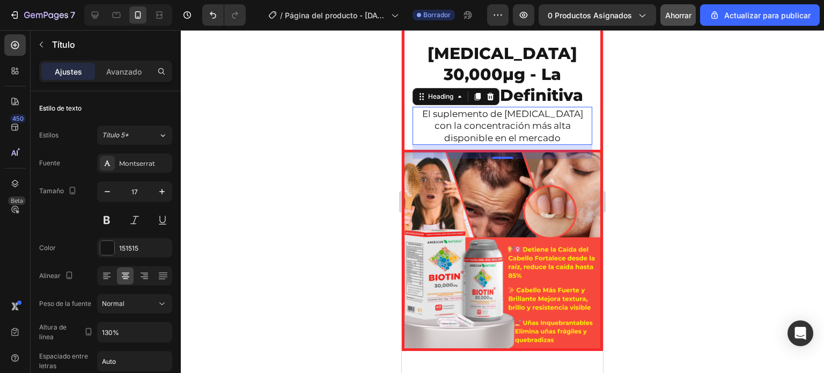
click at [299, 145] on div at bounding box center [502, 201] width 643 height 343
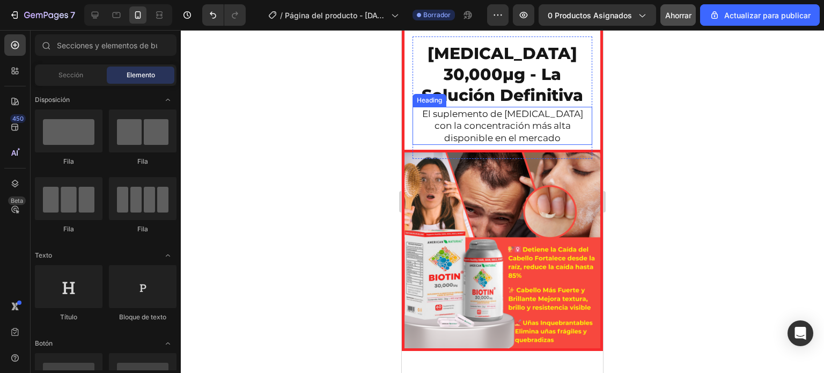
click at [509, 111] on h2 "El suplemento de biotina con la concentración más alta disponible en el mercado" at bounding box center [503, 126] width 180 height 38
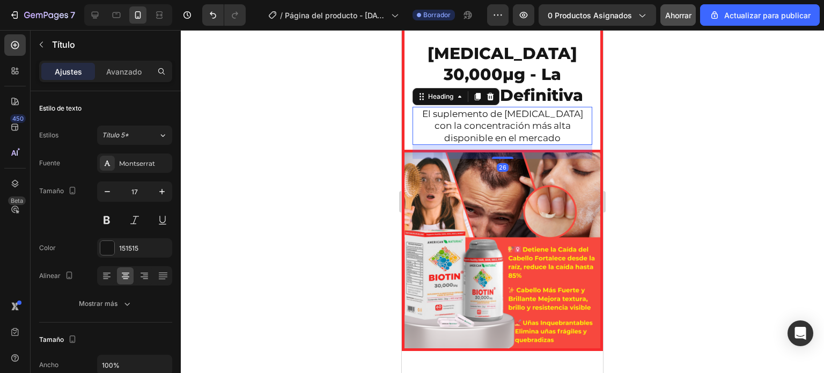
click at [509, 111] on h2 "El suplemento de biotina con la concentración más alta disponible en el mercado" at bounding box center [503, 126] width 180 height 38
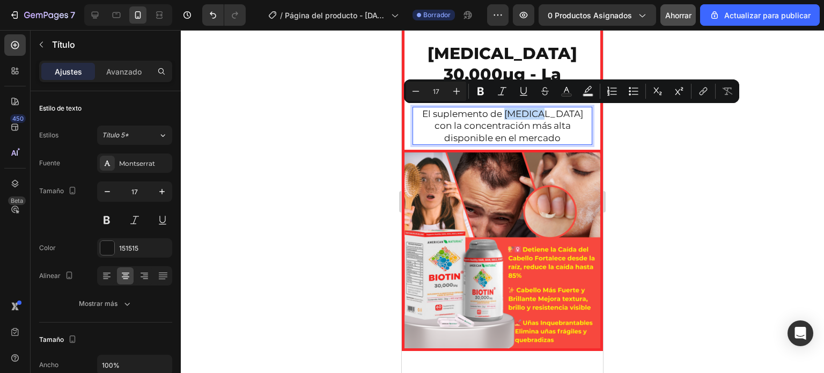
drag, startPoint x: 509, startPoint y: 111, endPoint x: 528, endPoint y: 110, distance: 19.3
click at [528, 110] on p "El suplemento de biotina con la concentración más alta disponible en el mercado" at bounding box center [503, 125] width 178 height 35
click at [487, 90] on button "Bold" at bounding box center [480, 91] width 19 height 19
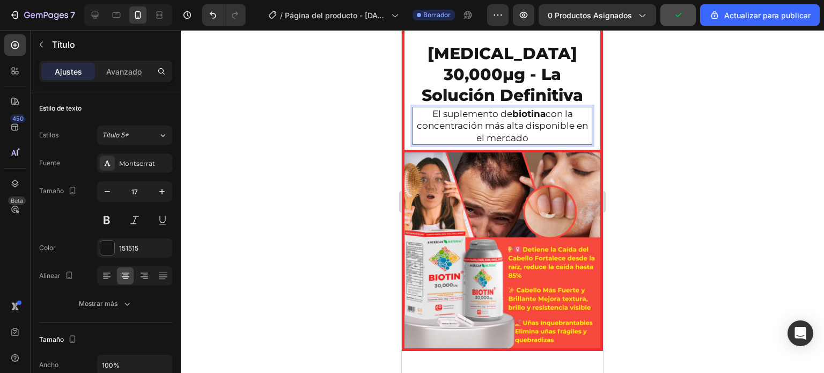
click at [425, 122] on p "El suplemento de biotina con la concentración más alta disponible en el mercado" at bounding box center [503, 125] width 178 height 35
click at [421, 124] on p "El suplemento de biotina con la concentración más alta disponible en el mercado" at bounding box center [503, 125] width 178 height 35
drag, startPoint x: 421, startPoint y: 124, endPoint x: 532, endPoint y: 113, distance: 112.2
click at [575, 126] on p "El suplemento de biotina con la concentración más alta disponible en el mercado" at bounding box center [503, 125] width 178 height 35
click at [352, 117] on div at bounding box center [502, 201] width 643 height 343
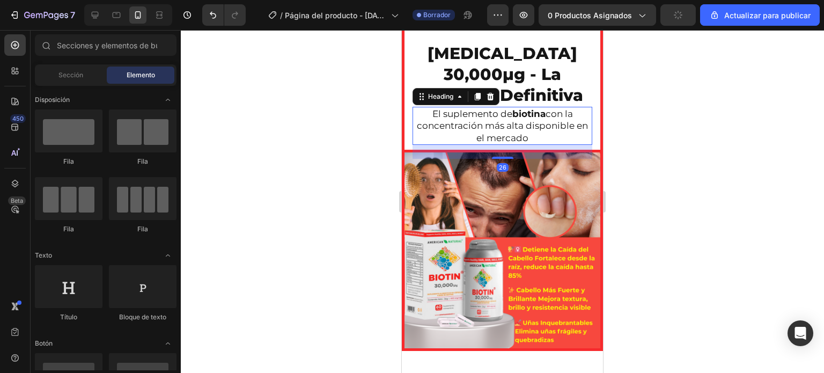
click at [422, 126] on p "El suplemento de biotina con la concentración más alta disponible en el mercado" at bounding box center [503, 125] width 178 height 35
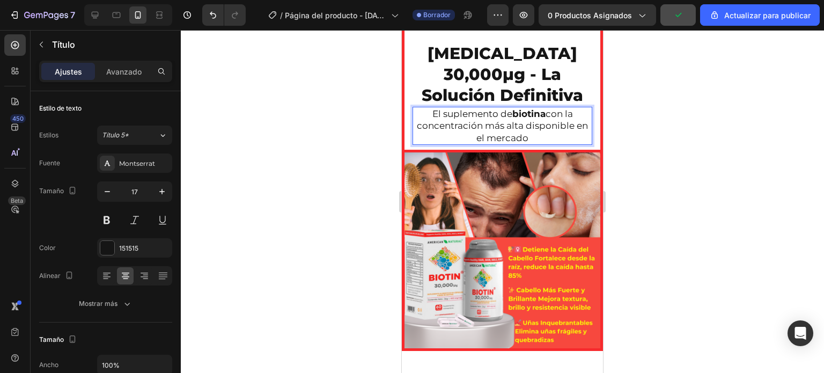
drag, startPoint x: 422, startPoint y: 126, endPoint x: 475, endPoint y: 128, distance: 53.2
click at [415, 126] on p "El suplemento de biotina con la concentración más alta disponible en el mercado" at bounding box center [503, 125] width 178 height 35
drag, startPoint x: 424, startPoint y: 124, endPoint x: 451, endPoint y: 126, distance: 26.9
click at [451, 126] on p "El suplemento de biotina con la concentración más alta disponible en el mercado" at bounding box center [503, 125] width 178 height 35
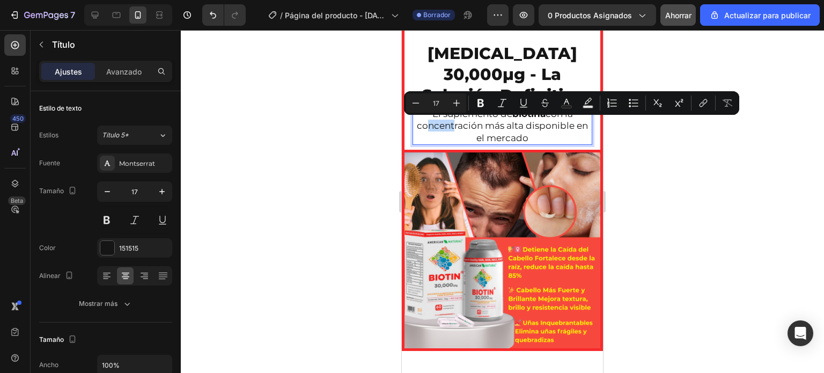
click at [423, 125] on p "El suplemento de biotina con la concentración más alta disponible en el mercado" at bounding box center [503, 125] width 178 height 35
drag, startPoint x: 423, startPoint y: 125, endPoint x: 575, endPoint y: 126, distance: 151.9
click at [575, 126] on p "El suplemento de biotina con la concentración más alta disponible en el mercado" at bounding box center [503, 125] width 178 height 35
click at [481, 99] on icon "Editor contextual toolbar" at bounding box center [481, 103] width 6 height 8
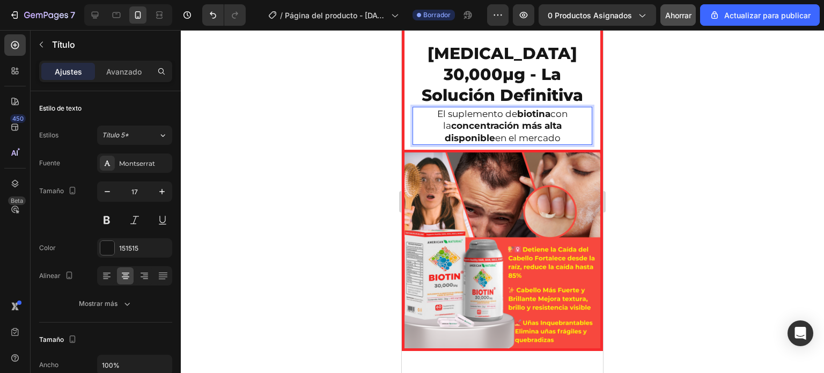
click at [352, 142] on div at bounding box center [502, 201] width 643 height 343
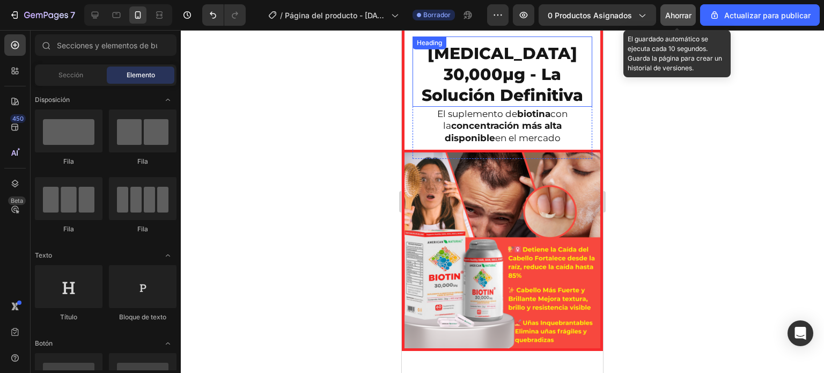
click at [678, 21] on button "Ahorrar" at bounding box center [678, 14] width 35 height 21
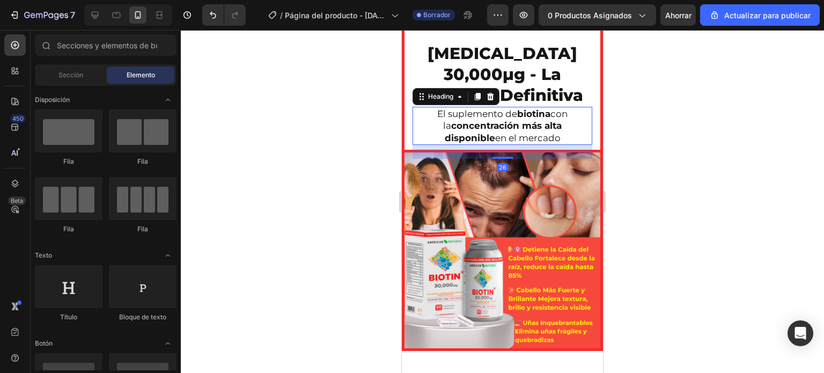
click at [487, 124] on strong "concentración más alta disponible" at bounding box center [504, 131] width 118 height 23
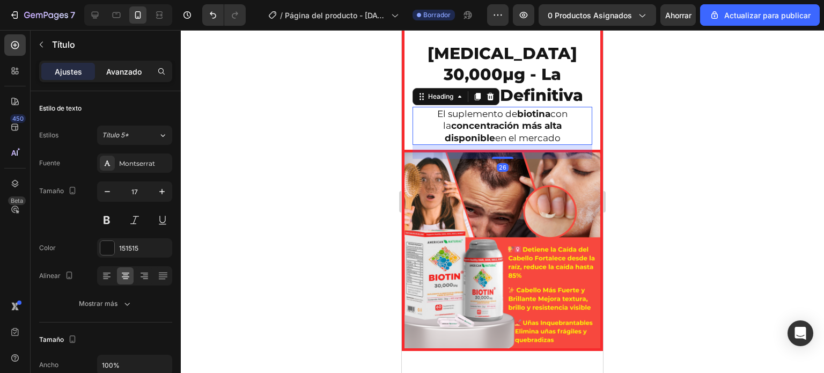
click at [145, 72] on div "Avanzado" at bounding box center [124, 71] width 54 height 17
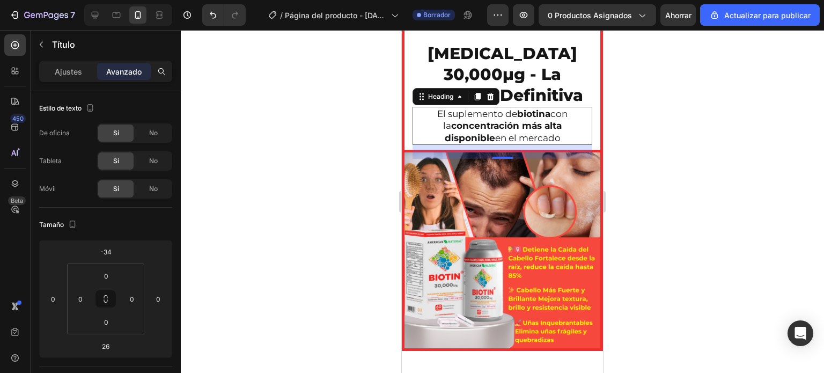
click at [277, 192] on div at bounding box center [502, 201] width 643 height 343
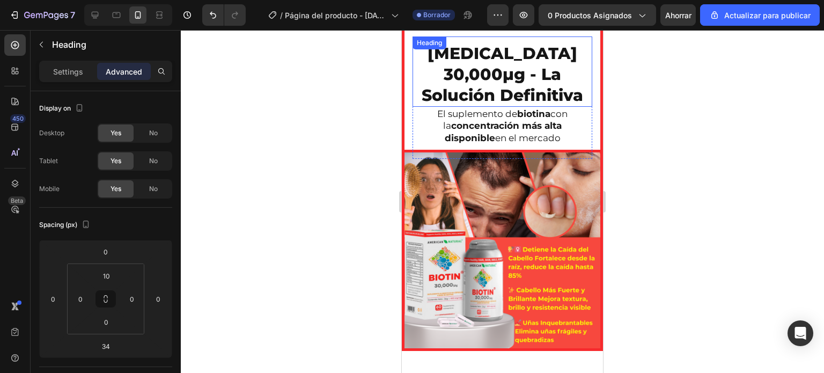
click at [483, 84] on h2 "BIOTIN 30,000μg - La Solución Definitiva" at bounding box center [503, 74] width 180 height 65
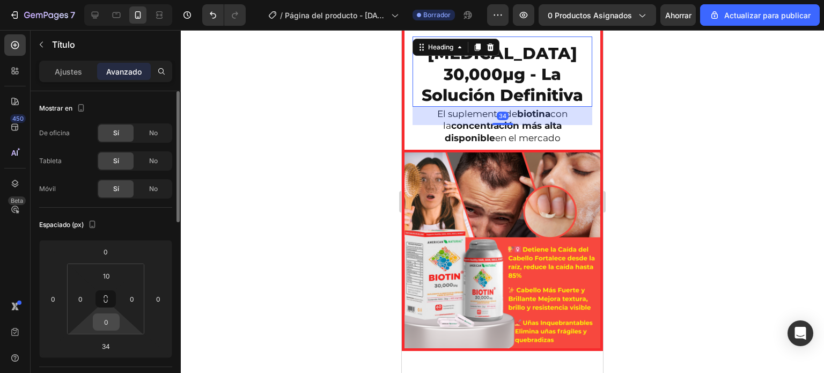
click at [118, 323] on div "0" at bounding box center [106, 321] width 27 height 17
click at [101, 328] on input "0" at bounding box center [106, 322] width 21 height 16
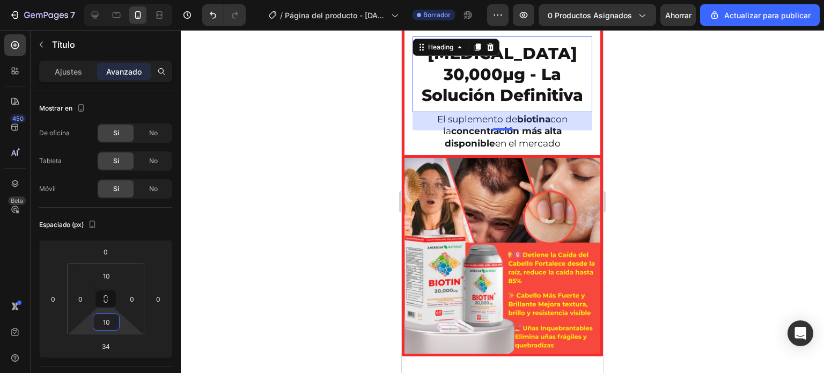
type input "10"
click at [374, 176] on div at bounding box center [502, 201] width 643 height 343
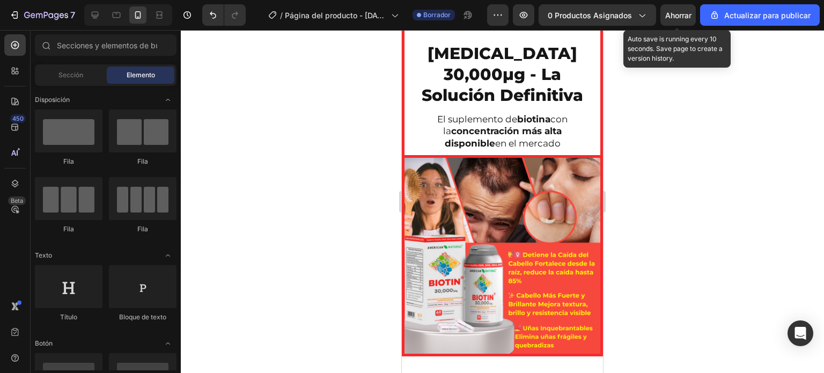
click at [670, 15] on font "Ahorrar" at bounding box center [678, 15] width 26 height 9
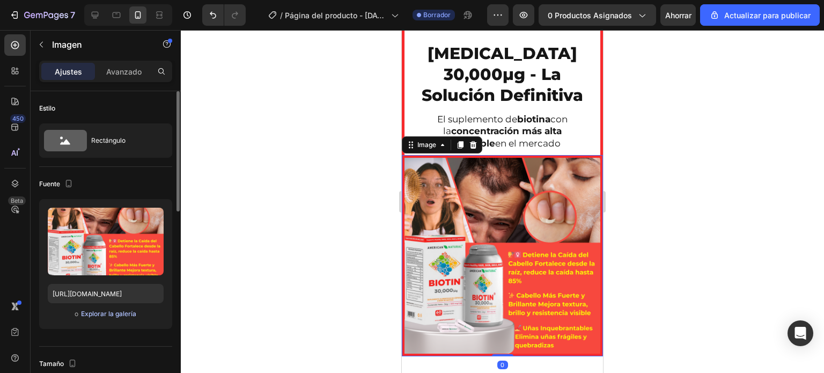
click at [123, 310] on font "Explorar la galería" at bounding box center [108, 314] width 55 height 8
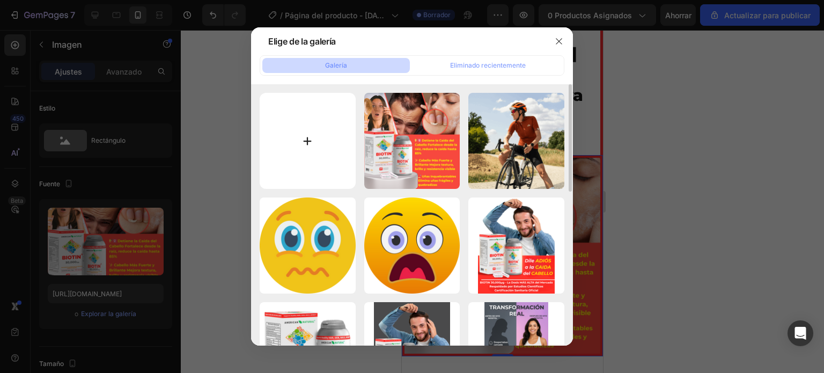
click at [297, 143] on input "file" at bounding box center [308, 141] width 96 height 96
type input "C:\fakepath\Dile ADIÓS a la CAIDA del CABELLO (1).png"
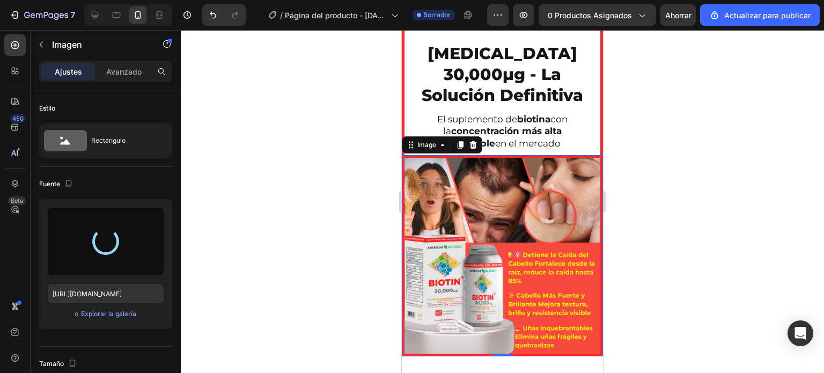
type input "https://cdn.shopify.com/s/files/1/0664/8912/2947/files/gempages_578817352406139…"
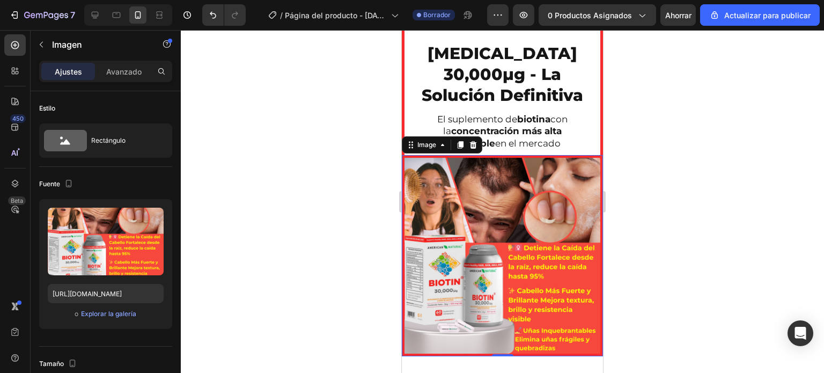
click at [278, 197] on div at bounding box center [502, 201] width 643 height 343
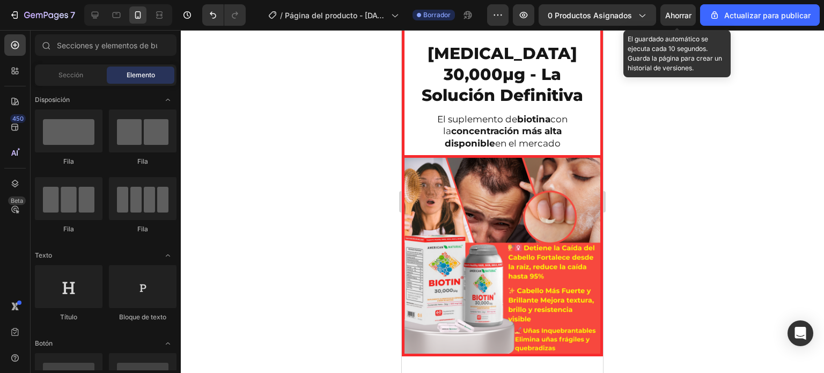
click at [674, 14] on font "Ahorrar" at bounding box center [678, 15] width 26 height 9
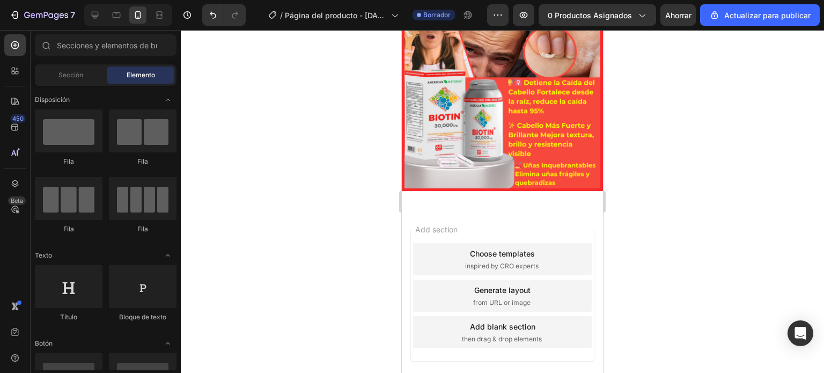
scroll to position [1313, 0]
click at [354, 172] on div at bounding box center [502, 201] width 643 height 343
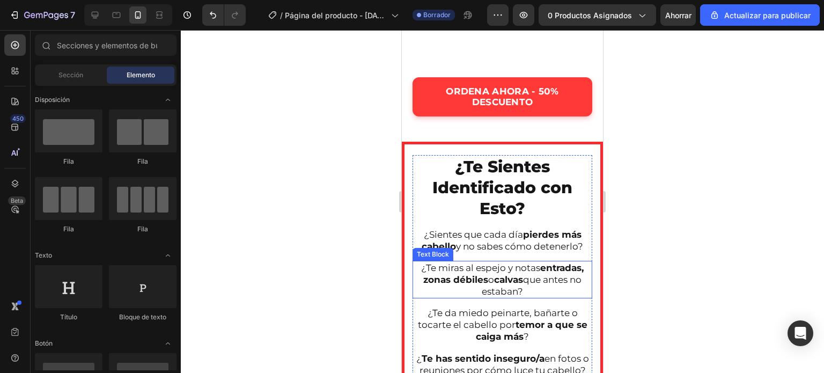
scroll to position [464, 0]
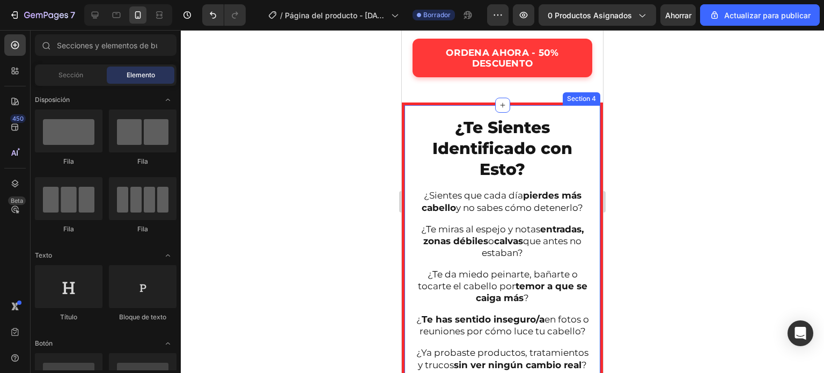
click at [406, 116] on div "¿Te Sientes Identificado con Esto? Heading ¿Sientes que cada día pierdes más ca…" at bounding box center [502, 305] width 201 height 404
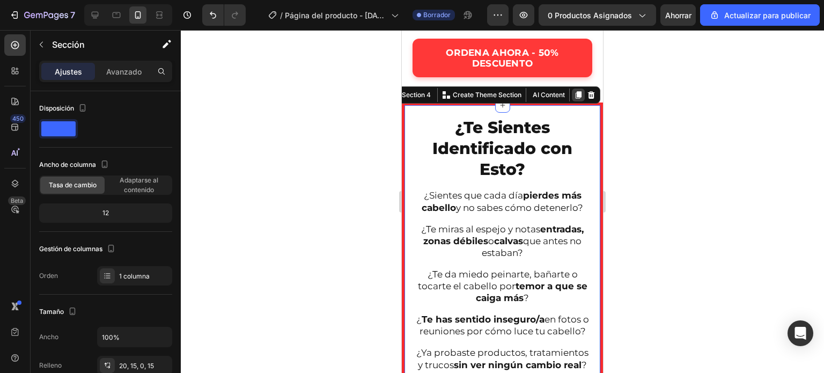
click at [574, 92] on icon at bounding box center [578, 95] width 9 height 9
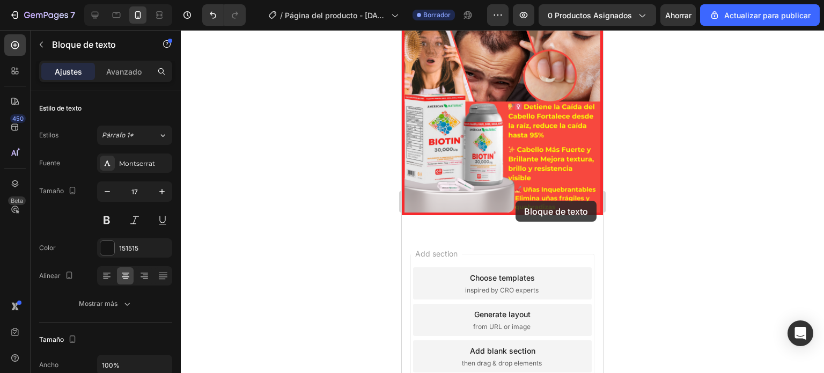
scroll to position [1963, 0]
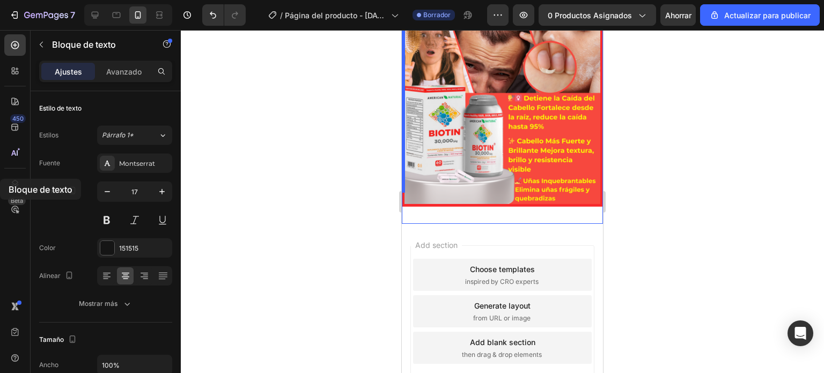
drag, startPoint x: 530, startPoint y: 115, endPoint x: 0, endPoint y: 179, distance: 534.0
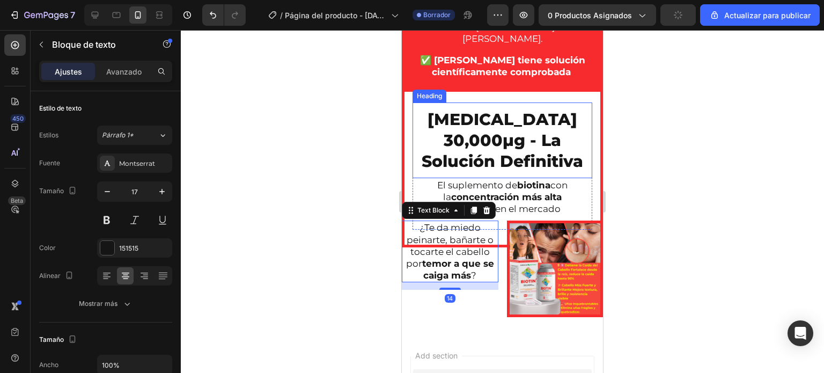
scroll to position [1740, 0]
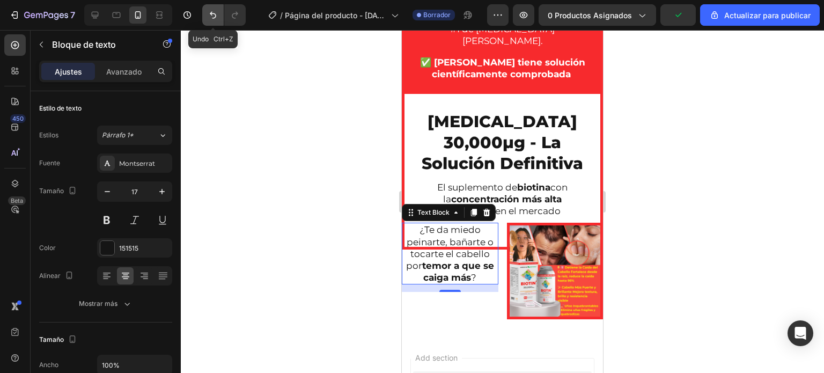
click at [217, 17] on icon "Deshacer/Rehacer" at bounding box center [213, 15] width 11 height 11
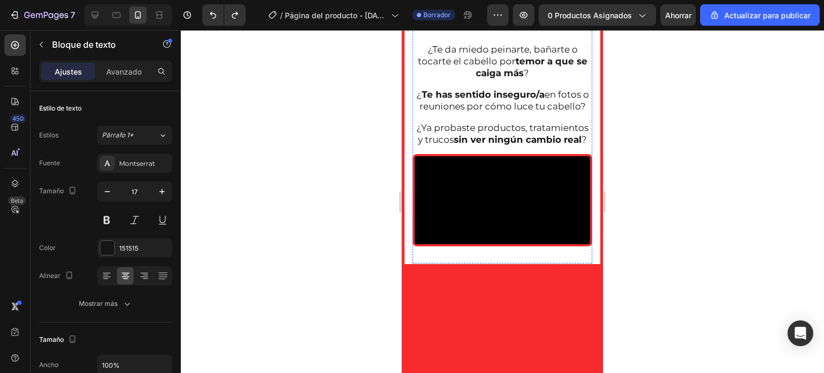
scroll to position [1093, 0]
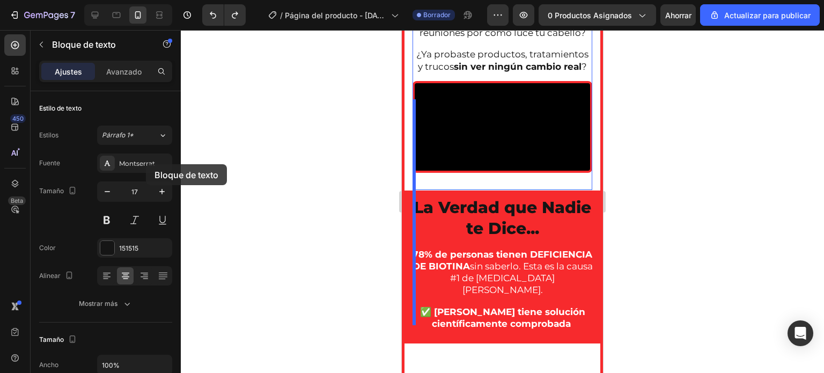
drag, startPoint x: 474, startPoint y: 138, endPoint x: 0, endPoint y: 164, distance: 475.1
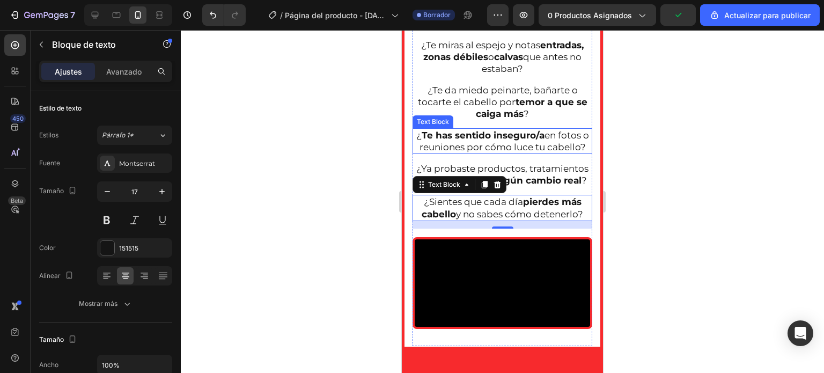
scroll to position [1189, 0]
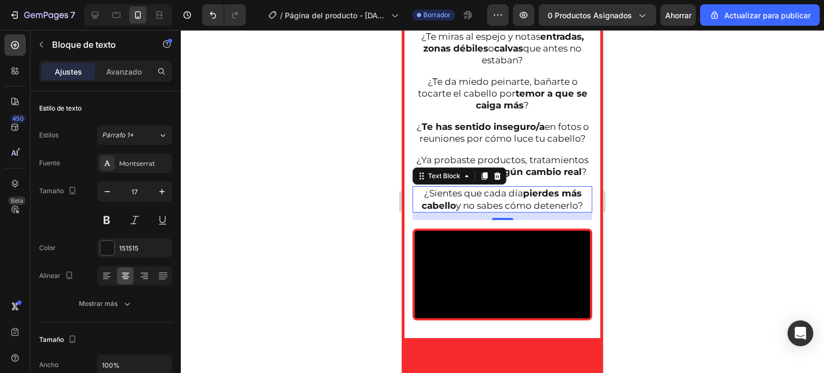
click at [320, 187] on div at bounding box center [502, 201] width 643 height 343
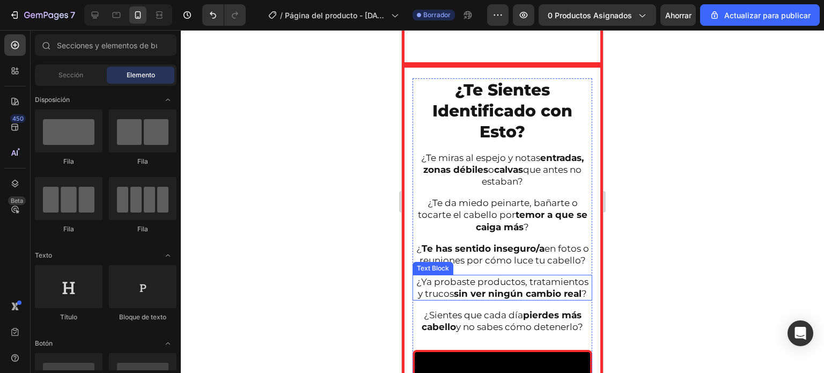
scroll to position [901, 0]
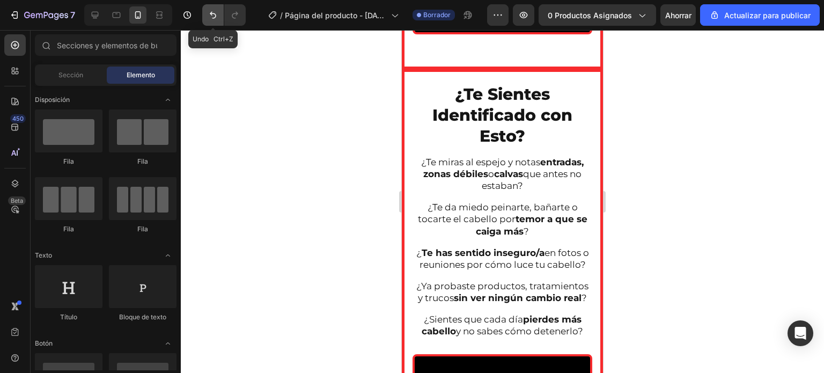
click at [218, 18] on button "Deshacer/Rehacer" at bounding box center [212, 14] width 21 height 21
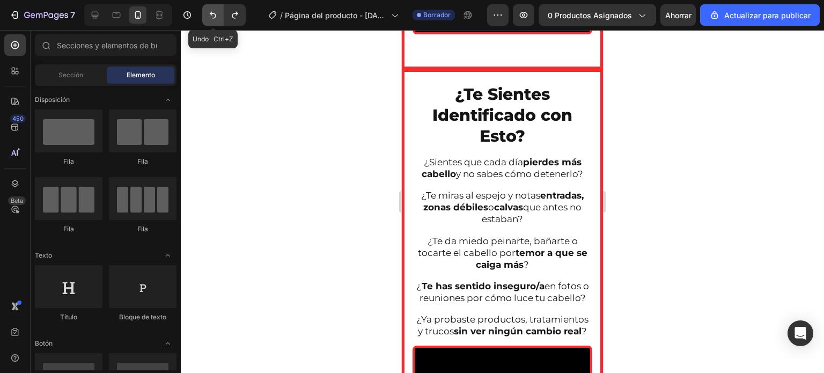
click at [218, 18] on button "Deshacer/Rehacer" at bounding box center [212, 14] width 21 height 21
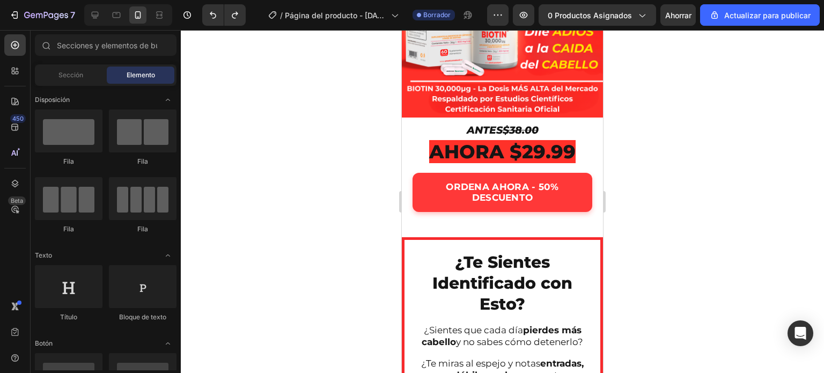
scroll to position [378, 0]
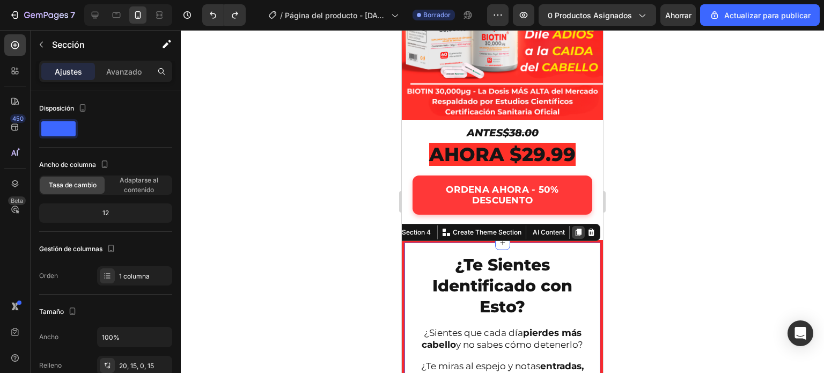
click at [576, 229] on icon at bounding box center [579, 233] width 6 height 8
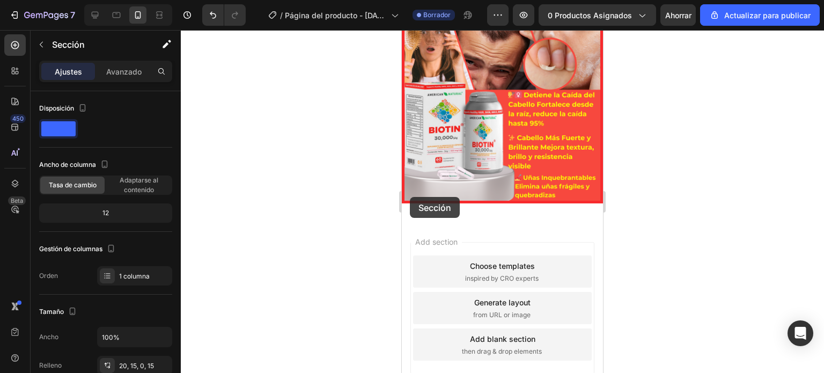
scroll to position [1958, 0]
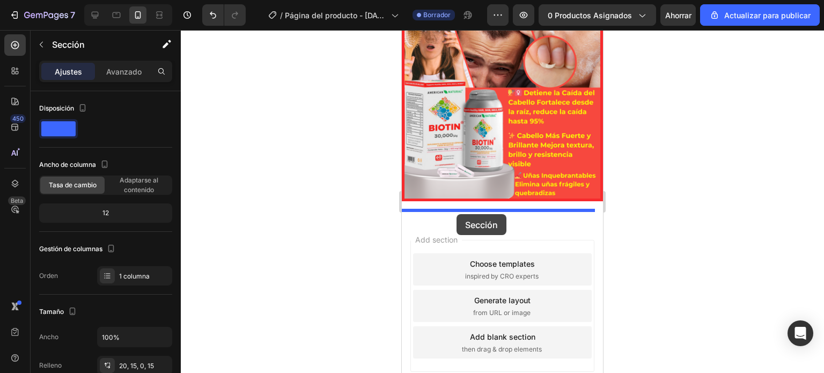
drag, startPoint x: 410, startPoint y: 152, endPoint x: 457, endPoint y: 214, distance: 77.8
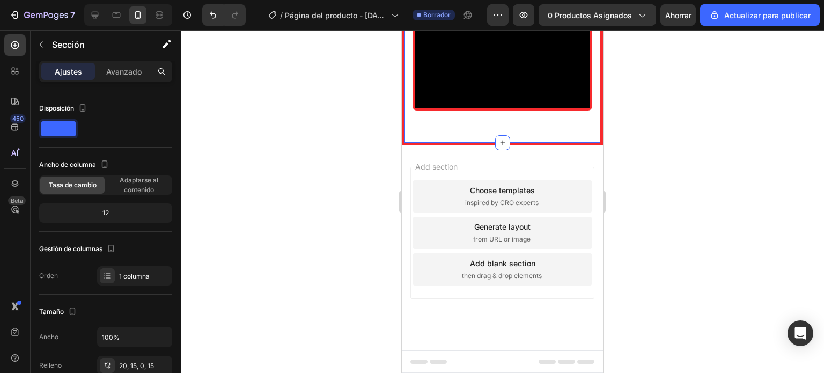
scroll to position [1397, 0]
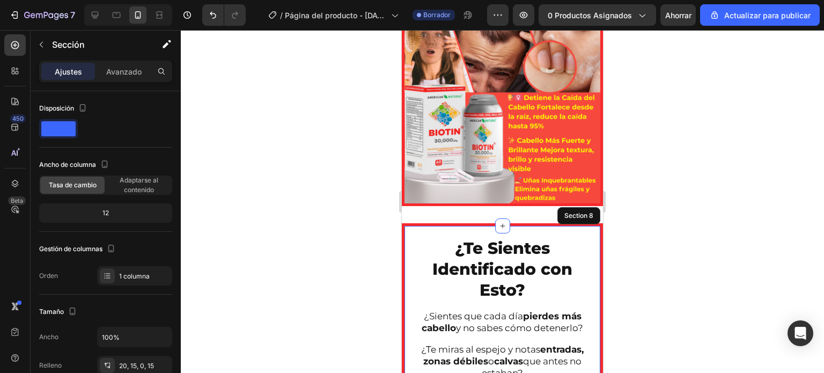
click at [328, 203] on div at bounding box center [502, 201] width 643 height 343
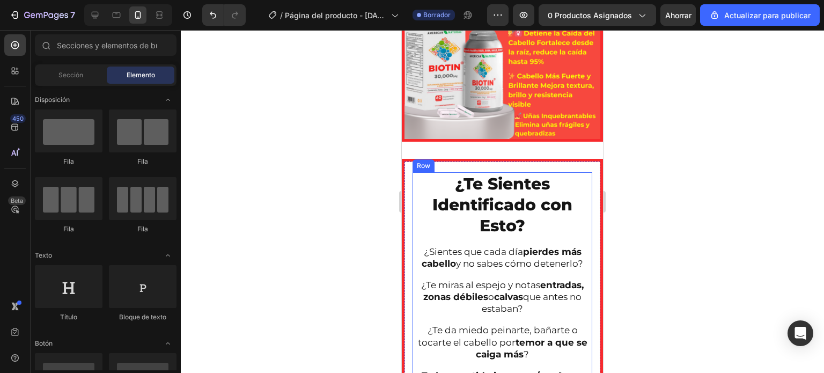
scroll to position [1460, 0]
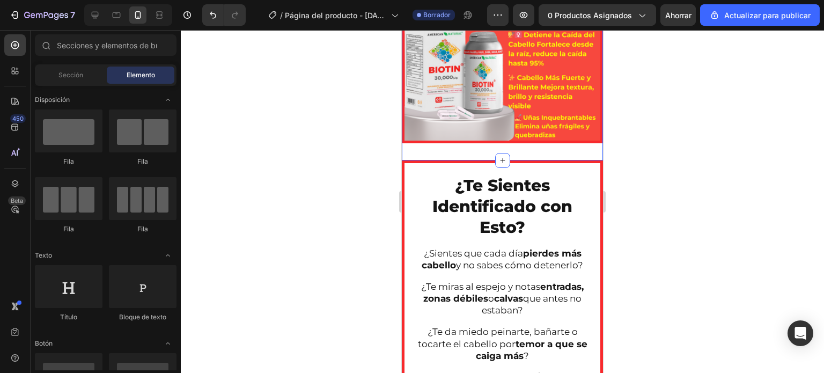
click at [450, 142] on div "Image Section 7" at bounding box center [502, 51] width 201 height 218
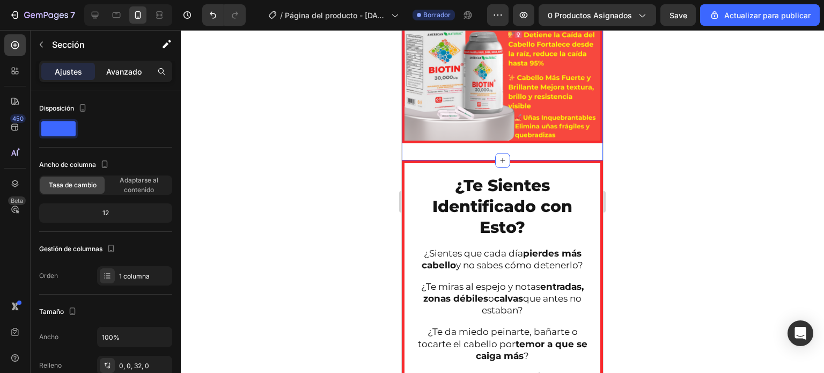
click at [130, 68] on font "Avanzado" at bounding box center [123, 71] width 35 height 9
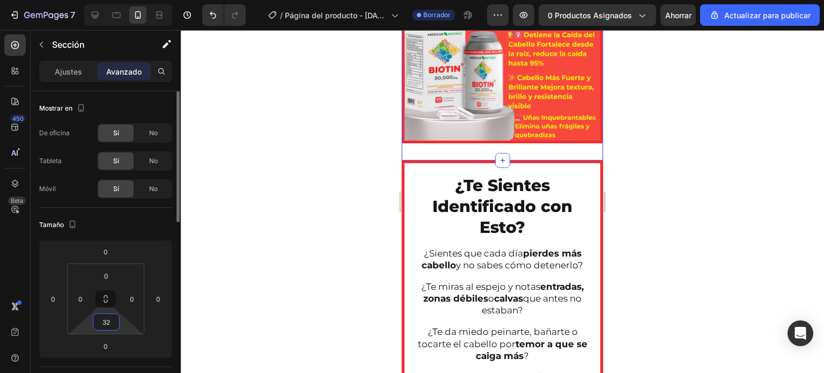
click at [107, 319] on input "32" at bounding box center [106, 322] width 21 height 16
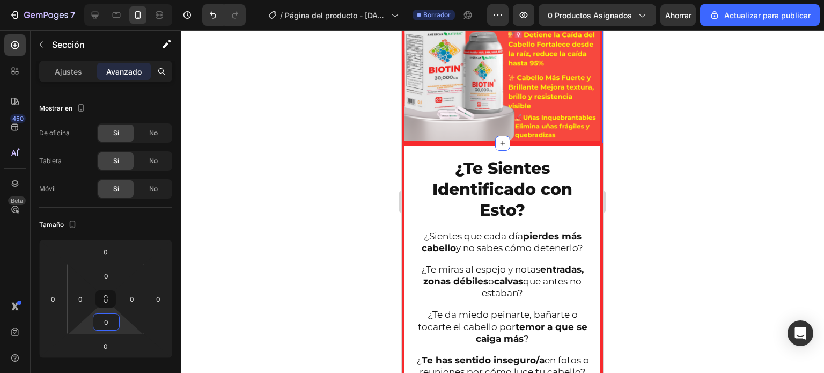
type input "0"
click at [350, 192] on div at bounding box center [502, 201] width 643 height 343
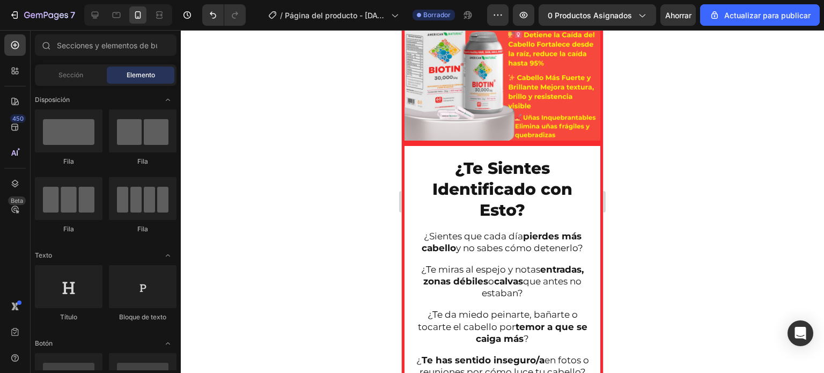
click at [726, 116] on div at bounding box center [502, 201] width 643 height 343
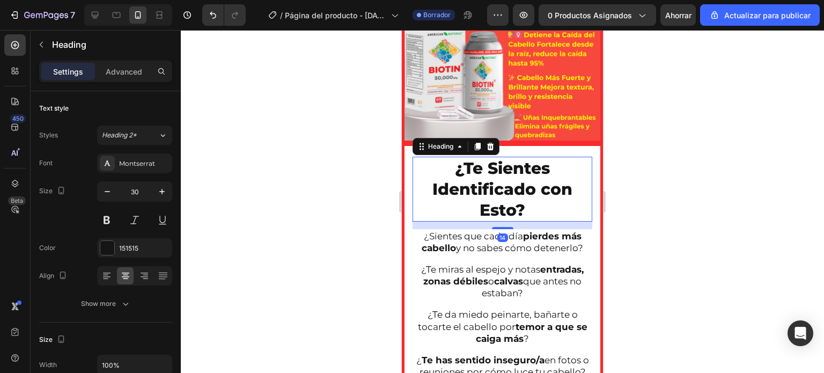
click at [440, 157] on h2 "¿Te Sientes Identificado con Esto?" at bounding box center [503, 189] width 180 height 65
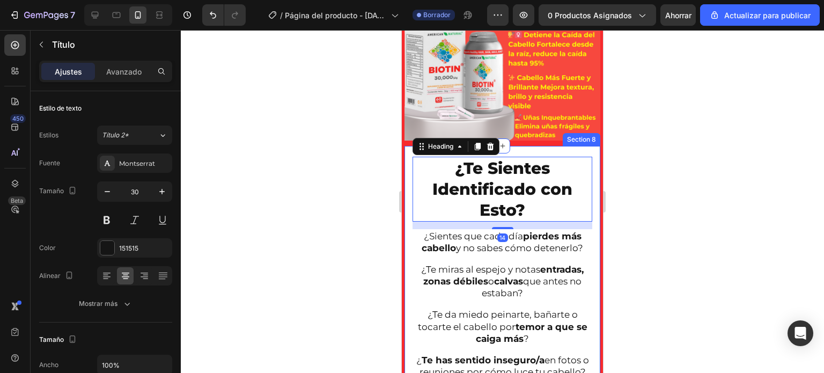
click at [406, 150] on div "¿Te Sientes Identificado con Esto? Heading 14 ¿Sientes que cada día pierdes más…" at bounding box center [502, 345] width 201 height 404
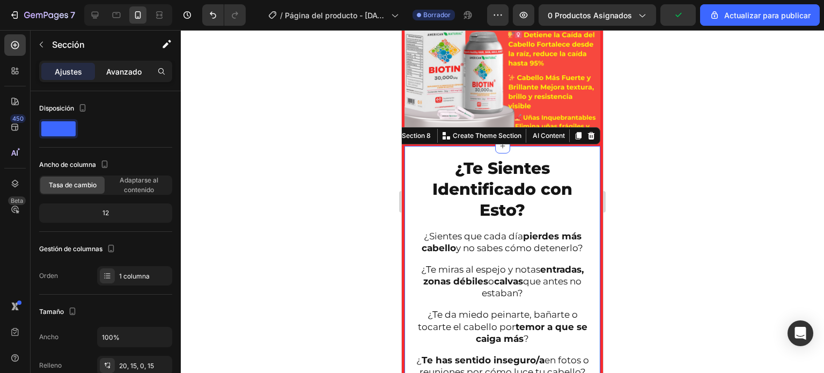
drag, startPoint x: 103, startPoint y: 60, endPoint x: 106, endPoint y: 65, distance: 5.8
click at [106, 65] on div "Ajustes Avanzado" at bounding box center [105, 71] width 133 height 21
click at [114, 72] on font "Avanzado" at bounding box center [123, 71] width 35 height 9
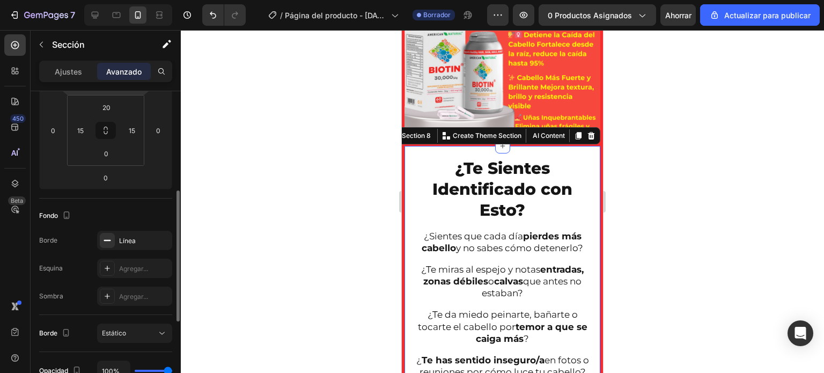
scroll to position [189, 0]
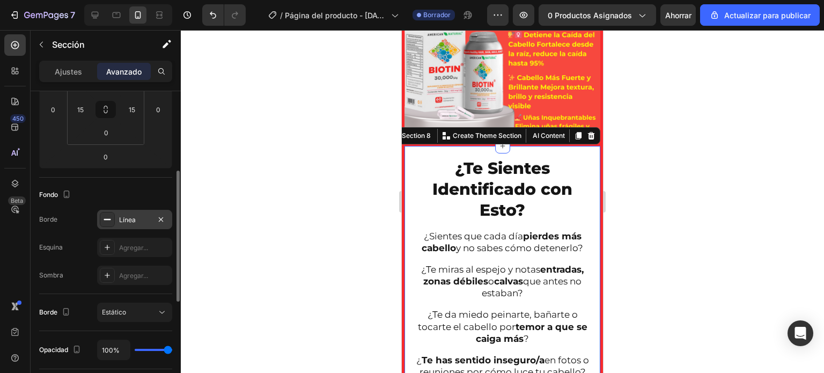
click at [131, 219] on font "Línea" at bounding box center [127, 220] width 17 height 8
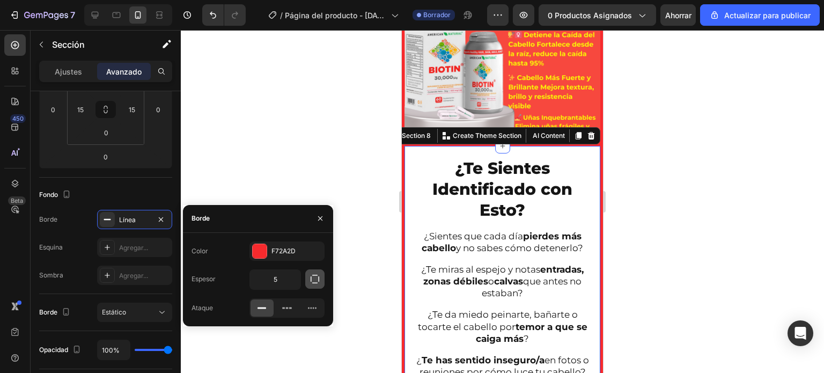
click at [310, 276] on icon "button" at bounding box center [315, 279] width 11 height 11
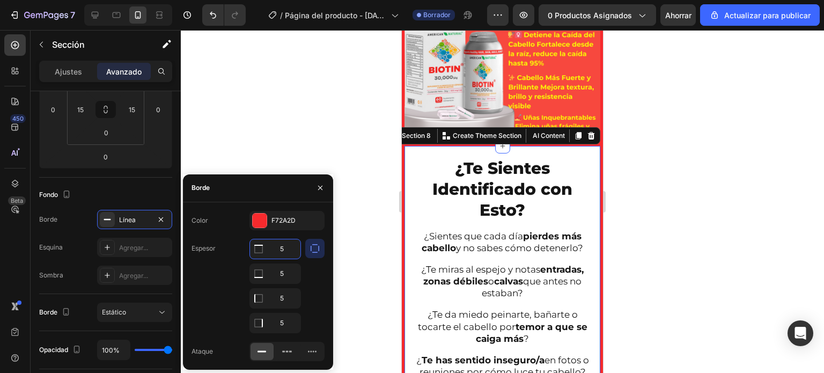
click at [285, 246] on input "5" at bounding box center [275, 248] width 50 height 19
type input "0"
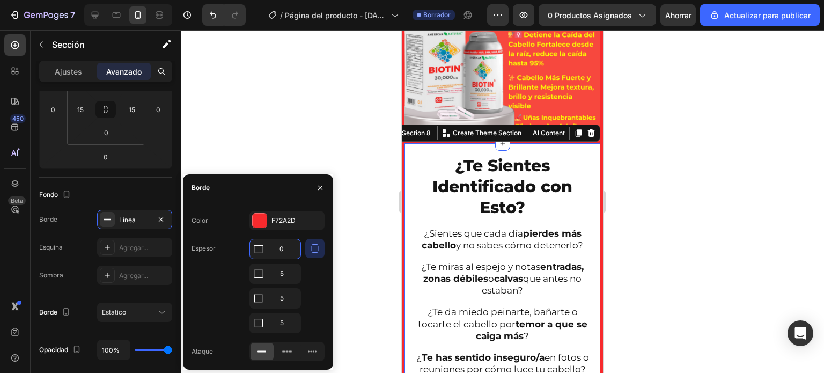
click at [363, 165] on div at bounding box center [502, 201] width 643 height 343
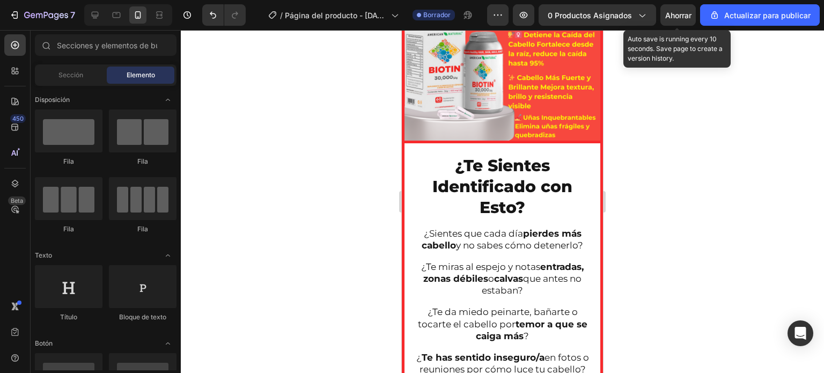
click at [677, 17] on font "Ahorrar" at bounding box center [678, 15] width 26 height 9
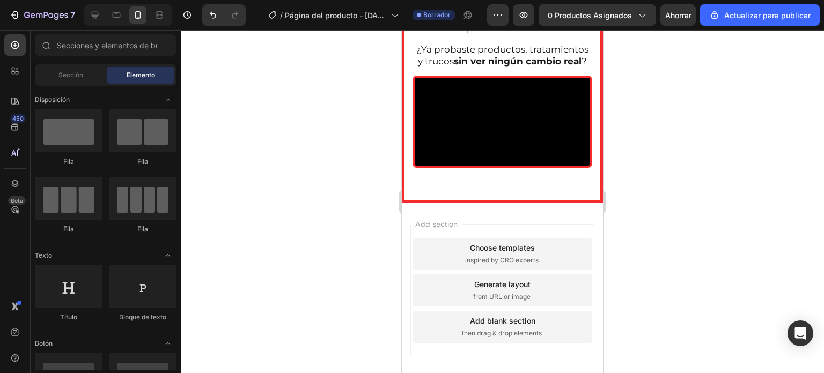
scroll to position [1740, 0]
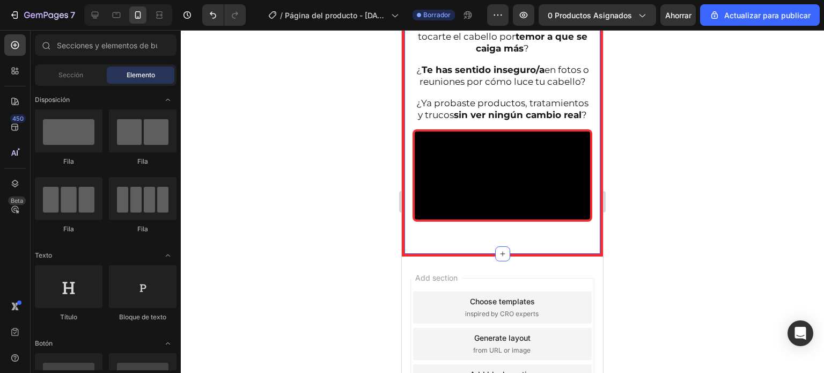
click at [366, 242] on div at bounding box center [502, 201] width 643 height 343
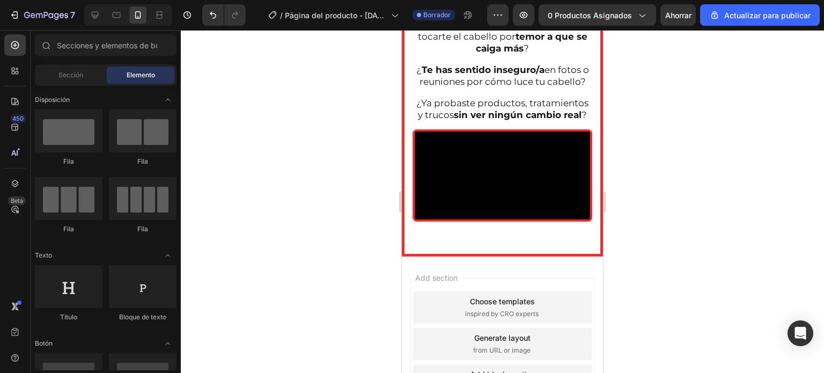
click at [702, 225] on div at bounding box center [502, 201] width 643 height 343
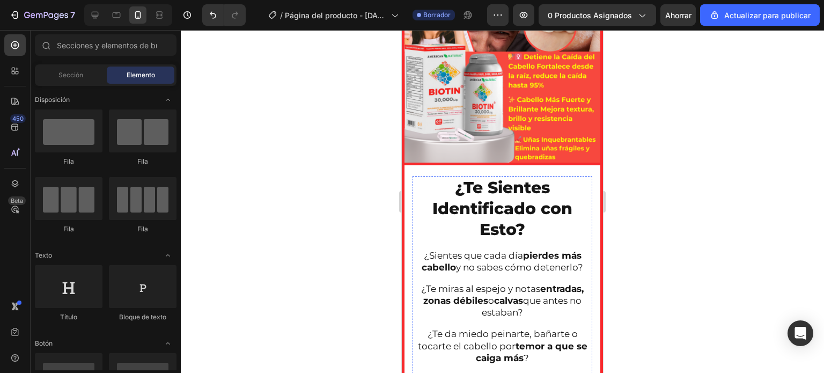
scroll to position [1418, 0]
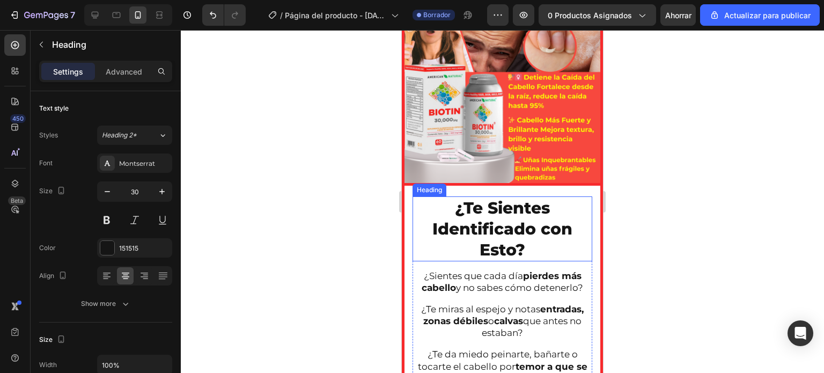
click at [520, 206] on h2 "¿Te Sientes Identificado con Esto?" at bounding box center [503, 228] width 180 height 65
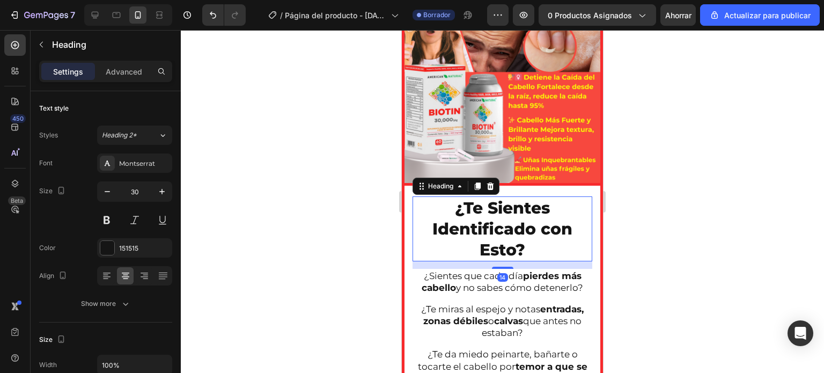
click at [520, 206] on h2 "¿Te Sientes Identificado con Esto?" at bounding box center [503, 228] width 180 height 65
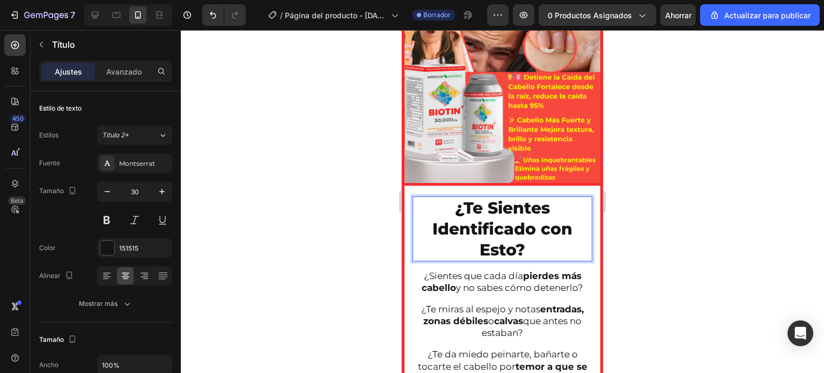
click at [528, 230] on p "¿Te Sientes Identificado con Esto?" at bounding box center [503, 228] width 178 height 63
click at [528, 242] on p "¿Te Sientes Identificado con Esto?" at bounding box center [503, 228] width 178 height 63
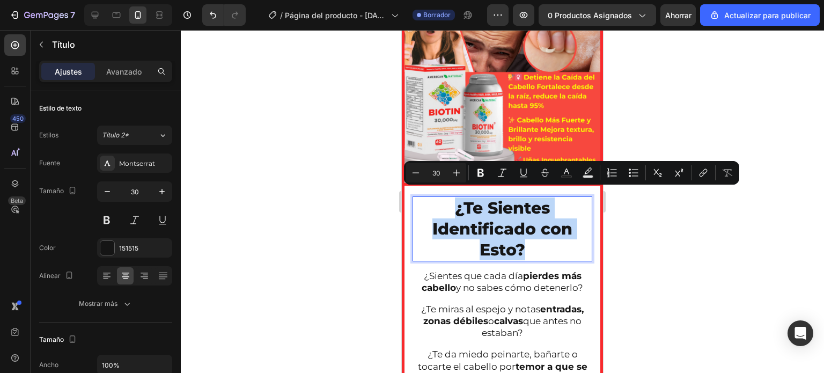
drag, startPoint x: 528, startPoint y: 242, endPoint x: 424, endPoint y: 203, distance: 111.2
click at [425, 204] on p "¿Te Sientes Identificado con Esto?" at bounding box center [503, 228] width 178 height 63
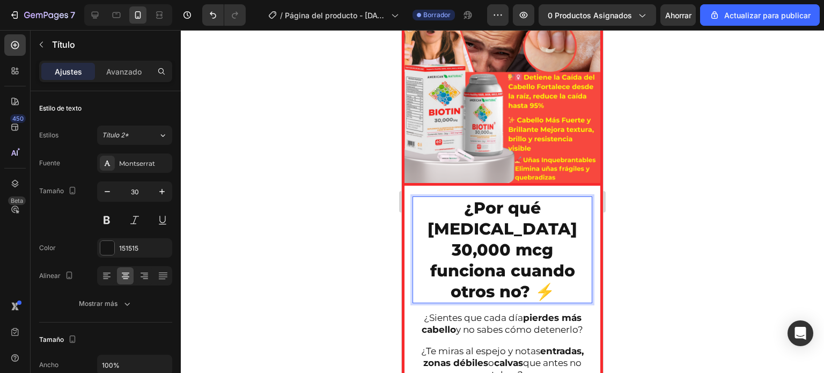
click at [366, 199] on div at bounding box center [502, 201] width 643 height 343
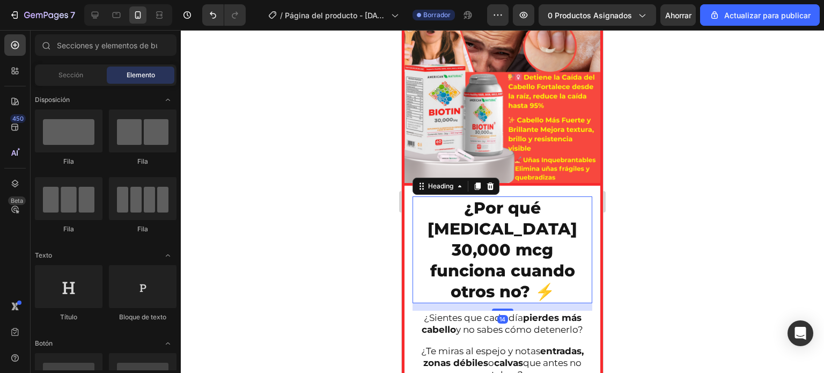
click at [552, 261] on p "¿Por qué BIOTIN 30,000 mcg funciona cuando otros no? ⚡" at bounding box center [503, 249] width 178 height 105
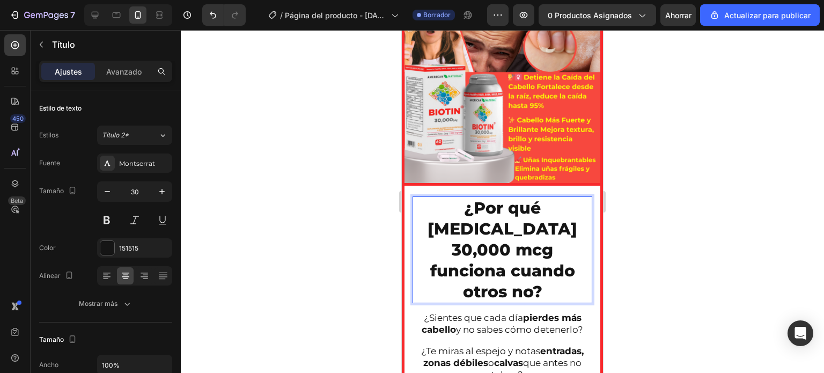
click at [316, 238] on div at bounding box center [502, 201] width 643 height 343
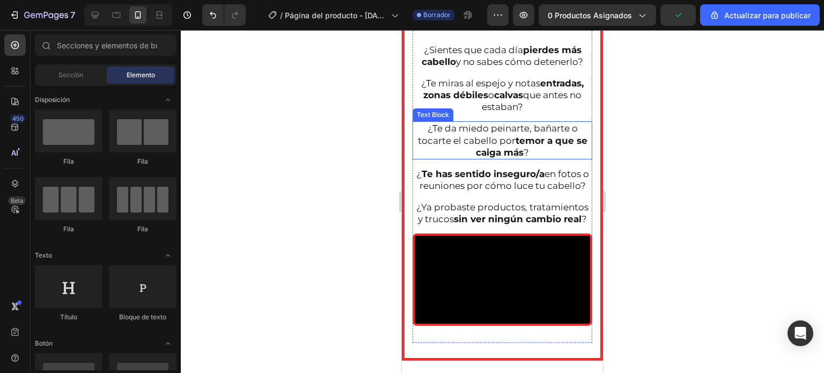
scroll to position [1686, 0]
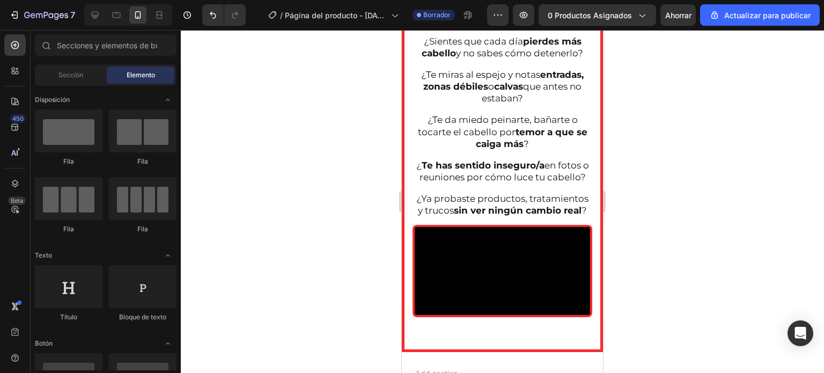
click at [368, 89] on div at bounding box center [502, 201] width 643 height 343
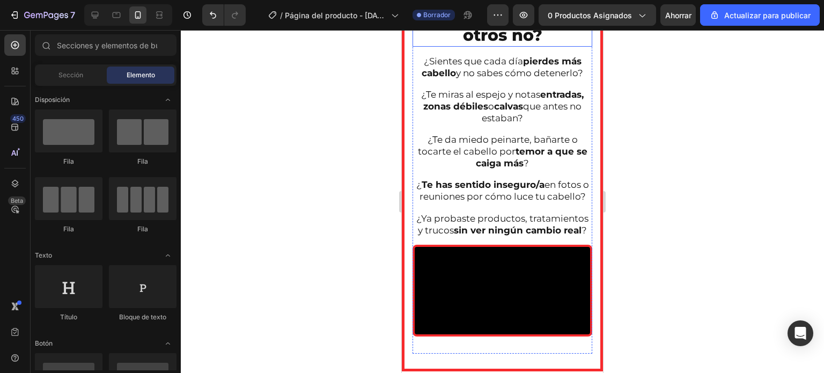
scroll to position [1472, 0]
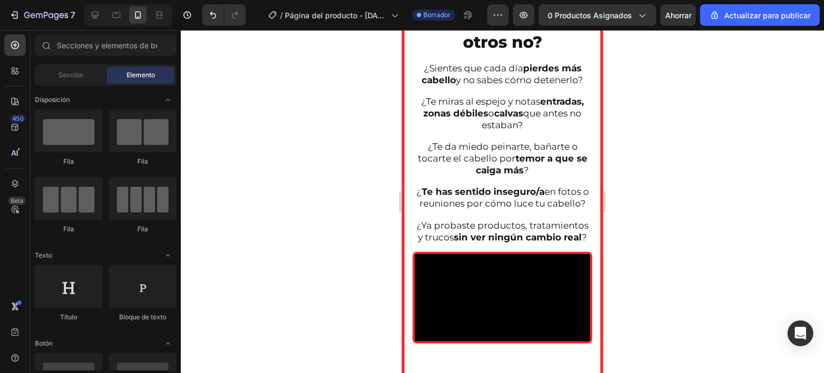
click at [341, 189] on div at bounding box center [502, 201] width 643 height 343
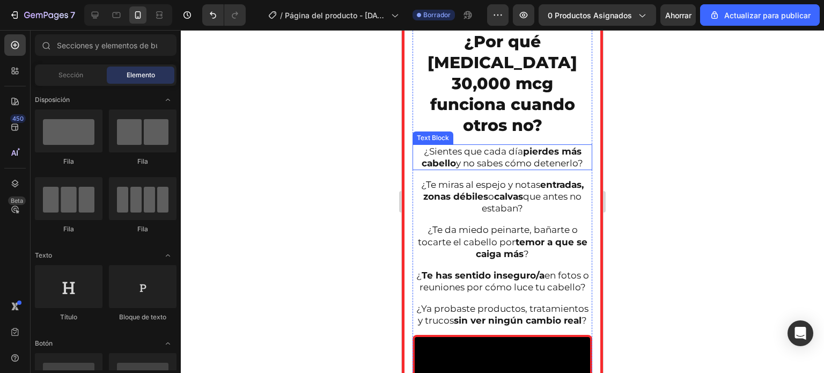
scroll to position [1578, 0]
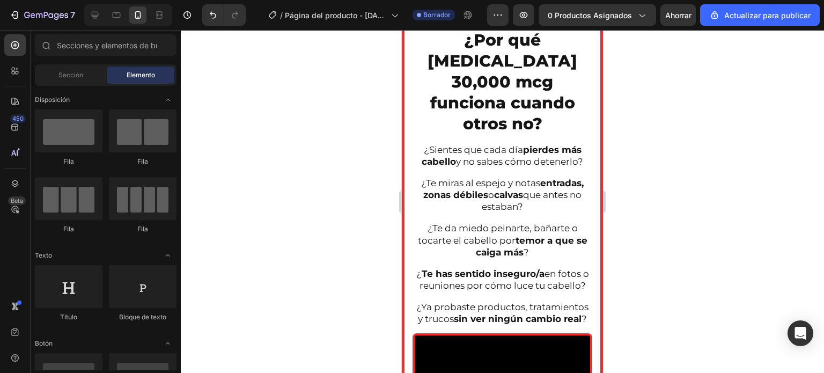
click at [337, 124] on div at bounding box center [502, 201] width 643 height 343
click at [705, 180] on div at bounding box center [502, 201] width 643 height 343
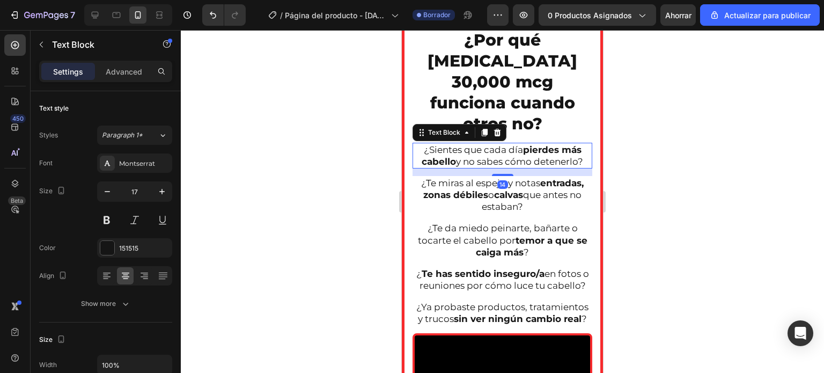
click at [481, 144] on p "¿Sientes que cada día pierdes más cabello y no sabes cómo detenerlo?" at bounding box center [503, 156] width 178 height 24
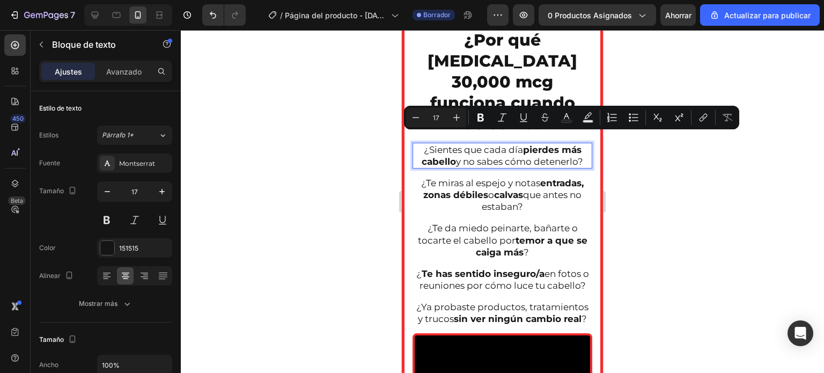
click at [557, 147] on div "¿Sientes que cada día pierdes más cabello y no sabes cómo detenerlo?" at bounding box center [503, 156] width 180 height 26
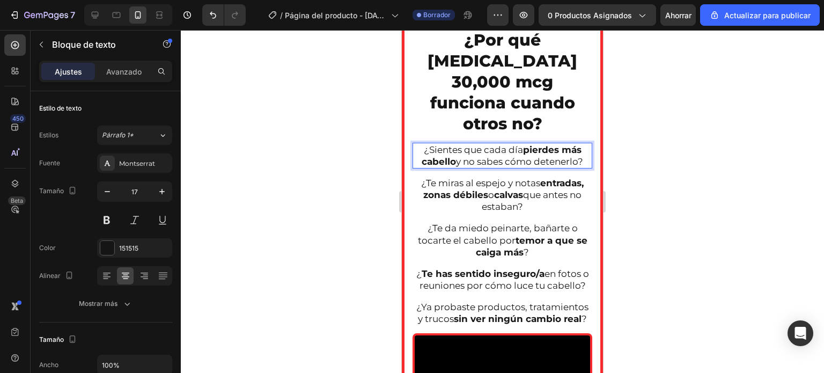
click at [582, 144] on p "¿Sientes que cada día pierdes más cabello y no sabes cómo detenerlo?" at bounding box center [503, 156] width 178 height 24
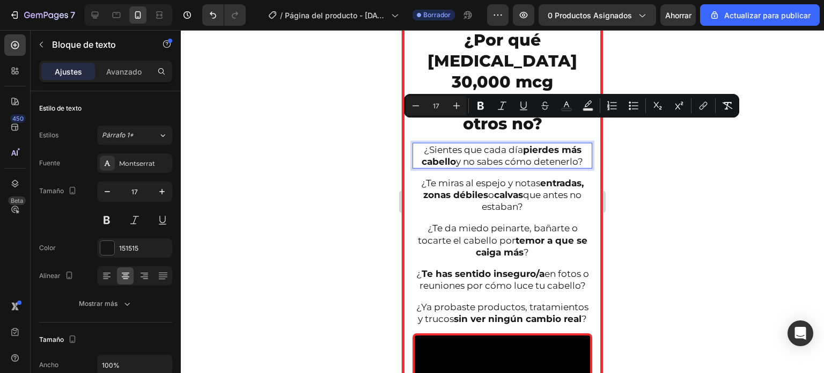
drag, startPoint x: 582, startPoint y: 142, endPoint x: 414, endPoint y: 126, distance: 168.2
click at [414, 144] on p "¿Sientes que cada día pierdes más cabello y no sabes cómo detenerlo?" at bounding box center [503, 156] width 178 height 24
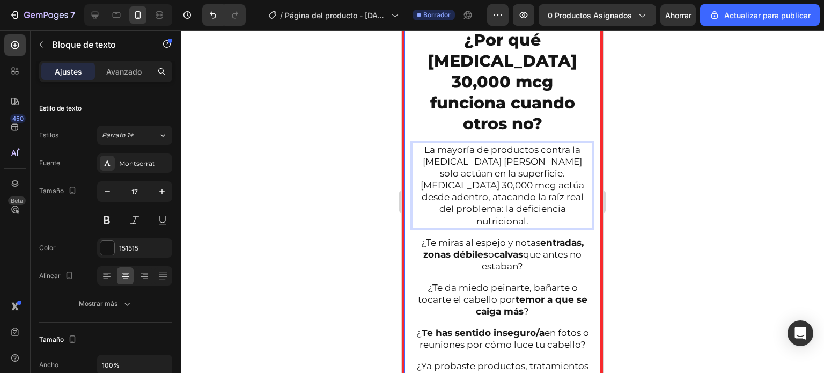
click at [325, 164] on div at bounding box center [502, 201] width 643 height 343
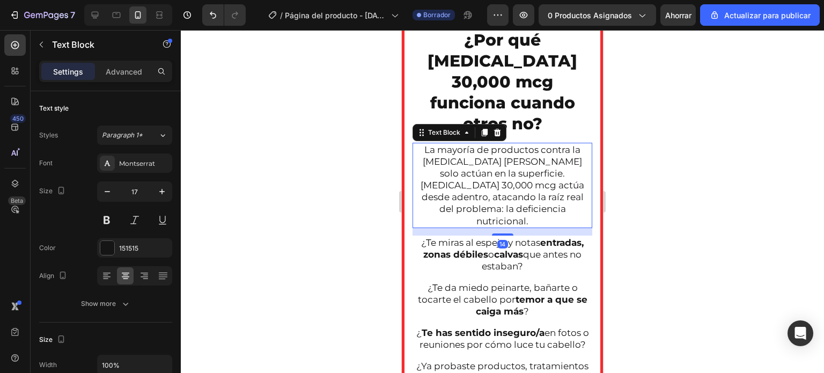
click at [424, 162] on p "La mayoría de productos contra la caída del cabello solo actúan en la superfici…" at bounding box center [503, 185] width 178 height 83
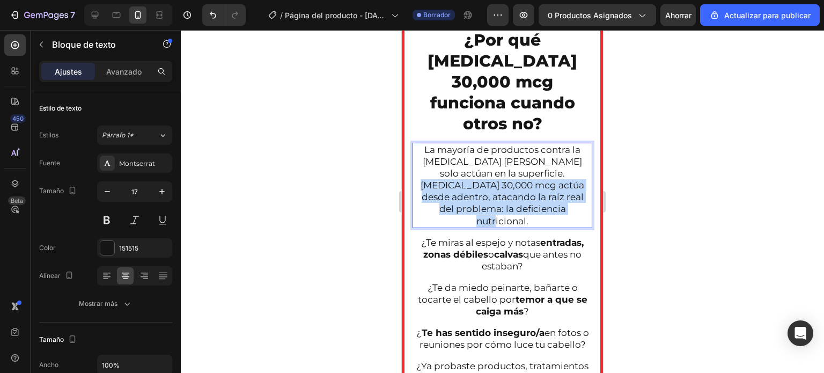
click at [424, 162] on p "La mayoría de productos contra la caída del cabello solo actúan en la superfici…" at bounding box center [503, 185] width 178 height 83
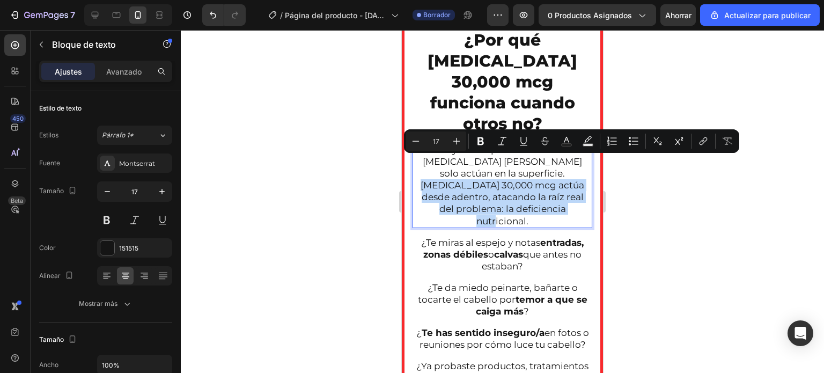
click at [424, 162] on p "La mayoría de productos contra la caída del cabello solo actúan en la superfici…" at bounding box center [503, 185] width 178 height 83
click at [426, 162] on p "La mayoría de productos contra la caída del cabello solo actúan en la superfici…" at bounding box center [503, 185] width 178 height 83
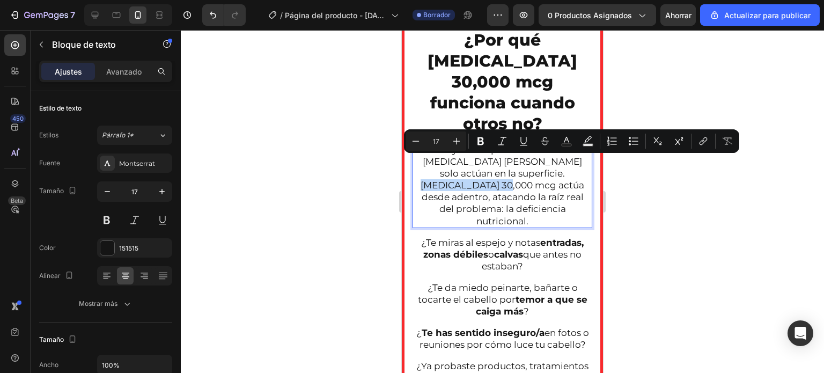
drag, startPoint x: 426, startPoint y: 162, endPoint x: 514, endPoint y: 162, distance: 88.6
click at [514, 162] on p "La mayoría de productos contra la caída del cabello solo actúan en la superfici…" at bounding box center [503, 185] width 178 height 83
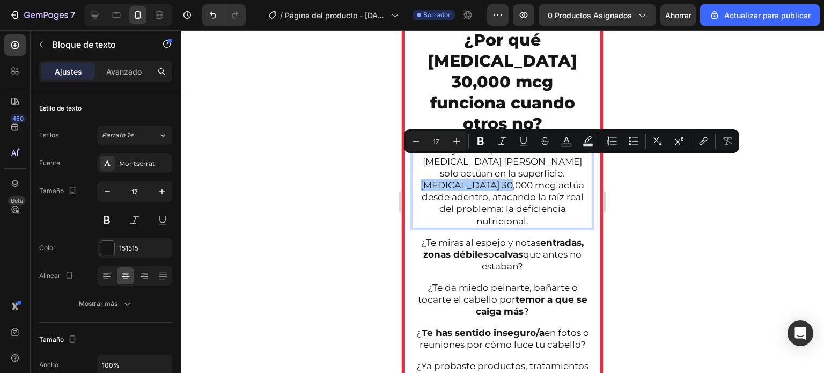
click at [359, 165] on div at bounding box center [502, 201] width 643 height 343
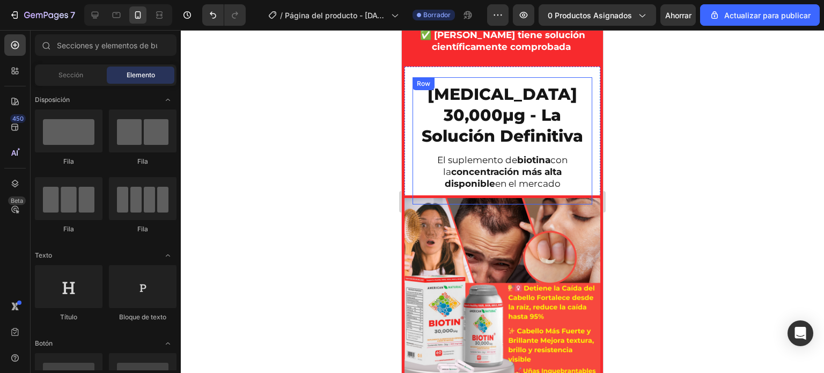
scroll to position [1047, 0]
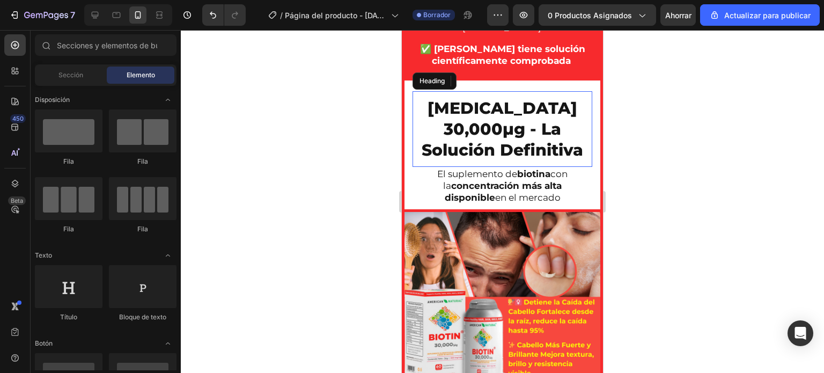
click at [544, 109] on h2 "BIOTIN 30,000μg - La Solución Definitiva" at bounding box center [503, 129] width 180 height 65
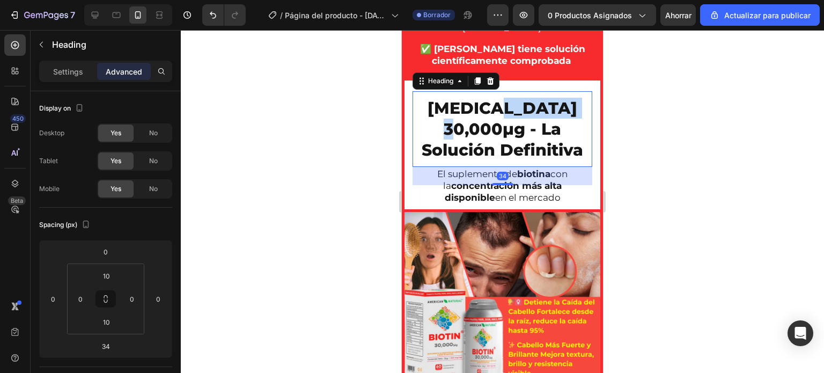
click at [544, 109] on h2 "BIOTIN 30,000μg - La Solución Definitiva" at bounding box center [503, 129] width 180 height 65
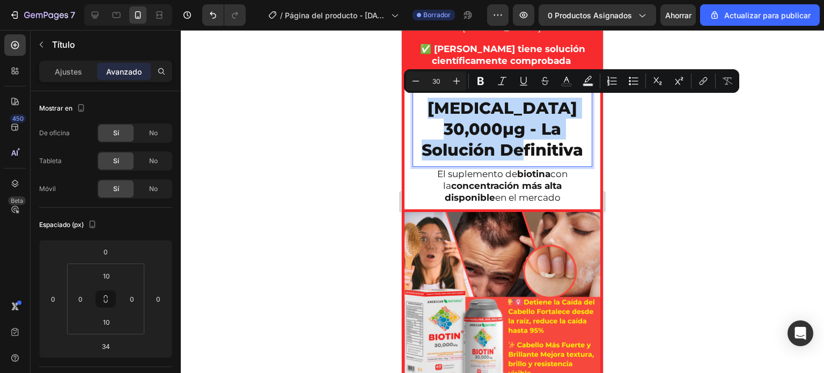
click at [544, 109] on p "BIOTIN 30,000μg - La Solución Definitiva" at bounding box center [503, 129] width 178 height 63
drag, startPoint x: 547, startPoint y: 101, endPoint x: 557, endPoint y: 107, distance: 11.6
click at [553, 107] on p "BIOTIN 30,000μg - La Solución Definitiva" at bounding box center [503, 129] width 178 height 63
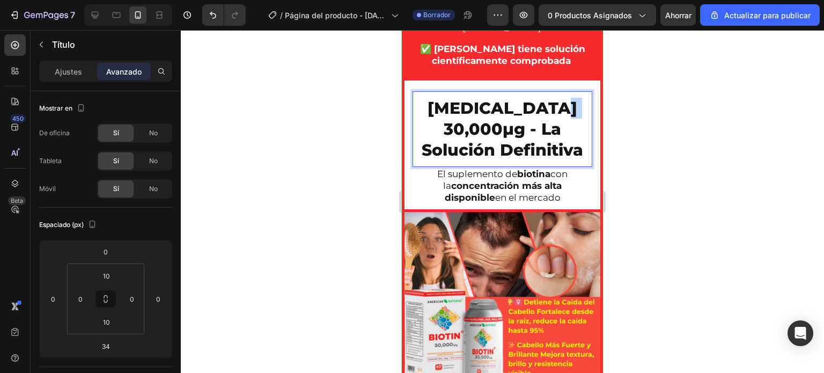
drag, startPoint x: 567, startPoint y: 109, endPoint x: 545, endPoint y: 113, distance: 22.4
click at [545, 113] on p "BIOTIN 30,000μg - La Solución Definitiva" at bounding box center [503, 129] width 178 height 63
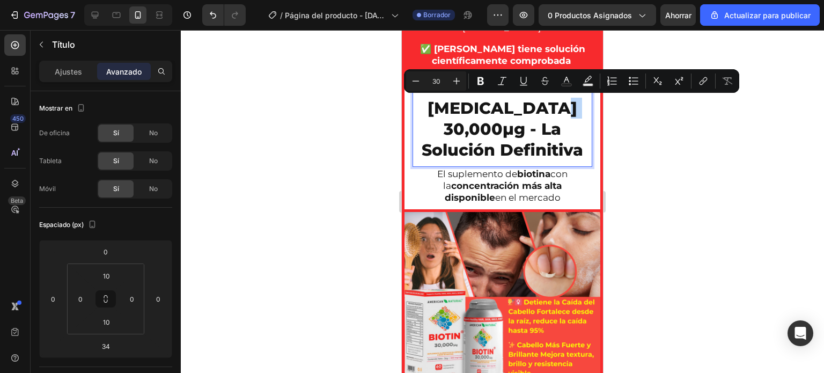
copy p "μg"
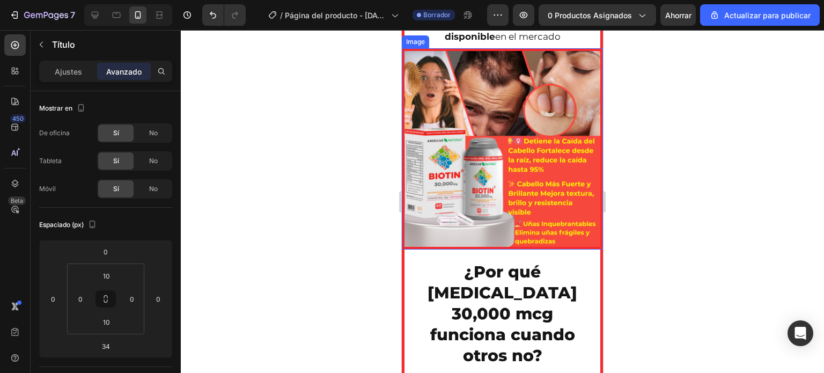
scroll to position [1374, 0]
type input "16"
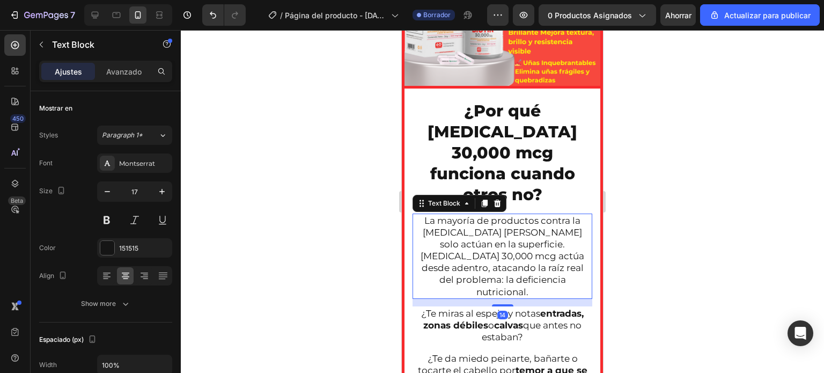
click at [493, 223] on p "La mayoría de productos contra la caída del cabello solo actúan en la superfici…" at bounding box center [503, 256] width 178 height 83
click at [489, 226] on p "La mayoría de productos contra la caída del cabello solo actúan en la superfici…" at bounding box center [503, 256] width 178 height 83
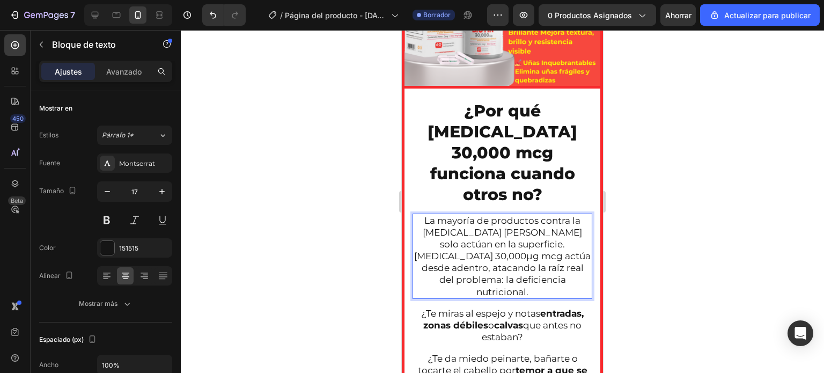
click at [525, 226] on p "La mayoría de productos contra la caída del cabello solo actúan en la superfici…" at bounding box center [503, 256] width 178 height 83
click at [524, 226] on p "La mayoría de productos contra la caída del cabello solo actúan en la superfici…" at bounding box center [503, 256] width 178 height 83
click at [508, 229] on p "La mayoría de productos contra la caída del cabello solo actúan en la superfici…" at bounding box center [503, 256] width 178 height 83
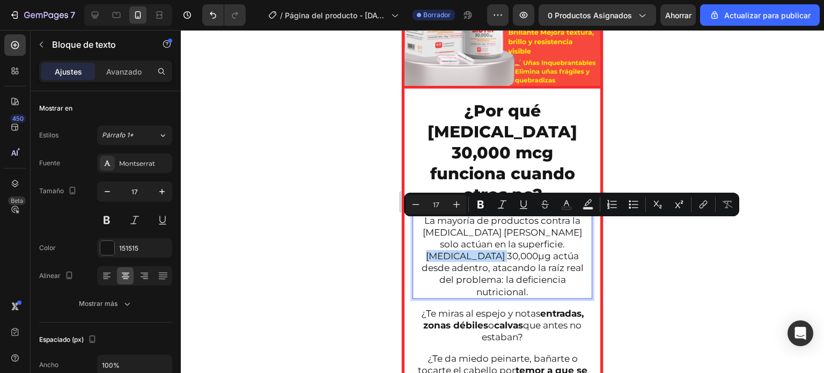
drag, startPoint x: 508, startPoint y: 227, endPoint x: 415, endPoint y: 231, distance: 93.5
click at [415, 231] on p "La mayoría de productos contra la caída del cabello solo actúan en la superfici…" at bounding box center [503, 256] width 178 height 83
click at [479, 204] on icon "Editor contextual toolbar" at bounding box center [481, 205] width 6 height 8
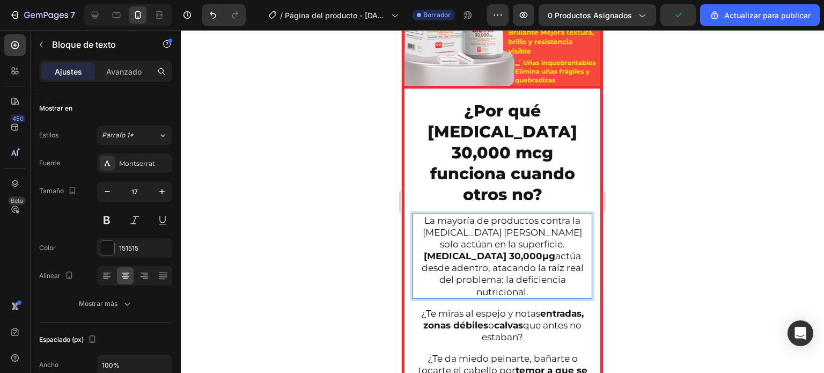
click at [377, 221] on div at bounding box center [502, 201] width 643 height 343
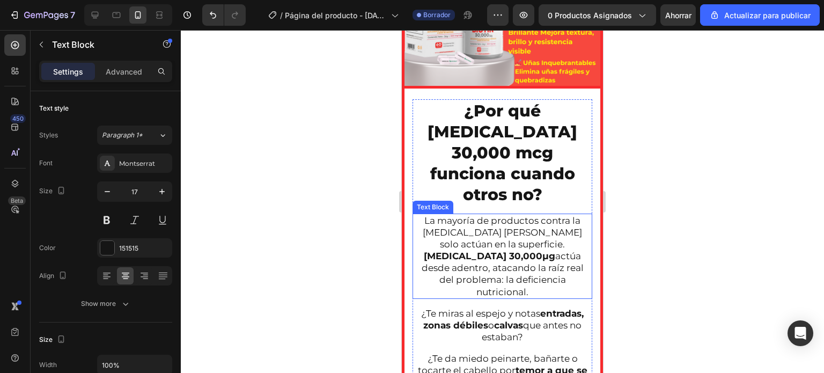
click at [469, 238] on p "La mayoría de productos contra la caída del cabello solo actúan en la superfici…" at bounding box center [503, 256] width 178 height 83
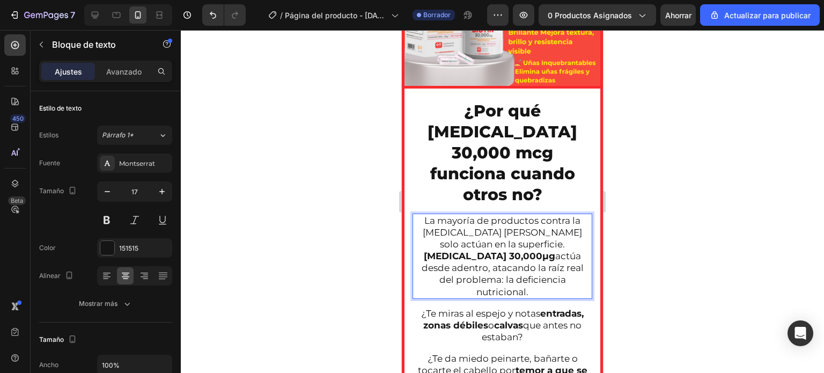
click at [465, 237] on p "La mayoría de productos contra la caída del cabello solo actúan en la superfici…" at bounding box center [503, 256] width 178 height 83
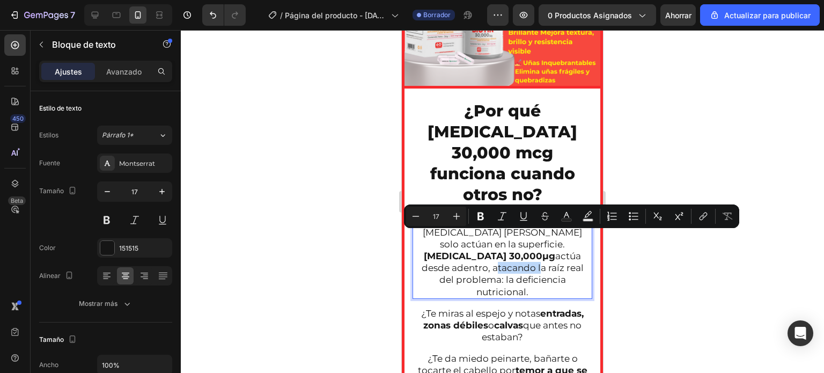
click at [465, 237] on p "La mayoría de productos contra la caída del cabello solo actúan en la superfici…" at bounding box center [503, 256] width 178 height 83
drag, startPoint x: 465, startPoint y: 237, endPoint x: 584, endPoint y: 254, distance: 119.9
click at [584, 254] on div "La mayoría de productos contra la caída del cabello solo actúan en la superfici…" at bounding box center [503, 256] width 180 height 85
click at [477, 220] on icon "Editor contextual toolbar" at bounding box center [480, 216] width 11 height 11
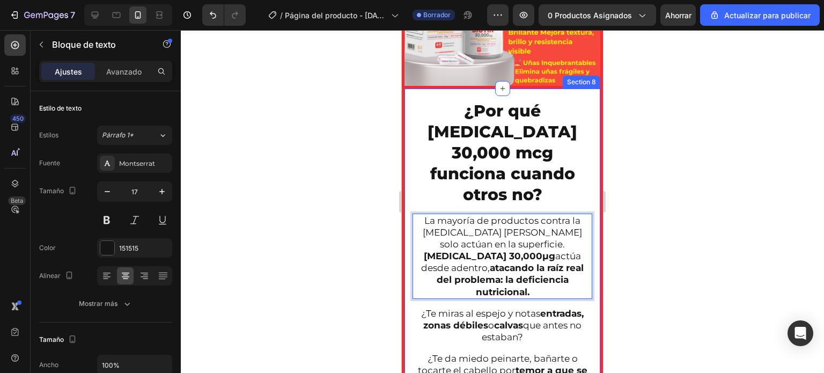
click at [354, 233] on div at bounding box center [502, 201] width 643 height 343
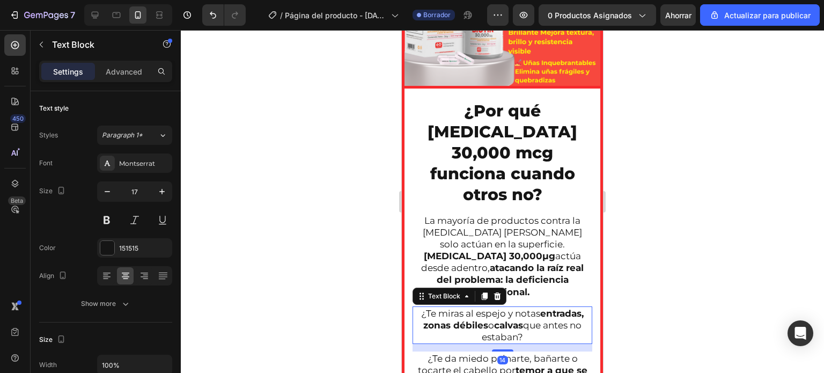
click at [492, 308] on p "¿Te miras al espejo y notas entradas, zonas débiles o calvas que antes no estab…" at bounding box center [503, 325] width 178 height 35
drag, startPoint x: 498, startPoint y: 266, endPoint x: 509, endPoint y: 271, distance: 12.5
click at [507, 270] on div "¿Por qué BIOTIN 30,000 mcg funciona cuando otros no? Heading La mayoría de prod…" at bounding box center [503, 335] width 180 height 473
click at [500, 292] on icon at bounding box center [497, 296] width 9 height 9
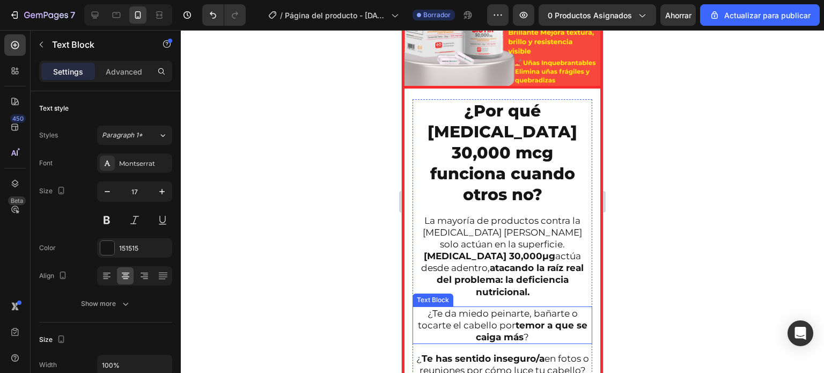
click at [494, 308] on p "¿Te da miedo peinarte, bañarte o tocarte el cabello por temor a que se caiga má…" at bounding box center [503, 325] width 178 height 35
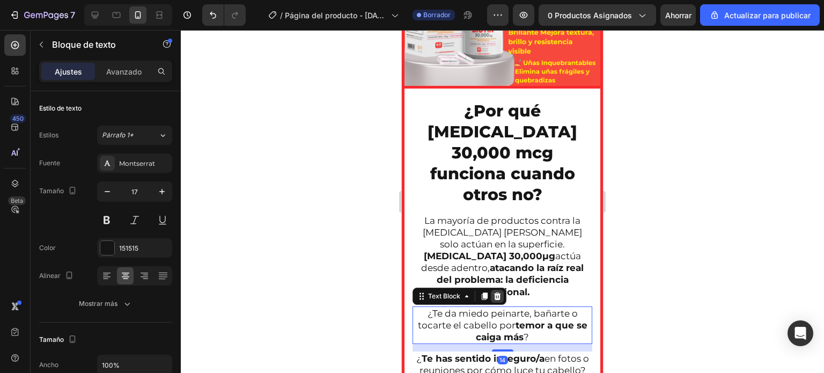
click at [496, 292] on icon at bounding box center [497, 296] width 9 height 9
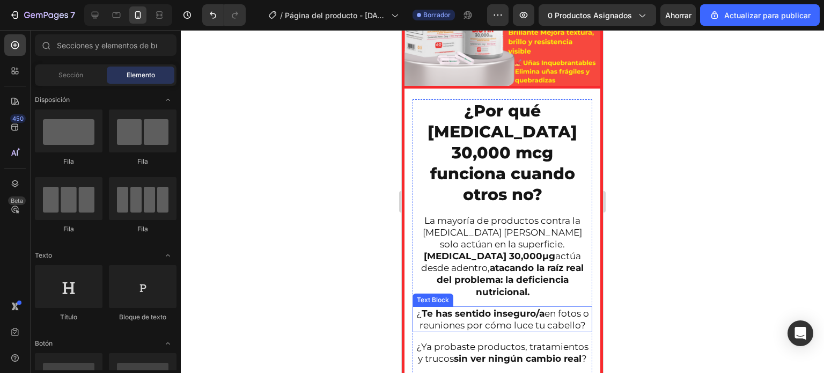
click at [492, 308] on p "¿ Te has sentido inseguro/a en fotos o reuniones por cómo luce tu cabello?" at bounding box center [503, 320] width 178 height 24
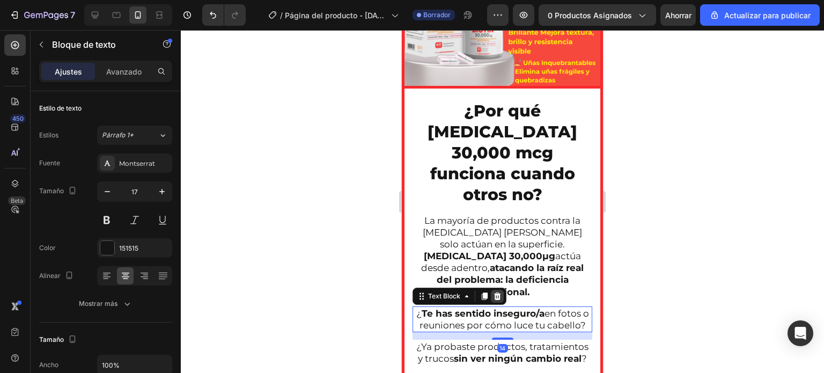
click at [497, 292] on icon at bounding box center [497, 296] width 7 height 8
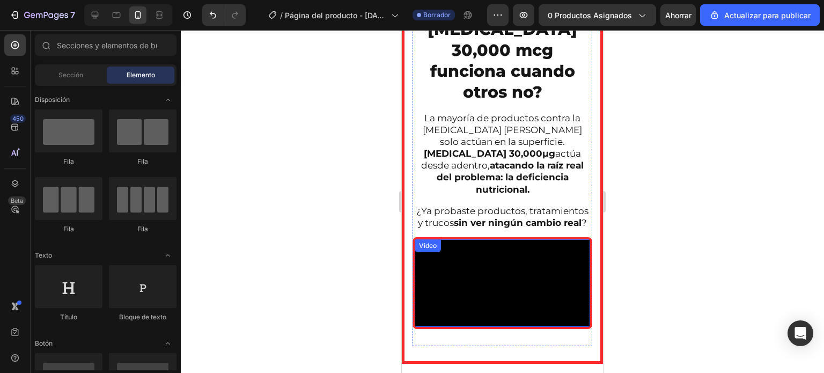
scroll to position [1481, 0]
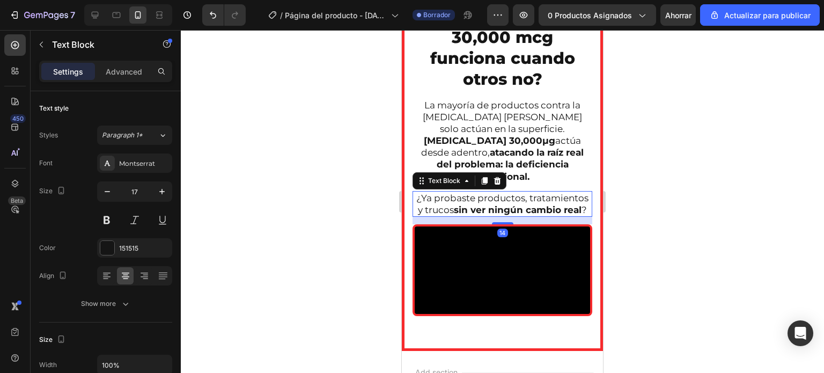
click at [489, 204] on strong "sin ver ningún cambio real" at bounding box center [518, 209] width 128 height 11
click at [502, 174] on div at bounding box center [497, 180] width 13 height 13
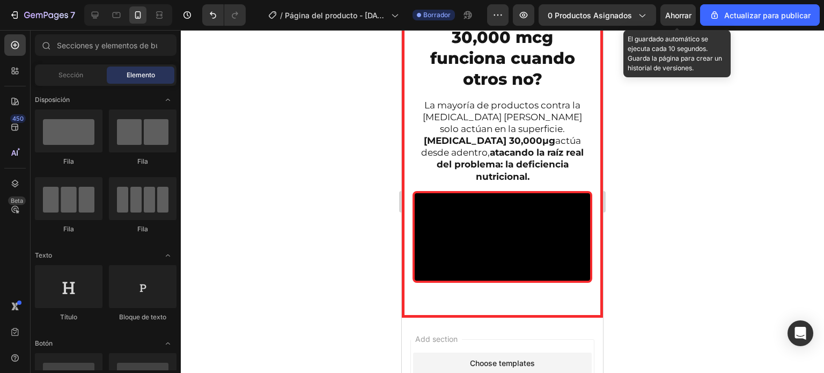
click at [676, 13] on font "Ahorrar" at bounding box center [678, 15] width 26 height 9
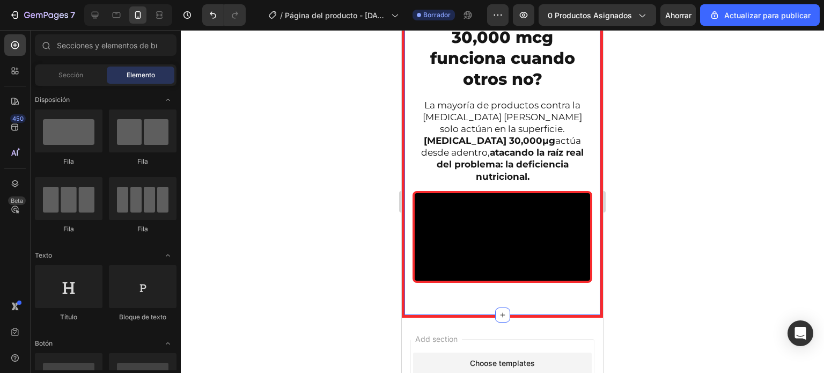
click at [369, 121] on div at bounding box center [502, 201] width 643 height 343
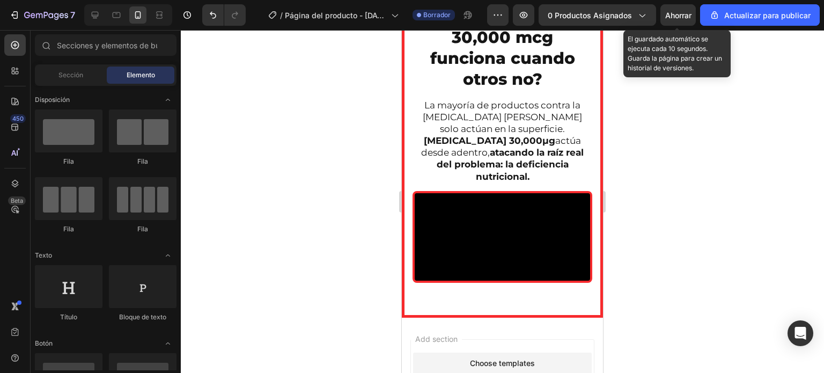
click at [682, 18] on font "Ahorrar" at bounding box center [678, 15] width 26 height 9
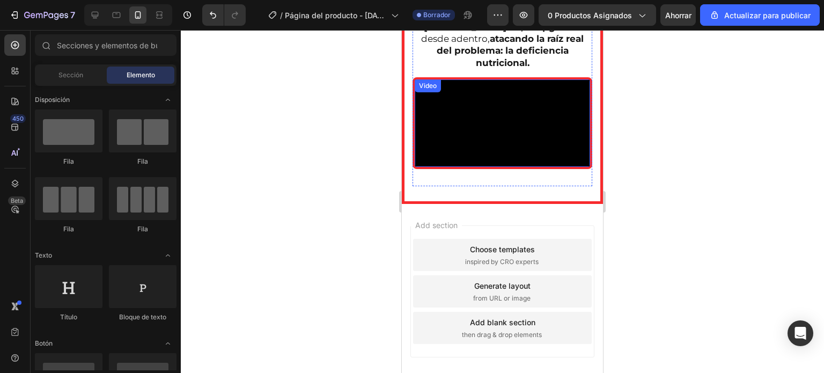
scroll to position [1589, 0]
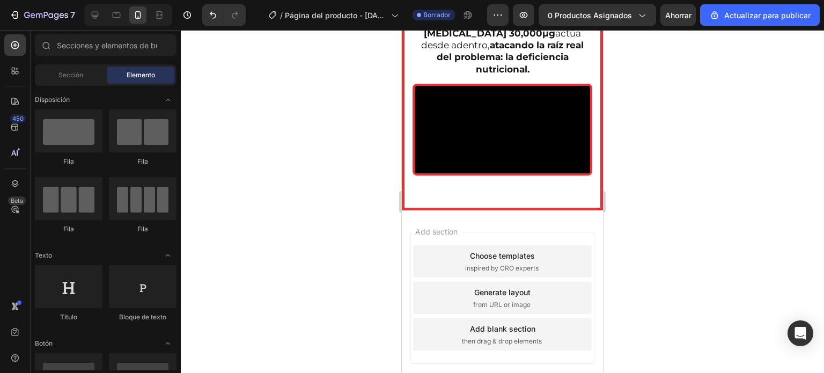
click at [349, 135] on div at bounding box center [502, 201] width 643 height 343
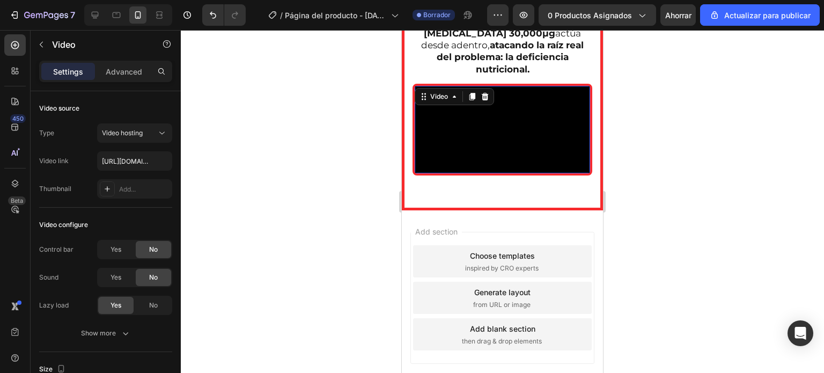
click at [479, 139] on video at bounding box center [502, 130] width 175 height 88
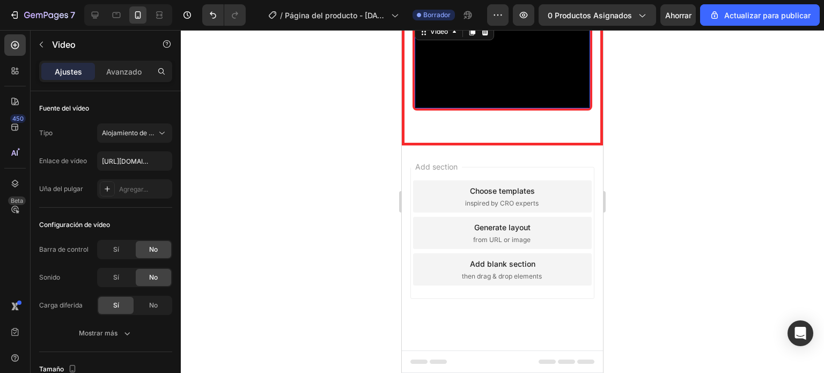
scroll to position [1659, 0]
click at [482, 109] on video at bounding box center [502, 65] width 175 height 88
click at [325, 126] on div at bounding box center [502, 201] width 643 height 343
click at [457, 109] on video at bounding box center [502, 65] width 175 height 88
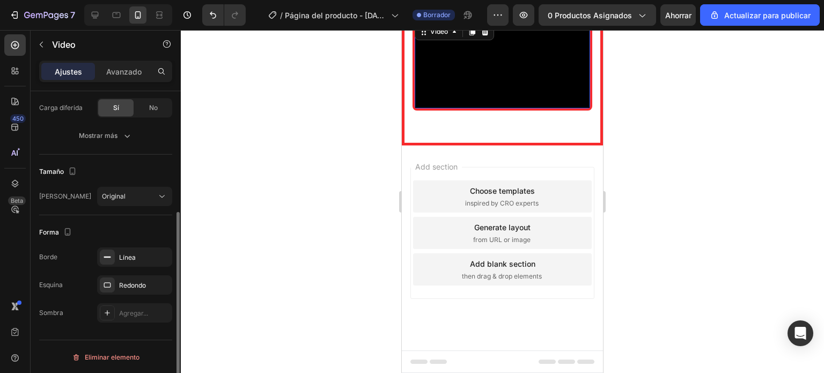
scroll to position [0, 0]
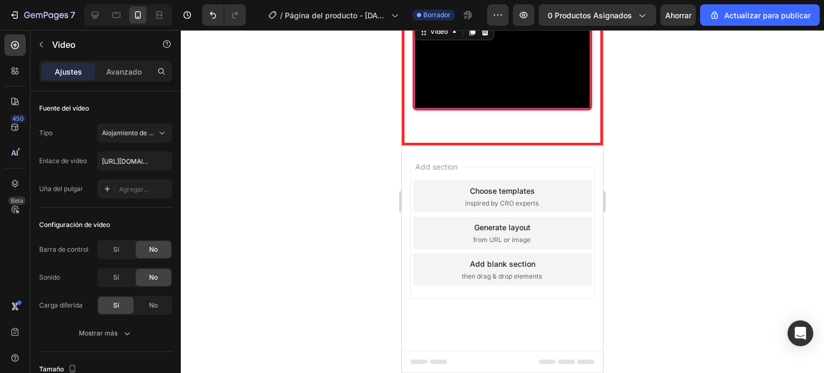
click at [322, 176] on div at bounding box center [502, 201] width 643 height 343
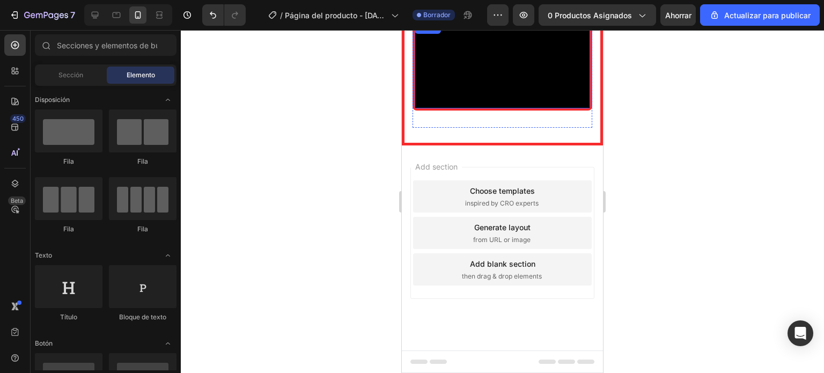
click at [463, 109] on video at bounding box center [502, 65] width 175 height 88
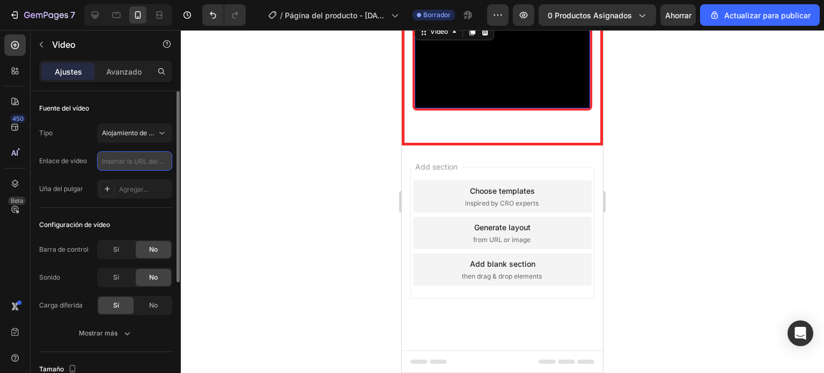
paste input "https://cdn.shopify.com/s/files/1/0664/8912/2947/files/1739166022-IMG_2320-ezgi…"
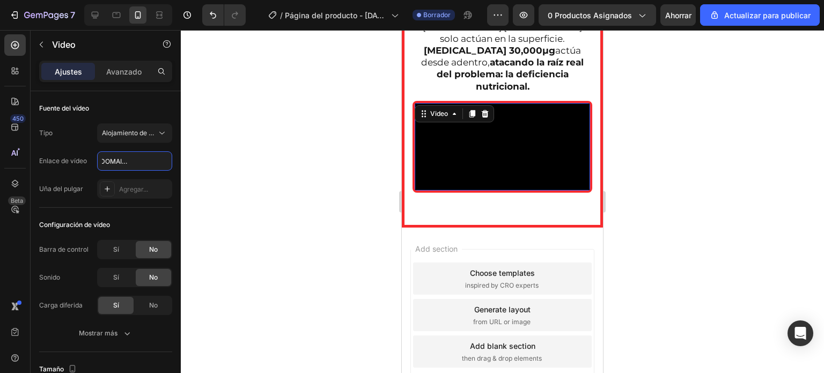
type input "https://cdn.shopify.com/s/files/1/0664/8912/2947/files/1739166022-IMG_2320-ezgi…"
click at [298, 178] on div at bounding box center [502, 201] width 643 height 343
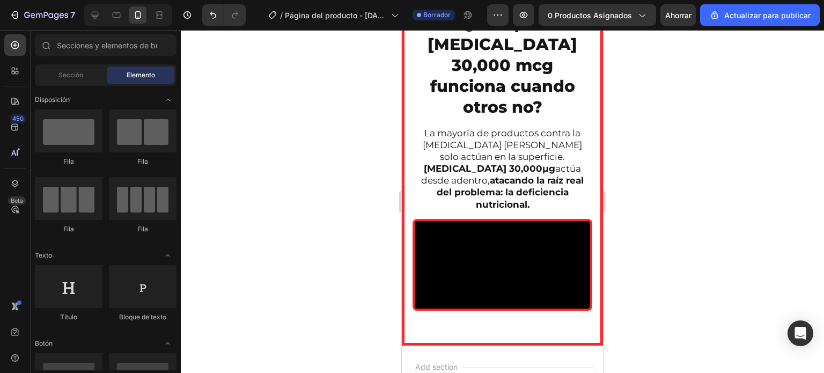
scroll to position [1507, 0]
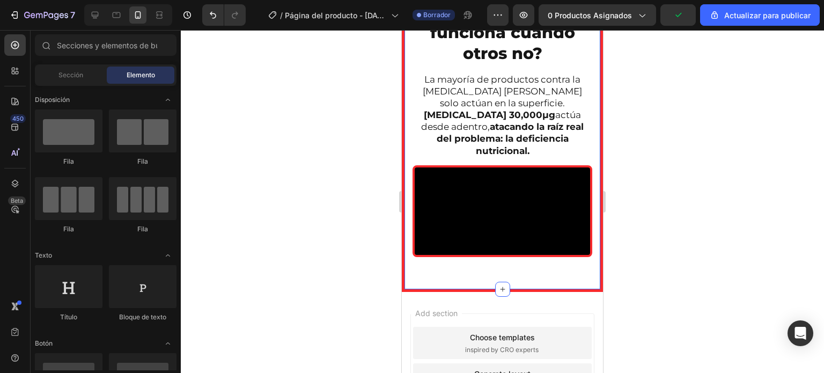
click at [353, 184] on div at bounding box center [502, 201] width 643 height 343
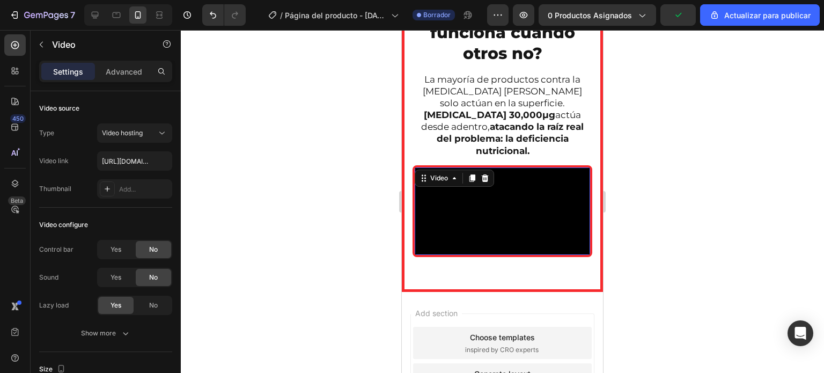
click at [470, 184] on video at bounding box center [502, 211] width 175 height 88
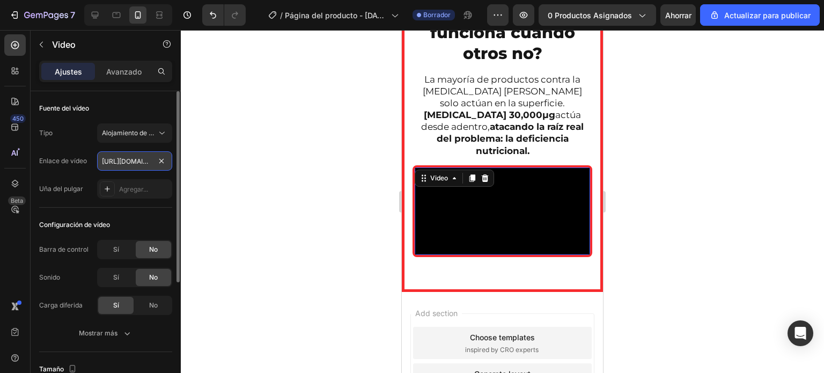
click at [144, 160] on input "https://cdn.shopify.com/s/files/1/0664/8912/2947/files/1739166022-IMG_2320-ezgi…" at bounding box center [134, 160] width 75 height 19
click at [246, 176] on div at bounding box center [502, 201] width 643 height 343
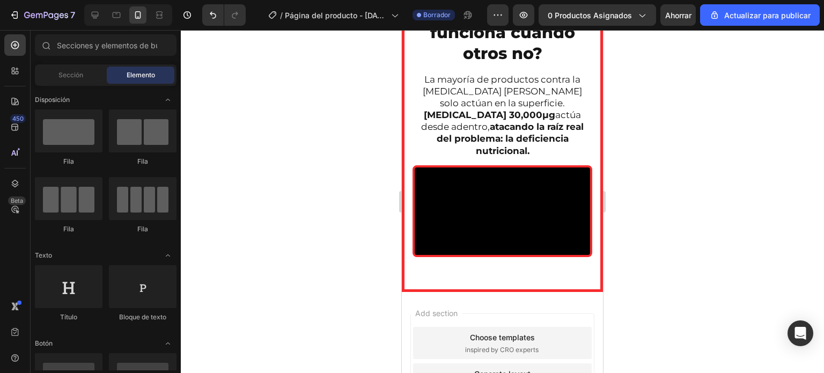
click at [384, 172] on div at bounding box center [502, 201] width 643 height 343
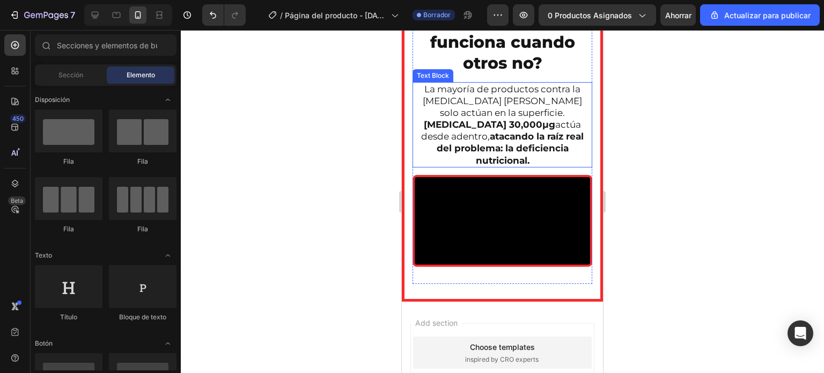
scroll to position [1543, 0]
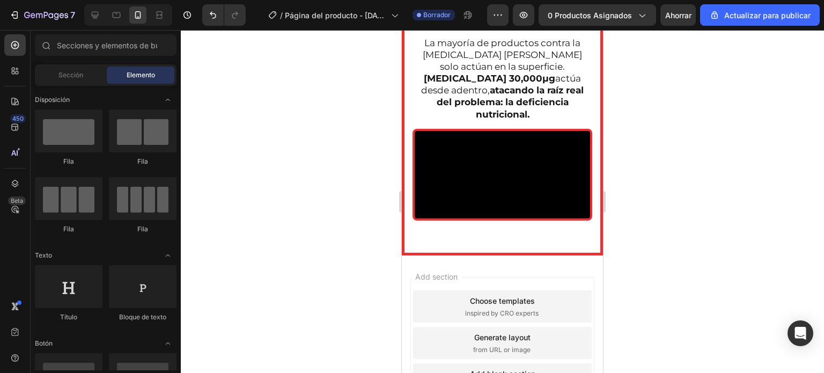
click at [339, 181] on div at bounding box center [502, 201] width 643 height 343
click at [492, 175] on video at bounding box center [502, 175] width 175 height 88
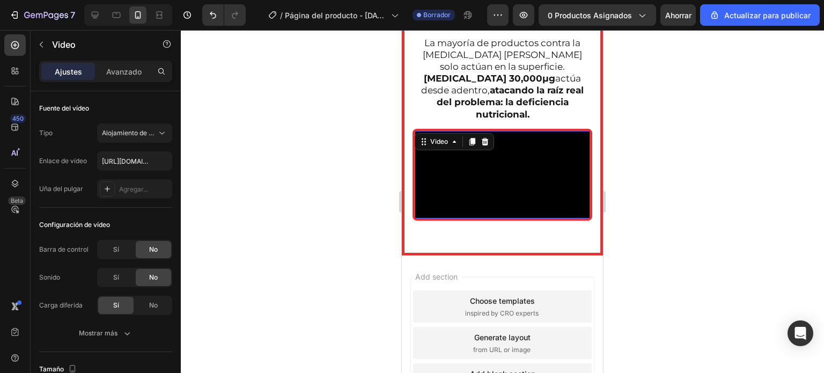
click at [466, 143] on video at bounding box center [502, 175] width 175 height 88
click at [485, 138] on icon at bounding box center [485, 142] width 7 height 8
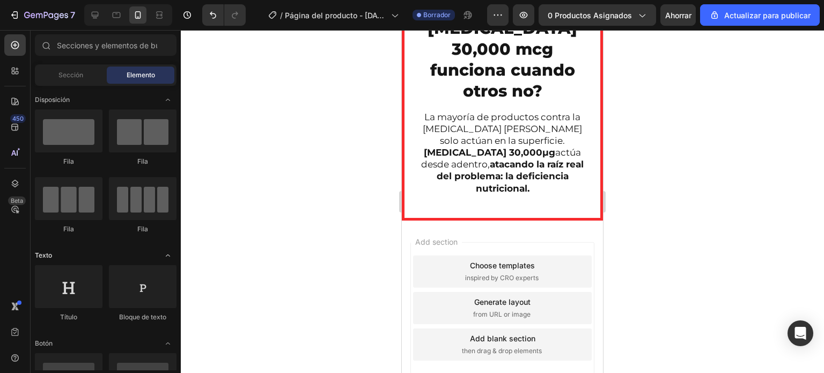
scroll to position [107, 0]
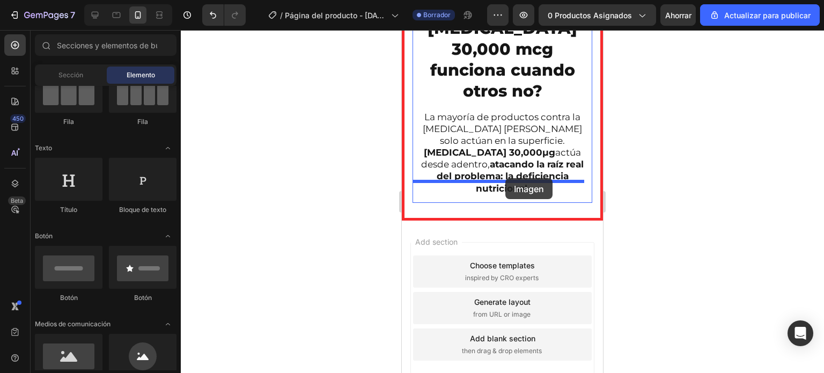
drag, startPoint x: 477, startPoint y: 384, endPoint x: 506, endPoint y: 178, distance: 207.5
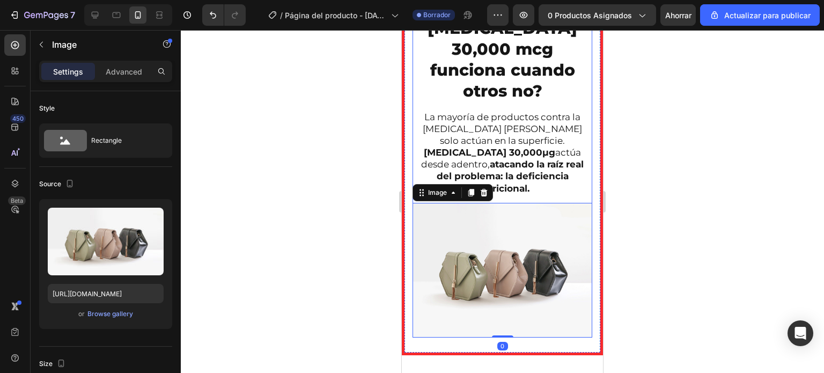
scroll to position [1543, 0]
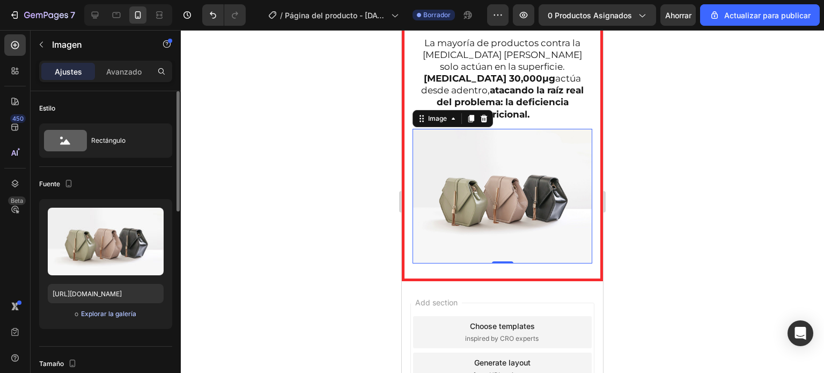
click at [94, 313] on font "Explorar la galería" at bounding box center [108, 314] width 55 height 8
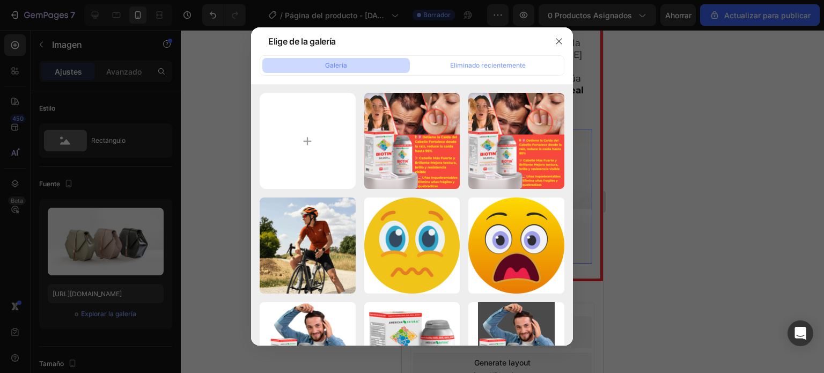
click at [213, 103] on div at bounding box center [412, 186] width 824 height 373
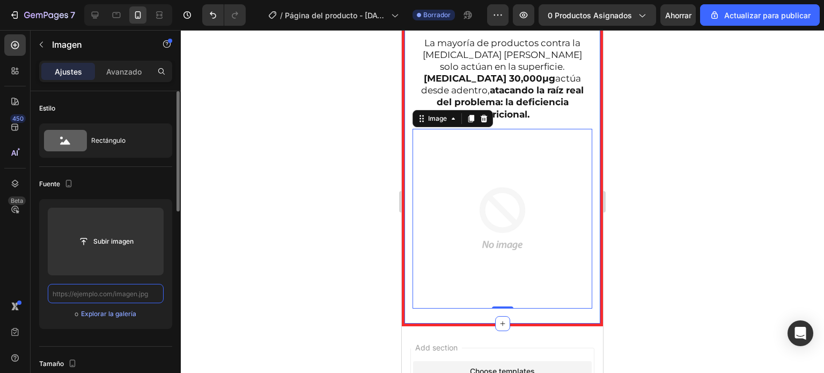
scroll to position [0, 0]
paste input "https://cdn.shopify.com/s/files/1/0664/8912/2947/files/1739166022-IMG_2320-ezgi…"
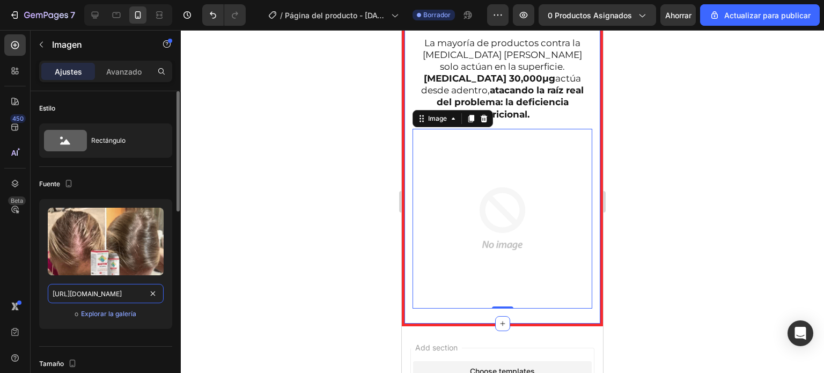
scroll to position [0, 328]
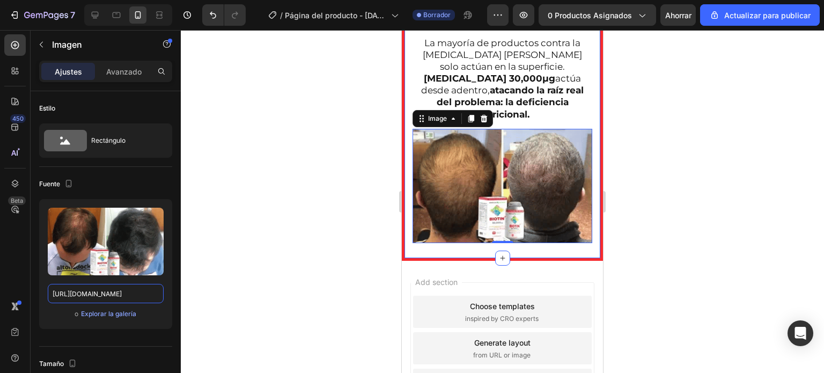
type input "https://cdn.shopify.com/s/files/1/0664/8912/2947/files/1739166022-IMG_2320-ezgi…"
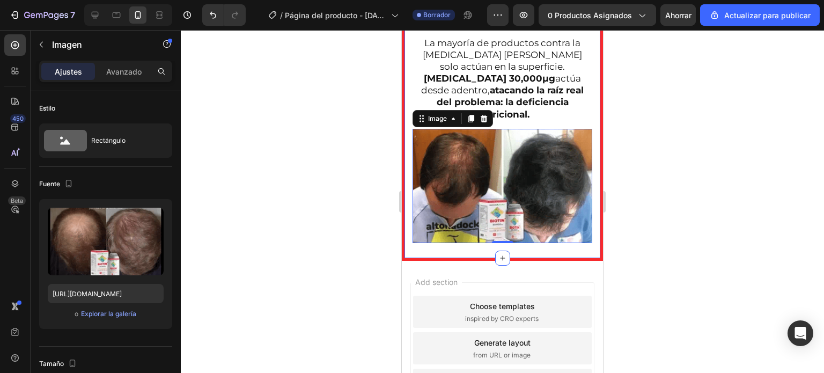
scroll to position [0, 0]
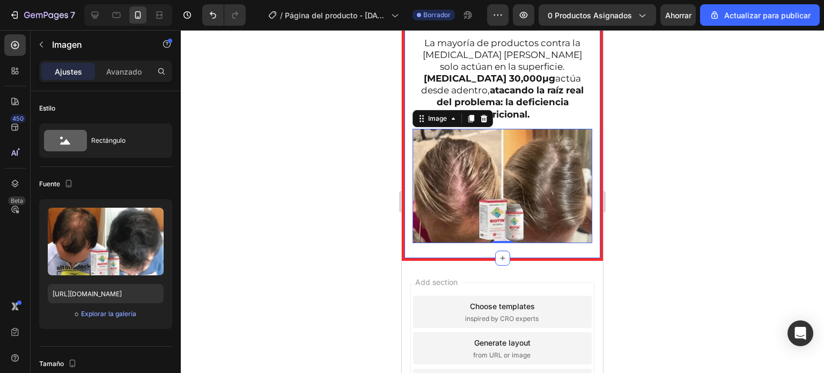
click at [286, 240] on div at bounding box center [502, 201] width 643 height 343
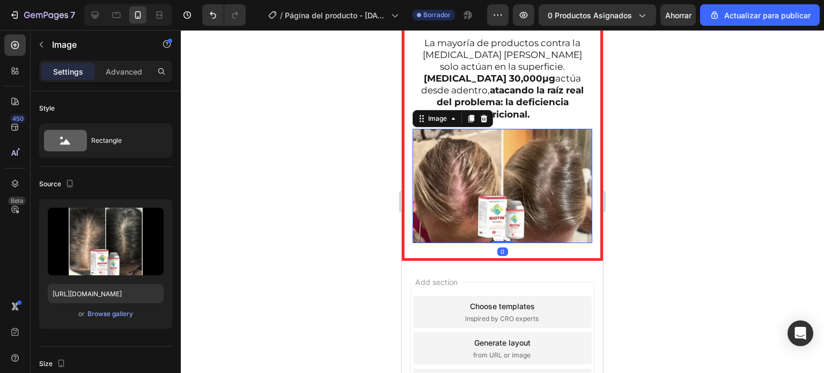
click at [459, 155] on img at bounding box center [503, 186] width 180 height 115
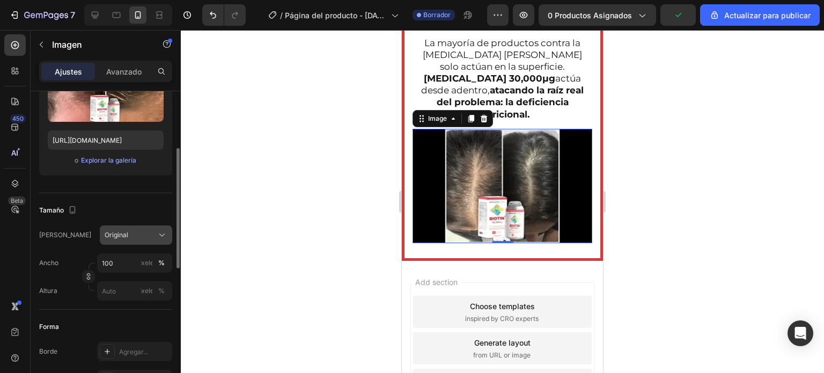
scroll to position [154, 0]
click at [316, 170] on div at bounding box center [502, 201] width 643 height 343
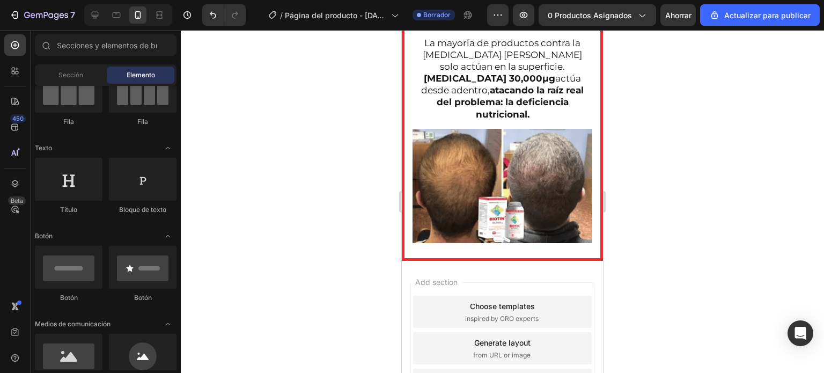
click at [683, 115] on div at bounding box center [502, 201] width 643 height 343
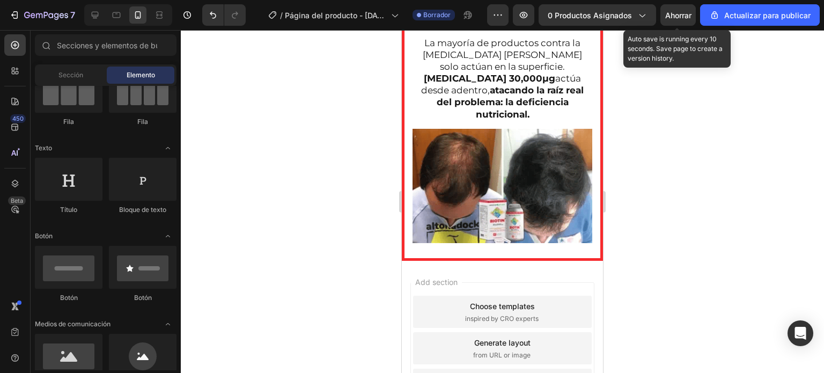
click at [689, 12] on font "Ahorrar" at bounding box center [678, 15] width 26 height 9
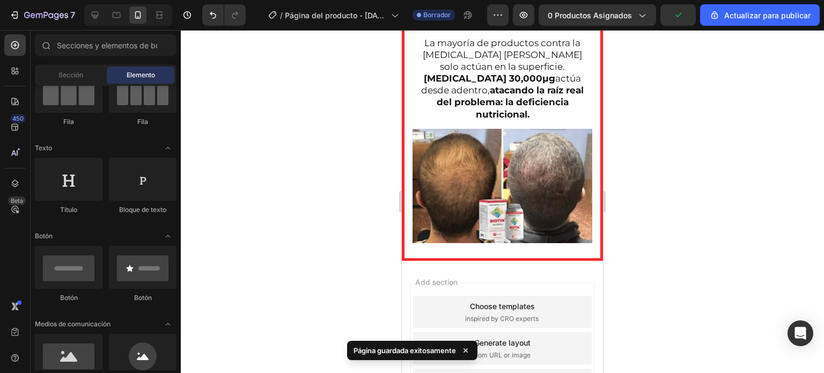
click at [635, 171] on div at bounding box center [502, 201] width 643 height 343
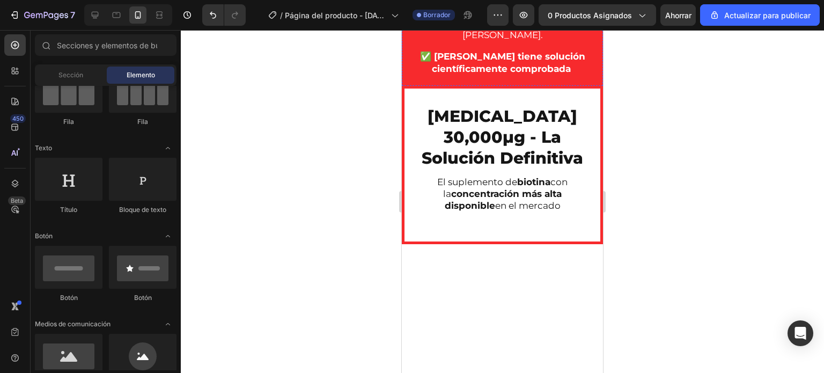
scroll to position [1073, 0]
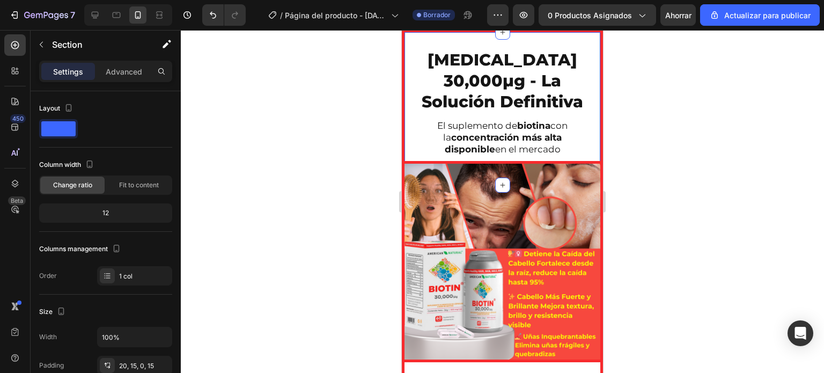
click at [408, 188] on div "BIOTIN 30,000μg - La Solución Definitiva Heading El suplemento de biotina con l…" at bounding box center [502, 109] width 201 height 158
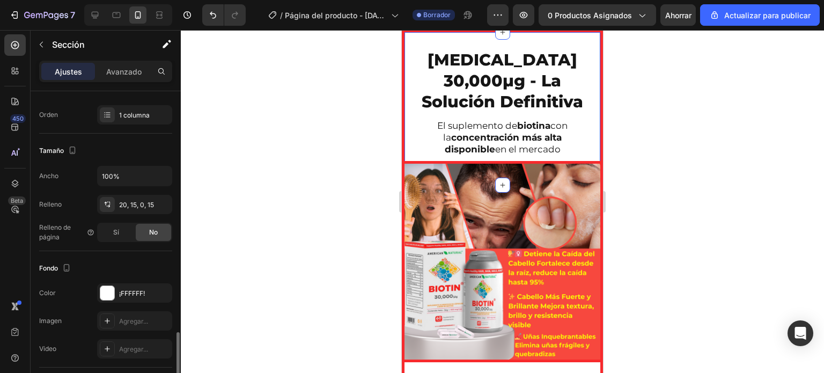
scroll to position [268, 0]
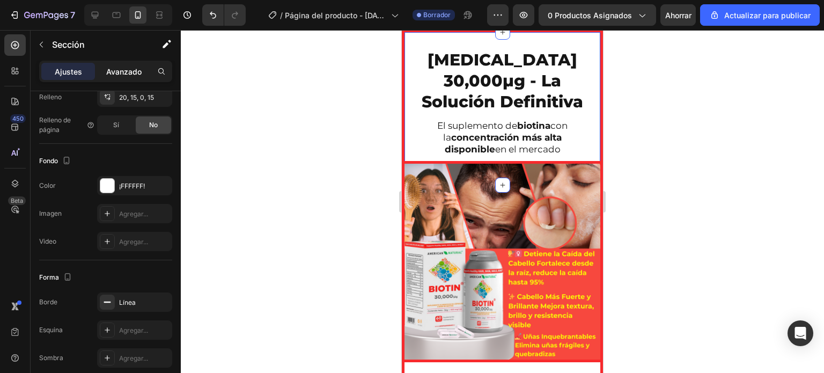
click at [120, 75] on font "Avanzado" at bounding box center [123, 71] width 35 height 9
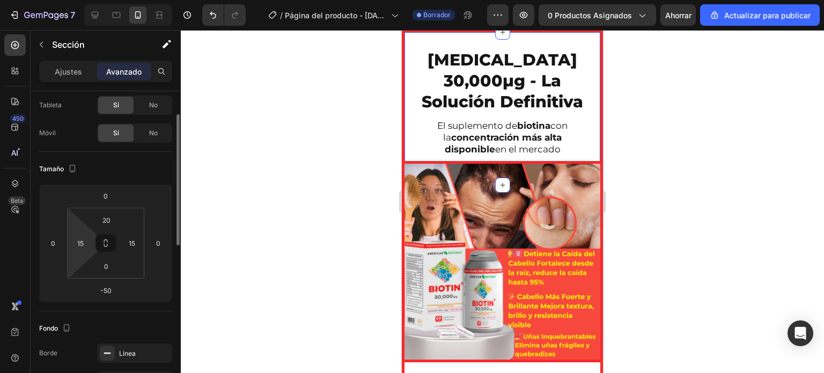
scroll to position [0, 0]
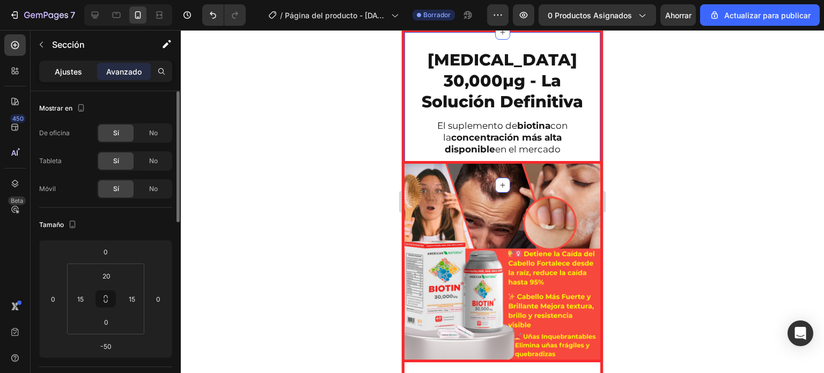
click at [65, 74] on font "Ajustes" at bounding box center [68, 71] width 27 height 9
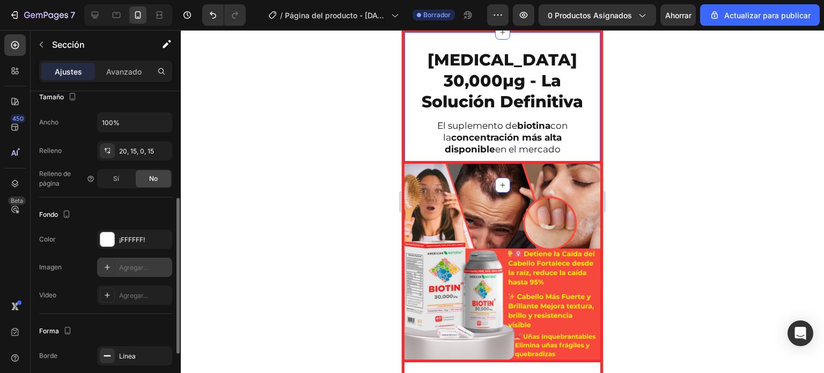
scroll to position [268, 0]
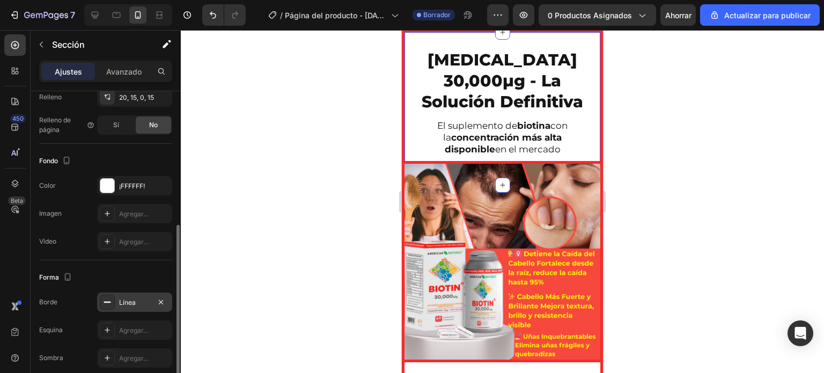
click at [144, 301] on div "Línea" at bounding box center [134, 303] width 31 height 10
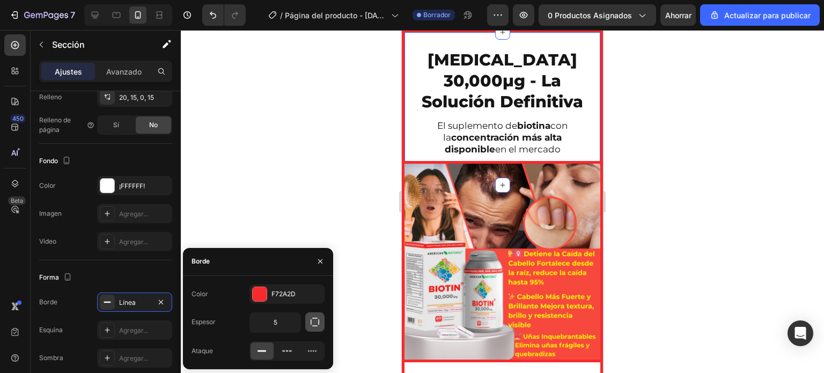
click at [314, 319] on icon "button" at bounding box center [315, 322] width 11 height 11
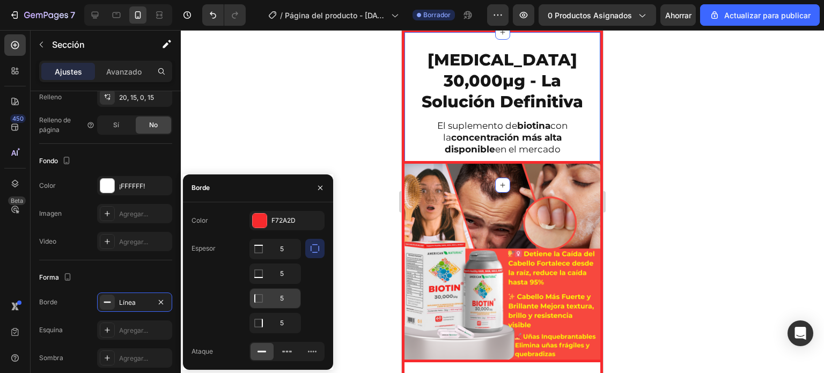
click at [259, 254] on icon at bounding box center [258, 249] width 11 height 11
click at [284, 259] on input "5" at bounding box center [275, 248] width 50 height 19
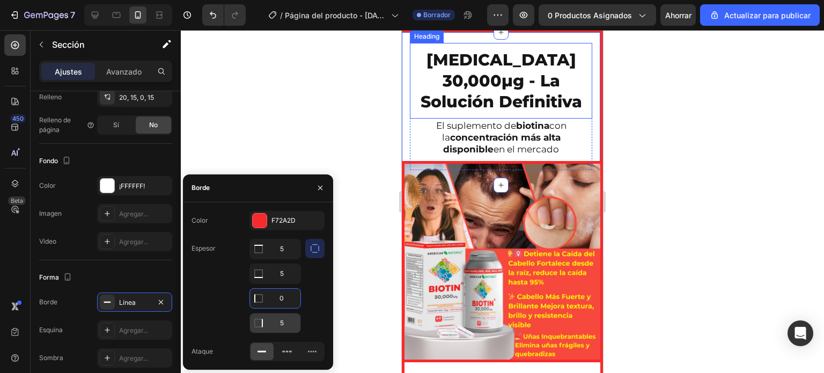
type input "0"
click at [282, 319] on input "5" at bounding box center [275, 322] width 50 height 19
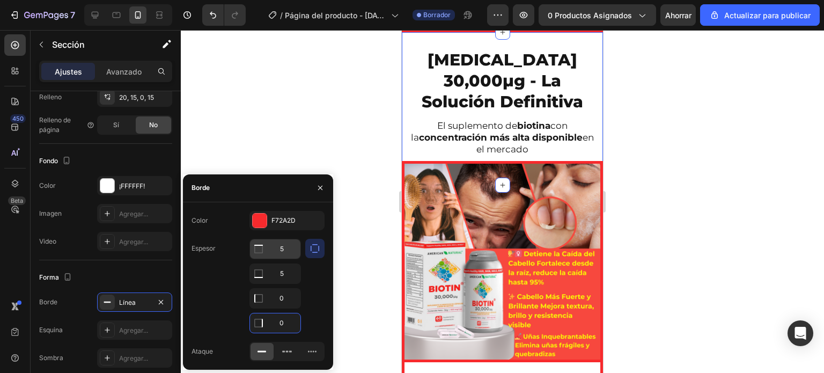
type input "0"
click at [279, 251] on input "5" at bounding box center [275, 248] width 50 height 19
type input "0"
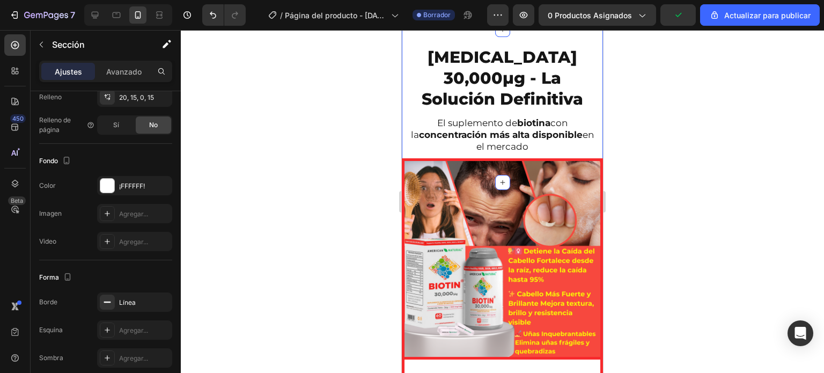
click at [350, 194] on div at bounding box center [502, 201] width 643 height 343
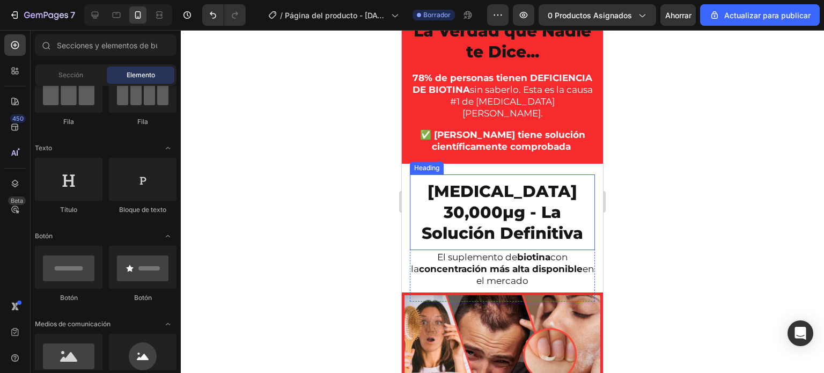
scroll to position [1185, 0]
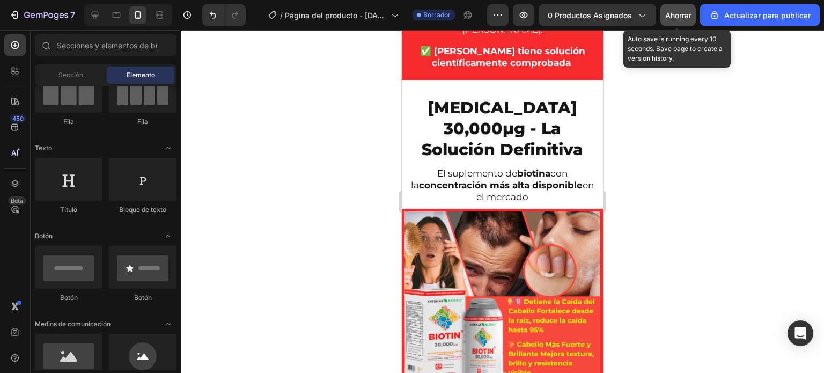
click at [673, 21] on button "Ahorrar" at bounding box center [678, 14] width 35 height 21
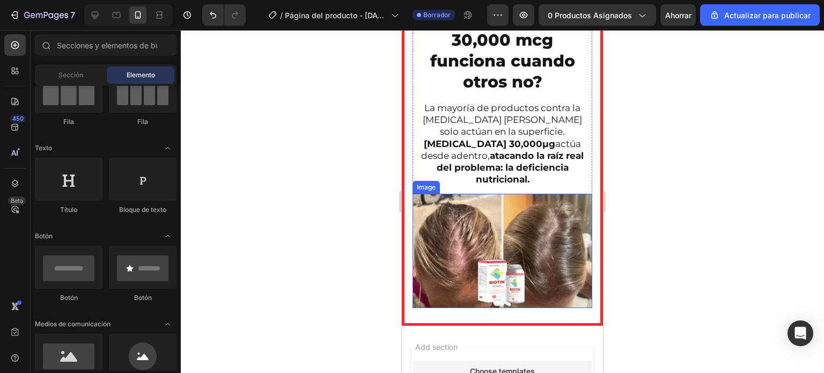
scroll to position [1608, 0]
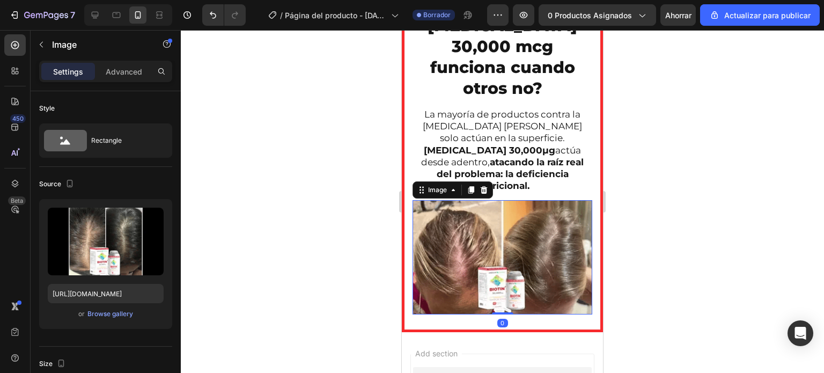
click at [443, 215] on img at bounding box center [503, 257] width 180 height 115
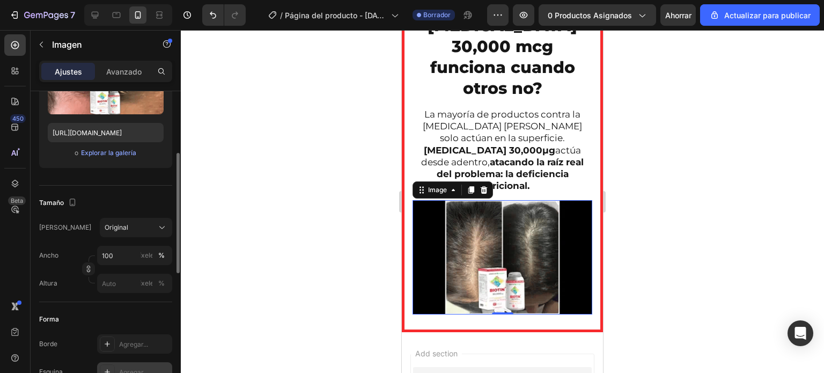
scroll to position [215, 0]
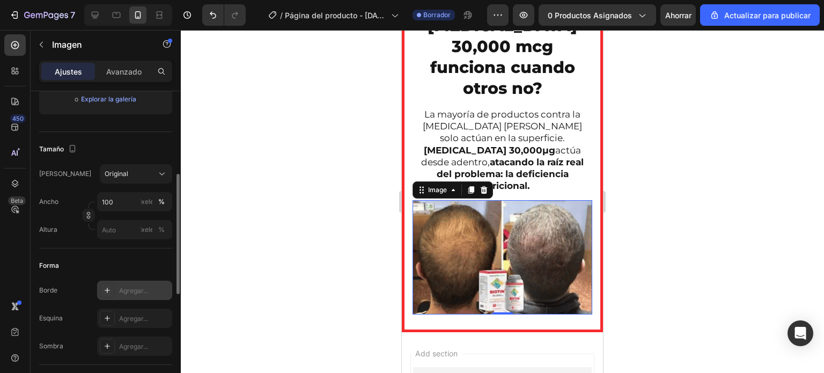
click at [135, 290] on font "Agregar..." at bounding box center [133, 291] width 29 height 8
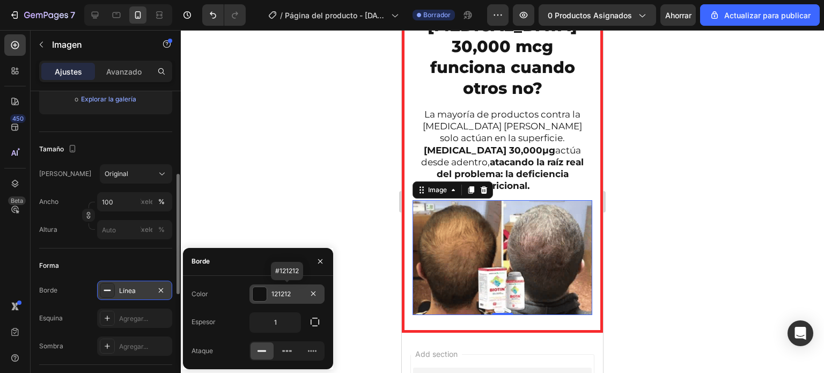
click at [259, 291] on div at bounding box center [260, 294] width 14 height 14
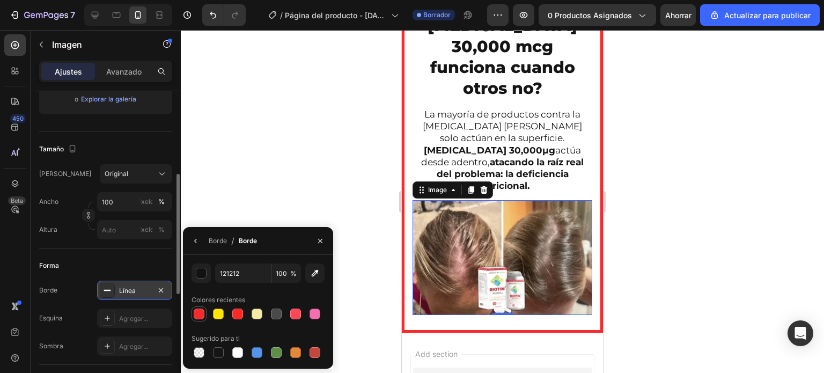
click at [198, 315] on div at bounding box center [199, 314] width 11 height 11
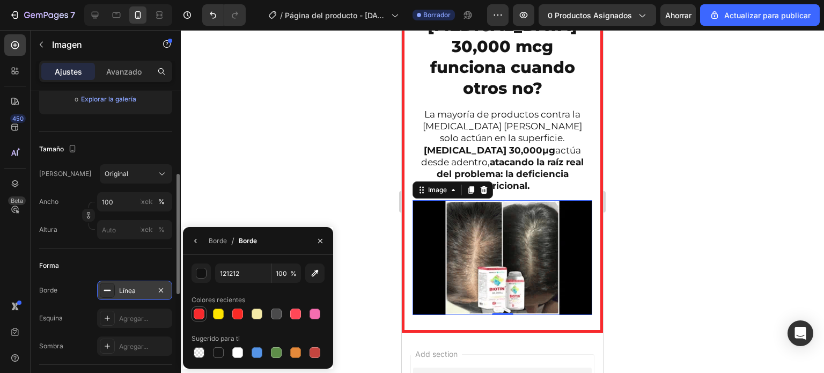
type input "F72A2D"
click at [211, 239] on font "Borde" at bounding box center [218, 241] width 18 height 8
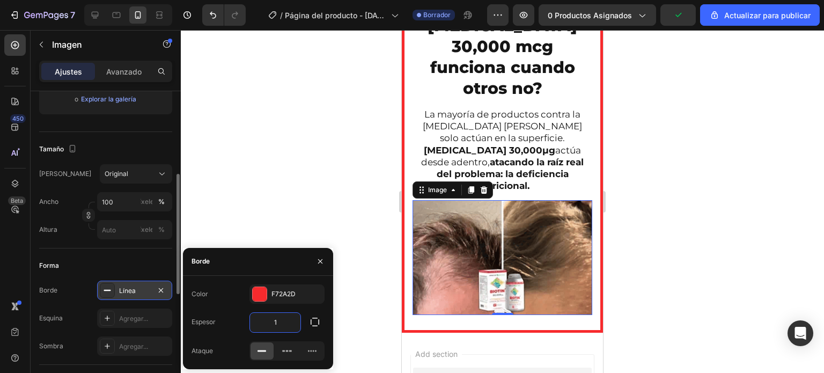
click at [275, 324] on input "1" at bounding box center [275, 322] width 50 height 19
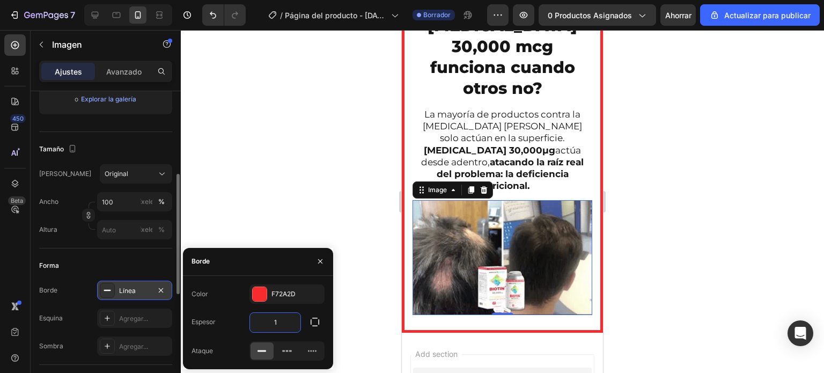
type input "5"
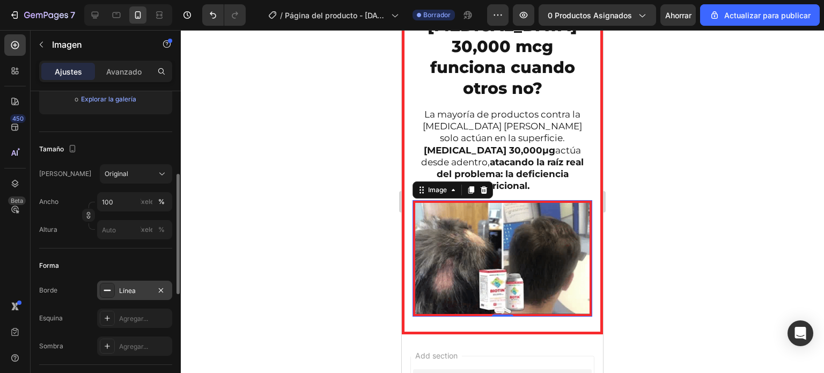
click at [321, 152] on div at bounding box center [502, 201] width 643 height 343
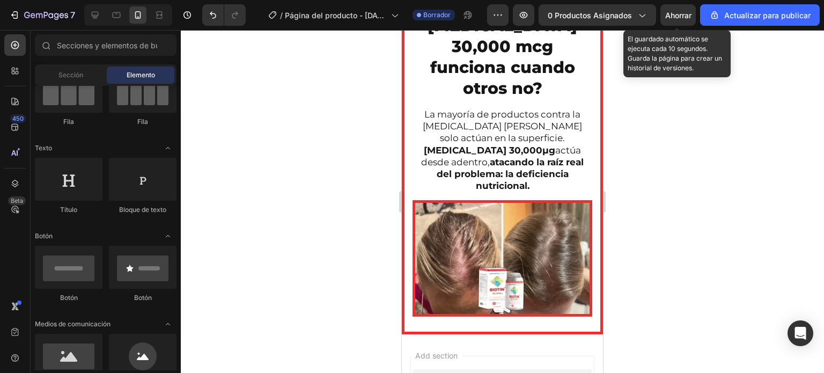
click at [686, 10] on div "Ahorrar" at bounding box center [678, 15] width 26 height 11
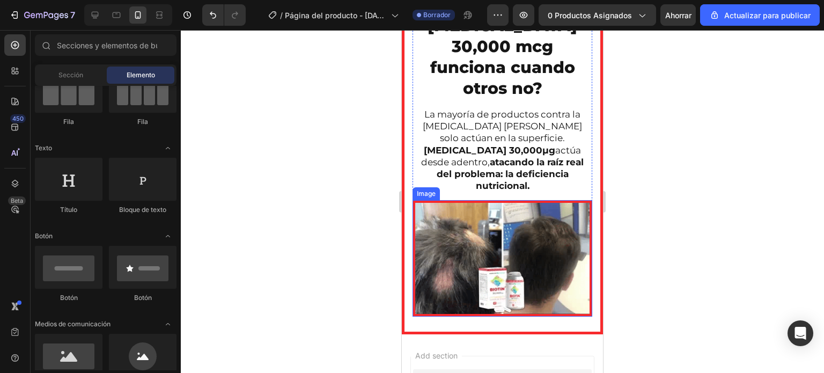
click at [455, 274] on img at bounding box center [503, 258] width 180 height 116
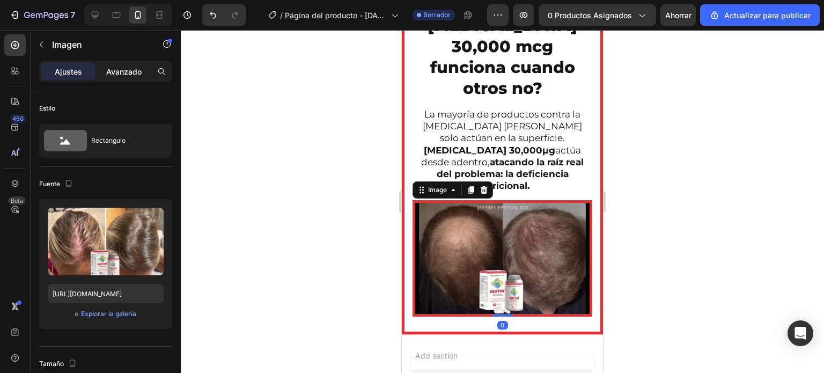
click at [132, 74] on font "Avanzado" at bounding box center [123, 71] width 35 height 9
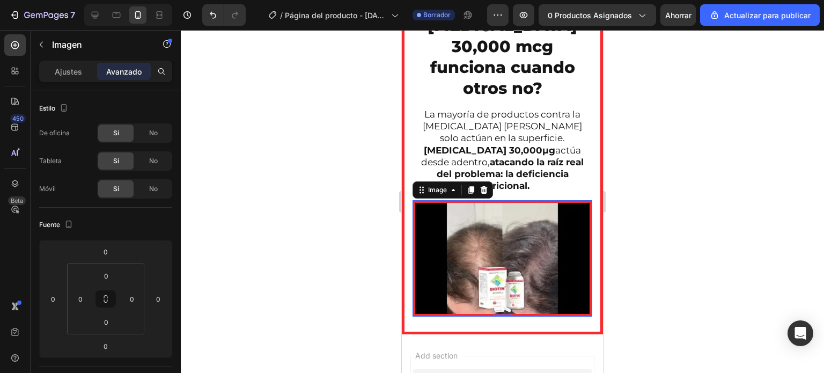
click at [281, 226] on div at bounding box center [502, 201] width 643 height 343
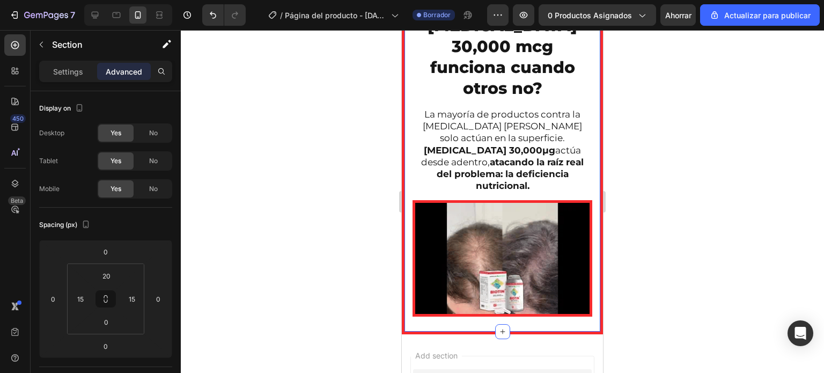
click at [440, 300] on div "¿Por qué BIOTIN 30,000 mcg funciona cuando otros no? Heading La mayoría de prod…" at bounding box center [503, 162] width 180 height 339
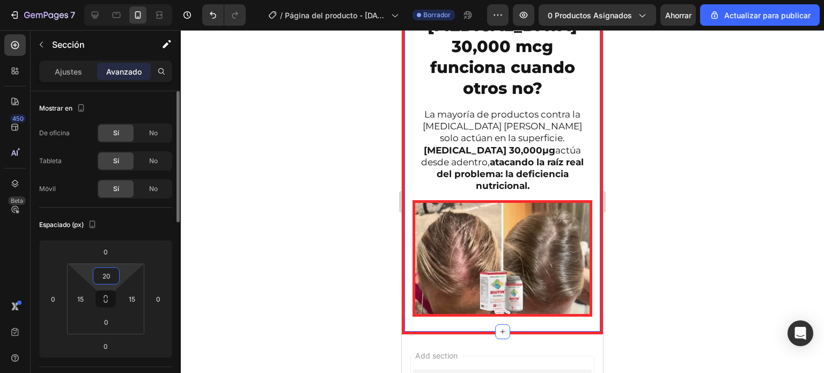
click at [109, 276] on input "20" at bounding box center [106, 276] width 21 height 16
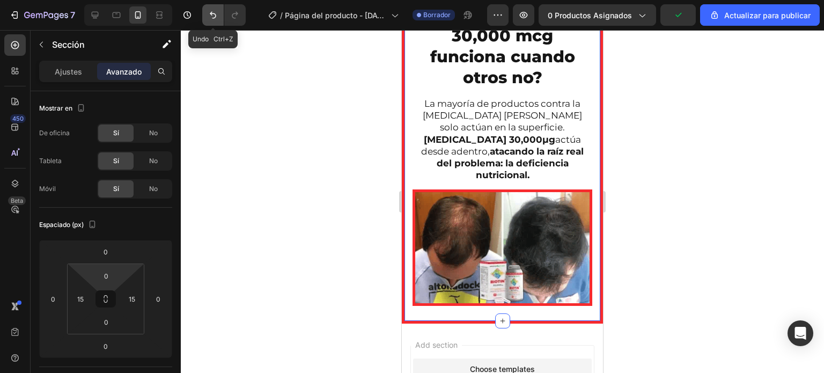
click at [206, 10] on button "Deshacer/Rehacer" at bounding box center [212, 14] width 21 height 21
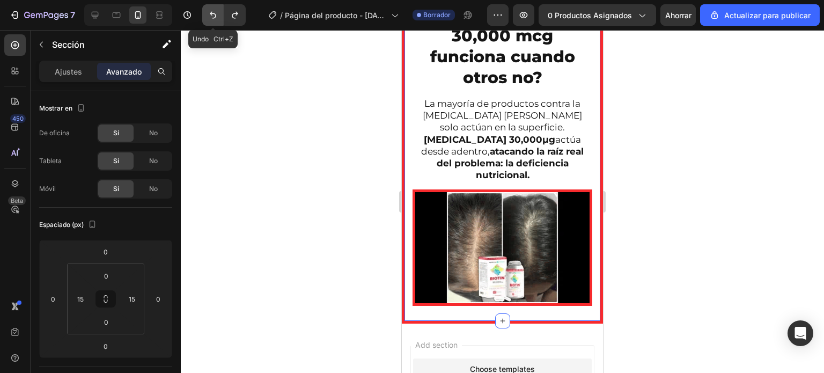
click at [215, 20] on icon "Deshacer/Rehacer" at bounding box center [213, 15] width 11 height 11
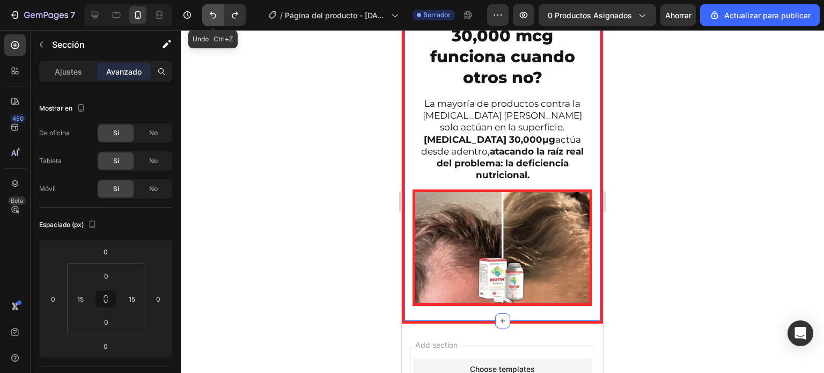
type input "20"
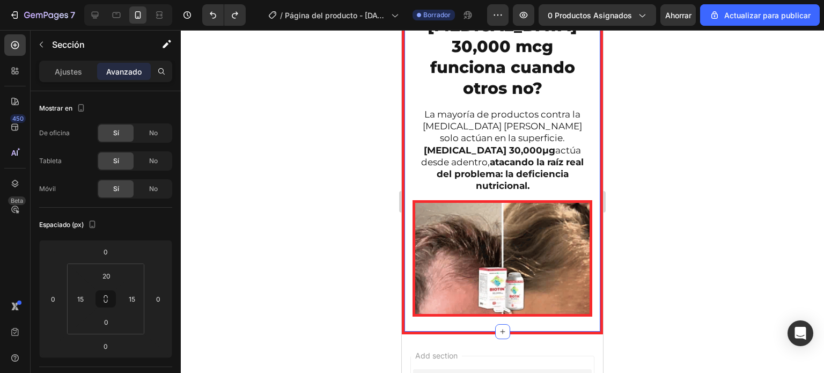
click at [288, 119] on div at bounding box center [502, 201] width 643 height 343
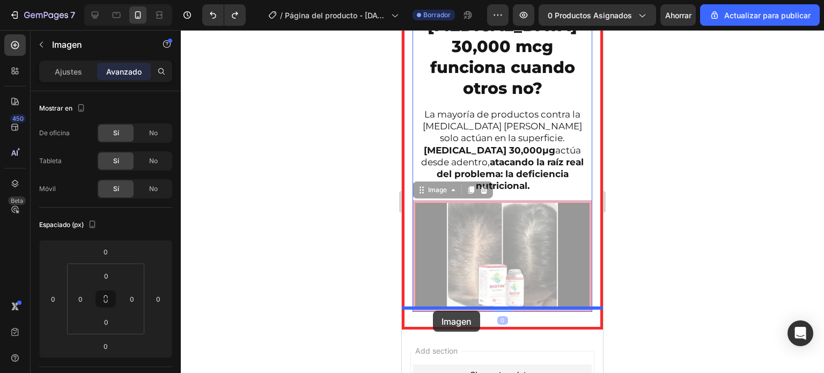
drag, startPoint x: 450, startPoint y: 230, endPoint x: 433, endPoint y: 311, distance: 82.3
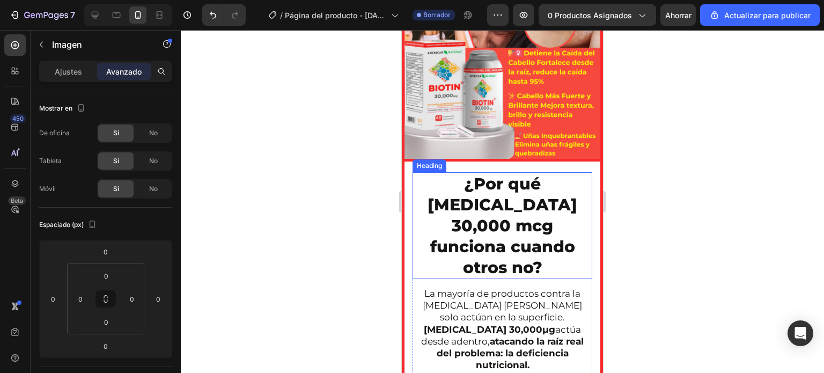
scroll to position [1501, 0]
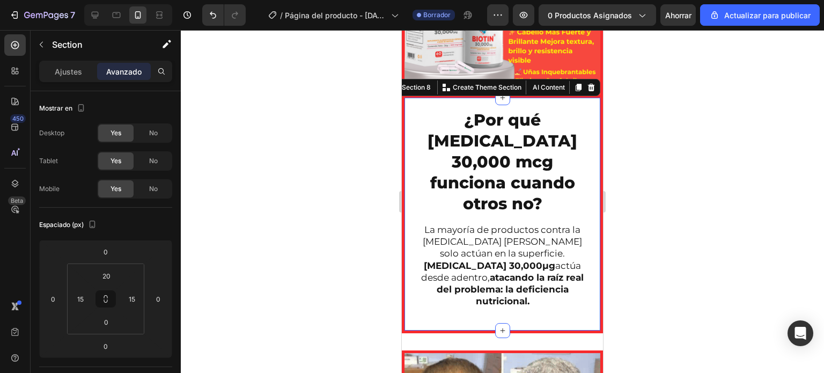
click at [408, 204] on div "¿Por qué BIOTIN 30,000 mcg funciona cuando otros no? Heading La mayoría de prod…" at bounding box center [502, 216] width 201 height 236
click at [678, 129] on div at bounding box center [502, 201] width 643 height 343
click at [412, 195] on div "¿Por qué BIOTIN 30,000 mcg funciona cuando otros no? Heading La mayoría de prod…" at bounding box center [502, 216] width 201 height 236
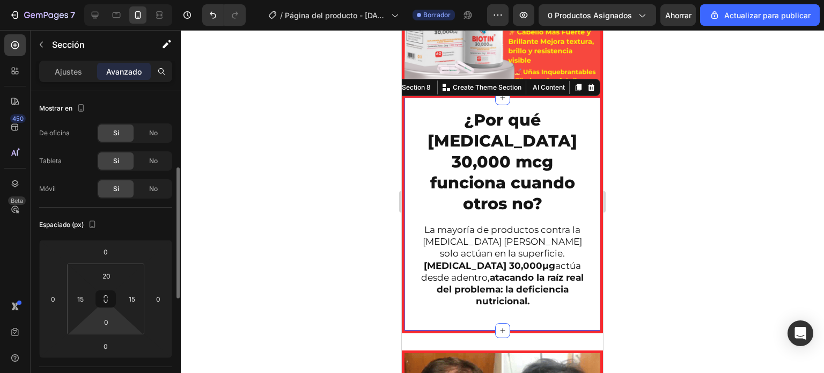
scroll to position [107, 0]
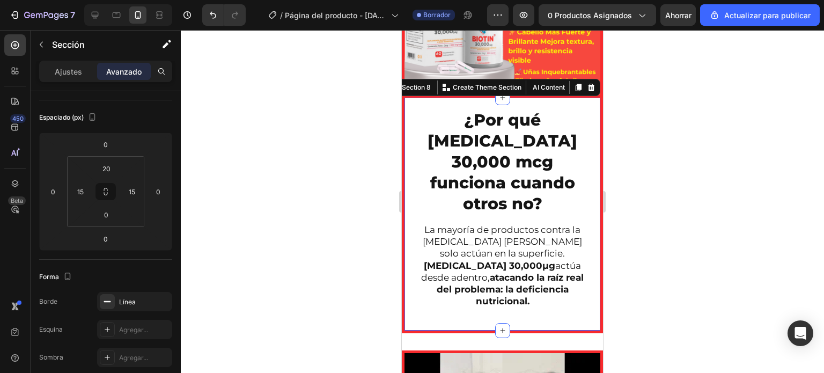
click at [352, 171] on div at bounding box center [502, 201] width 643 height 343
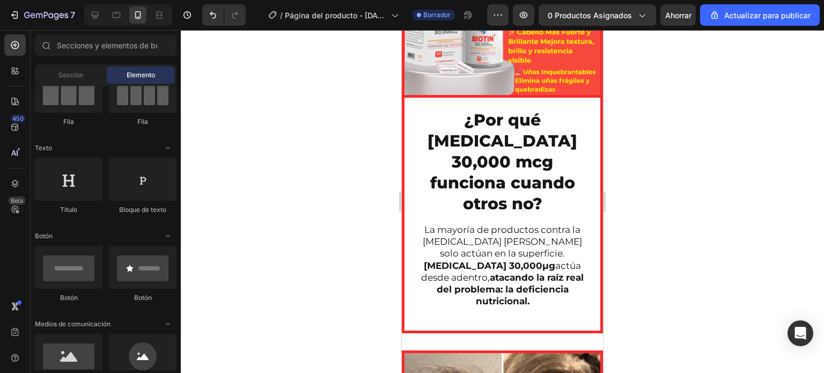
click at [319, 277] on div at bounding box center [502, 201] width 643 height 343
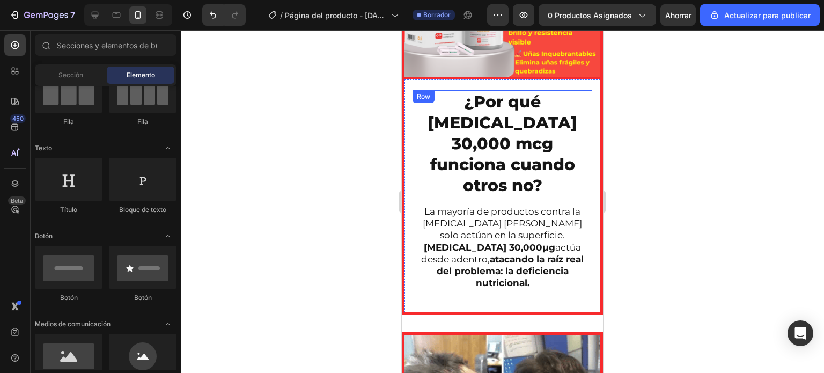
scroll to position [1501, 0]
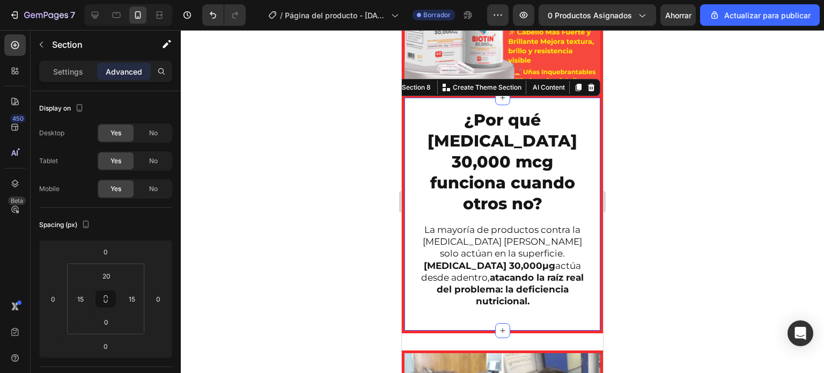
click at [410, 216] on div "¿Por qué BIOTIN 30,000 mcg funciona cuando otros no? Heading La mayoría de prod…" at bounding box center [502, 216] width 201 height 236
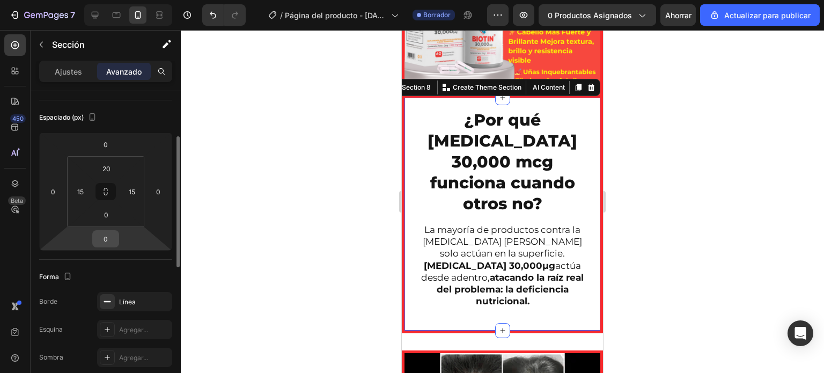
scroll to position [215, 0]
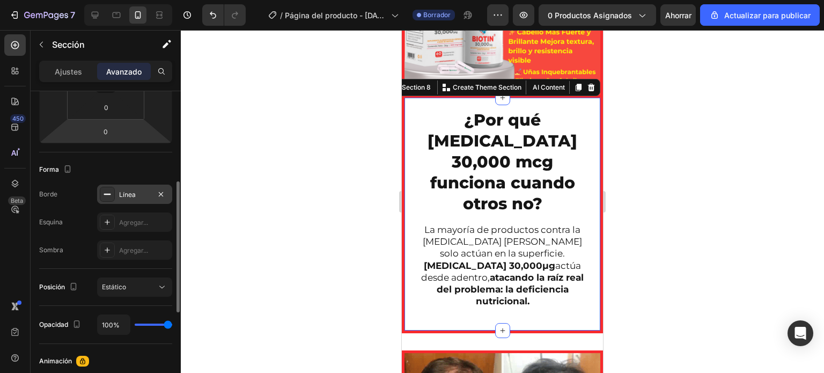
click at [147, 188] on div "Línea" at bounding box center [134, 194] width 75 height 19
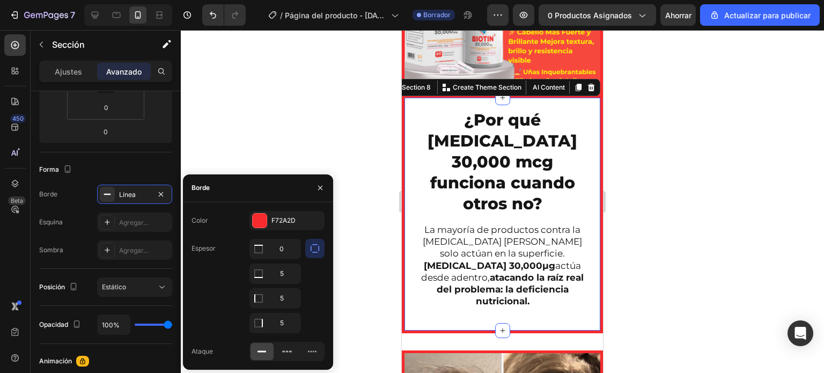
click at [350, 91] on div at bounding box center [502, 201] width 643 height 343
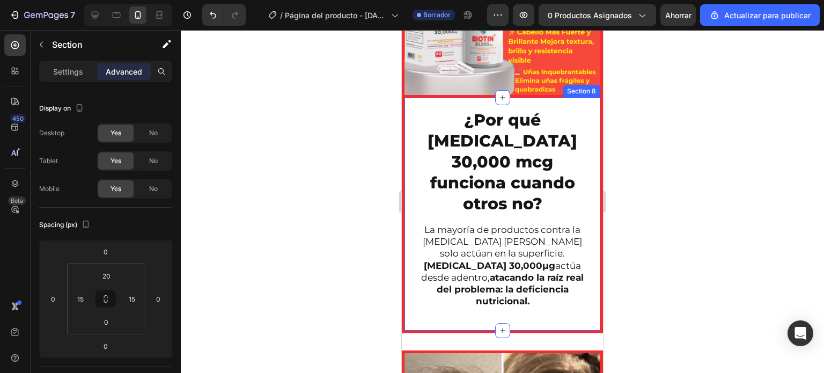
click at [407, 130] on div "¿Por qué BIOTIN 30,000 mcg funciona cuando otros no? Heading La mayoría de prod…" at bounding box center [502, 216] width 201 height 236
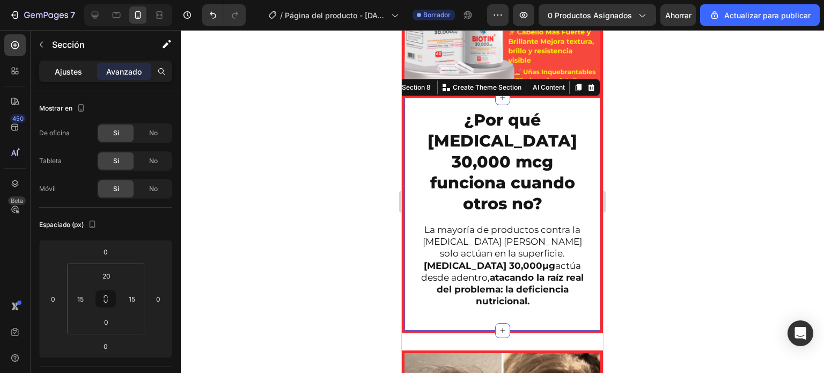
click at [79, 71] on font "Ajustes" at bounding box center [68, 71] width 27 height 9
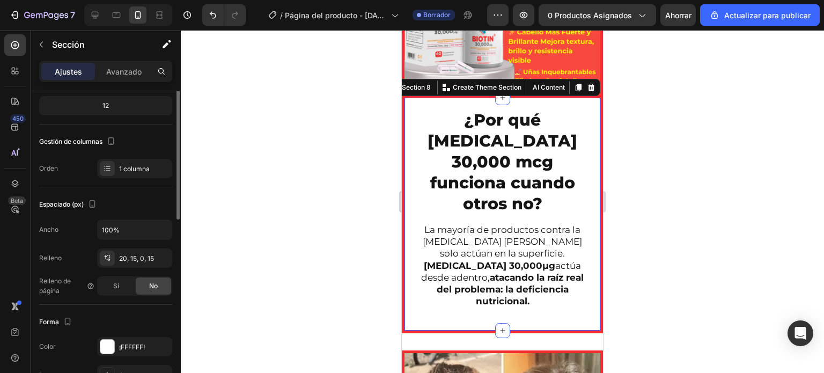
scroll to position [0, 0]
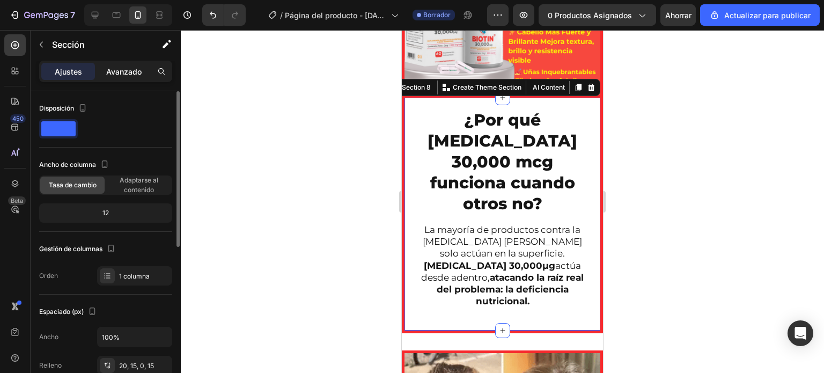
click at [136, 64] on div "Avanzado" at bounding box center [124, 71] width 54 height 17
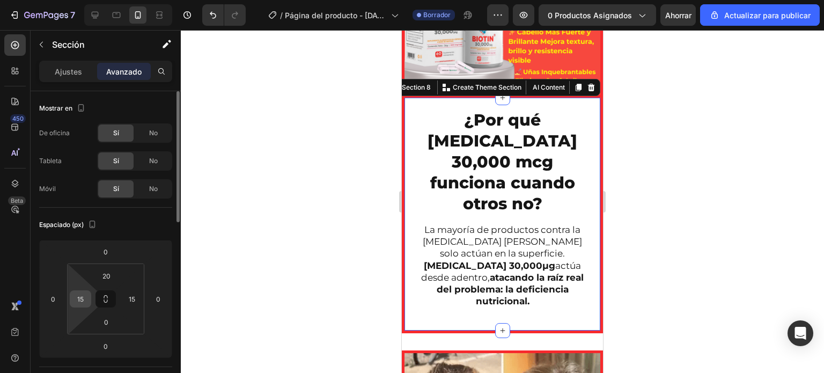
click at [89, 299] on div "15" at bounding box center [80, 298] width 21 height 17
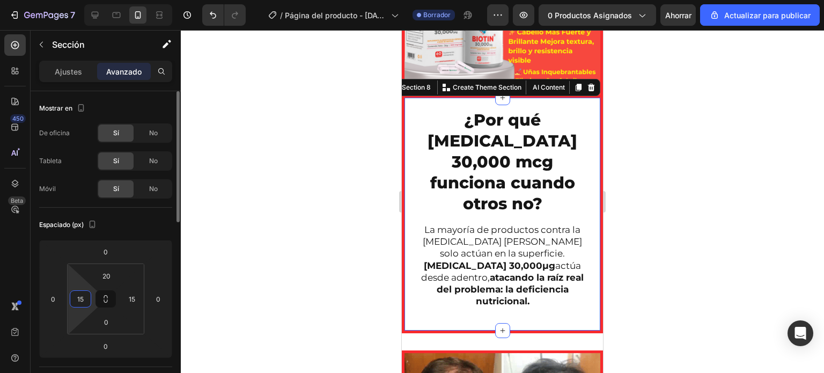
click at [84, 299] on input "15" at bounding box center [80, 299] width 16 height 16
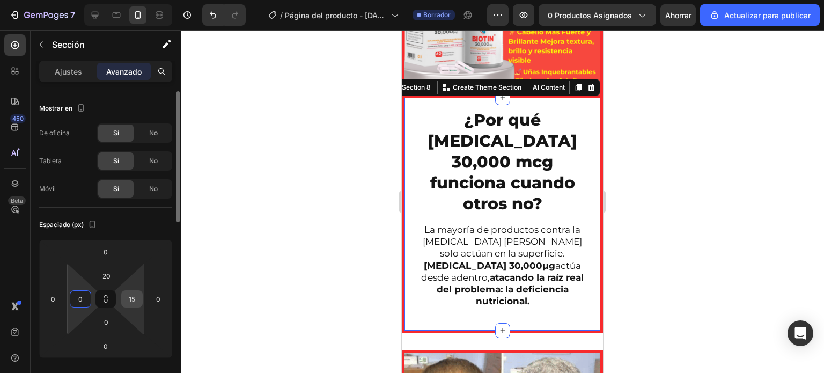
type input "0"
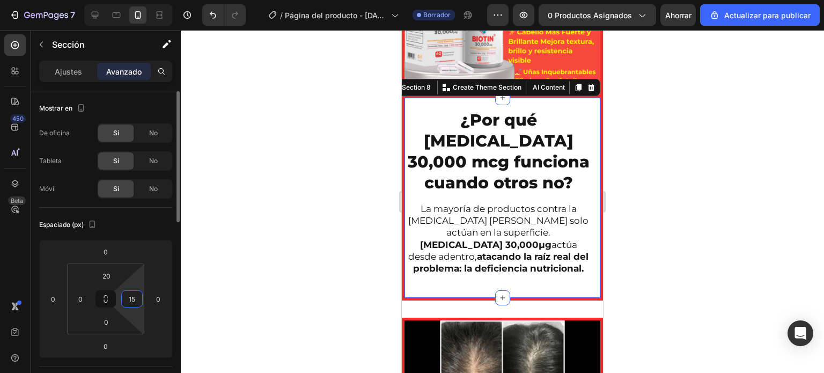
click at [127, 301] on input "15" at bounding box center [132, 299] width 16 height 16
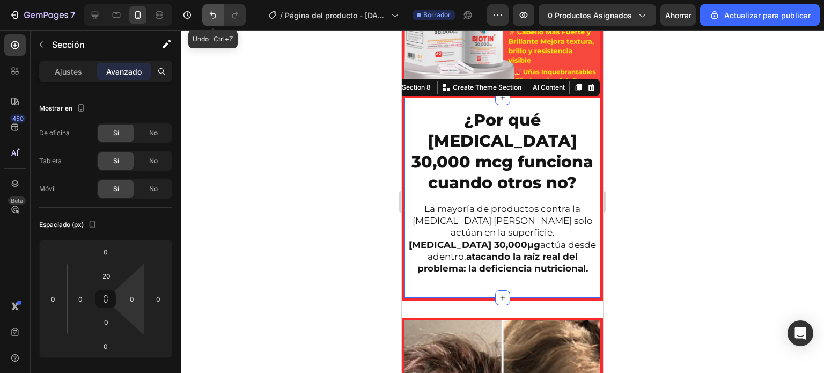
click at [214, 16] on icon "Deshacer/Rehacer" at bounding box center [213, 15] width 11 height 11
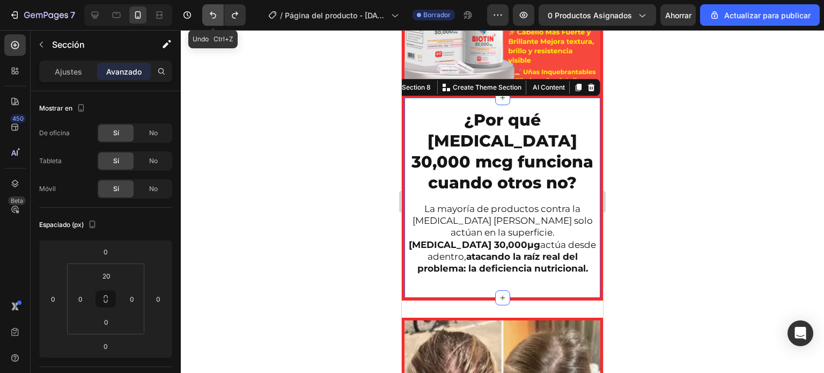
type input "15"
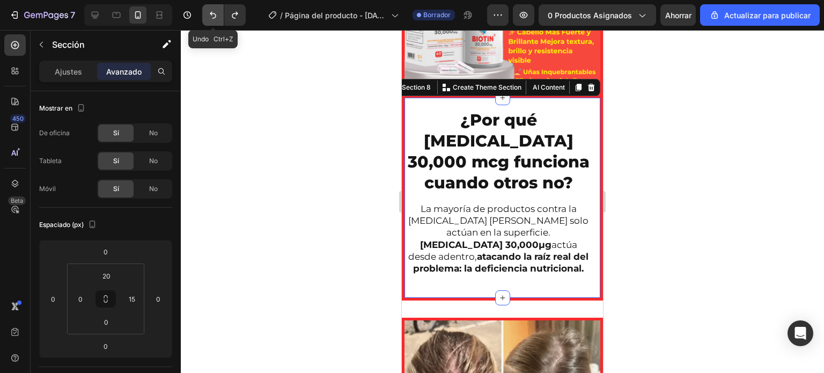
click at [214, 16] on icon "Deshacer/Rehacer" at bounding box center [213, 15] width 11 height 11
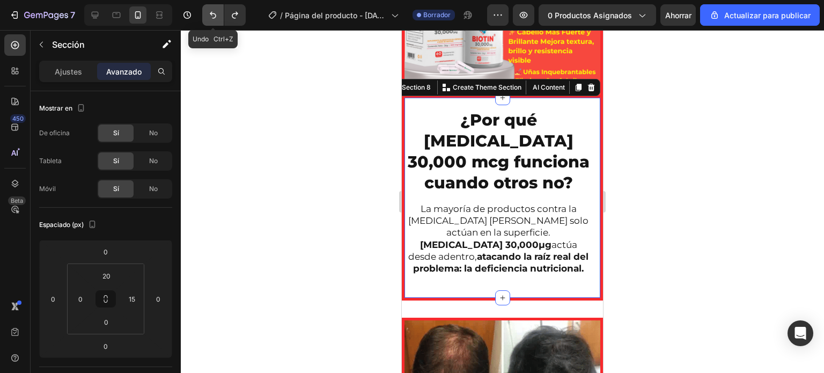
type input "15"
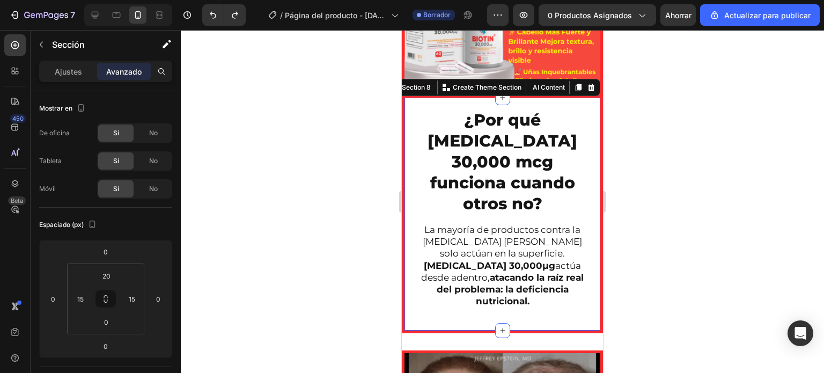
click at [291, 232] on div at bounding box center [502, 201] width 643 height 343
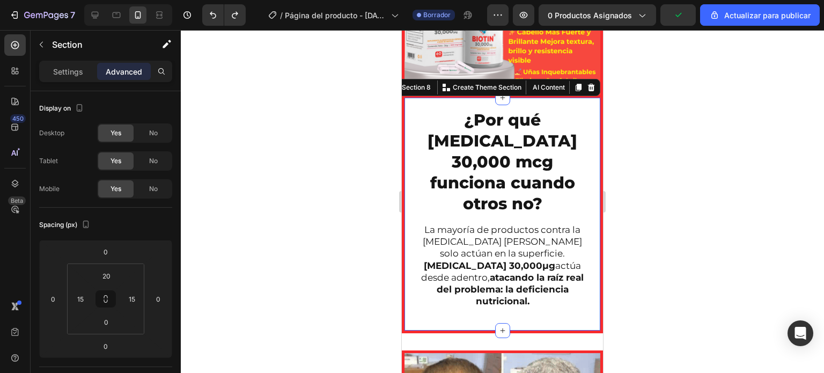
click at [408, 186] on div "¿Por qué BIOTIN 30,000 mcg funciona cuando otros no? Heading La mayoría de prod…" at bounding box center [502, 216] width 201 height 236
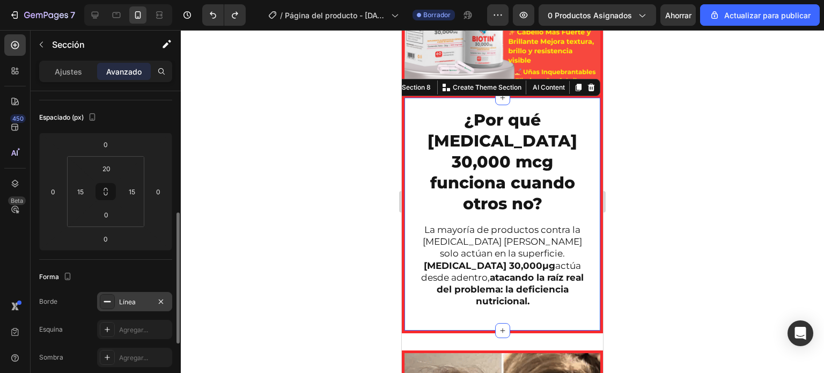
scroll to position [161, 0]
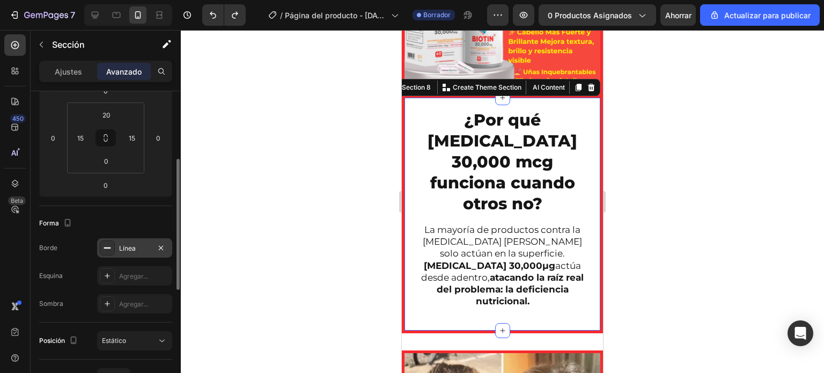
click at [148, 252] on div "Línea" at bounding box center [134, 249] width 31 height 10
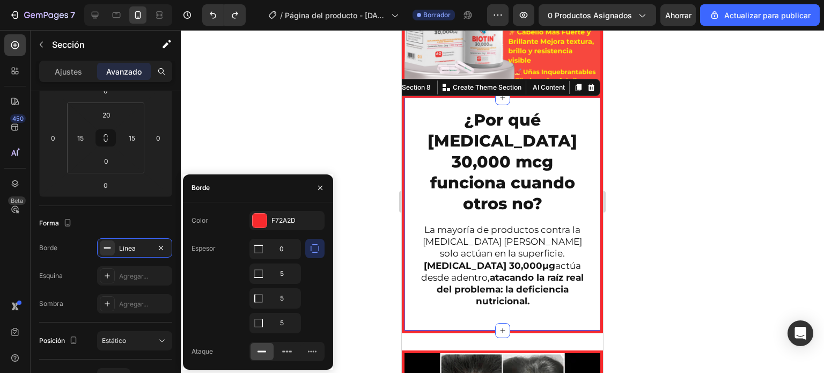
click at [293, 135] on div at bounding box center [502, 201] width 643 height 343
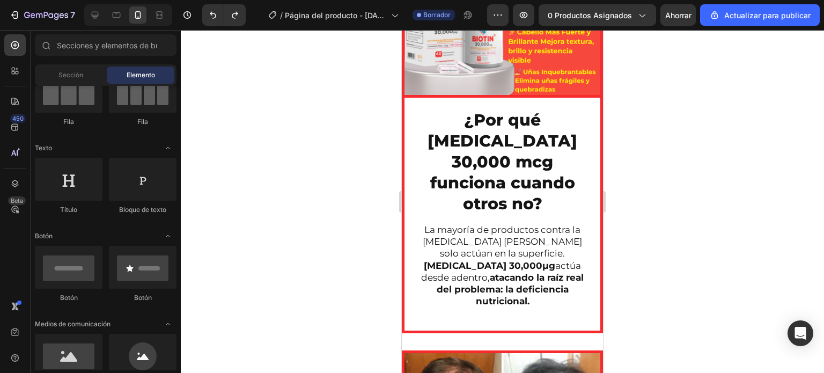
click at [317, 253] on div at bounding box center [502, 201] width 643 height 343
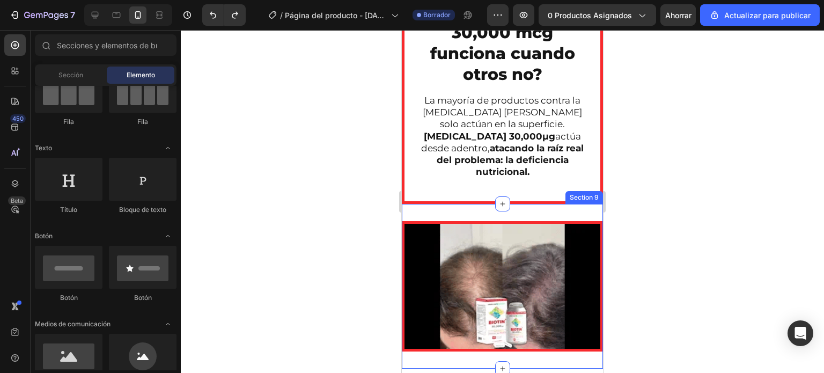
scroll to position [1662, 0]
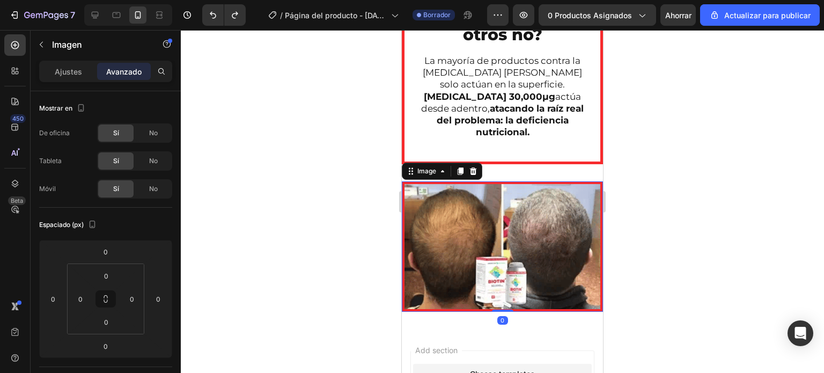
click at [118, 75] on font "Avanzado" at bounding box center [123, 71] width 35 height 9
click at [296, 216] on div at bounding box center [502, 201] width 643 height 343
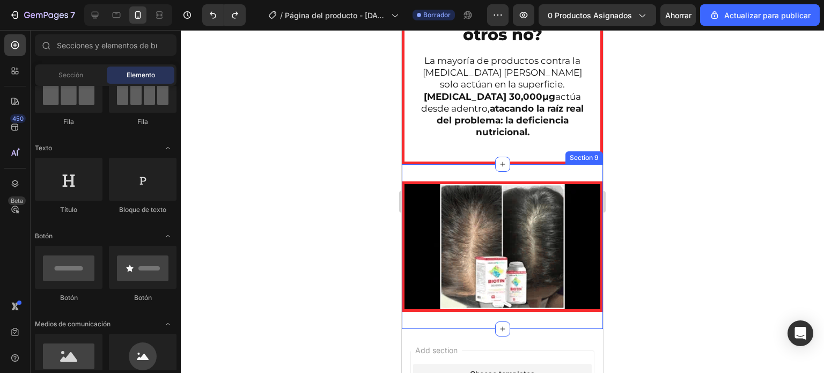
click at [480, 164] on div "Image Section 9" at bounding box center [502, 246] width 201 height 165
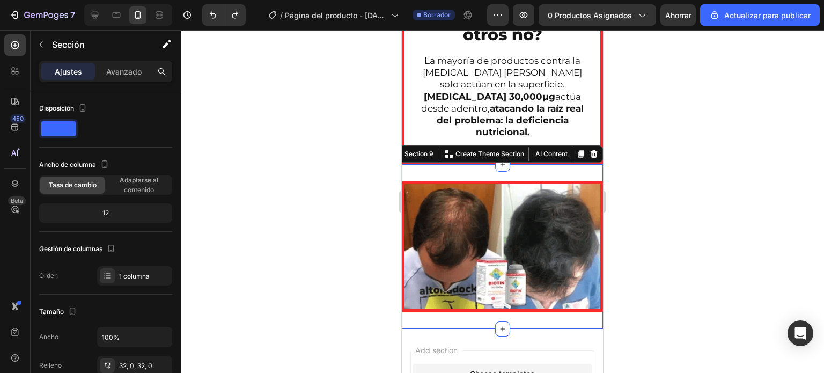
click at [325, 151] on div at bounding box center [502, 201] width 643 height 343
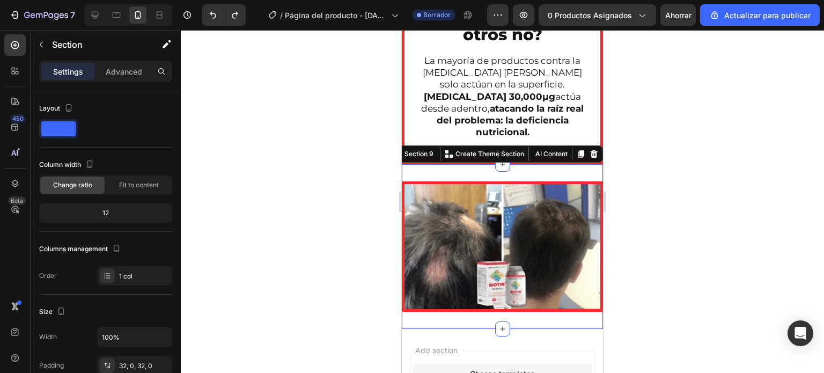
click at [451, 164] on div "Image Section 9 You can create reusable sections Create Theme Section AI Conten…" at bounding box center [502, 246] width 201 height 165
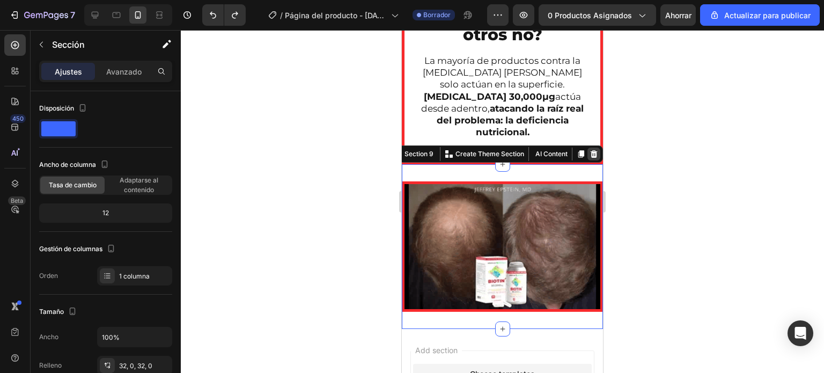
click at [591, 150] on icon at bounding box center [594, 154] width 7 height 8
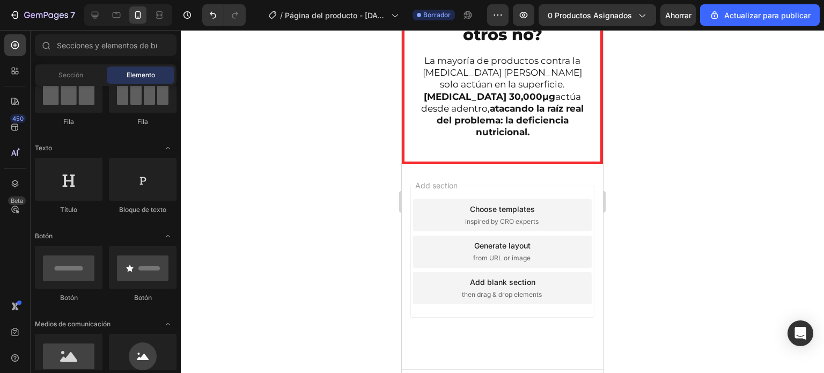
scroll to position [1606, 0]
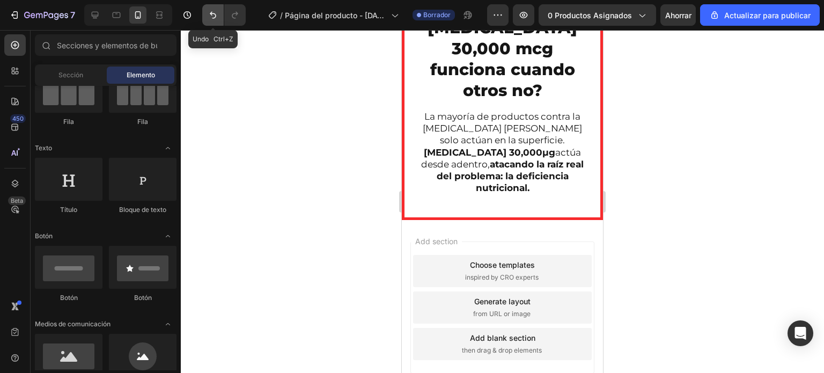
click at [213, 18] on icon "Deshacer/Rehacer" at bounding box center [213, 15] width 6 height 7
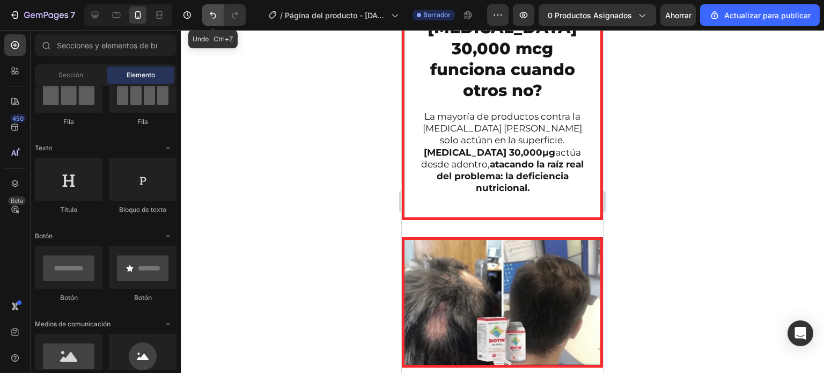
scroll to position [1662, 0]
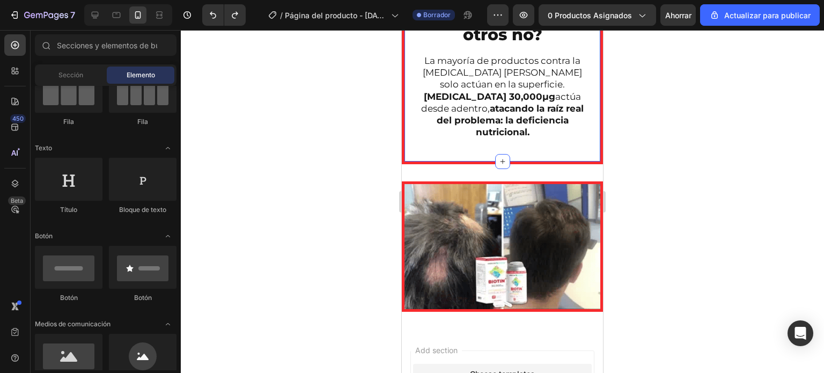
click at [462, 130] on div "¿Por qué BIOTIN 30,000 mcg funciona cuando otros no? Heading La mayoría de prod…" at bounding box center [503, 50] width 180 height 222
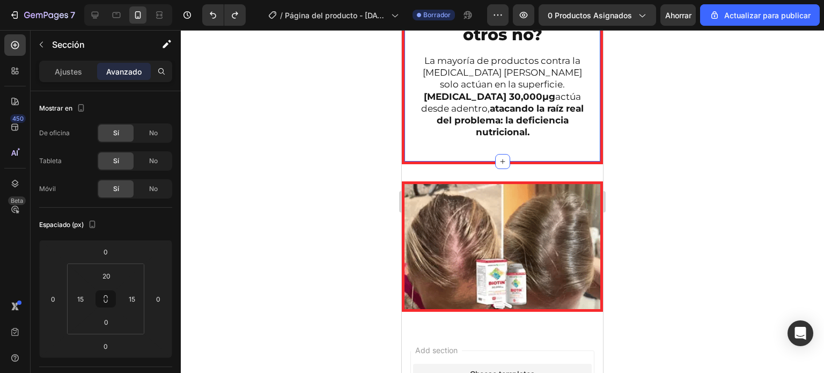
click at [136, 74] on font "Avanzado" at bounding box center [123, 71] width 35 height 9
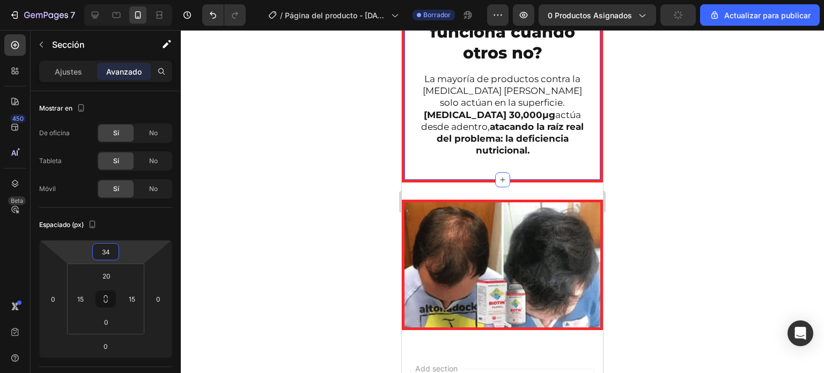
drag, startPoint x: 127, startPoint y: 251, endPoint x: 128, endPoint y: 242, distance: 9.3
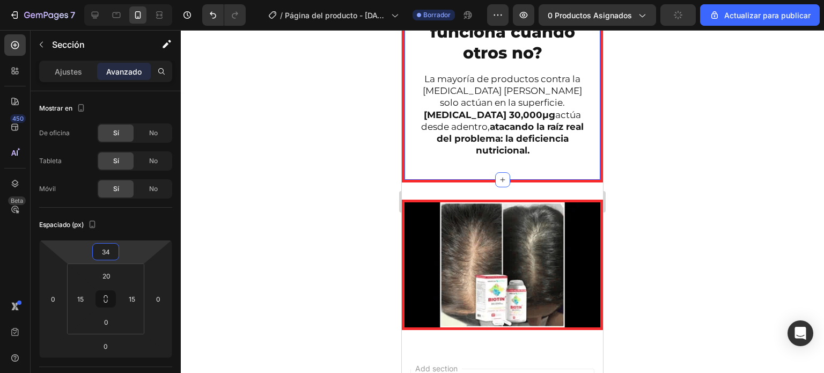
click at [128, 0] on html "7 / Página del producto - 25 de agosto, 15:29:02 Borrador Avance 0 productos as…" at bounding box center [412, 0] width 824 height 0
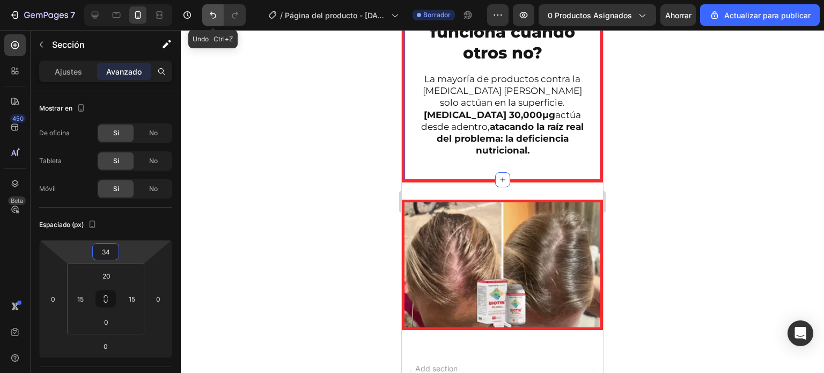
click at [211, 12] on icon "Deshacer/Rehacer" at bounding box center [213, 15] width 6 height 7
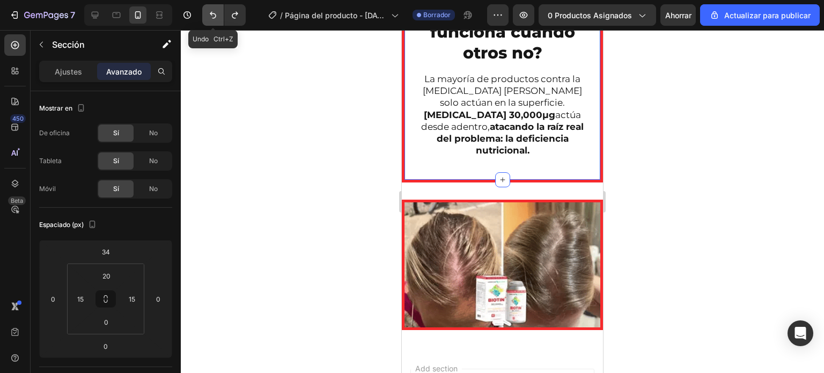
click at [211, 12] on icon "Deshacer/Rehacer" at bounding box center [213, 15] width 6 height 7
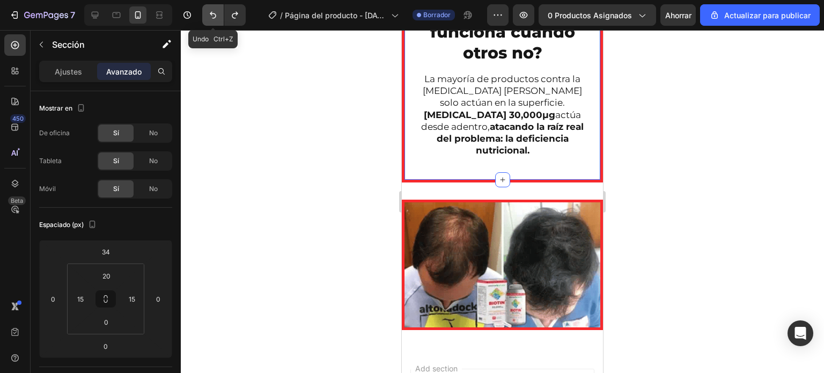
type input "0"
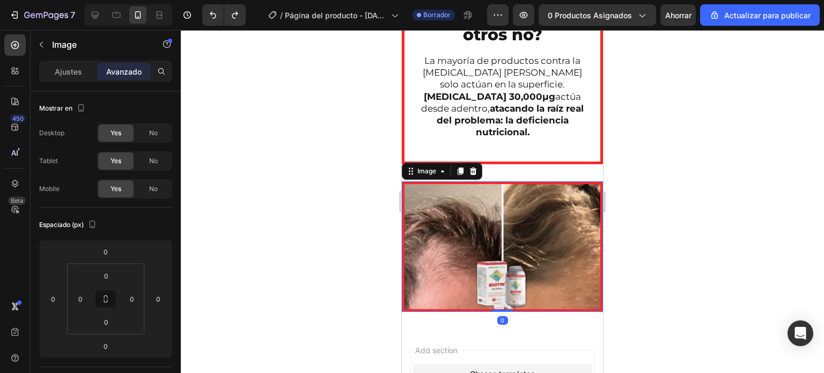
click at [462, 193] on img at bounding box center [502, 246] width 201 height 130
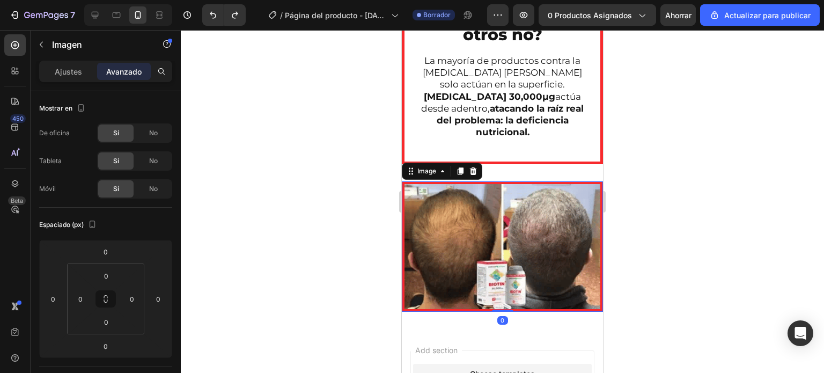
click at [483, 183] on img at bounding box center [502, 246] width 201 height 130
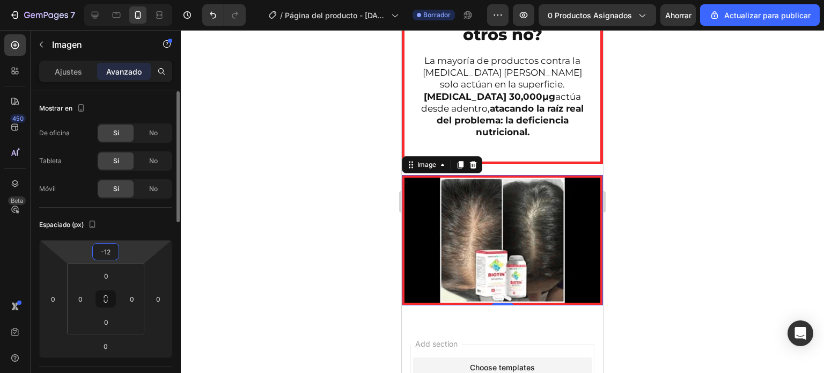
drag, startPoint x: 127, startPoint y: 260, endPoint x: 149, endPoint y: 235, distance: 33.5
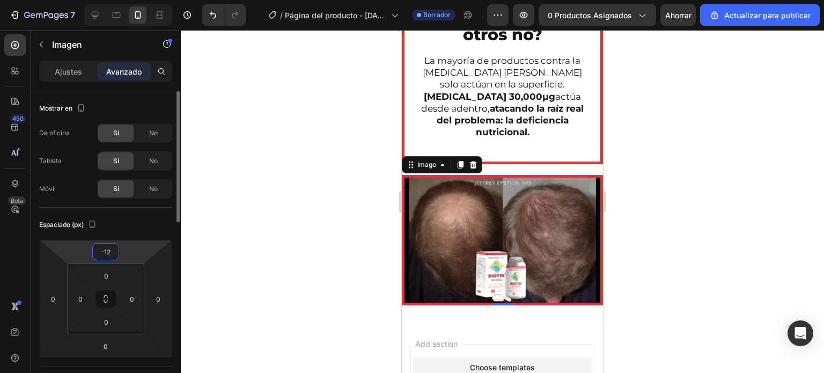
click at [136, 0] on html "7 / Página del producto - 25 de agosto, 15:29:02 Borrador Avance 0 productos as…" at bounding box center [412, 0] width 824 height 0
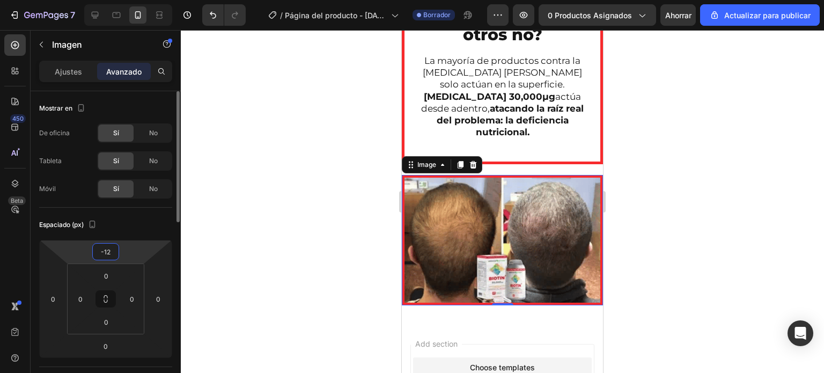
type input "0"
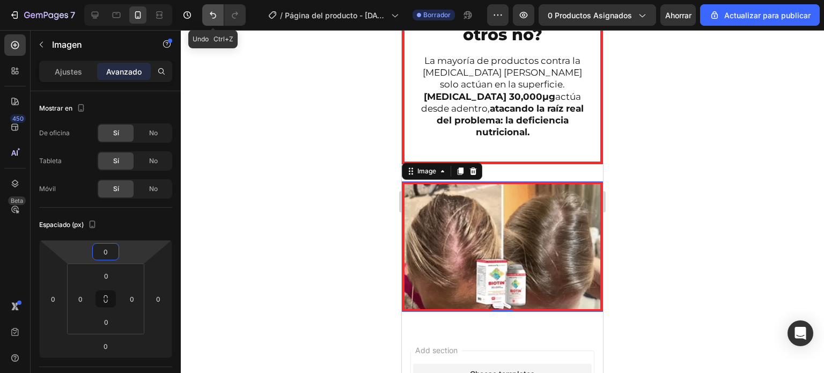
click at [207, 12] on button "Deshacer/Rehacer" at bounding box center [212, 14] width 21 height 21
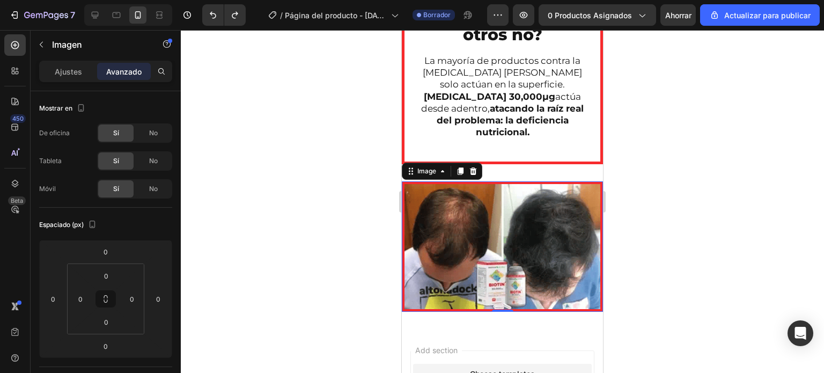
click at [279, 119] on div at bounding box center [502, 201] width 643 height 343
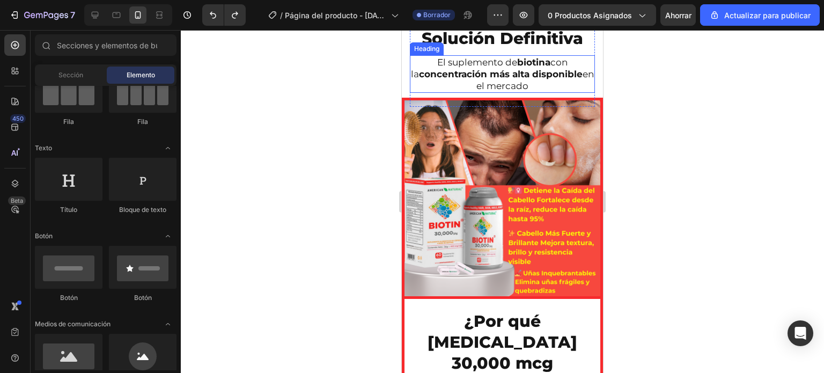
scroll to position [1393, 0]
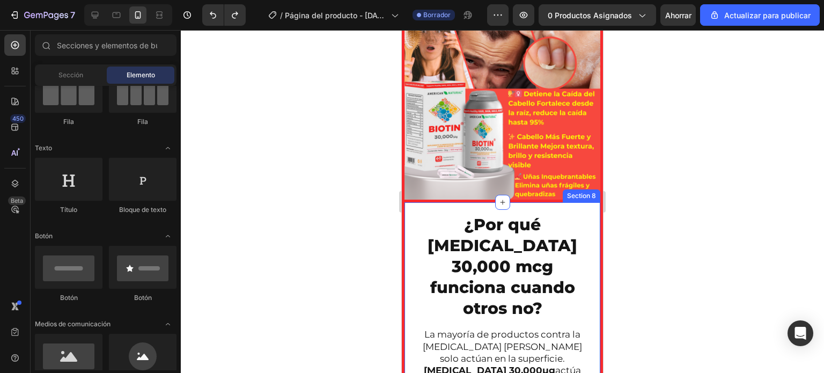
click at [344, 242] on div at bounding box center [502, 201] width 643 height 343
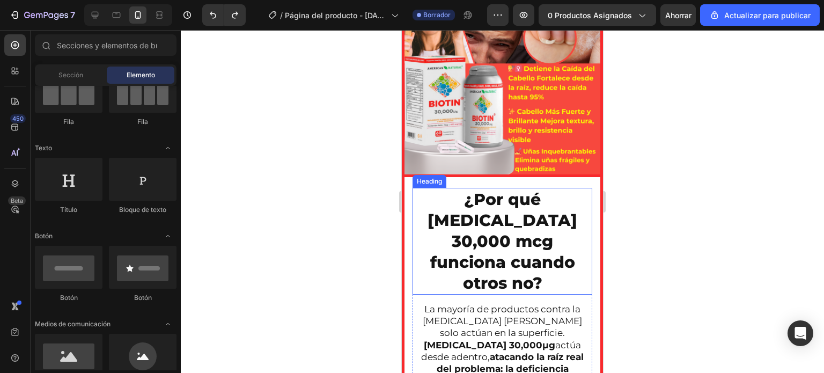
scroll to position [1608, 0]
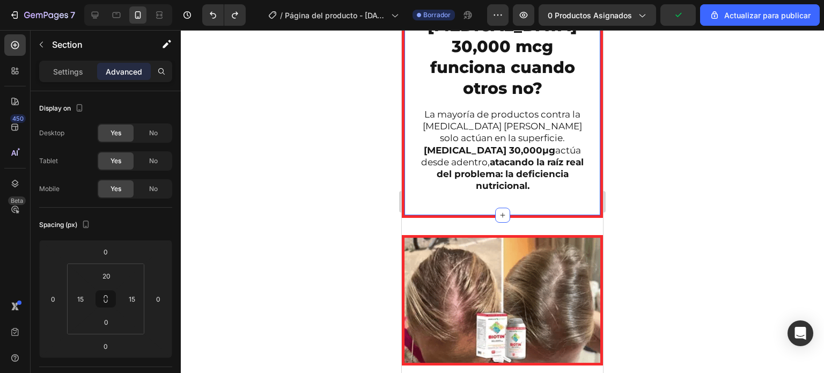
click at [412, 162] on div "¿Por qué BIOTIN 30,000 mcg funciona cuando otros no? Heading La mayoría de prod…" at bounding box center [502, 100] width 201 height 236
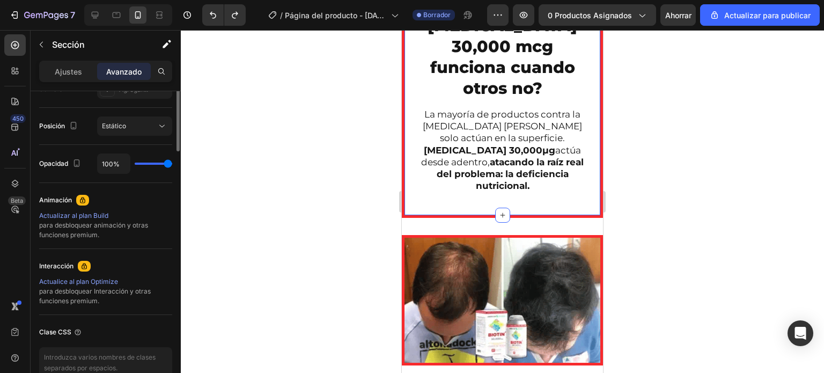
scroll to position [161, 0]
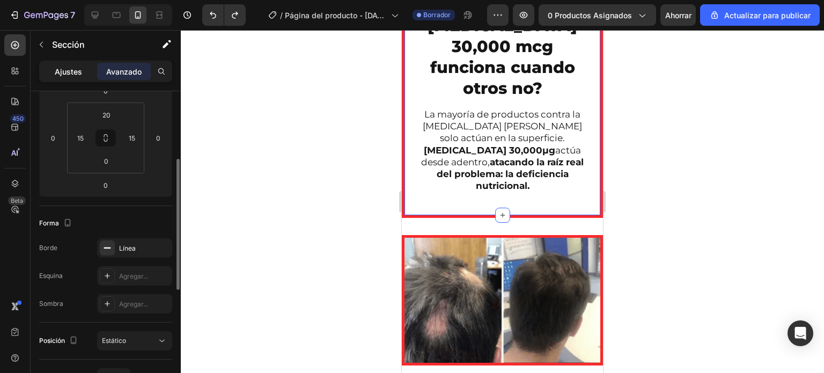
click at [73, 68] on font "Ajustes" at bounding box center [68, 71] width 27 height 9
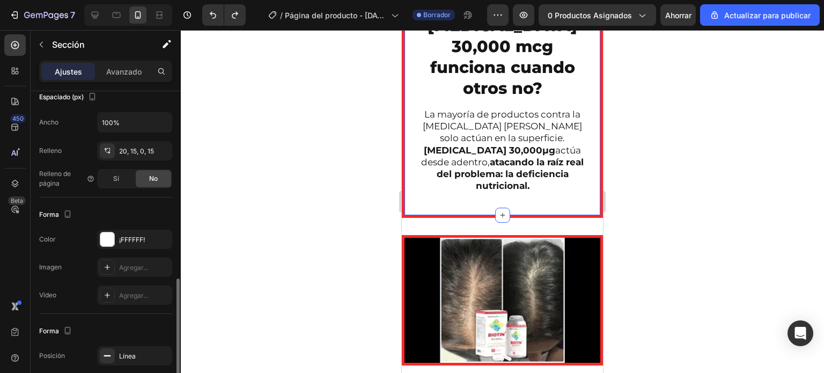
scroll to position [313, 0]
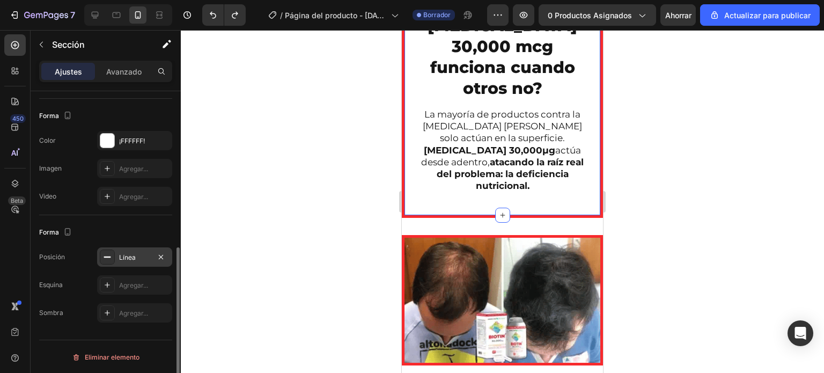
click at [141, 253] on div "Línea" at bounding box center [134, 258] width 31 height 10
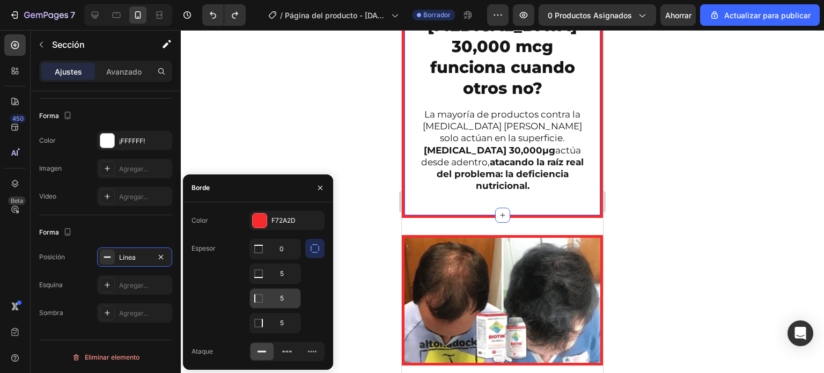
click at [260, 254] on icon at bounding box center [258, 249] width 11 height 11
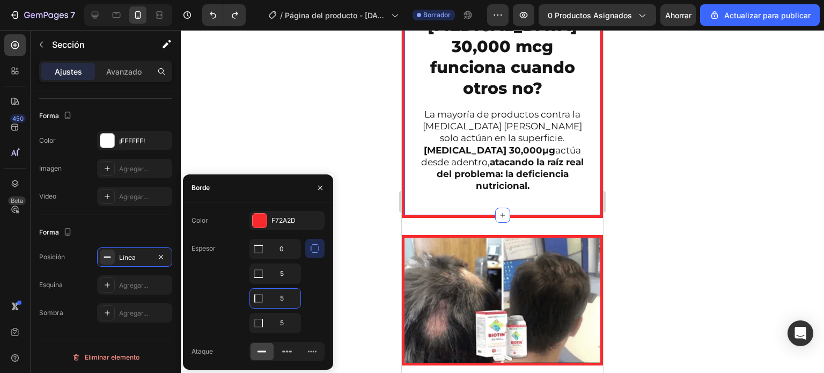
click at [282, 298] on input "5" at bounding box center [275, 298] width 50 height 19
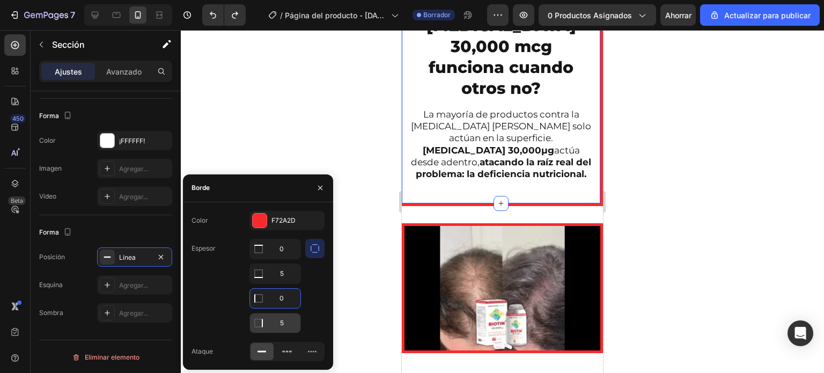
type input "0"
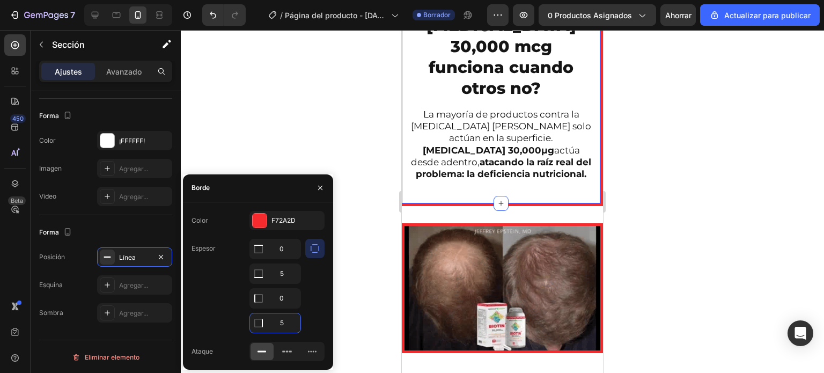
click at [280, 323] on input "5" at bounding box center [275, 322] width 50 height 19
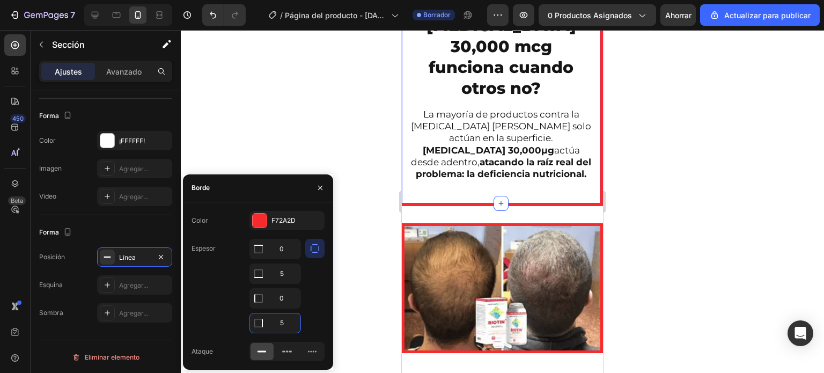
type input "0"
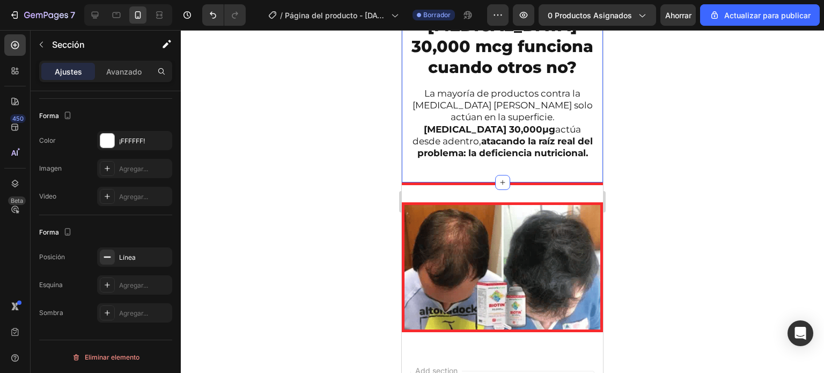
click at [697, 183] on div at bounding box center [502, 201] width 643 height 343
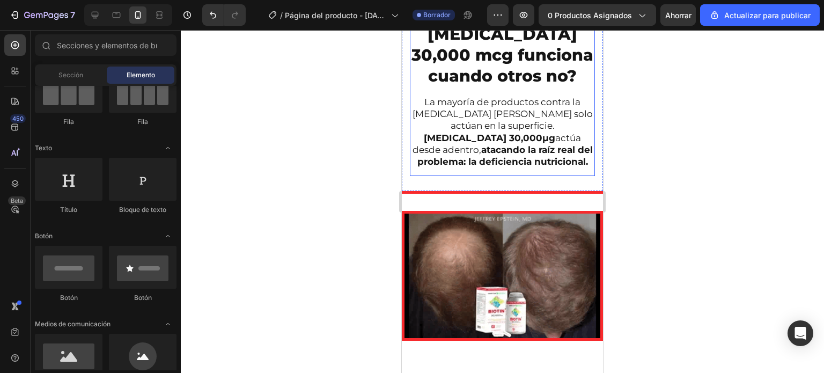
scroll to position [1447, 0]
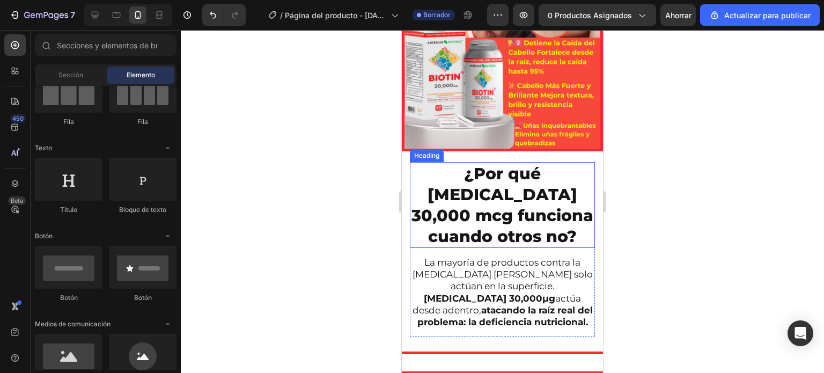
click at [346, 172] on div at bounding box center [502, 201] width 643 height 343
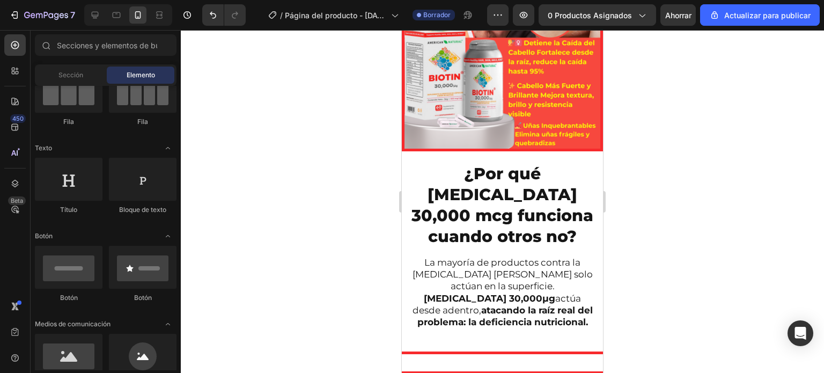
click at [646, 225] on div at bounding box center [502, 201] width 643 height 343
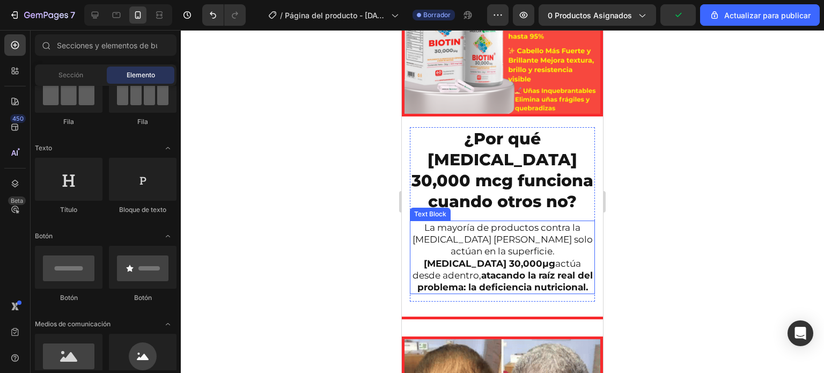
scroll to position [1501, 0]
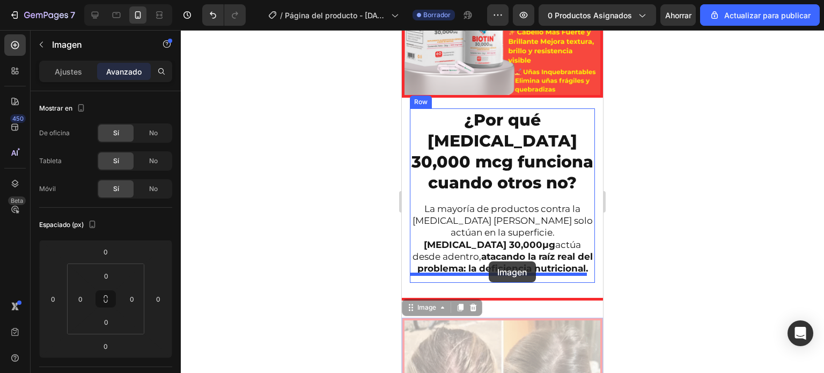
drag, startPoint x: 485, startPoint y: 352, endPoint x: 489, endPoint y: 261, distance: 90.8
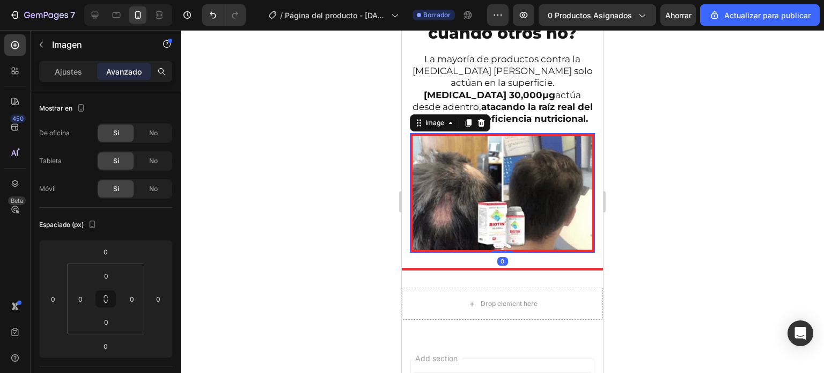
scroll to position [1662, 0]
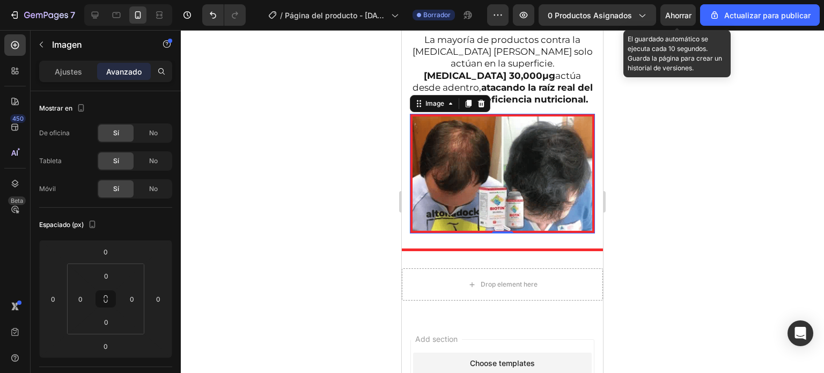
click at [678, 11] on font "Ahorrar" at bounding box center [678, 15] width 26 height 9
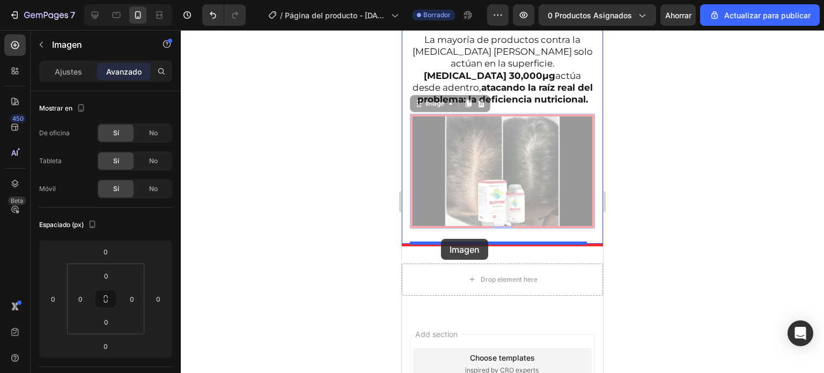
drag, startPoint x: 461, startPoint y: 160, endPoint x: 441, endPoint y: 239, distance: 81.4
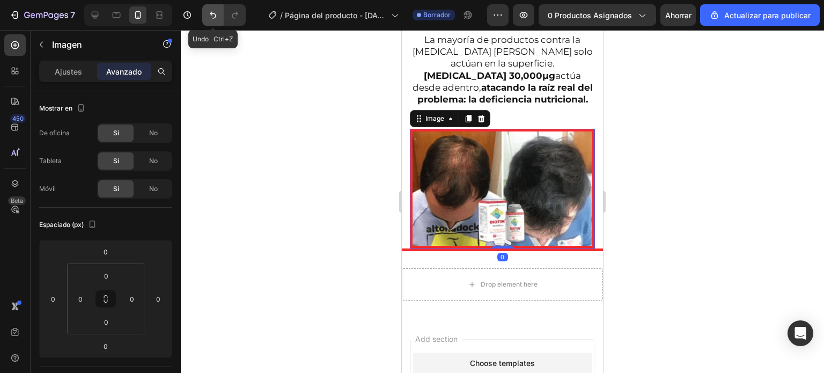
click at [208, 12] on icon "Deshacer/Rehacer" at bounding box center [213, 15] width 11 height 11
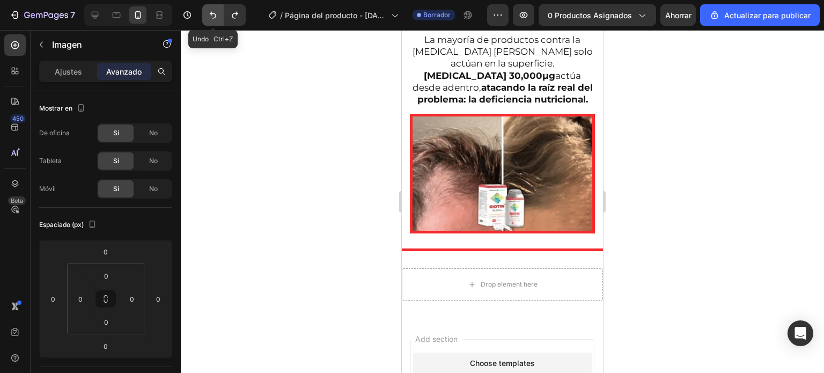
click at [208, 12] on icon "Deshacer/Rehacer" at bounding box center [213, 15] width 11 height 11
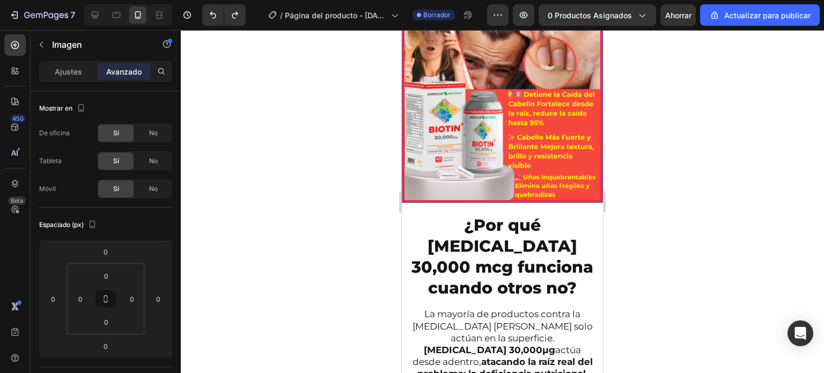
scroll to position [1393, 0]
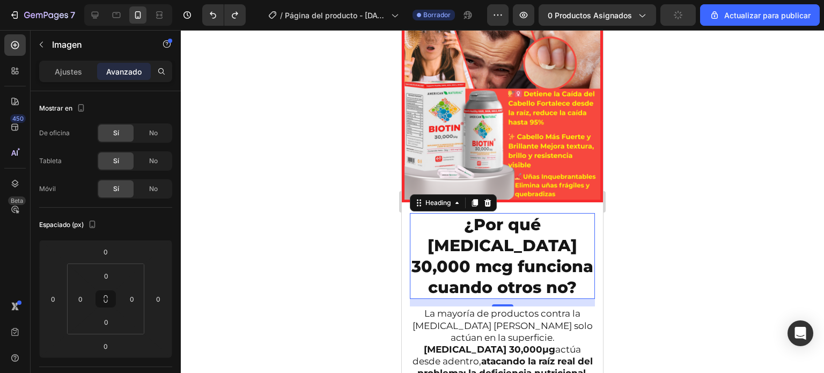
click at [422, 275] on h2 "¿Por qué BIOTIN 30,000 mcg funciona cuando otros no?" at bounding box center [502, 256] width 185 height 86
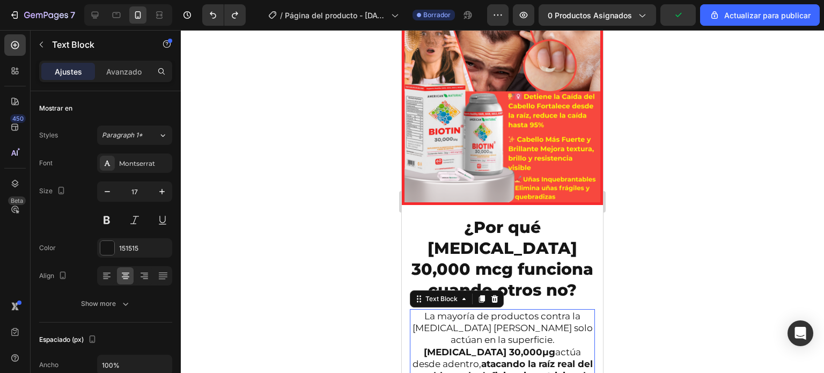
click at [413, 330] on p "La mayoría de productos contra la caída del cabello solo actúan en la superfici…" at bounding box center [502, 345] width 183 height 71
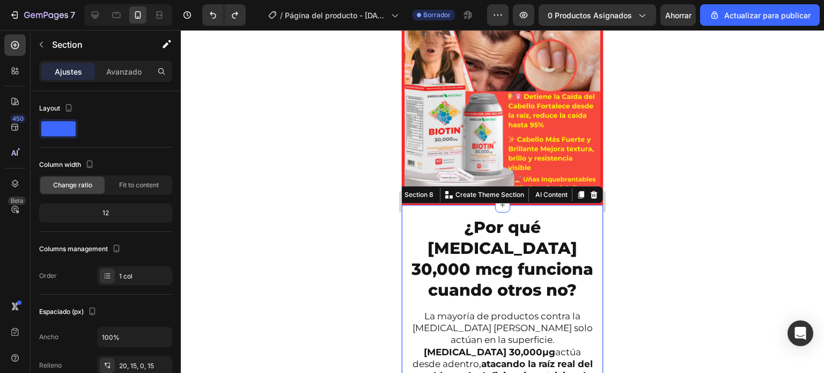
click at [404, 321] on div "¿Por qué BIOTIN 30,000 mcg funciona cuando otros no? Heading La mayoría de prod…" at bounding box center [502, 306] width 201 height 203
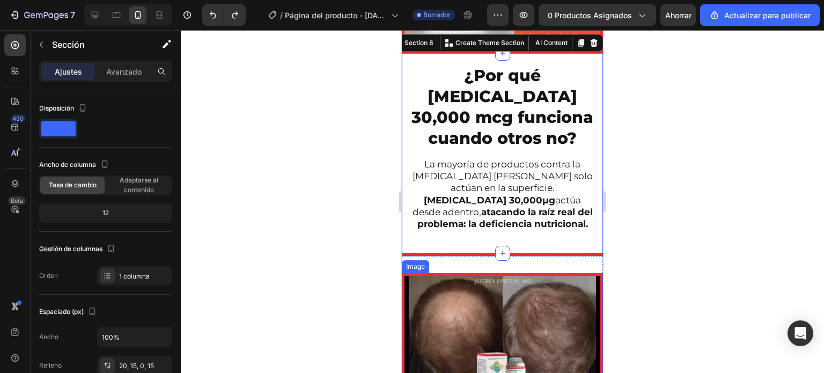
scroll to position [1554, 0]
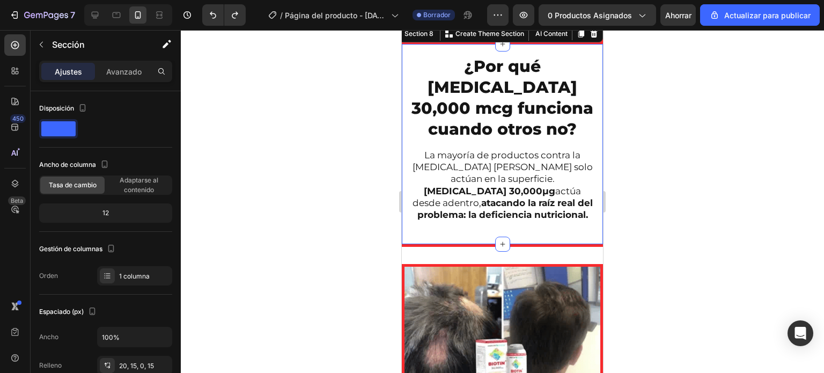
click at [410, 226] on div "¿Por qué BIOTIN 30,000 mcg funciona cuando otros no? Heading La mayoría de prod…" at bounding box center [502, 149] width 185 height 189
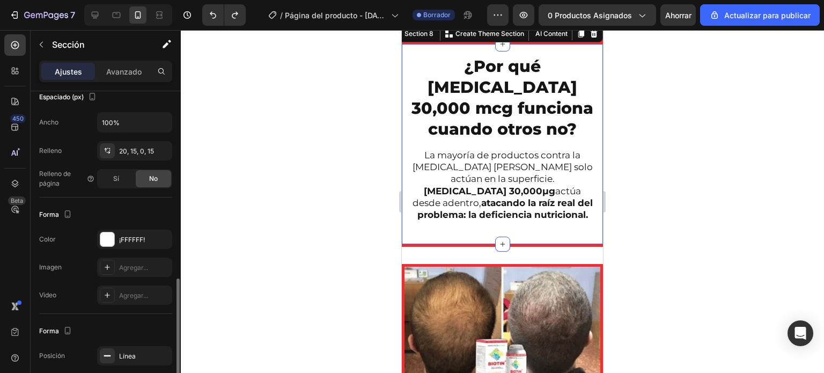
scroll to position [313, 0]
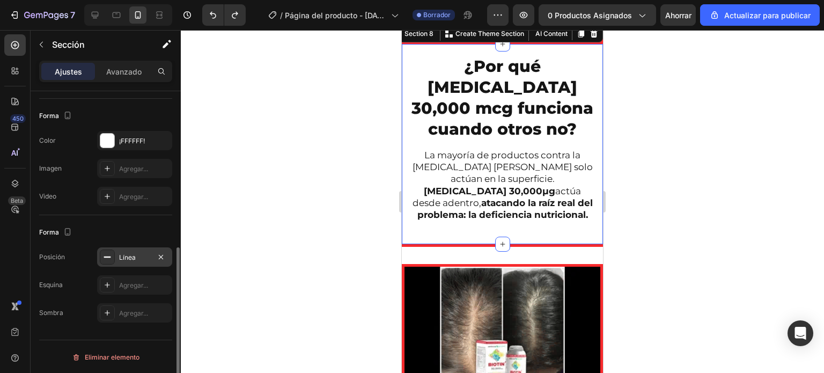
click at [126, 253] on div "Línea" at bounding box center [134, 258] width 31 height 10
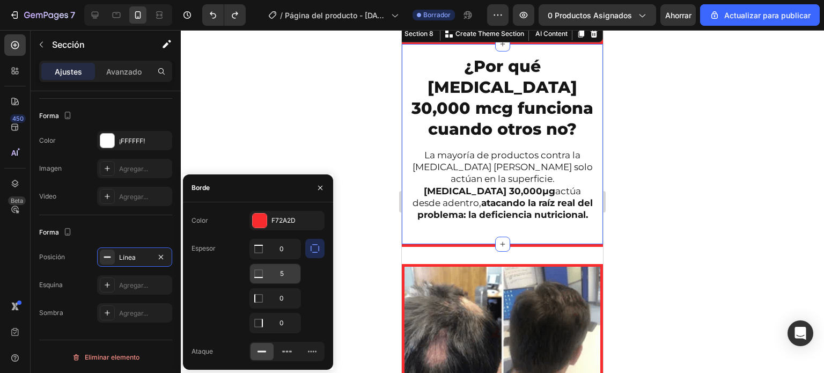
click at [274, 259] on input "5" at bounding box center [275, 248] width 50 height 19
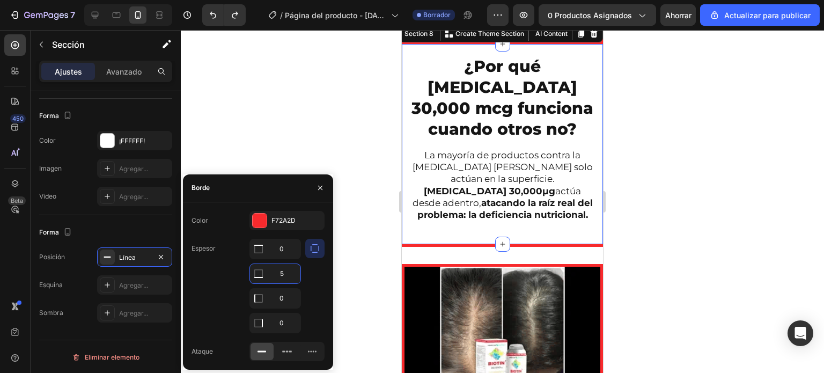
type input "0"
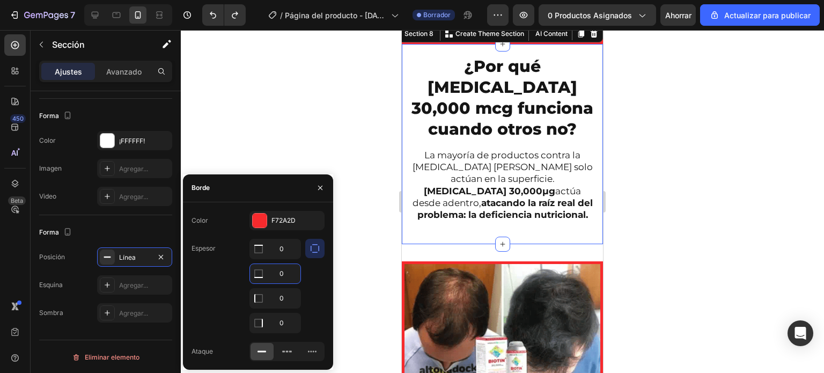
click at [705, 212] on div at bounding box center [502, 201] width 643 height 343
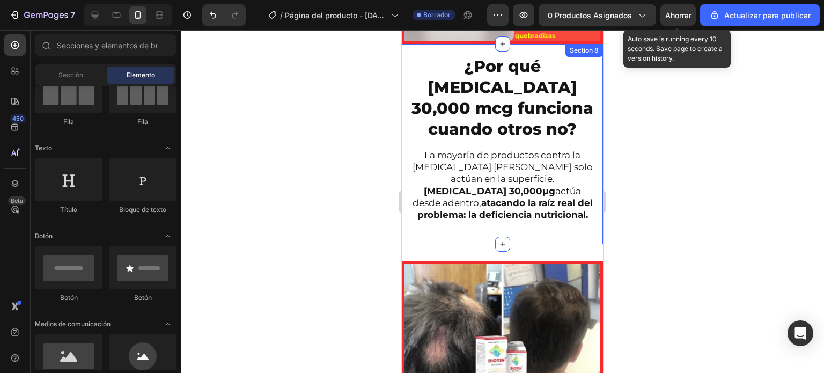
click at [680, 11] on font "Ahorrar" at bounding box center [678, 15] width 26 height 9
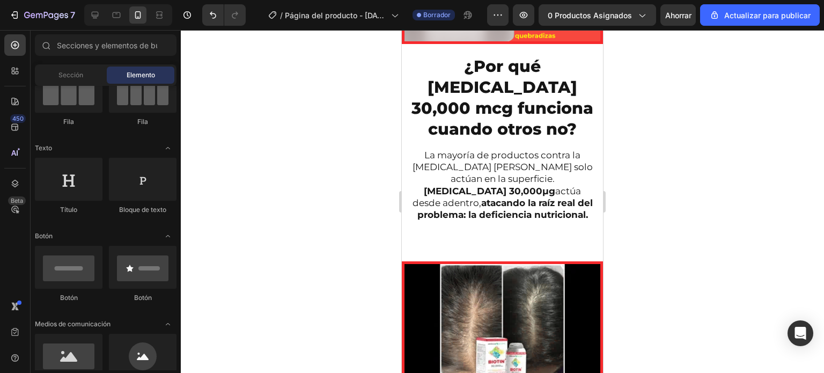
click at [363, 245] on div at bounding box center [502, 201] width 643 height 343
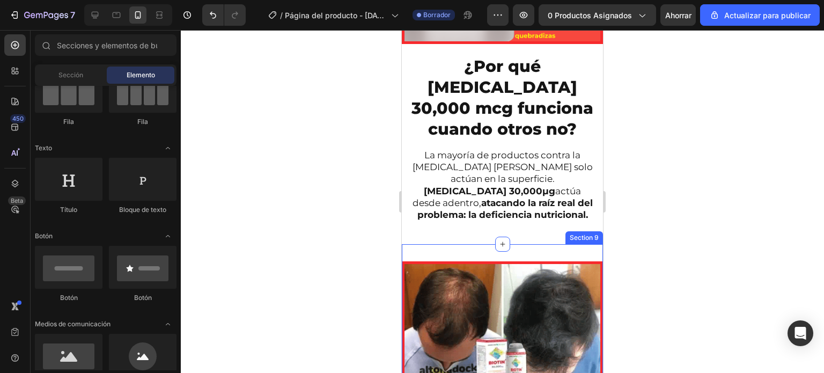
click at [457, 246] on div "Image Section 9" at bounding box center [502, 326] width 201 height 165
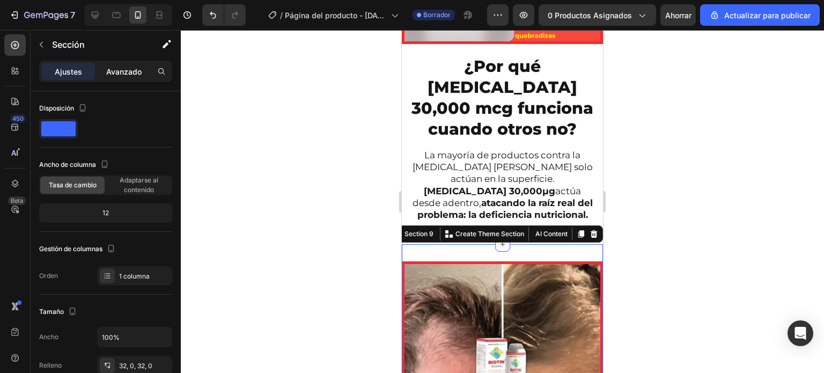
click at [132, 68] on font "Avanzado" at bounding box center [123, 71] width 35 height 9
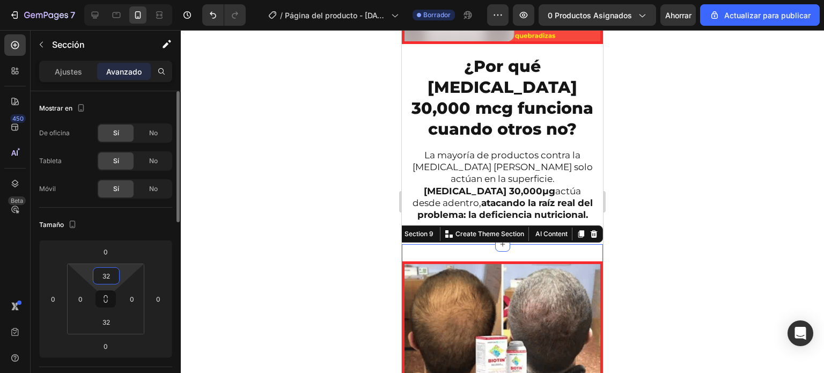
click at [112, 272] on input "32" at bounding box center [106, 276] width 21 height 16
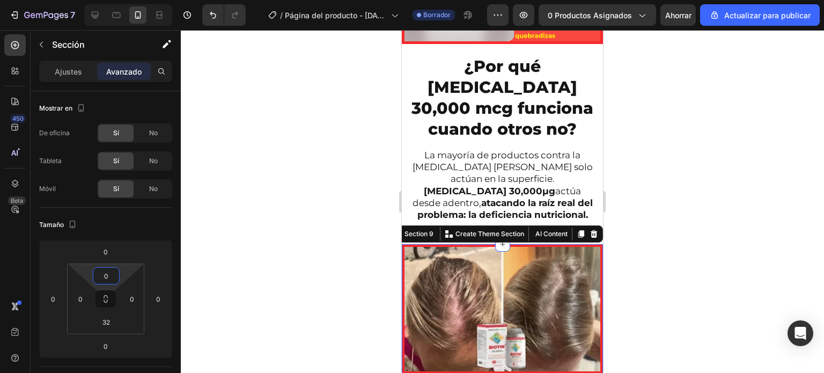
type input "0"
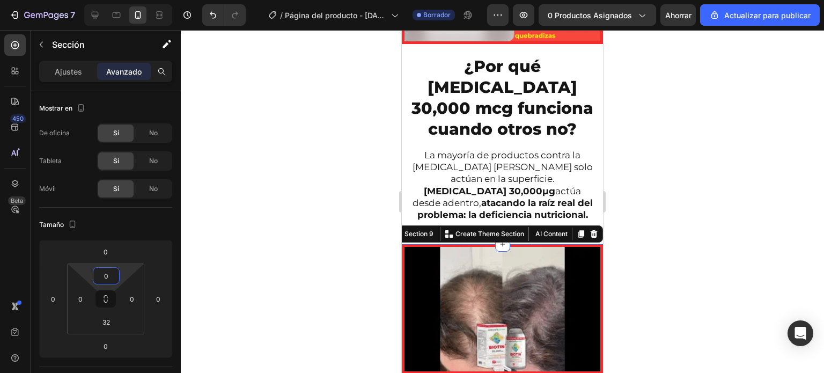
click at [311, 276] on div at bounding box center [502, 201] width 643 height 343
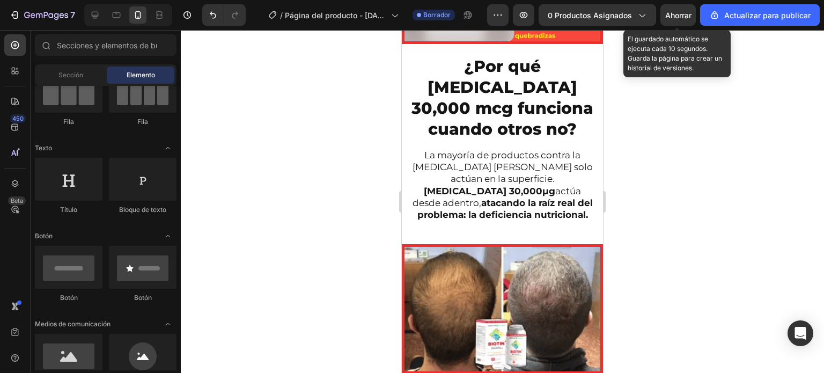
click at [679, 13] on font "Ahorrar" at bounding box center [678, 15] width 26 height 9
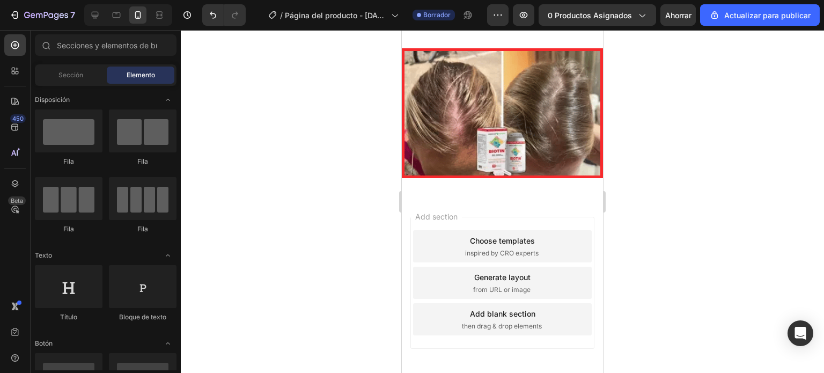
scroll to position [107, 0]
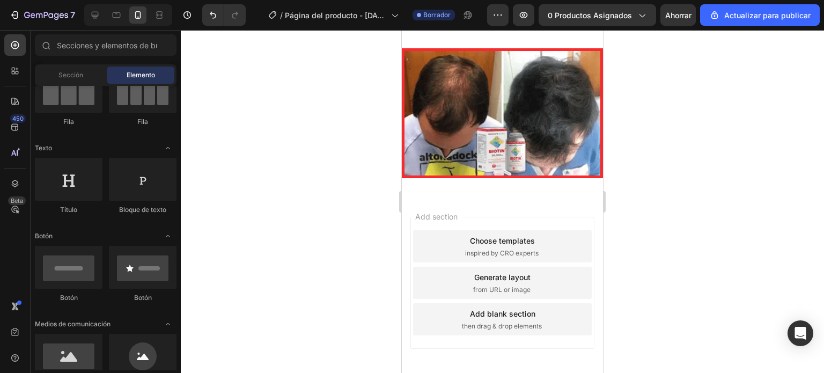
click at [336, 213] on div at bounding box center [502, 201] width 643 height 343
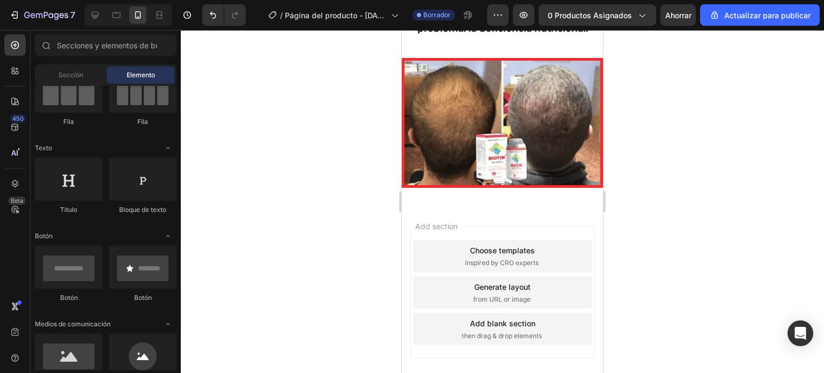
scroll to position [1733, 0]
